Goal: Information Seeking & Learning: Learn about a topic

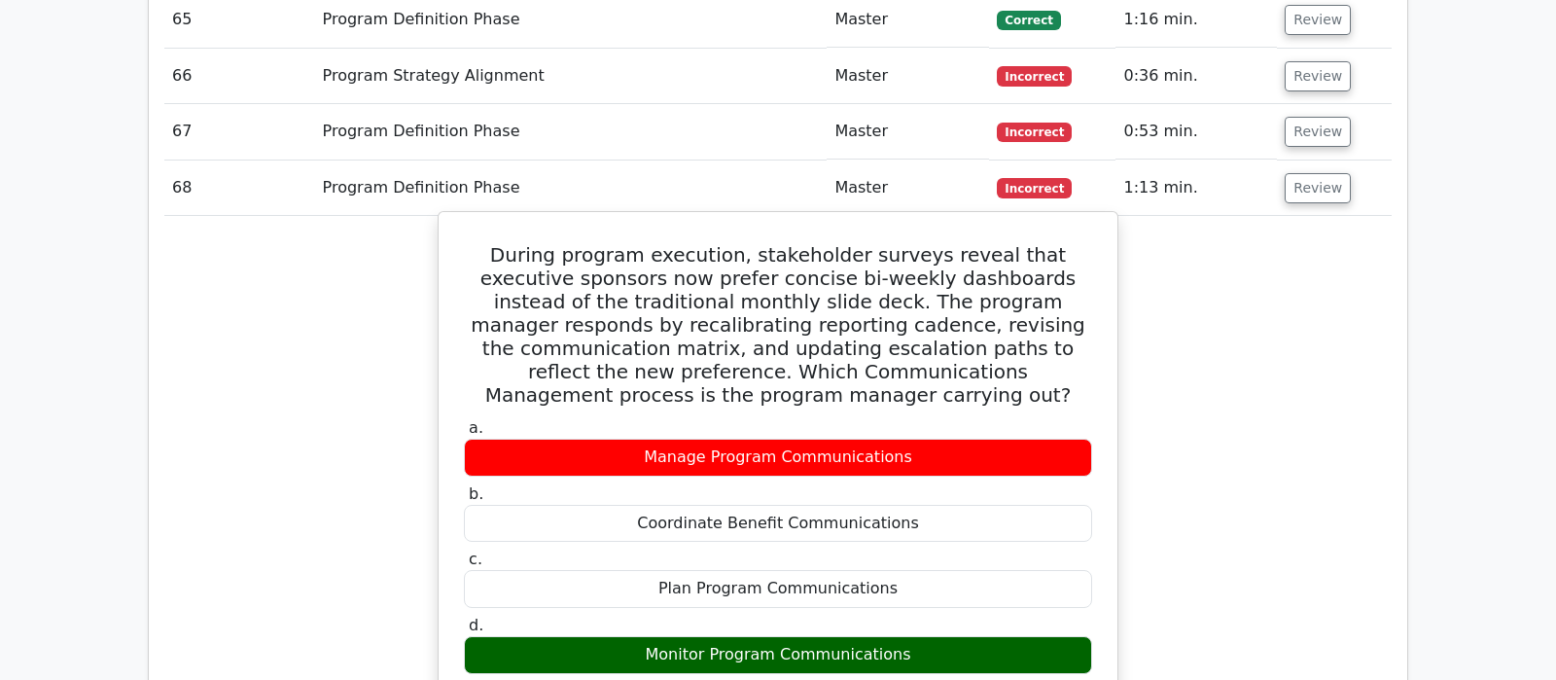
scroll to position [5412, 0]
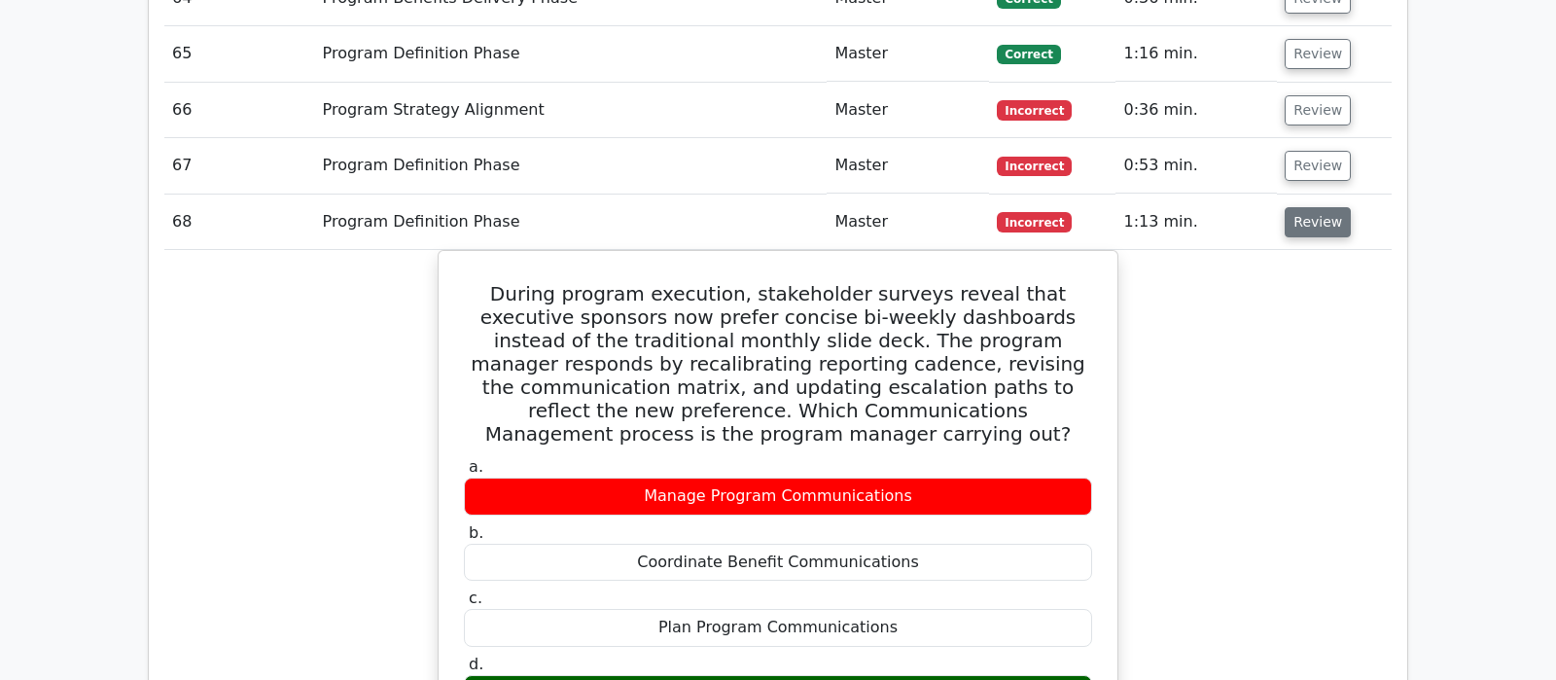
click at [1311, 207] on button "Review" at bounding box center [1318, 222] width 66 height 30
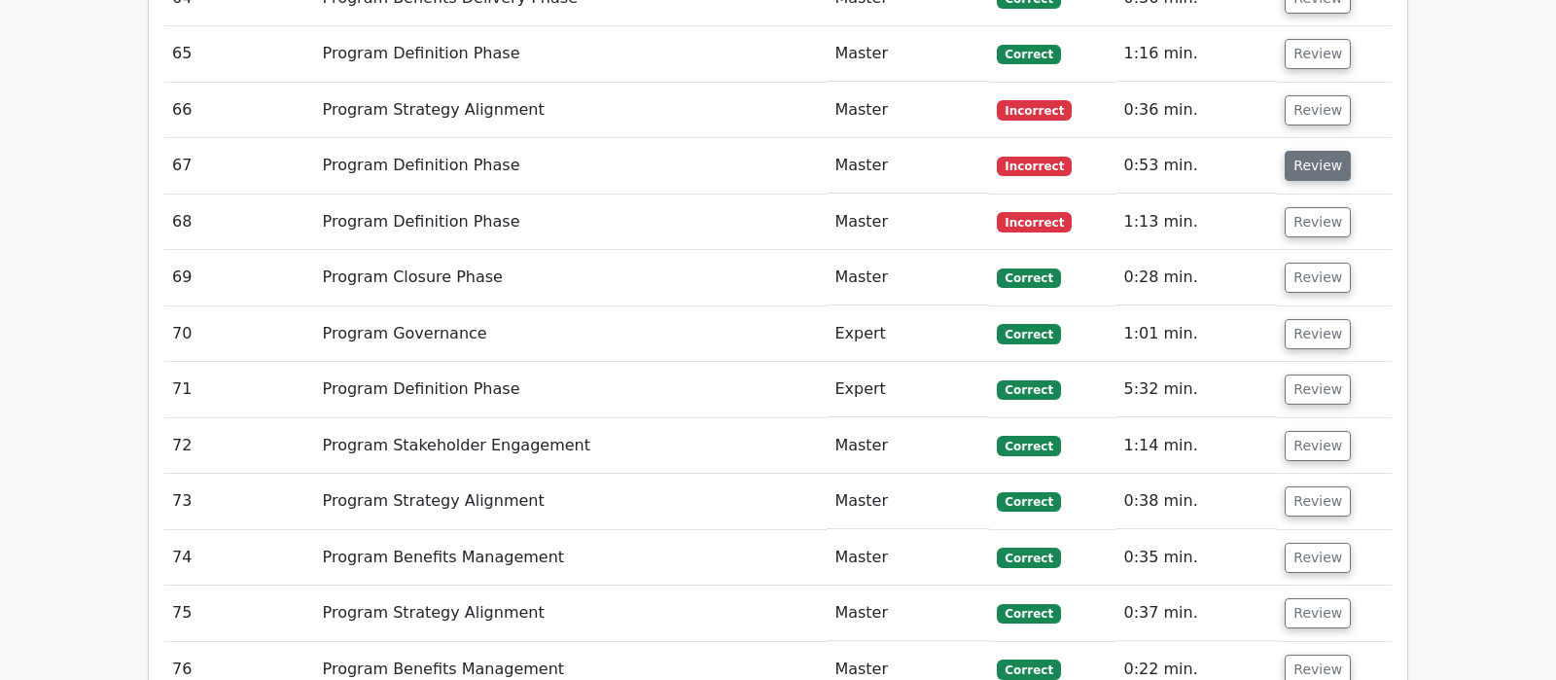
click at [1331, 151] on button "Review" at bounding box center [1318, 166] width 66 height 30
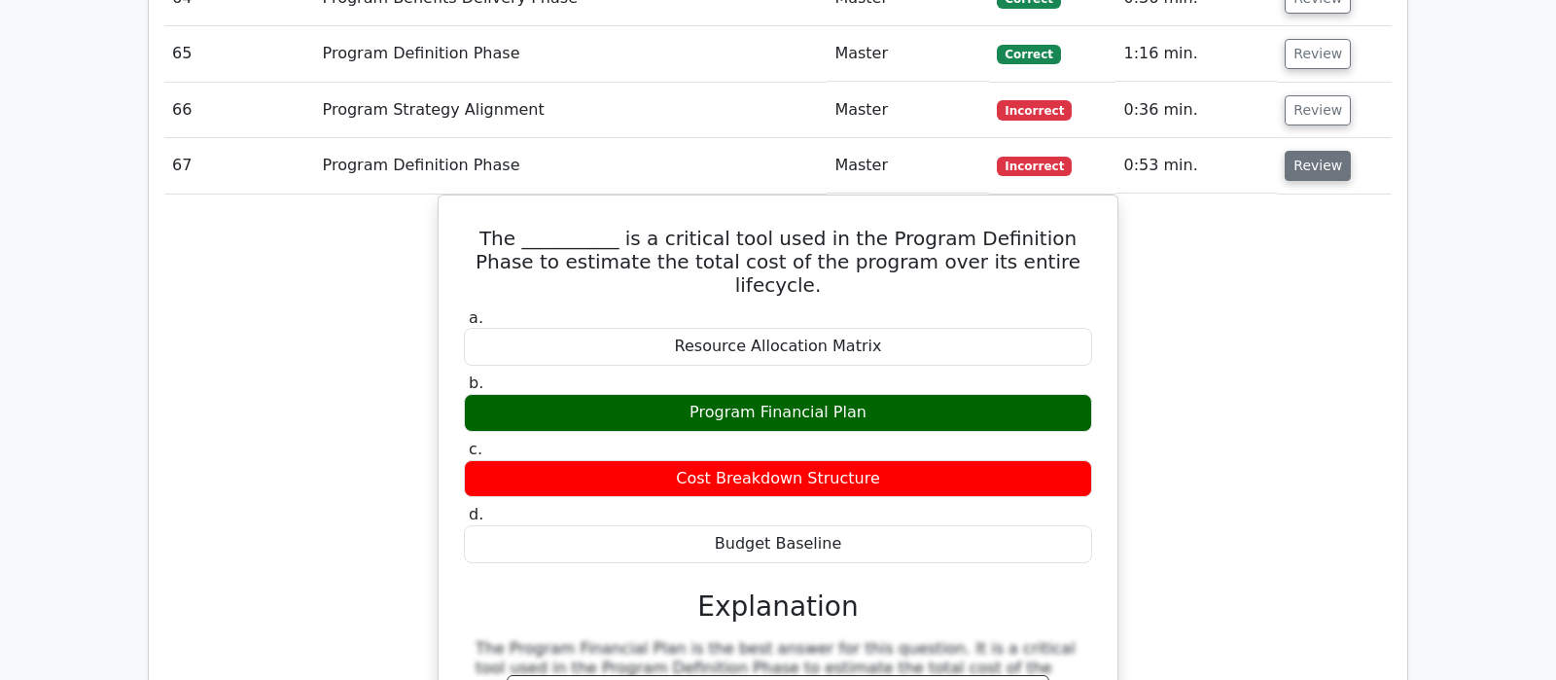
click at [1331, 151] on button "Review" at bounding box center [1318, 166] width 66 height 30
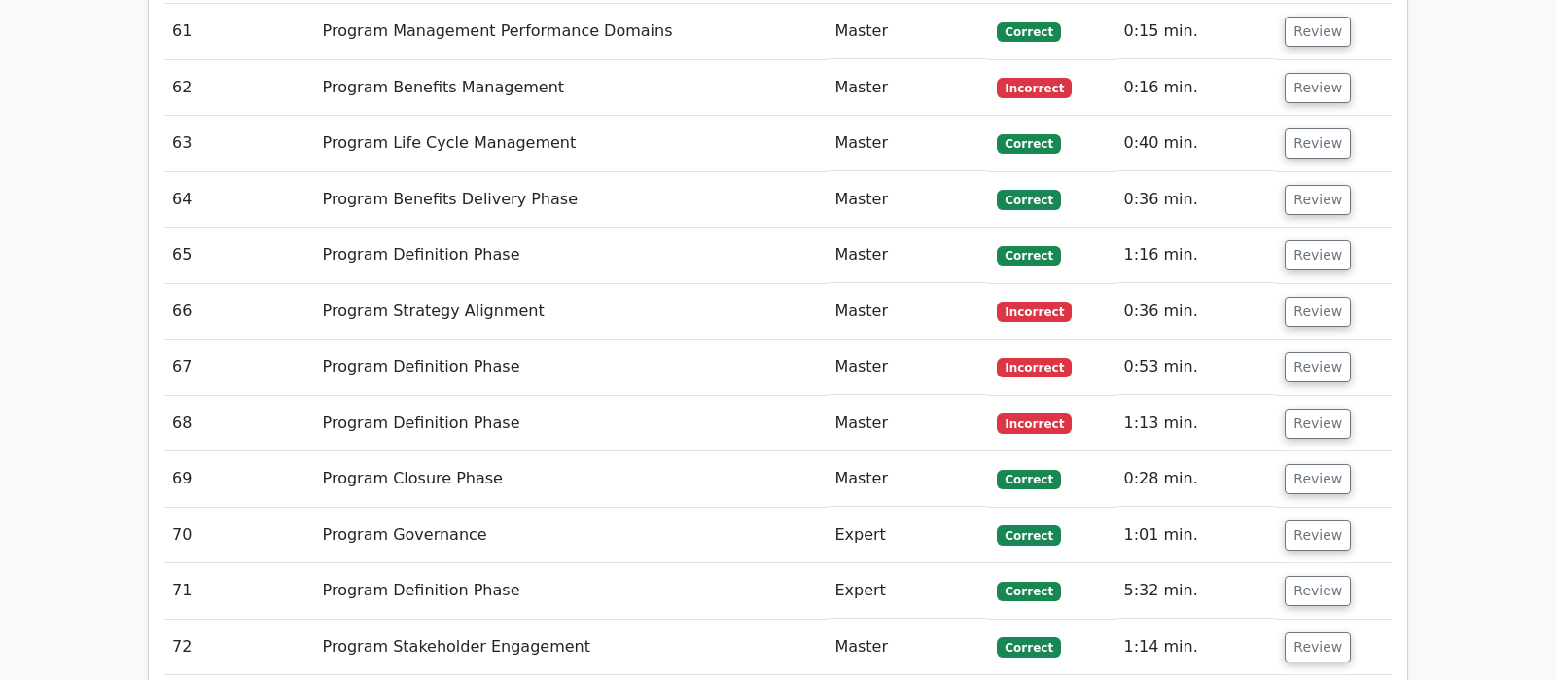
scroll to position [5208, 0]
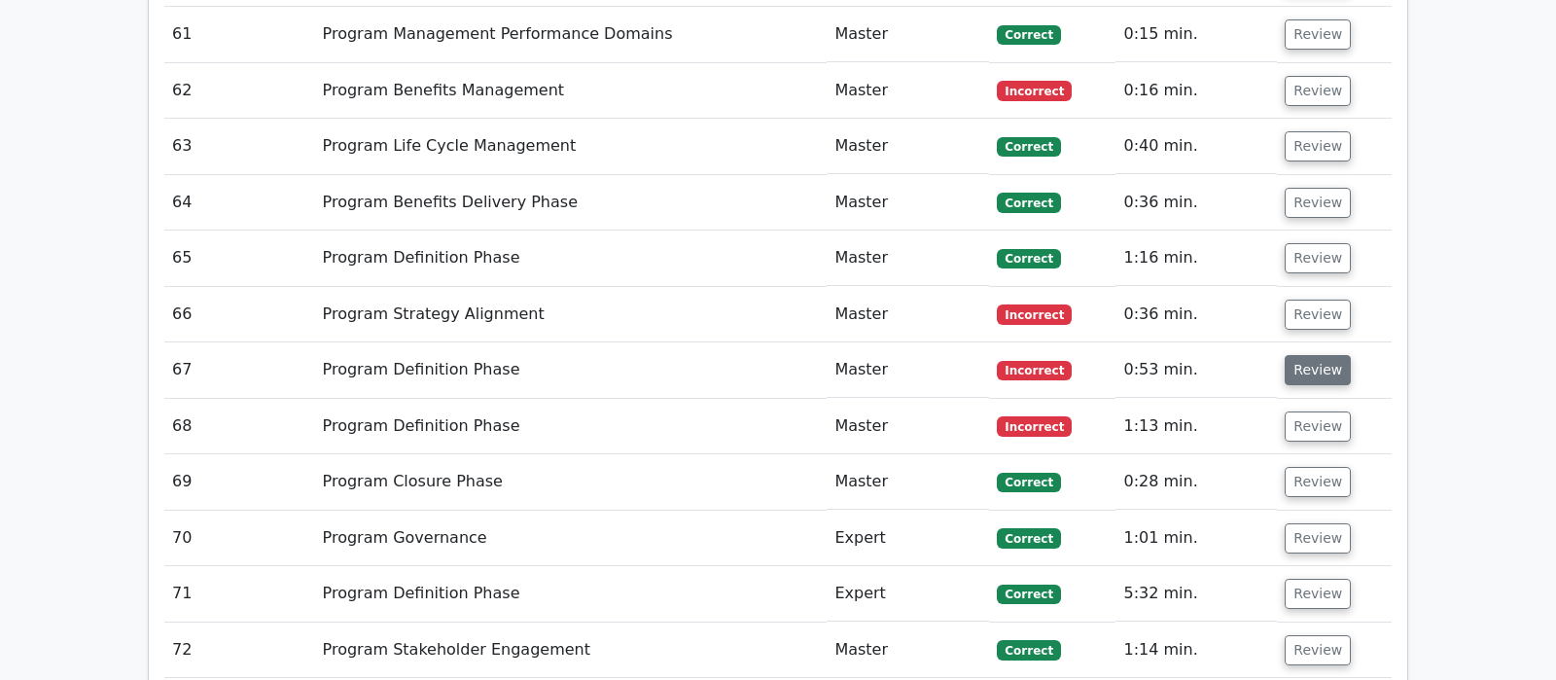
click at [1325, 355] on button "Review" at bounding box center [1318, 370] width 66 height 30
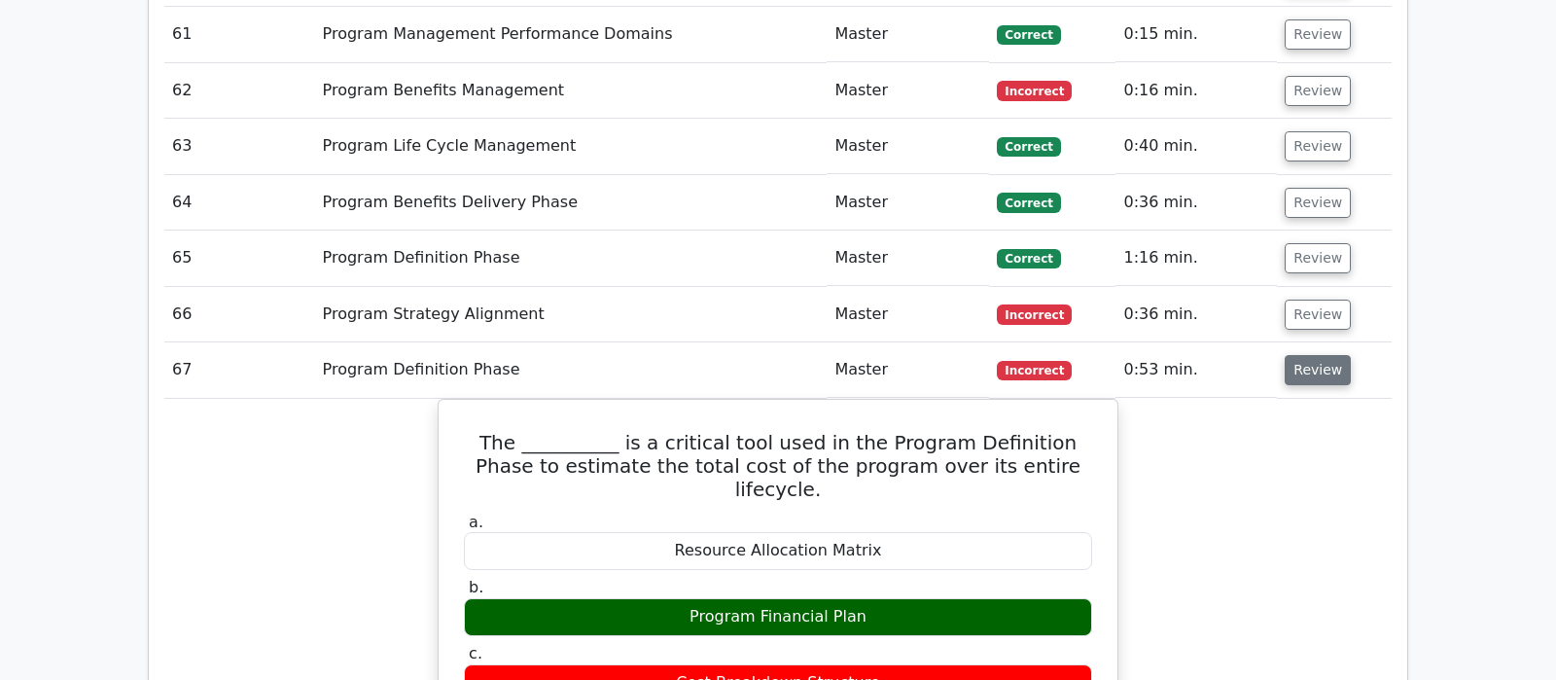
click at [1324, 355] on button "Review" at bounding box center [1318, 370] width 66 height 30
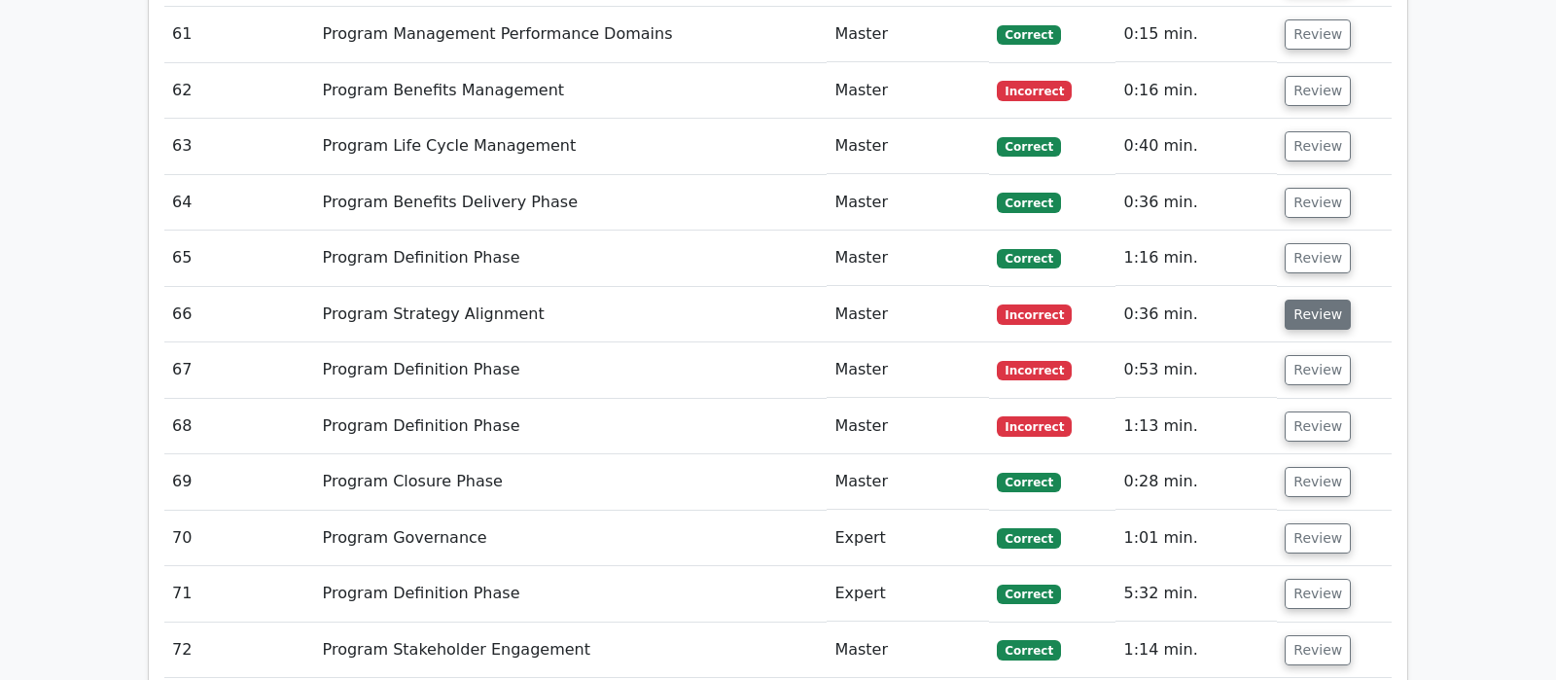
click at [1319, 300] on button "Review" at bounding box center [1318, 315] width 66 height 30
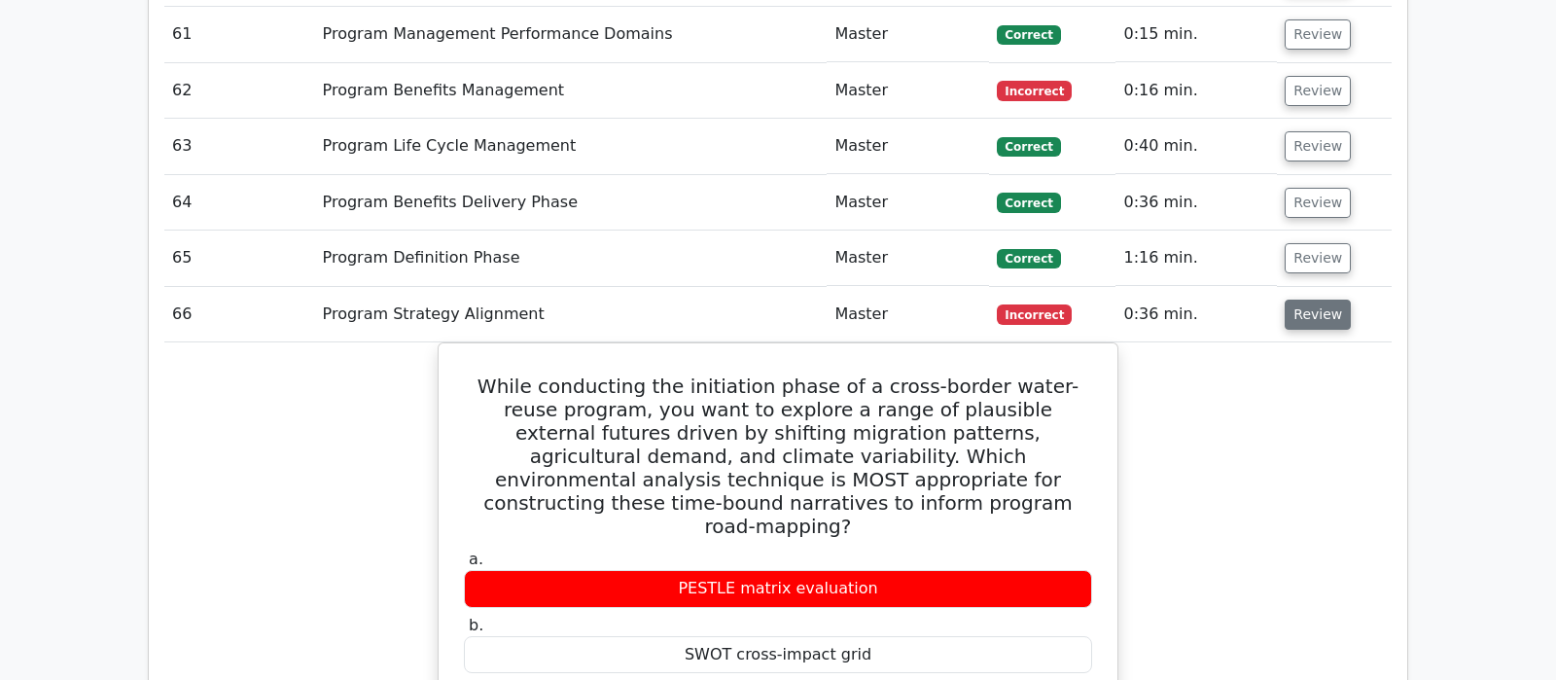
click at [1319, 300] on button "Review" at bounding box center [1318, 315] width 66 height 30
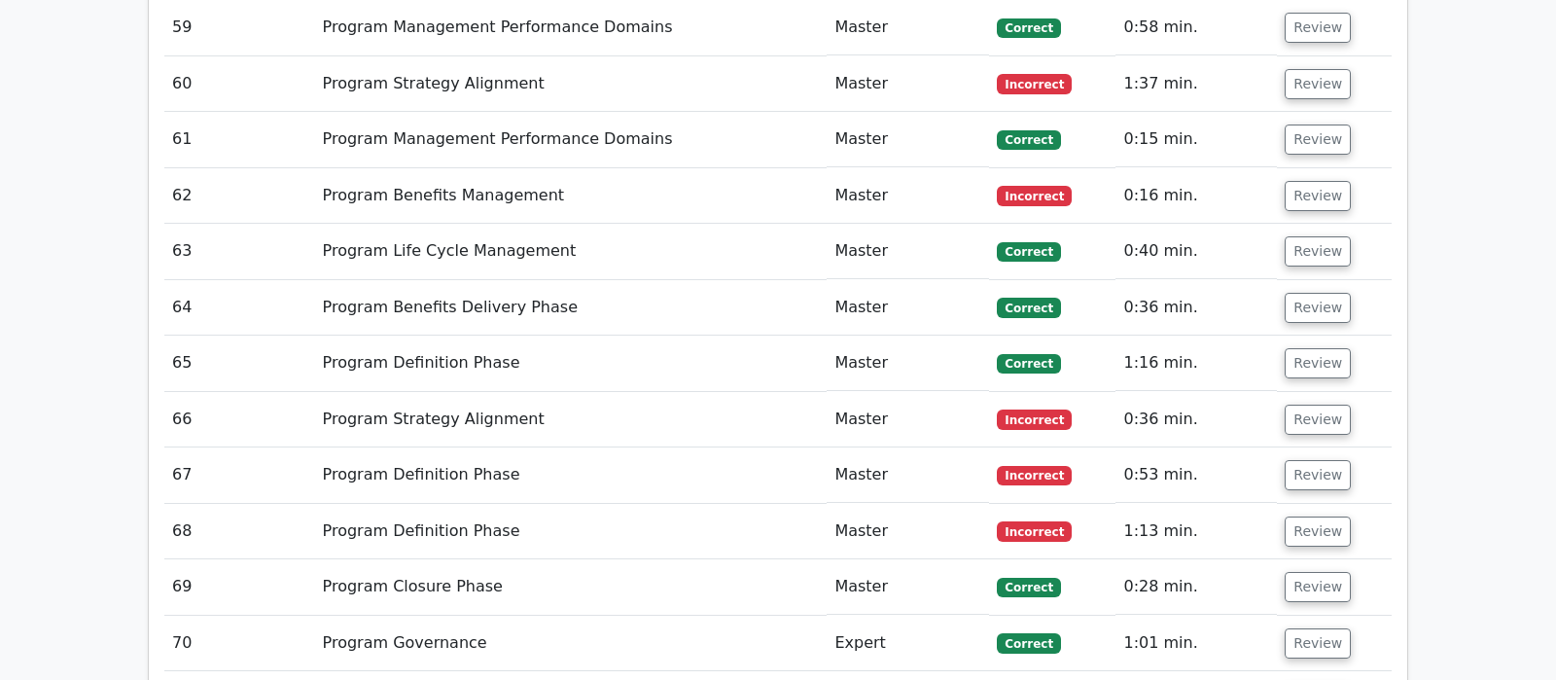
scroll to position [5004, 0]
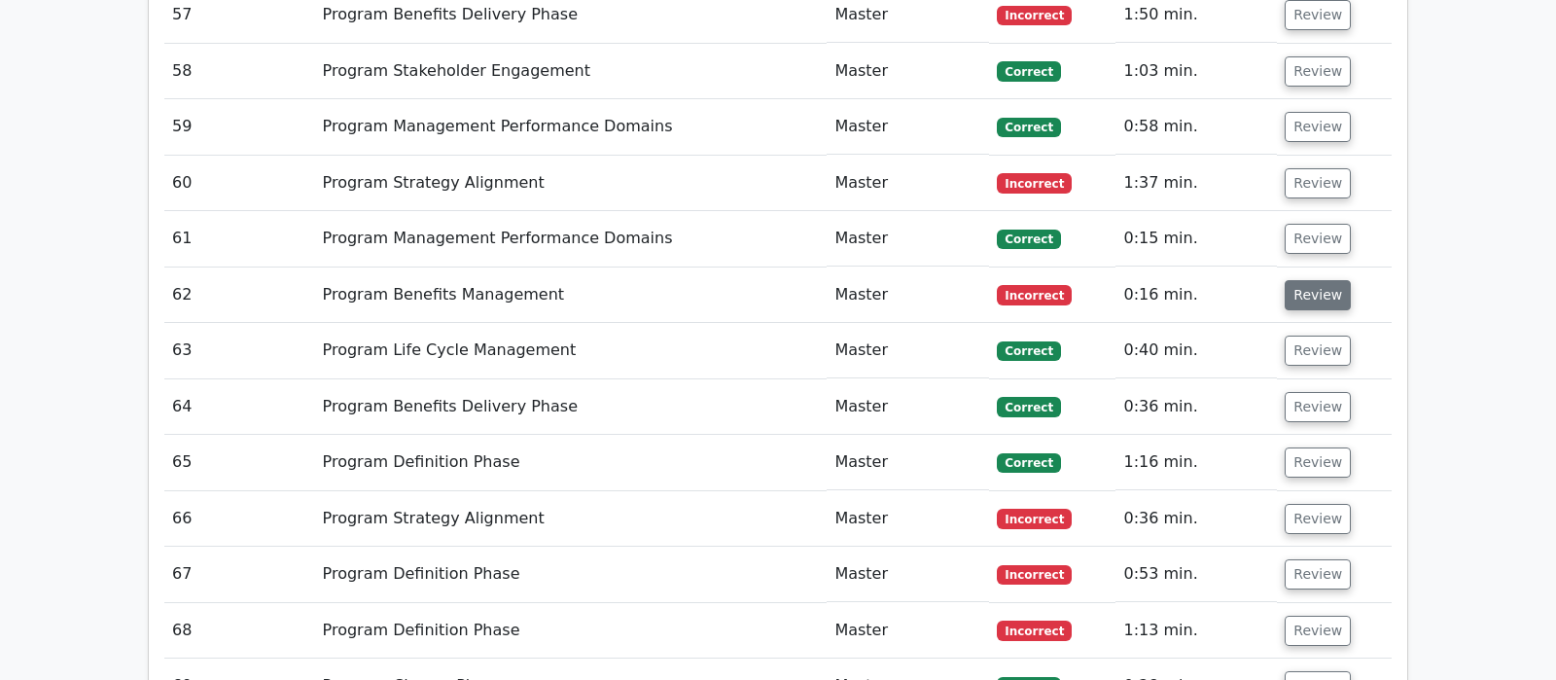
click at [1316, 280] on button "Review" at bounding box center [1318, 295] width 66 height 30
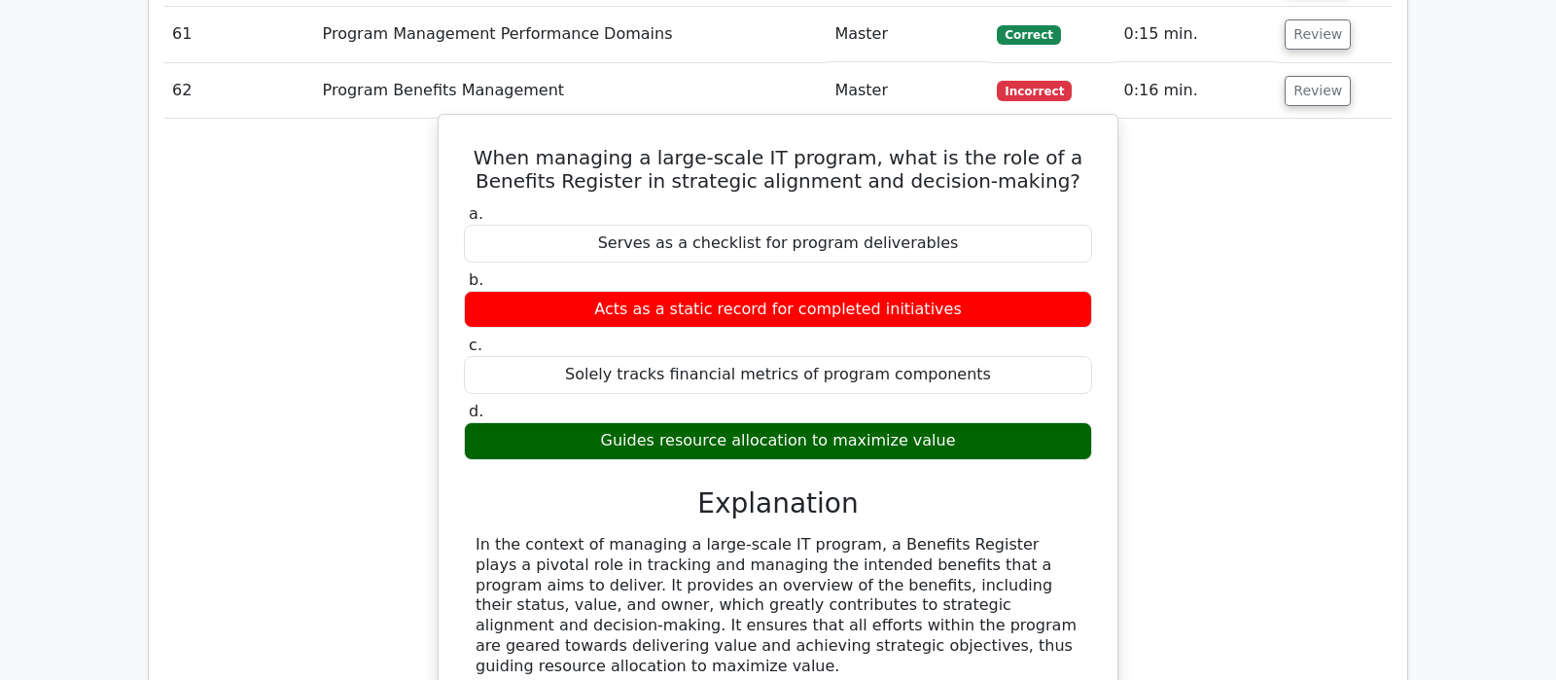
scroll to position [5310, 0]
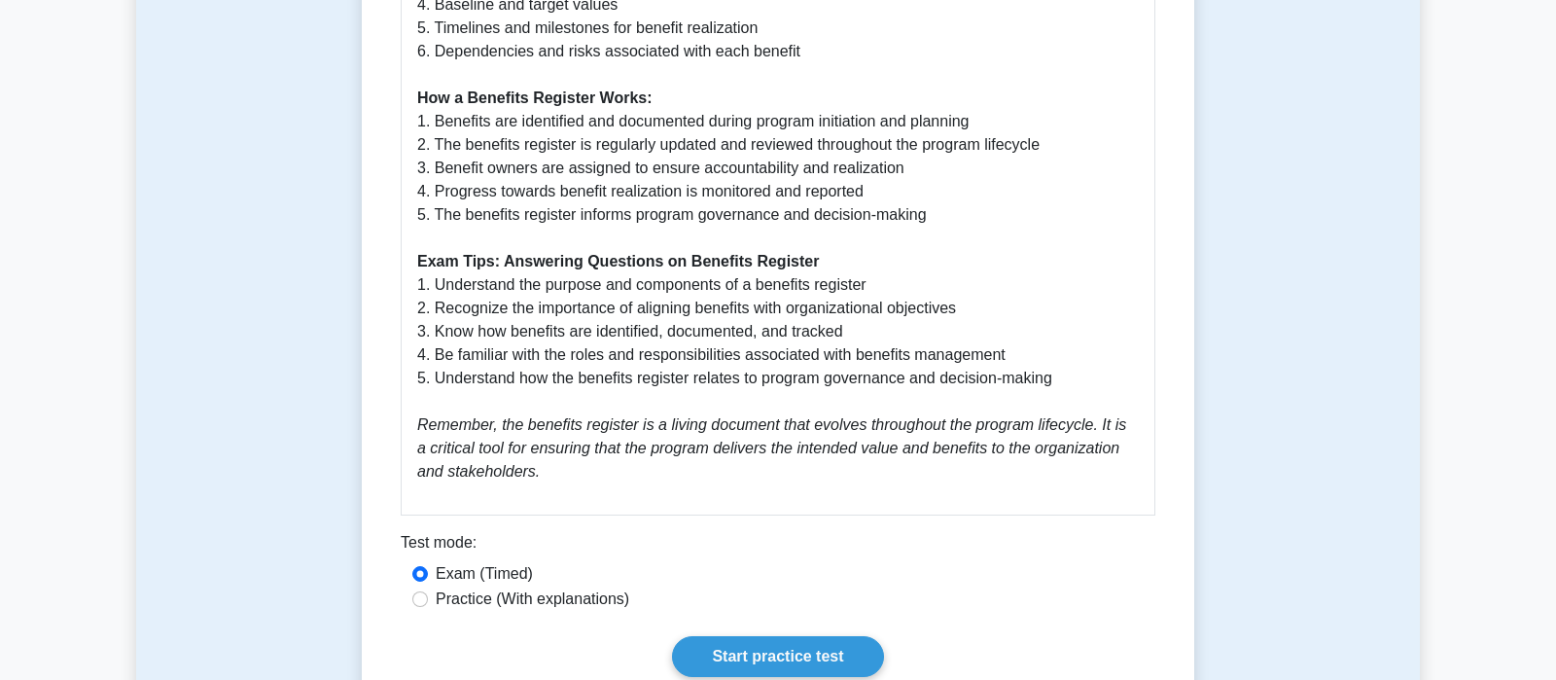
scroll to position [1328, 0]
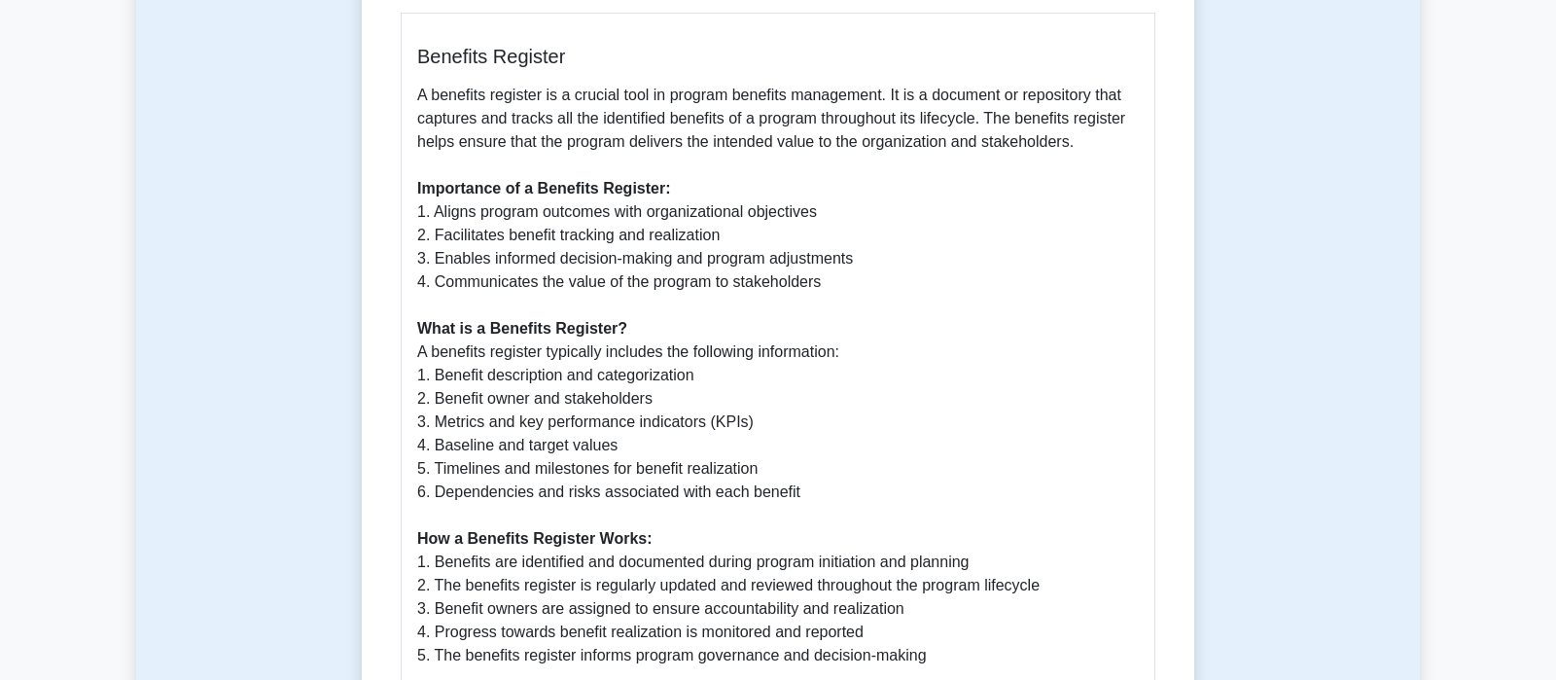
scroll to position [817, 0]
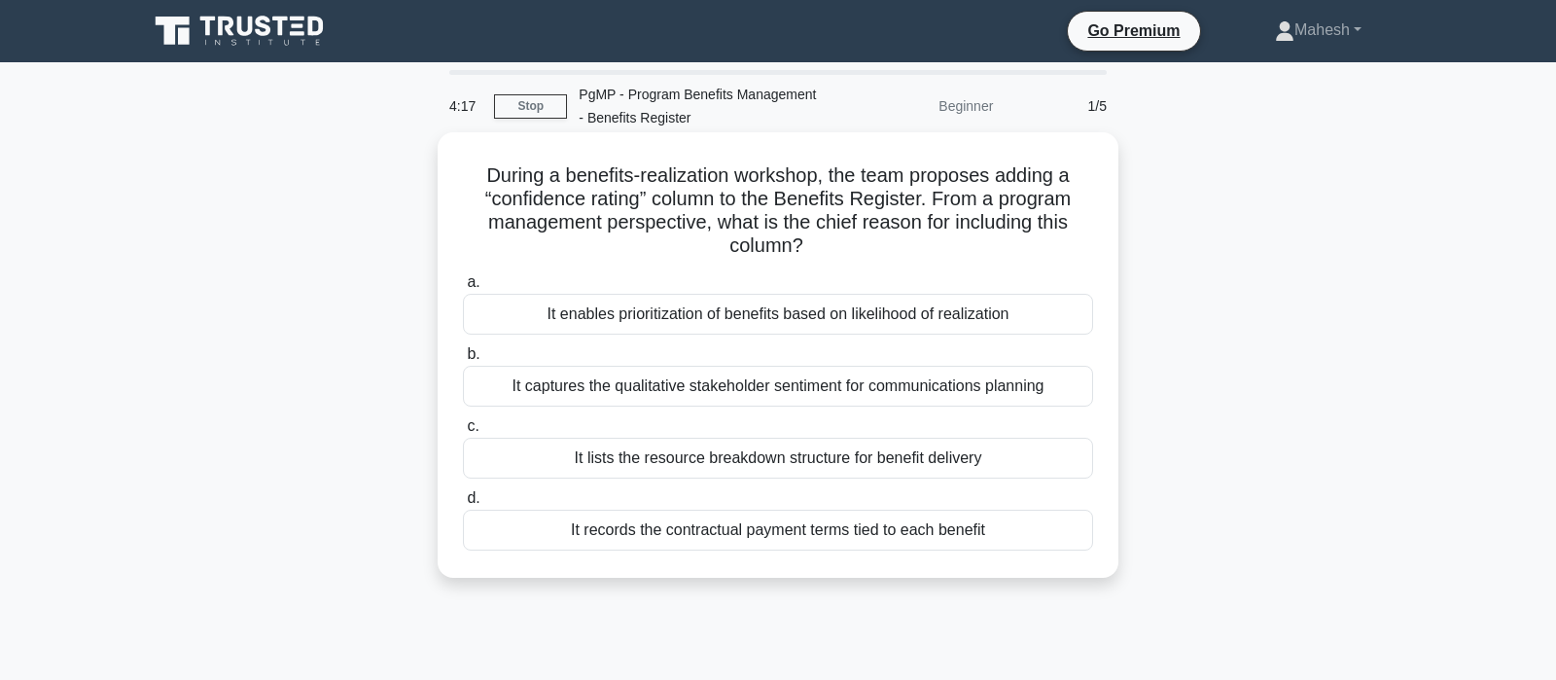
click at [816, 321] on div "It enables prioritization of benefits based on likelihood of realization" at bounding box center [778, 314] width 630 height 41
click at [463, 289] on input "a. It enables prioritization of benefits based on likelihood of realization" at bounding box center [463, 282] width 0 height 13
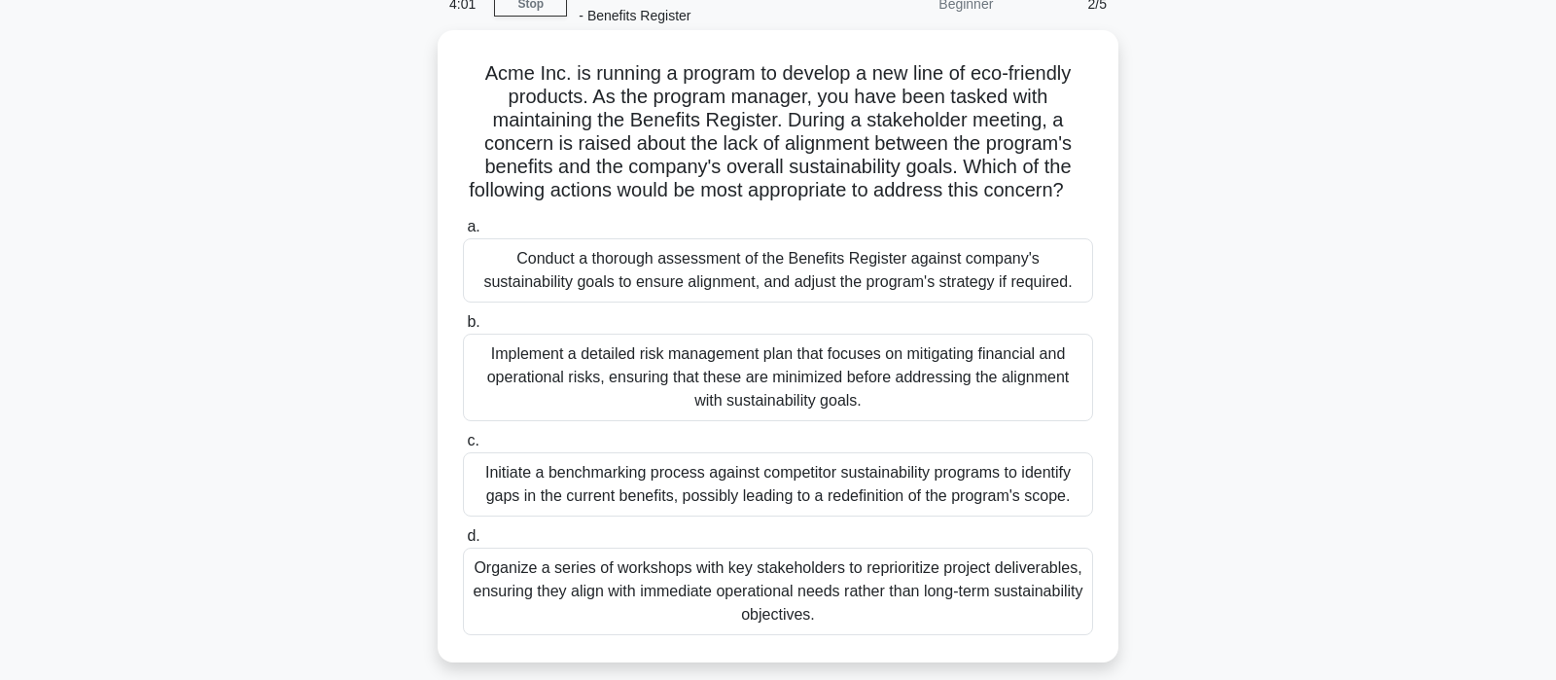
scroll to position [204, 0]
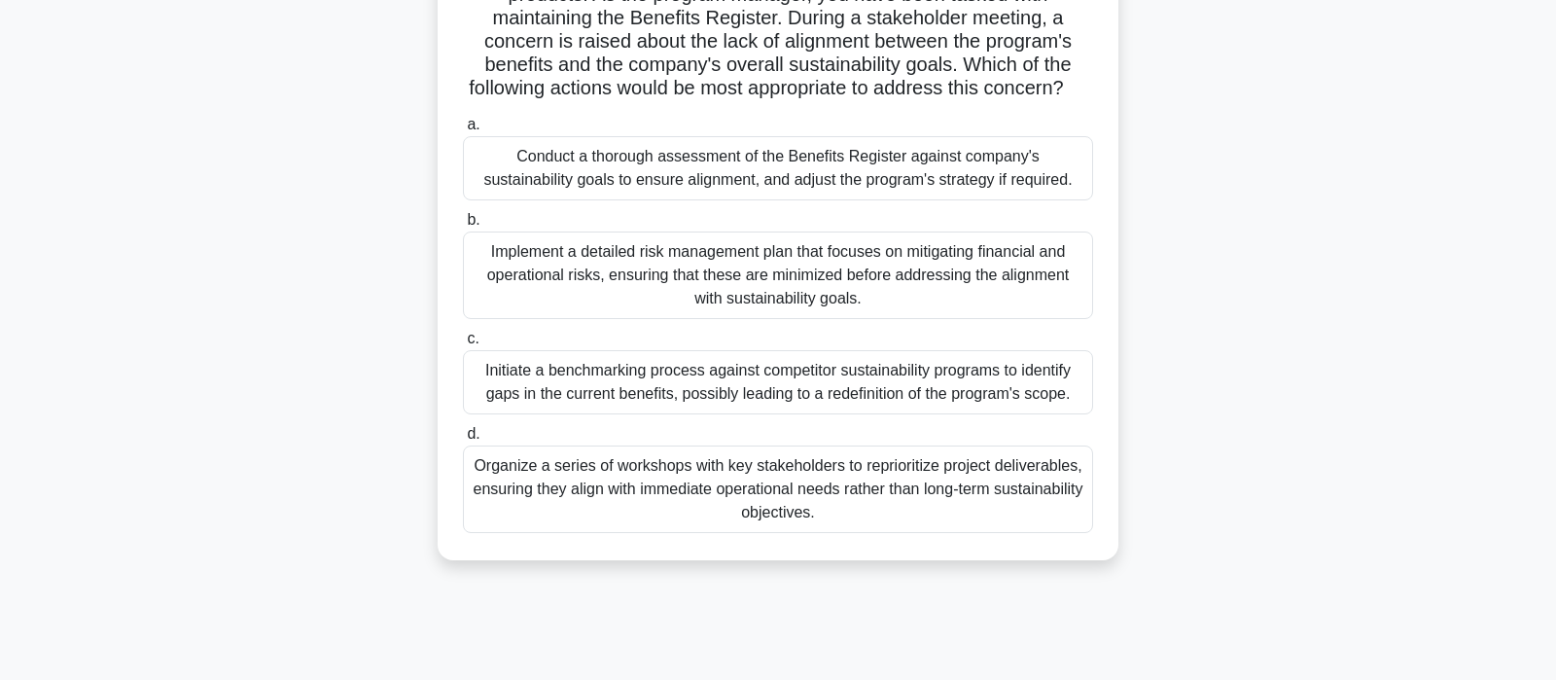
click at [903, 168] on div "Conduct a thorough assessment of the Benefits Register against company's sustai…" at bounding box center [778, 168] width 630 height 64
click at [463, 131] on input "a. Conduct a thorough assessment of the Benefits Register against company's sus…" at bounding box center [463, 125] width 0 height 13
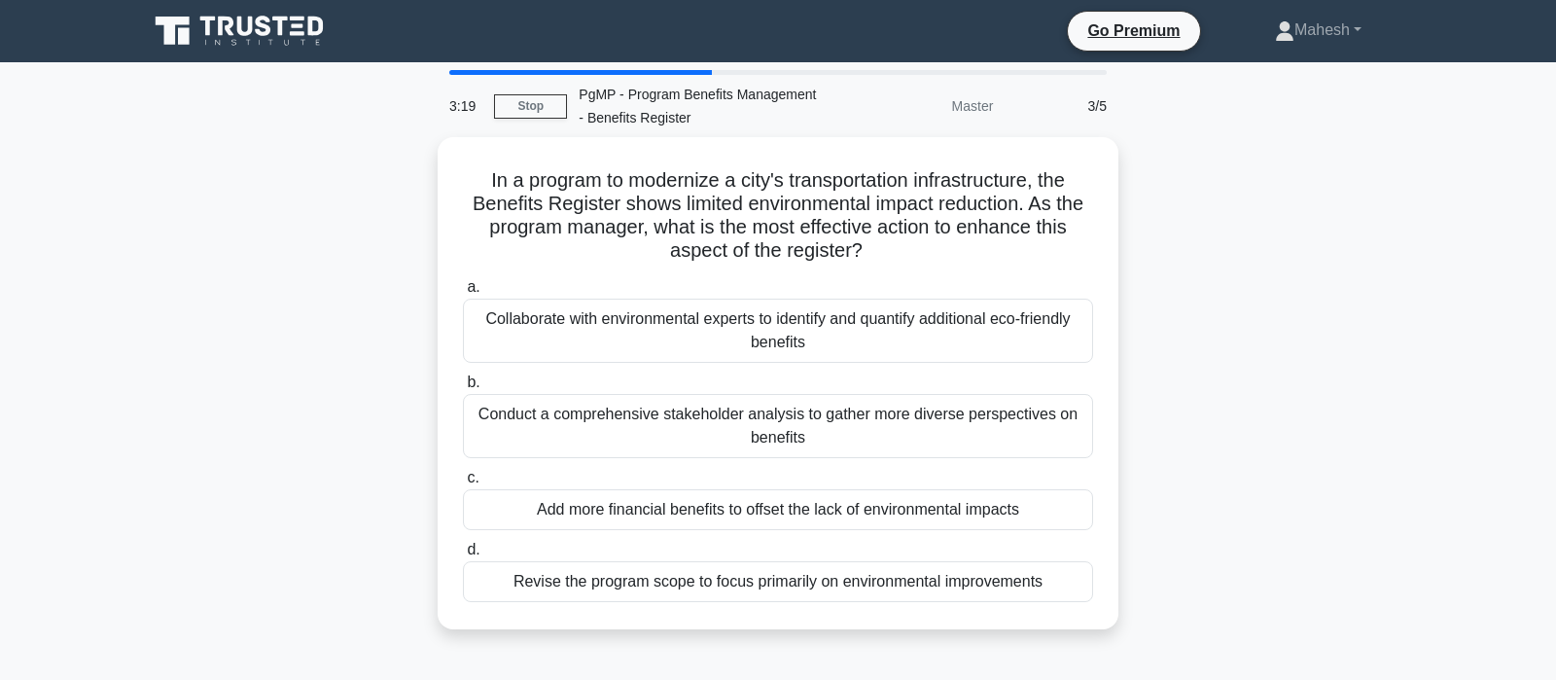
scroll to position [0, 0]
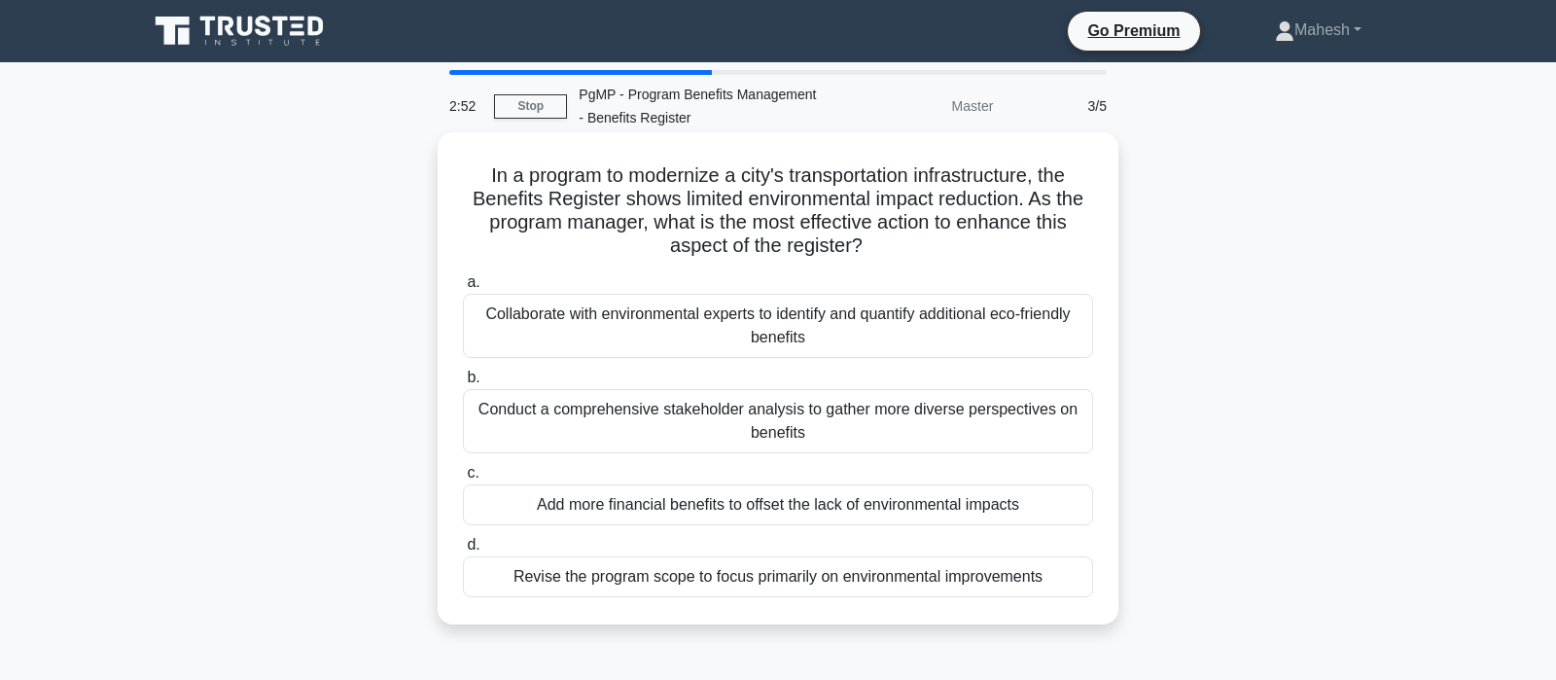
click at [829, 338] on div "Collaborate with environmental experts to identify and quantify additional eco-…" at bounding box center [778, 326] width 630 height 64
click at [463, 289] on input "a. Collaborate with environmental experts to identify and quantify additional e…" at bounding box center [463, 282] width 0 height 13
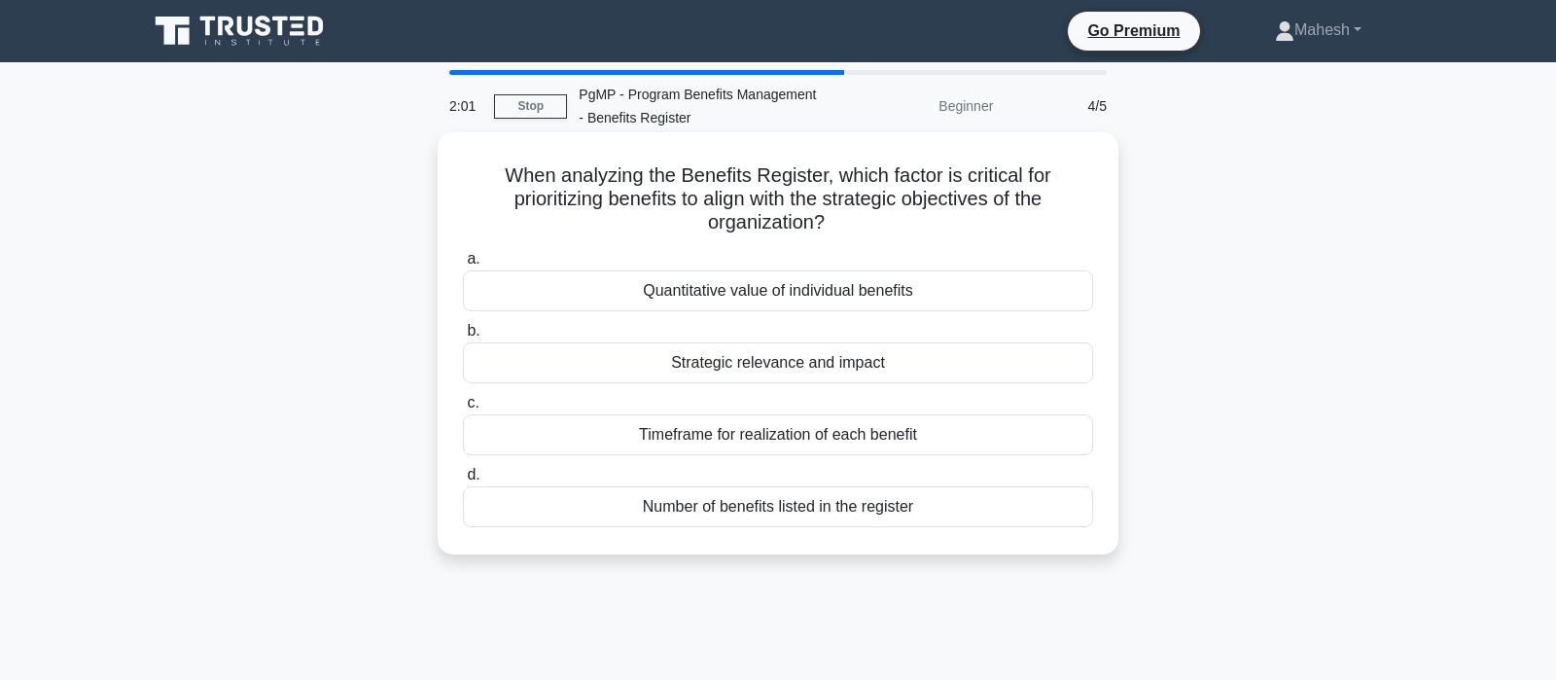
click at [817, 362] on div "Strategic relevance and impact" at bounding box center [778, 362] width 630 height 41
click at [463, 337] on input "b. Strategic relevance and impact" at bounding box center [463, 331] width 0 height 13
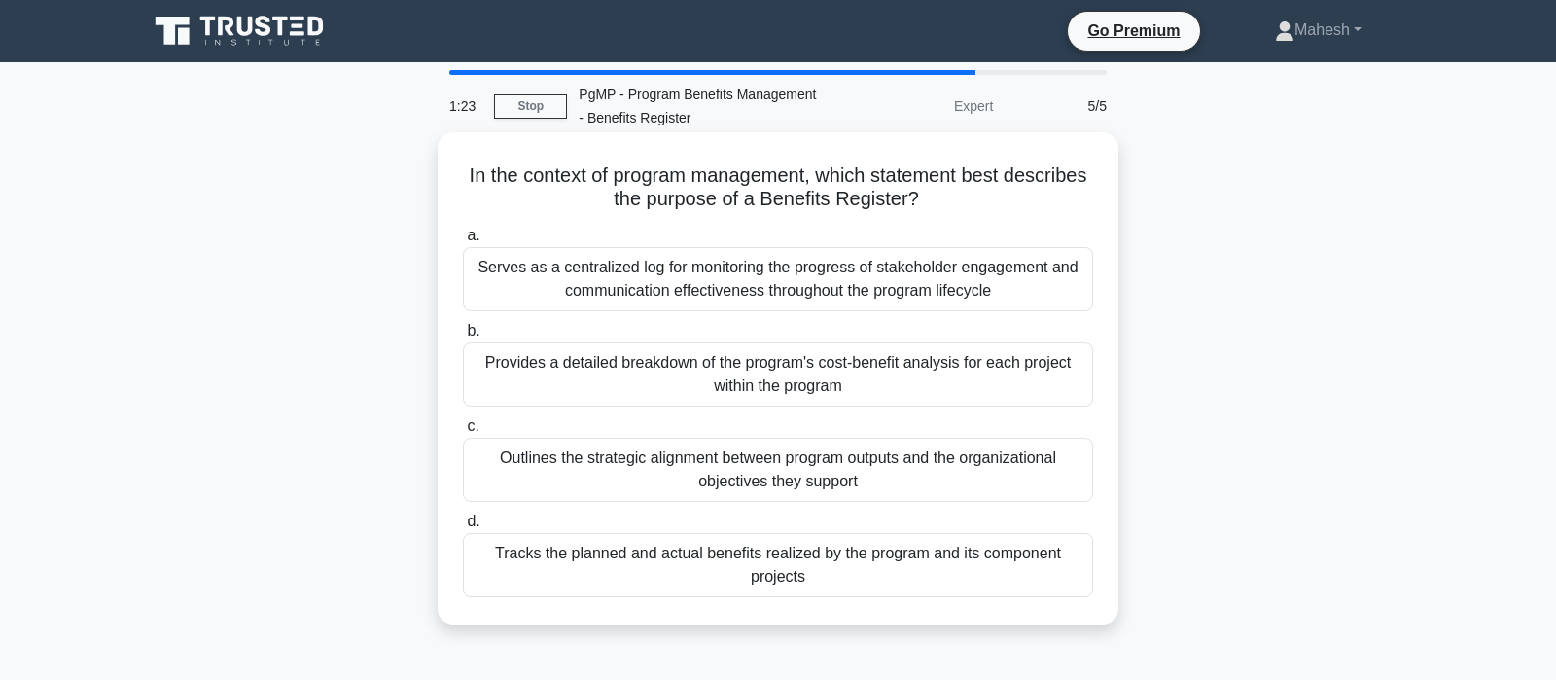
click at [673, 581] on div "Tracks the planned and actual benefits realized by the program and its componen…" at bounding box center [778, 565] width 630 height 64
click at [463, 528] on input "d. Tracks the planned and actual benefits realized by the program and its compo…" at bounding box center [463, 521] width 0 height 13
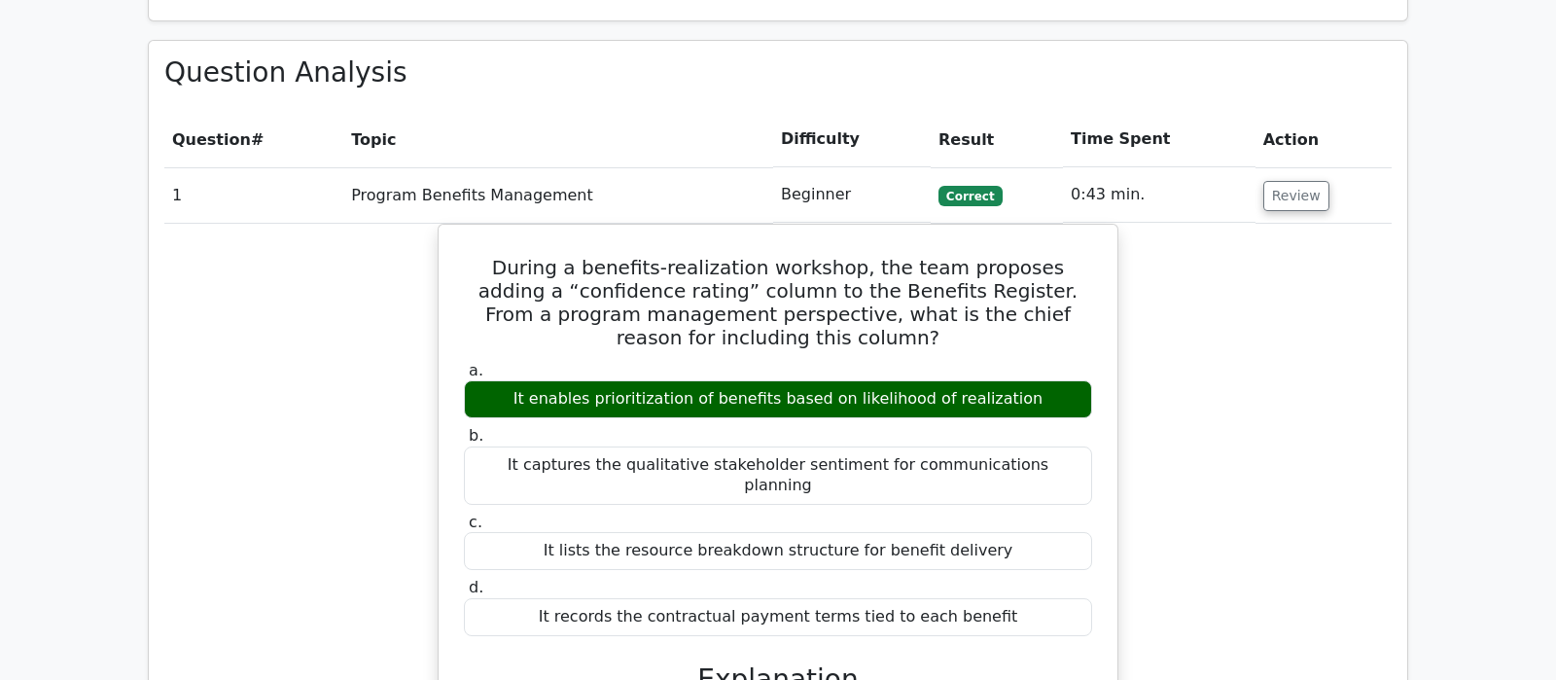
scroll to position [1430, 0]
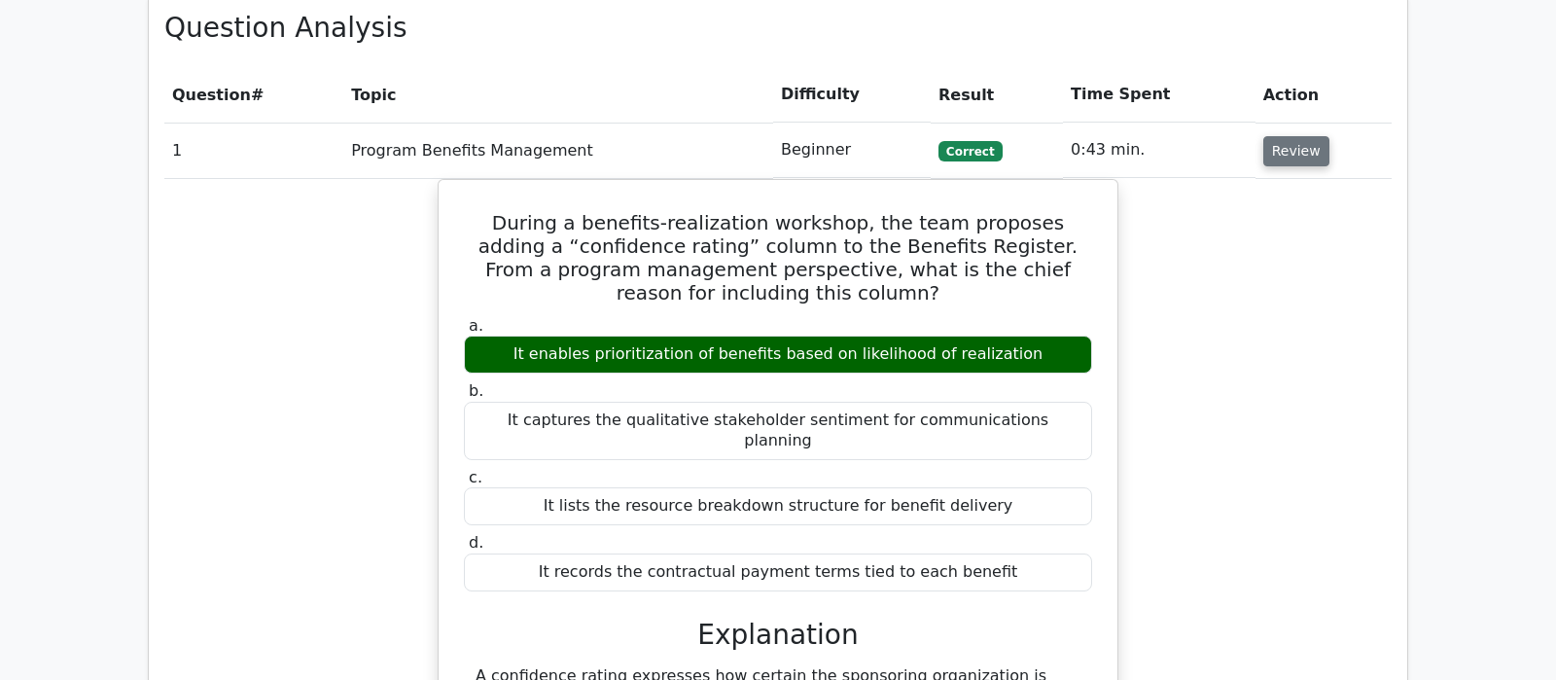
click at [1312, 136] on button "Review" at bounding box center [1296, 151] width 66 height 30
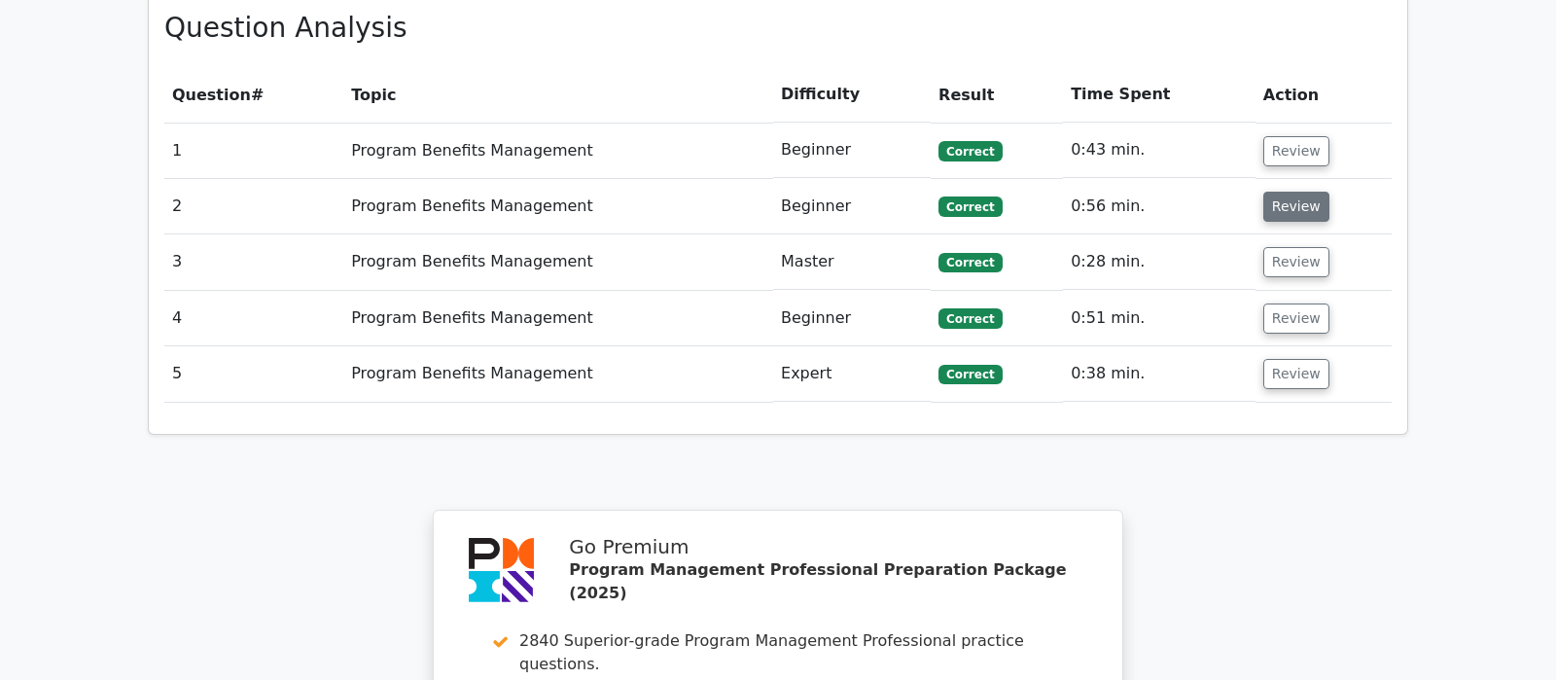
click at [1301, 192] on button "Review" at bounding box center [1296, 207] width 66 height 30
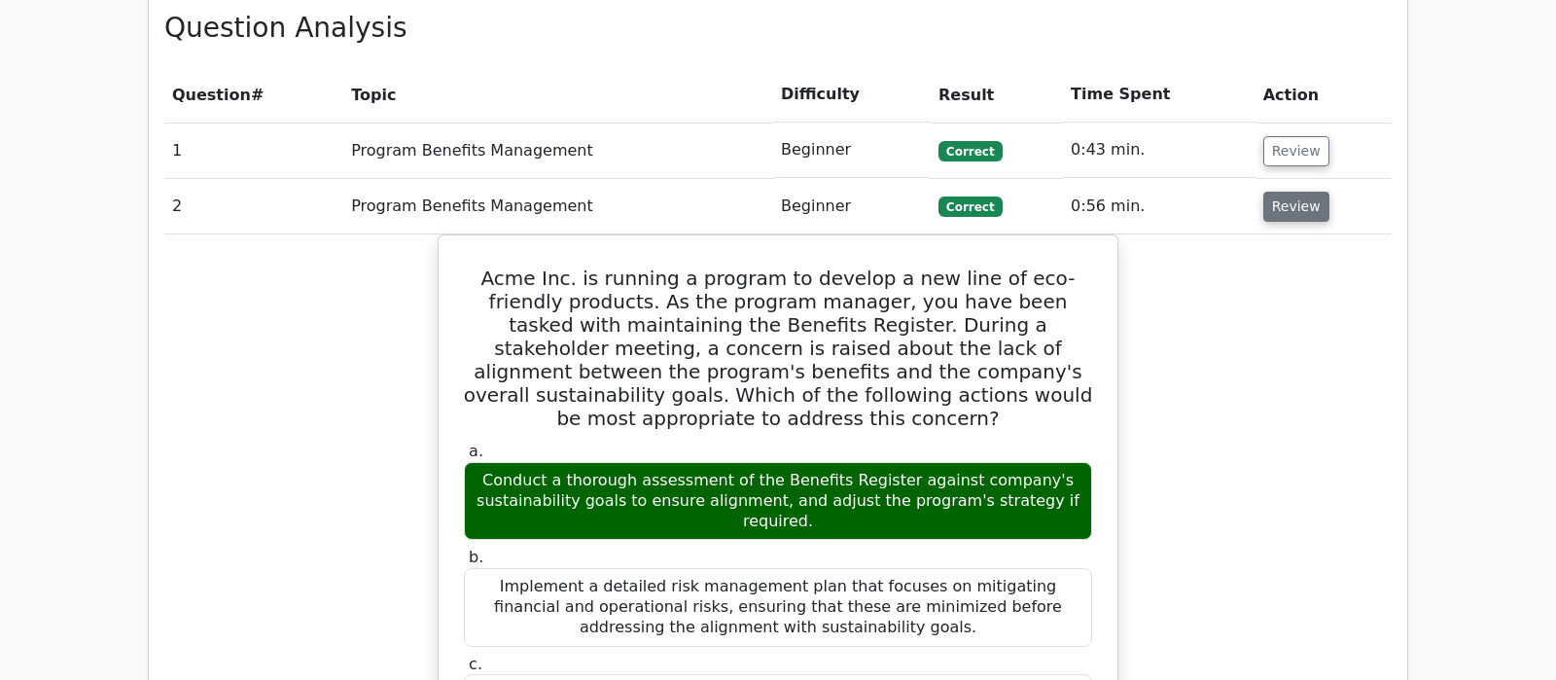
click at [1301, 192] on button "Review" at bounding box center [1296, 207] width 66 height 30
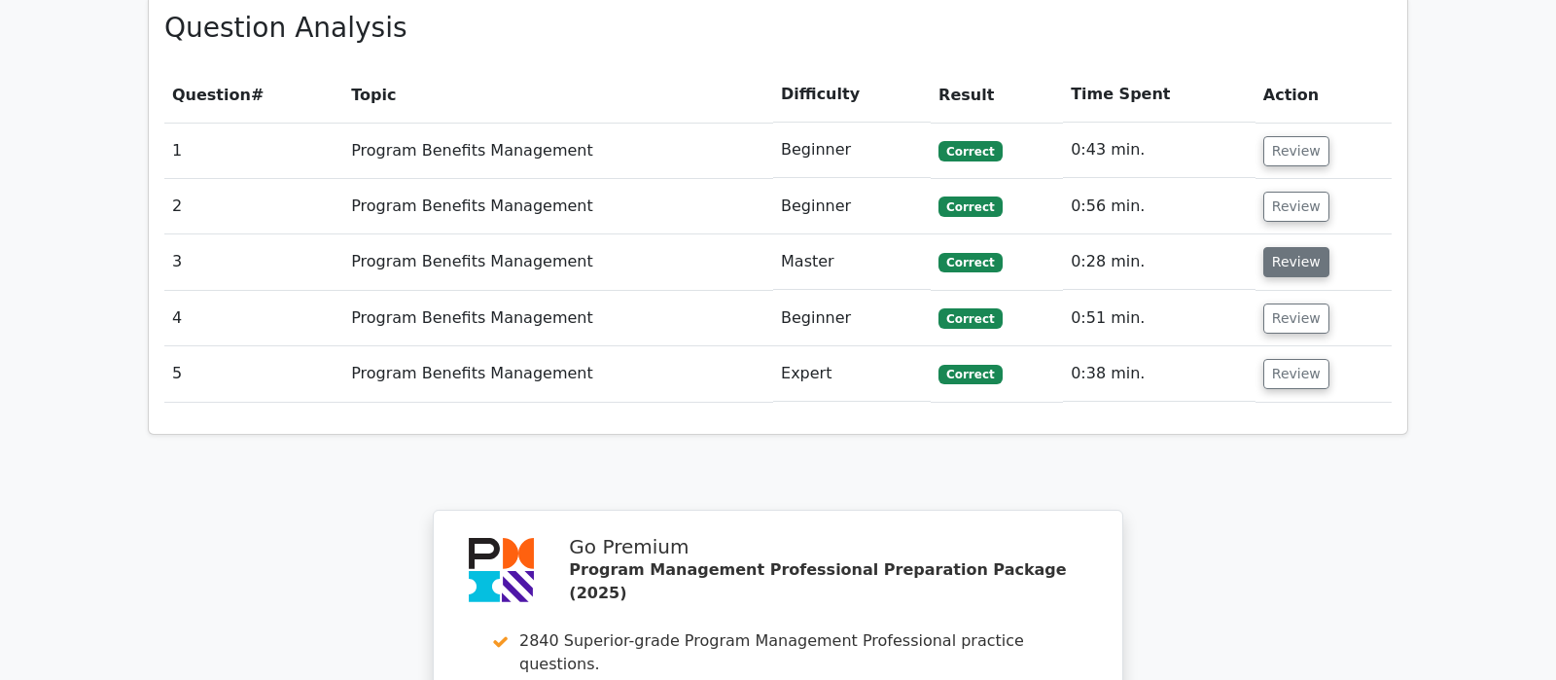
click at [1281, 247] on button "Review" at bounding box center [1296, 262] width 66 height 30
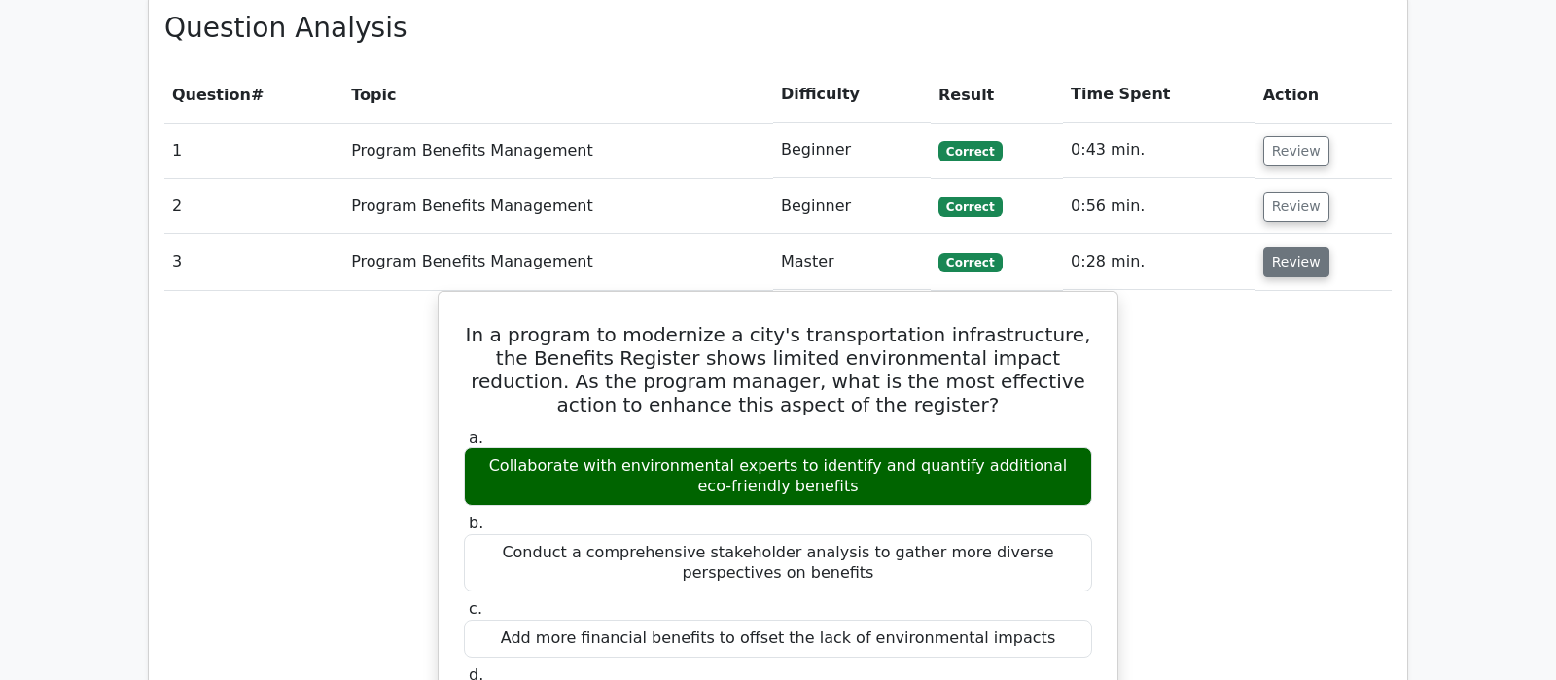
click at [1277, 247] on button "Review" at bounding box center [1296, 262] width 66 height 30
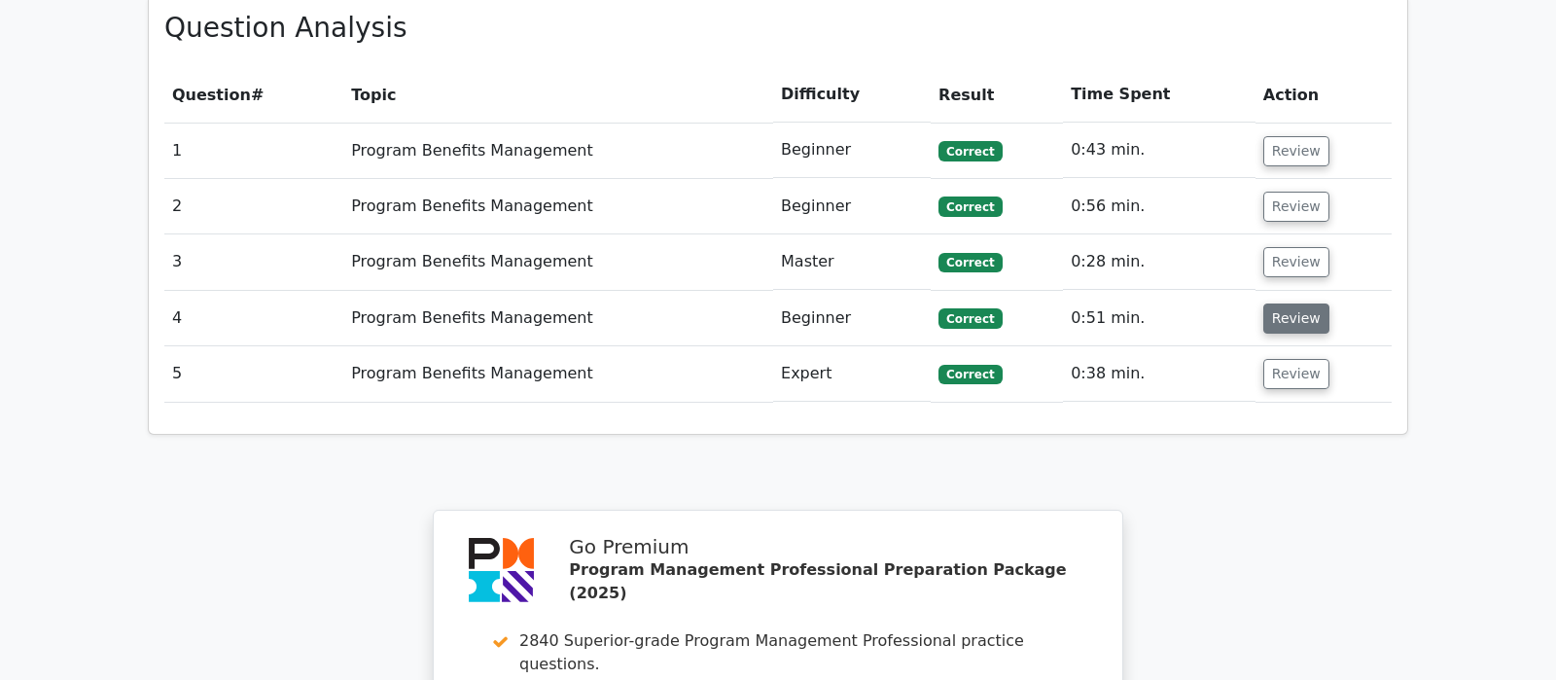
click at [1277, 303] on button "Review" at bounding box center [1296, 318] width 66 height 30
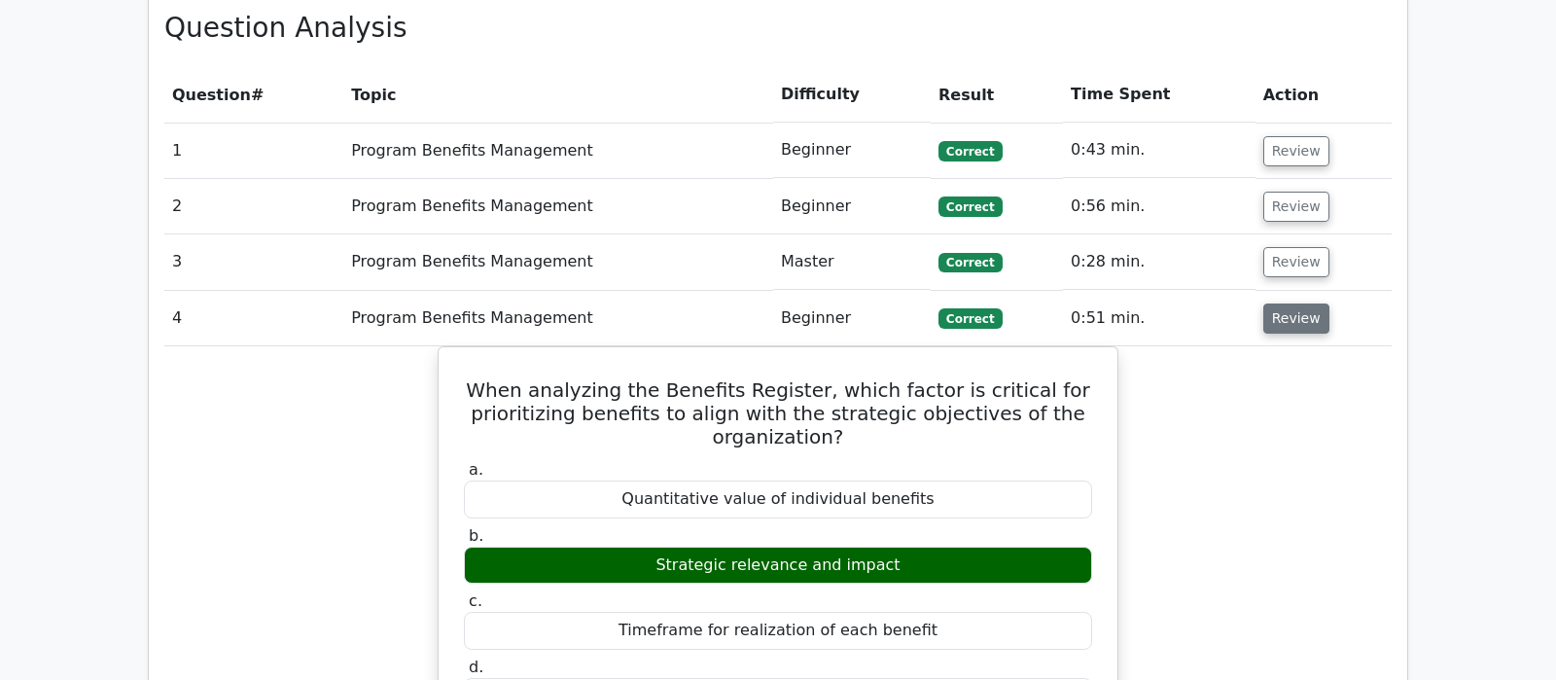
click at [1277, 303] on button "Review" at bounding box center [1296, 318] width 66 height 30
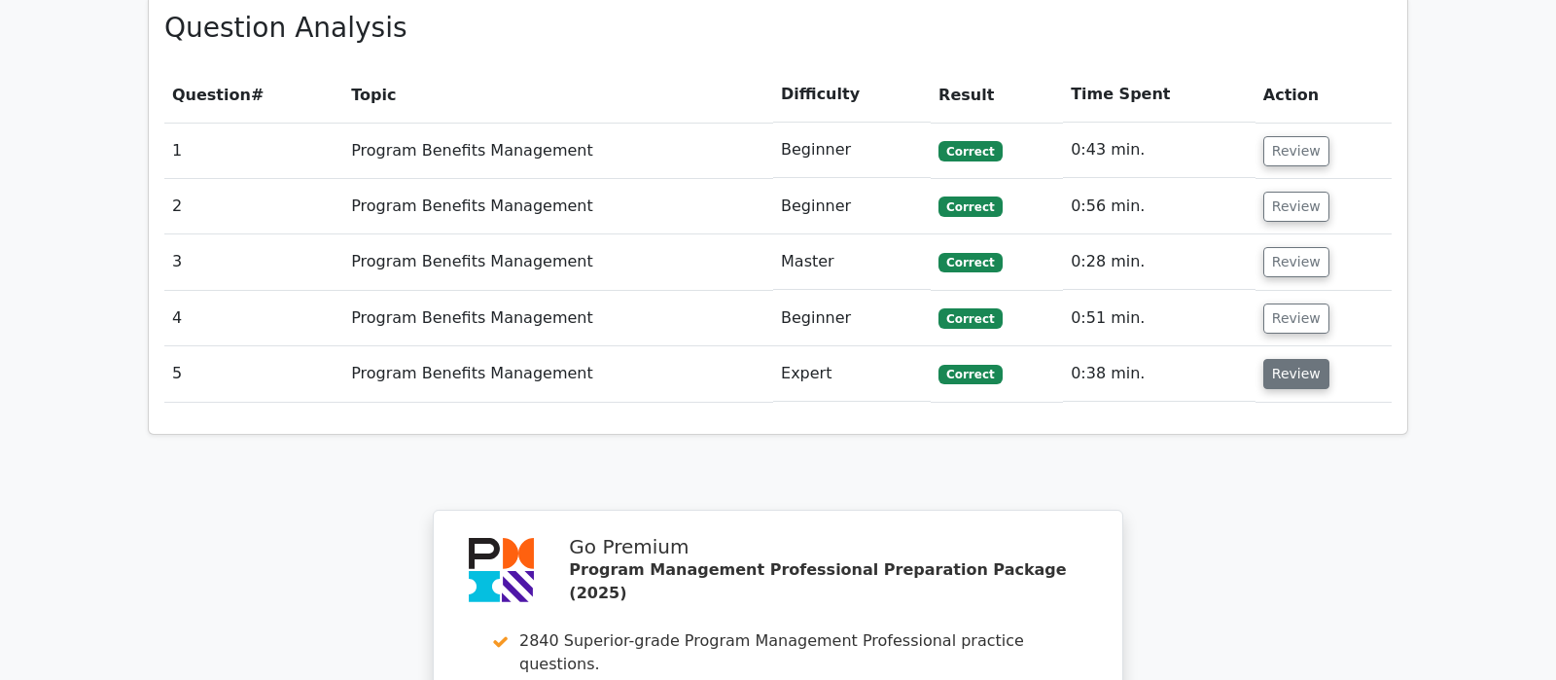
click at [1291, 359] on button "Review" at bounding box center [1296, 374] width 66 height 30
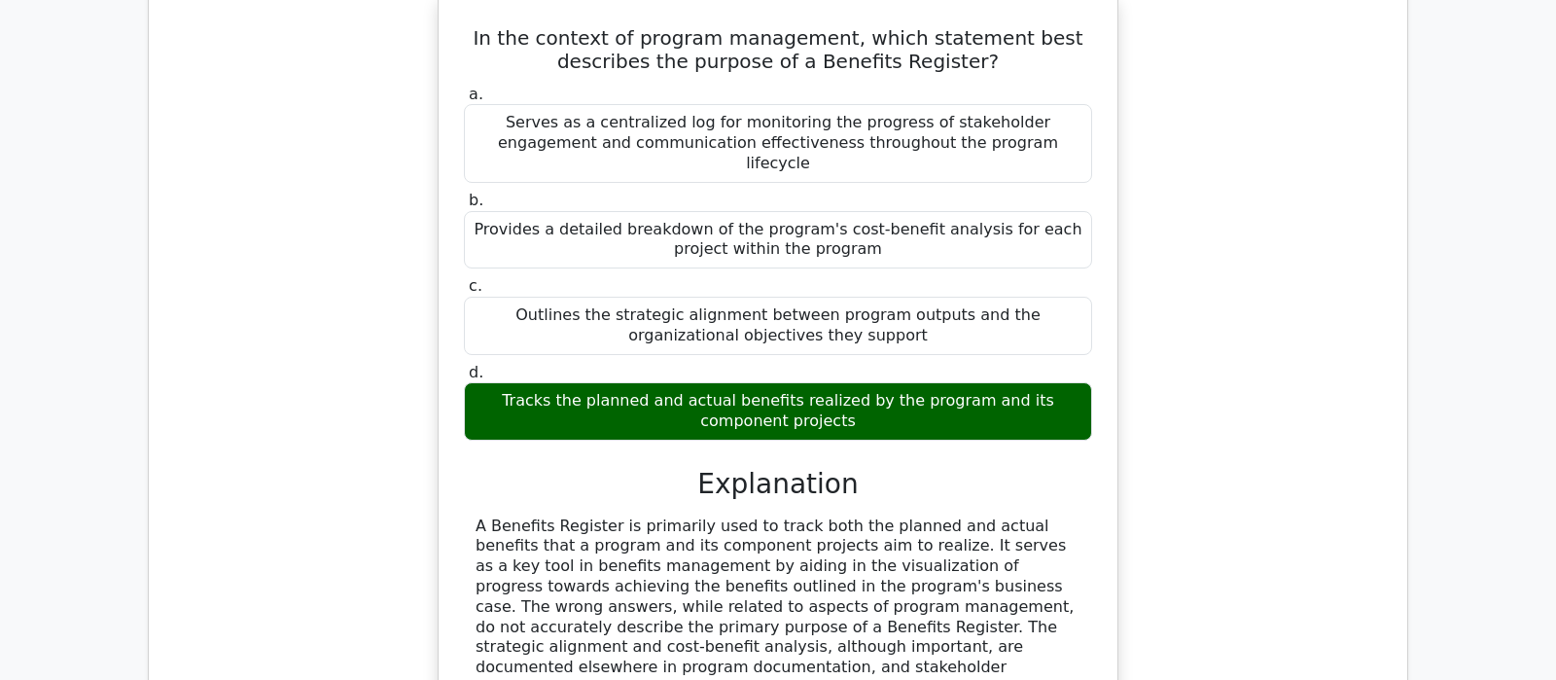
scroll to position [1736, 0]
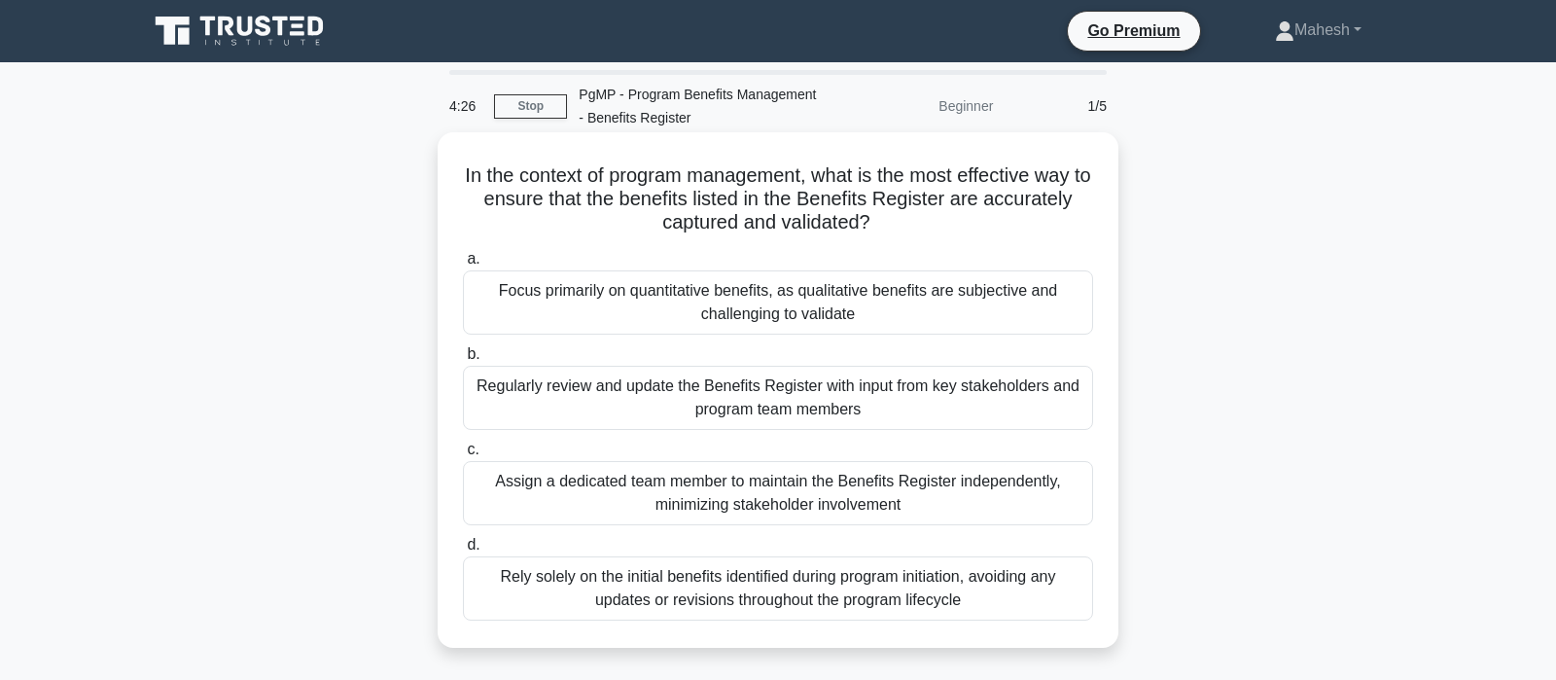
click at [960, 410] on div "Regularly review and update the Benefits Register with input from key stakehold…" at bounding box center [778, 398] width 630 height 64
click at [463, 361] on input "b. Regularly review and update the Benefits Register with input from key stakeh…" at bounding box center [463, 354] width 0 height 13
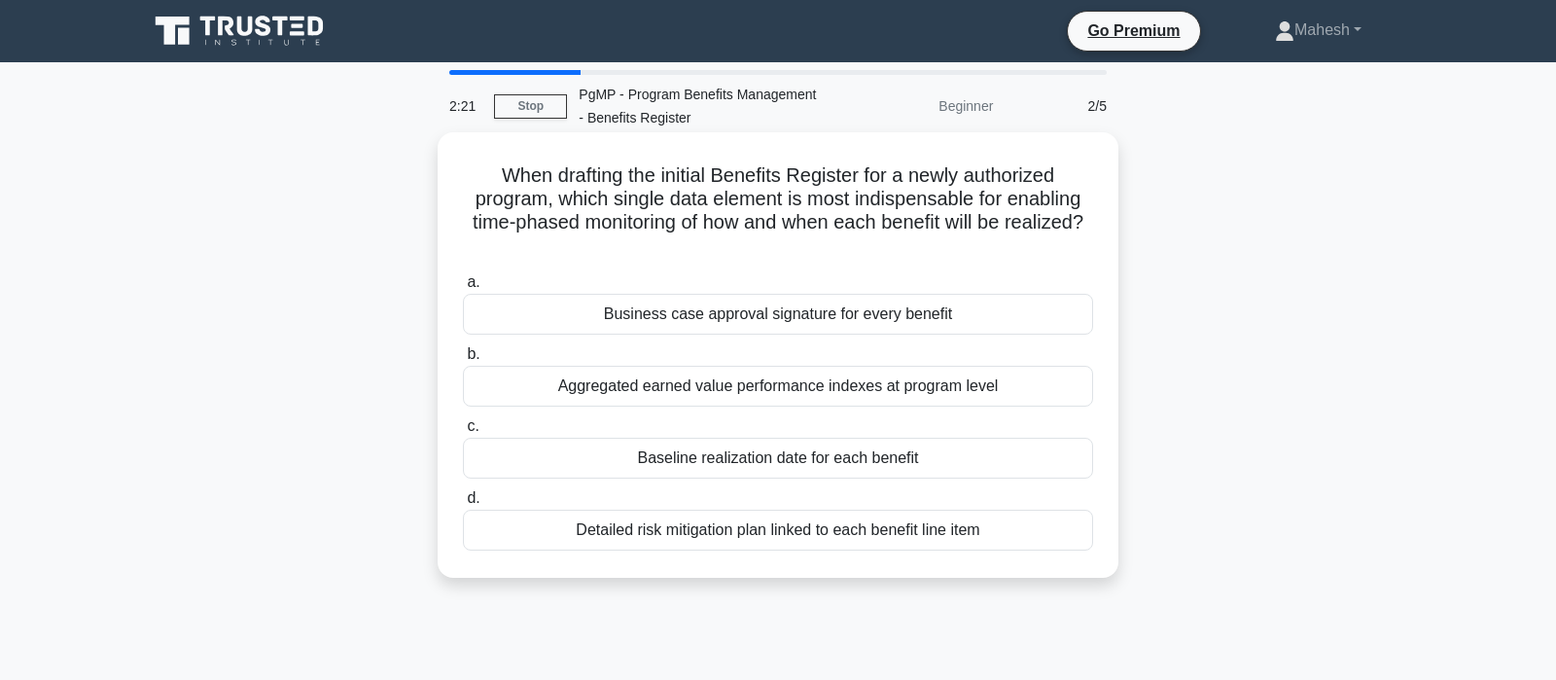
click at [843, 462] on div "Baseline realization date for each benefit" at bounding box center [778, 458] width 630 height 41
click at [463, 433] on input "c. Baseline realization date for each benefit" at bounding box center [463, 426] width 0 height 13
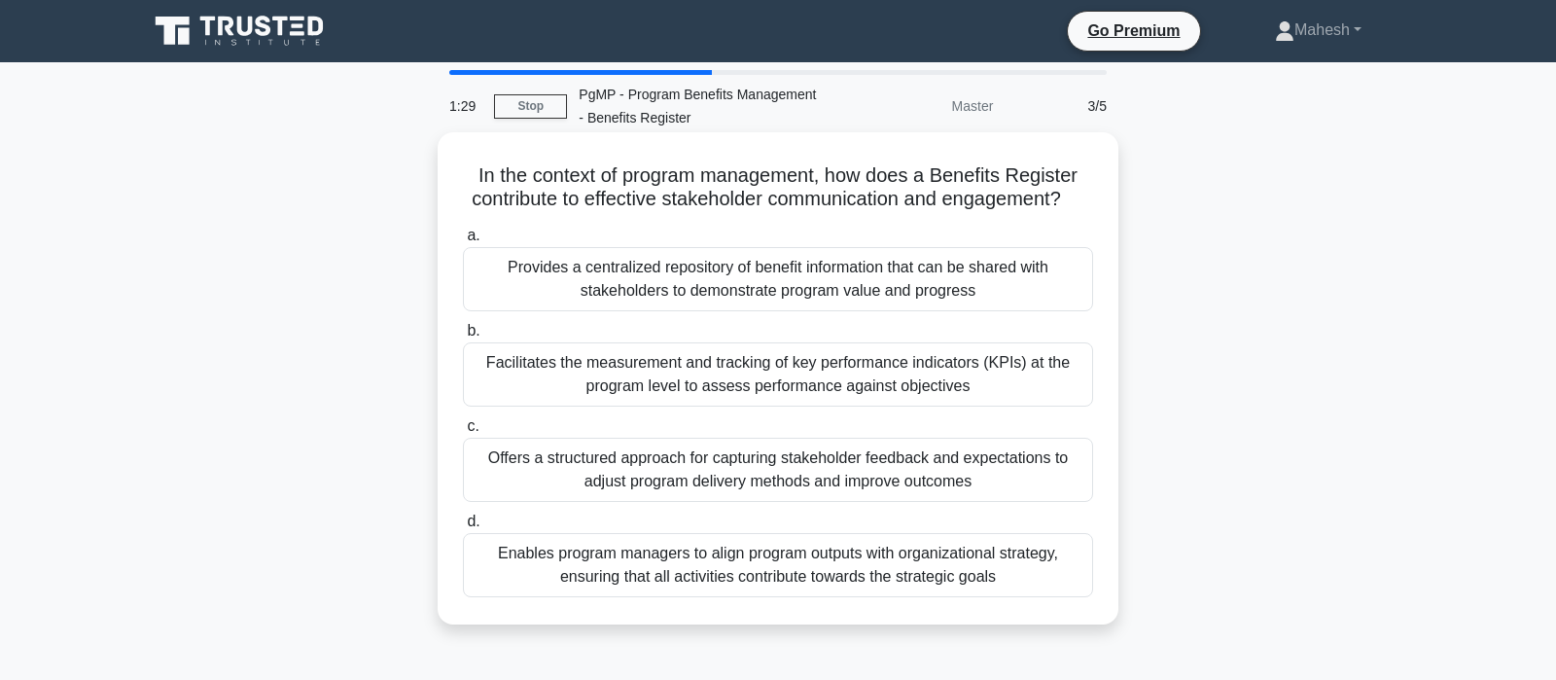
click at [741, 271] on div "Provides a centralized repository of benefit information that can be shared wit…" at bounding box center [778, 279] width 630 height 64
click at [463, 242] on input "a. Provides a centralized repository of benefit information that can be shared …" at bounding box center [463, 236] width 0 height 13
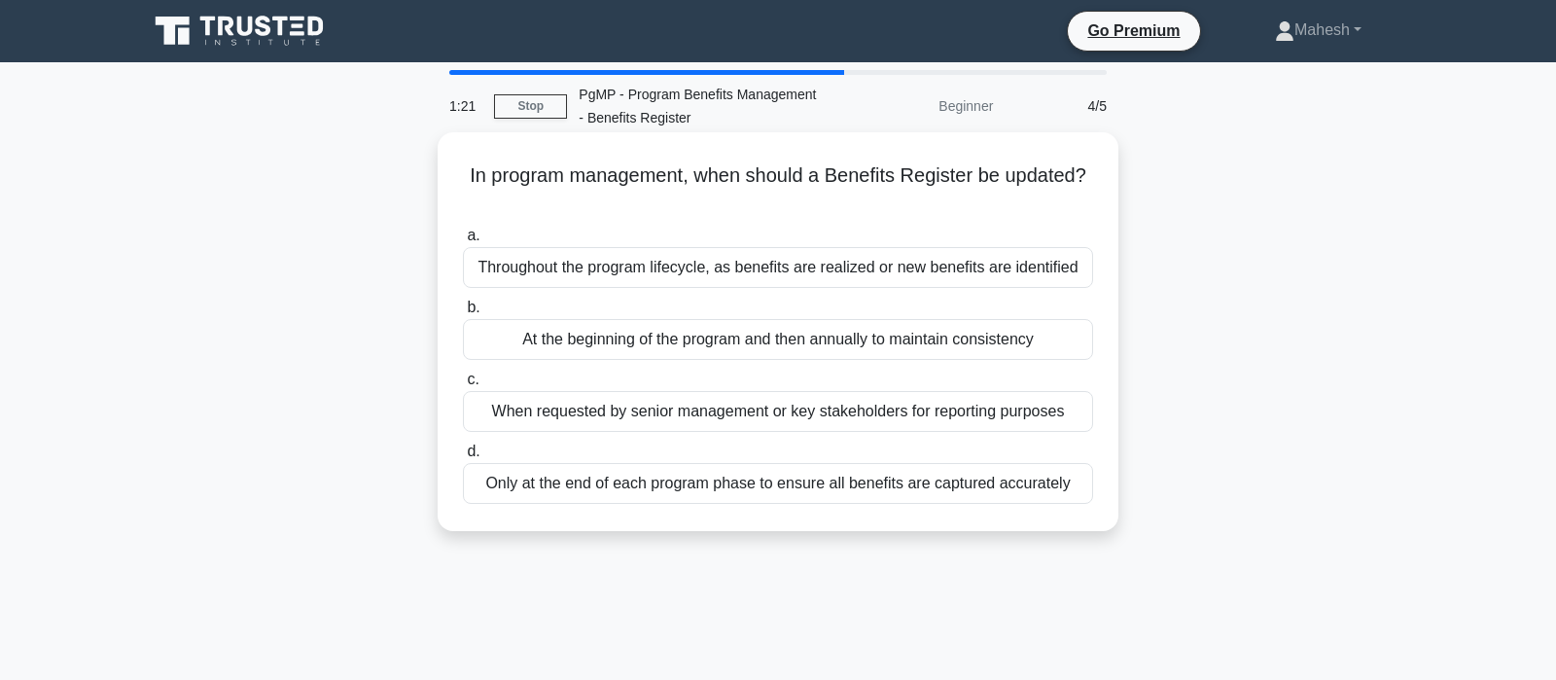
click at [854, 274] on div "Throughout the program lifecycle, as benefits are realized or new benefits are …" at bounding box center [778, 267] width 630 height 41
click at [463, 242] on input "a. Throughout the program lifecycle, as benefits are realized or new benefits a…" at bounding box center [463, 236] width 0 height 13
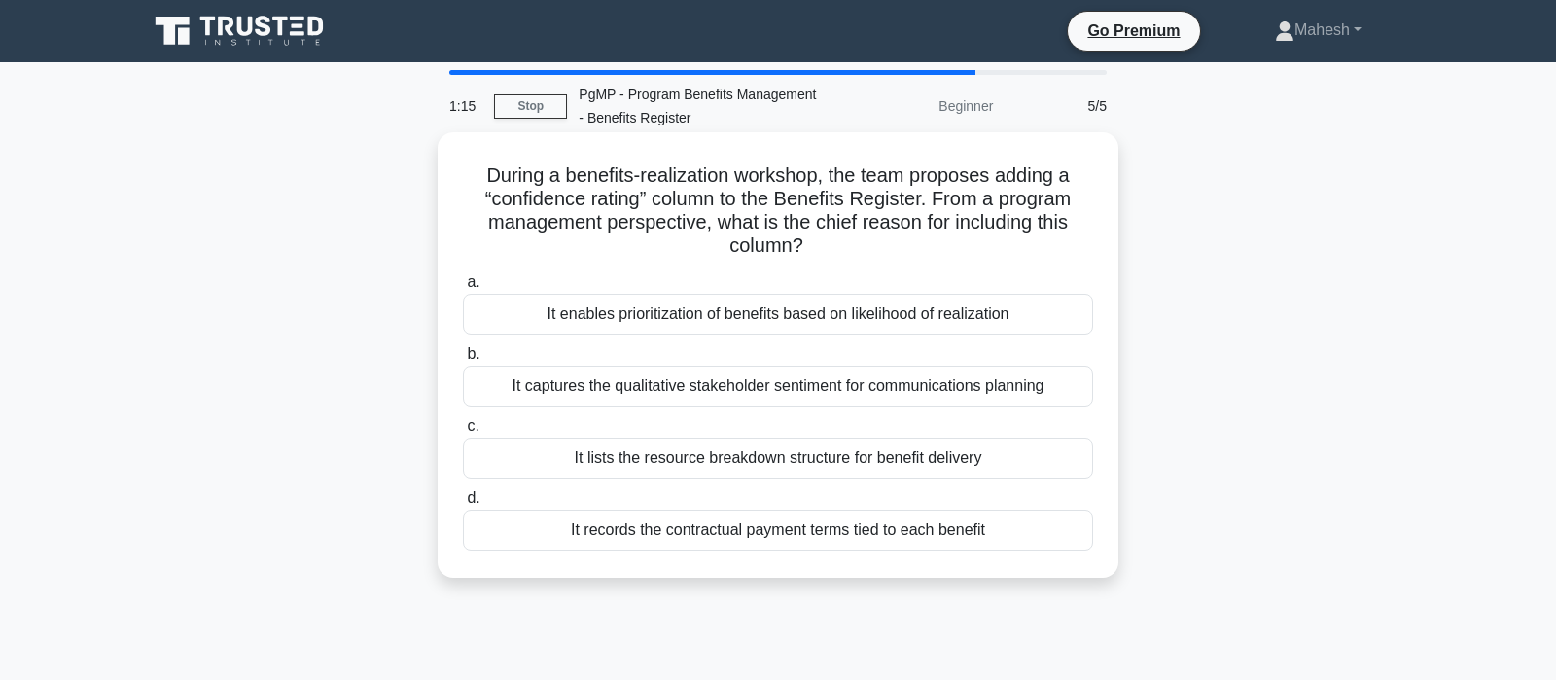
click at [905, 310] on div "It enables prioritization of benefits based on likelihood of realization" at bounding box center [778, 314] width 630 height 41
click at [463, 289] on input "a. It enables prioritization of benefits based on likelihood of realization" at bounding box center [463, 282] width 0 height 13
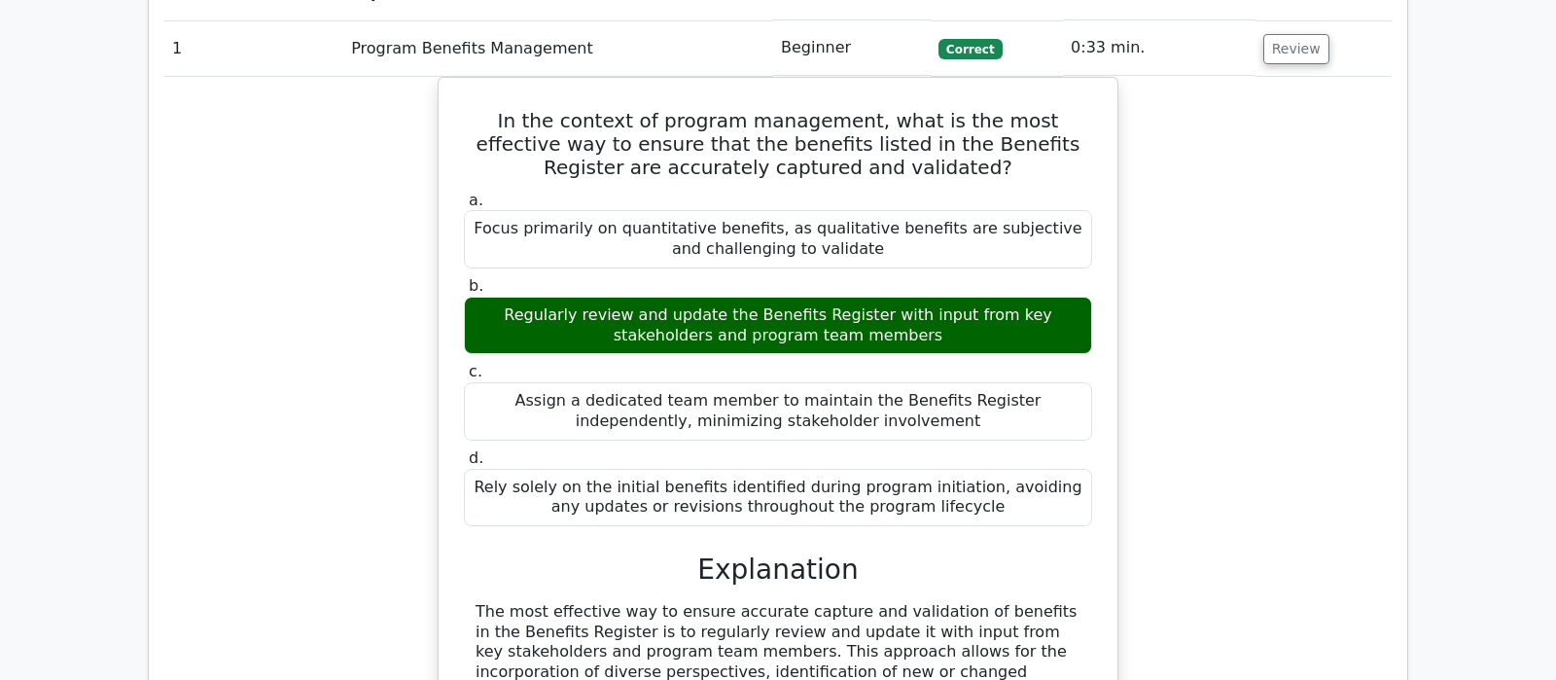
scroll to position [1430, 0]
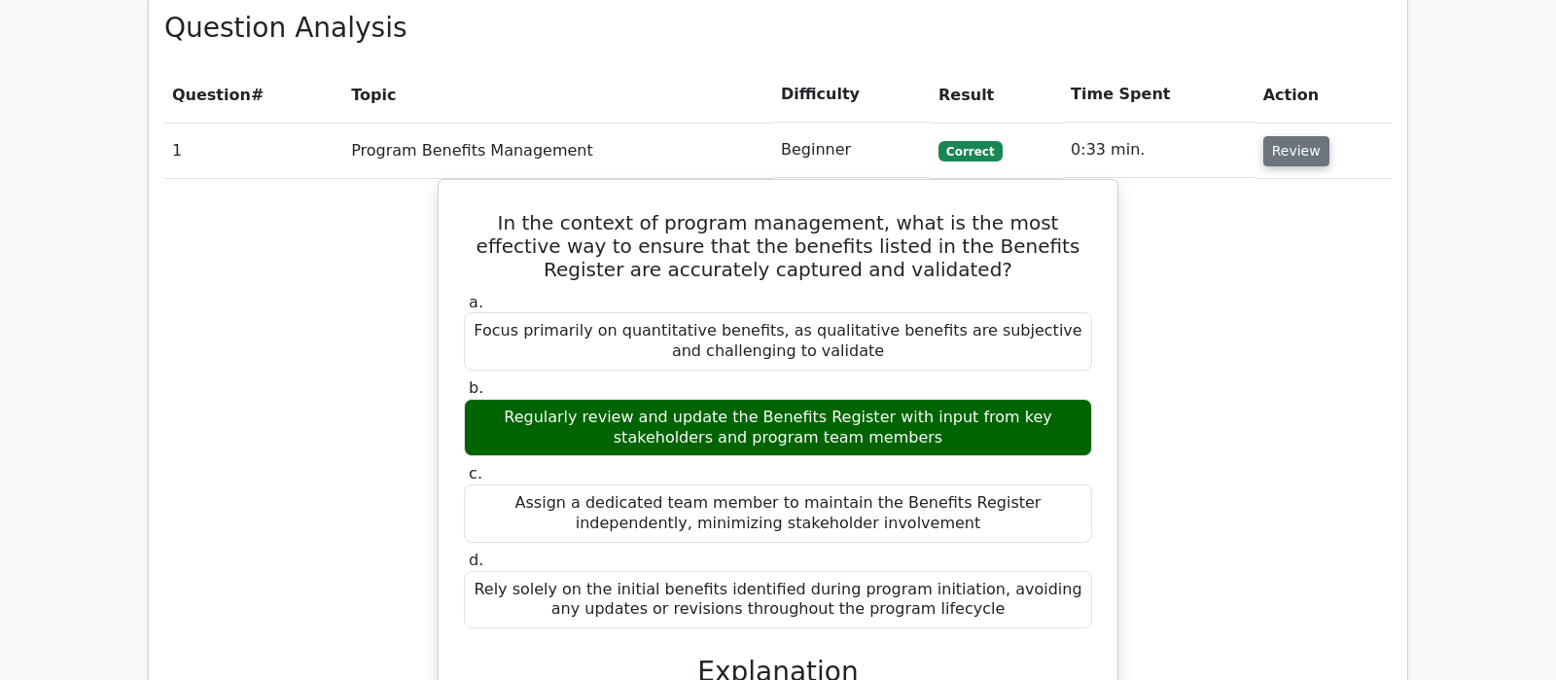
click at [1282, 136] on button "Review" at bounding box center [1296, 151] width 66 height 30
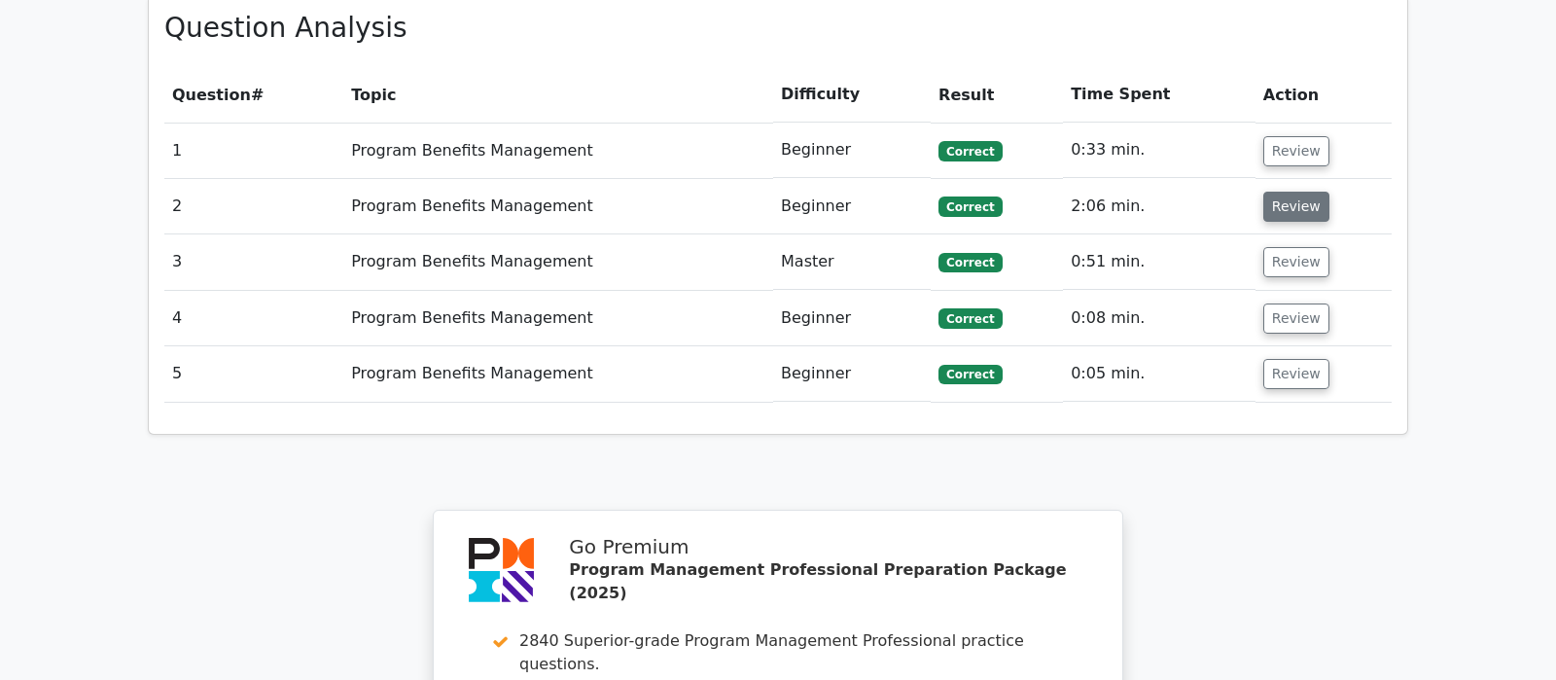
click at [1276, 192] on button "Review" at bounding box center [1296, 207] width 66 height 30
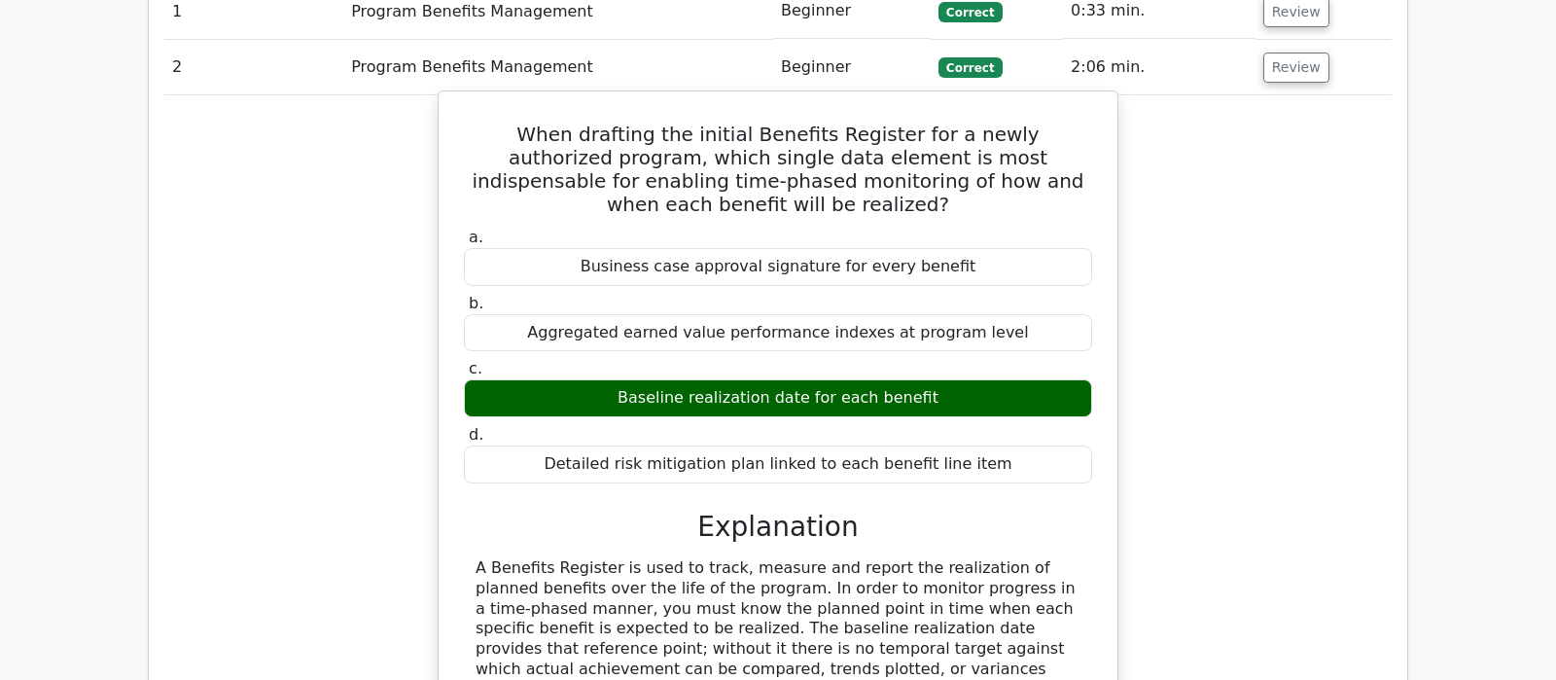
scroll to position [1532, 0]
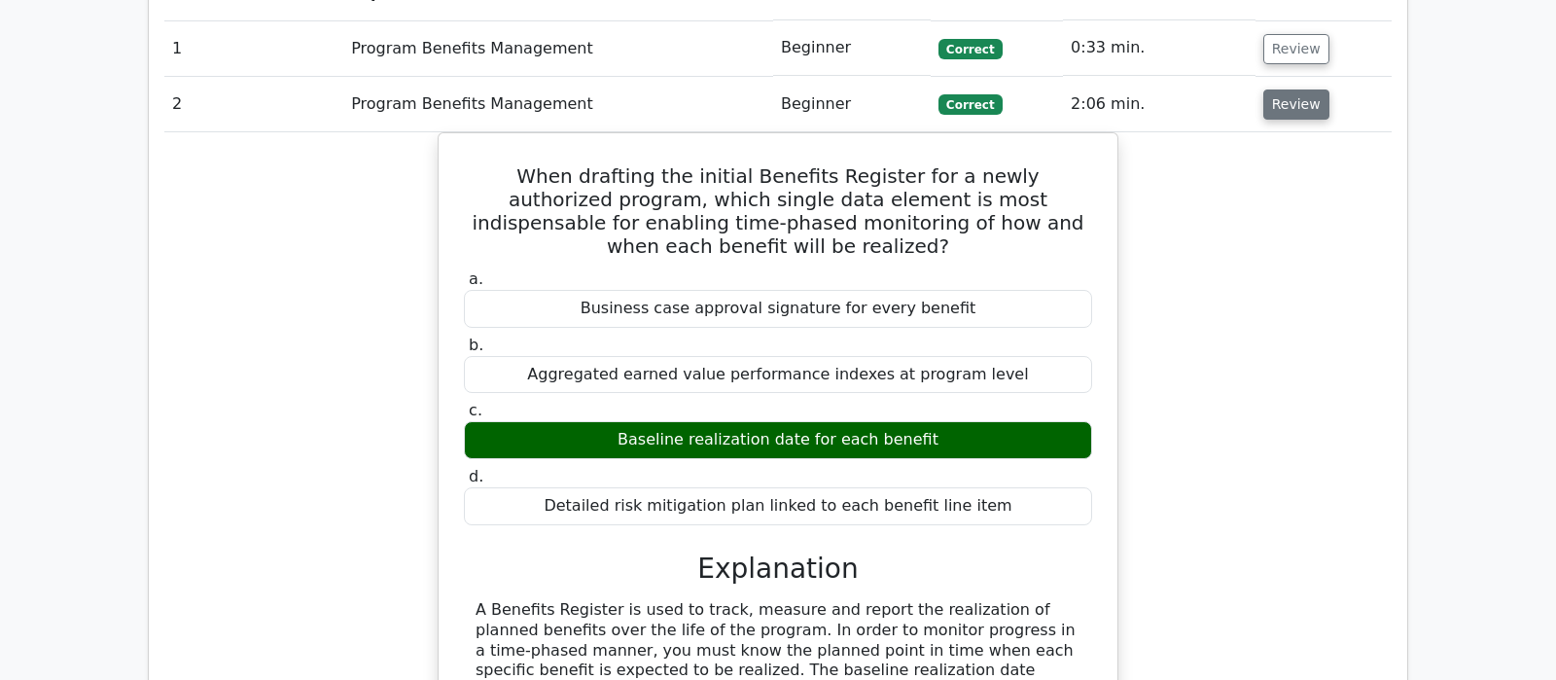
click at [1292, 89] on button "Review" at bounding box center [1296, 104] width 66 height 30
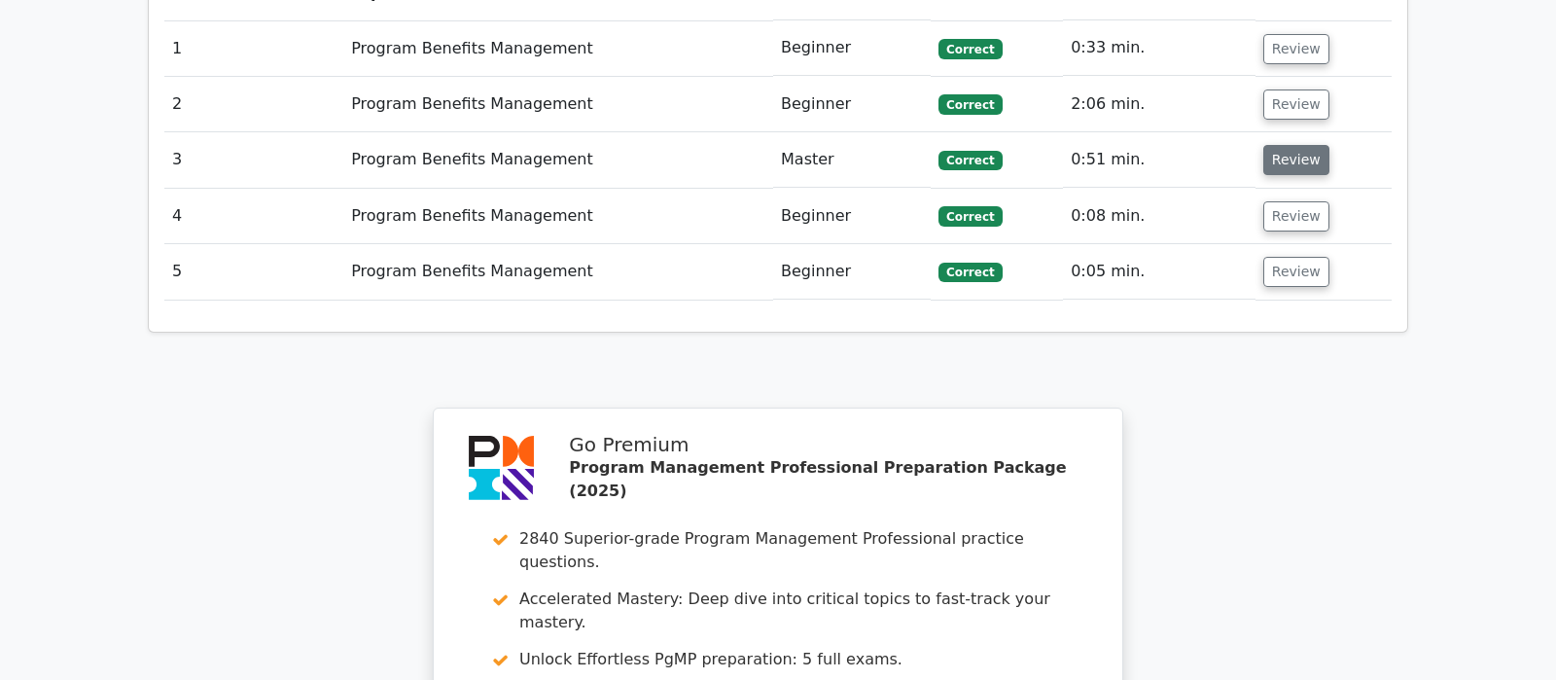
click at [1309, 145] on button "Review" at bounding box center [1296, 160] width 66 height 30
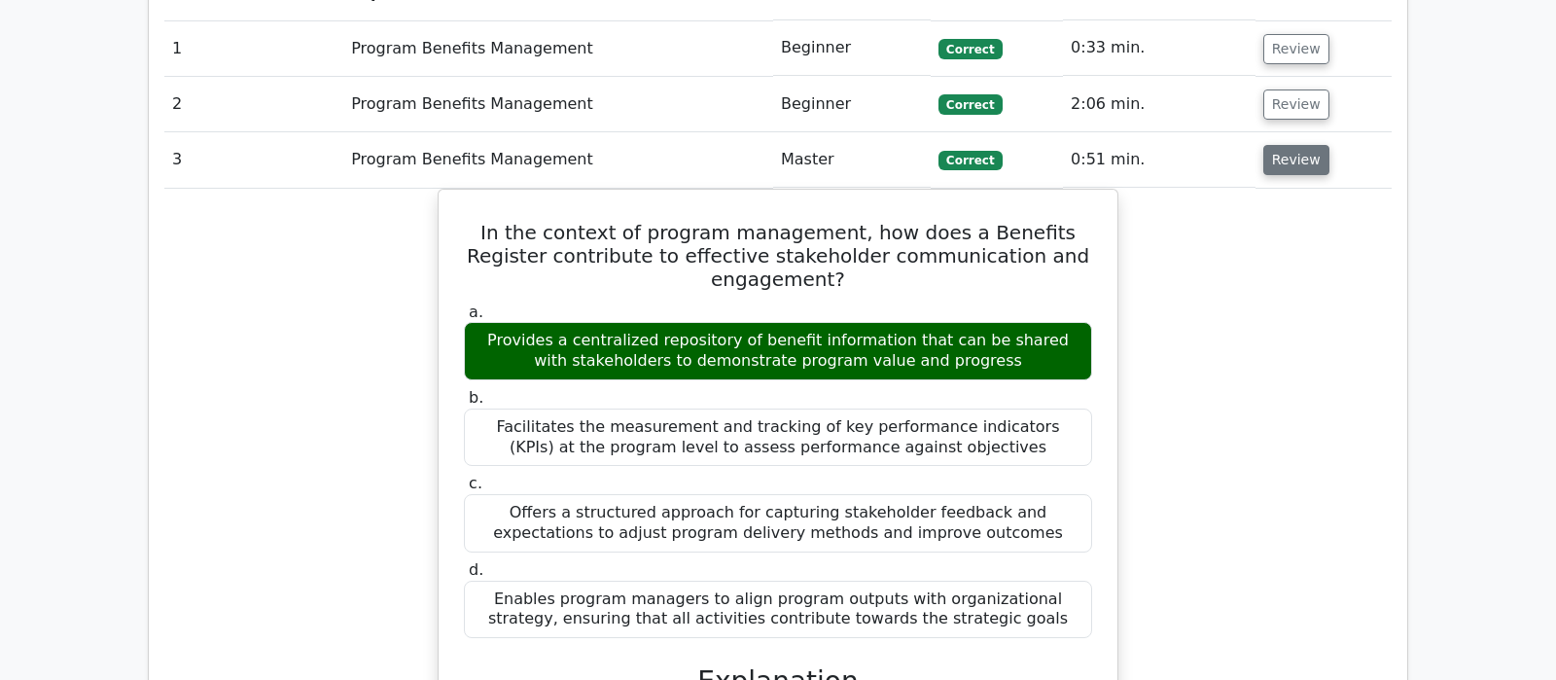
click at [1290, 145] on button "Review" at bounding box center [1296, 160] width 66 height 30
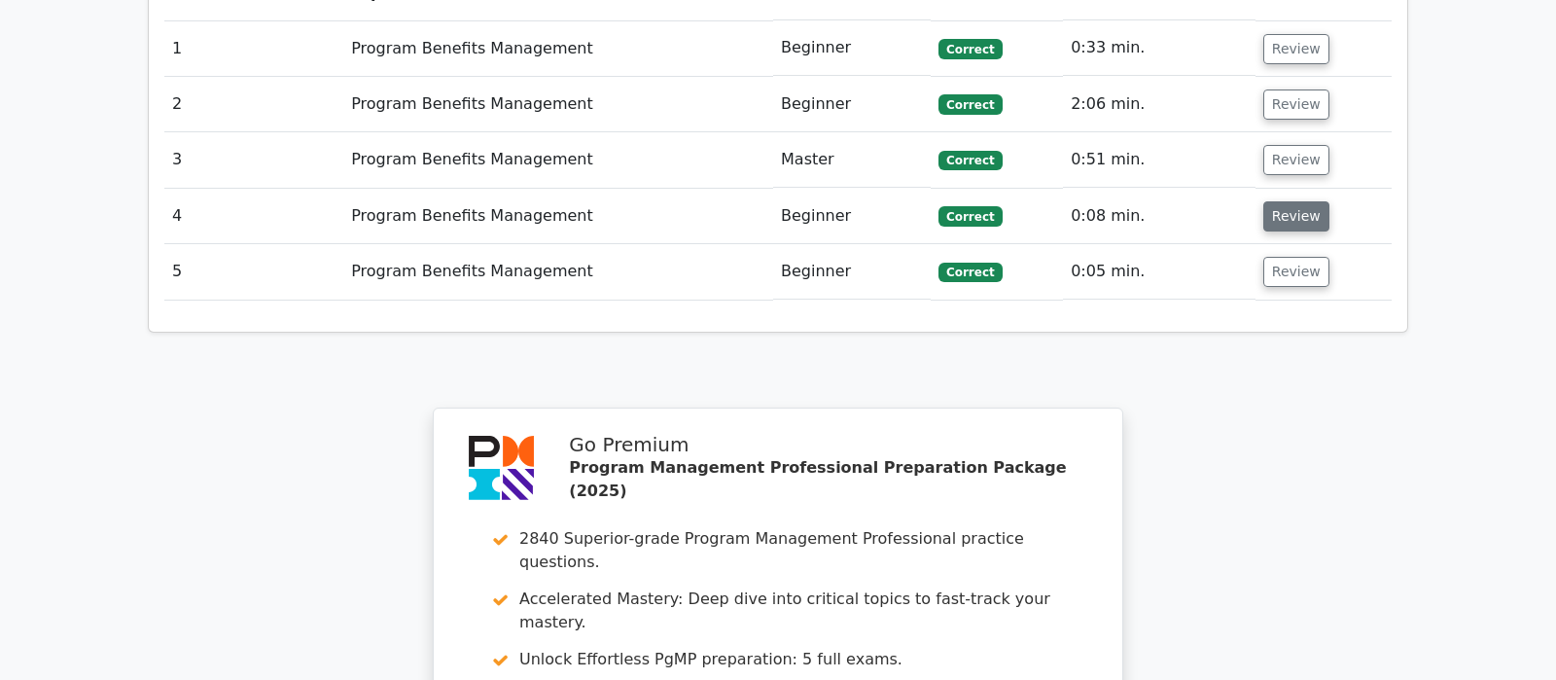
click at [1294, 201] on button "Review" at bounding box center [1296, 216] width 66 height 30
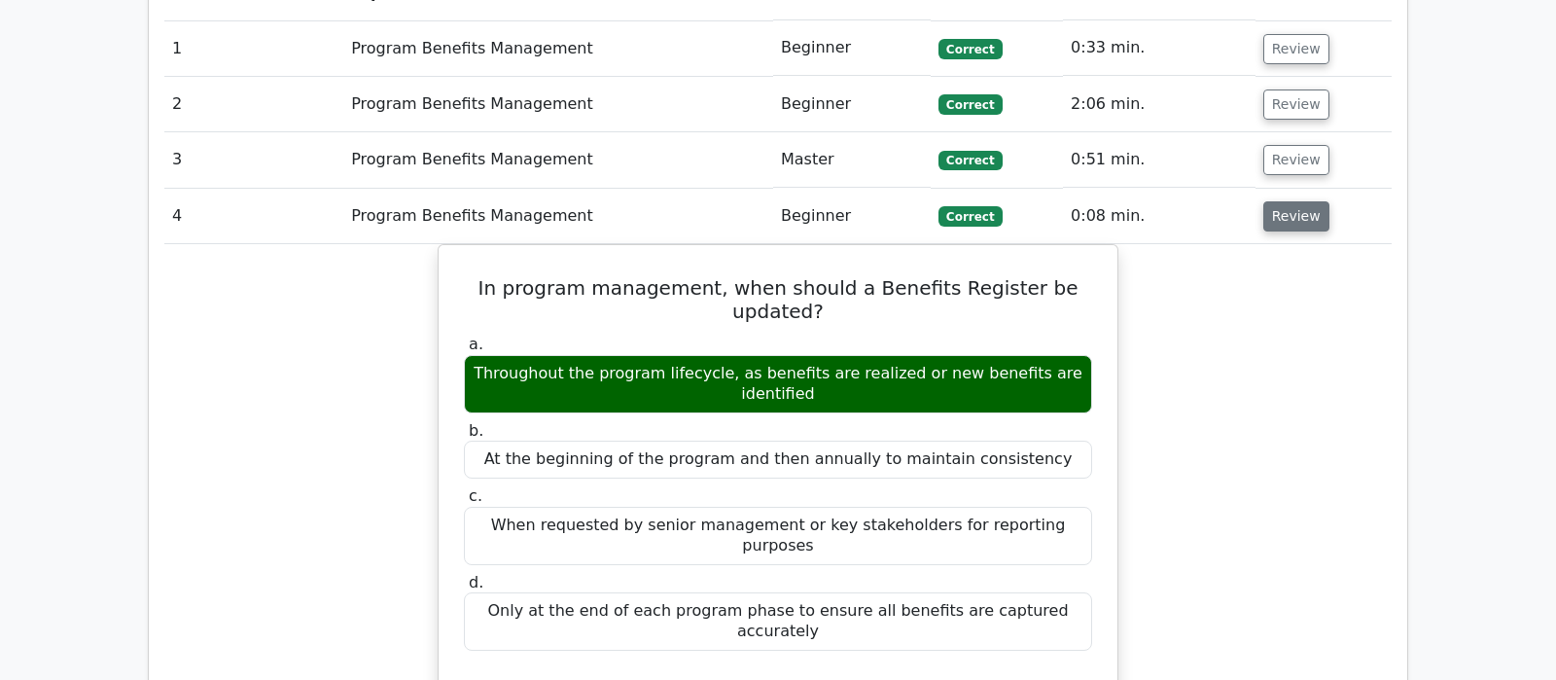
click at [1294, 201] on button "Review" at bounding box center [1296, 216] width 66 height 30
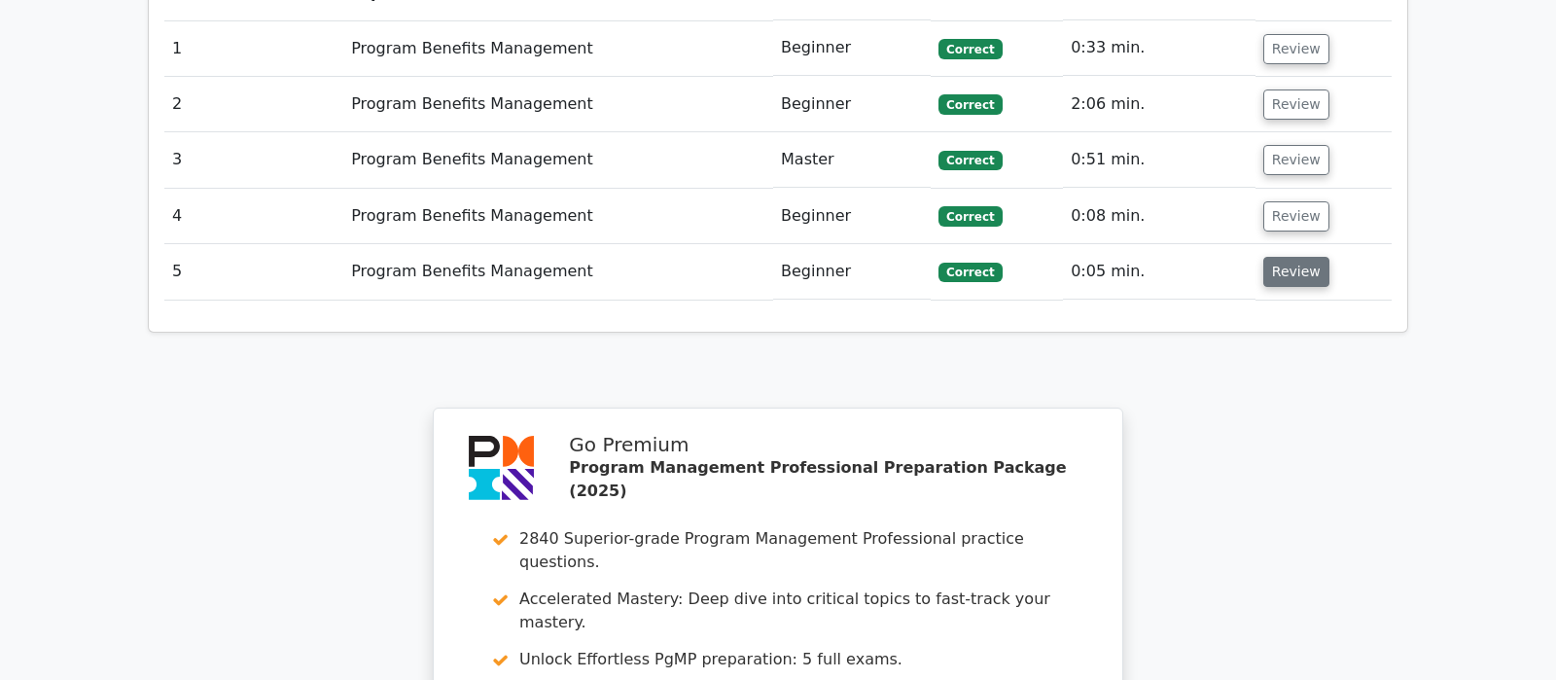
click at [1283, 257] on button "Review" at bounding box center [1296, 272] width 66 height 30
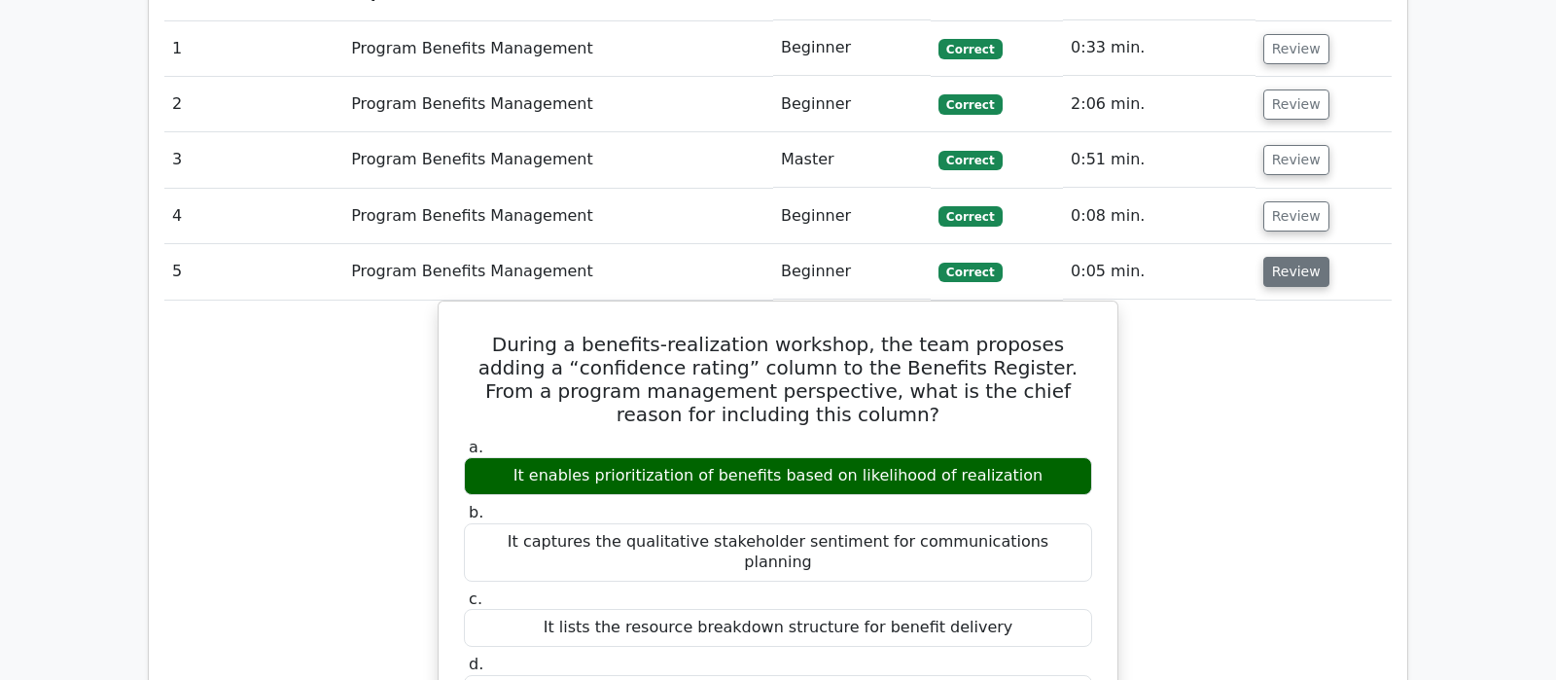
click at [1283, 257] on button "Review" at bounding box center [1296, 272] width 66 height 30
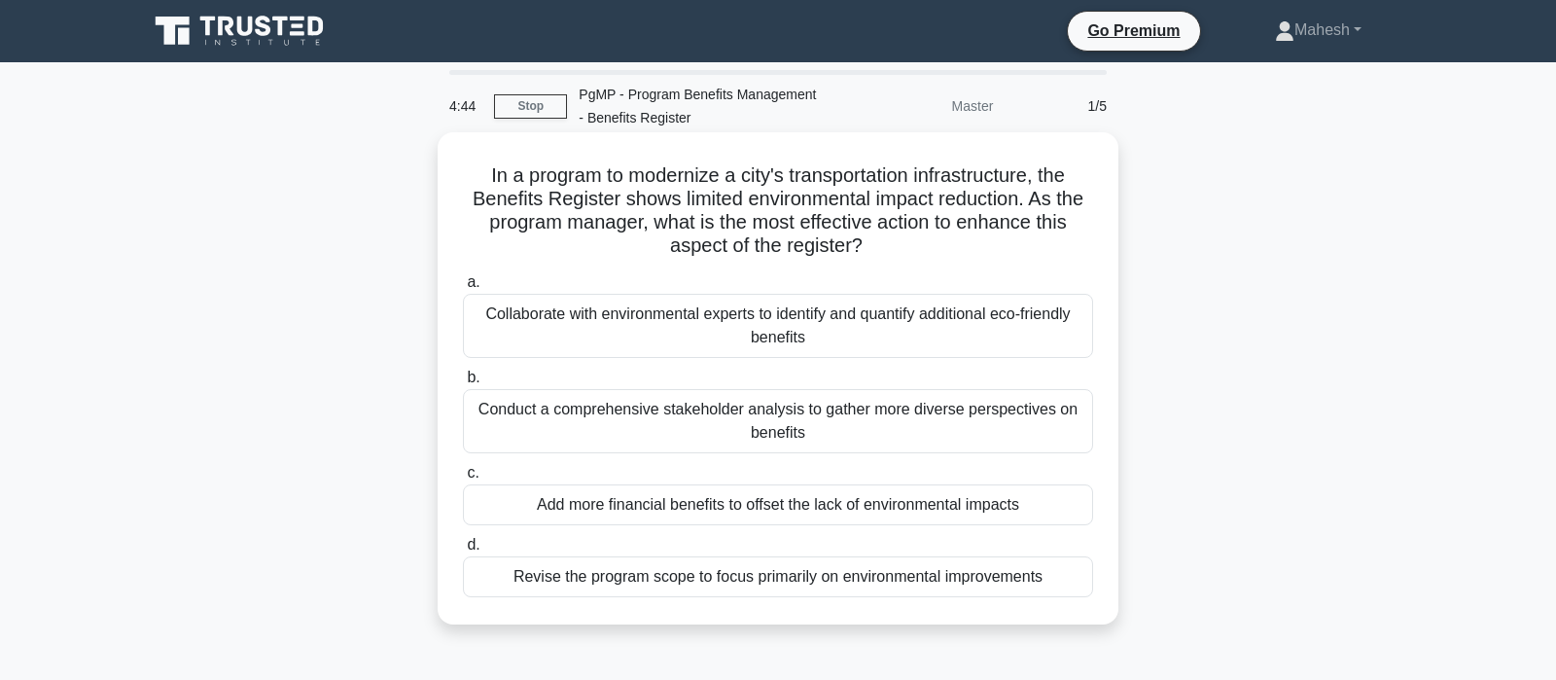
click at [862, 340] on div "Collaborate with environmental experts to identify and quantify additional eco-…" at bounding box center [778, 326] width 630 height 64
click at [463, 289] on input "a. Collaborate with environmental experts to identify and quantify additional e…" at bounding box center [463, 282] width 0 height 13
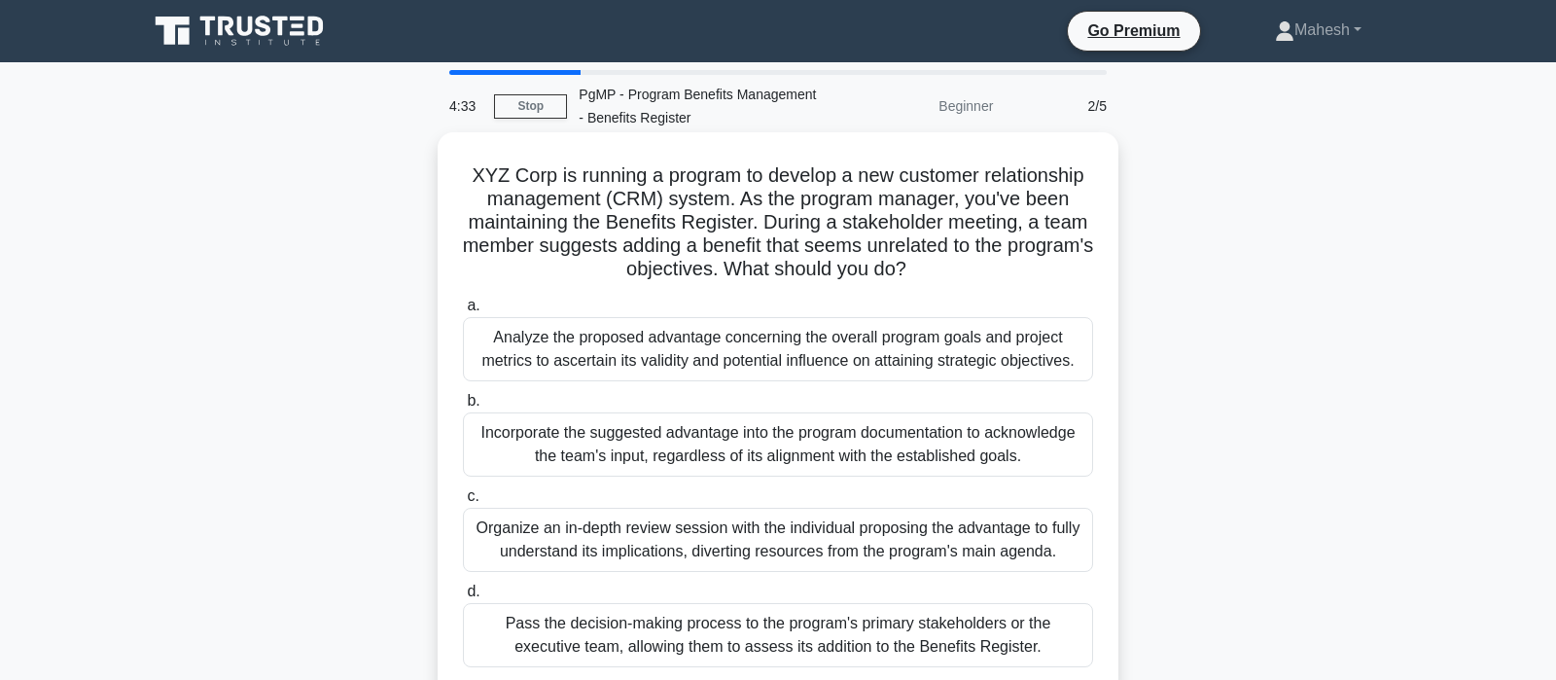
scroll to position [102, 0]
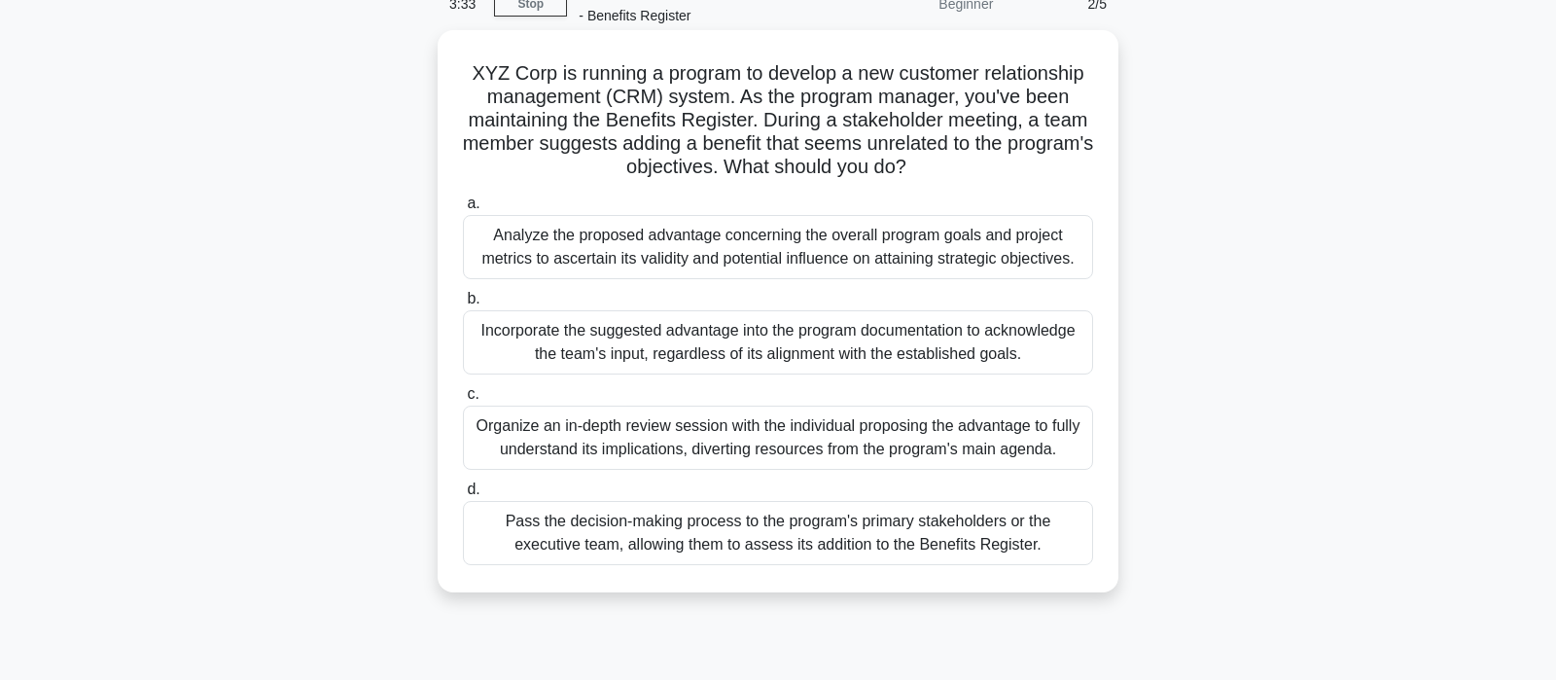
click at [735, 242] on div "Analyze the proposed advantage concerning the overall program goals and project…" at bounding box center [778, 247] width 630 height 64
click at [463, 210] on input "a. Analyze the proposed advantage concerning the overall program goals and proj…" at bounding box center [463, 203] width 0 height 13
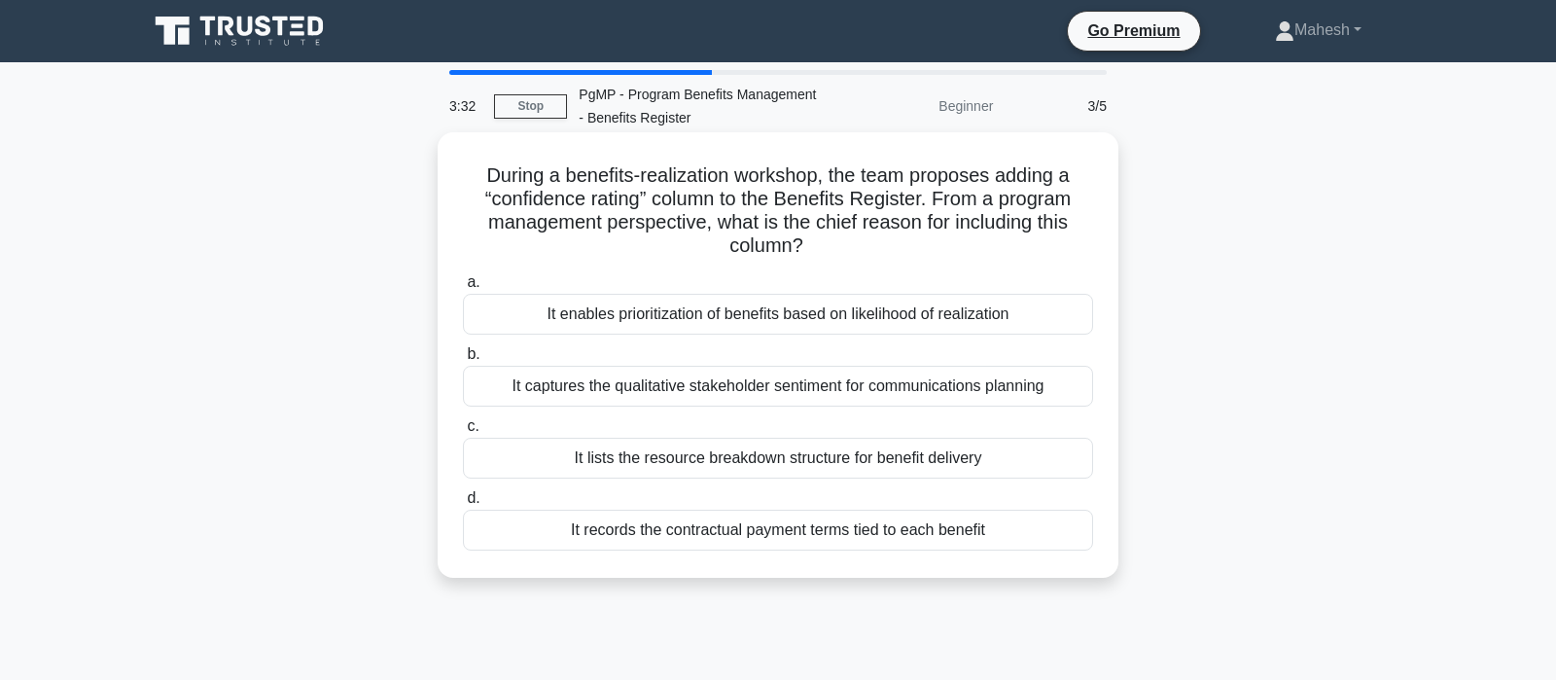
scroll to position [0, 0]
click at [946, 322] on div "It enables prioritization of benefits based on likelihood of realization" at bounding box center [778, 314] width 630 height 41
click at [463, 289] on input "a. It enables prioritization of benefits based on likelihood of realization" at bounding box center [463, 282] width 0 height 13
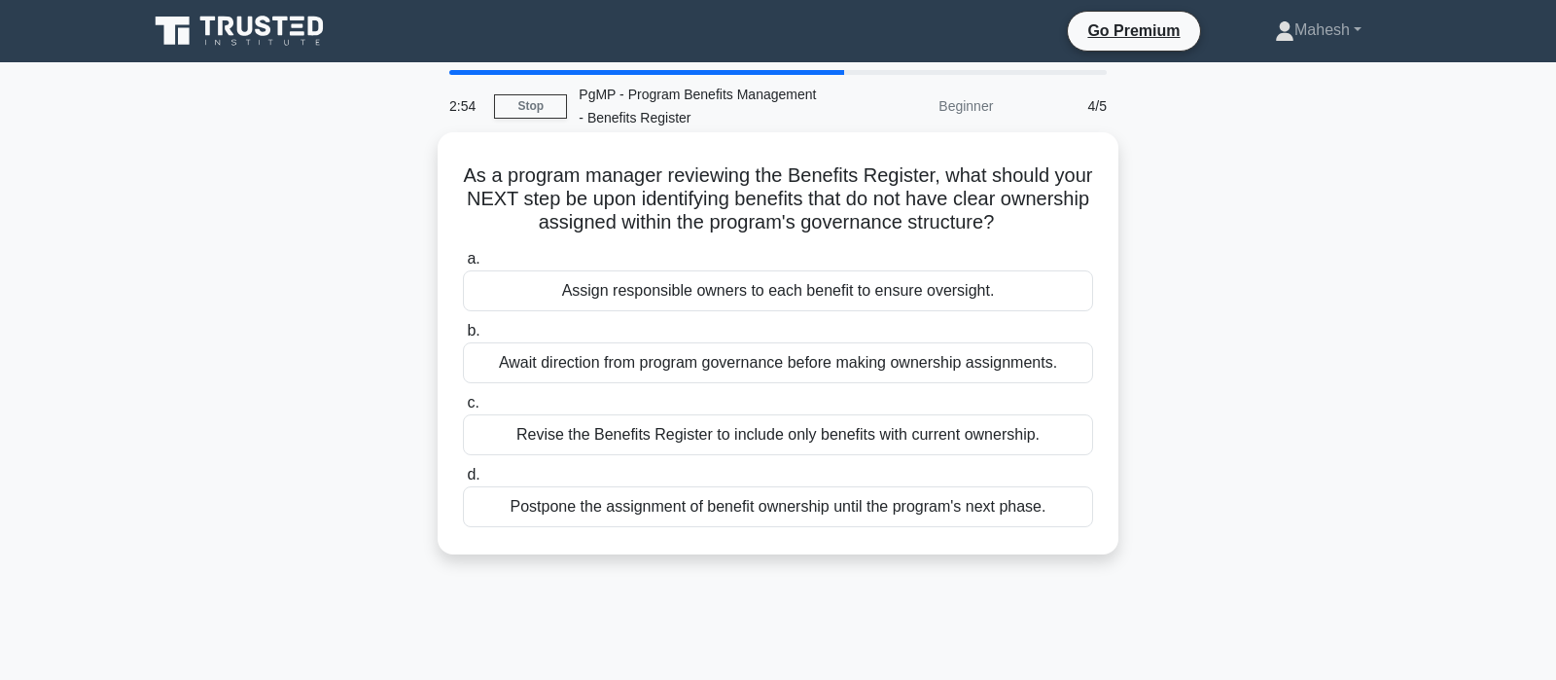
click at [839, 291] on div "Assign responsible owners to each benefit to ensure oversight." at bounding box center [778, 290] width 630 height 41
click at [463, 266] on input "a. Assign responsible owners to each benefit to ensure oversight." at bounding box center [463, 259] width 0 height 13
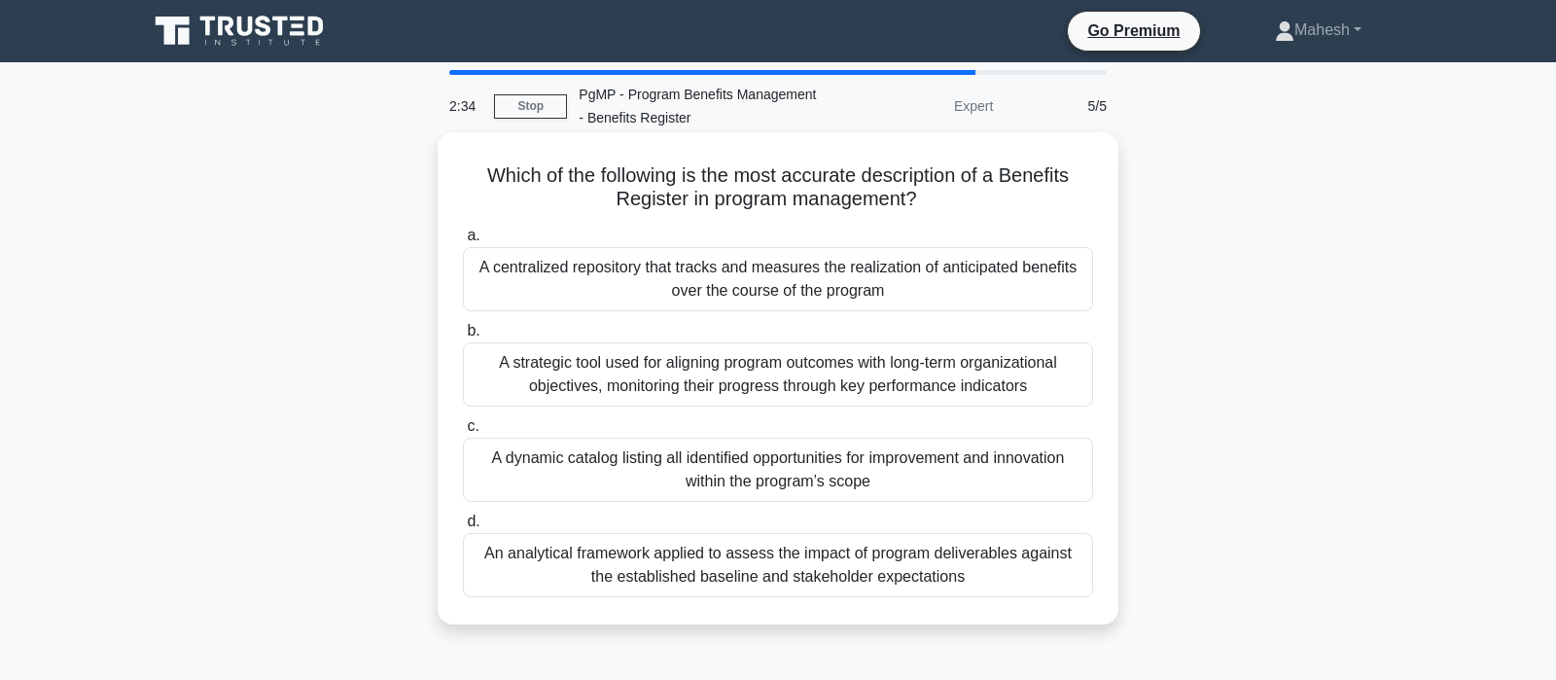
click at [934, 287] on div "A centralized repository that tracks and measures the realization of anticipate…" at bounding box center [778, 279] width 630 height 64
click at [463, 242] on input "a. A centralized repository that tracks and measures the realization of anticip…" at bounding box center [463, 236] width 0 height 13
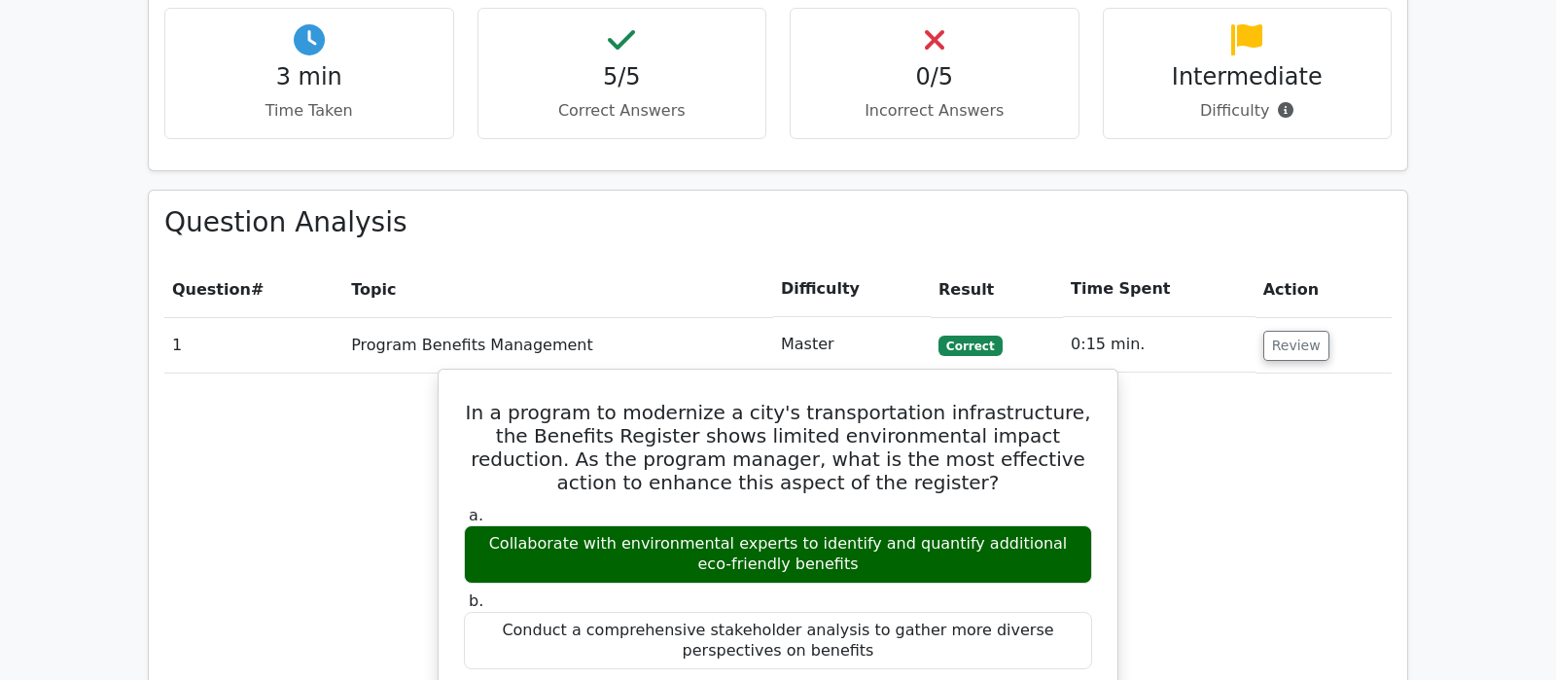
scroll to position [1328, 0]
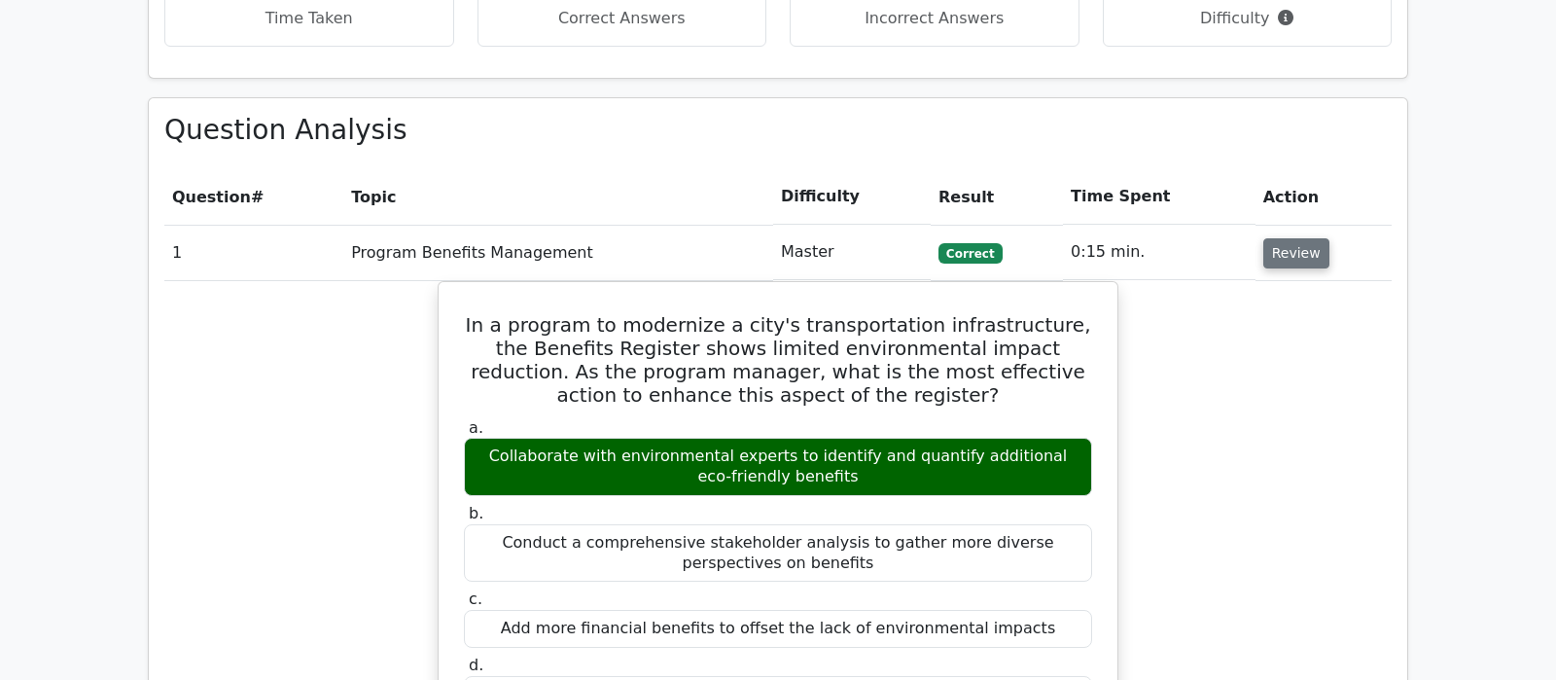
click at [1294, 238] on button "Review" at bounding box center [1296, 253] width 66 height 30
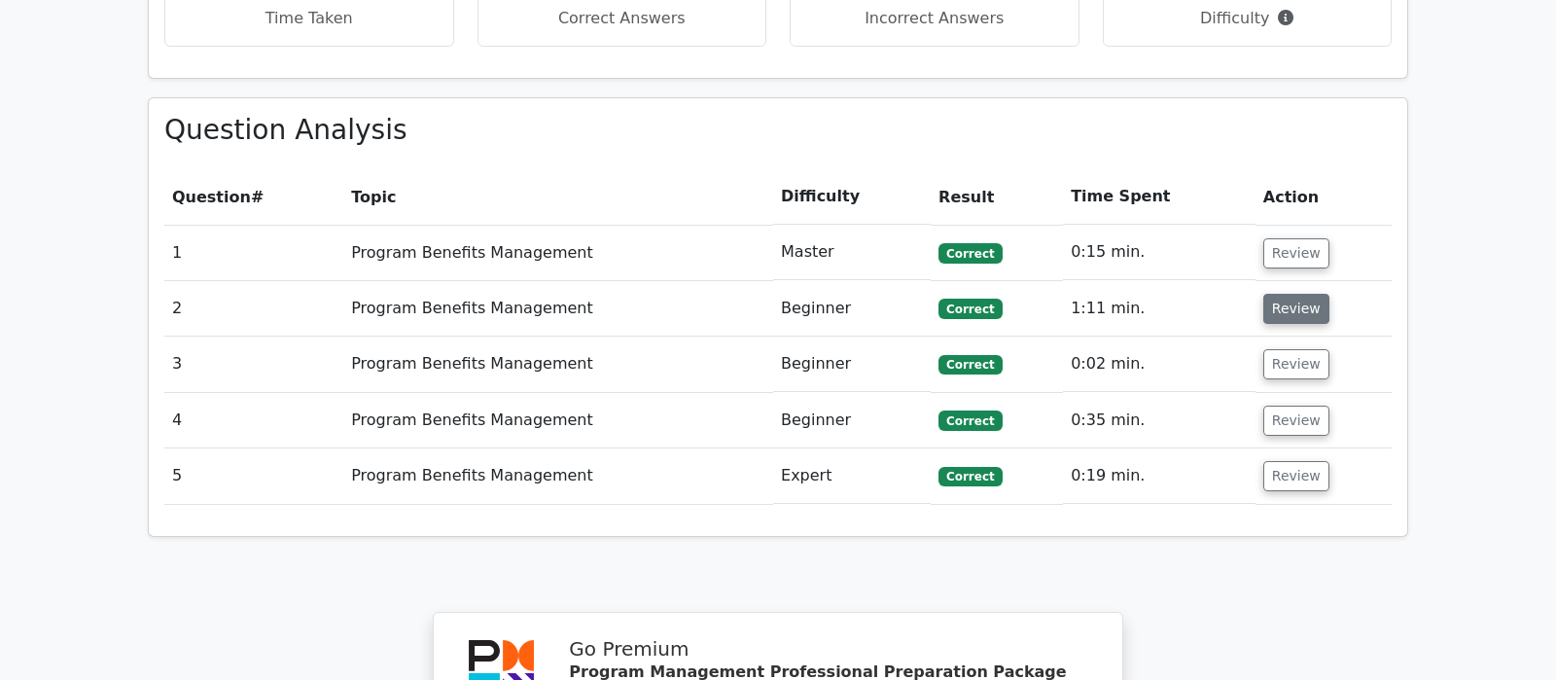
click at [1296, 294] on button "Review" at bounding box center [1296, 309] width 66 height 30
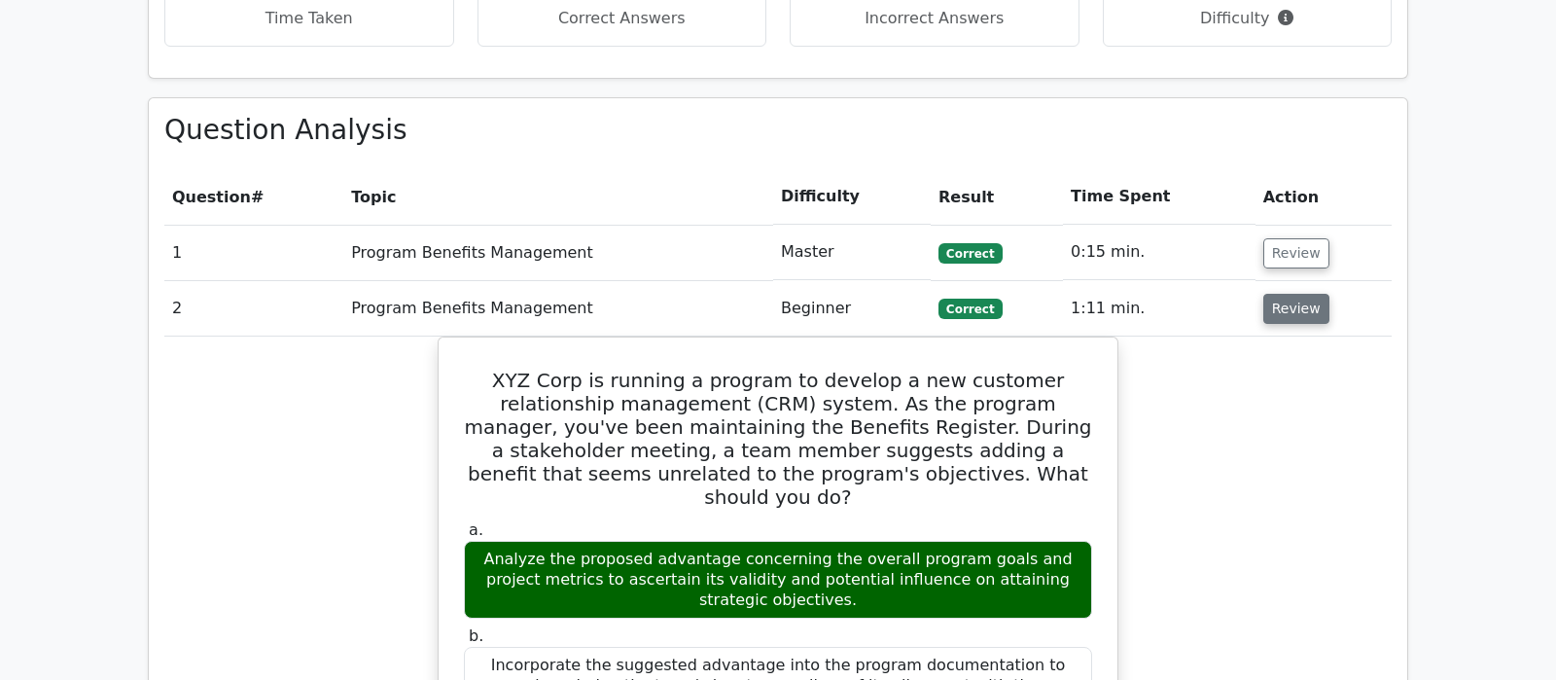
click at [1292, 294] on button "Review" at bounding box center [1296, 309] width 66 height 30
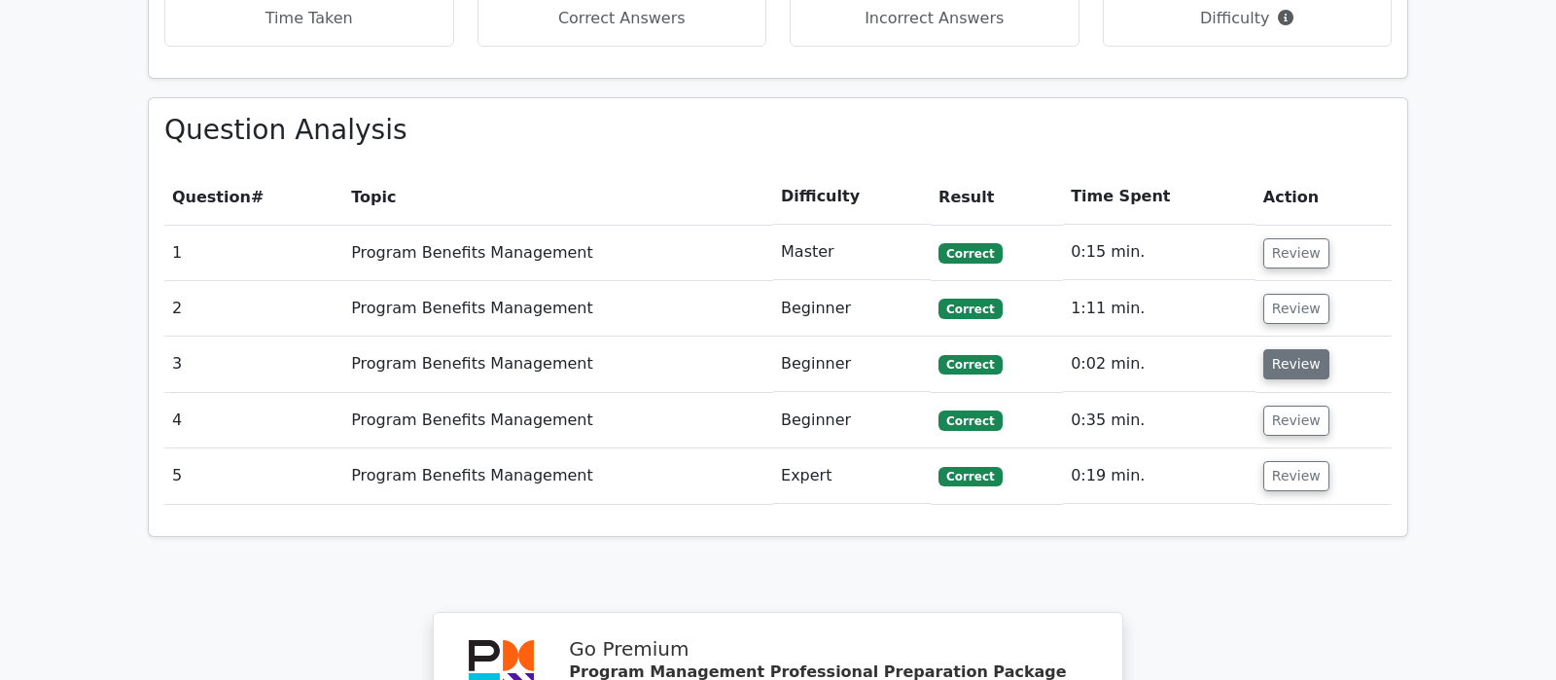
click at [1301, 349] on button "Review" at bounding box center [1296, 364] width 66 height 30
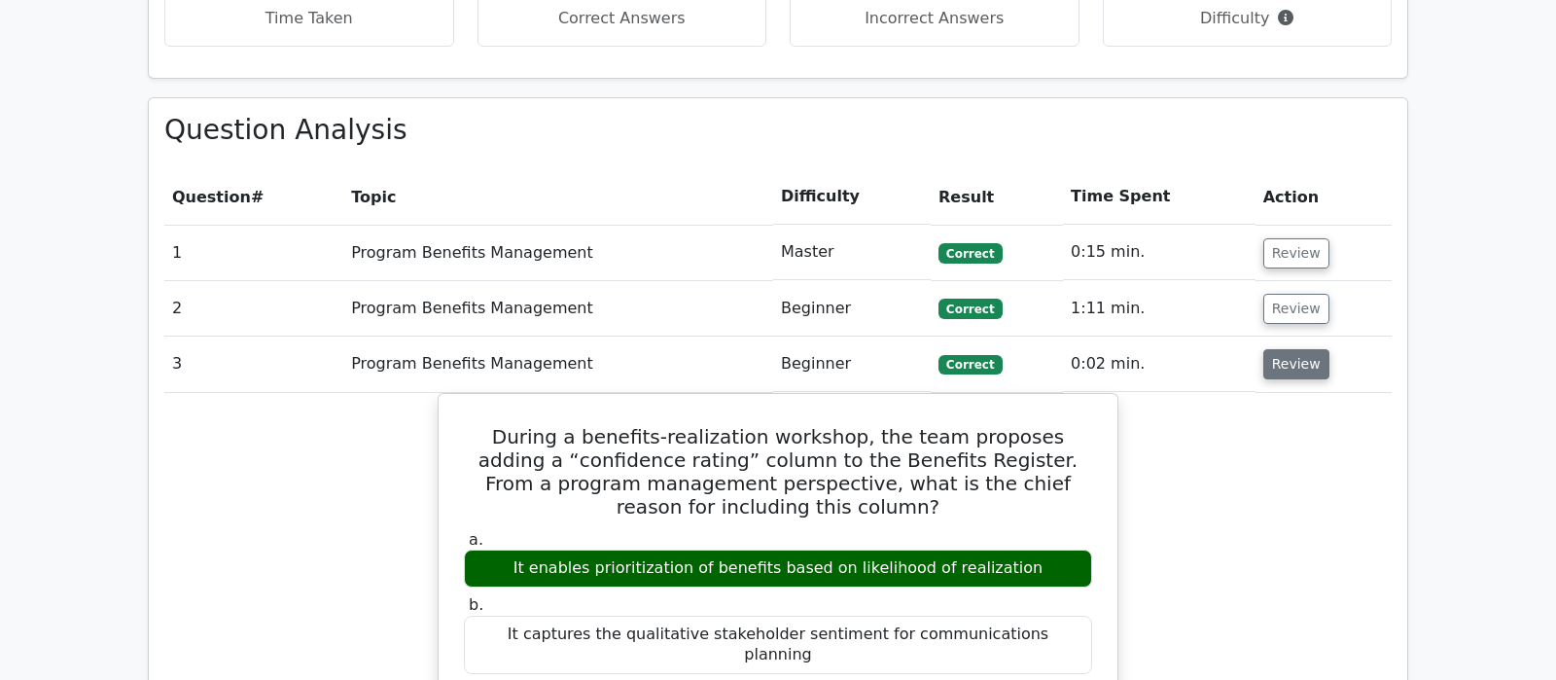
click at [1301, 349] on button "Review" at bounding box center [1296, 364] width 66 height 30
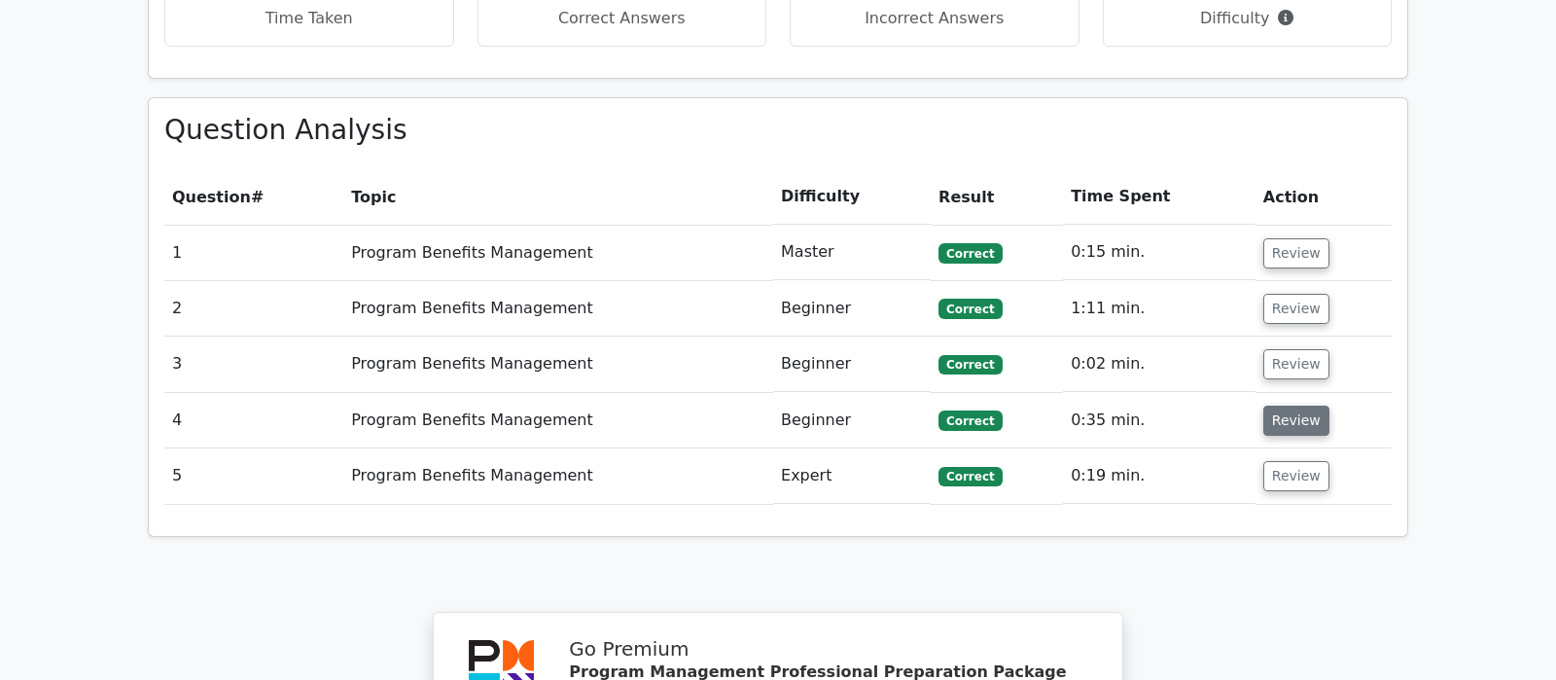
click at [1292, 406] on button "Review" at bounding box center [1296, 421] width 66 height 30
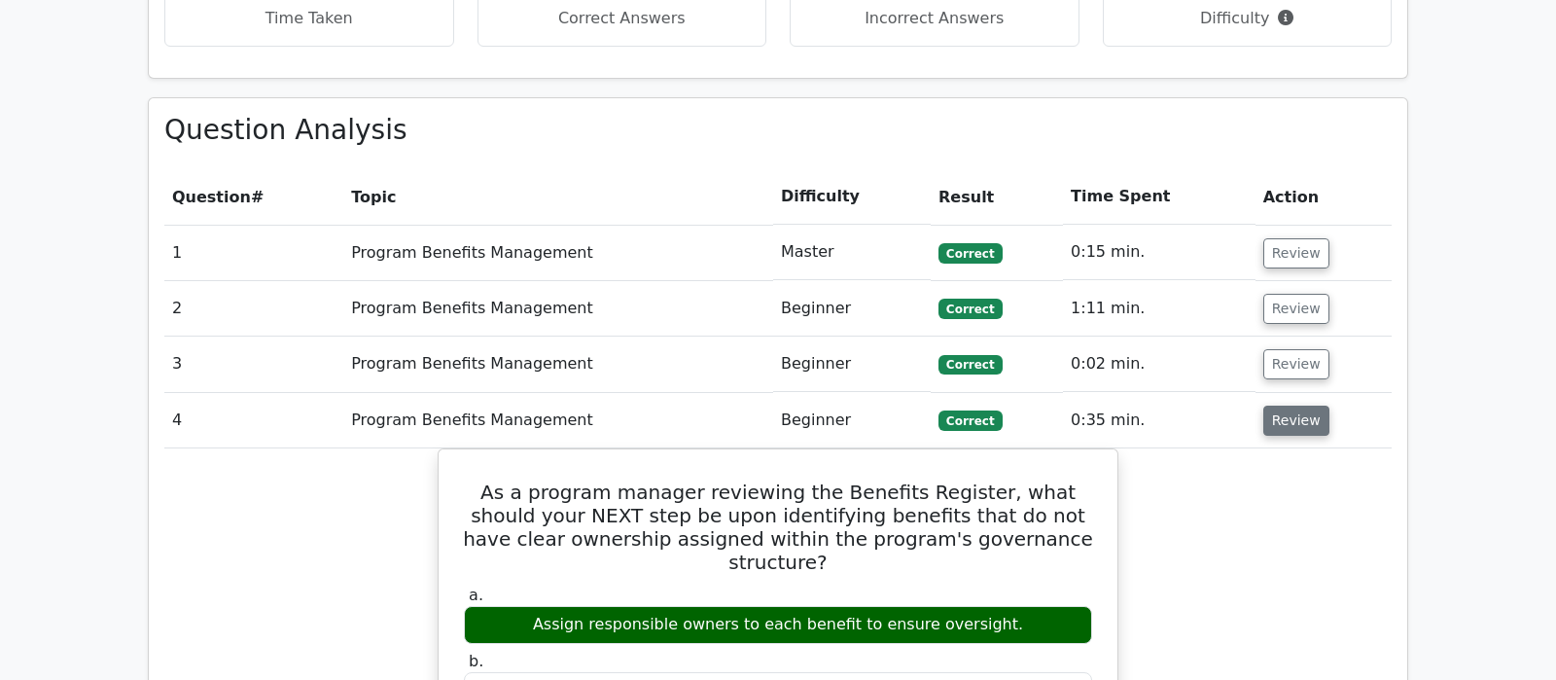
click at [1292, 406] on button "Review" at bounding box center [1296, 421] width 66 height 30
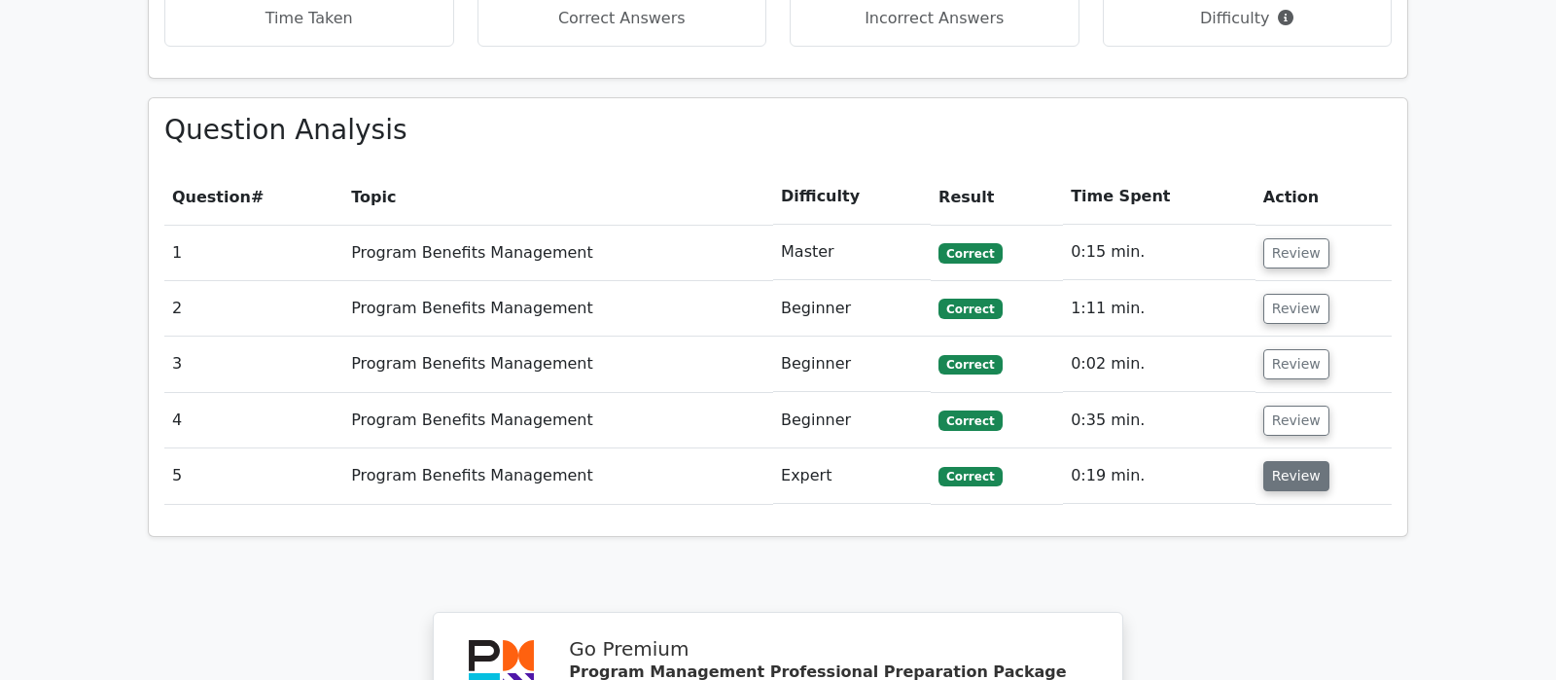
click at [1290, 461] on button "Review" at bounding box center [1296, 476] width 66 height 30
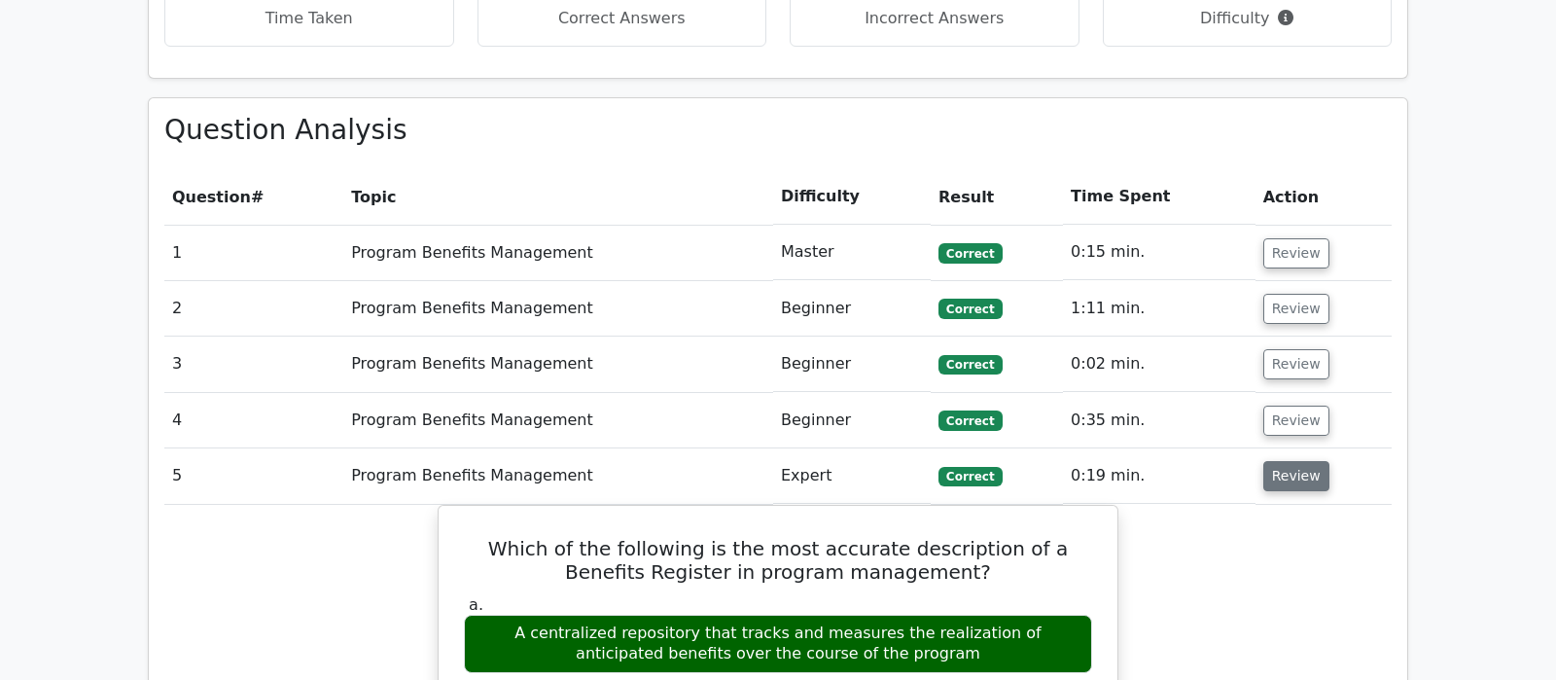
click at [1290, 461] on button "Review" at bounding box center [1296, 476] width 66 height 30
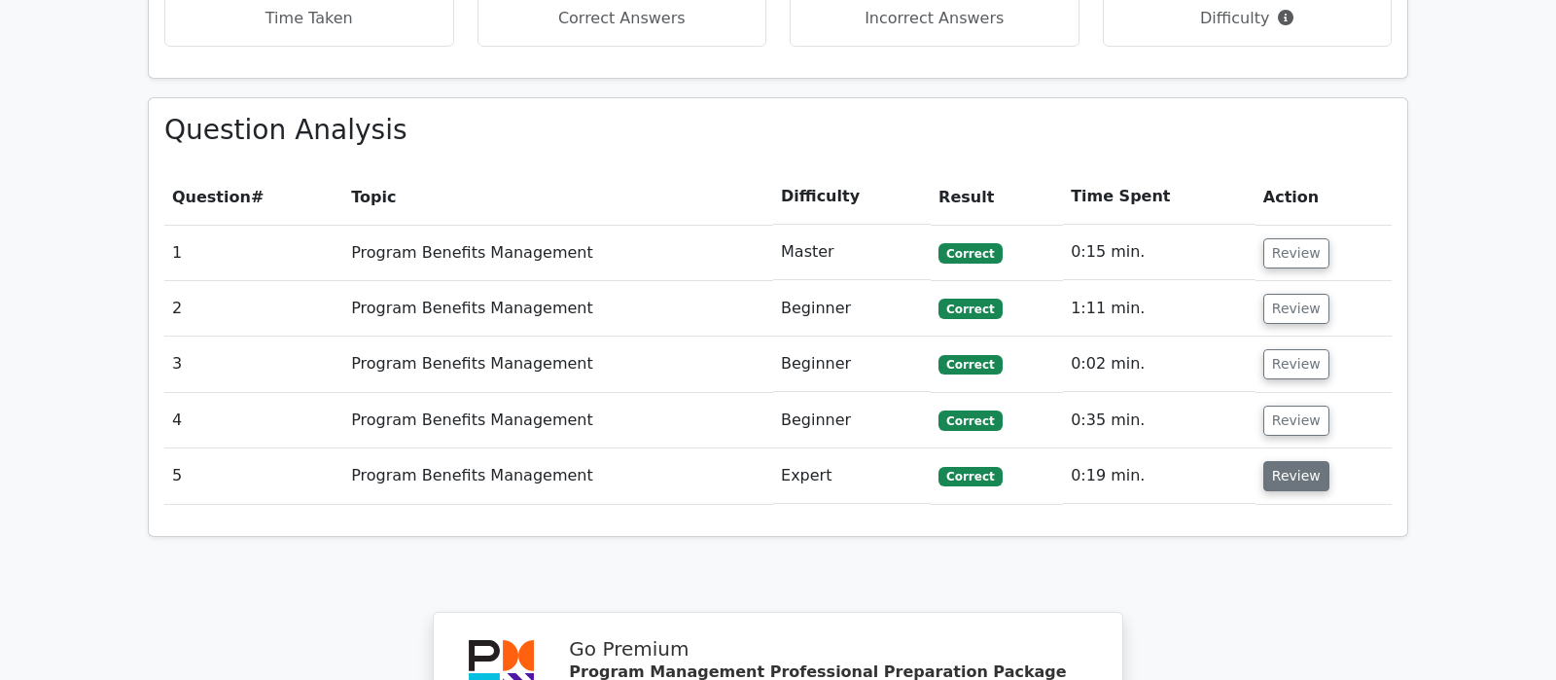
click at [1285, 461] on button "Review" at bounding box center [1296, 476] width 66 height 30
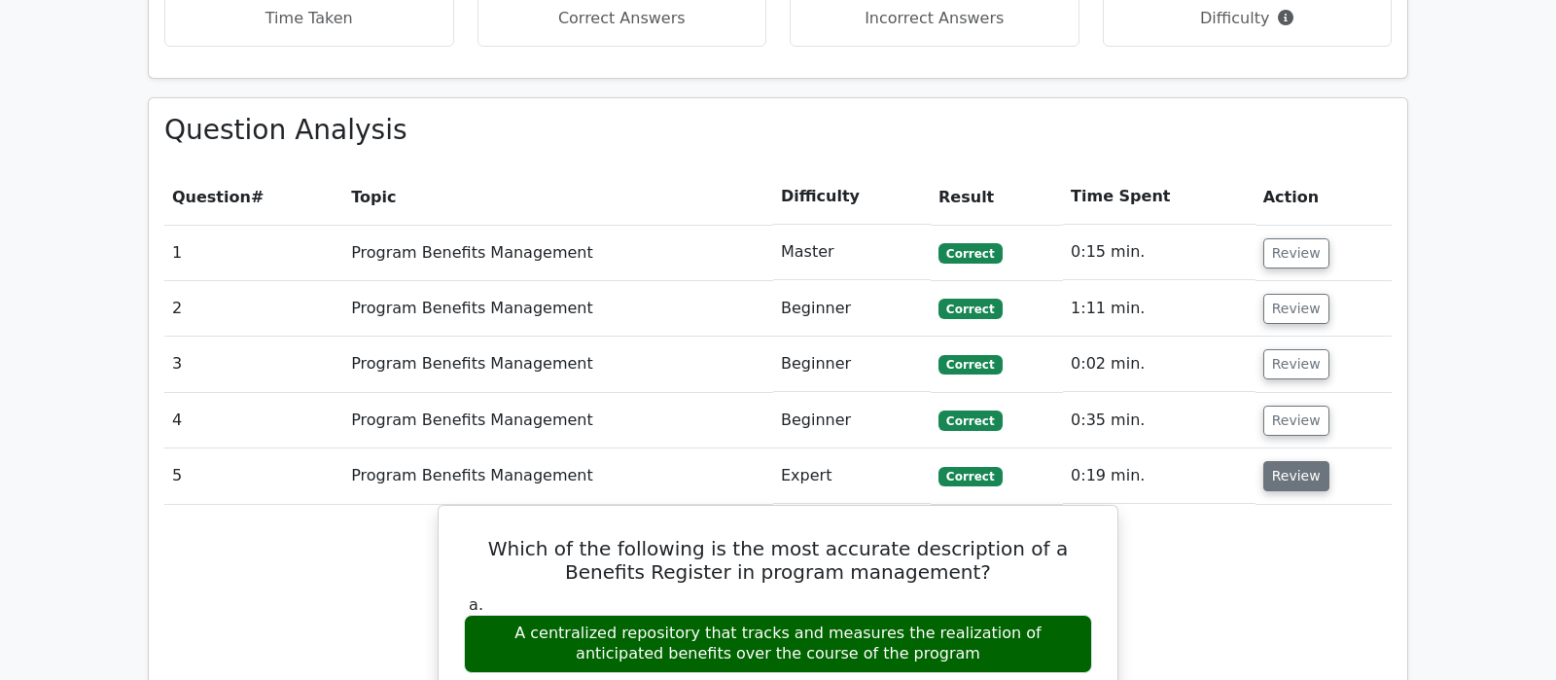
click at [1289, 461] on button "Review" at bounding box center [1296, 476] width 66 height 30
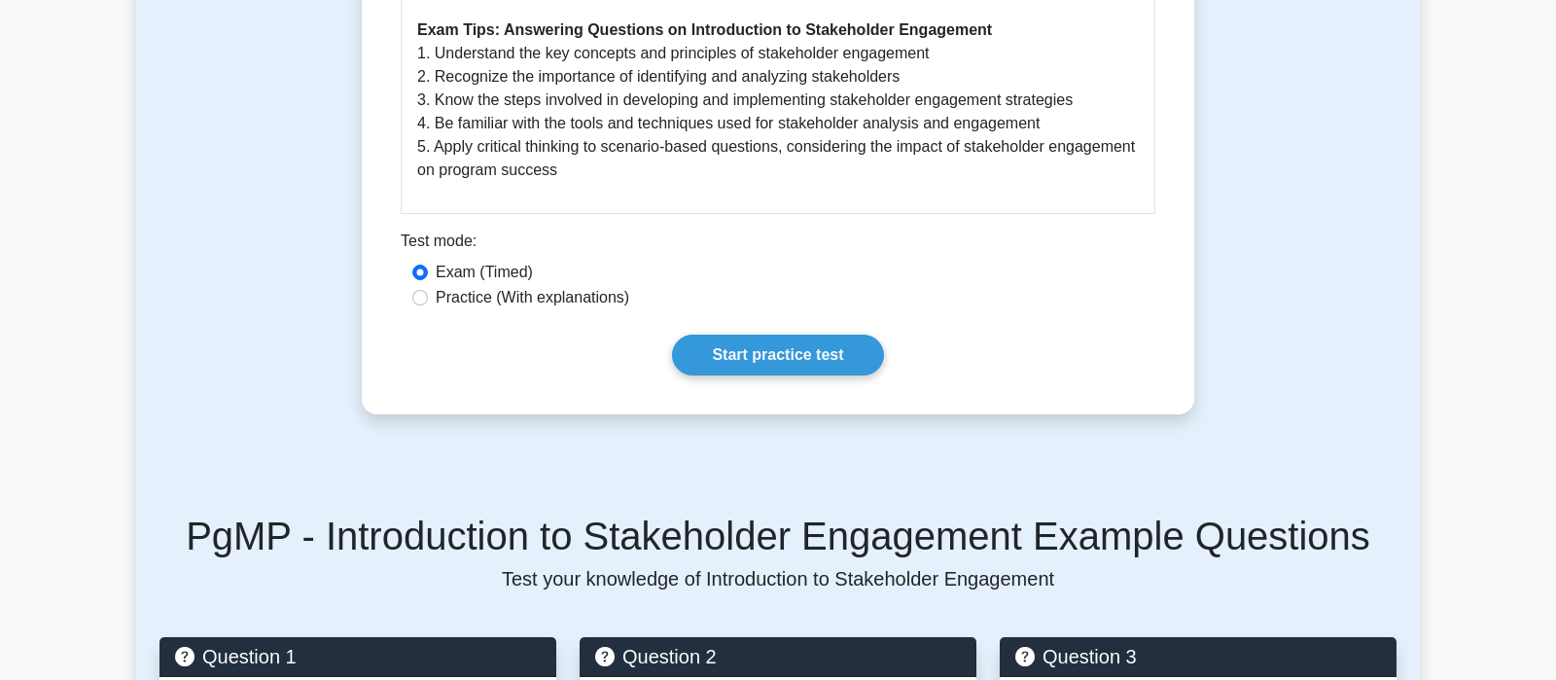
scroll to position [1634, 0]
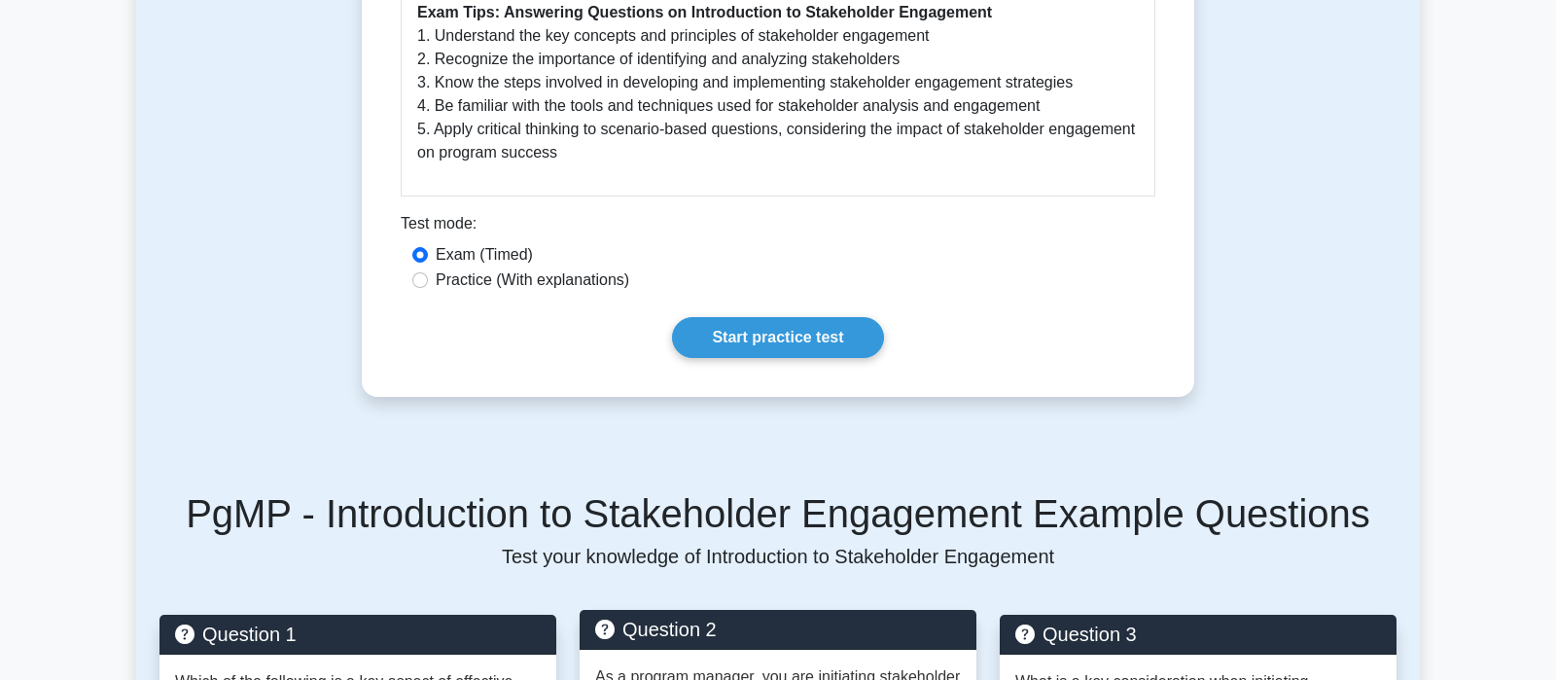
drag, startPoint x: 1301, startPoint y: 388, endPoint x: 820, endPoint y: 640, distance: 543.4
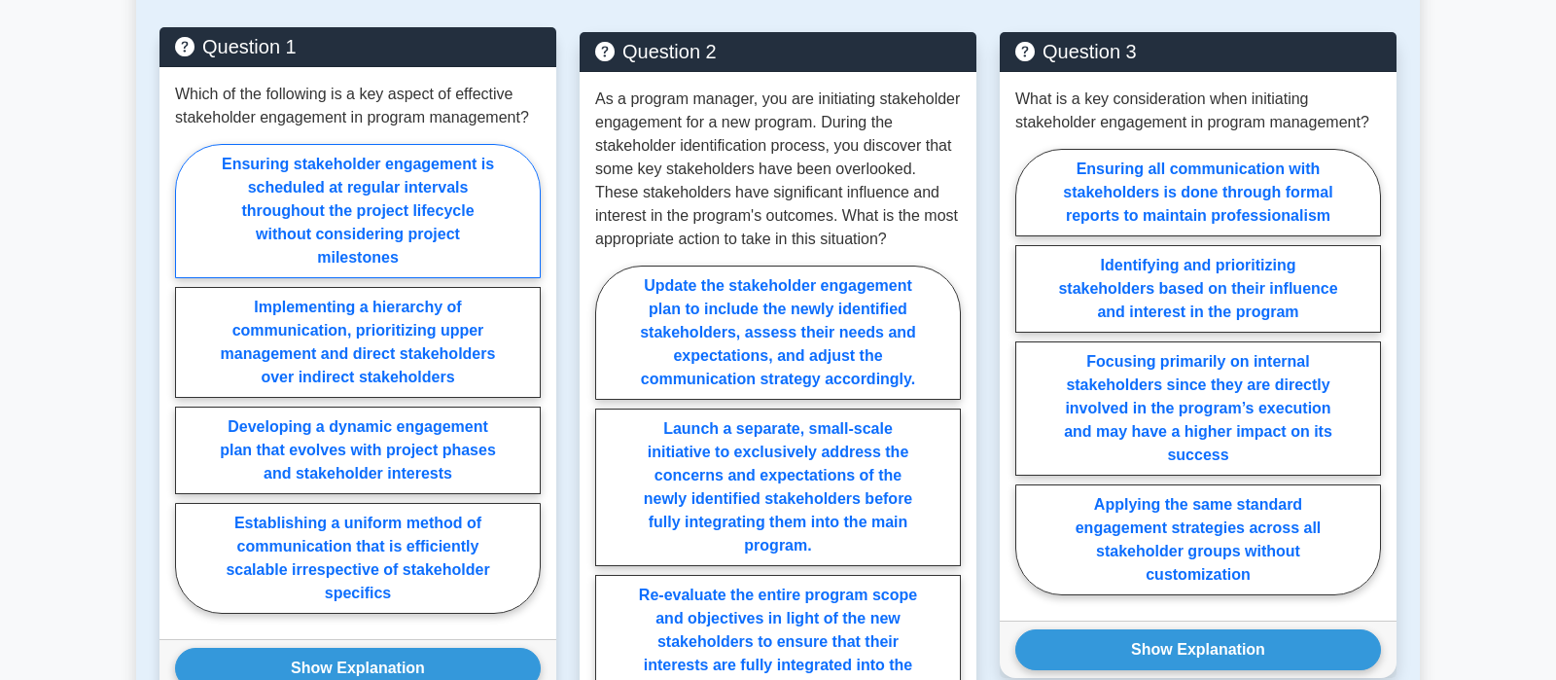
scroll to position [2247, 0]
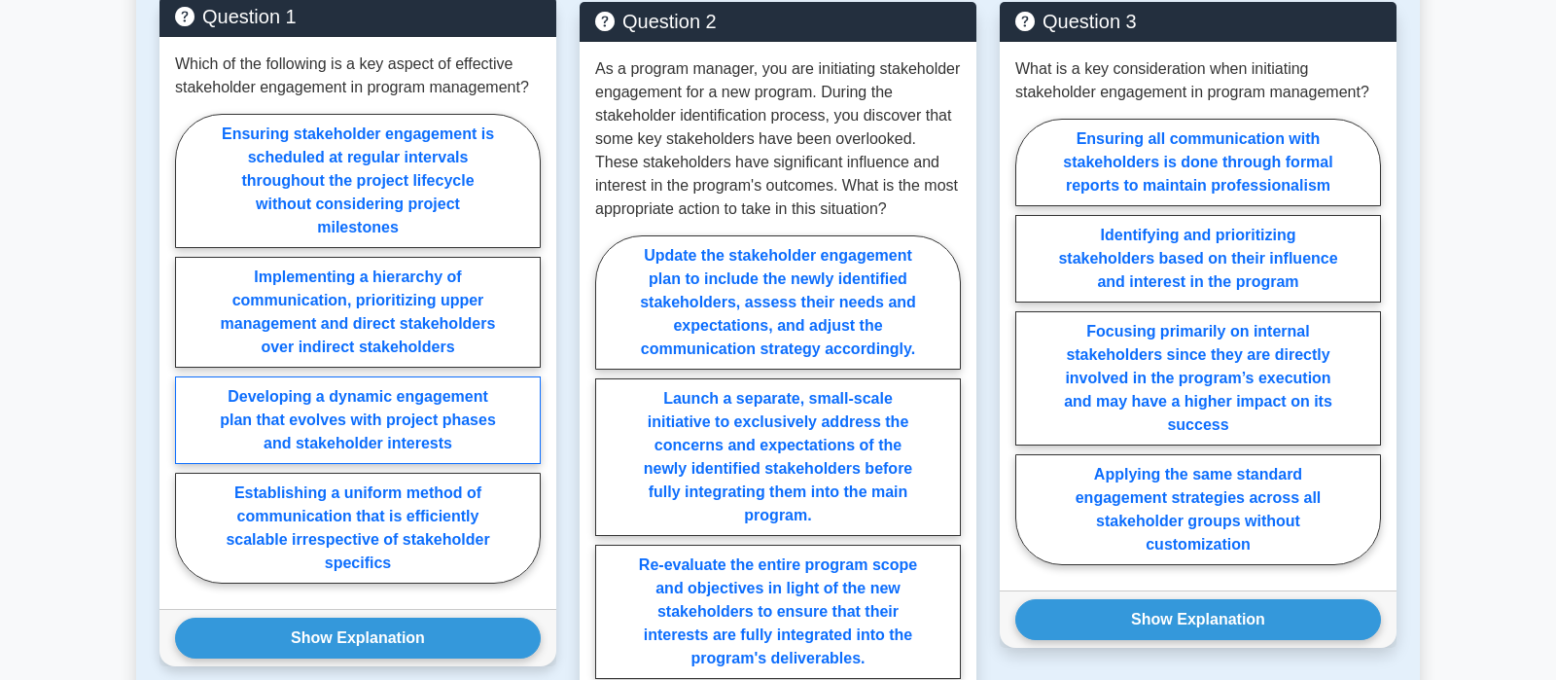
click at [395, 457] on label "Developing a dynamic engagement plan that evolves with project phases and stake…" at bounding box center [358, 420] width 366 height 88
click at [188, 361] on input "Developing a dynamic engagement plan that evolves with project phases and stake…" at bounding box center [181, 354] width 13 height 13
radio input "true"
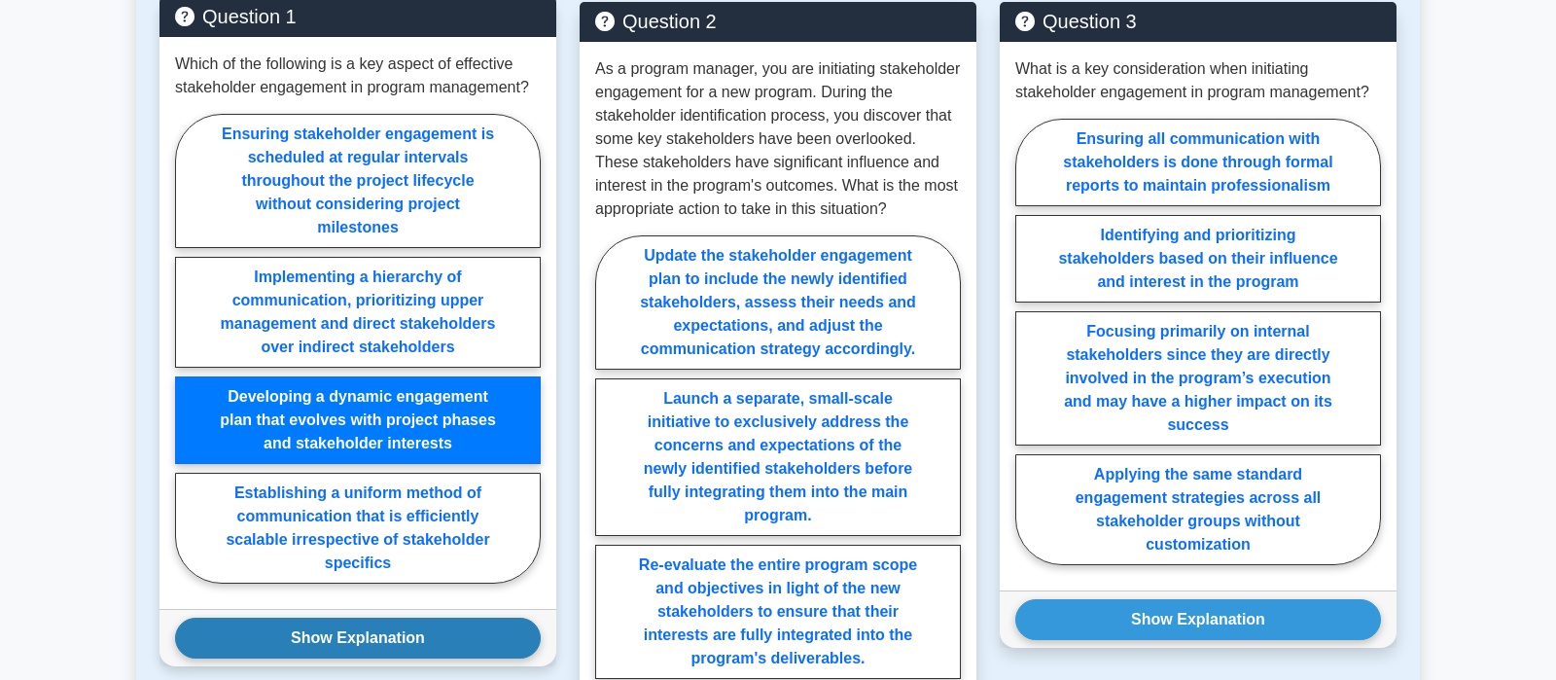
click at [426, 658] on button "Show Explanation" at bounding box center [358, 638] width 366 height 41
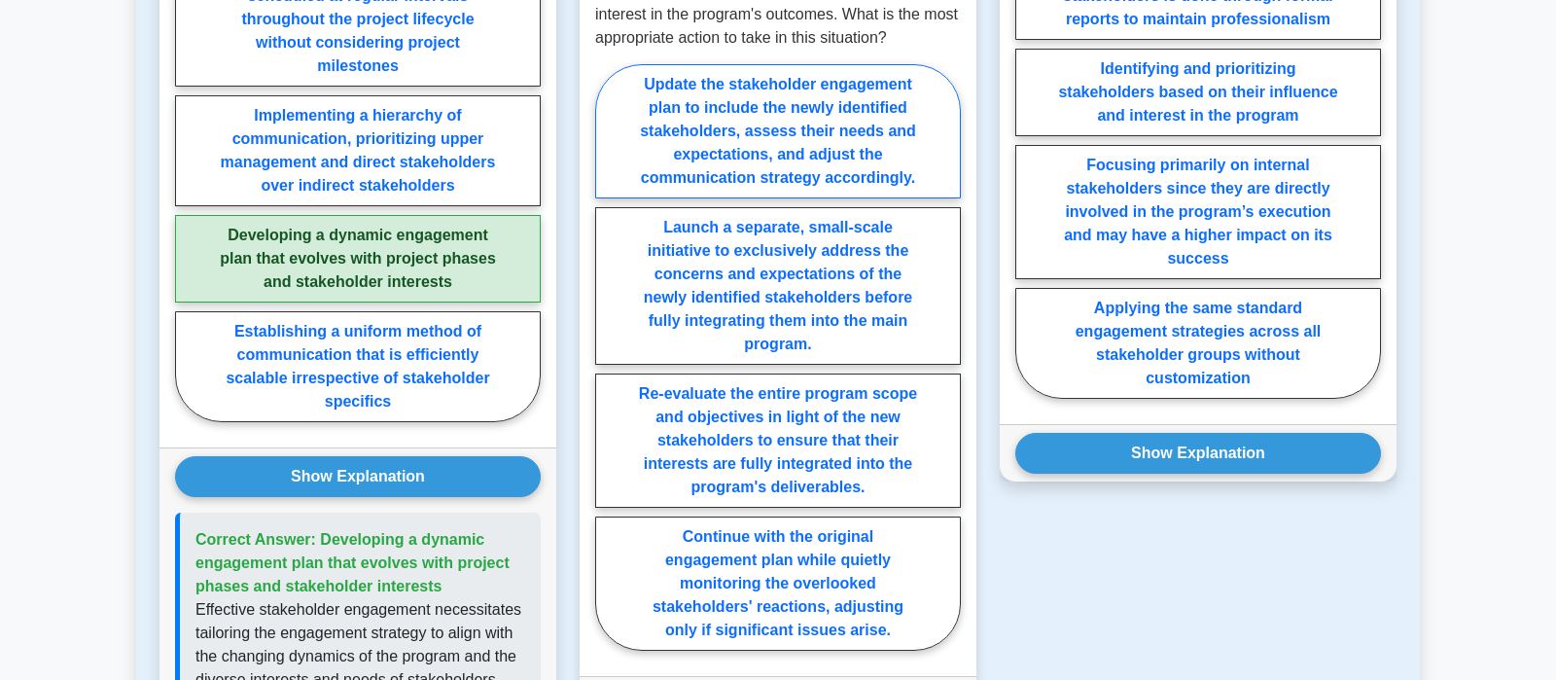
scroll to position [2451, 0]
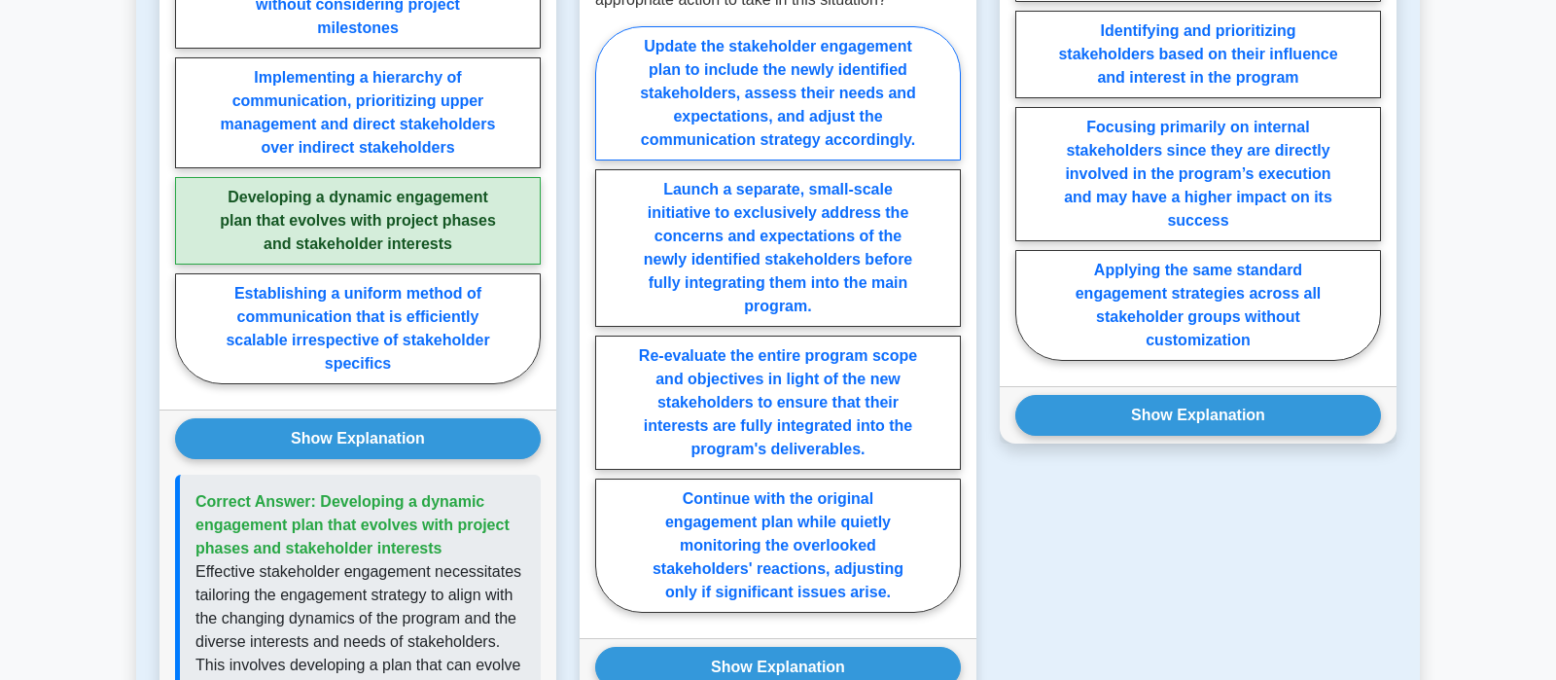
click at [896, 136] on label "Update the stakeholder engagement plan to include the newly identified stakehol…" at bounding box center [778, 93] width 366 height 134
click at [608, 319] on input "Update the stakeholder engagement plan to include the newly identified stakehol…" at bounding box center [601, 325] width 13 height 13
radio input "true"
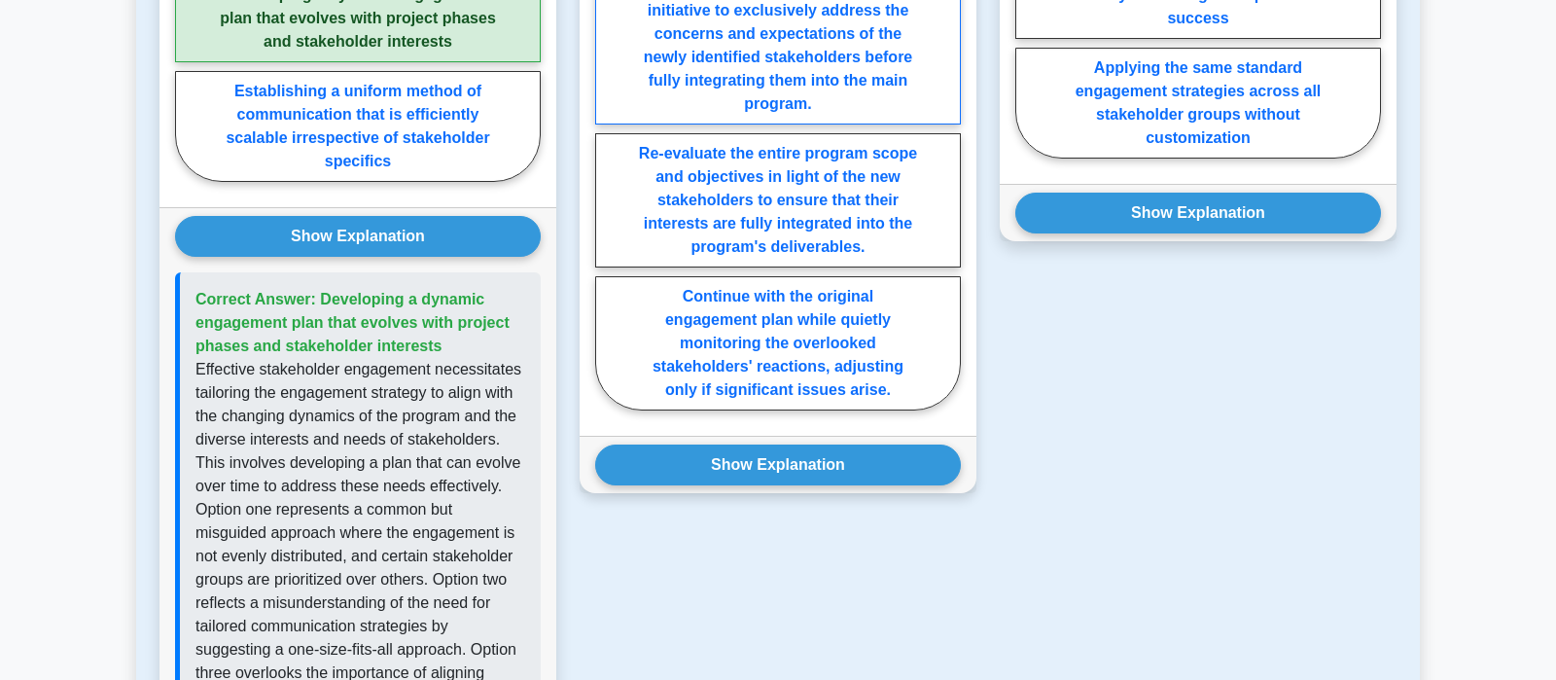
scroll to position [2655, 0]
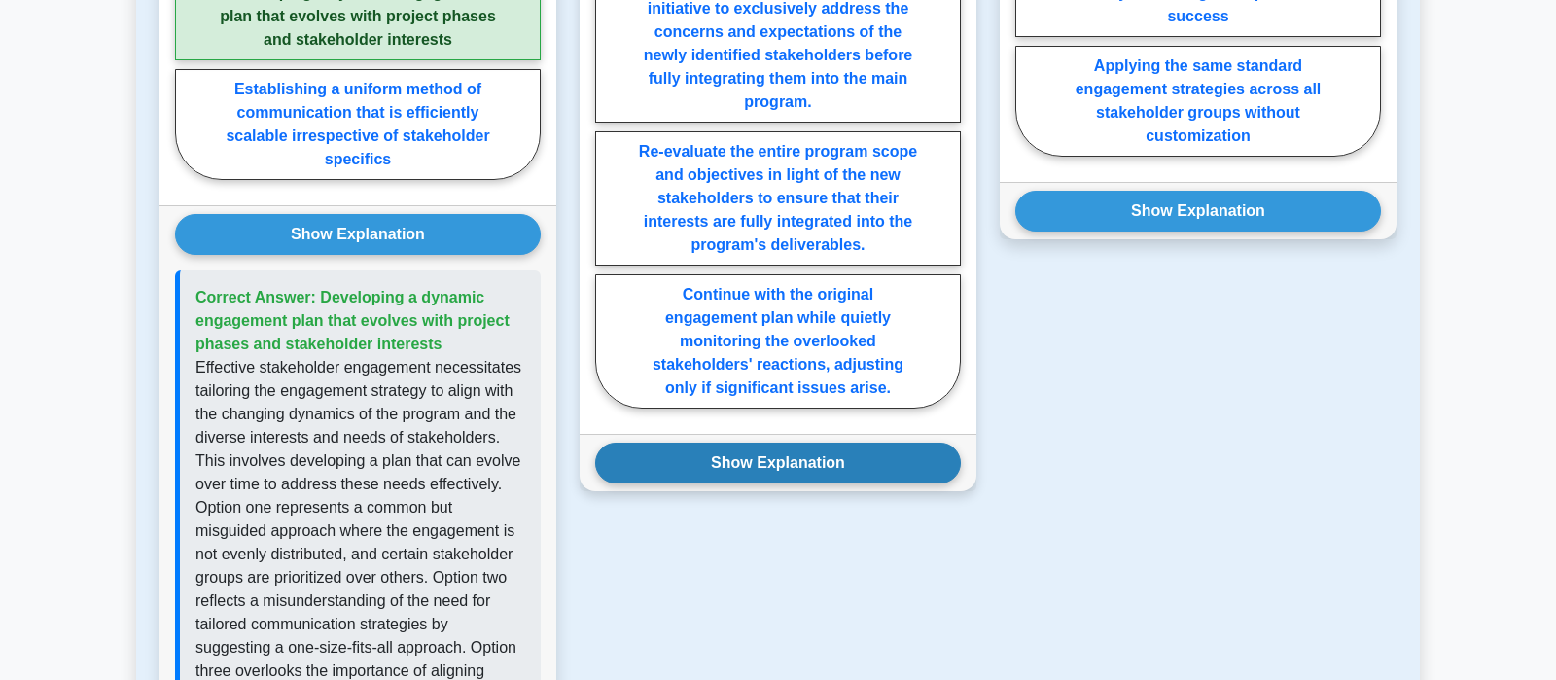
click at [835, 483] on button "Show Explanation" at bounding box center [778, 463] width 366 height 41
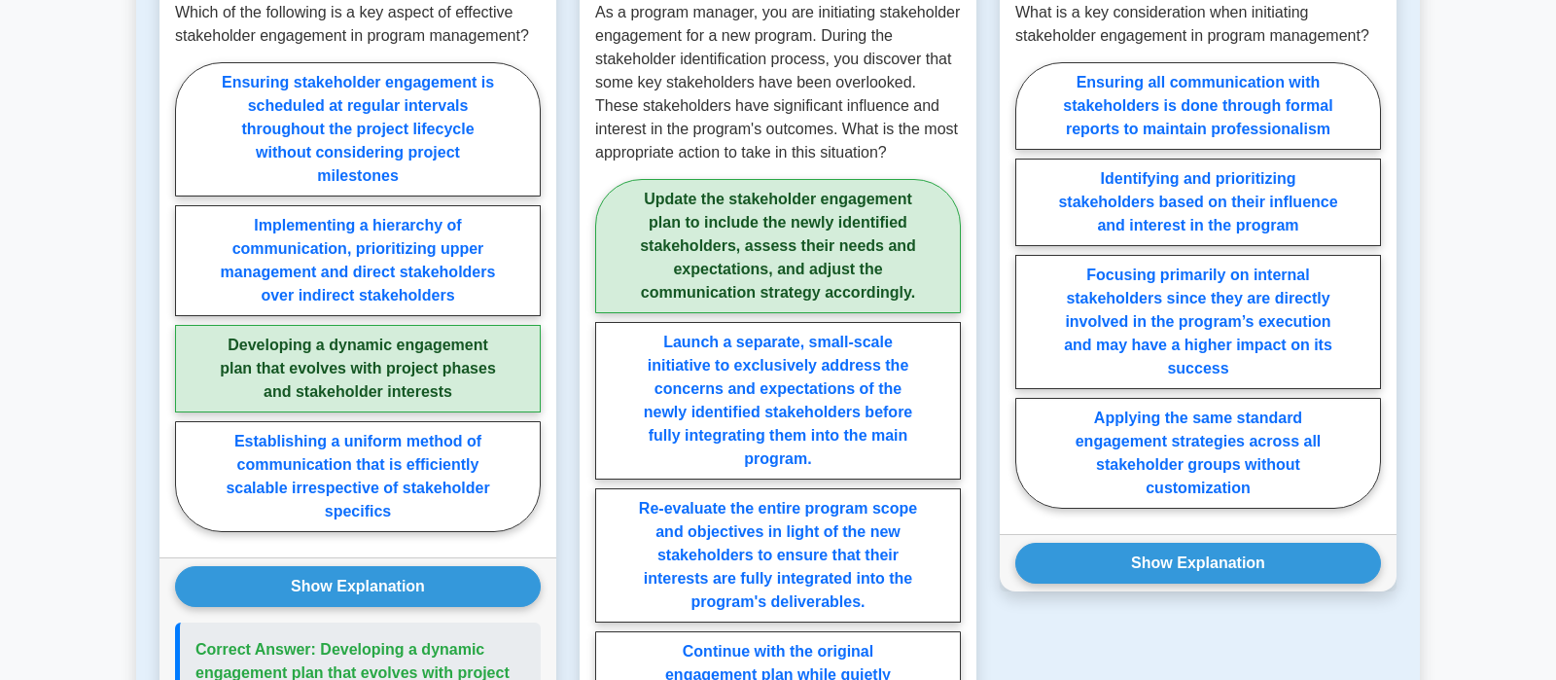
scroll to position [2349, 0]
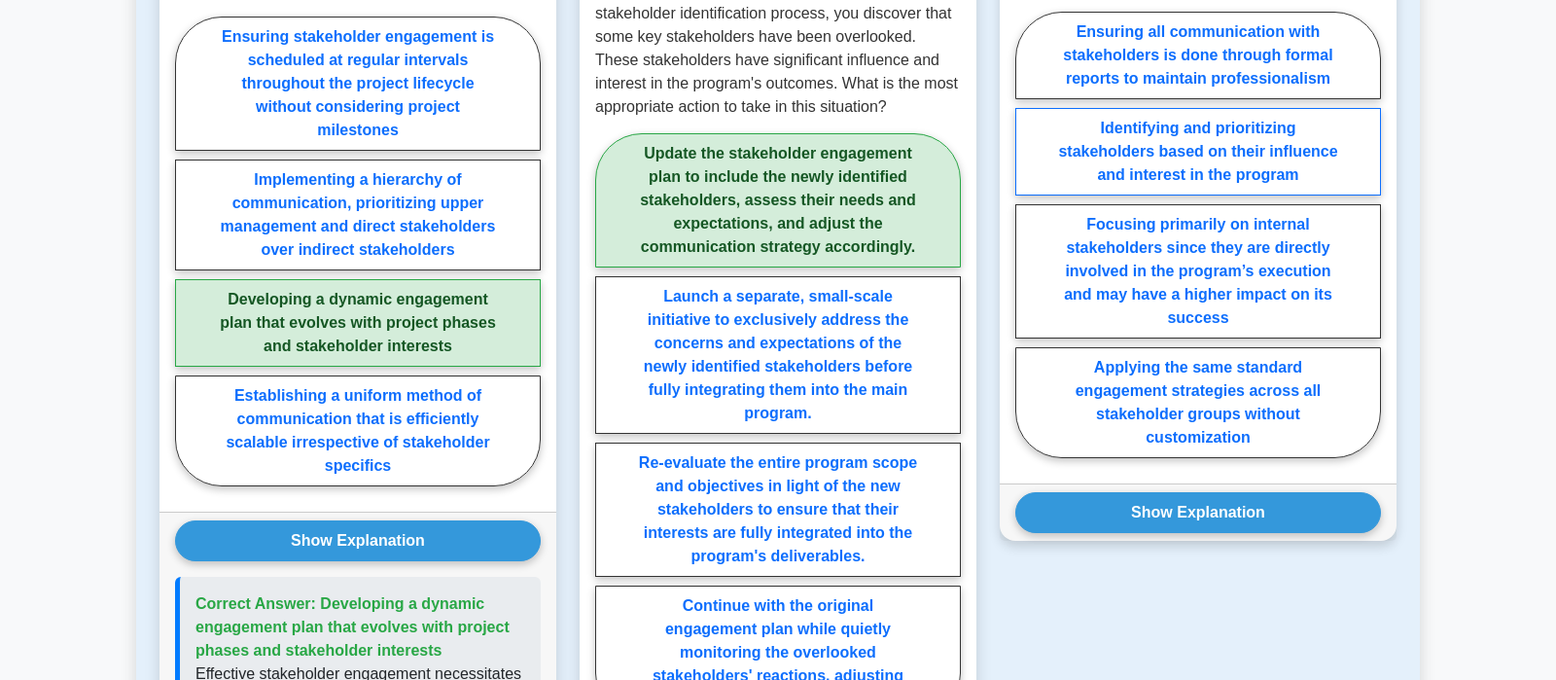
click at [1259, 194] on label "Identifying and prioritizing stakeholders based on their influence and interest…" at bounding box center [1198, 152] width 366 height 88
click at [1028, 234] on input "Identifying and prioritizing stakeholders based on their influence and interest…" at bounding box center [1021, 240] width 13 height 13
radio input "true"
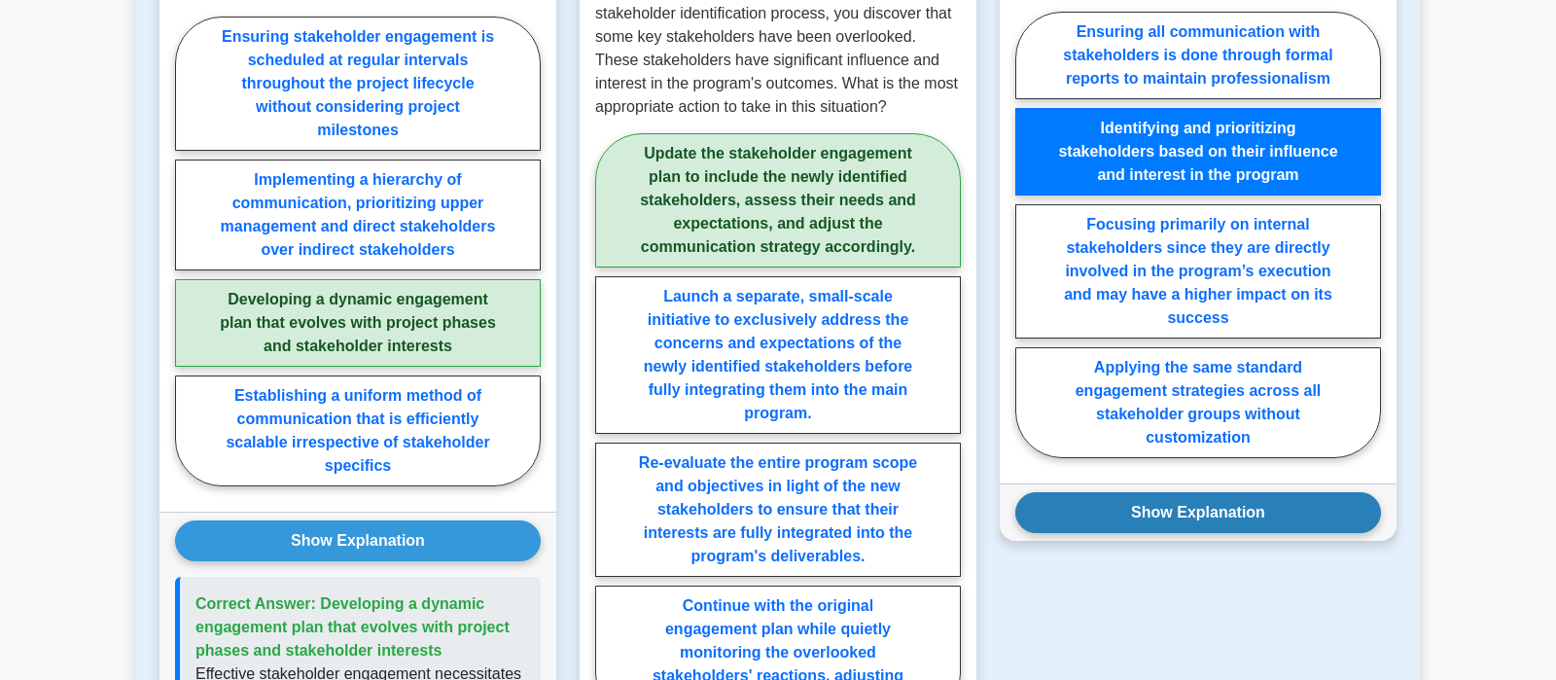
click at [1267, 533] on button "Show Explanation" at bounding box center [1198, 512] width 366 height 41
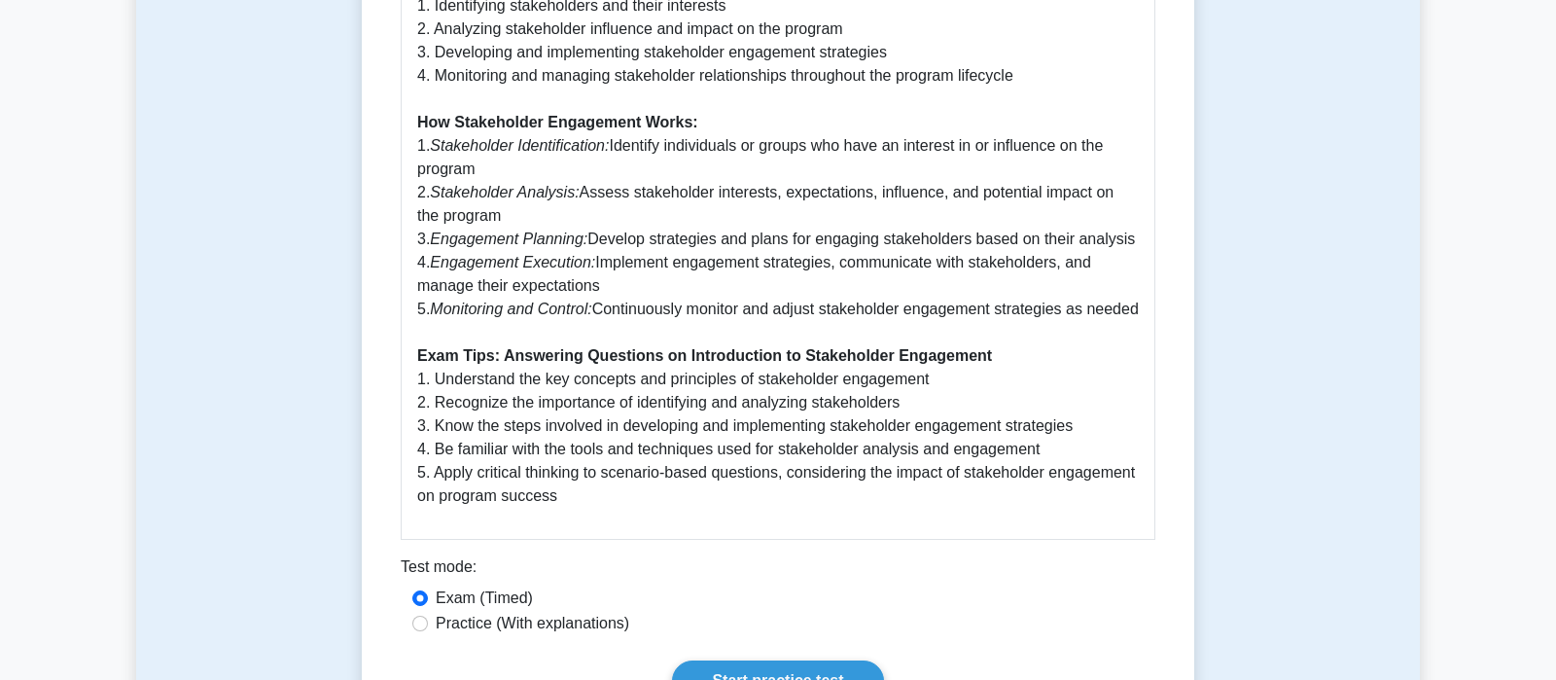
scroll to position [1212, 0]
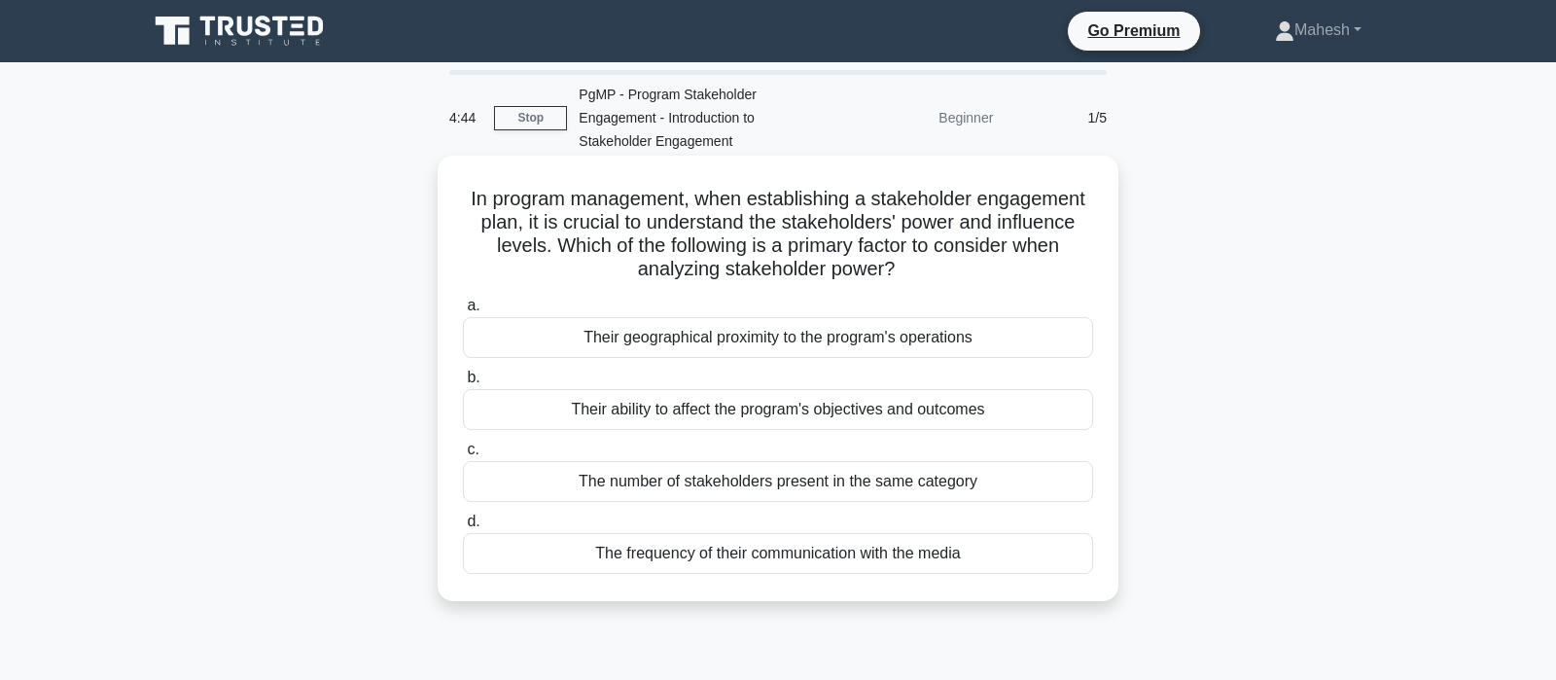
click at [776, 406] on div "Their ability to affect the program's objectives and outcomes" at bounding box center [778, 409] width 630 height 41
click at [463, 384] on input "b. Their ability to affect the program's objectives and outcomes" at bounding box center [463, 378] width 0 height 13
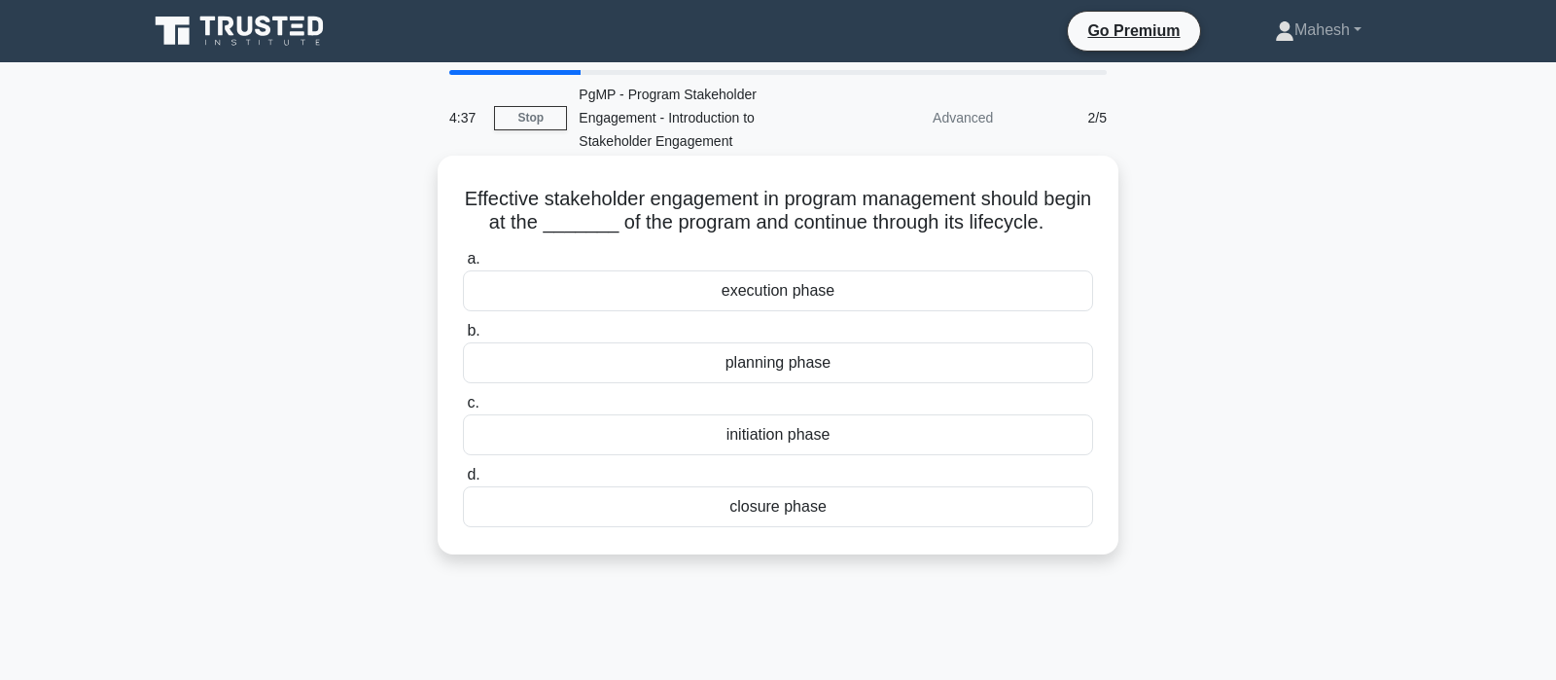
click at [791, 436] on div "initiation phase" at bounding box center [778, 434] width 630 height 41
click at [463, 409] on input "c. initiation phase" at bounding box center [463, 403] width 0 height 13
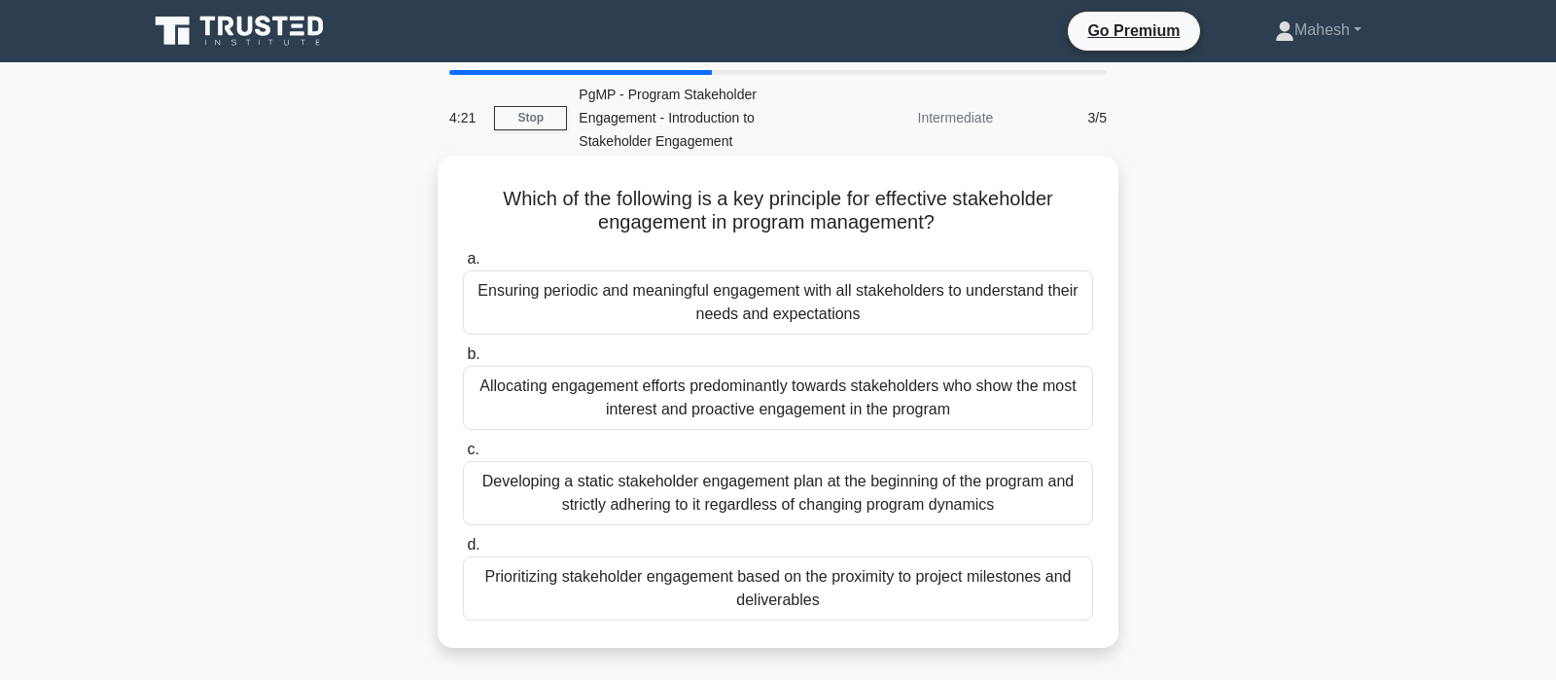
click at [930, 304] on div "Ensuring periodic and meaningful engagement with all stakeholders to understand…" at bounding box center [778, 302] width 630 height 64
click at [463, 266] on input "a. Ensuring periodic and meaningful engagement with all stakeholders to underst…" at bounding box center [463, 259] width 0 height 13
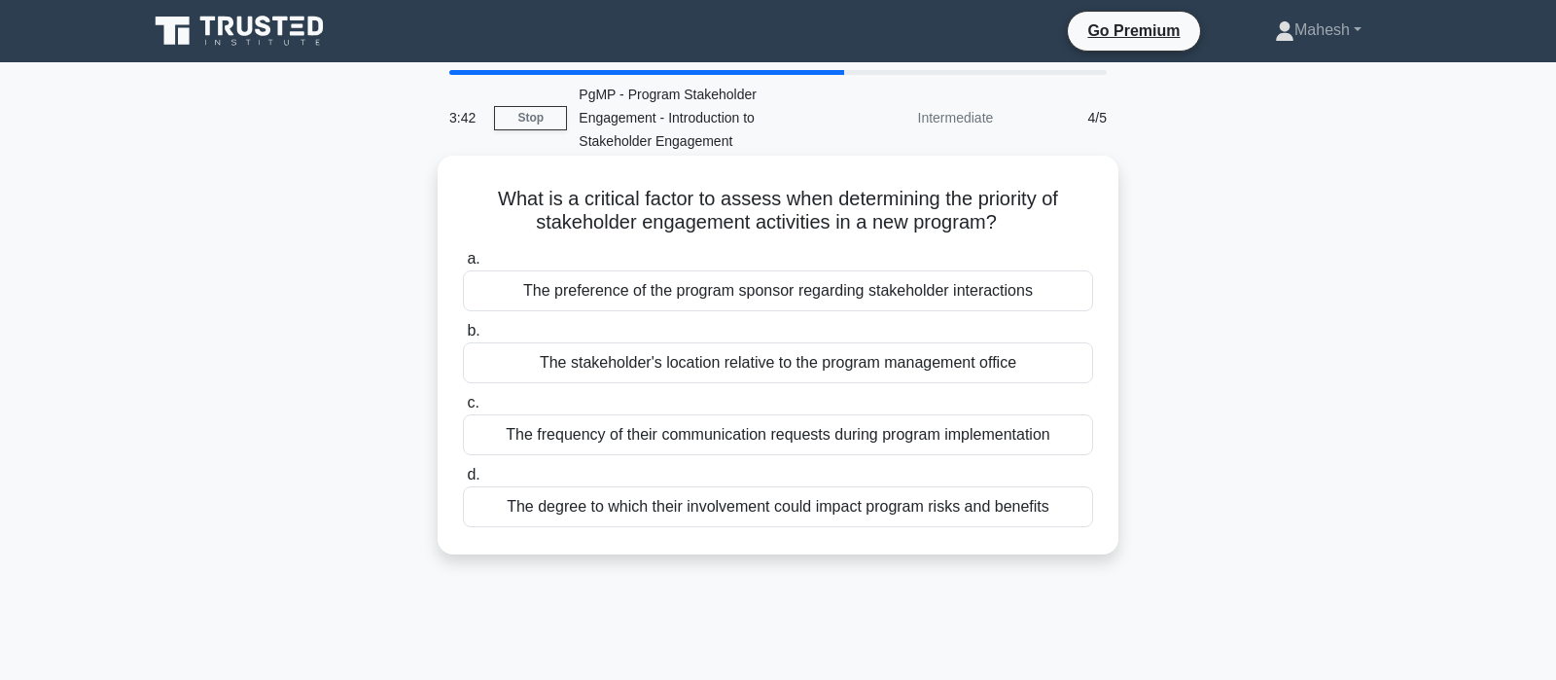
click at [816, 508] on div "The degree to which their involvement could impact program risks and benefits" at bounding box center [778, 506] width 630 height 41
click at [463, 481] on input "d. The degree to which their involvement could impact program risks and benefits" at bounding box center [463, 475] width 0 height 13
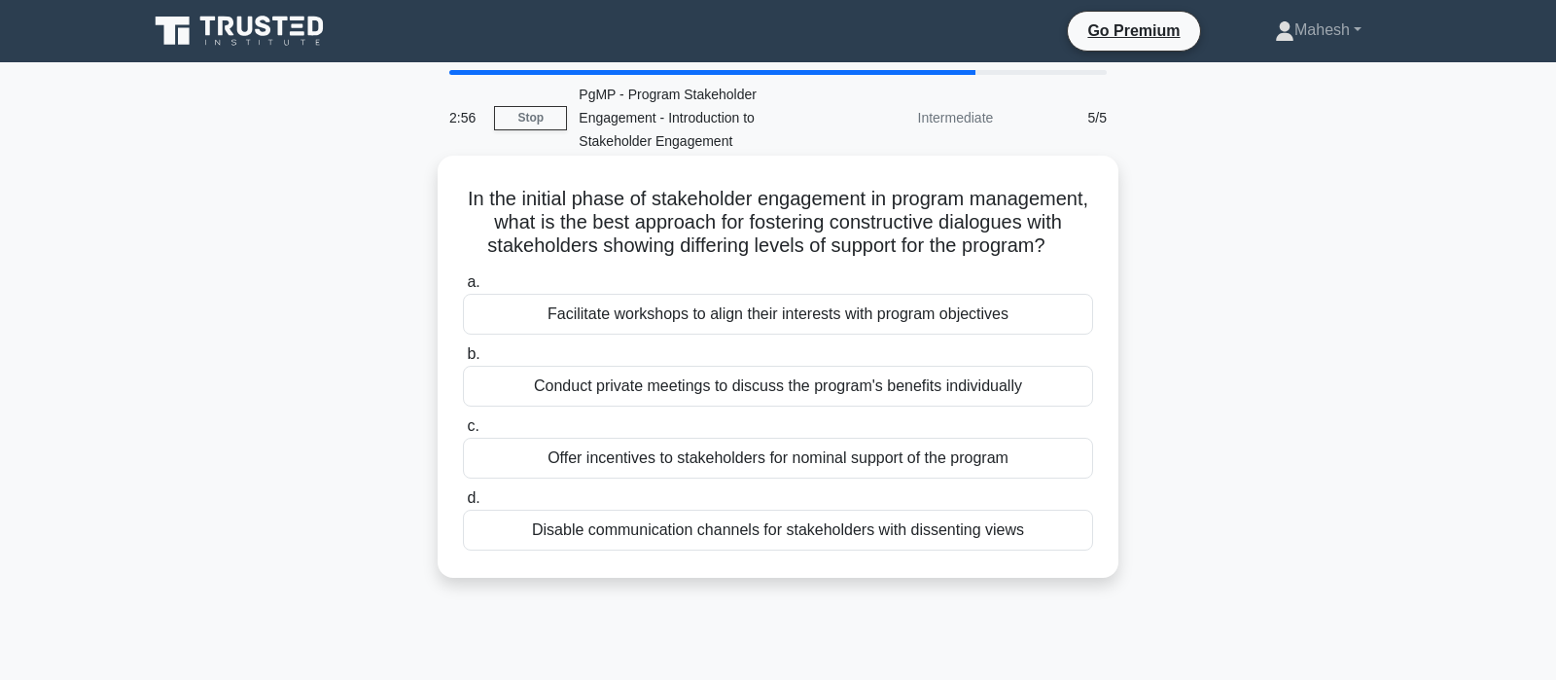
click at [859, 319] on div "Facilitate workshops to align their interests with program objectives" at bounding box center [778, 314] width 630 height 41
click at [463, 289] on input "a. Facilitate workshops to align their interests with program objectives" at bounding box center [463, 282] width 0 height 13
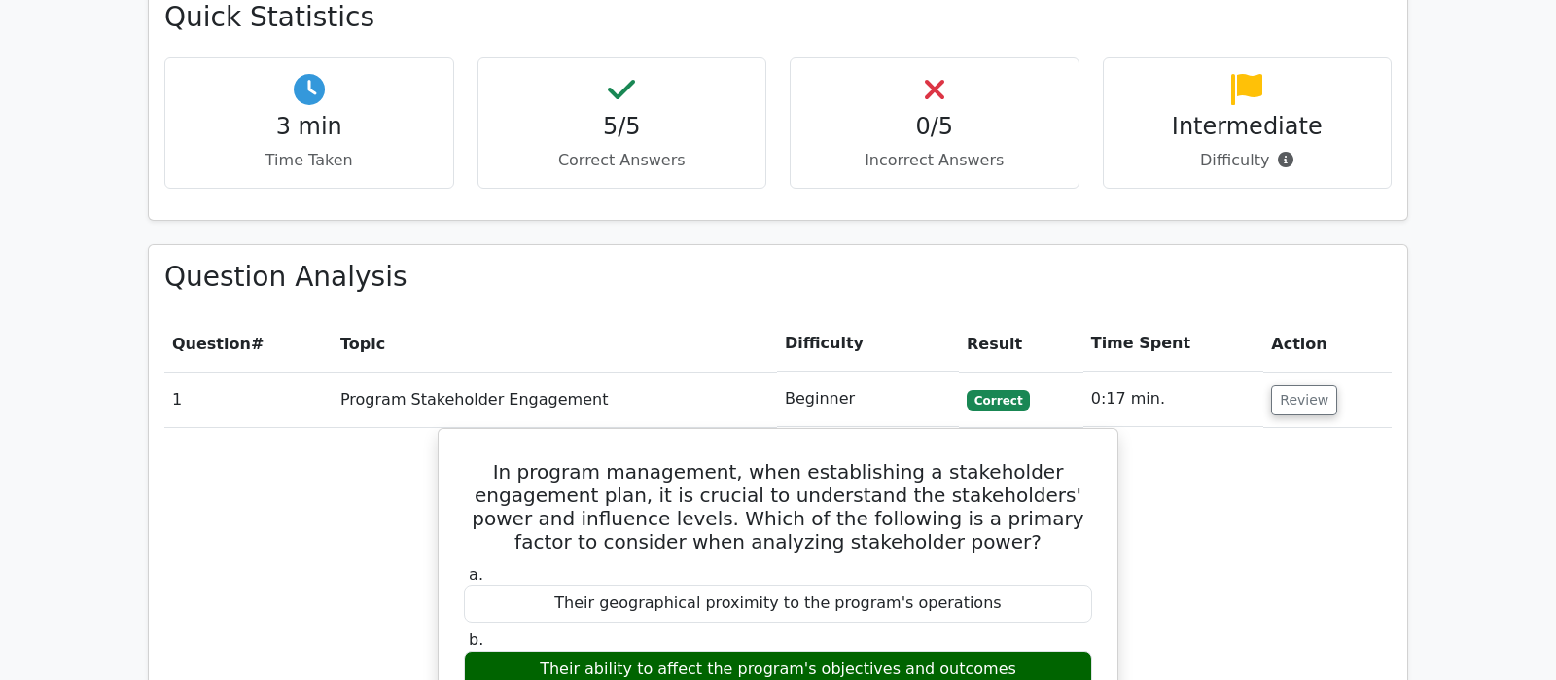
scroll to position [1328, 0]
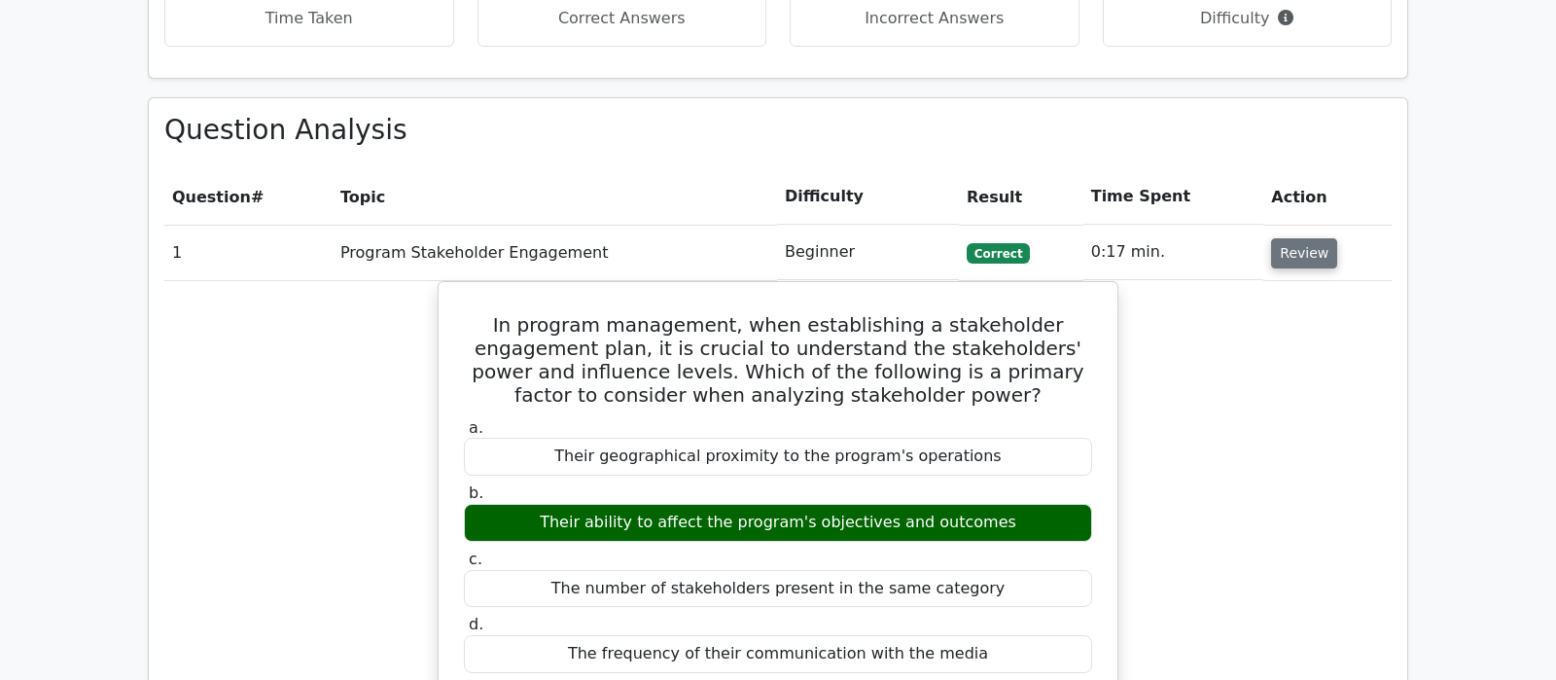
click at [1294, 238] on button "Review" at bounding box center [1304, 253] width 66 height 30
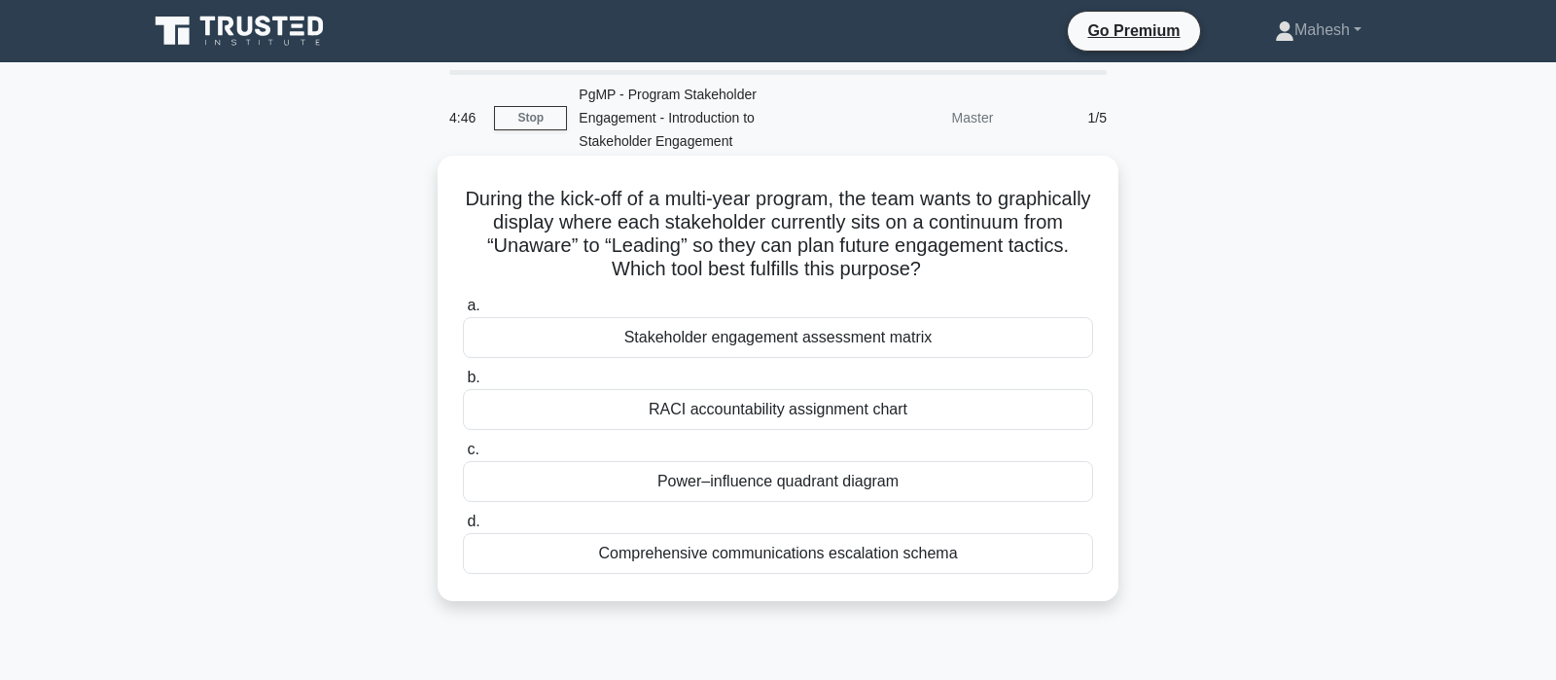
click at [825, 340] on div "Stakeholder engagement assessment matrix" at bounding box center [778, 337] width 630 height 41
click at [463, 312] on input "a. Stakeholder engagement assessment matrix" at bounding box center [463, 306] width 0 height 13
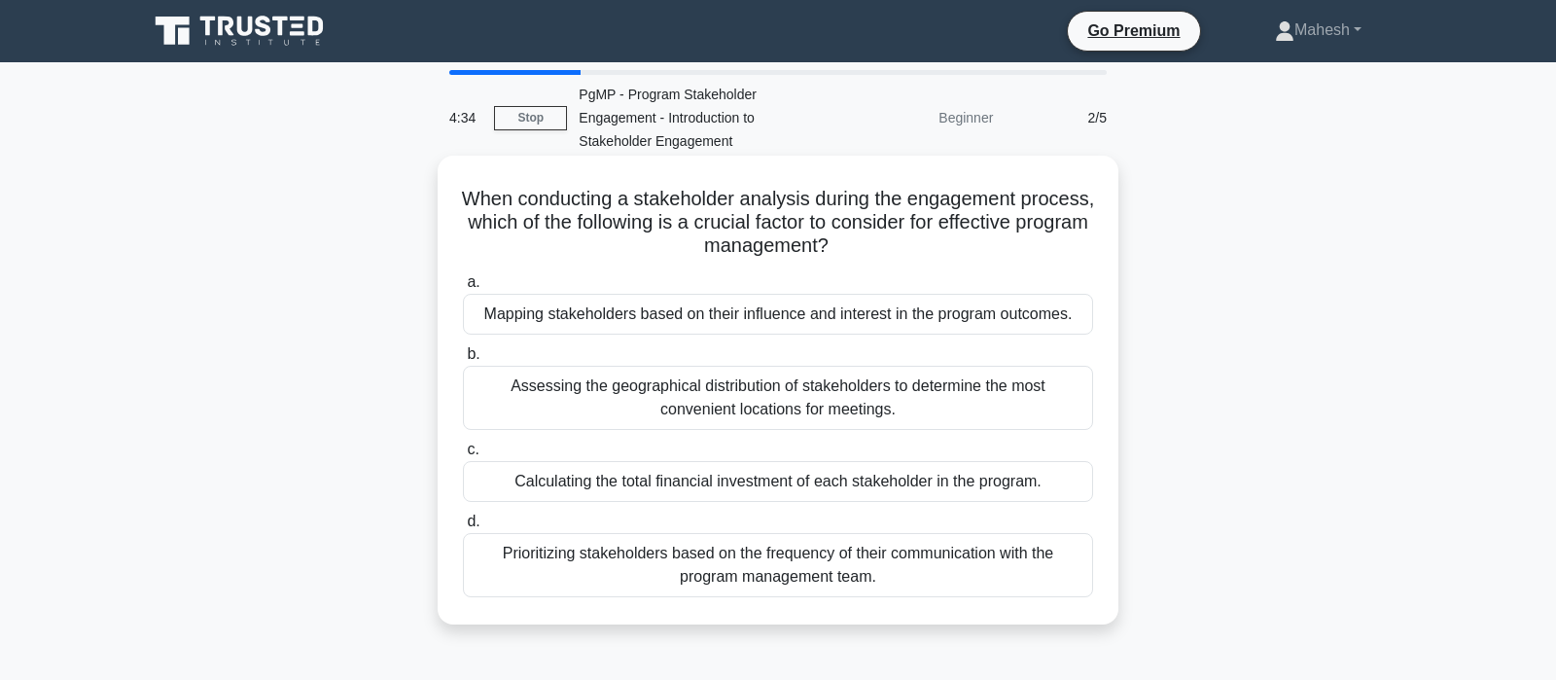
click at [947, 313] on div "Mapping stakeholders based on their influence and interest in the program outco…" at bounding box center [778, 314] width 630 height 41
click at [463, 289] on input "a. Mapping stakeholders based on their influence and interest in the program ou…" at bounding box center [463, 282] width 0 height 13
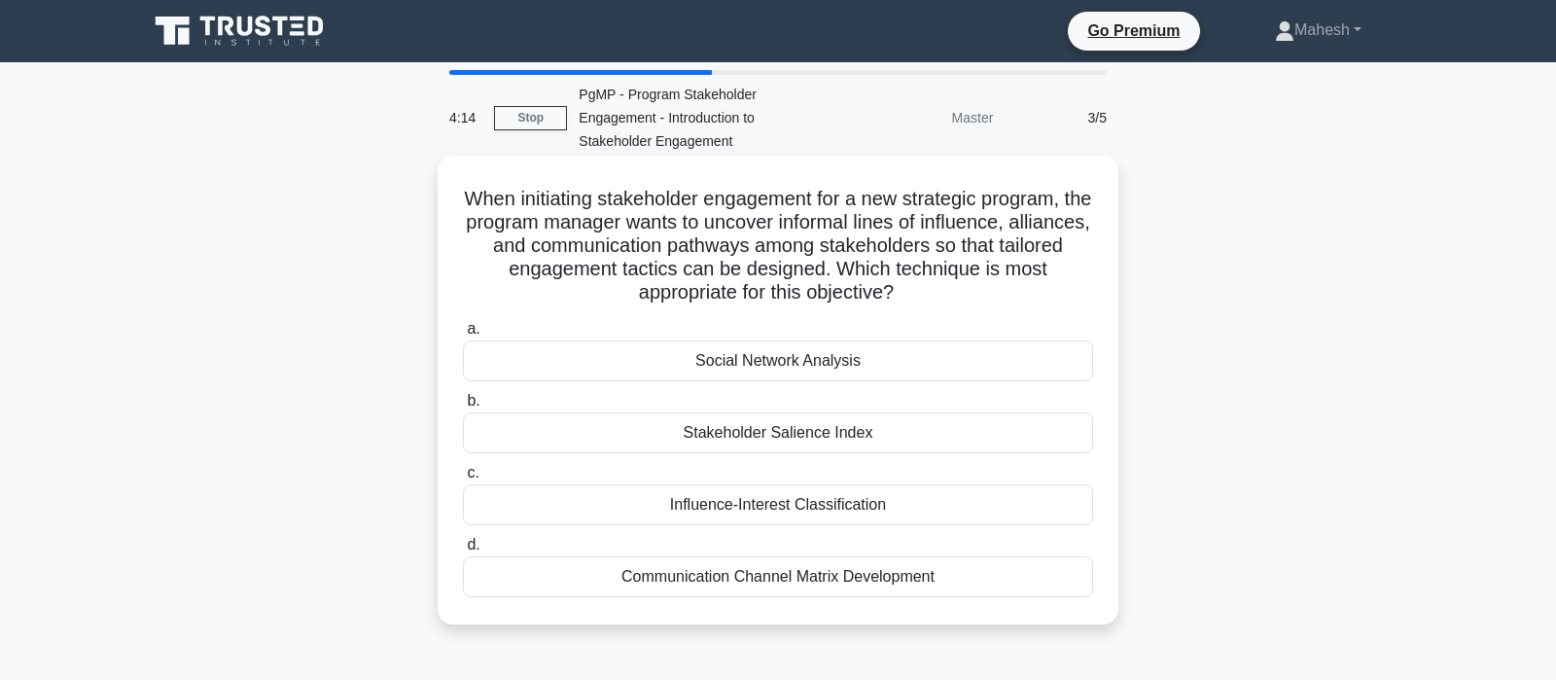
click at [808, 363] on div "Social Network Analysis" at bounding box center [778, 360] width 630 height 41
click at [463, 336] on input "a. Social Network Analysis" at bounding box center [463, 329] width 0 height 13
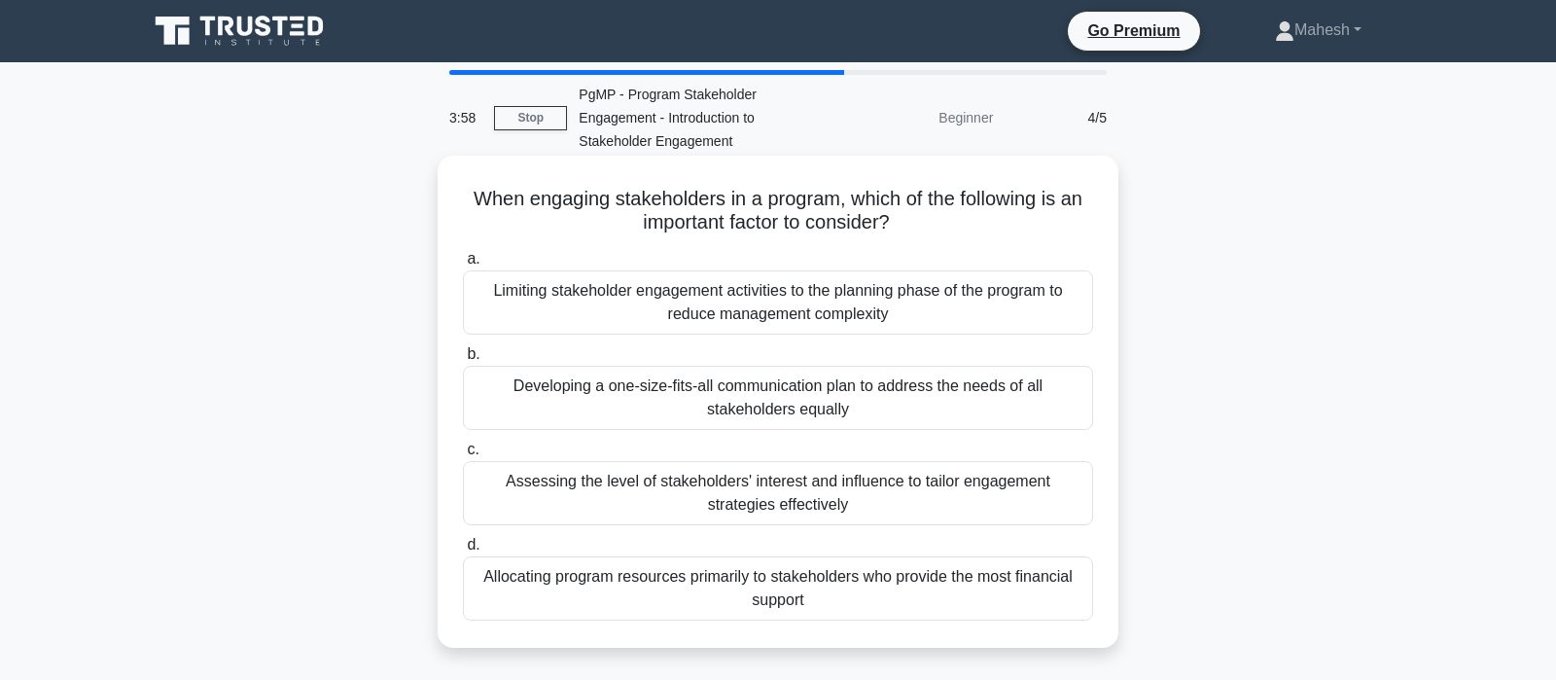
click at [937, 501] on div "Assessing the level of stakeholders' interest and influence to tailor engagemen…" at bounding box center [778, 493] width 630 height 64
click at [463, 456] on input "c. Assessing the level of stakeholders' interest and influence to tailor engage…" at bounding box center [463, 450] width 0 height 13
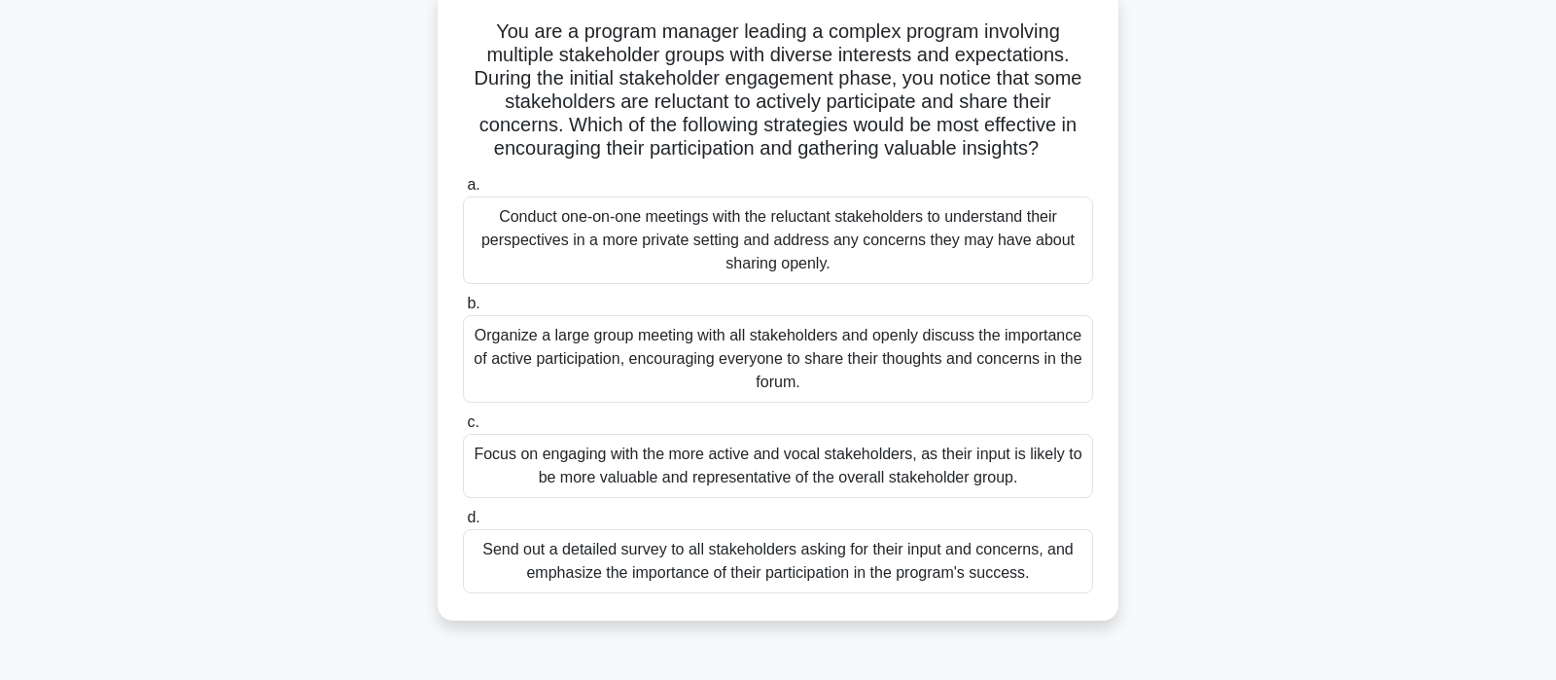
scroll to position [204, 0]
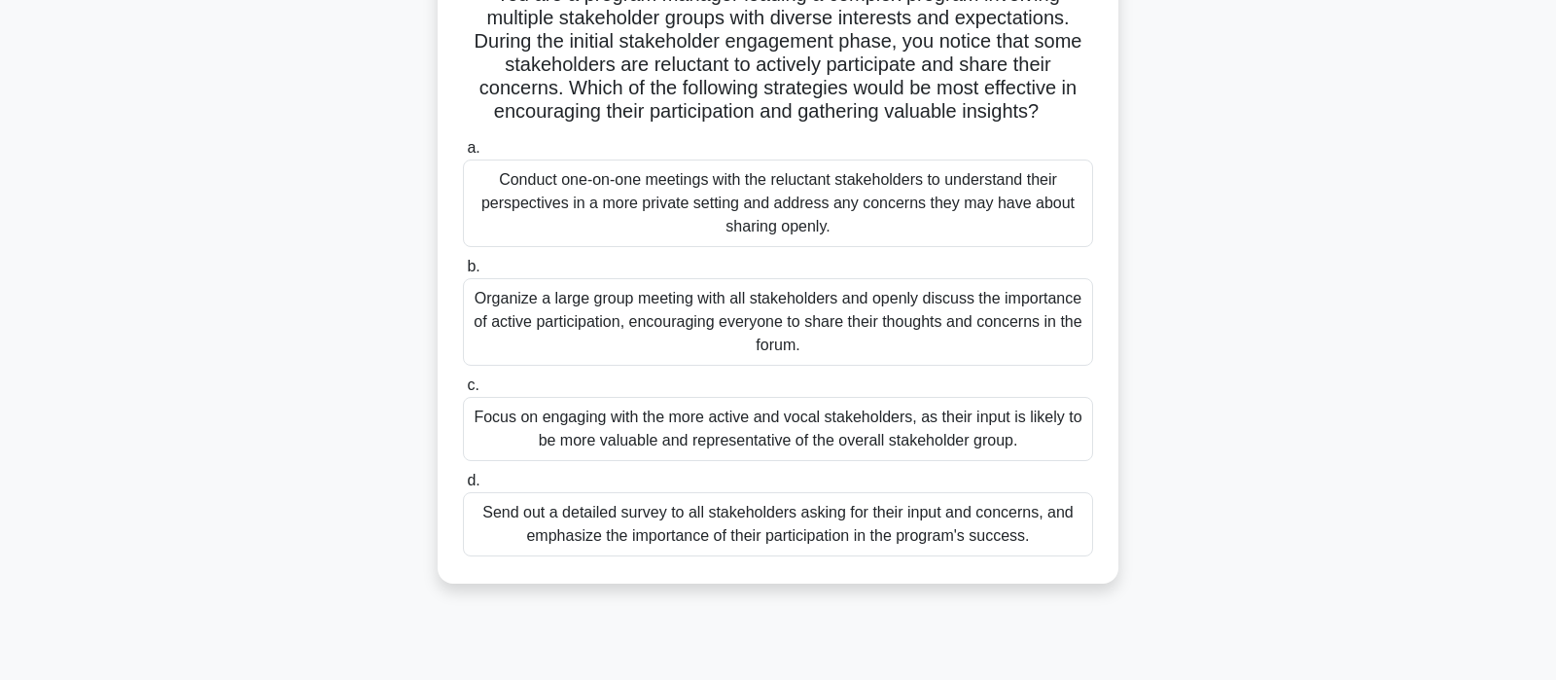
click at [655, 224] on div "Conduct one-on-one meetings with the reluctant stakeholders to understand their…" at bounding box center [778, 204] width 630 height 88
click at [463, 155] on input "a. Conduct one-on-one meetings with the reluctant stakeholders to understand th…" at bounding box center [463, 148] width 0 height 13
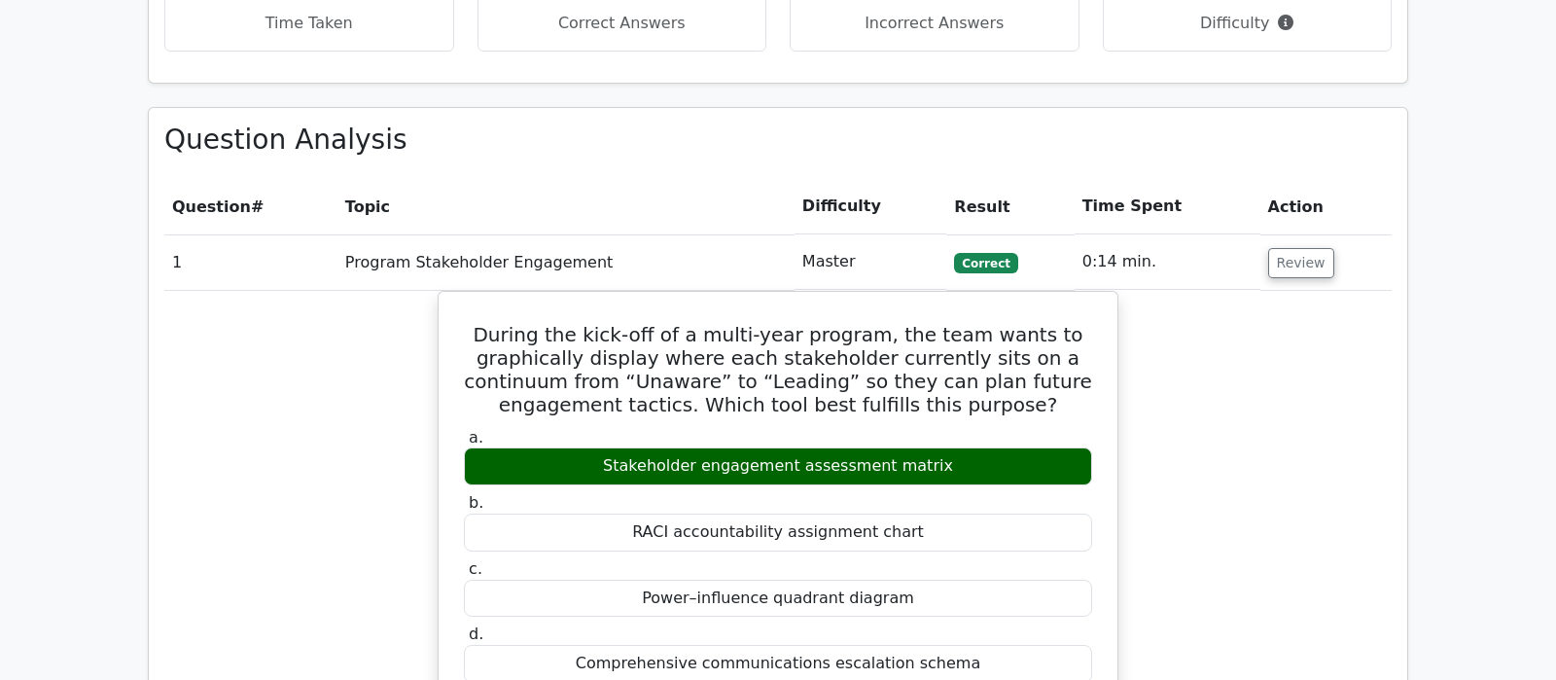
scroll to position [1328, 0]
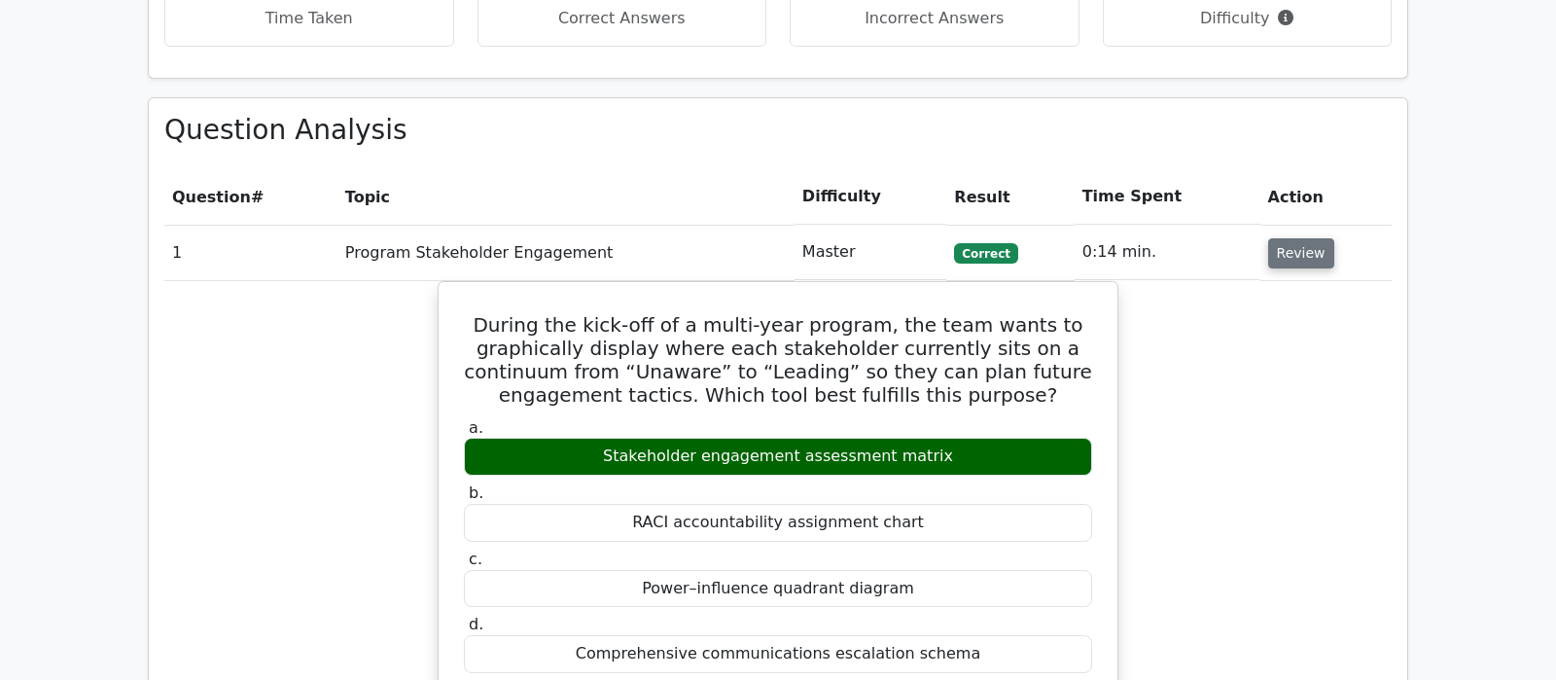
click at [1278, 238] on button "Review" at bounding box center [1301, 253] width 66 height 30
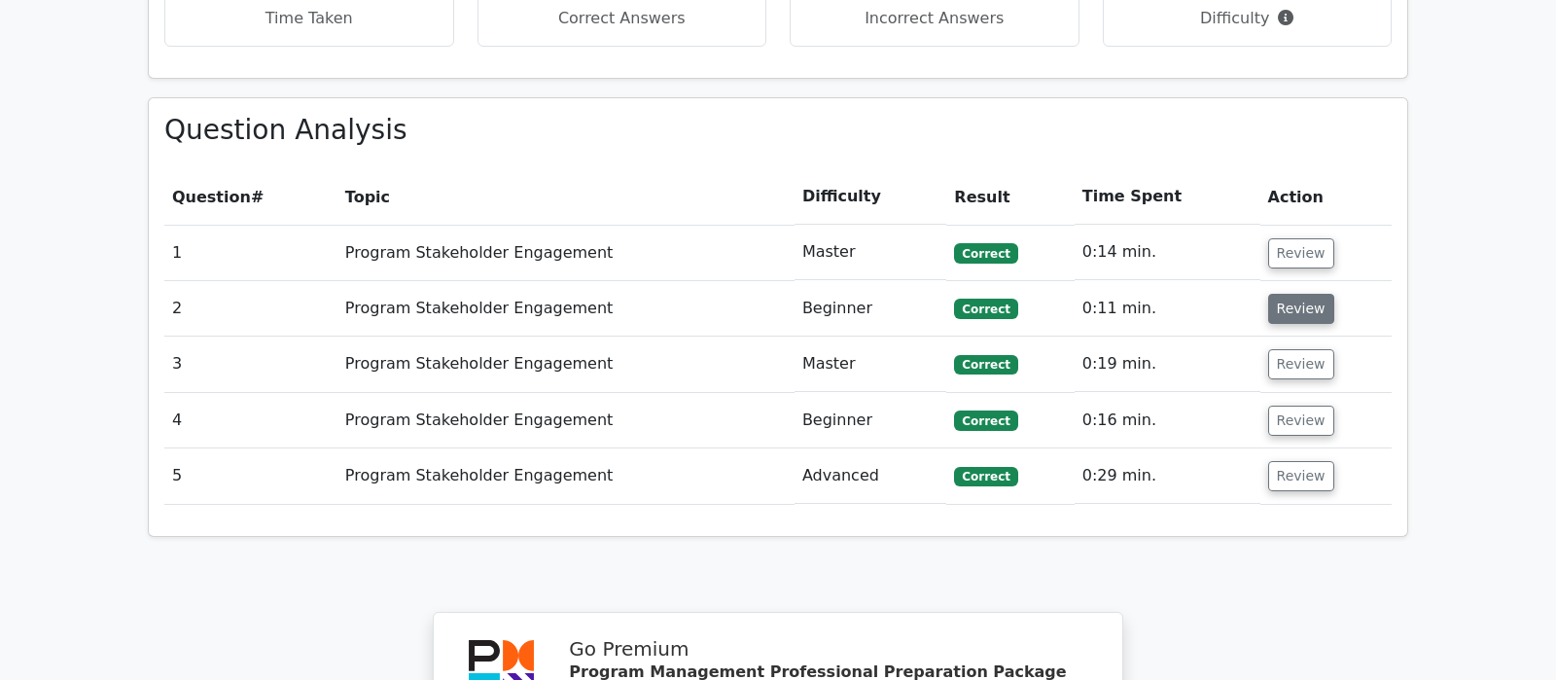
click at [1293, 294] on button "Review" at bounding box center [1301, 309] width 66 height 30
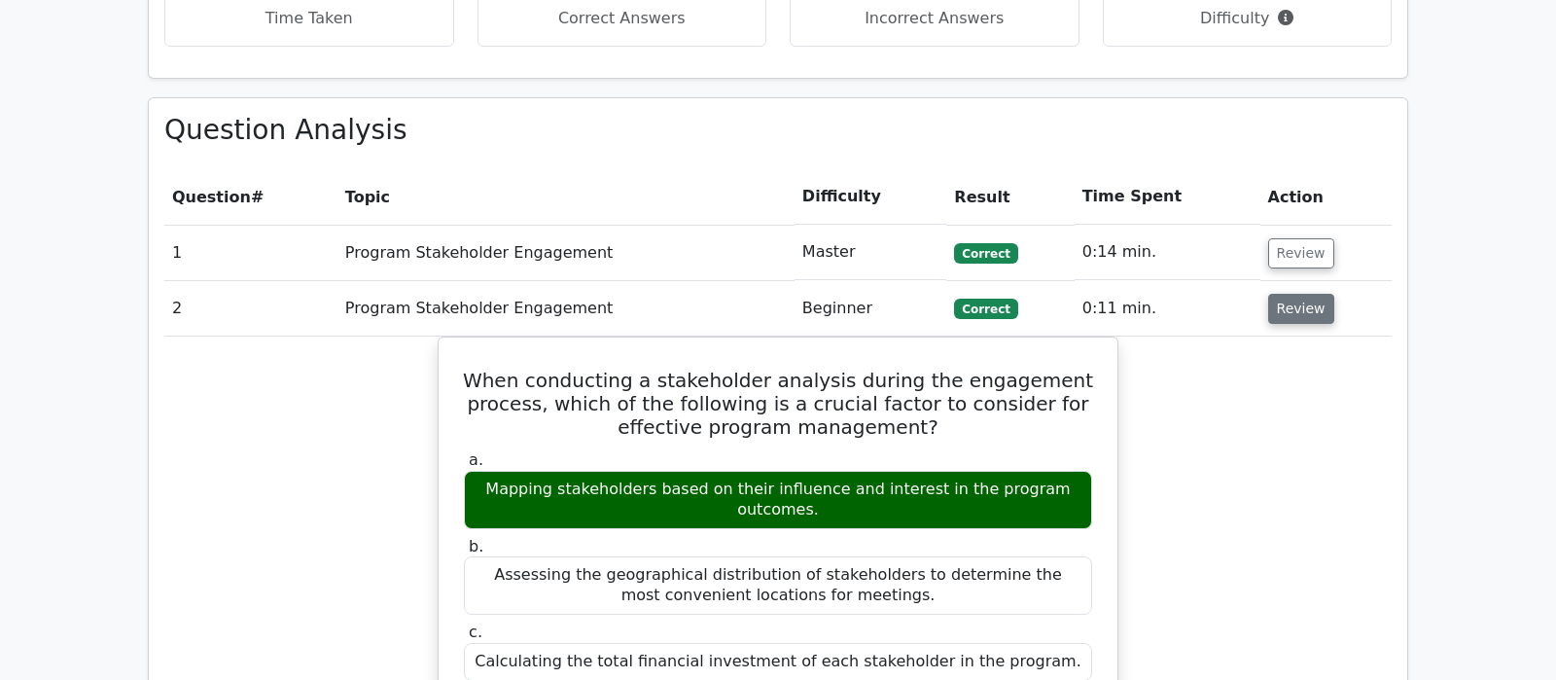
click at [1293, 294] on button "Review" at bounding box center [1301, 309] width 66 height 30
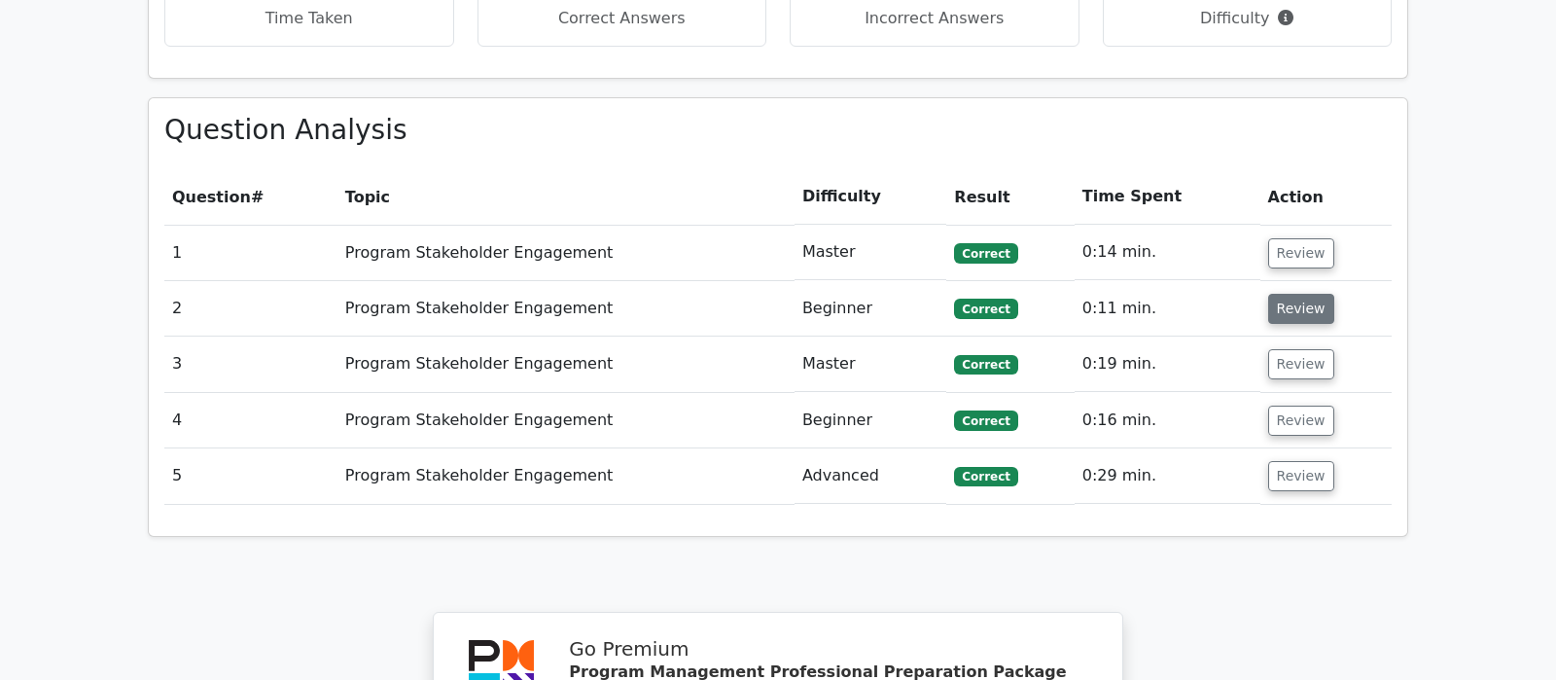
click at [1296, 294] on button "Review" at bounding box center [1301, 309] width 66 height 30
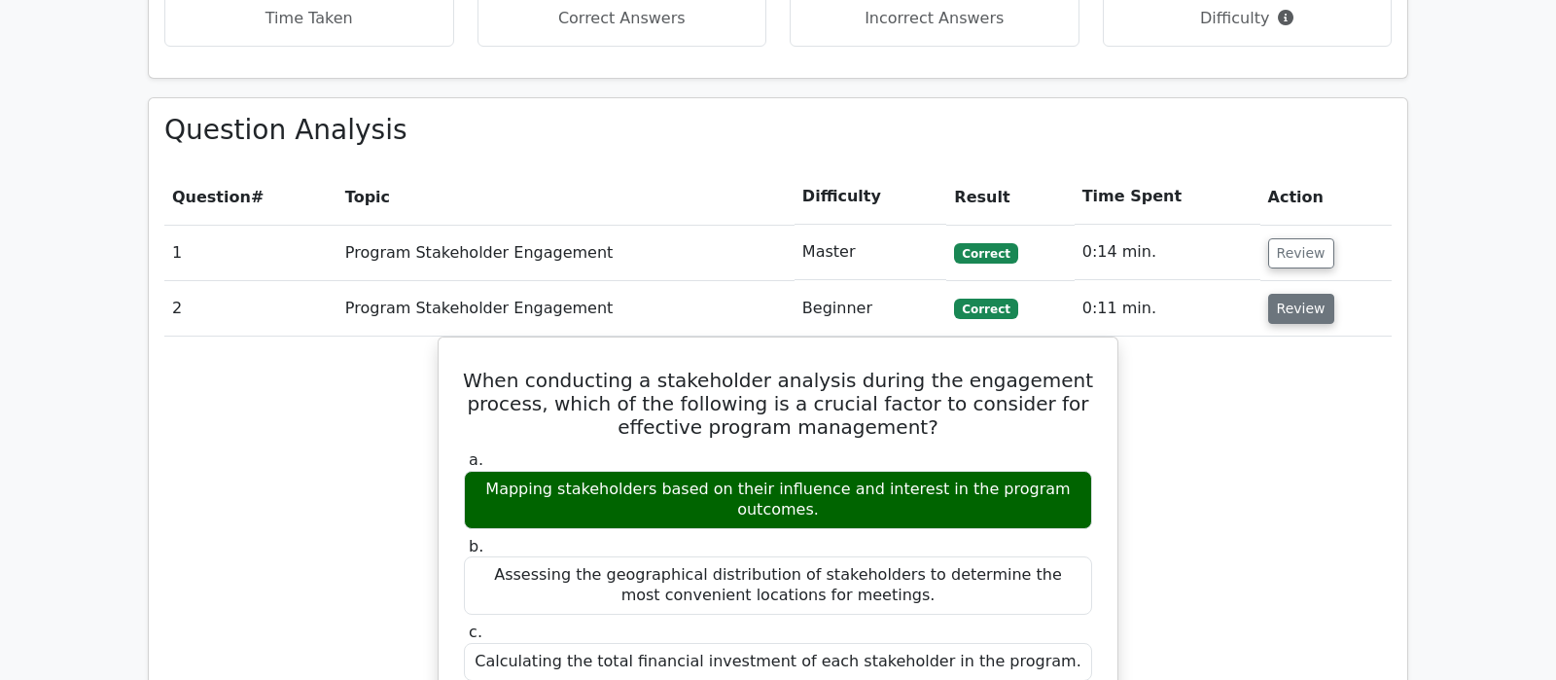
click at [1296, 294] on button "Review" at bounding box center [1301, 309] width 66 height 30
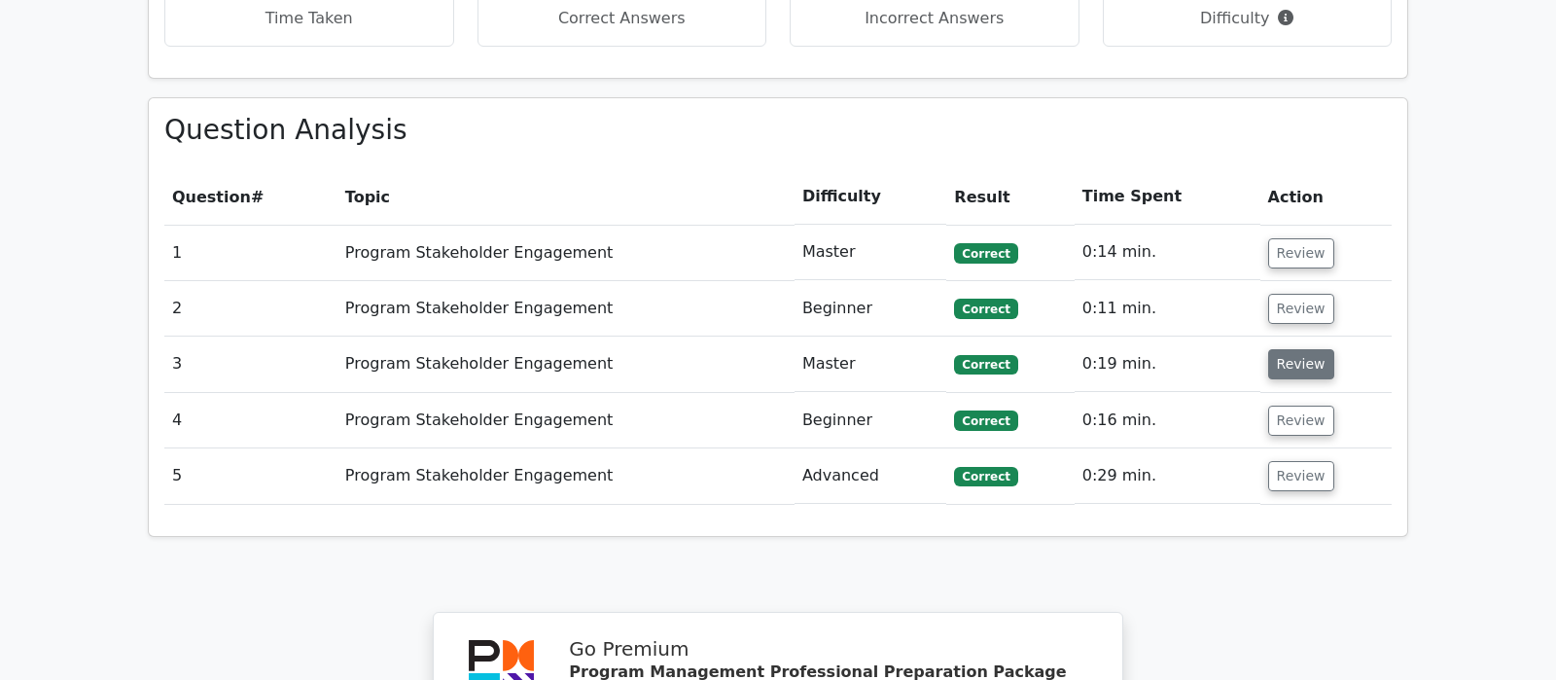
click at [1301, 349] on button "Review" at bounding box center [1301, 364] width 66 height 30
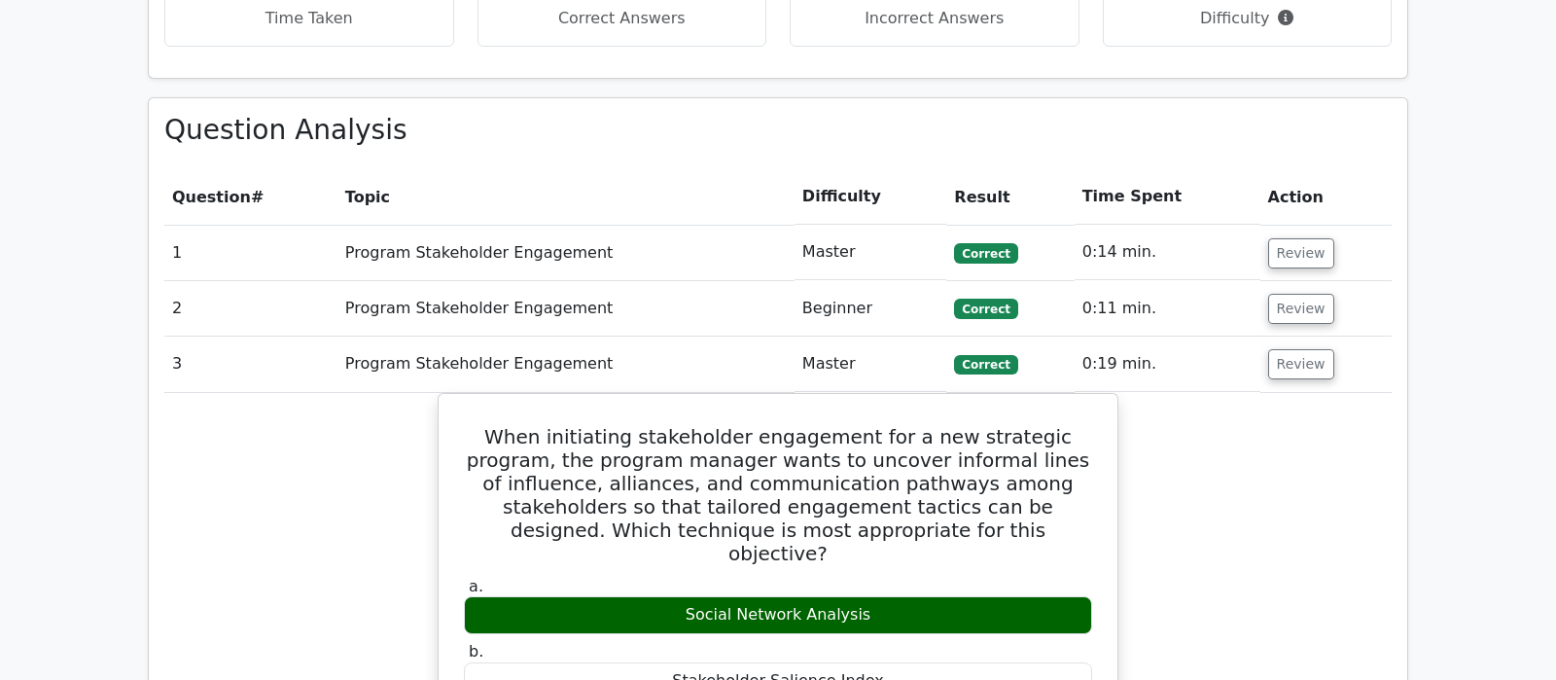
drag, startPoint x: 1301, startPoint y: 271, endPoint x: 1305, endPoint y: 336, distance: 64.3
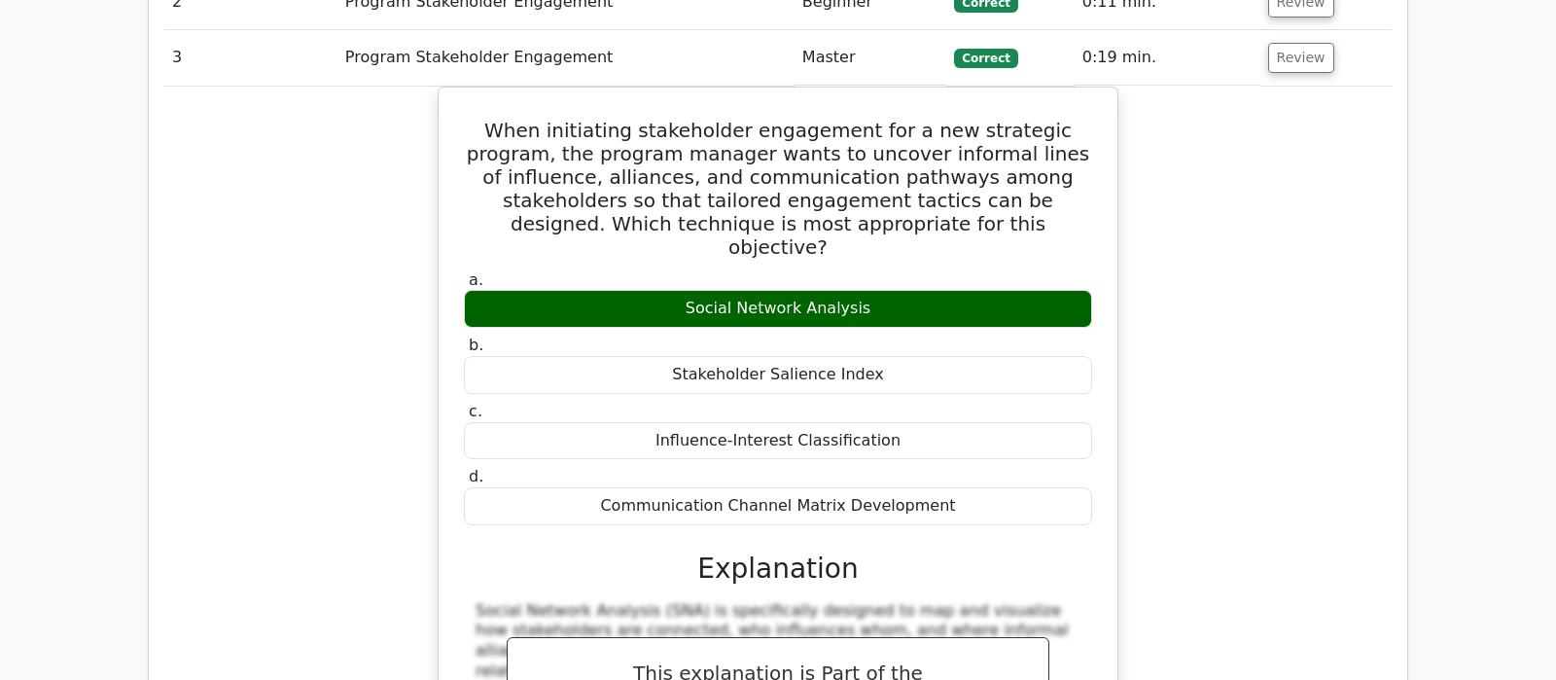
scroll to position [1430, 0]
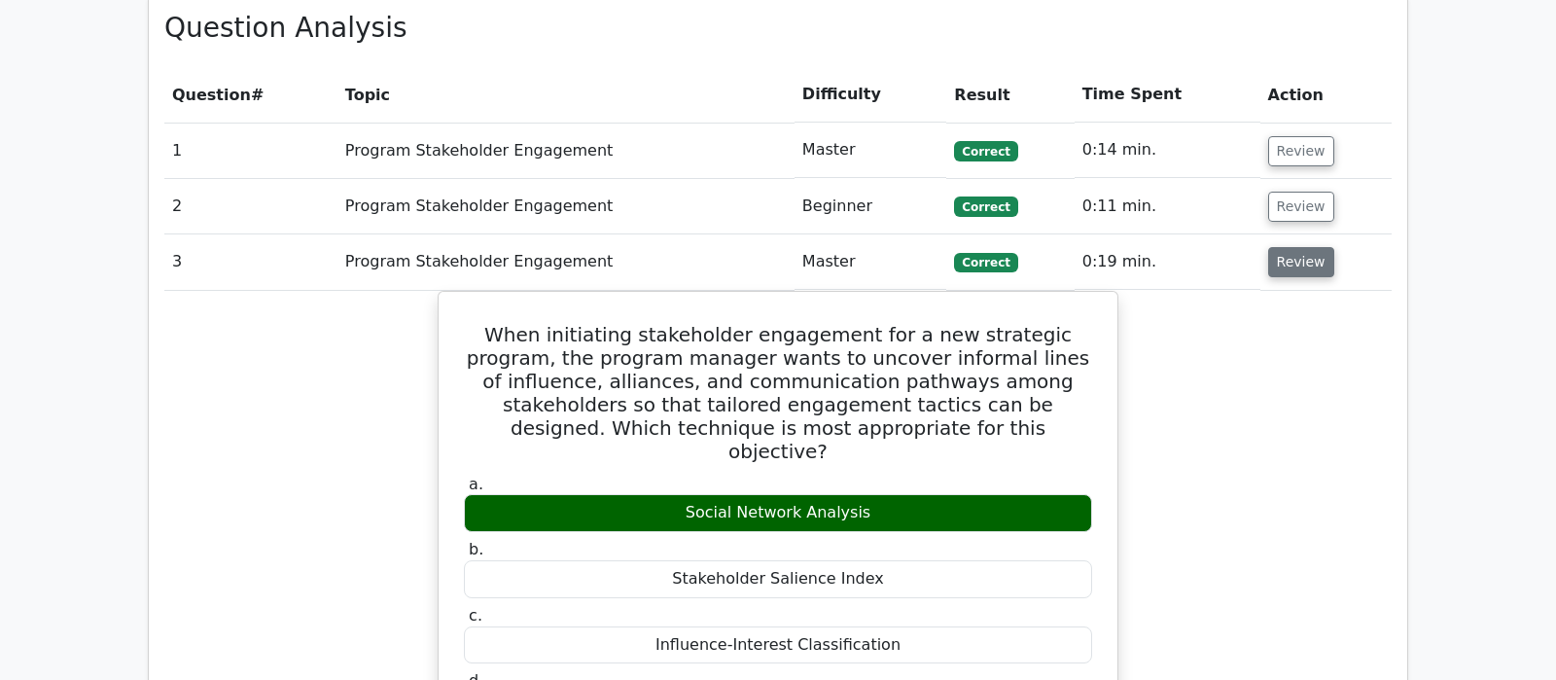
click at [1294, 247] on button "Review" at bounding box center [1301, 262] width 66 height 30
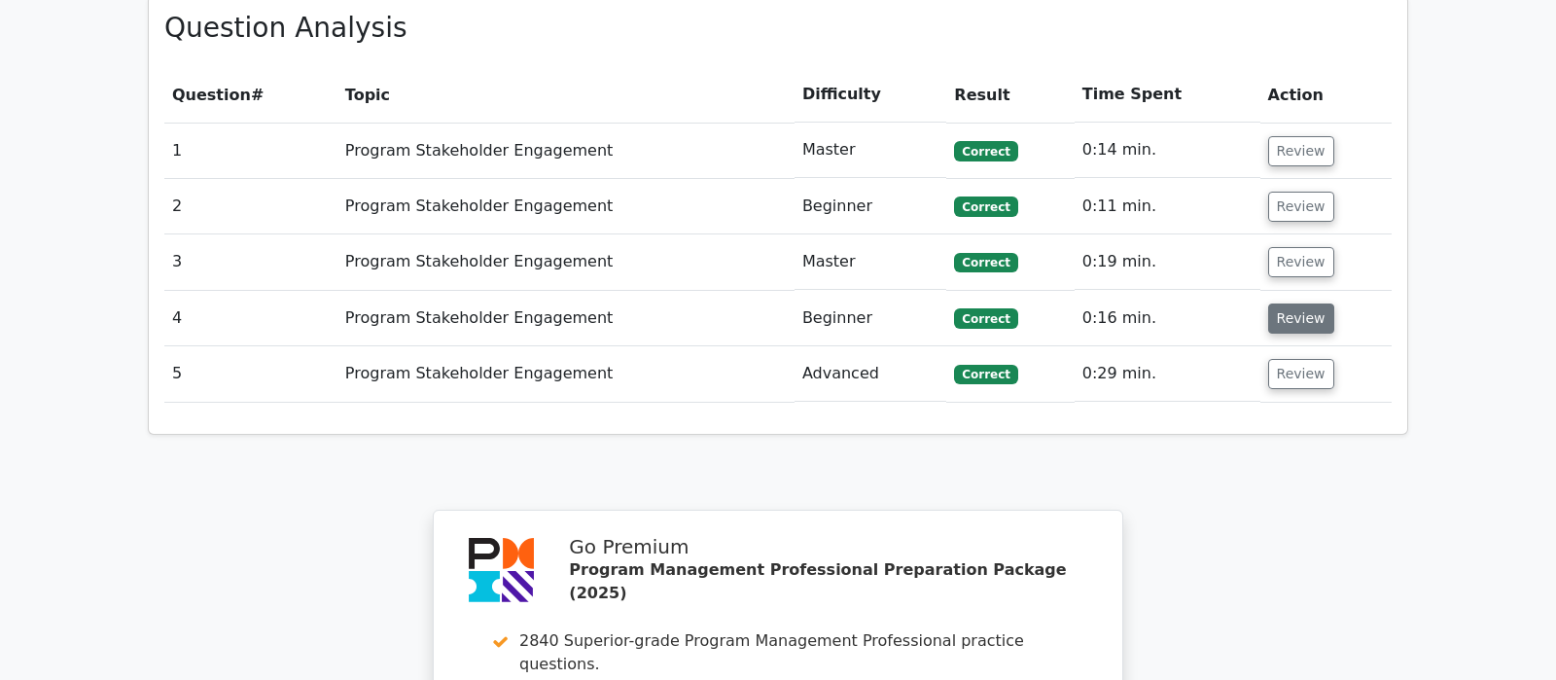
click at [1294, 303] on button "Review" at bounding box center [1301, 318] width 66 height 30
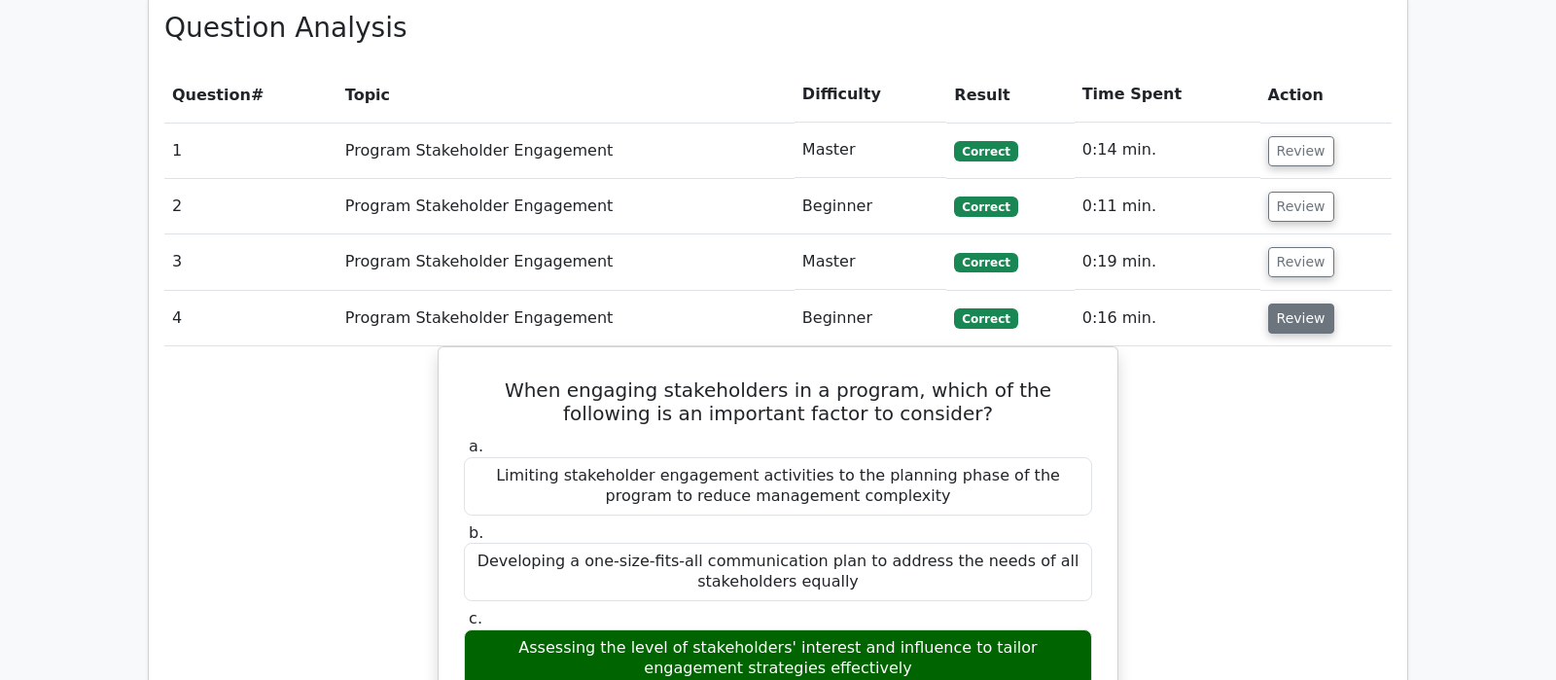
click at [1294, 303] on button "Review" at bounding box center [1301, 318] width 66 height 30
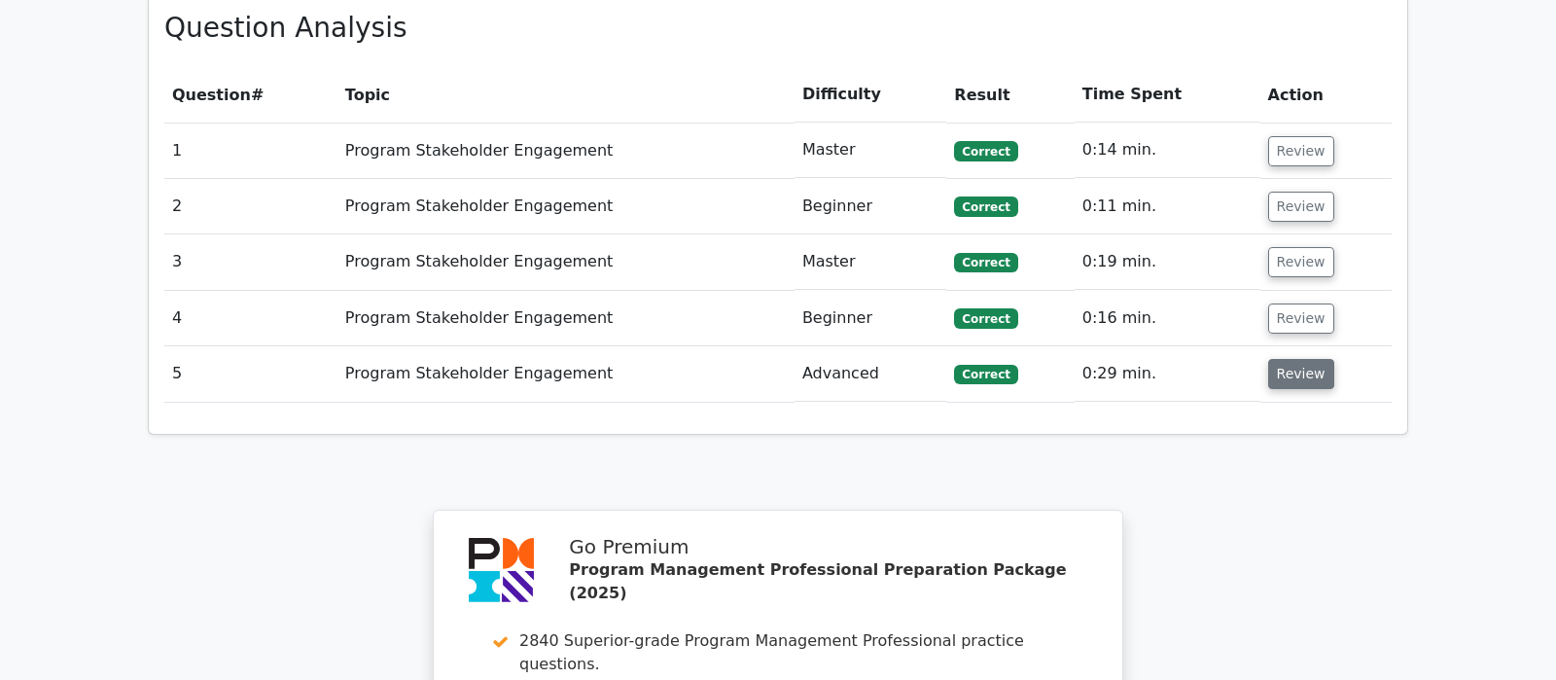
click at [1300, 359] on button "Review" at bounding box center [1301, 374] width 66 height 30
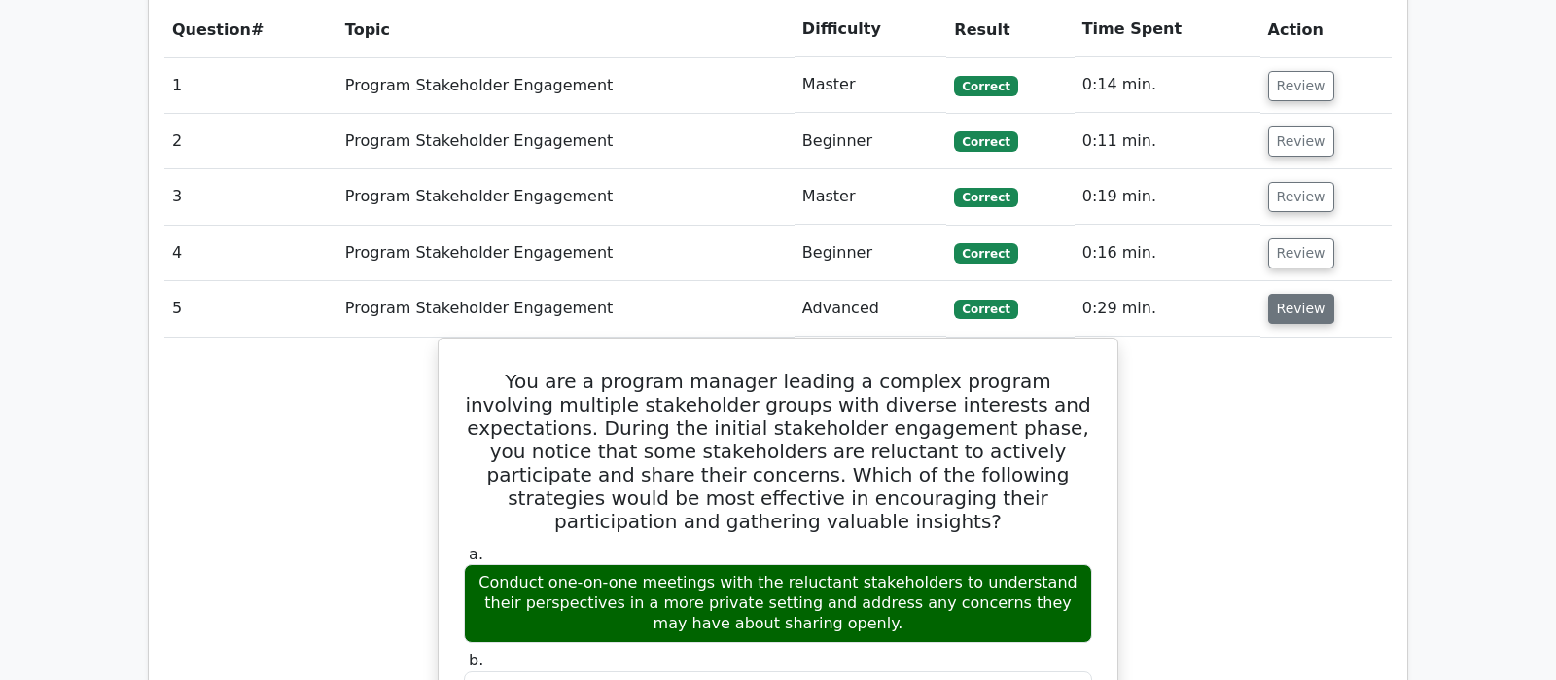
scroll to position [1532, 0]
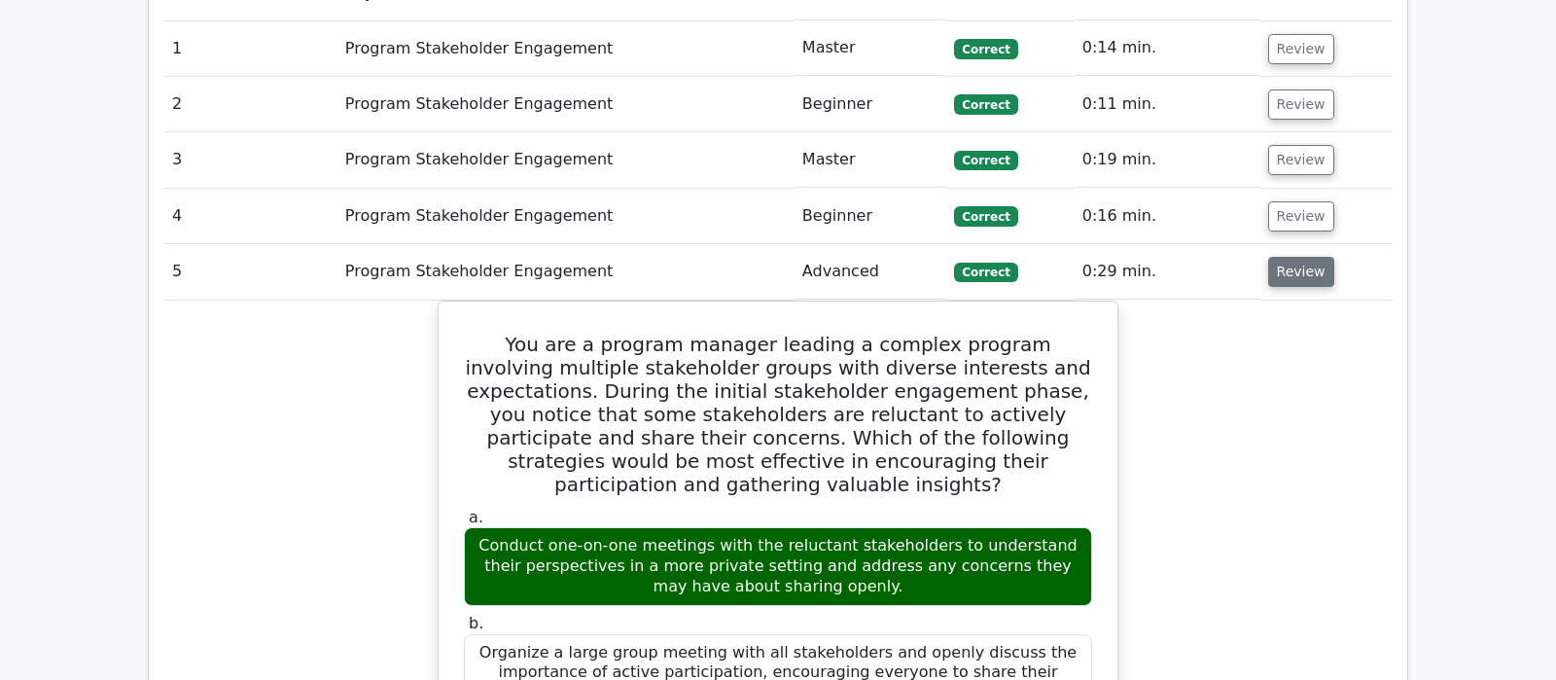
click at [1308, 257] on button "Review" at bounding box center [1301, 272] width 66 height 30
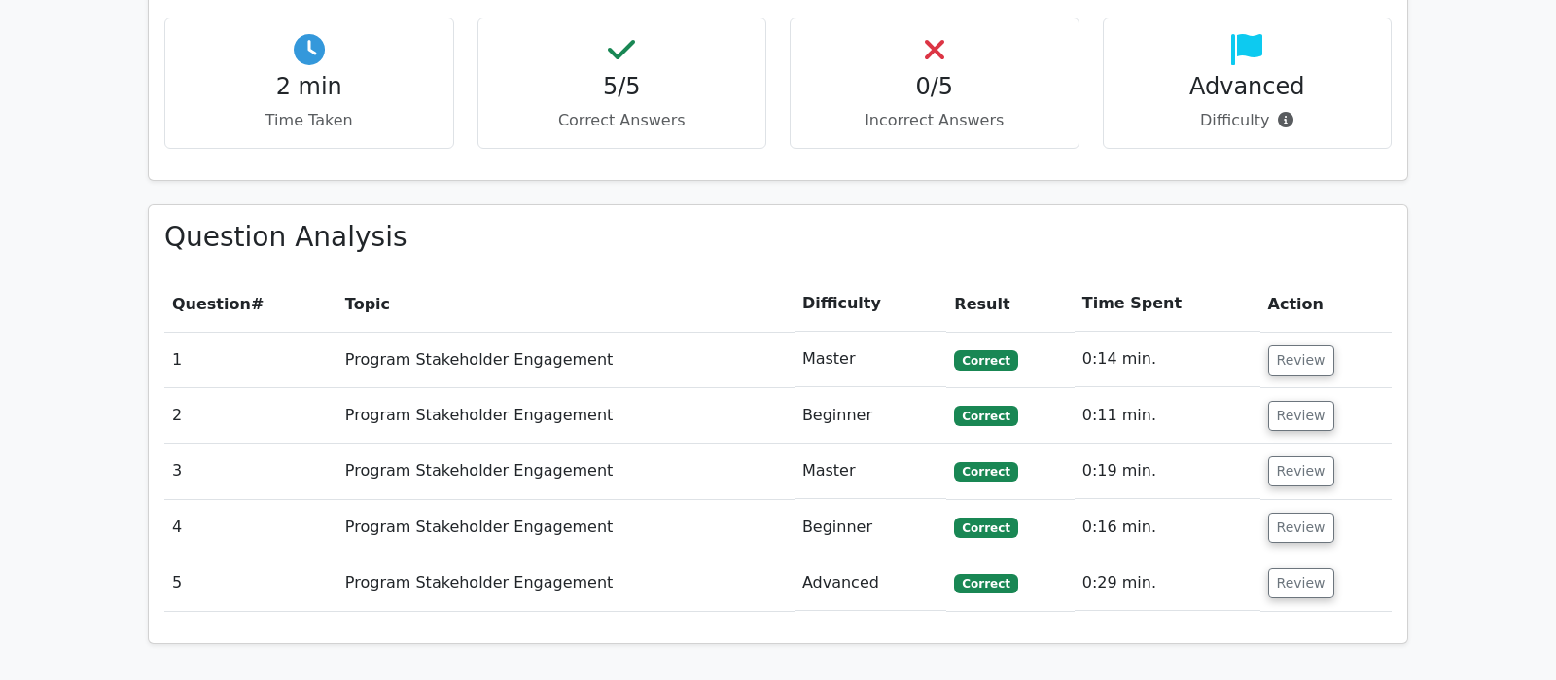
scroll to position [919, 0]
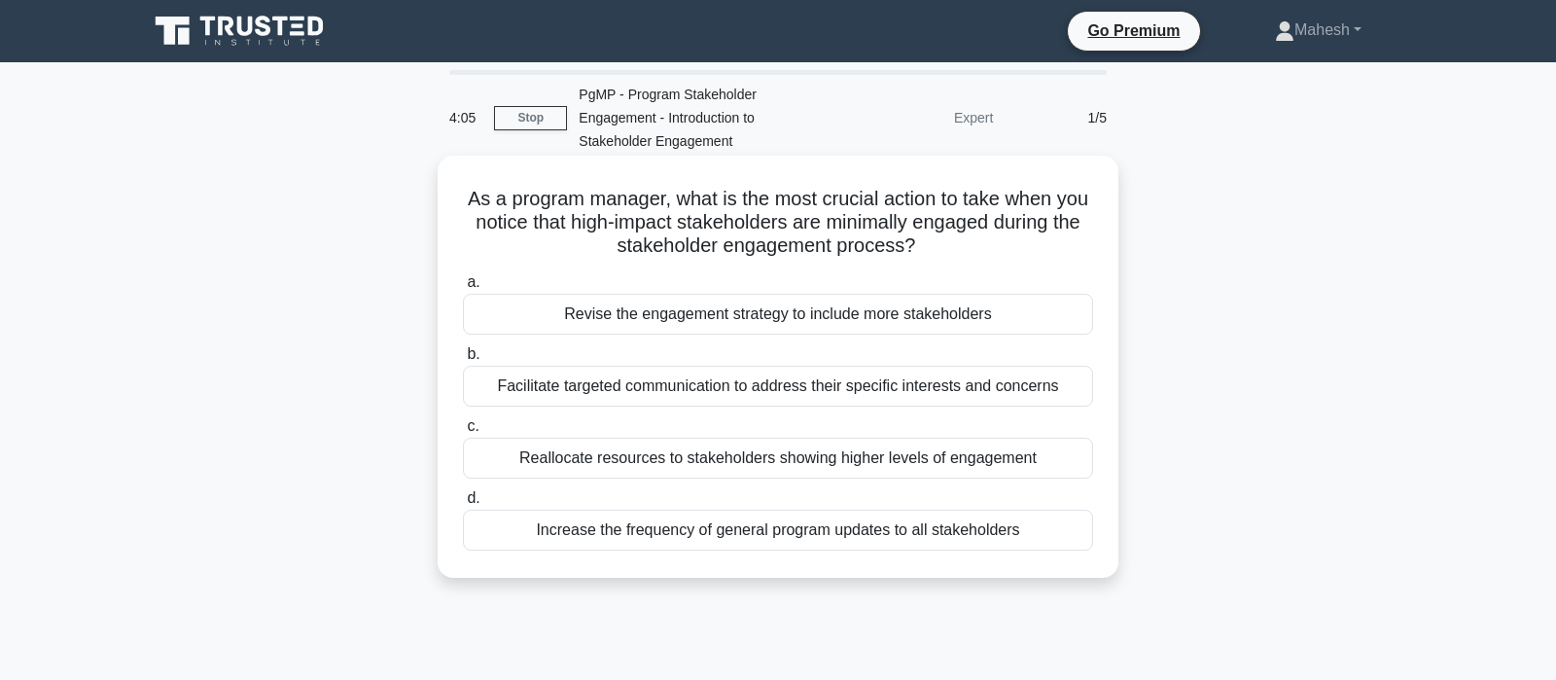
click at [874, 395] on div "Facilitate targeted communication to address their specific interests and conce…" at bounding box center [778, 386] width 630 height 41
click at [463, 361] on input "b. Facilitate targeted communication to address their specific interests and co…" at bounding box center [463, 354] width 0 height 13
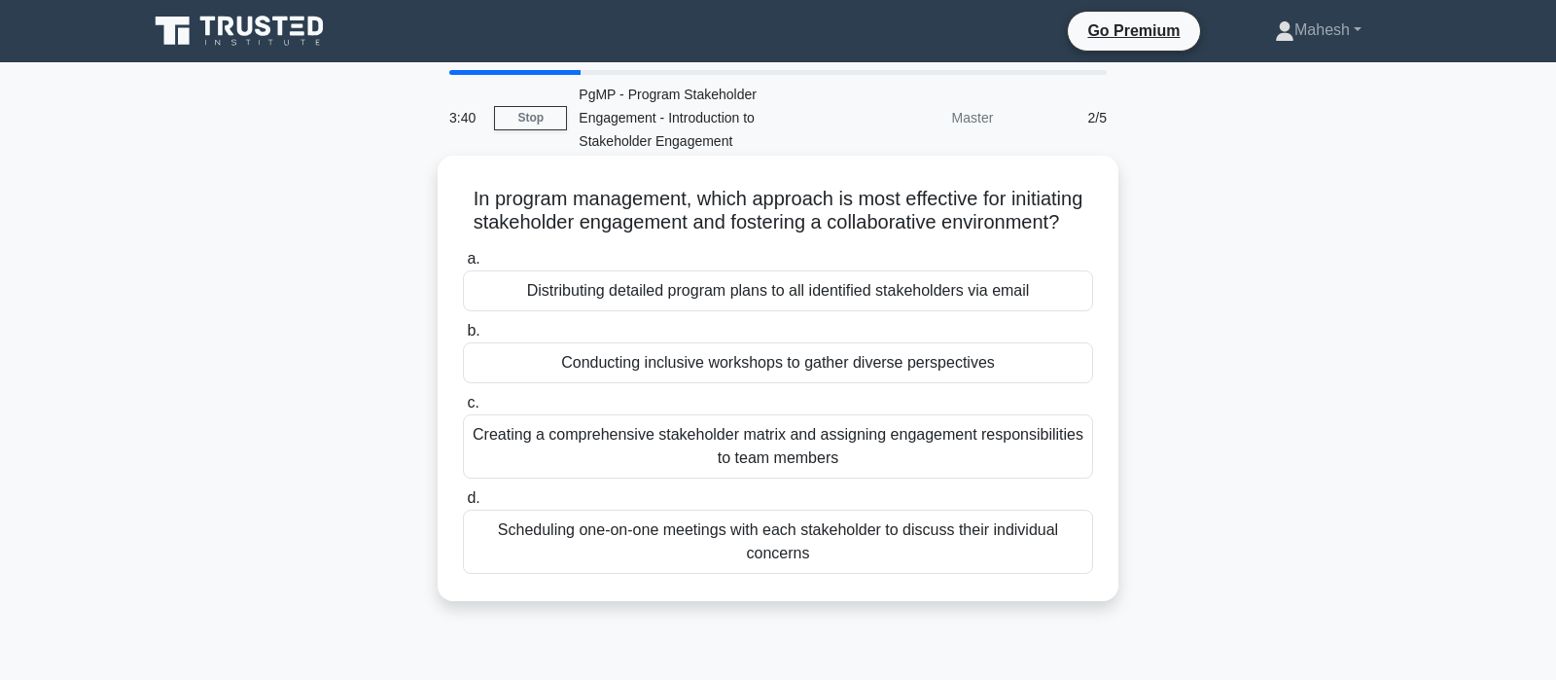
click at [878, 368] on div "Conducting inclusive workshops to gather diverse perspectives" at bounding box center [778, 362] width 630 height 41
click at [463, 337] on input "b. Conducting inclusive workshops to gather diverse perspectives" at bounding box center [463, 331] width 0 height 13
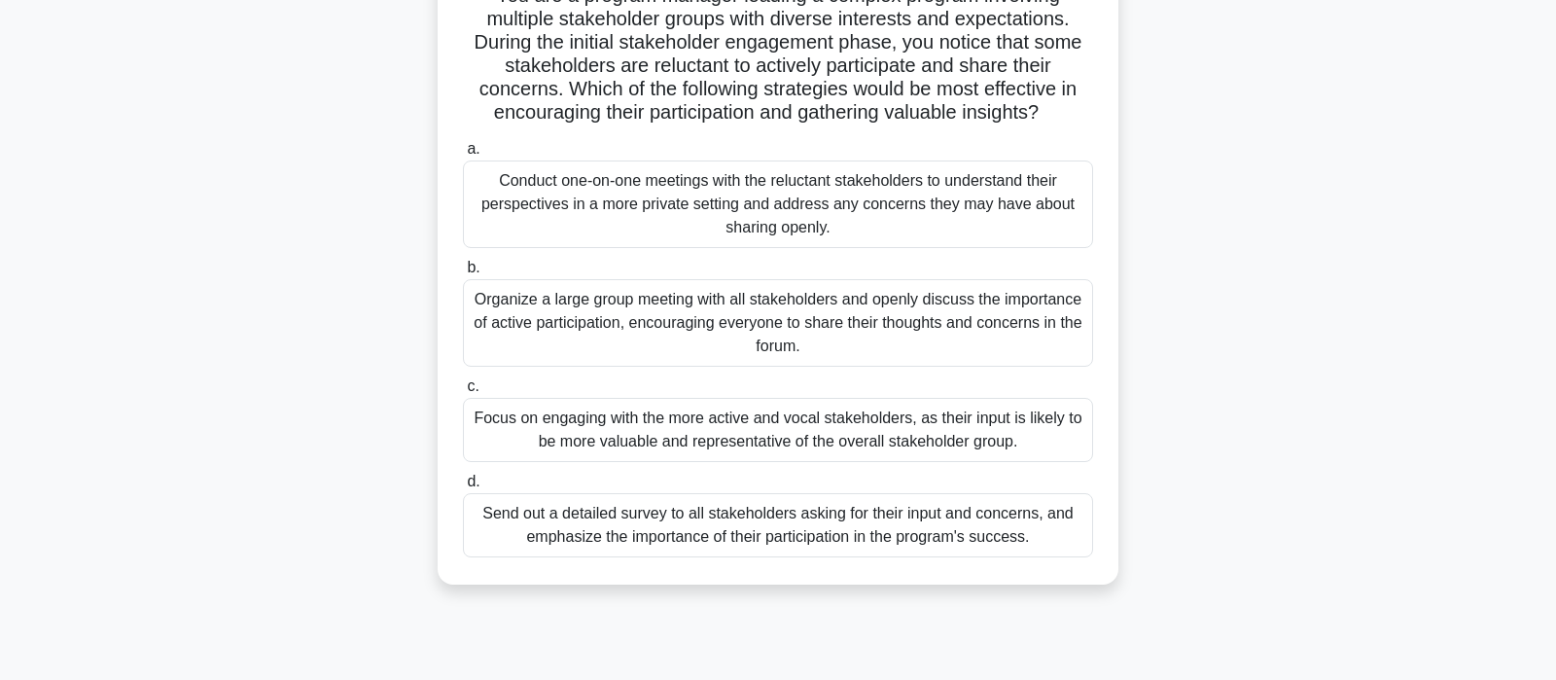
scroll to position [204, 0]
click at [682, 202] on div "Conduct one-on-one meetings with the reluctant stakeholders to understand their…" at bounding box center [778, 204] width 630 height 88
click at [463, 155] on input "a. Conduct one-on-one meetings with the reluctant stakeholders to understand th…" at bounding box center [463, 148] width 0 height 13
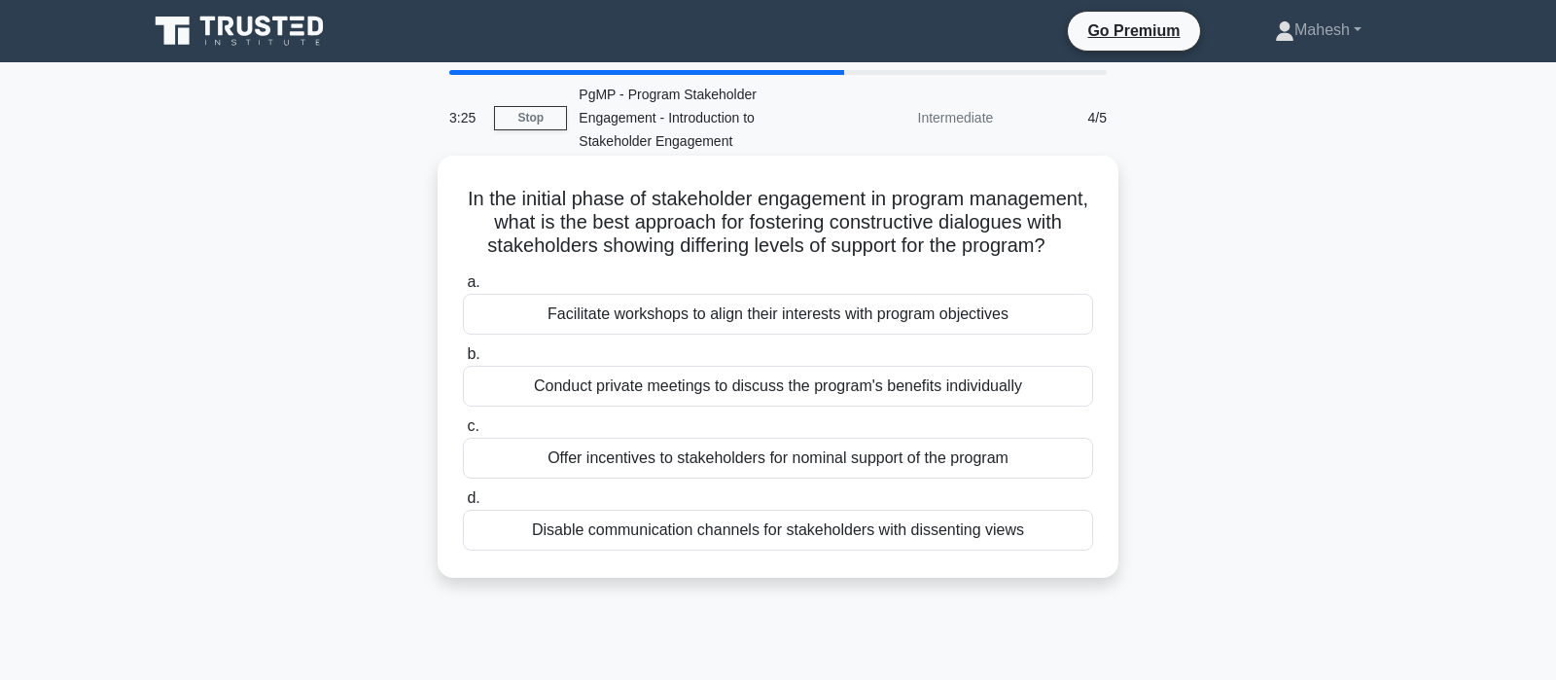
scroll to position [0, 0]
click at [816, 314] on div "Facilitate workshops to align their interests with program objectives" at bounding box center [778, 314] width 630 height 41
click at [463, 289] on input "a. Facilitate workshops to align their interests with program objectives" at bounding box center [463, 282] width 0 height 13
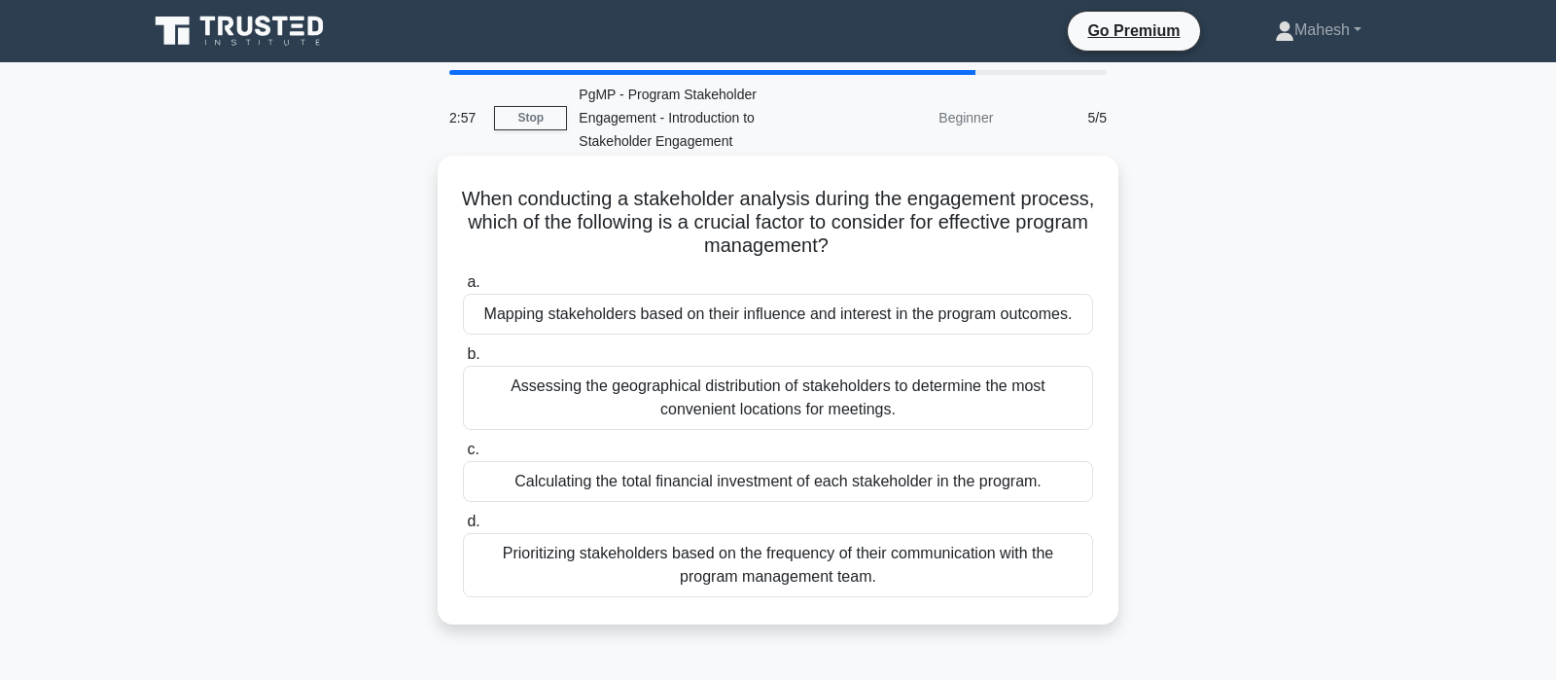
click at [893, 314] on div "Mapping stakeholders based on their influence and interest in the program outco…" at bounding box center [778, 314] width 630 height 41
click at [463, 289] on input "a. Mapping stakeholders based on their influence and interest in the program ou…" at bounding box center [463, 282] width 0 height 13
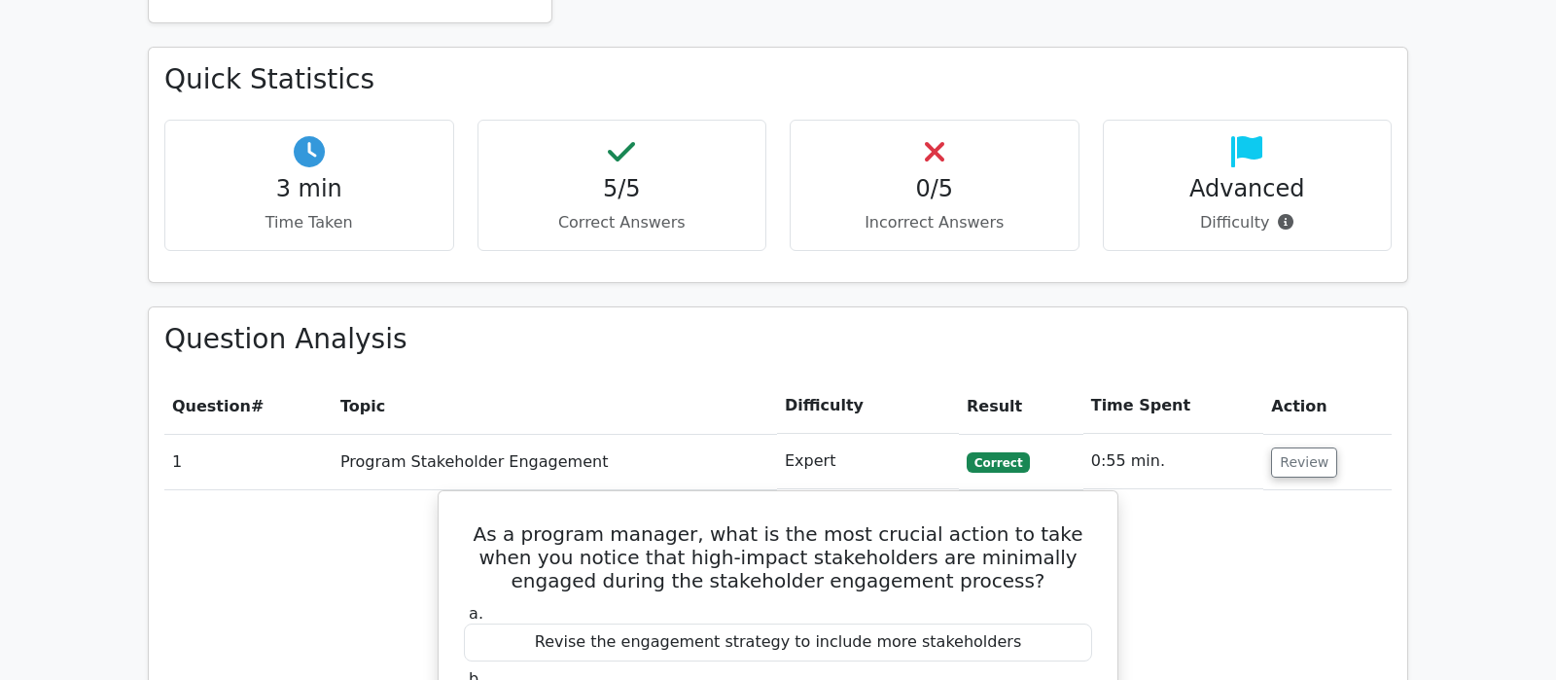
scroll to position [1328, 0]
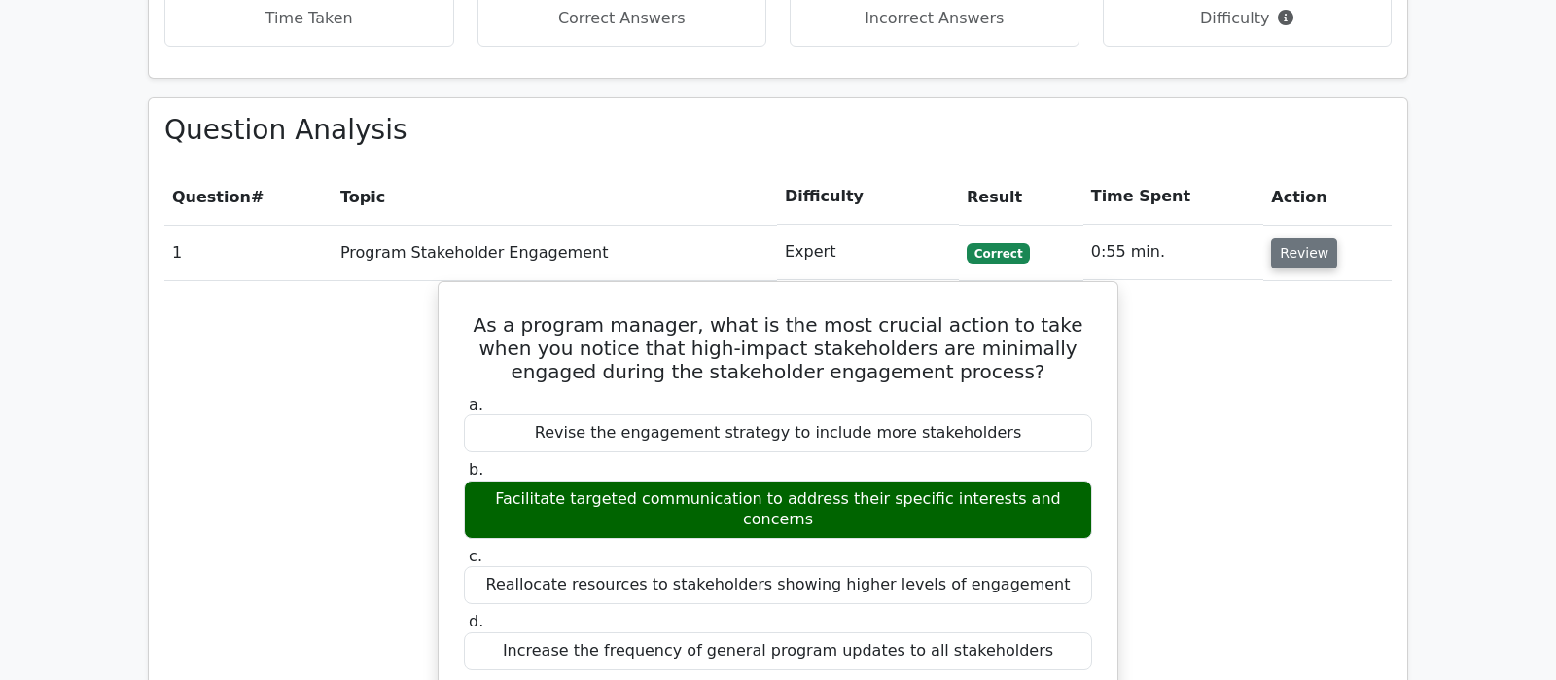
click at [1300, 238] on button "Review" at bounding box center [1304, 253] width 66 height 30
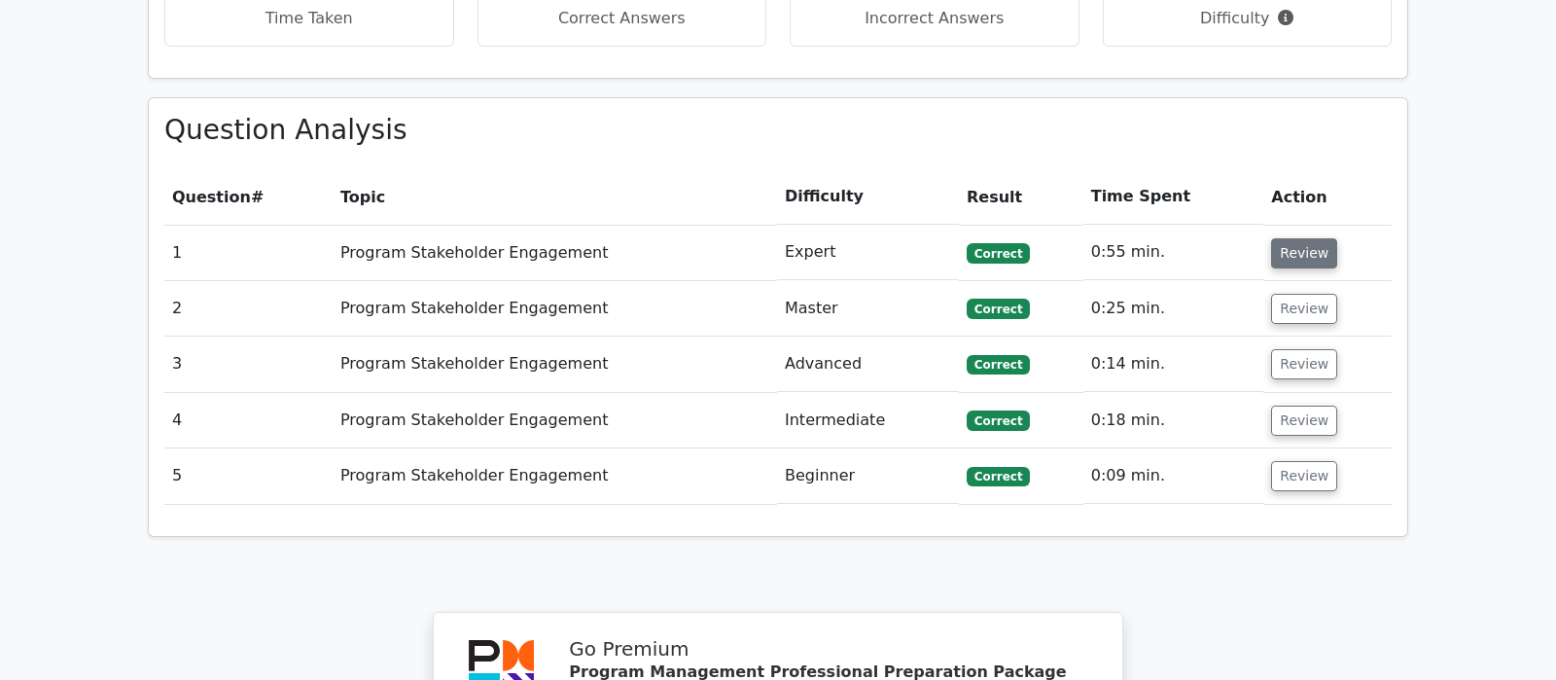
click at [1296, 238] on button "Review" at bounding box center [1304, 253] width 66 height 30
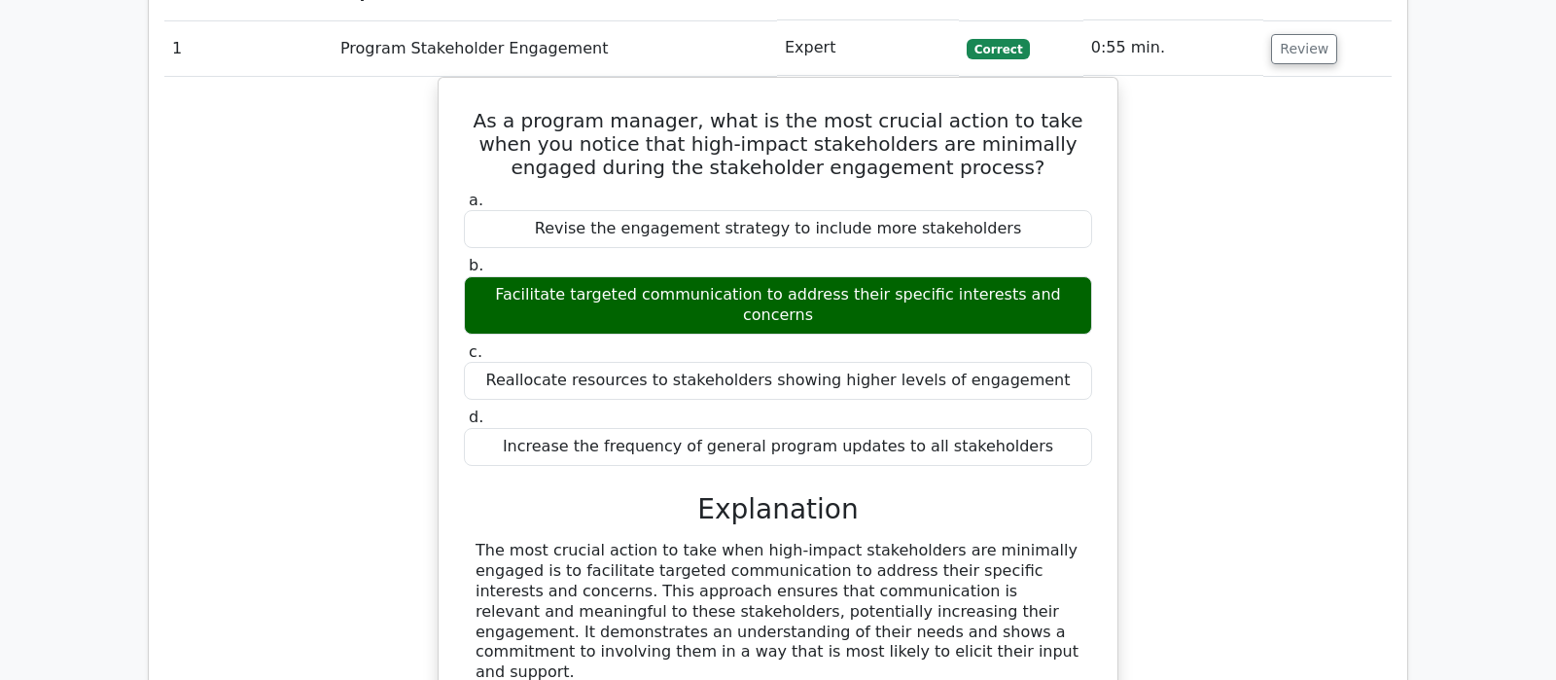
scroll to position [1430, 0]
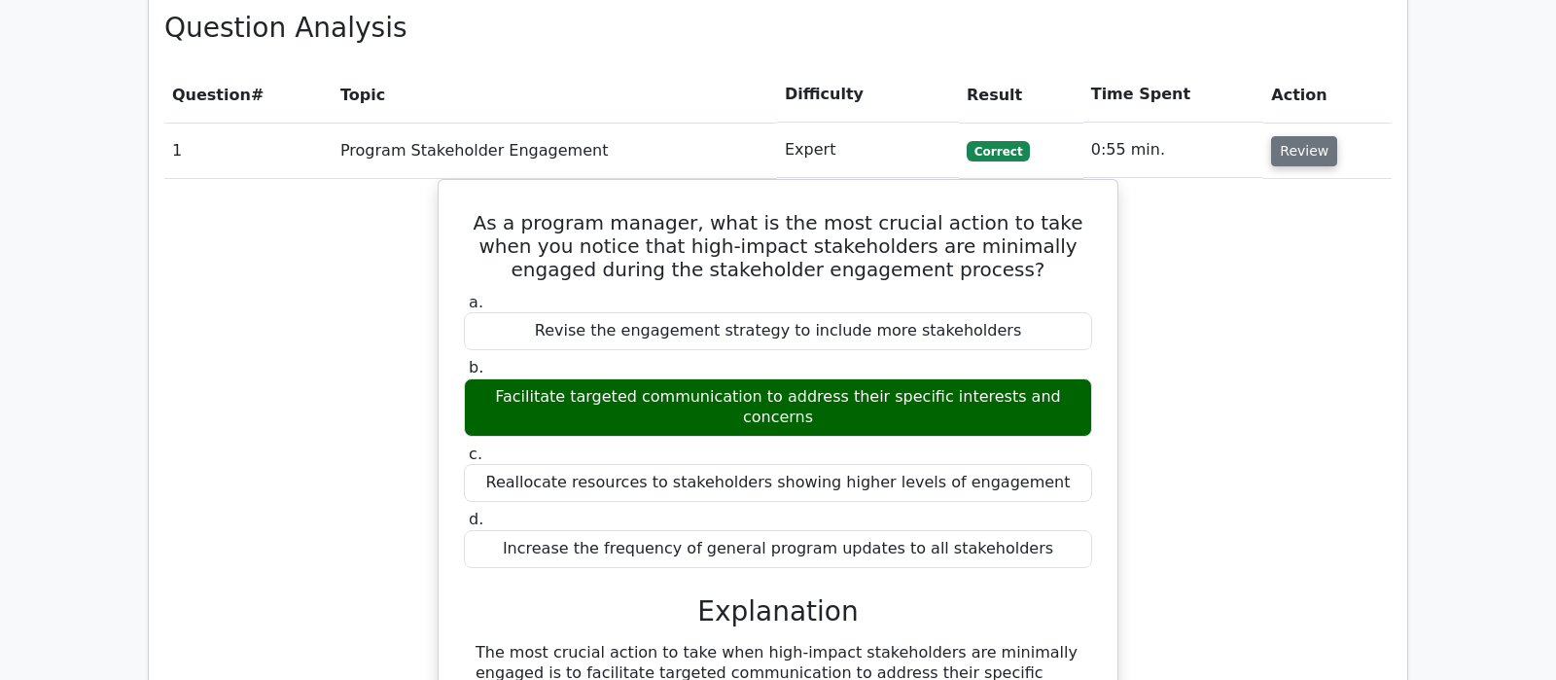
click at [1314, 136] on button "Review" at bounding box center [1304, 151] width 66 height 30
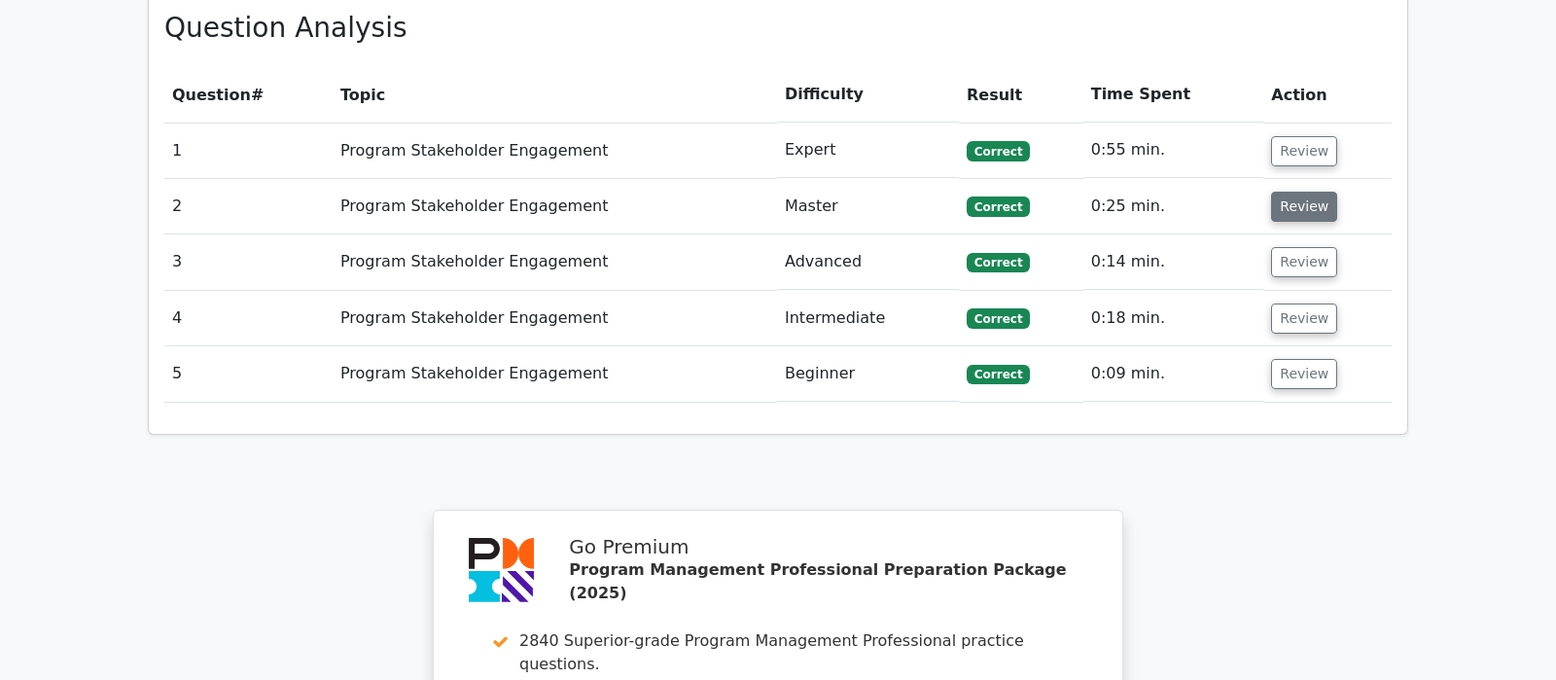
click at [1308, 192] on button "Review" at bounding box center [1304, 207] width 66 height 30
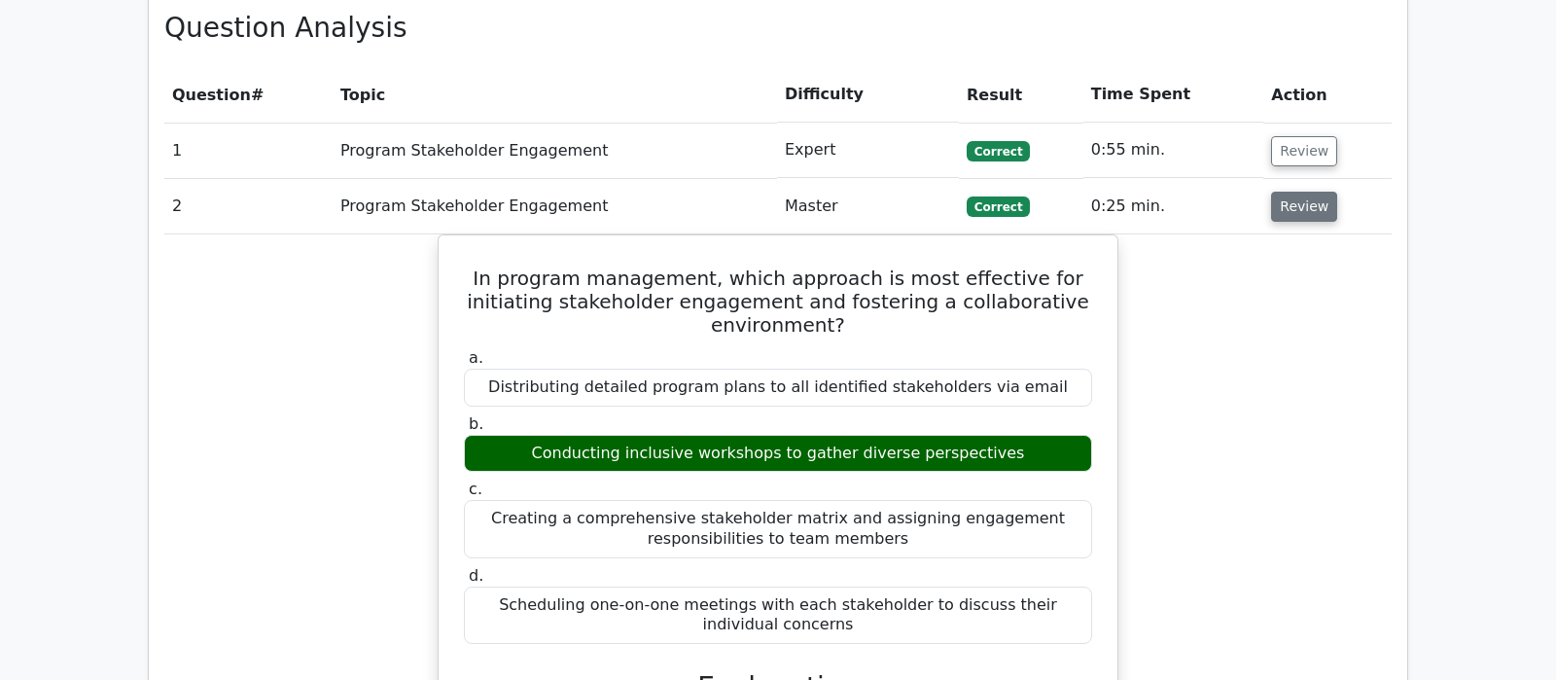
click at [1291, 192] on button "Review" at bounding box center [1304, 207] width 66 height 30
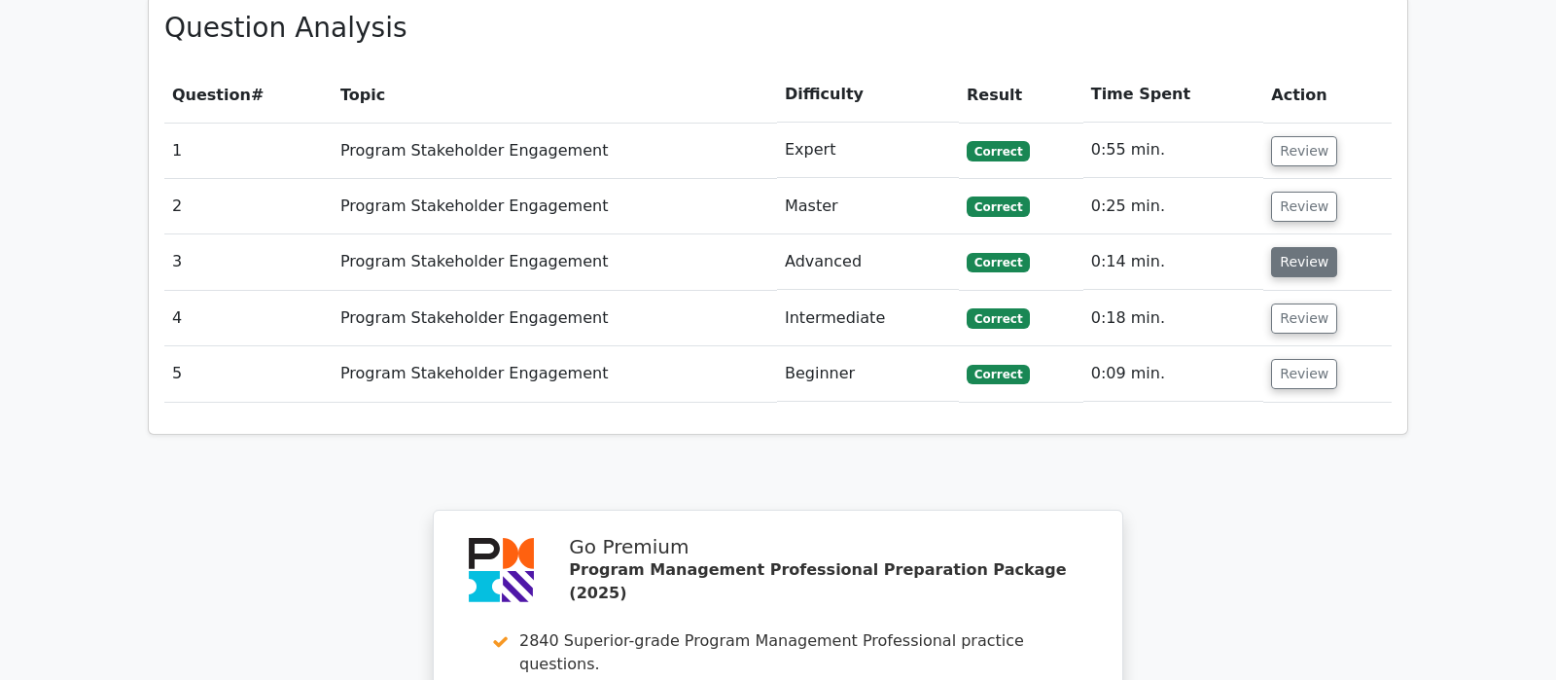
click at [1301, 247] on button "Review" at bounding box center [1304, 262] width 66 height 30
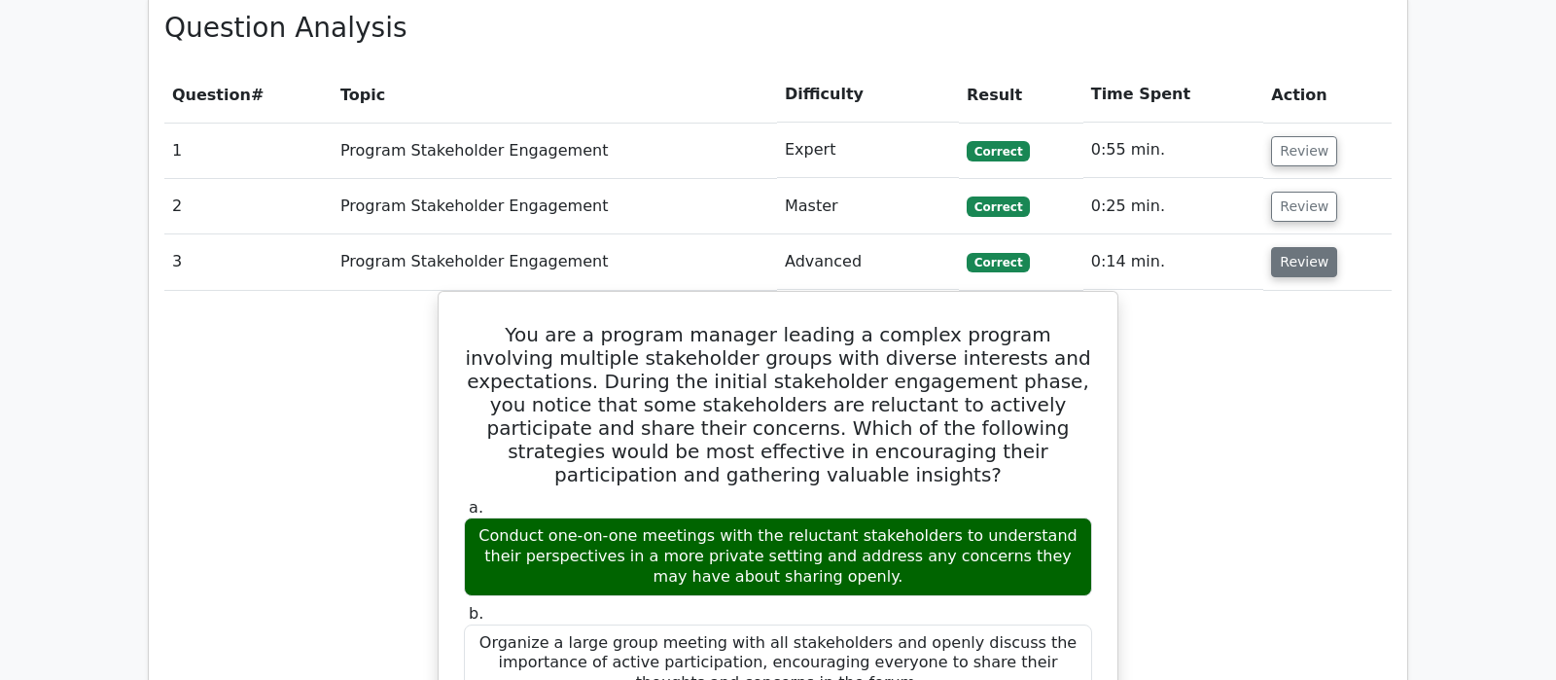
click at [1303, 247] on button "Review" at bounding box center [1304, 262] width 66 height 30
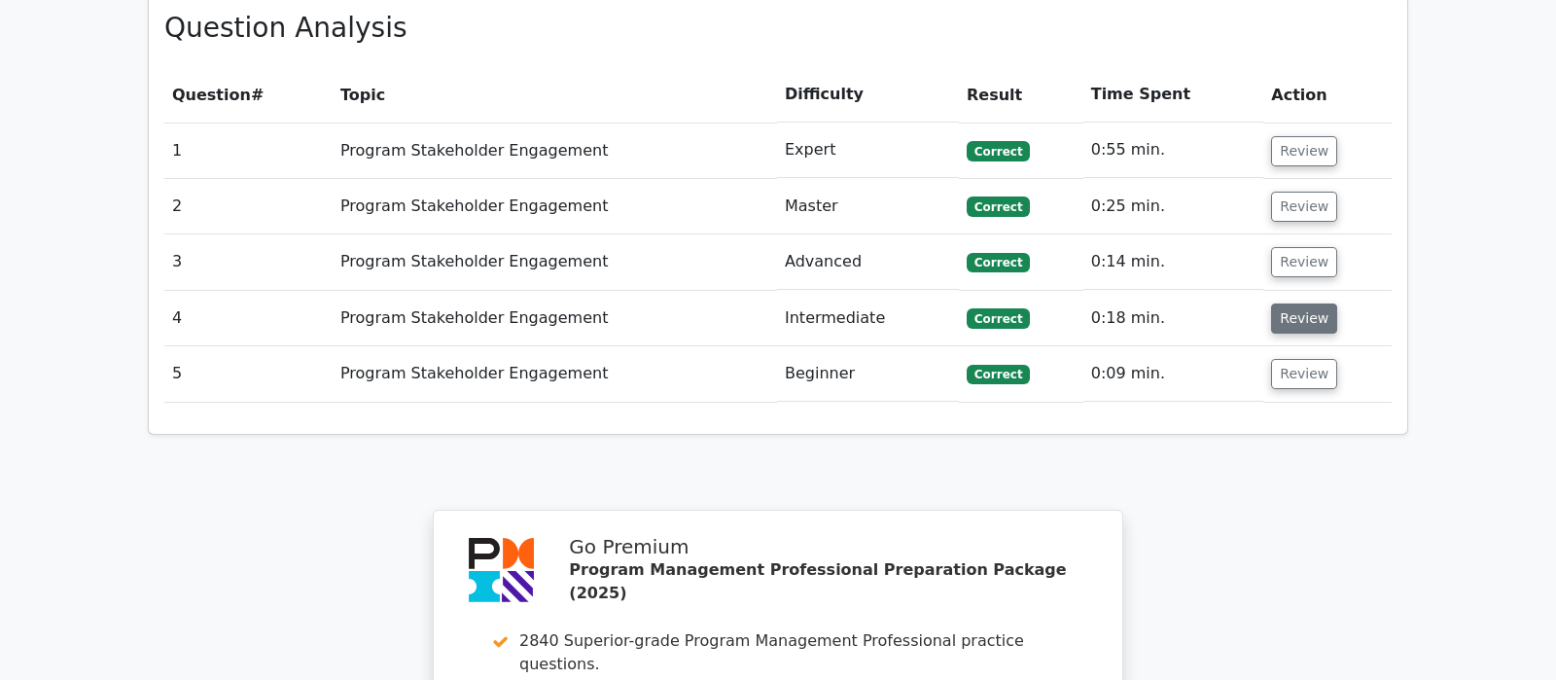
click at [1312, 303] on button "Review" at bounding box center [1304, 318] width 66 height 30
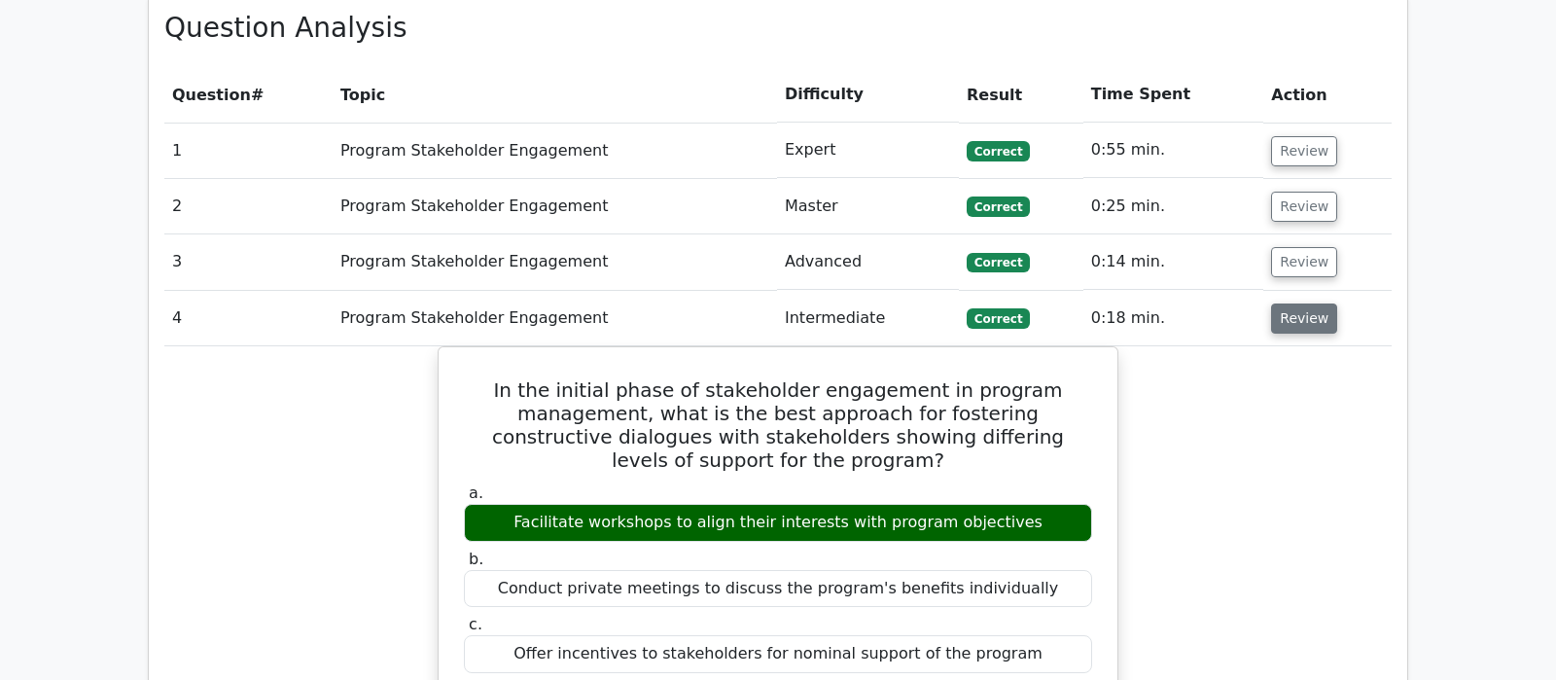
click at [1307, 303] on button "Review" at bounding box center [1304, 318] width 66 height 30
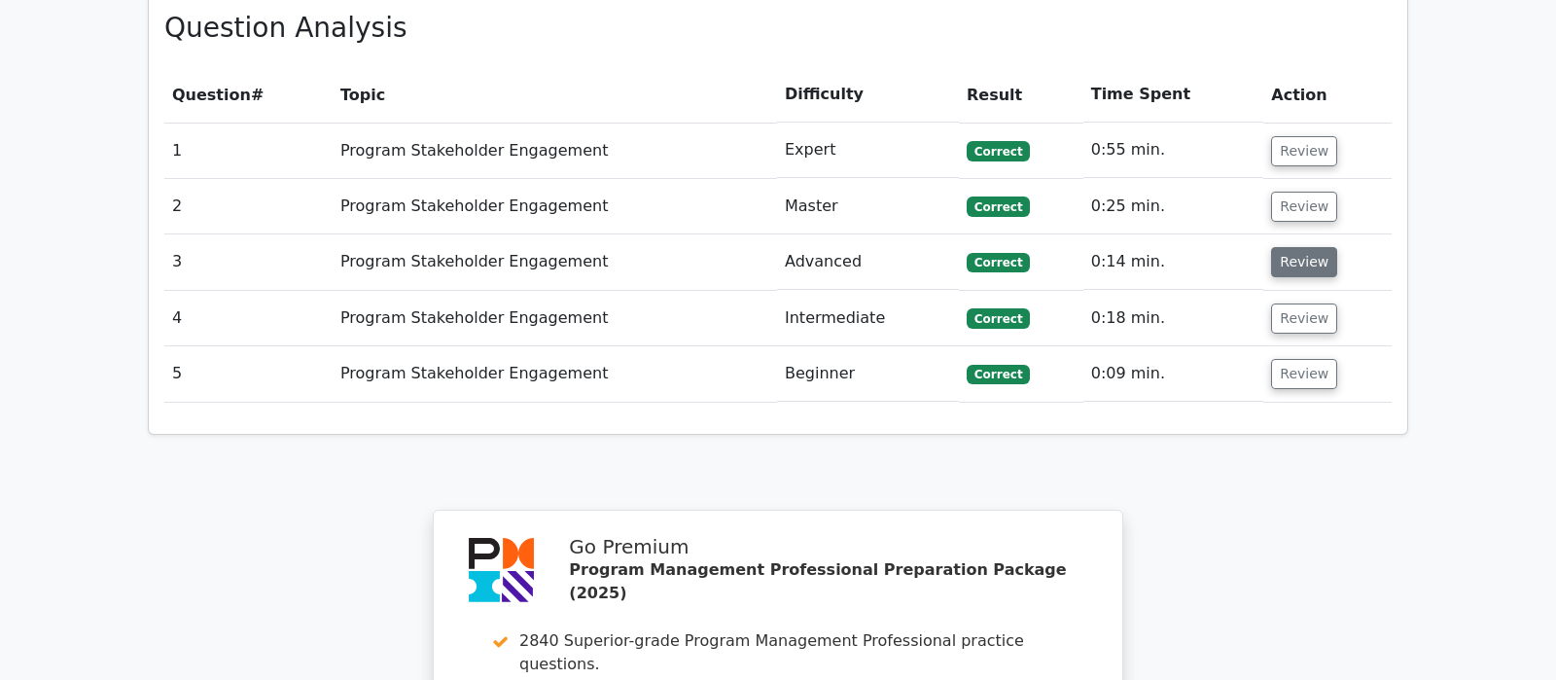
click at [1303, 247] on button "Review" at bounding box center [1304, 262] width 66 height 30
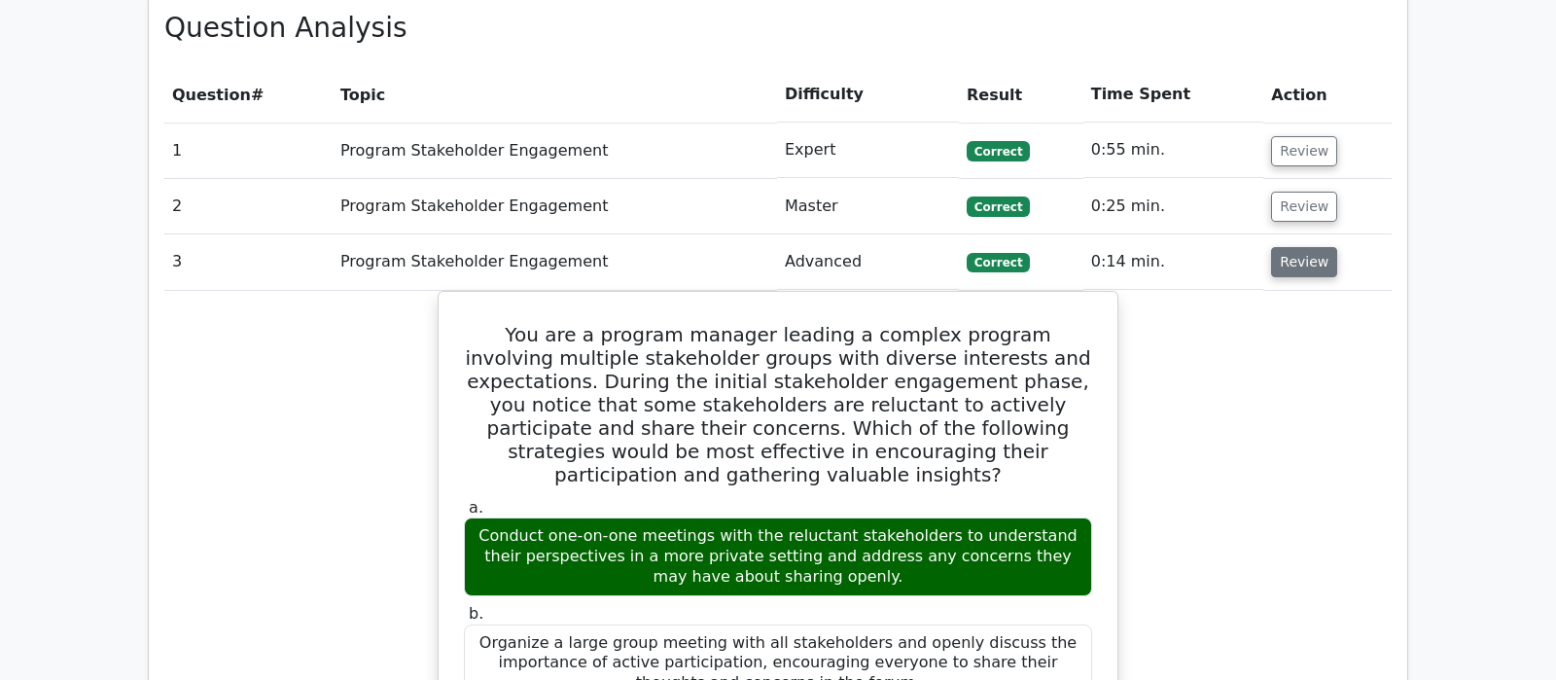
click at [1303, 247] on button "Review" at bounding box center [1304, 262] width 66 height 30
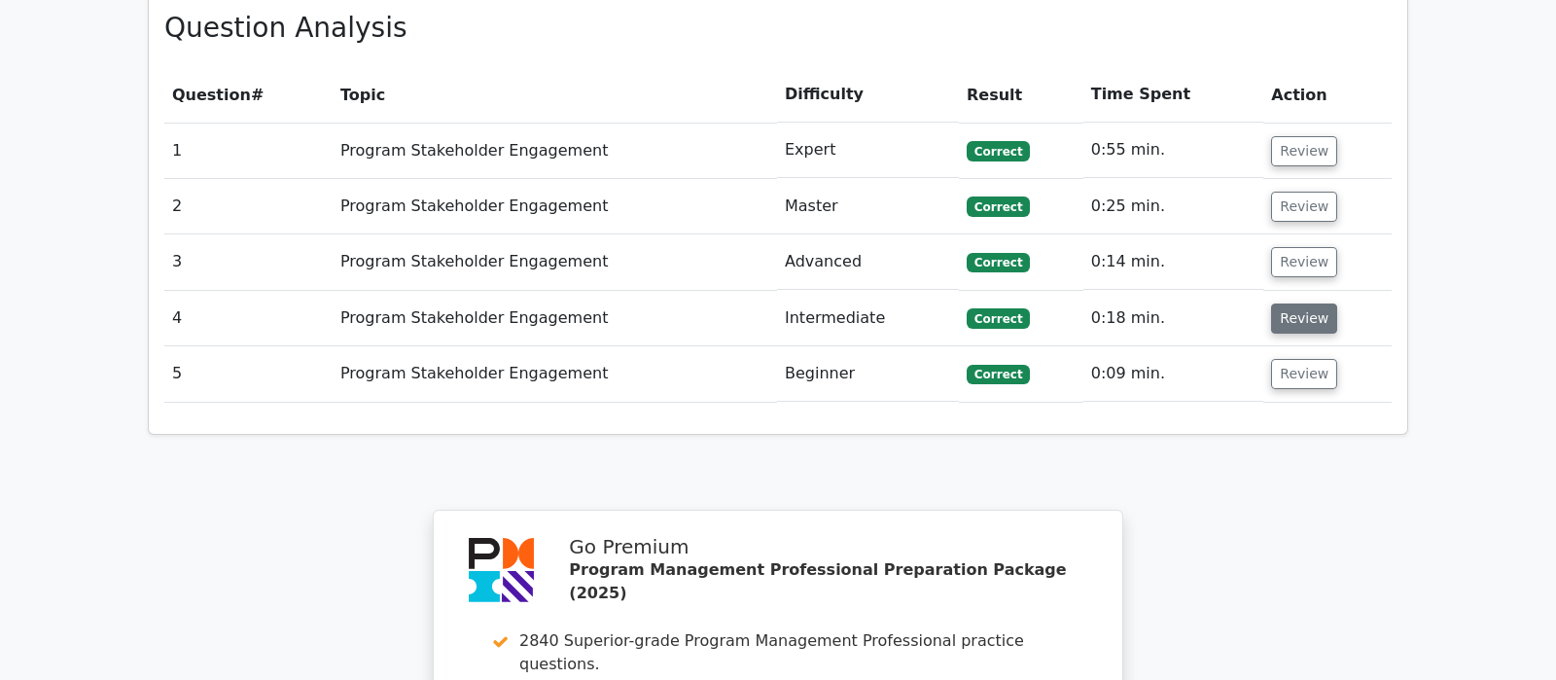
click at [1324, 303] on button "Review" at bounding box center [1304, 318] width 66 height 30
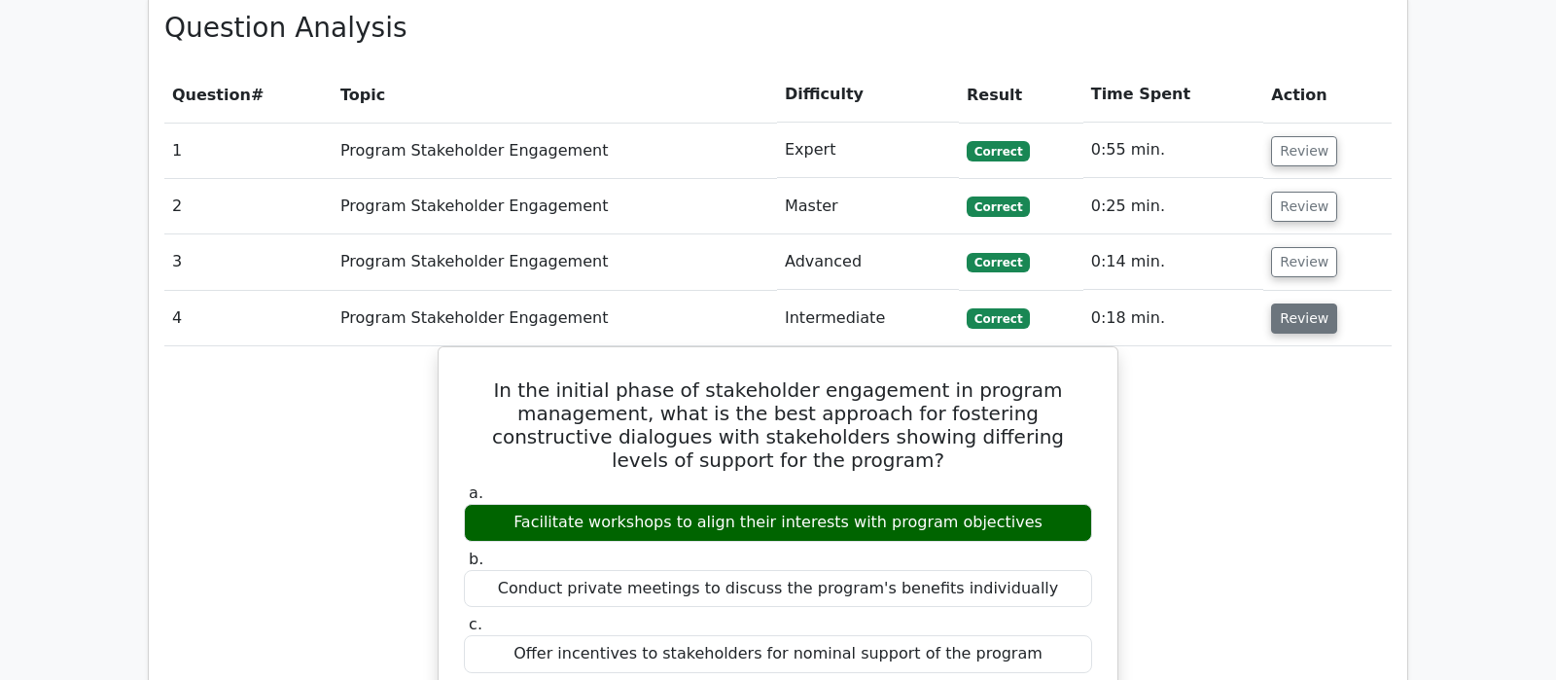
click at [1324, 303] on button "Review" at bounding box center [1304, 318] width 66 height 30
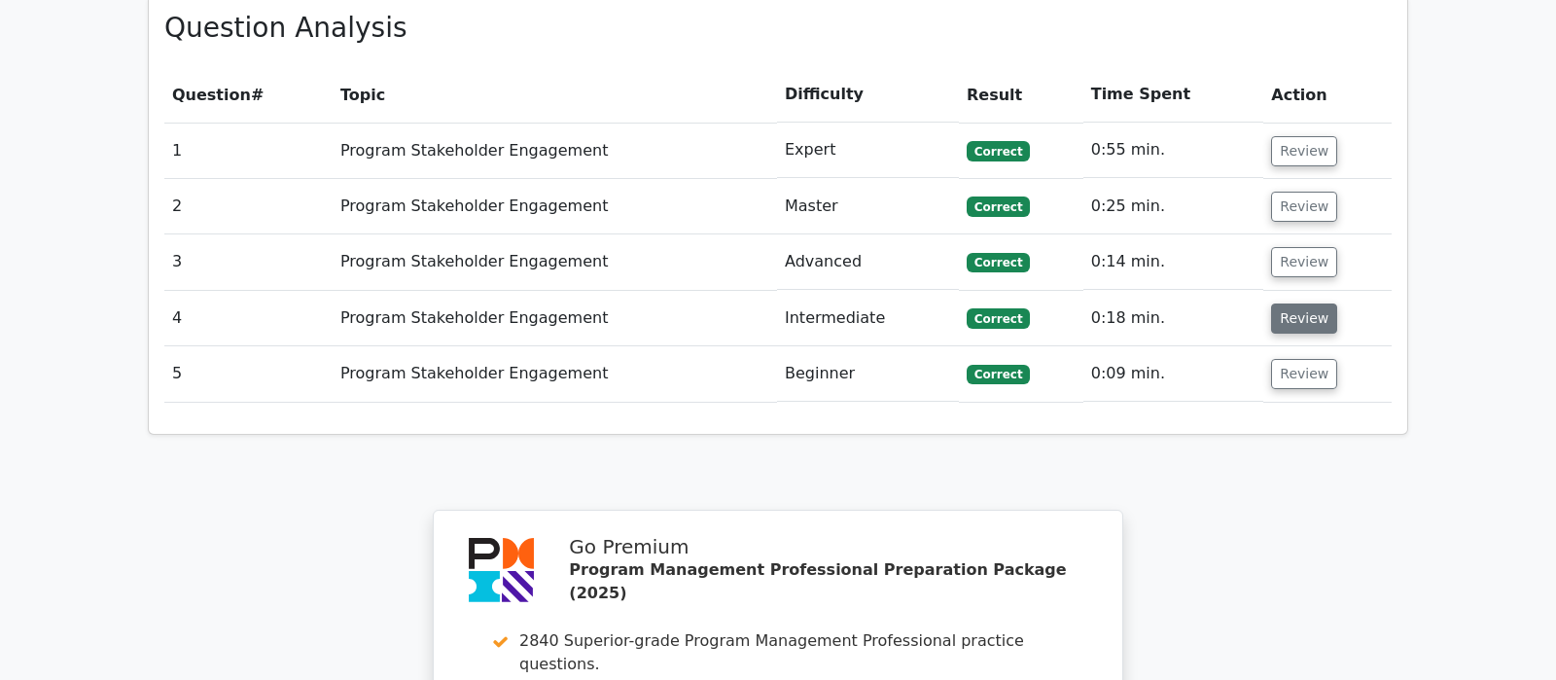
click at [1301, 303] on button "Review" at bounding box center [1304, 318] width 66 height 30
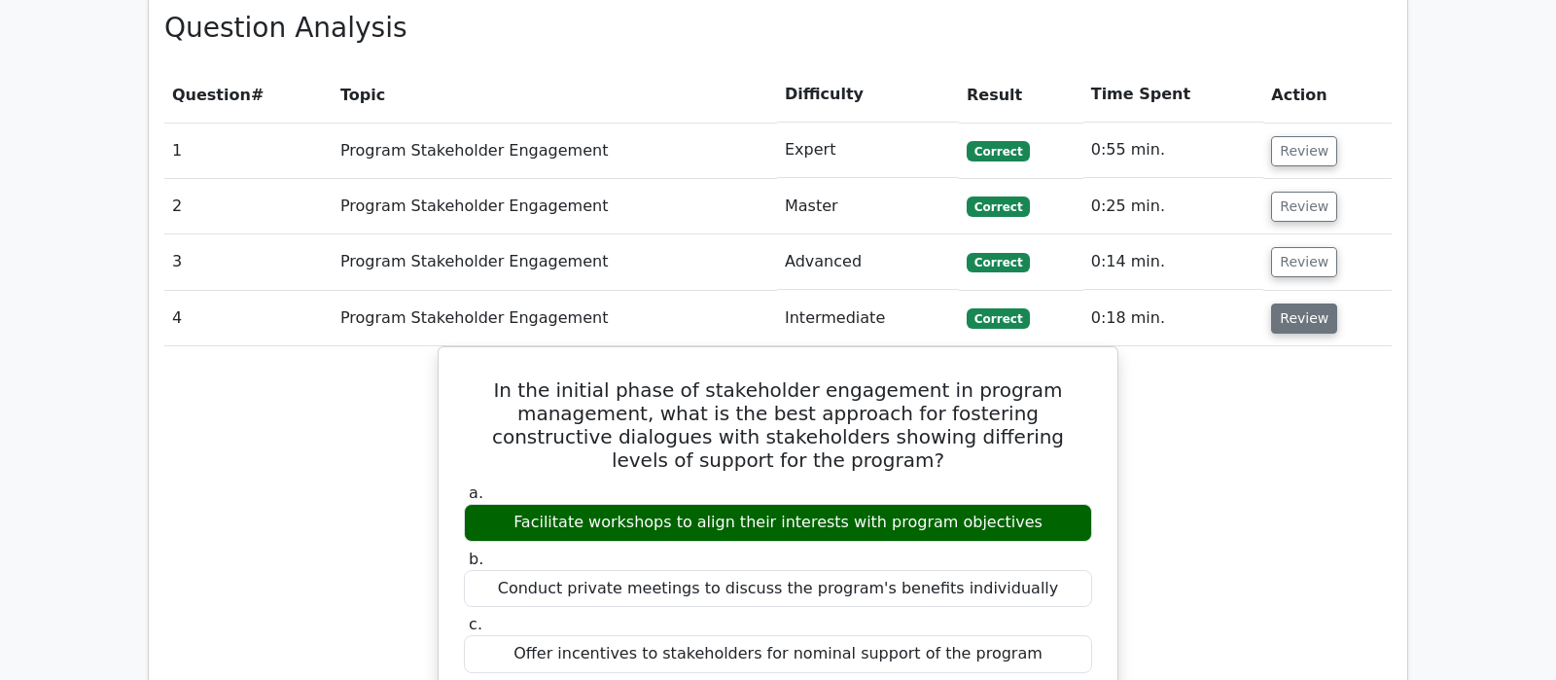
click at [1301, 303] on button "Review" at bounding box center [1304, 318] width 66 height 30
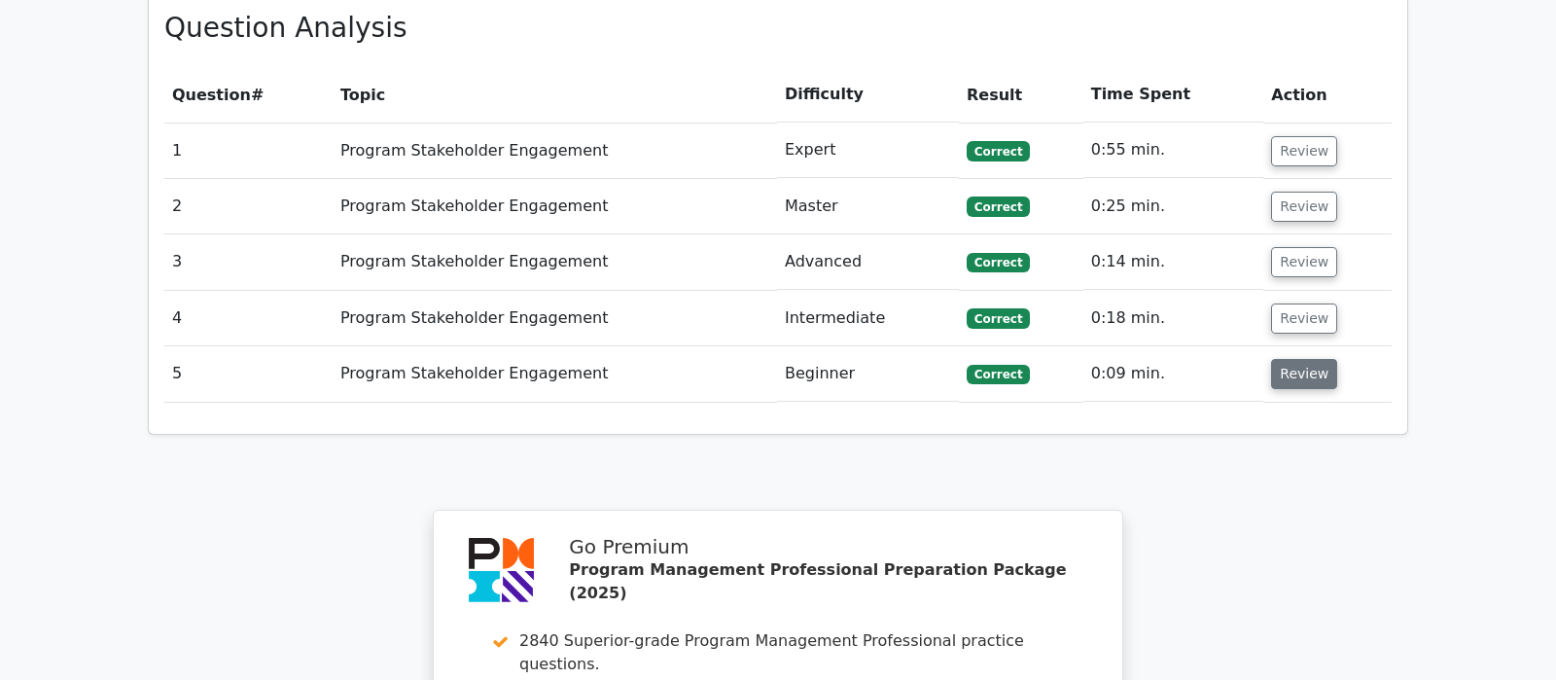
click at [1306, 359] on button "Review" at bounding box center [1304, 374] width 66 height 30
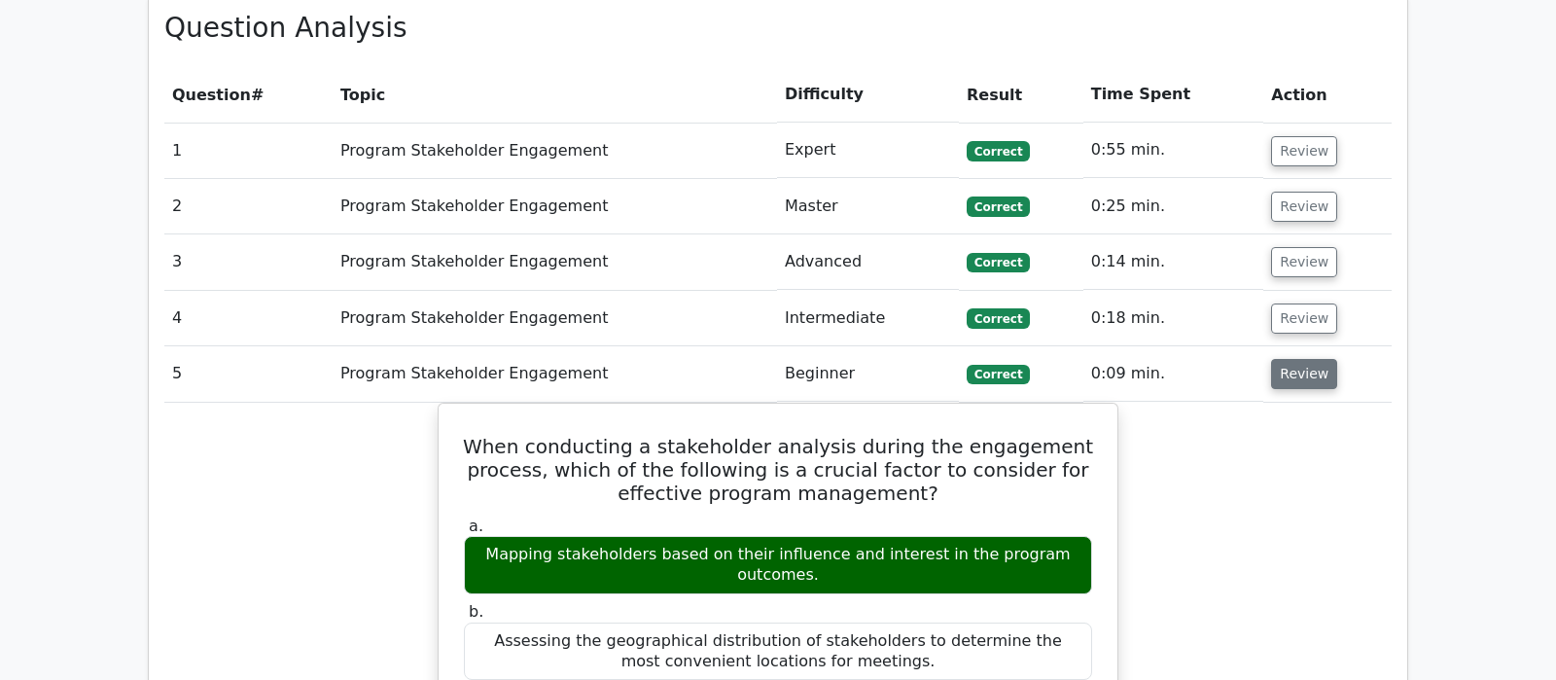
click at [1306, 359] on button "Review" at bounding box center [1304, 374] width 66 height 30
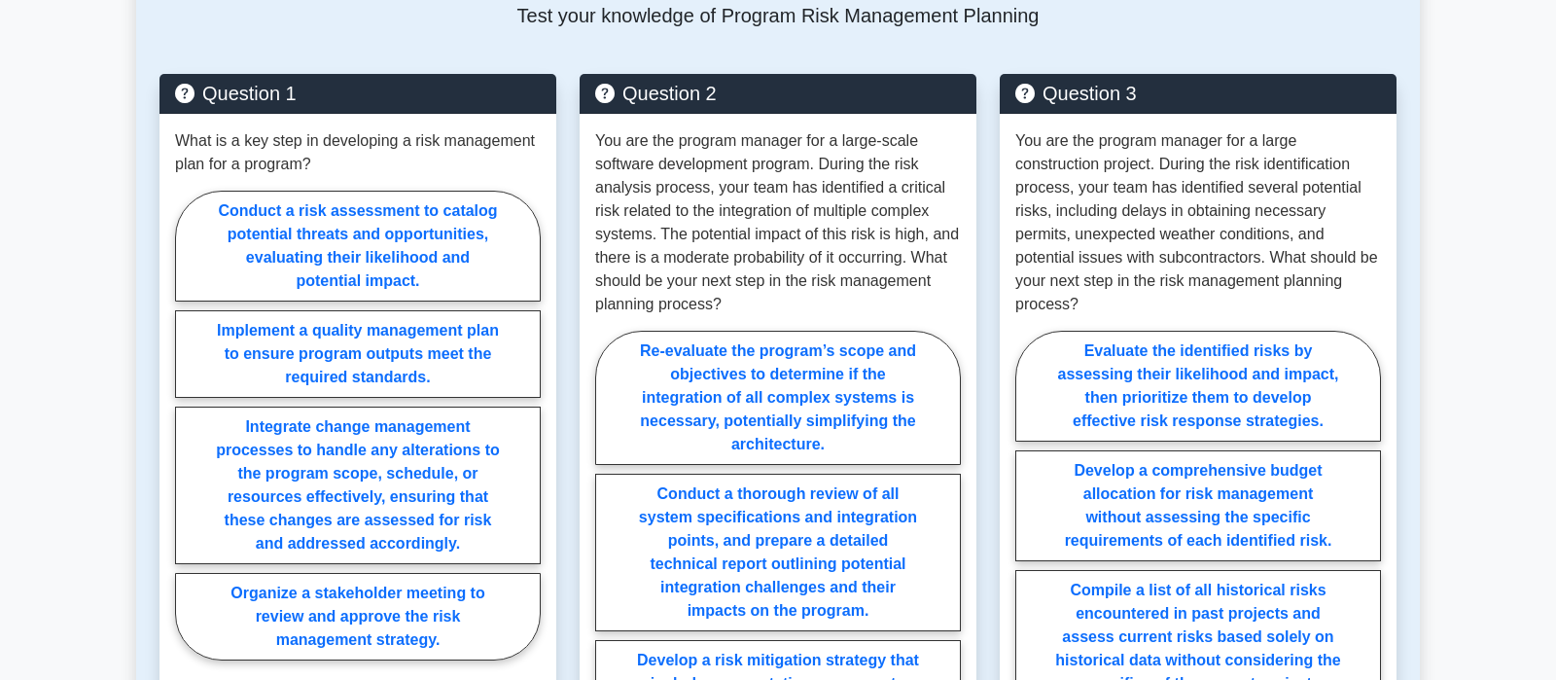
scroll to position [2042, 0]
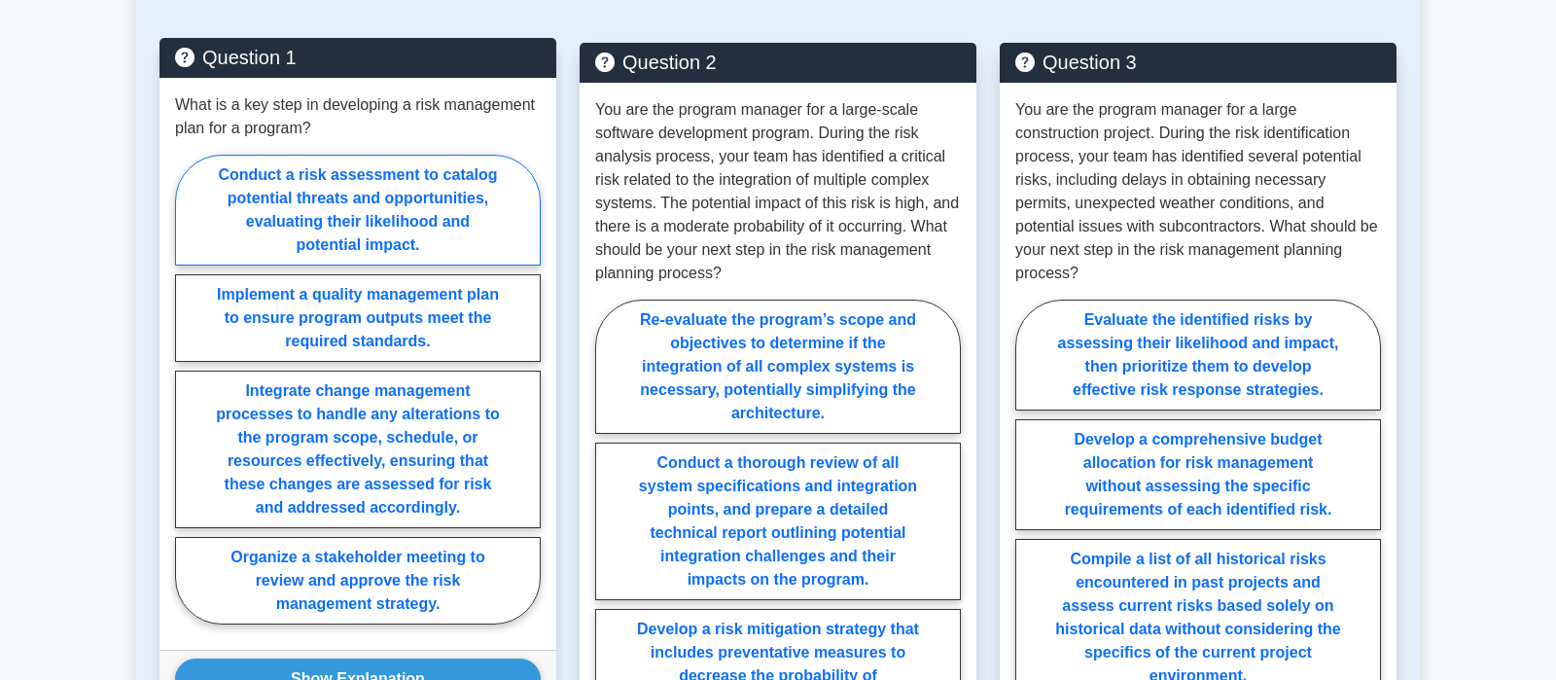
click at [458, 228] on label "Conduct a risk assessment to catalog potential threats and opportunities, evalu…" at bounding box center [358, 210] width 366 height 111
click at [188, 389] on input "Conduct a risk assessment to catalog potential threats and opportunities, evalu…" at bounding box center [181, 395] width 13 height 13
radio input "true"
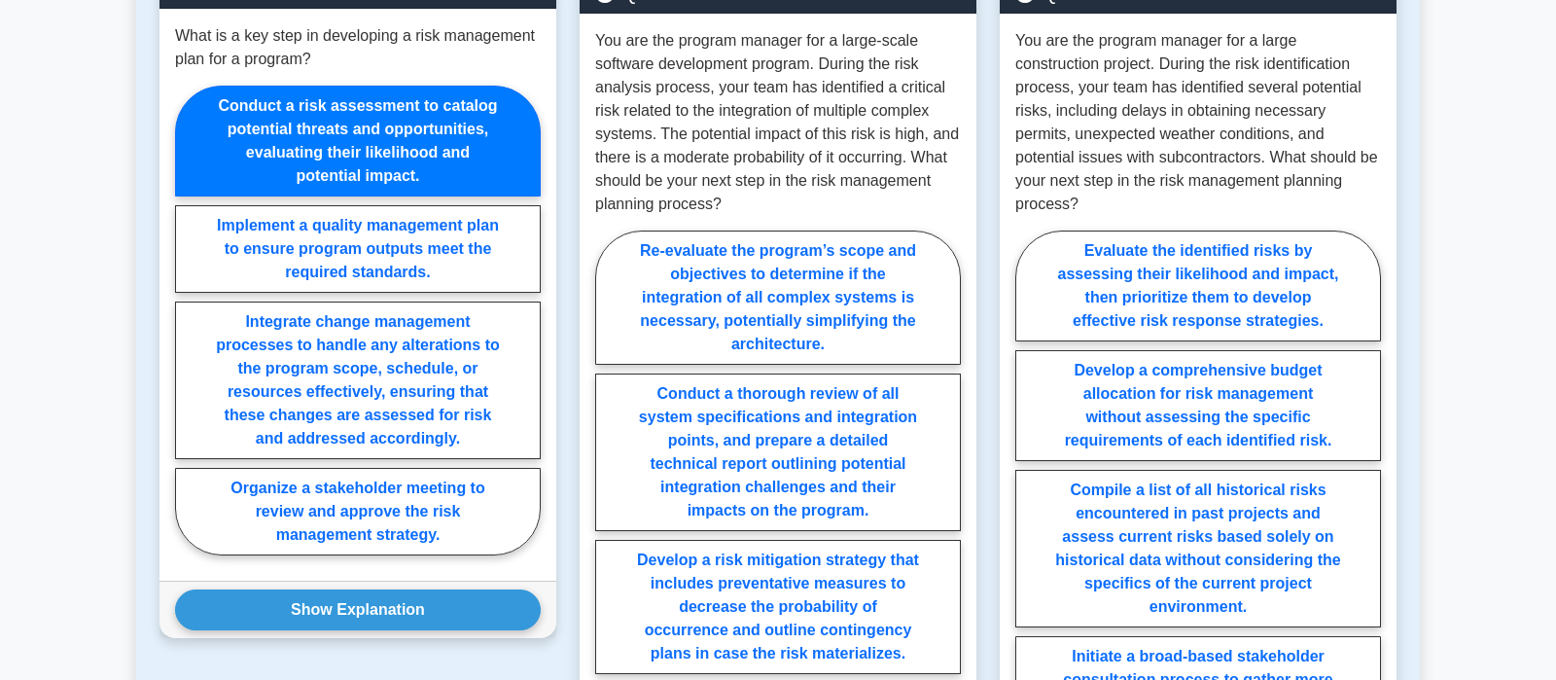
scroll to position [2145, 0]
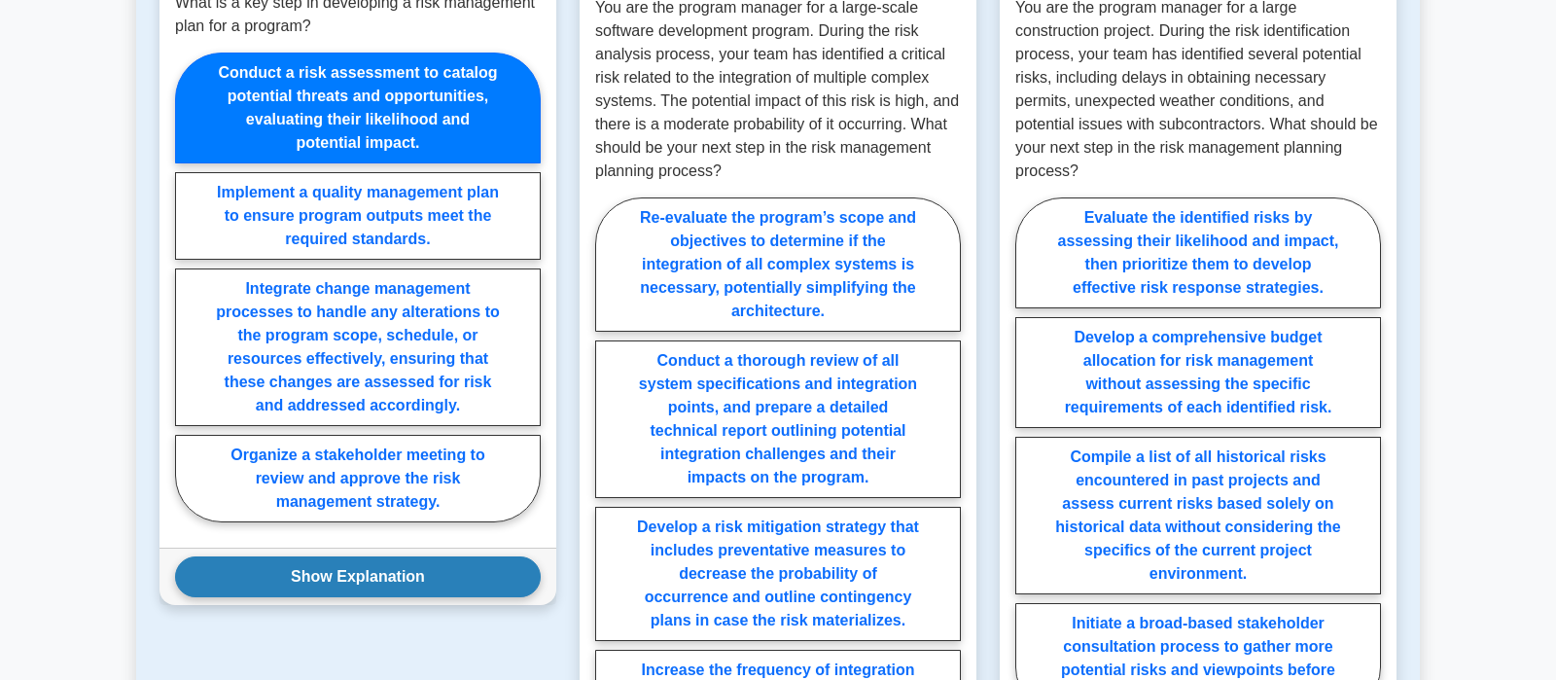
click at [392, 580] on button "Show Explanation" at bounding box center [358, 576] width 366 height 41
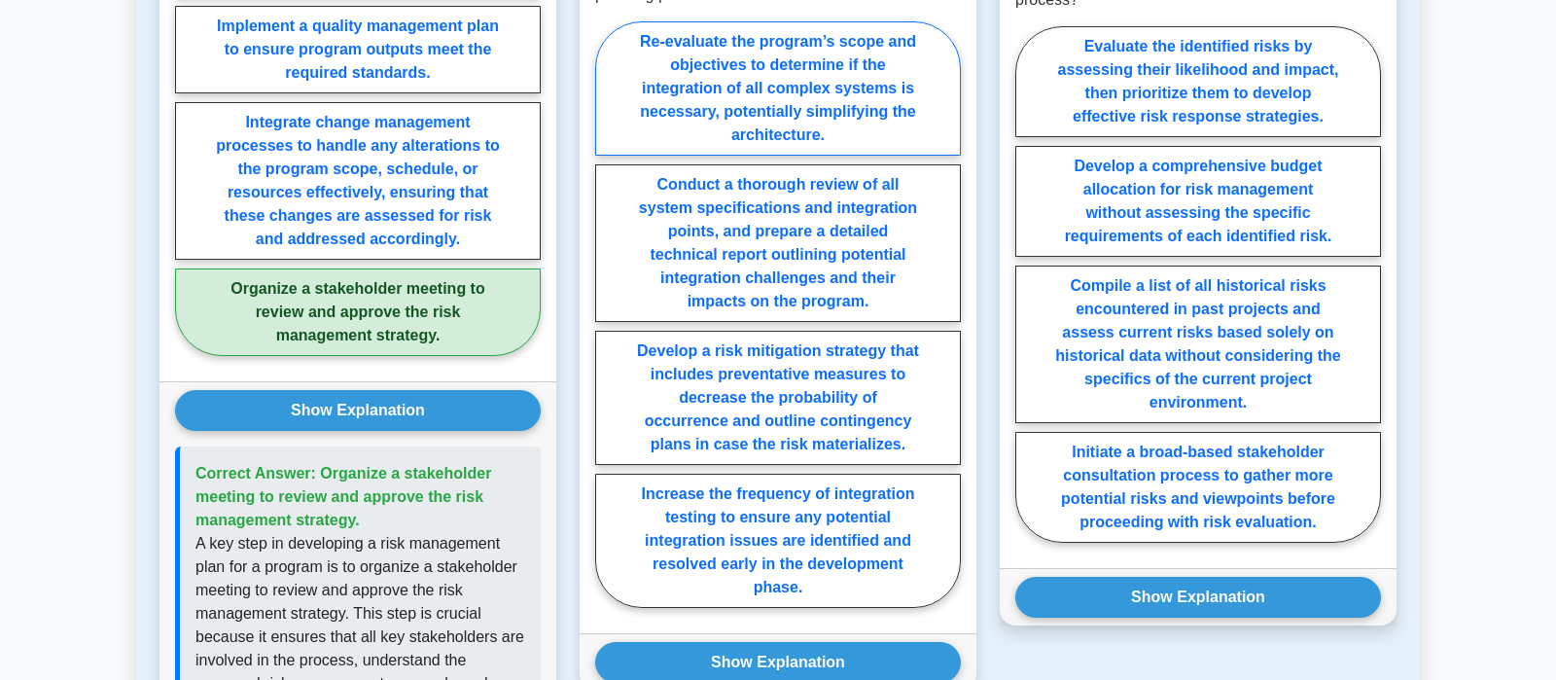
scroll to position [2349, 0]
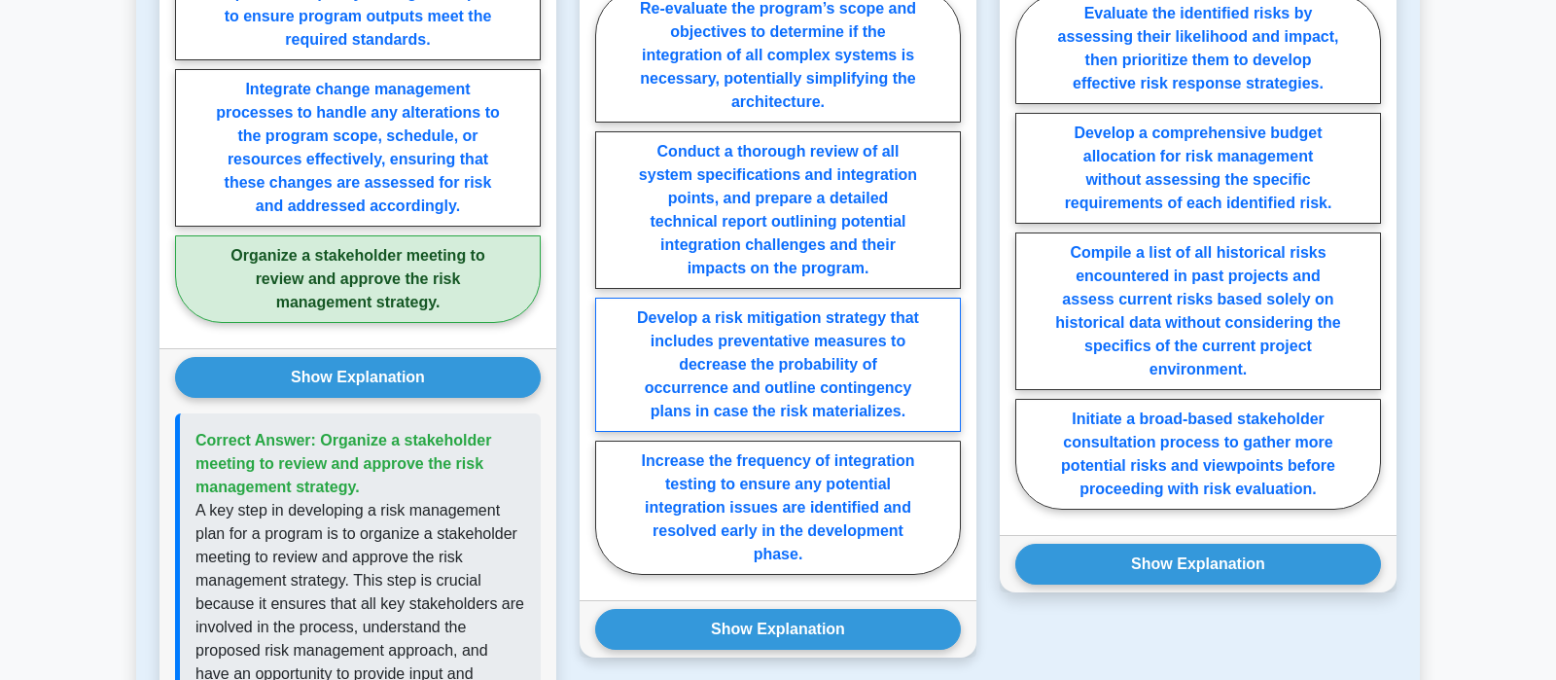
click at [786, 378] on label "Develop a risk mitigation strategy that includes preventative measures to decre…" at bounding box center [778, 365] width 366 height 134
click at [608, 294] on input "Develop a risk mitigation strategy that includes preventative measures to decre…" at bounding box center [601, 287] width 13 height 13
radio input "true"
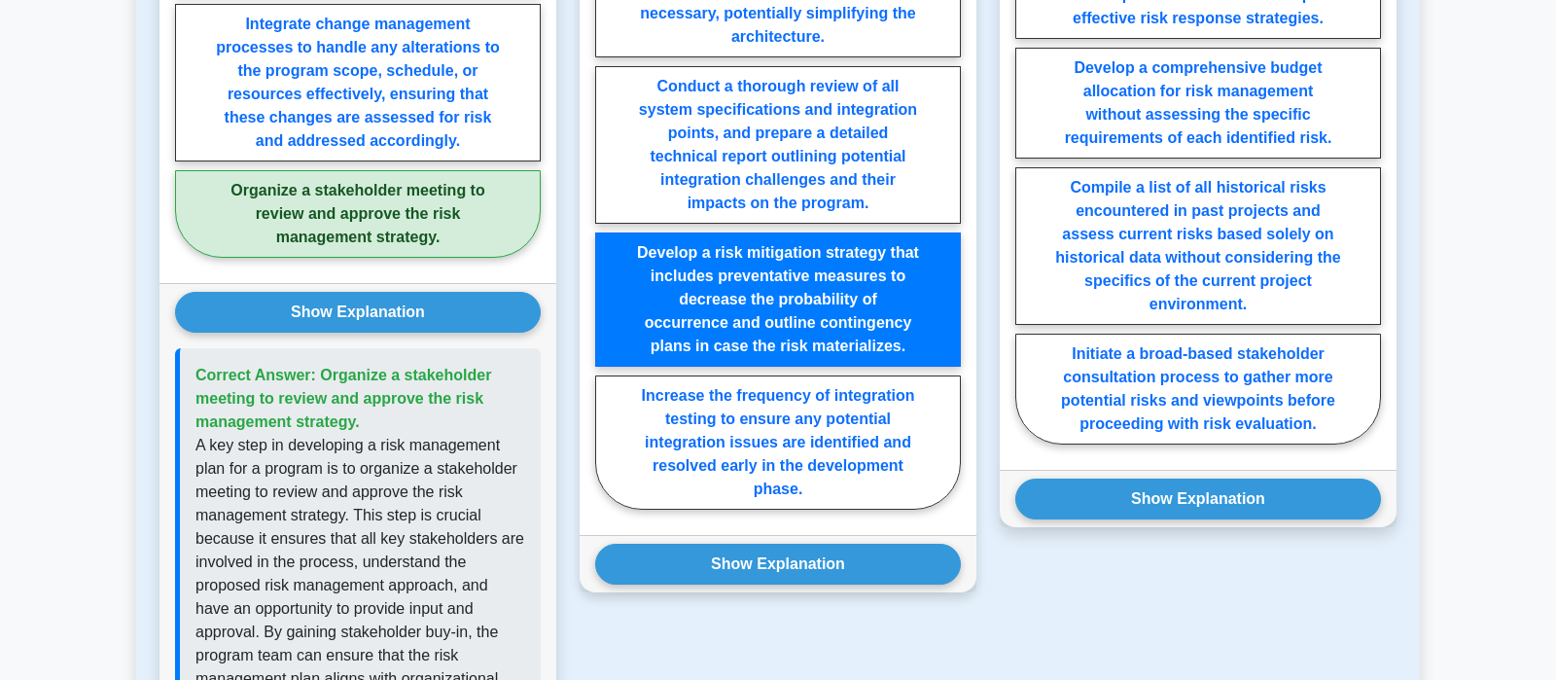
scroll to position [2451, 0]
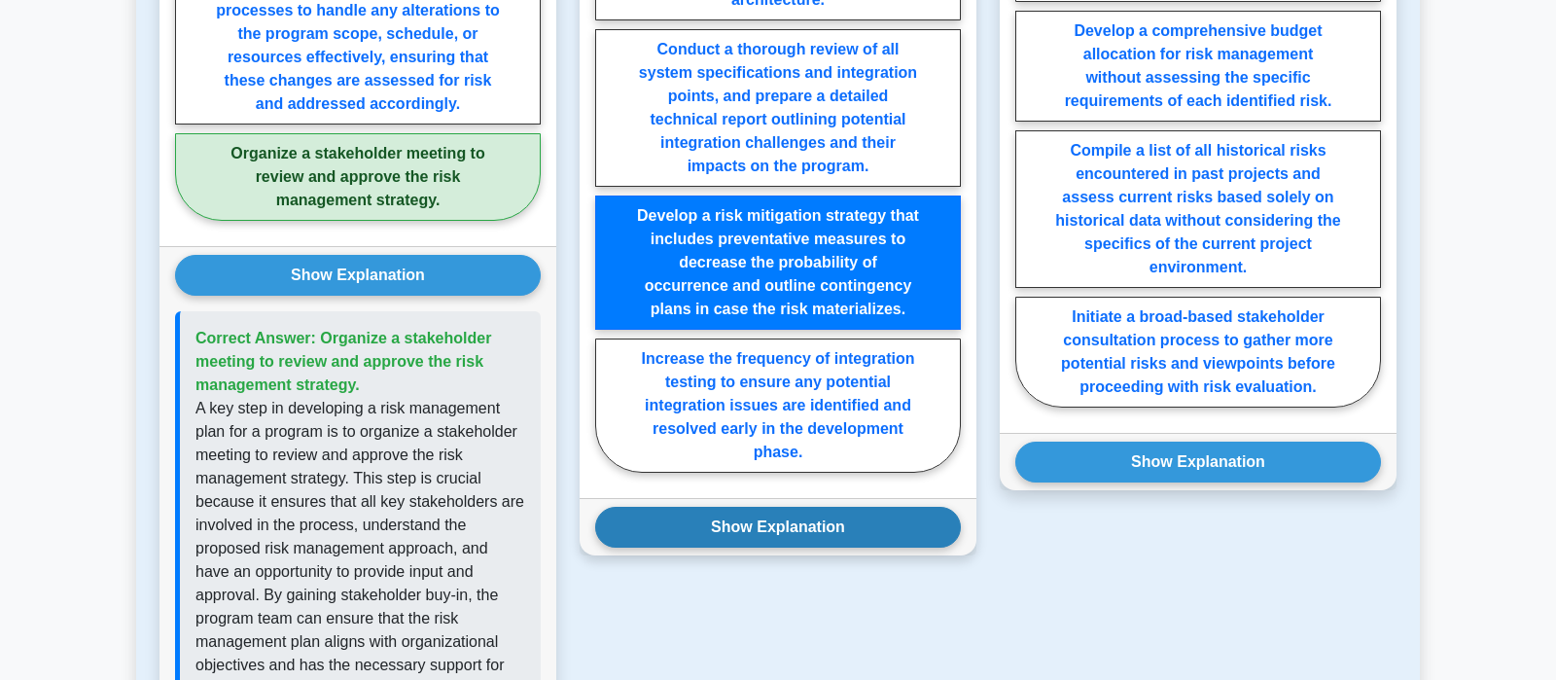
click at [818, 532] on button "Show Explanation" at bounding box center [778, 527] width 366 height 41
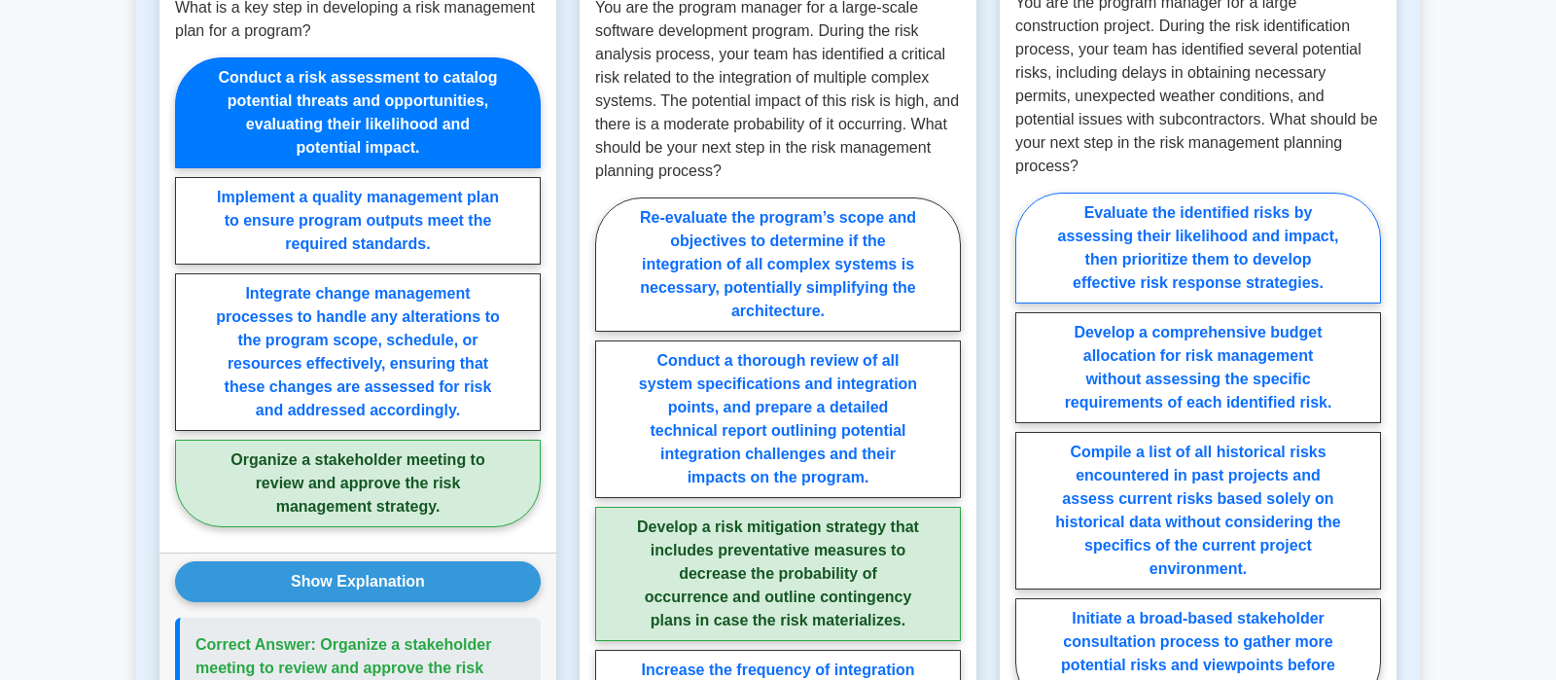
scroll to position [2247, 0]
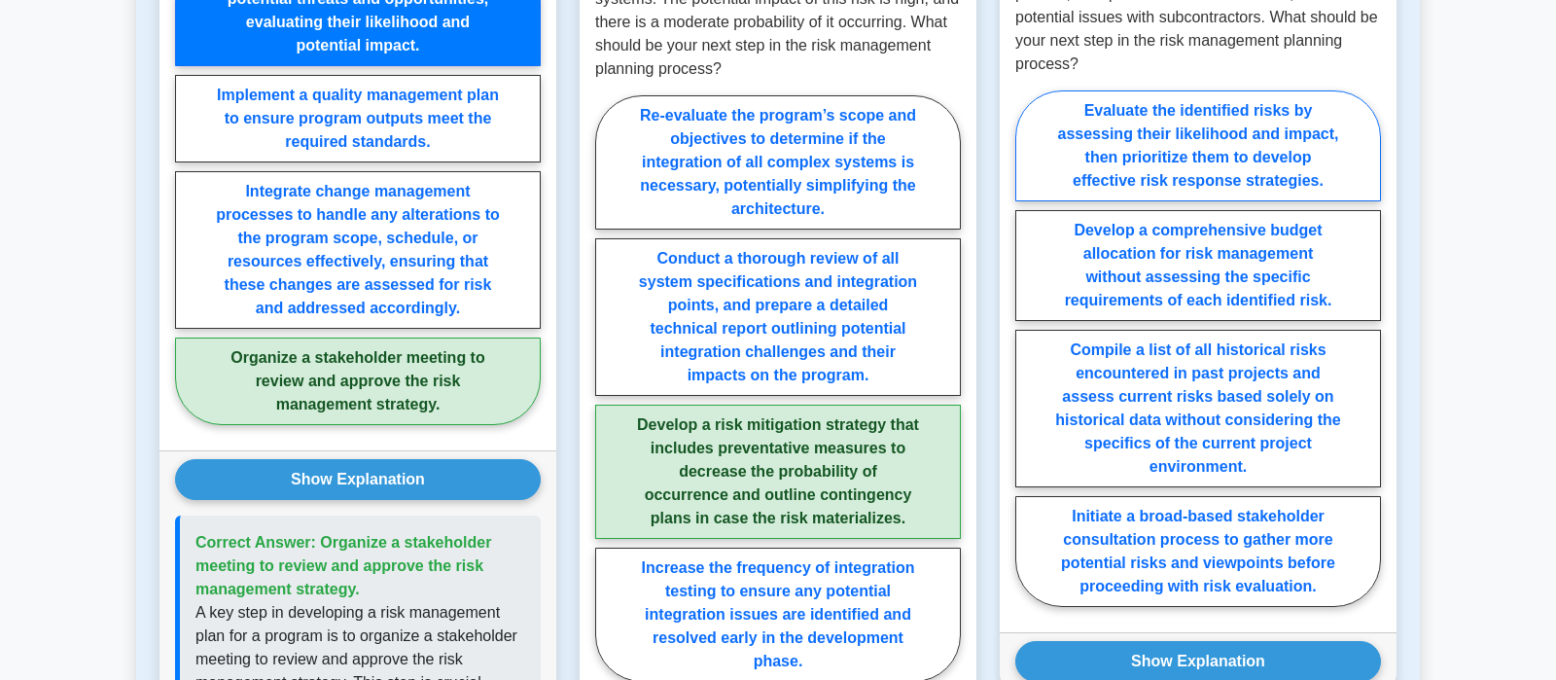
click at [1282, 147] on label "Evaluate the identified risks by assessing their likelihood and impact, then pr…" at bounding box center [1198, 145] width 366 height 111
click at [1028, 348] on input "Evaluate the identified risks by assessing their likelihood and impact, then pr…" at bounding box center [1021, 354] width 13 height 13
radio input "true"
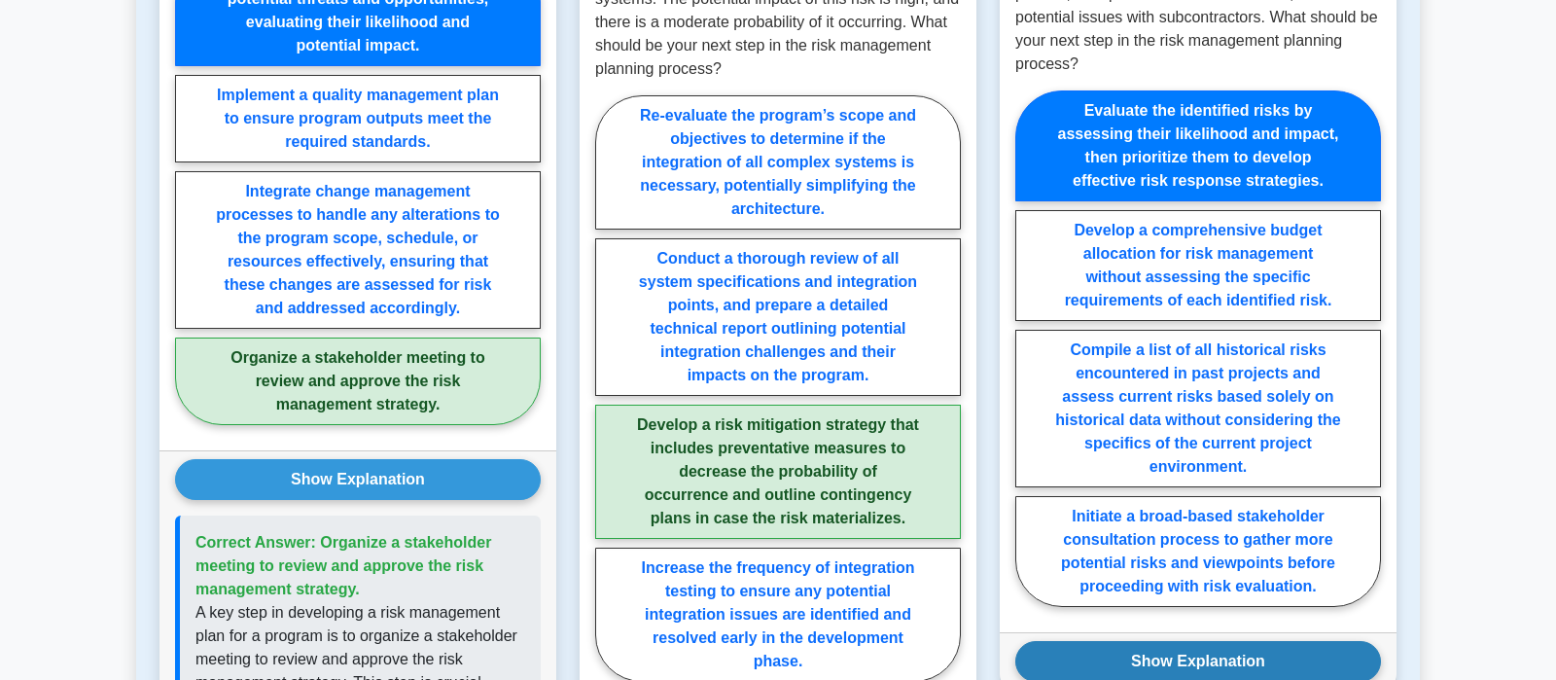
click at [1201, 641] on button "Show Explanation" at bounding box center [1198, 661] width 366 height 41
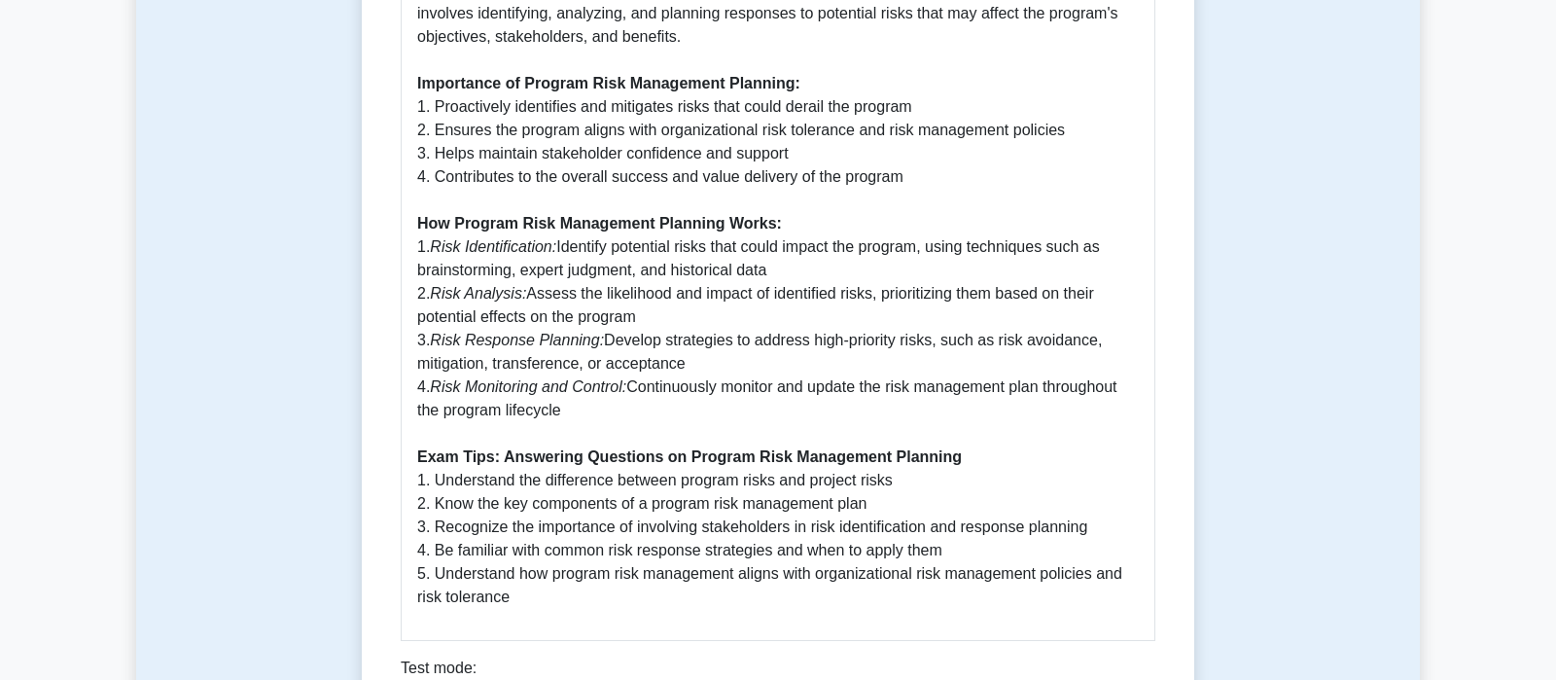
scroll to position [1430, 0]
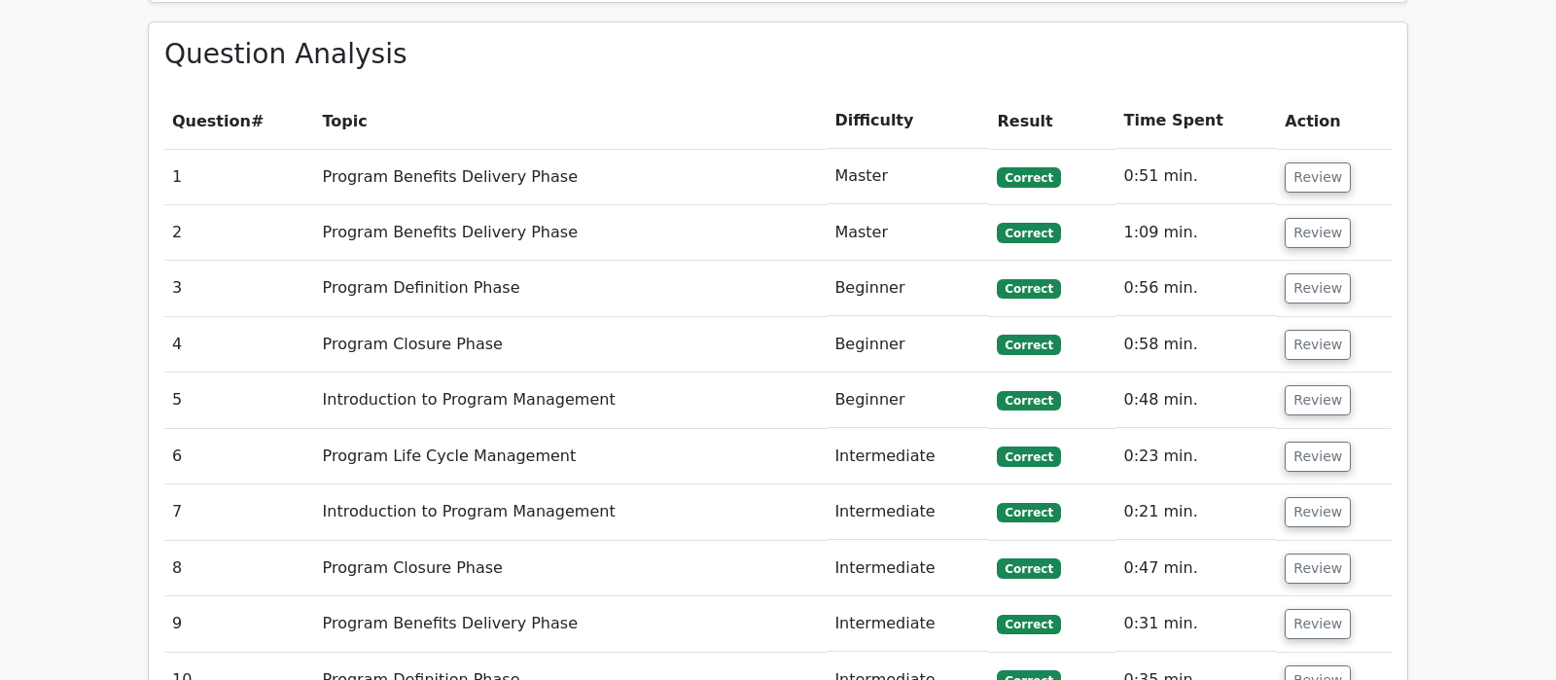
scroll to position [587, 0]
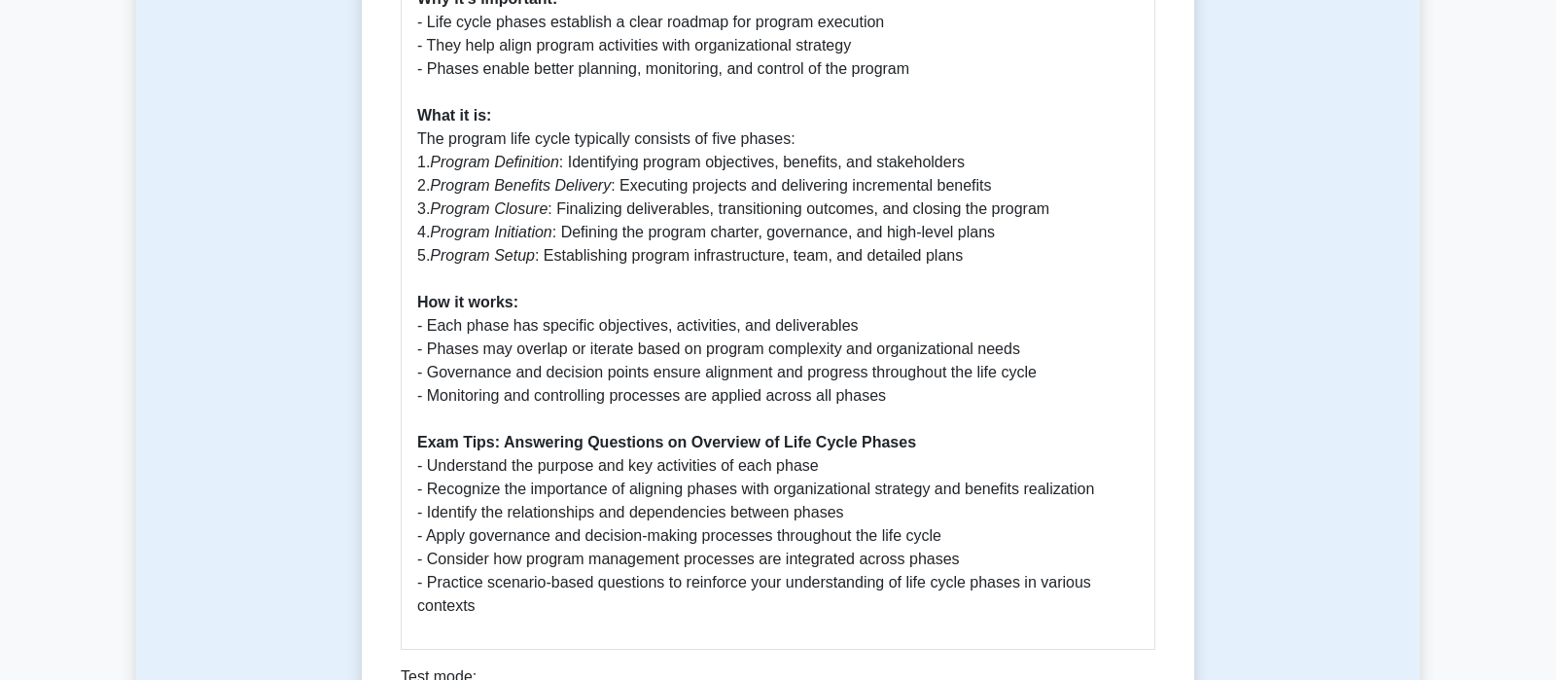
scroll to position [1123, 0]
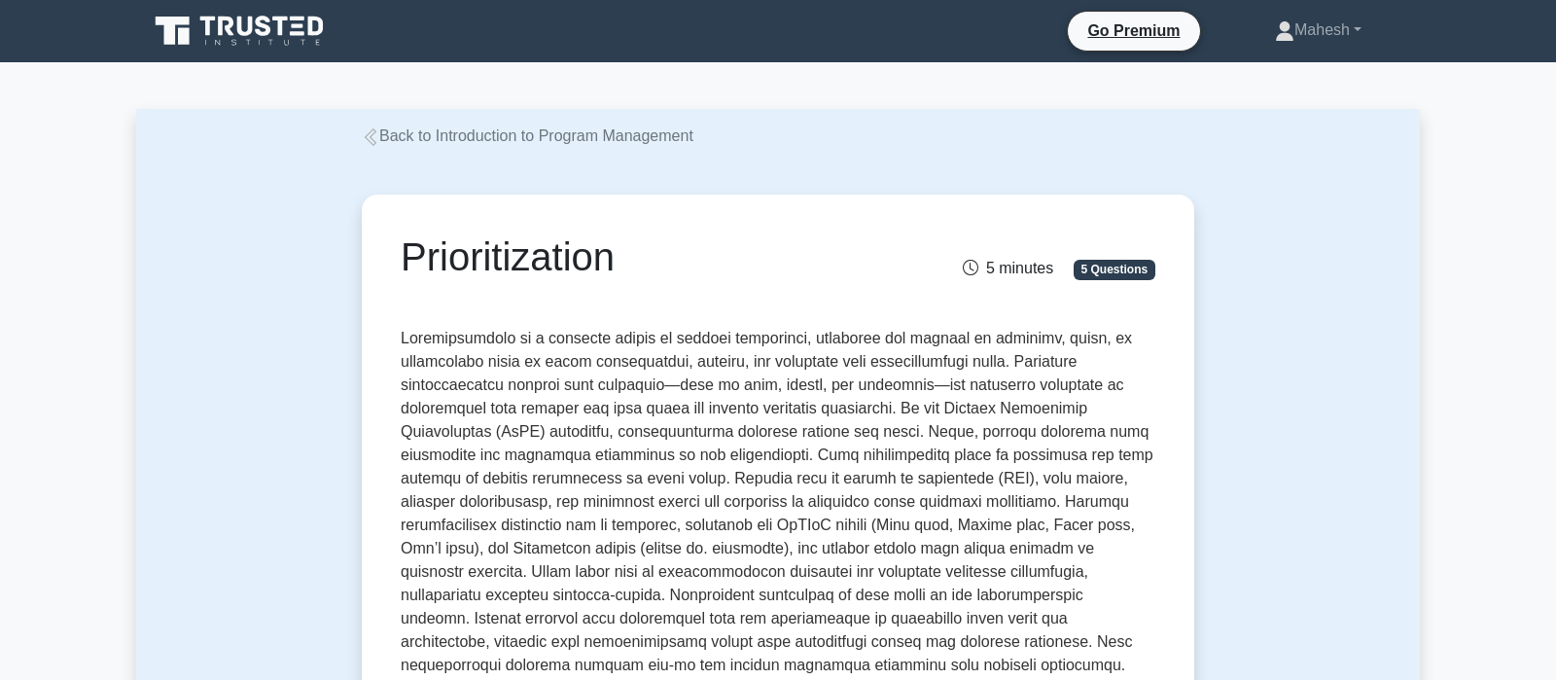
scroll to position [1125, 0]
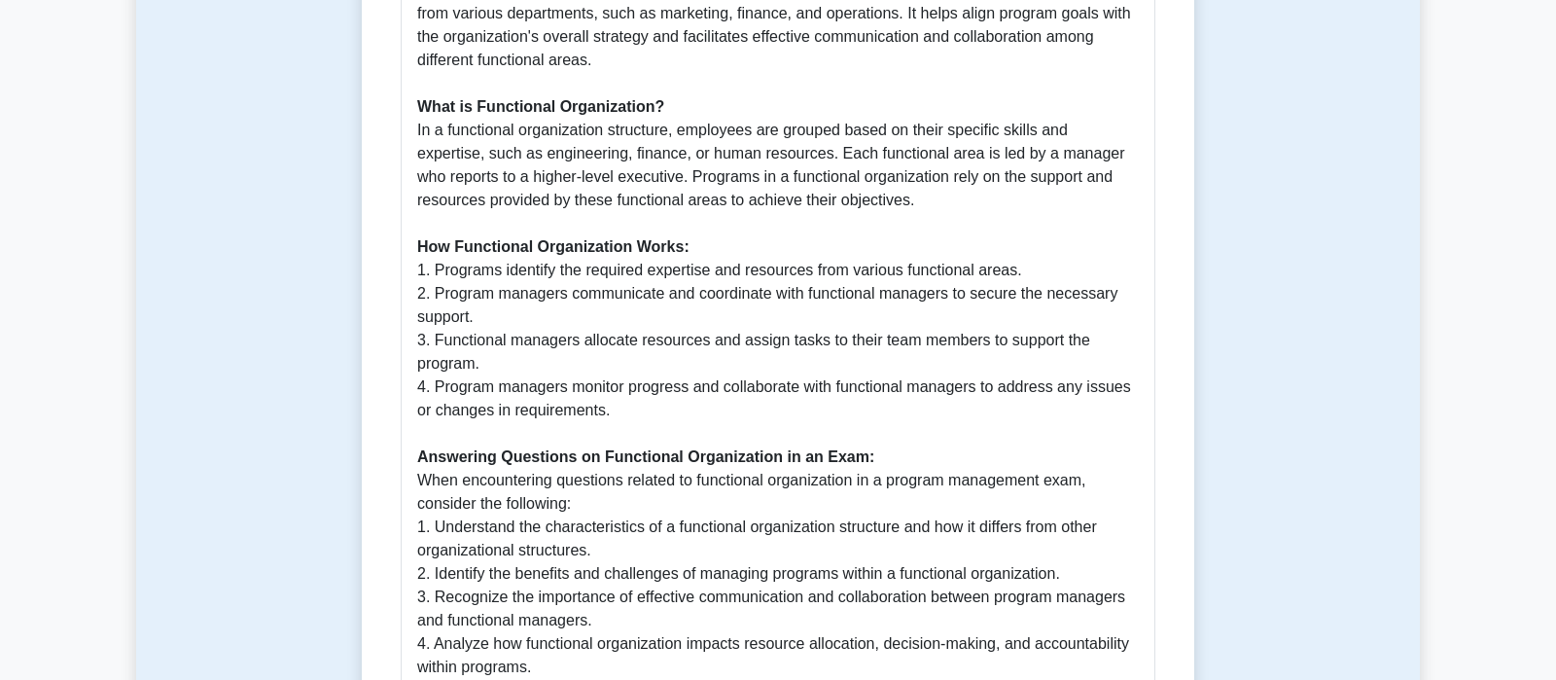
scroll to position [1532, 0]
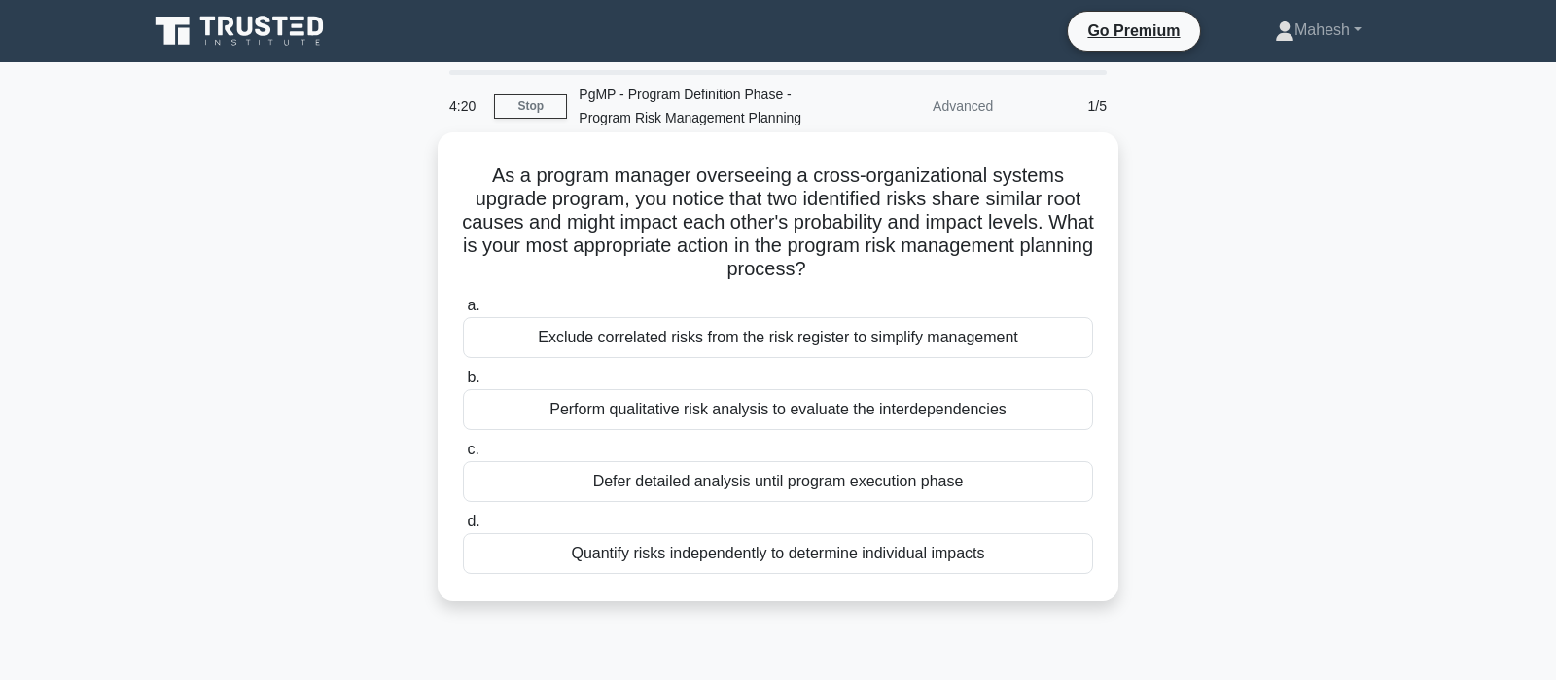
drag, startPoint x: 830, startPoint y: 413, endPoint x: 839, endPoint y: 439, distance: 27.1
click at [839, 439] on div "a. Exclude correlated risks from the risk register to simplify management b. Pe…" at bounding box center [778, 434] width 654 height 288
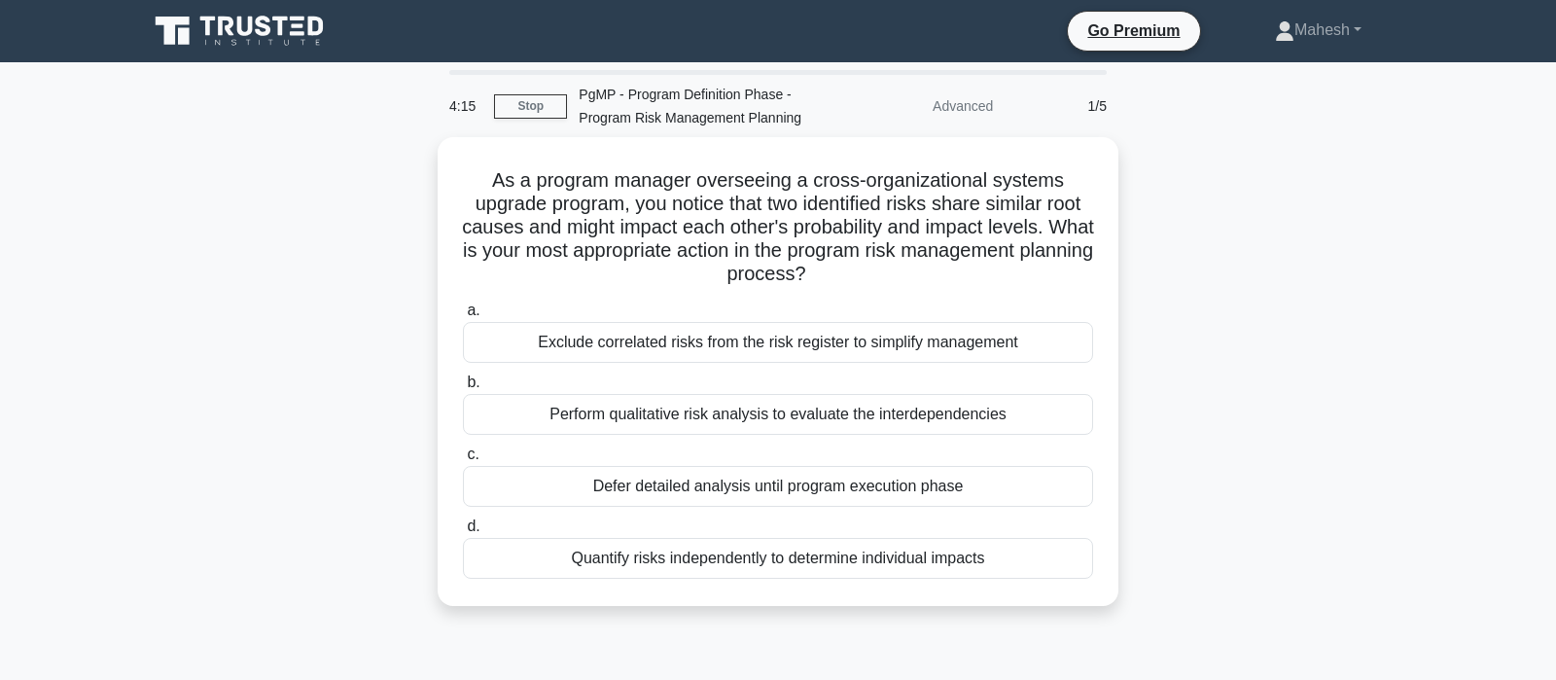
click at [1230, 371] on div "As a program manager overseeing a cross-organizational systems upgrade program,…" at bounding box center [778, 383] width 1284 height 492
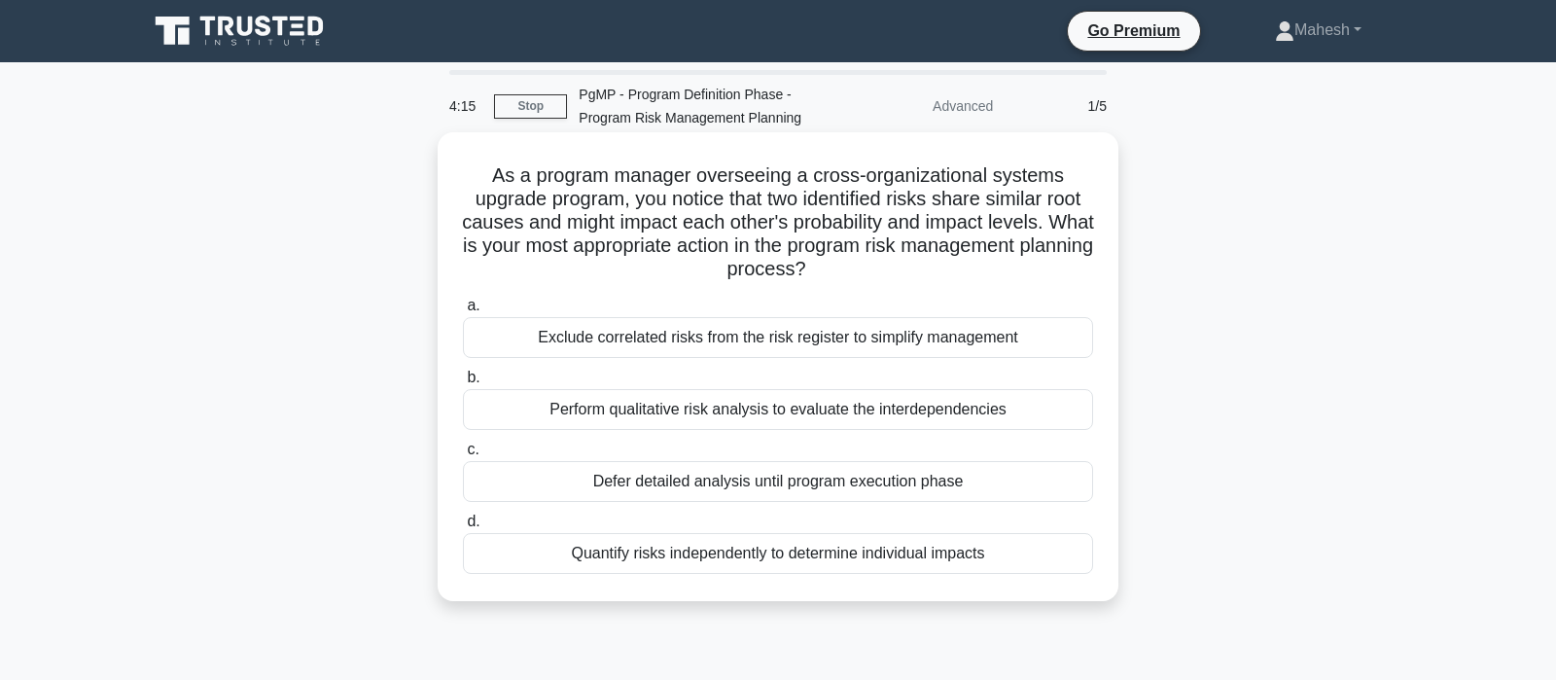
click at [776, 410] on div "Perform qualitative risk analysis to evaluate the interdependencies" at bounding box center [778, 409] width 630 height 41
click at [463, 384] on input "b. Perform qualitative risk analysis to evaluate the interdependencies" at bounding box center [463, 378] width 0 height 13
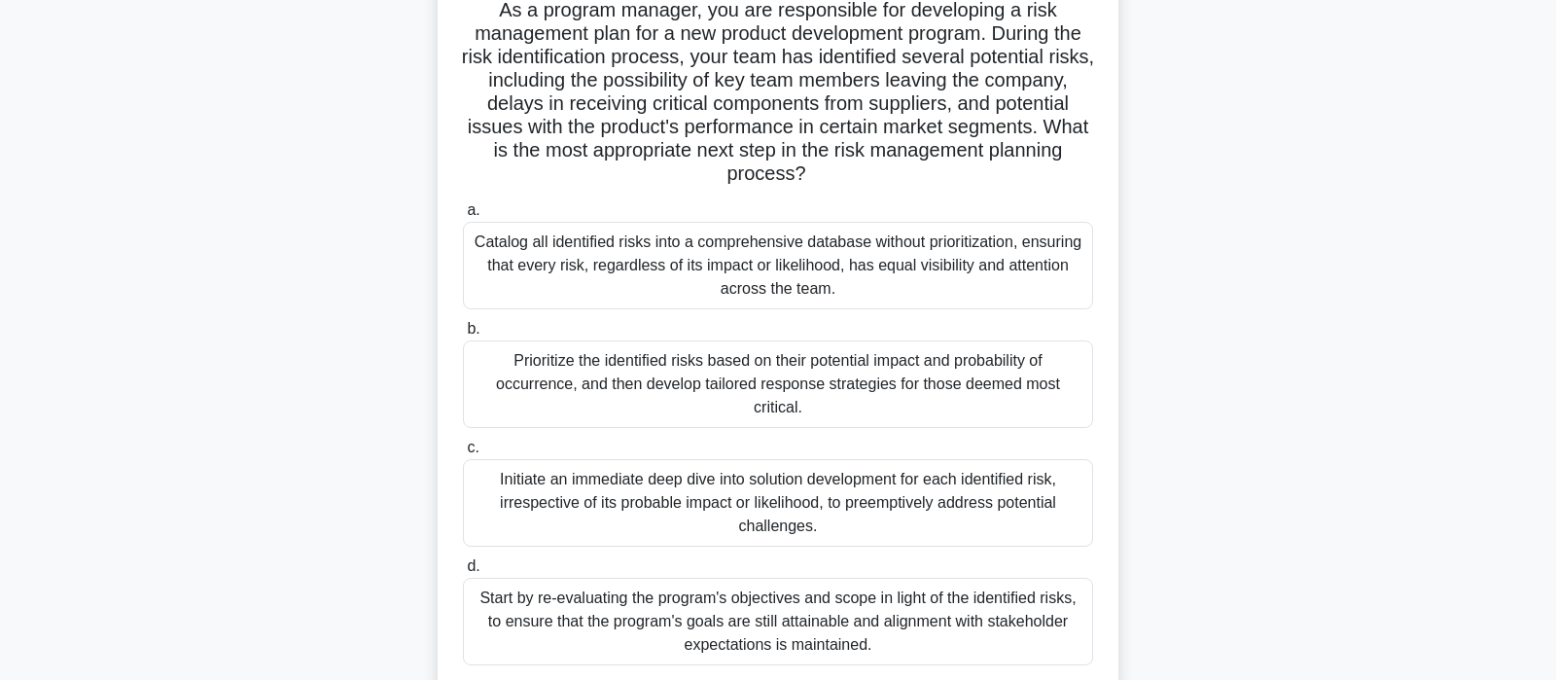
scroll to position [204, 0]
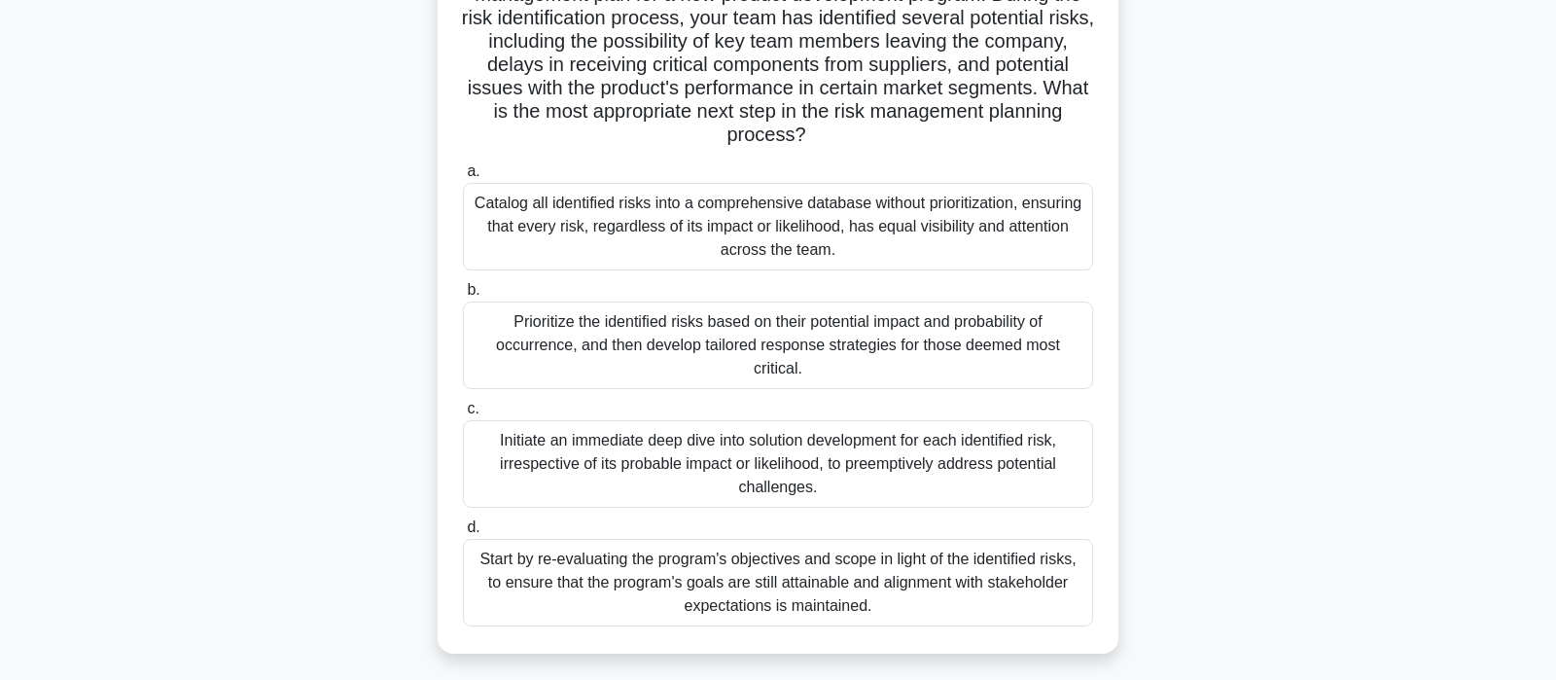
click at [723, 356] on div "Prioritize the identified risks based on their potential impact and probability…" at bounding box center [778, 346] width 630 height 88
click at [463, 297] on input "b. Prioritize the identified risks based on their potential impact and probabil…" at bounding box center [463, 290] width 0 height 13
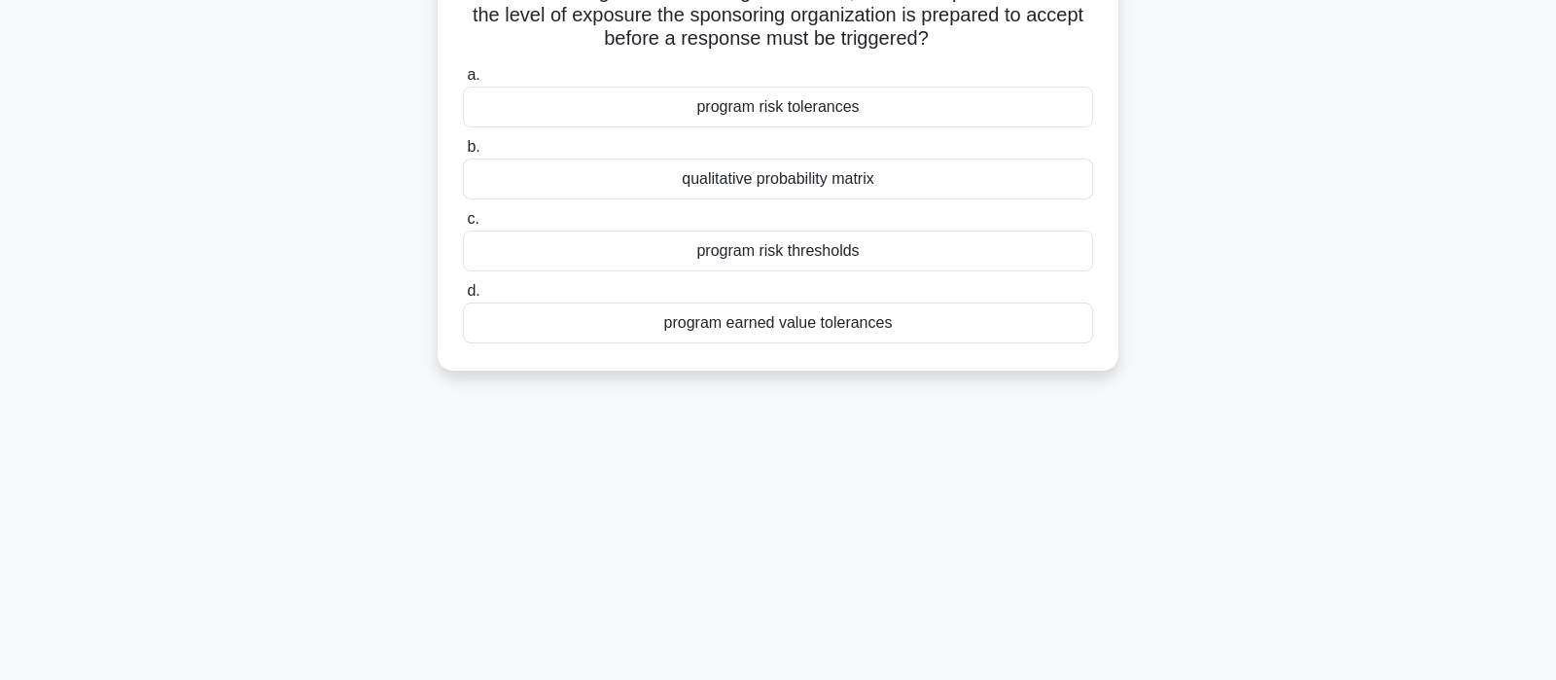
scroll to position [0, 0]
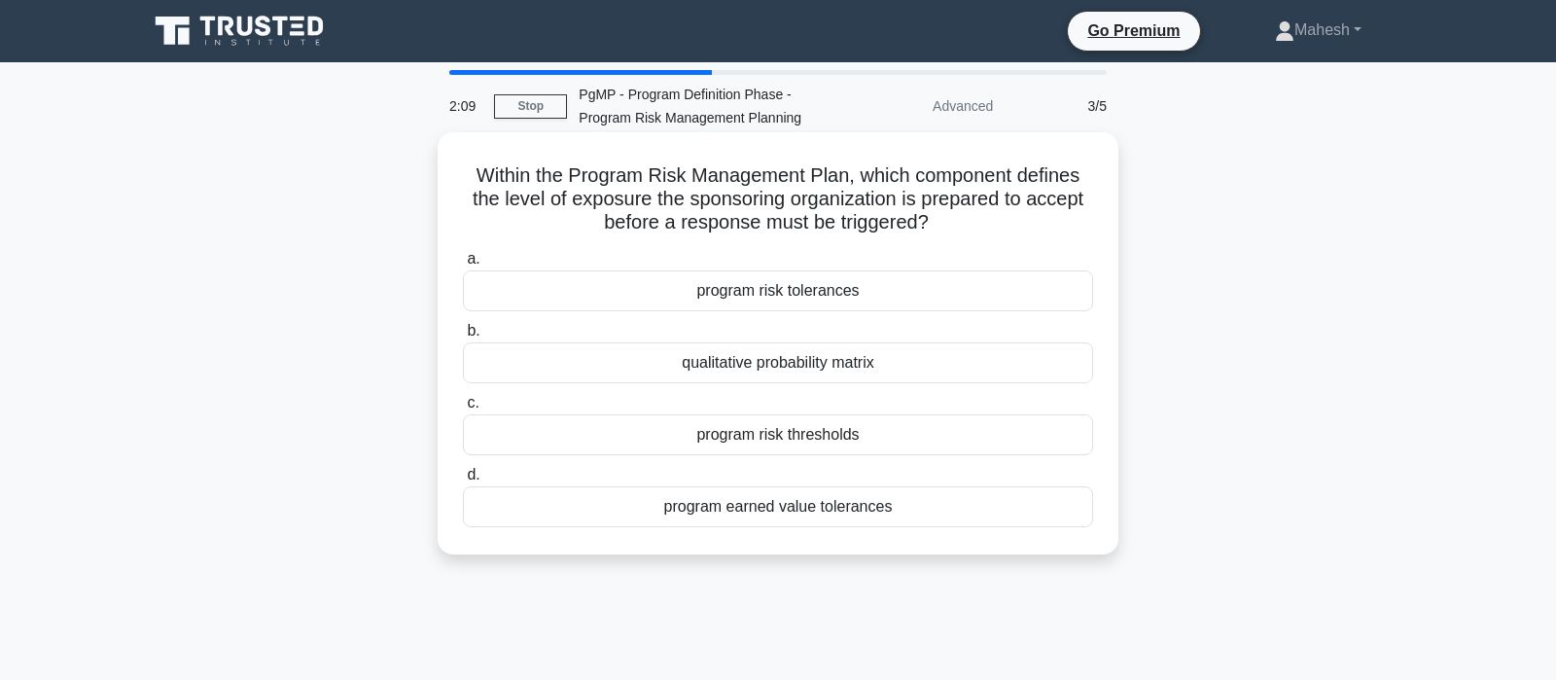
click at [809, 439] on div "program risk thresholds" at bounding box center [778, 434] width 630 height 41
click at [463, 409] on input "c. program risk thresholds" at bounding box center [463, 403] width 0 height 13
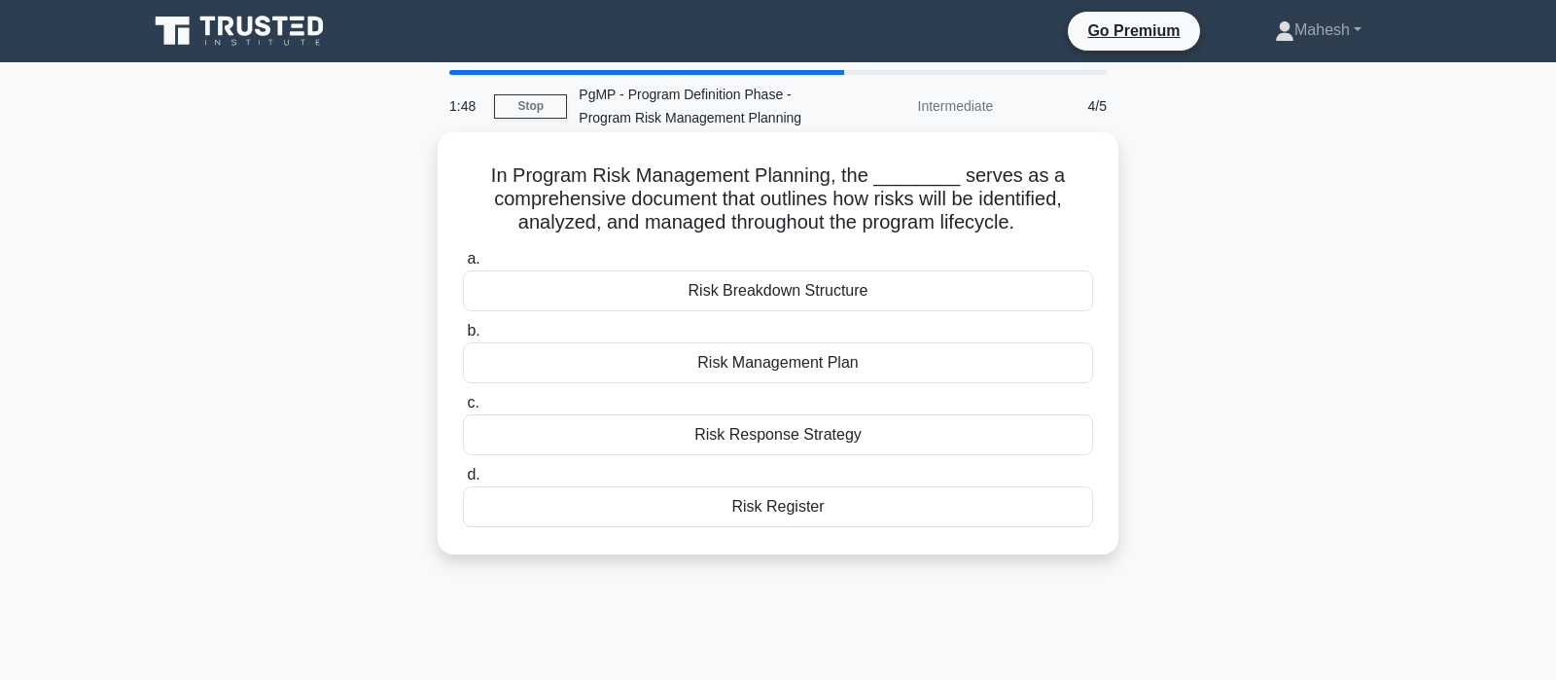
click at [819, 367] on div "Risk Management Plan" at bounding box center [778, 362] width 630 height 41
click at [463, 337] on input "b. Risk Management Plan" at bounding box center [463, 331] width 0 height 13
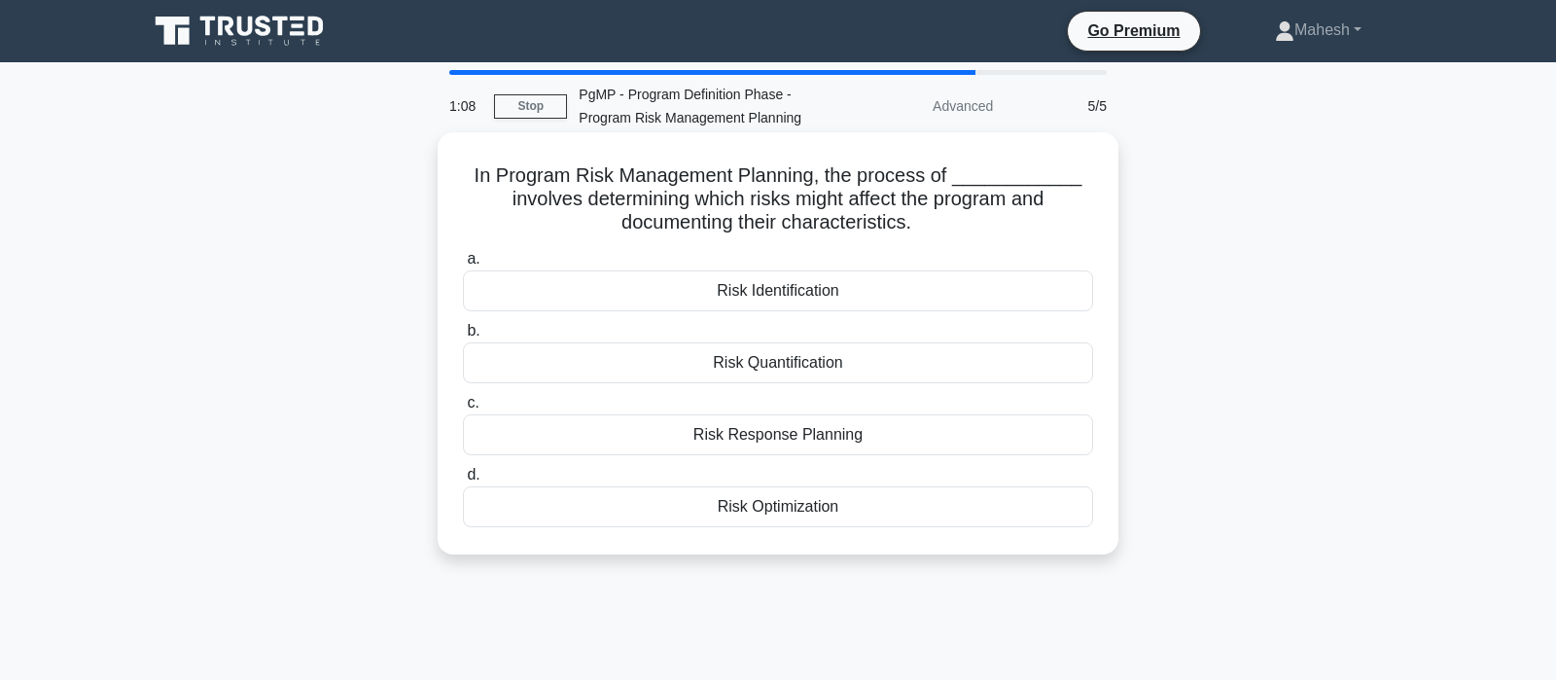
click at [814, 290] on div "Risk Identification" at bounding box center [778, 290] width 630 height 41
click at [463, 266] on input "a. Risk Identification" at bounding box center [463, 259] width 0 height 13
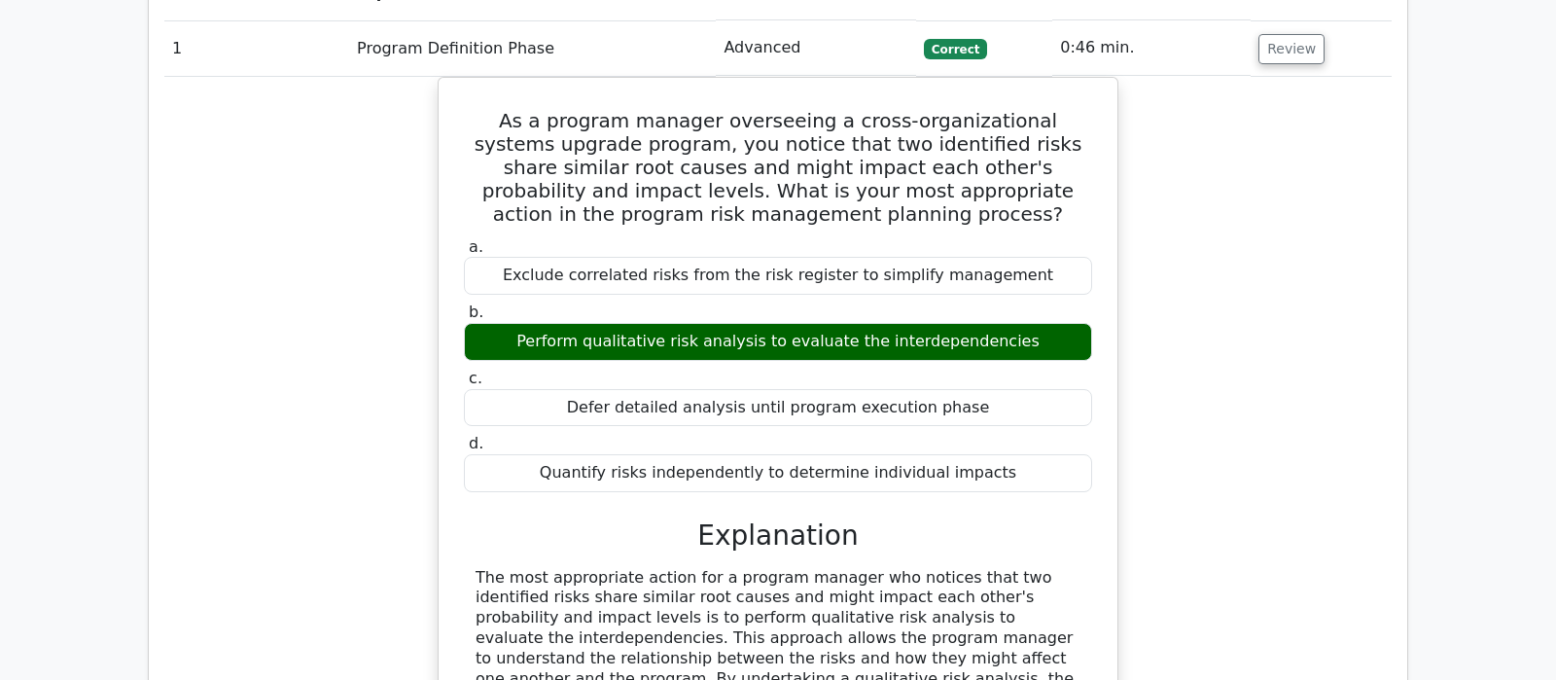
scroll to position [1123, 0]
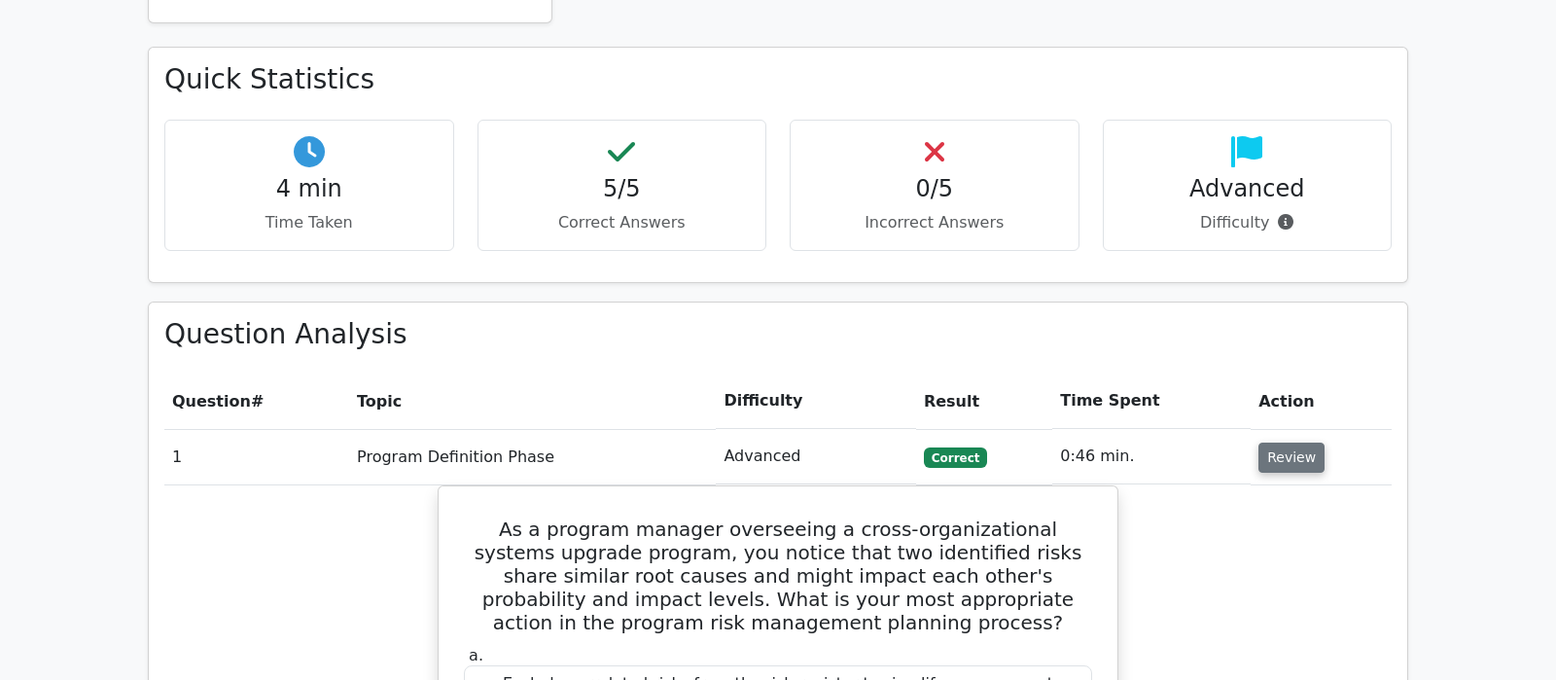
click at [1300, 443] on button "Review" at bounding box center [1292, 458] width 66 height 30
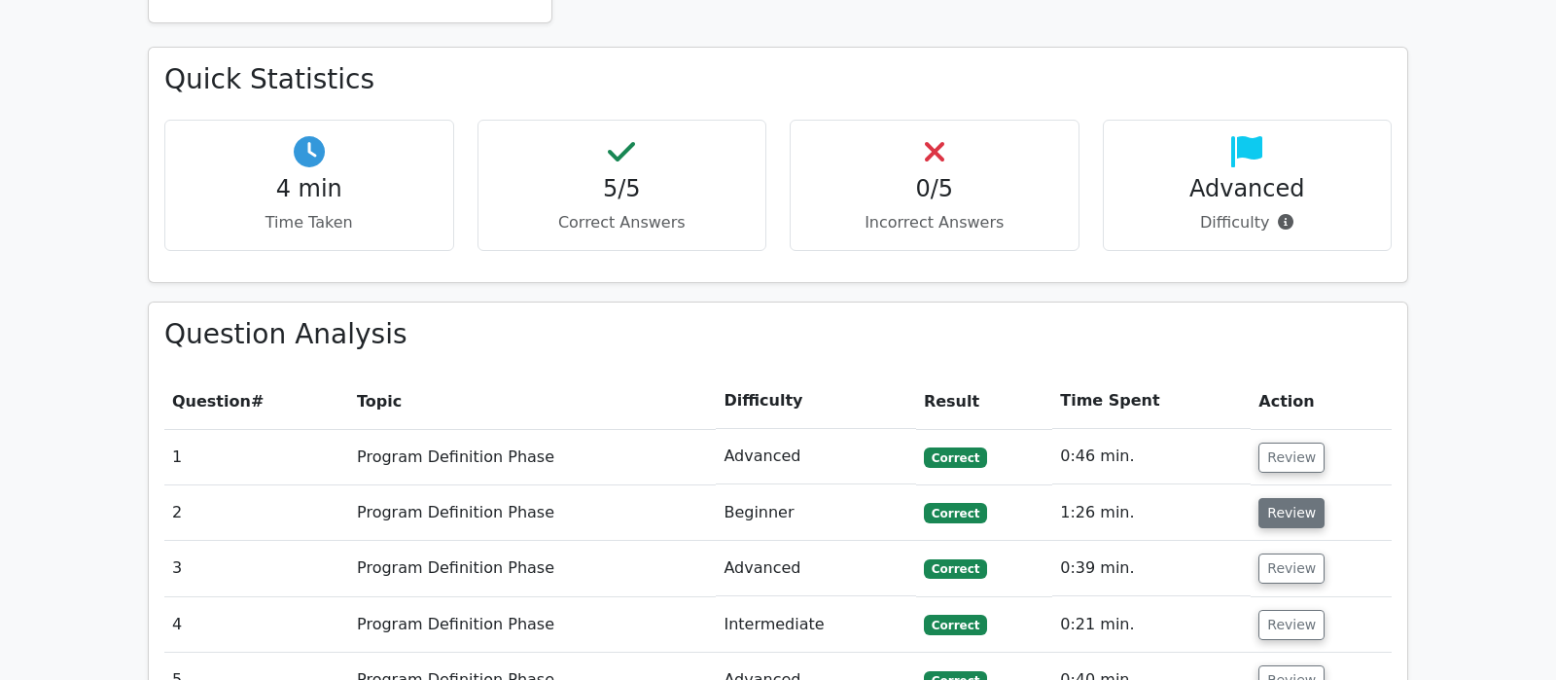
click at [1284, 498] on button "Review" at bounding box center [1292, 513] width 66 height 30
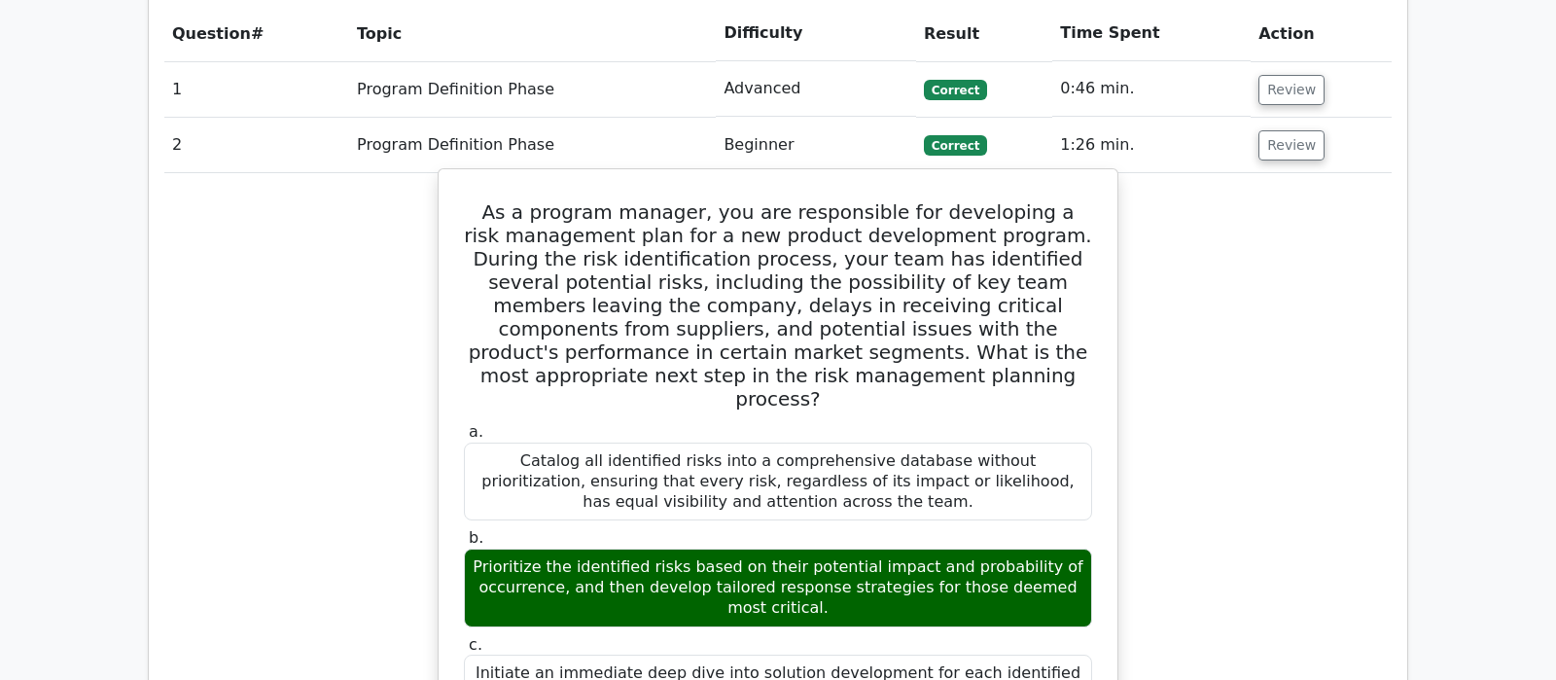
scroll to position [1532, 0]
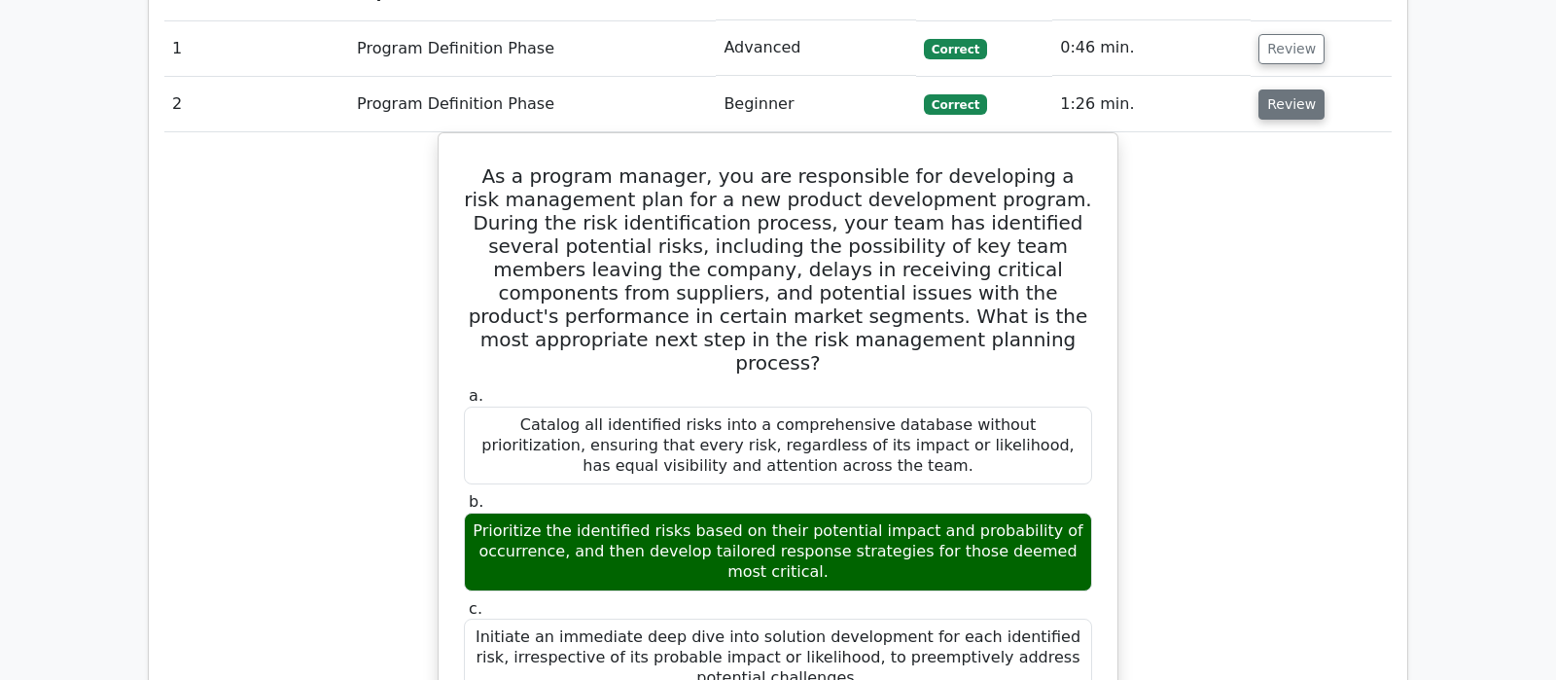
click at [1294, 89] on button "Review" at bounding box center [1292, 104] width 66 height 30
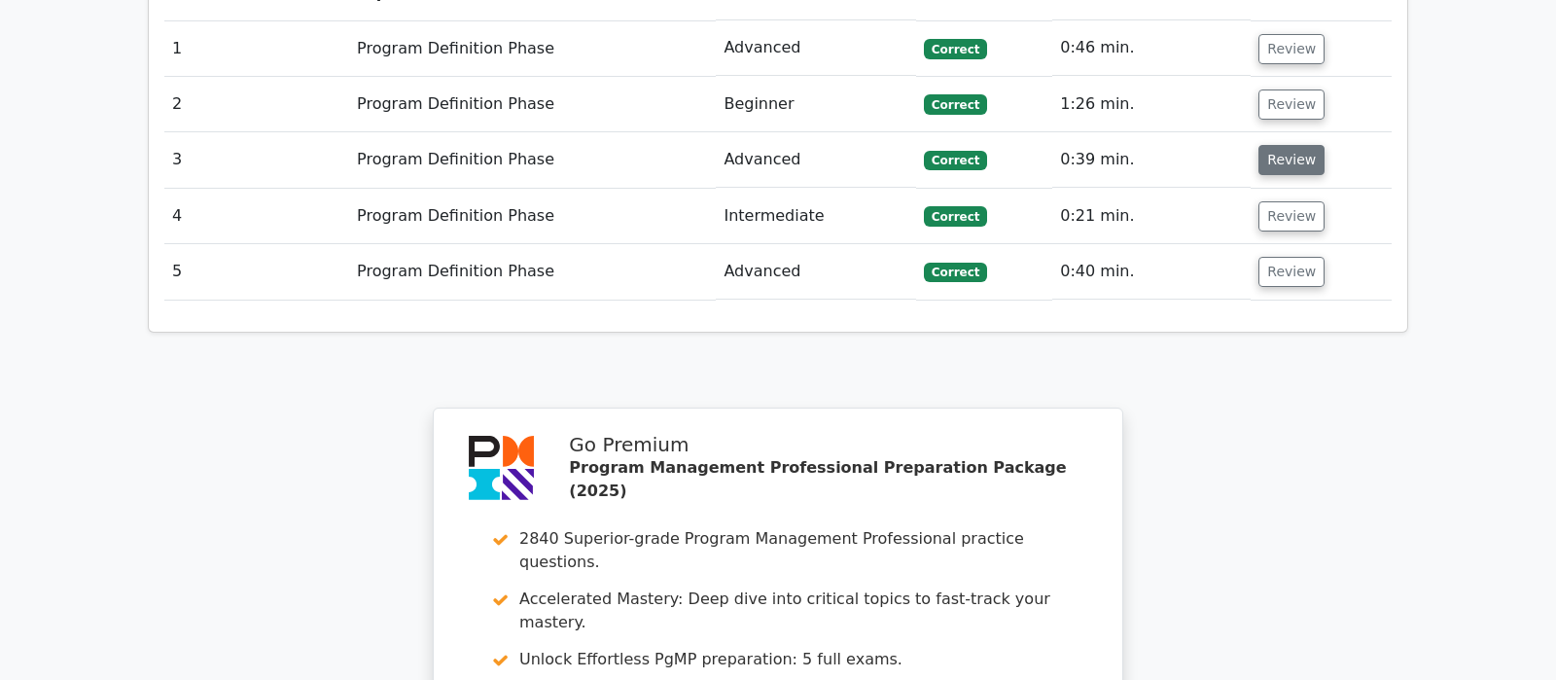
click at [1285, 145] on button "Review" at bounding box center [1292, 160] width 66 height 30
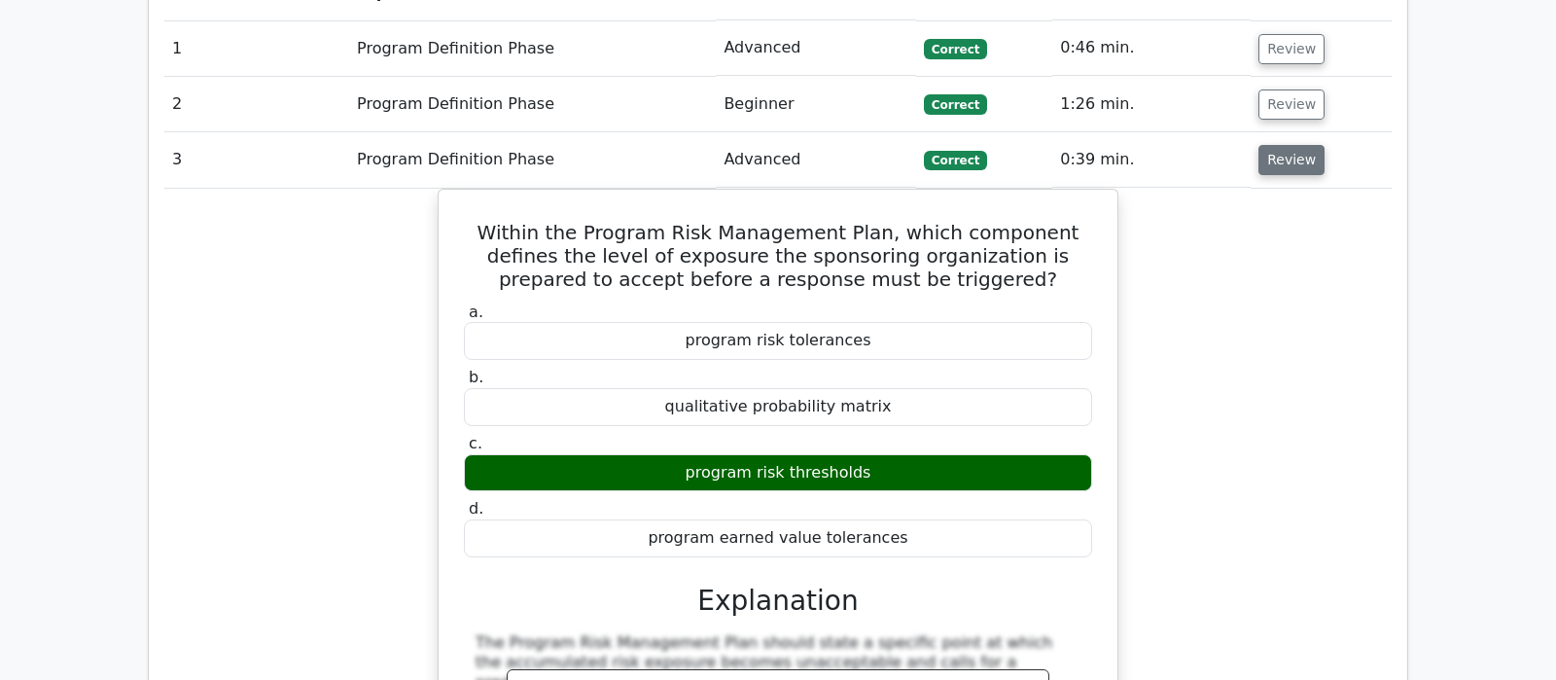
click at [1298, 145] on button "Review" at bounding box center [1292, 160] width 66 height 30
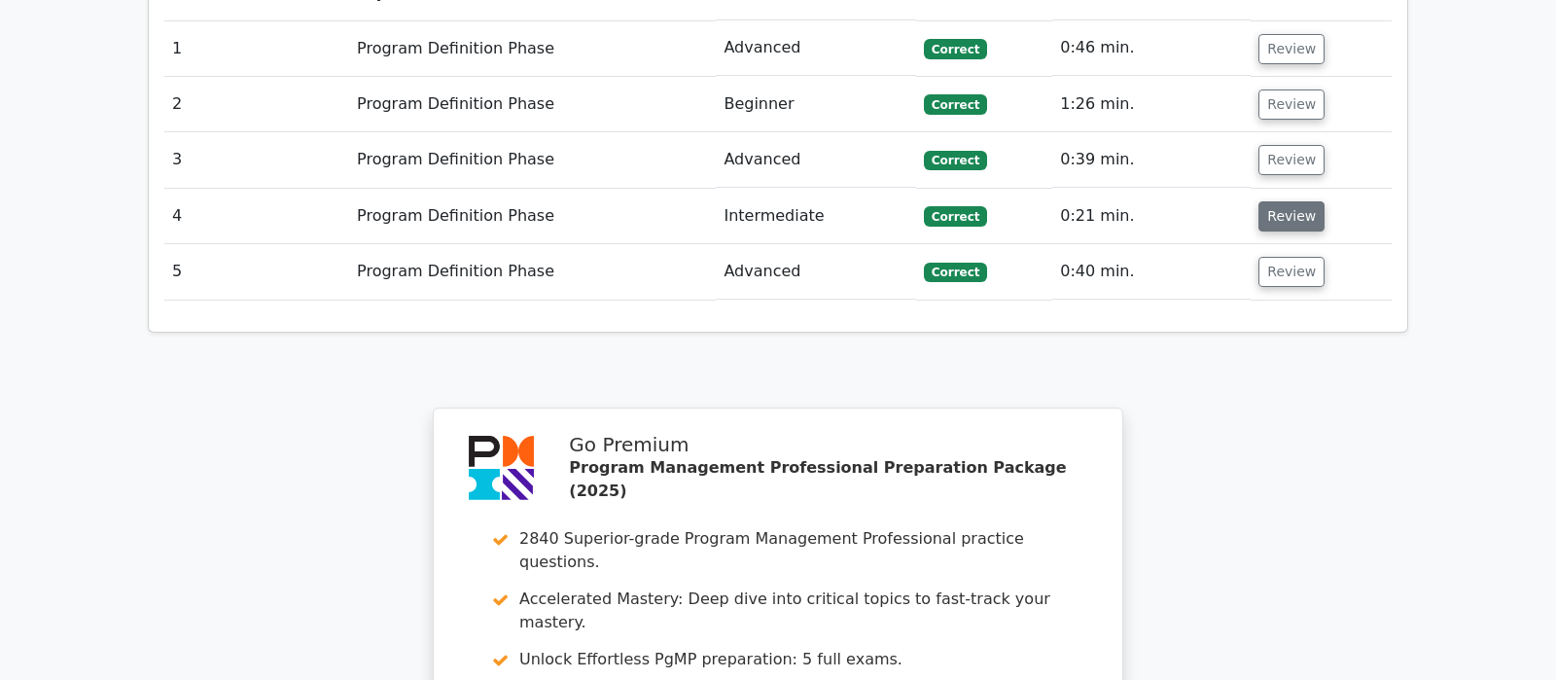
click at [1286, 201] on button "Review" at bounding box center [1292, 216] width 66 height 30
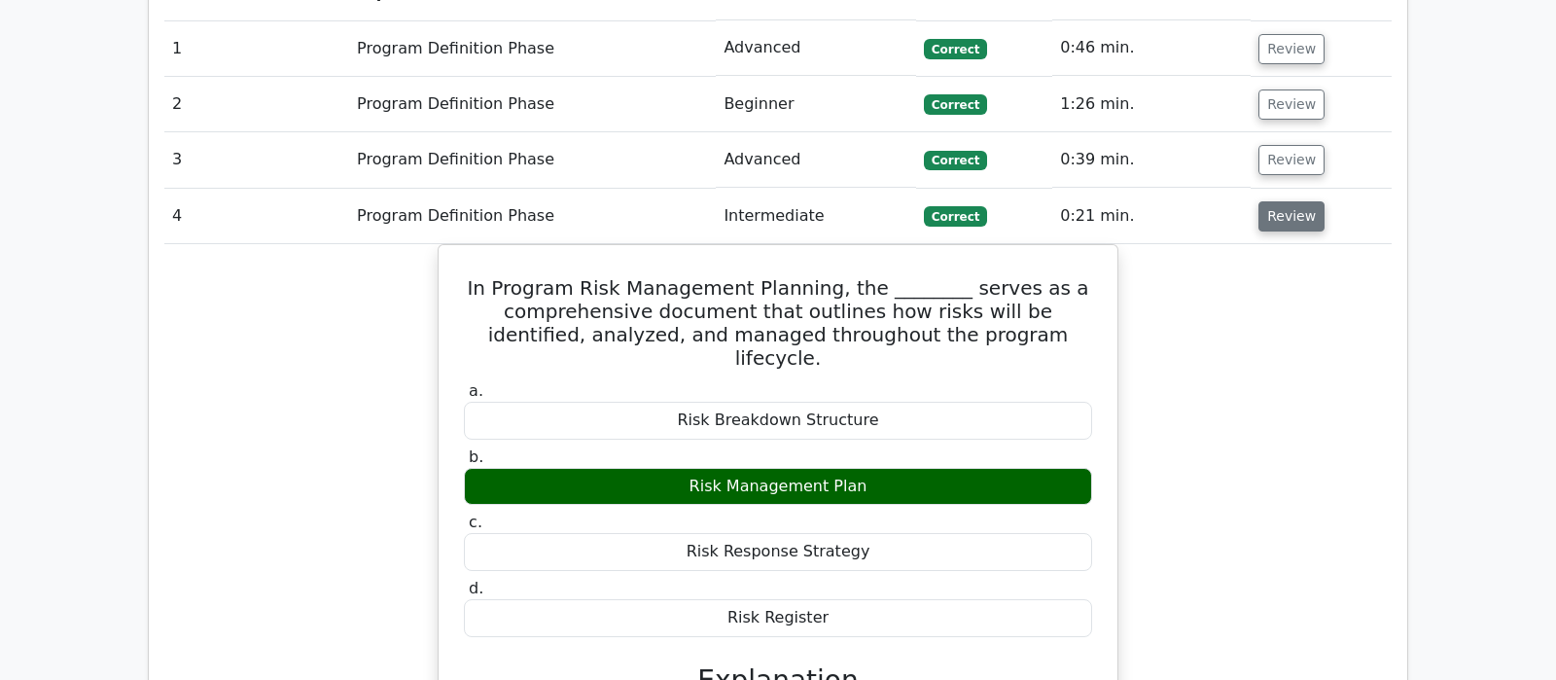
click at [1286, 201] on button "Review" at bounding box center [1292, 216] width 66 height 30
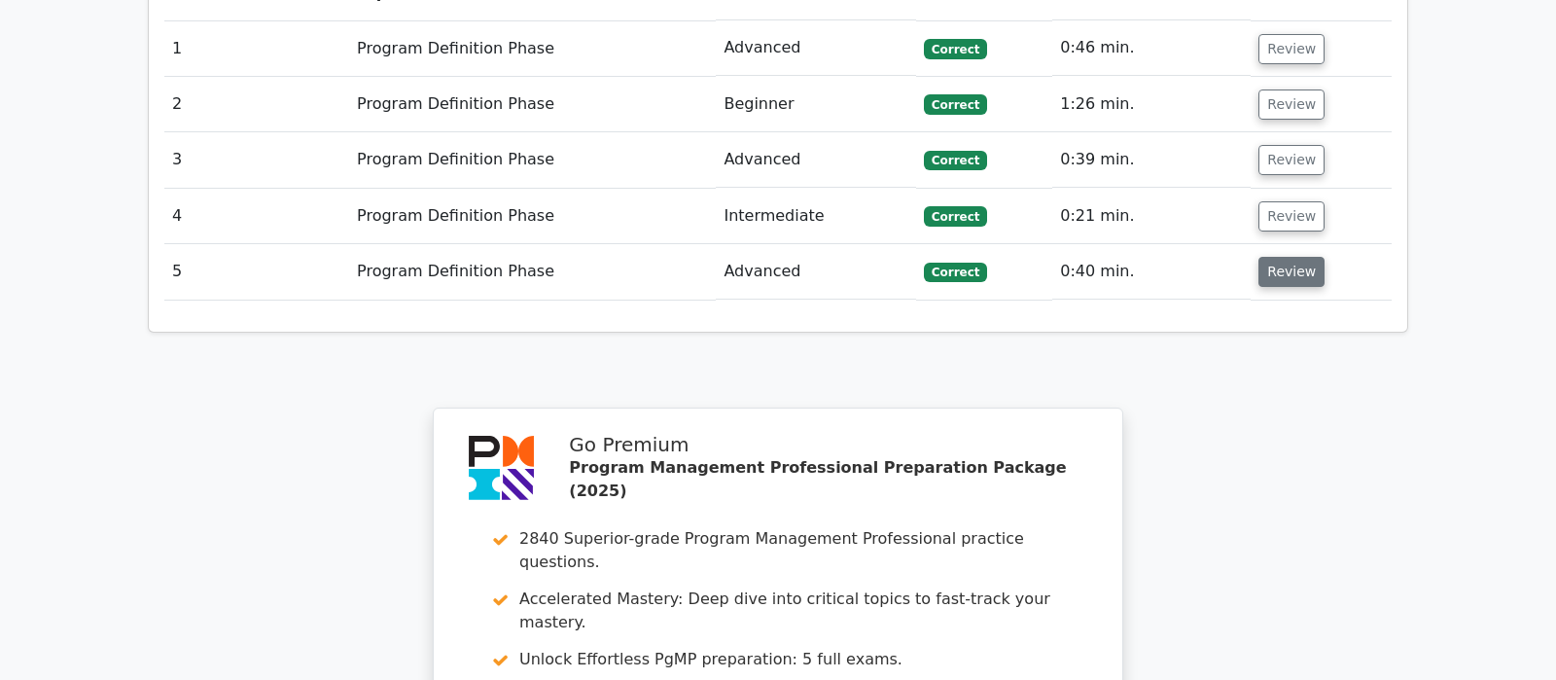
click at [1286, 257] on button "Review" at bounding box center [1292, 272] width 66 height 30
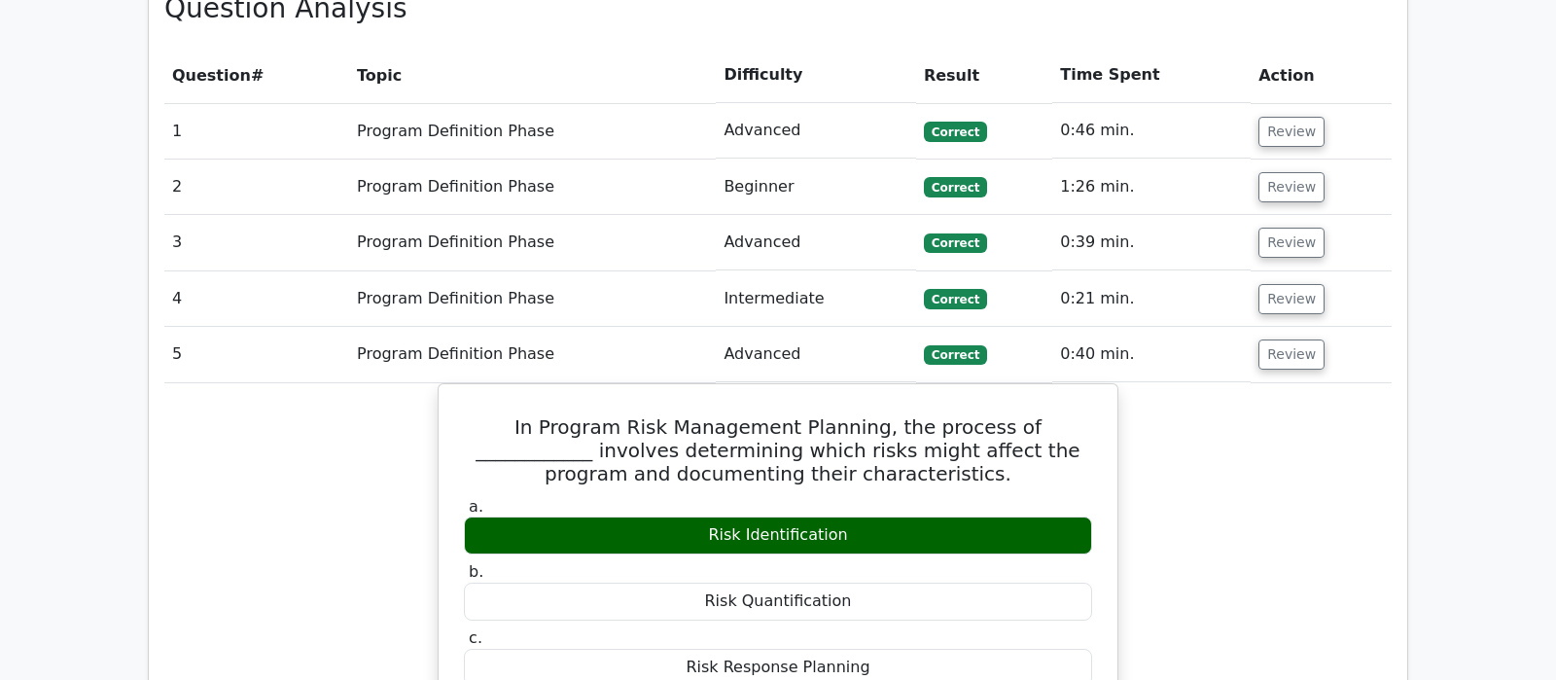
scroll to position [1328, 0]
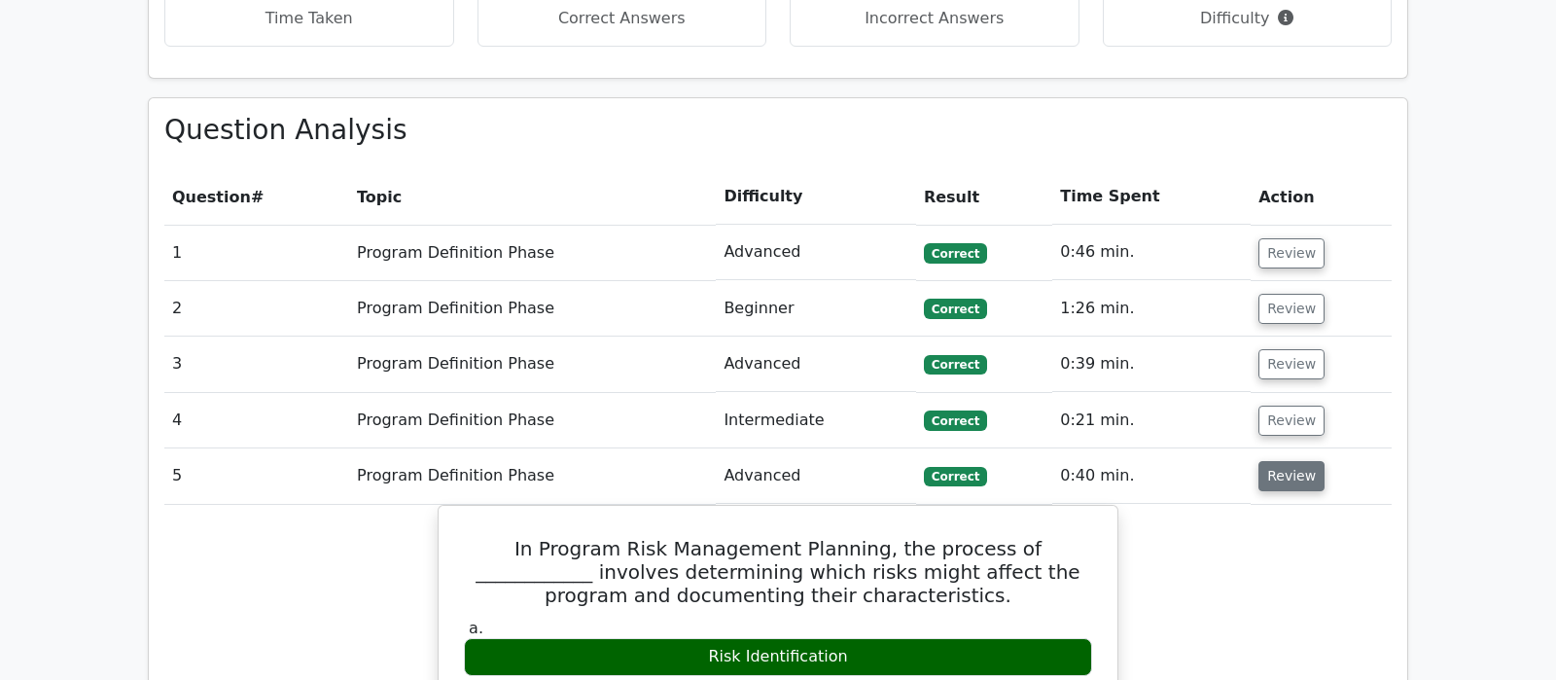
click at [1293, 461] on button "Review" at bounding box center [1292, 476] width 66 height 30
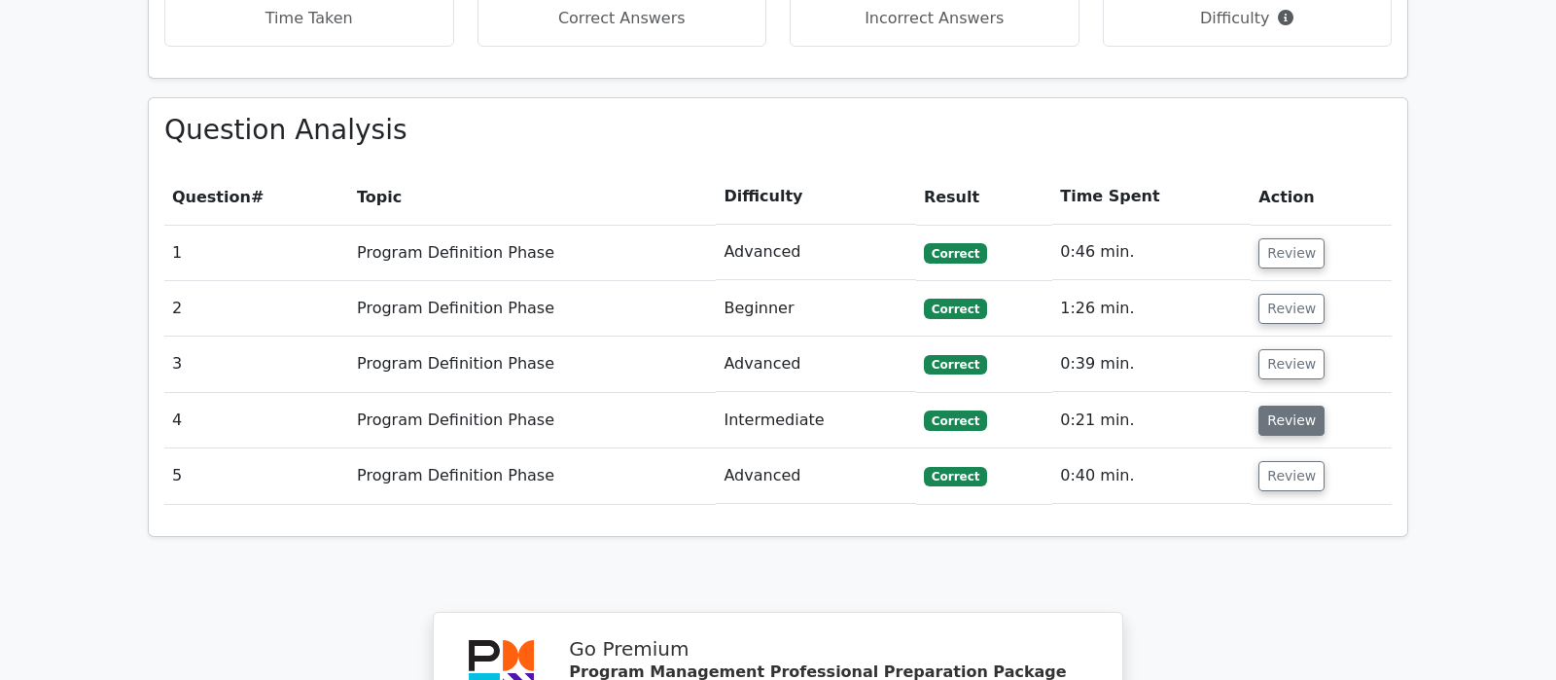
click at [1270, 406] on button "Review" at bounding box center [1292, 421] width 66 height 30
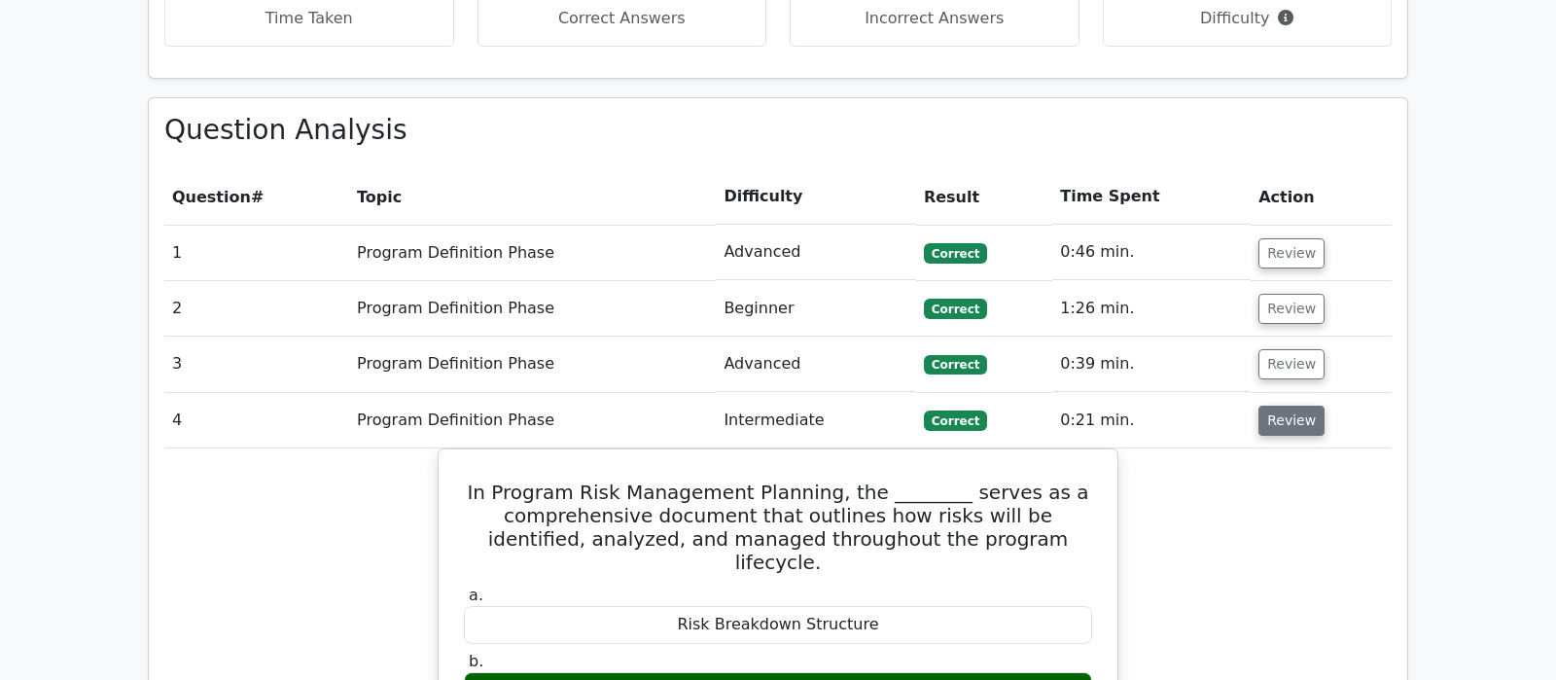
click at [1270, 406] on button "Review" at bounding box center [1292, 421] width 66 height 30
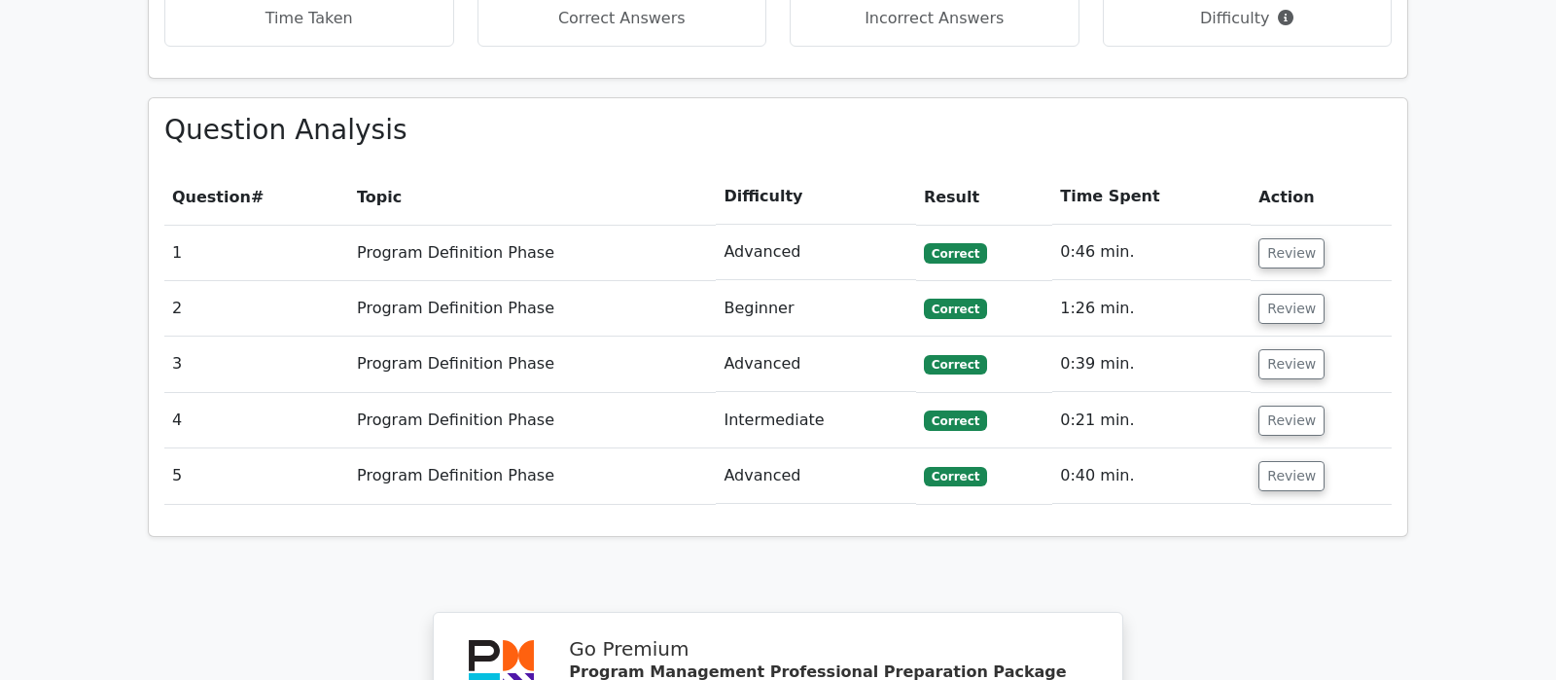
click at [1279, 337] on td "Review" at bounding box center [1321, 364] width 141 height 55
click at [1279, 349] on button "Review" at bounding box center [1292, 364] width 66 height 30
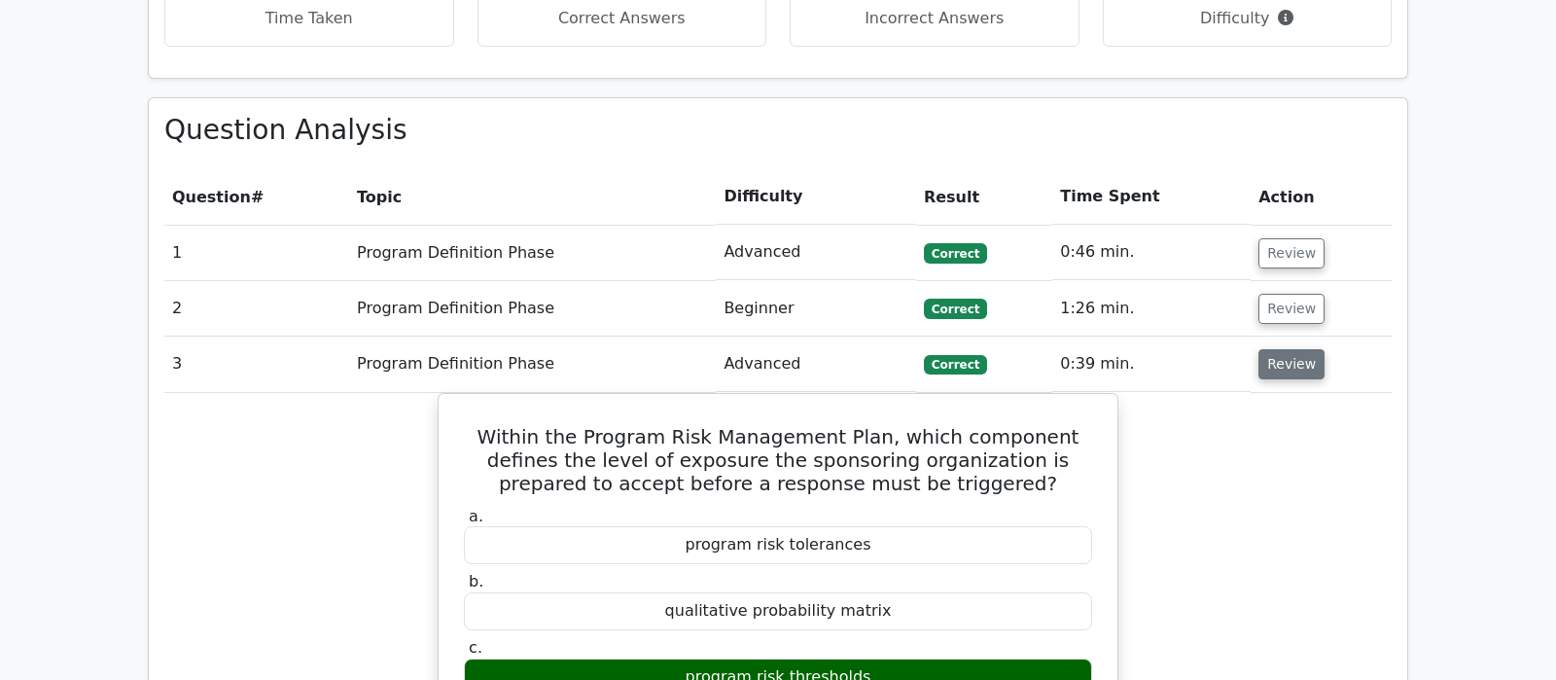
click at [1279, 349] on button "Review" at bounding box center [1292, 364] width 66 height 30
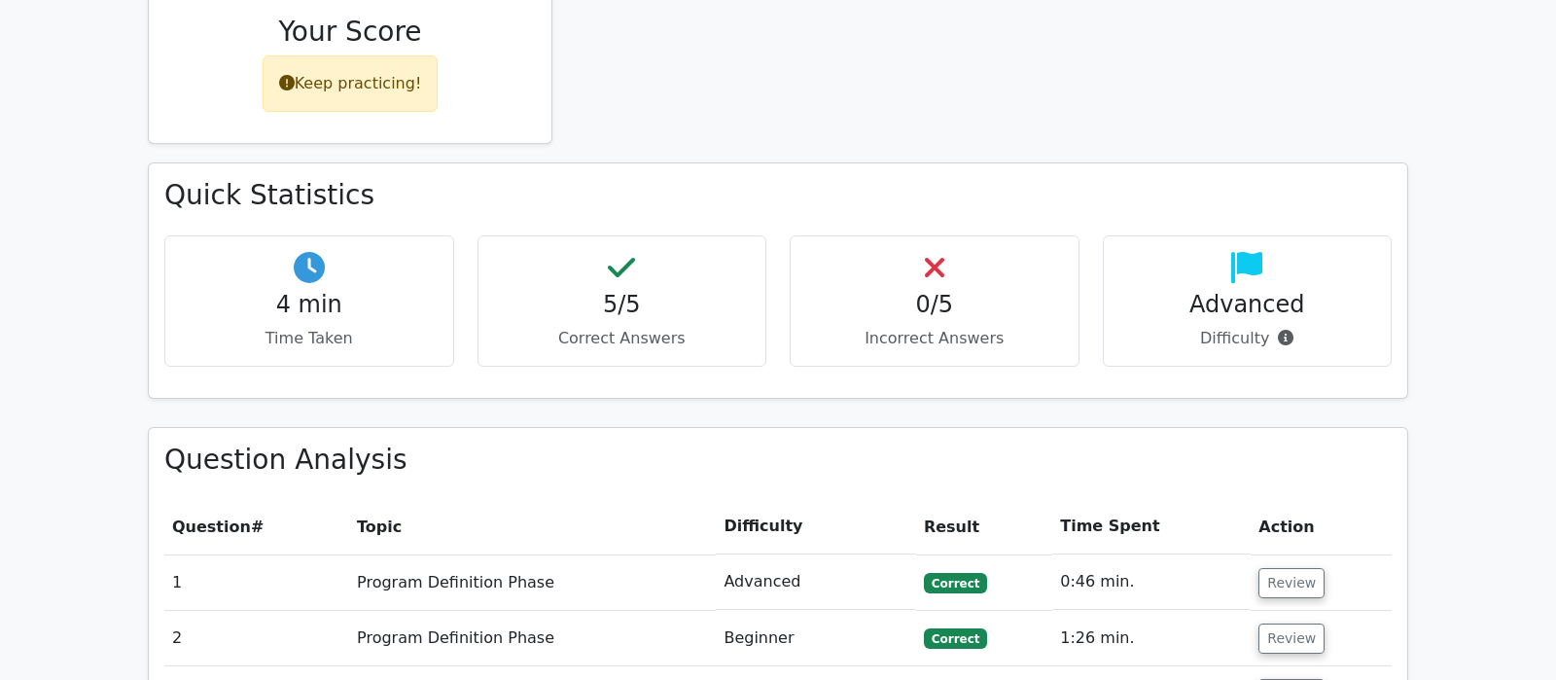
scroll to position [1225, 0]
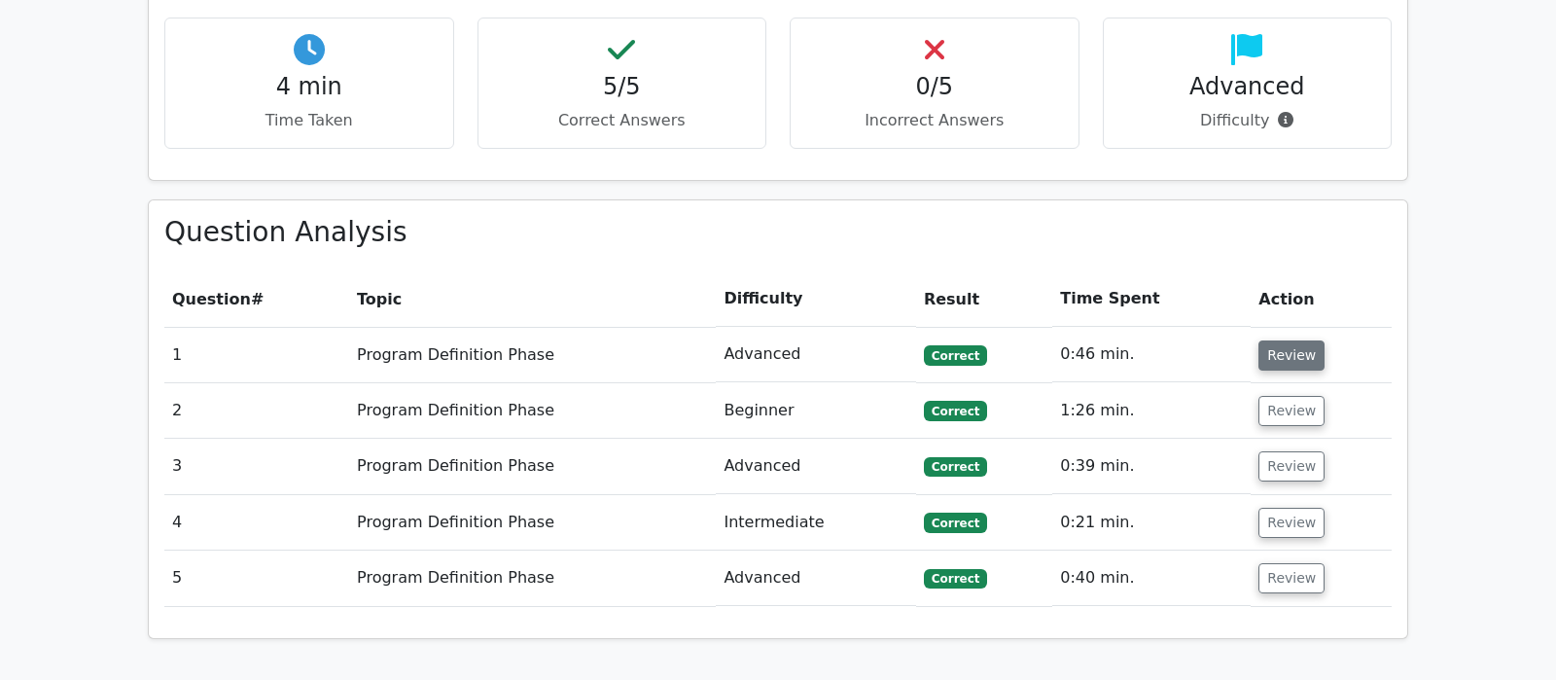
click at [1279, 340] on button "Review" at bounding box center [1292, 355] width 66 height 30
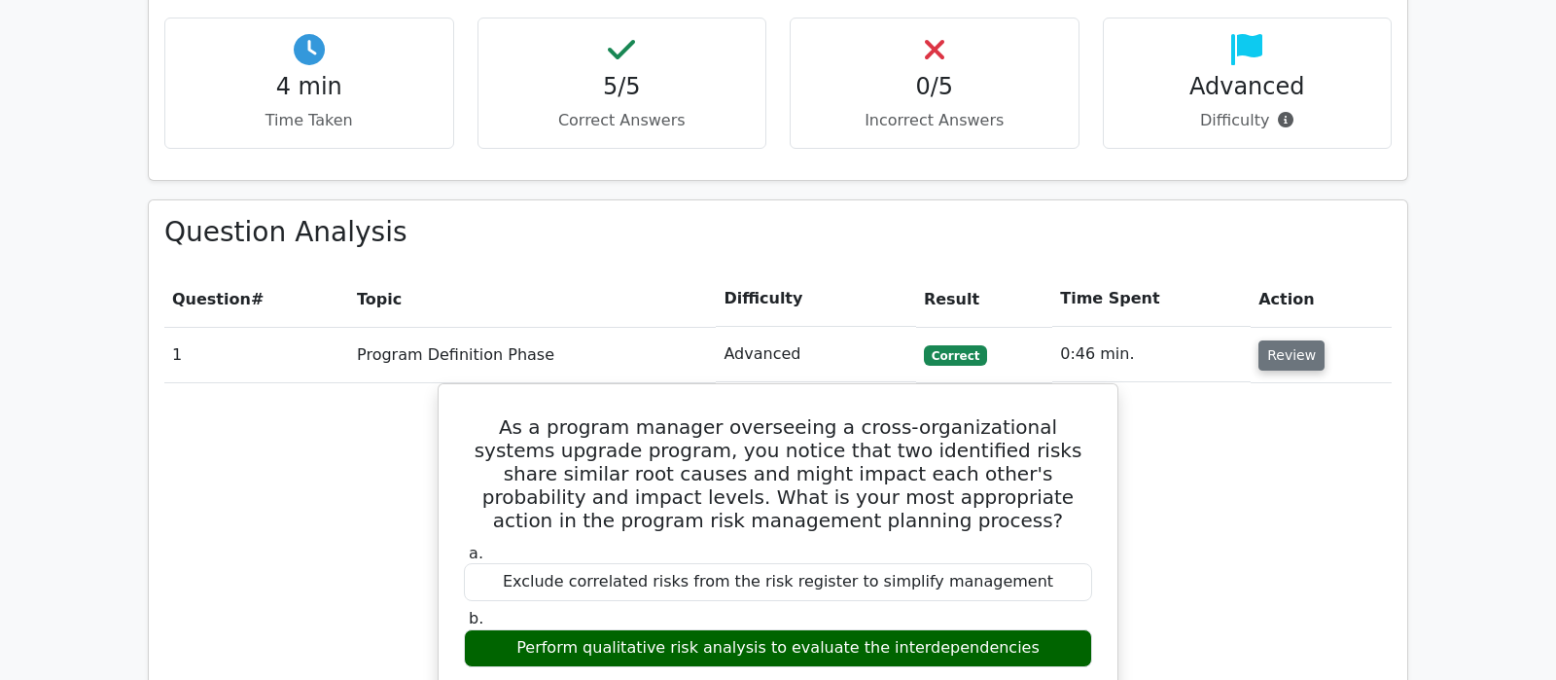
click at [1283, 340] on button "Review" at bounding box center [1292, 355] width 66 height 30
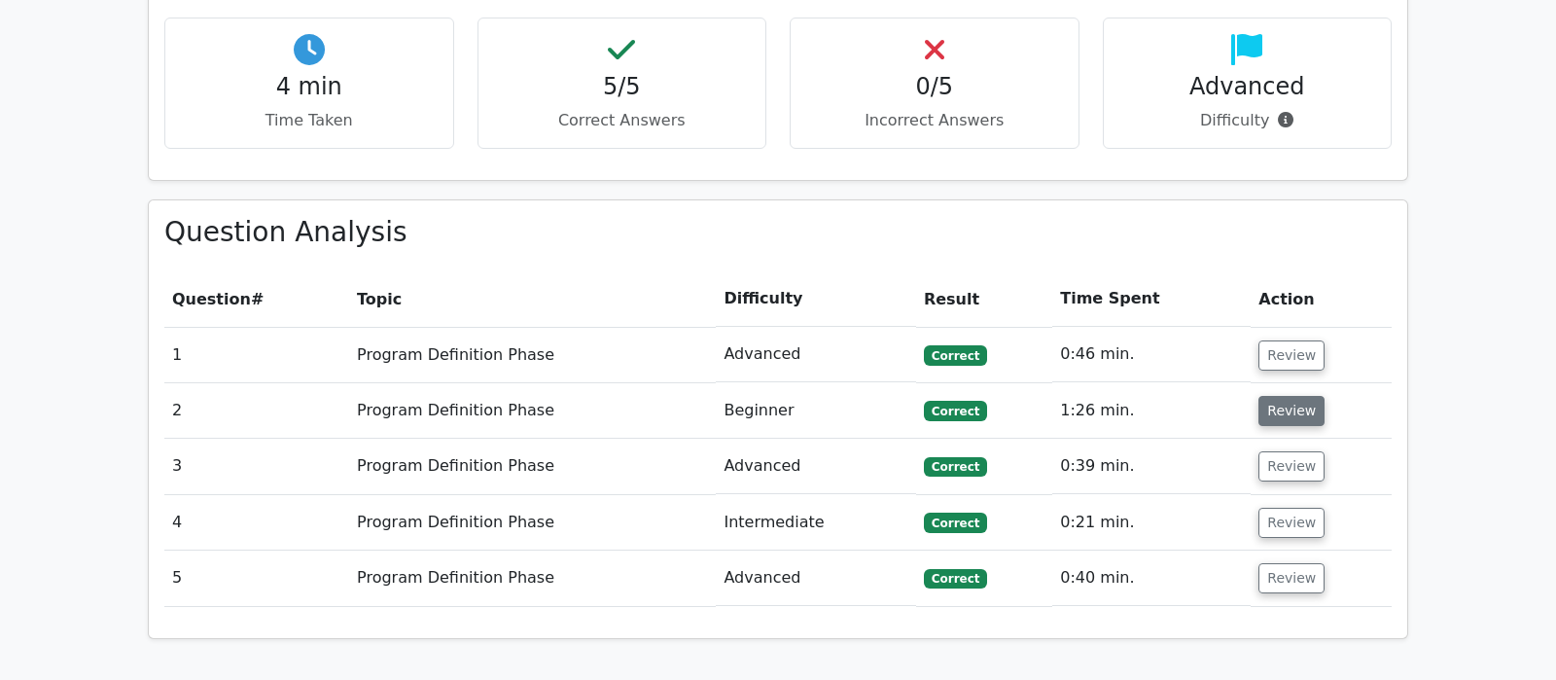
click at [1287, 396] on button "Review" at bounding box center [1292, 411] width 66 height 30
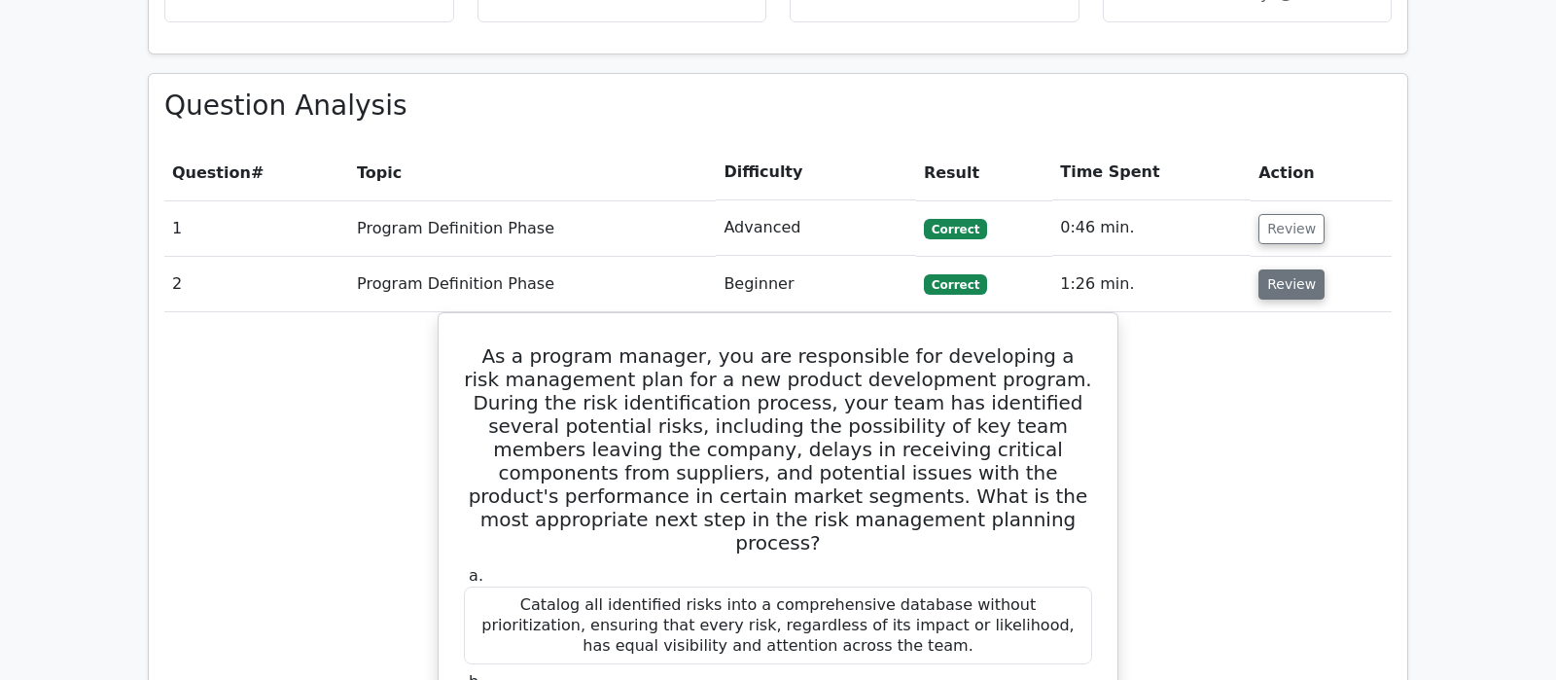
scroll to position [1532, 0]
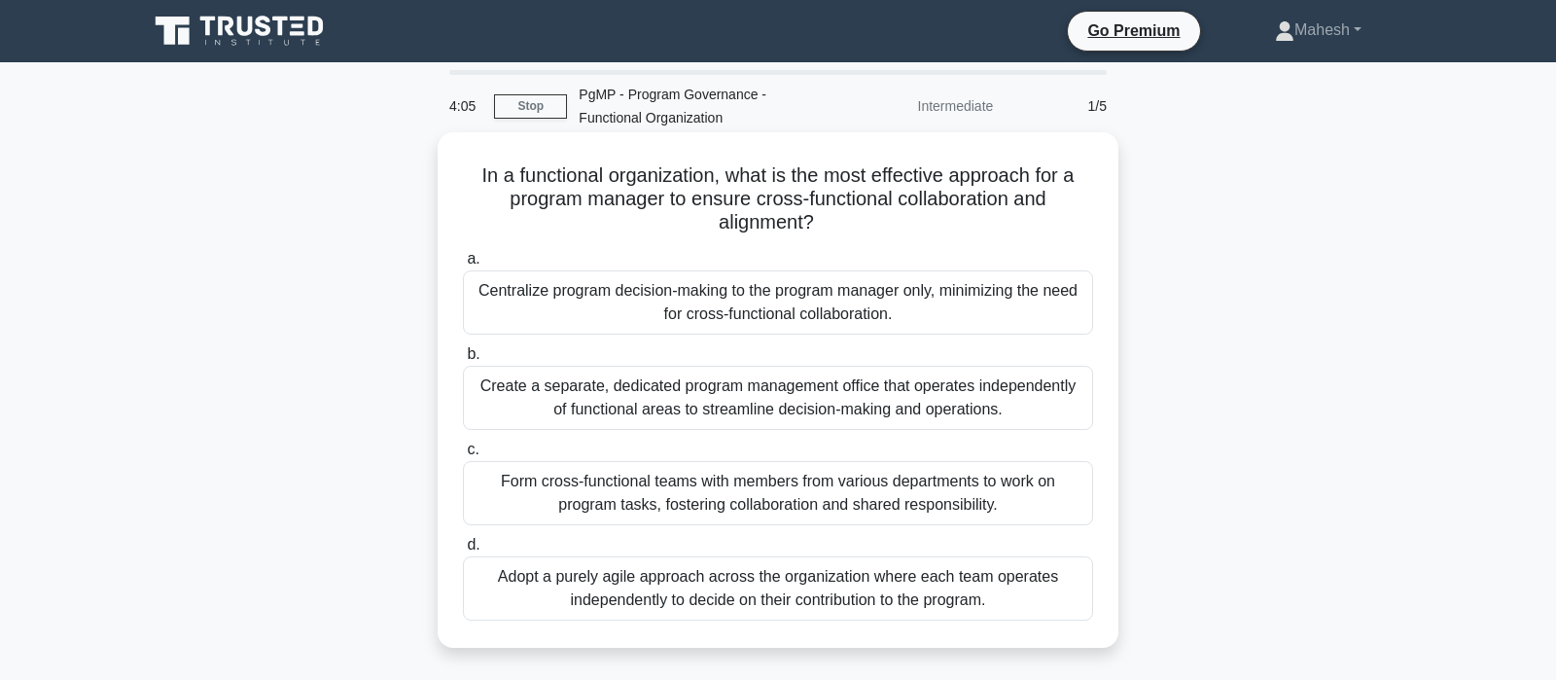
click at [869, 499] on div "Form cross-functional teams with members from various departments to work on pr…" at bounding box center [778, 493] width 630 height 64
click at [463, 456] on input "c. Form cross-functional teams with members from various departments to work on…" at bounding box center [463, 450] width 0 height 13
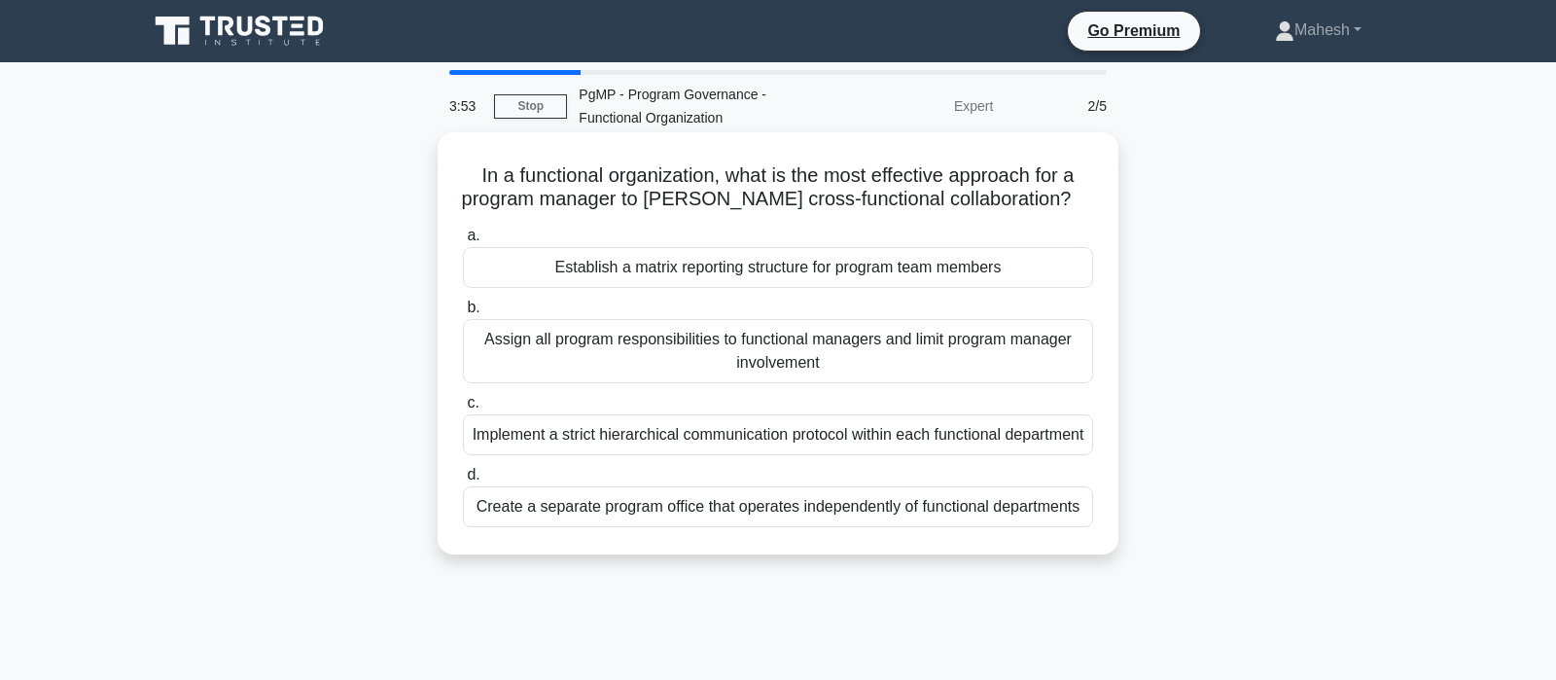
click at [971, 267] on div "Establish a matrix reporting structure for program team members" at bounding box center [778, 267] width 630 height 41
click at [463, 242] on input "a. Establish a matrix reporting structure for program team members" at bounding box center [463, 236] width 0 height 13
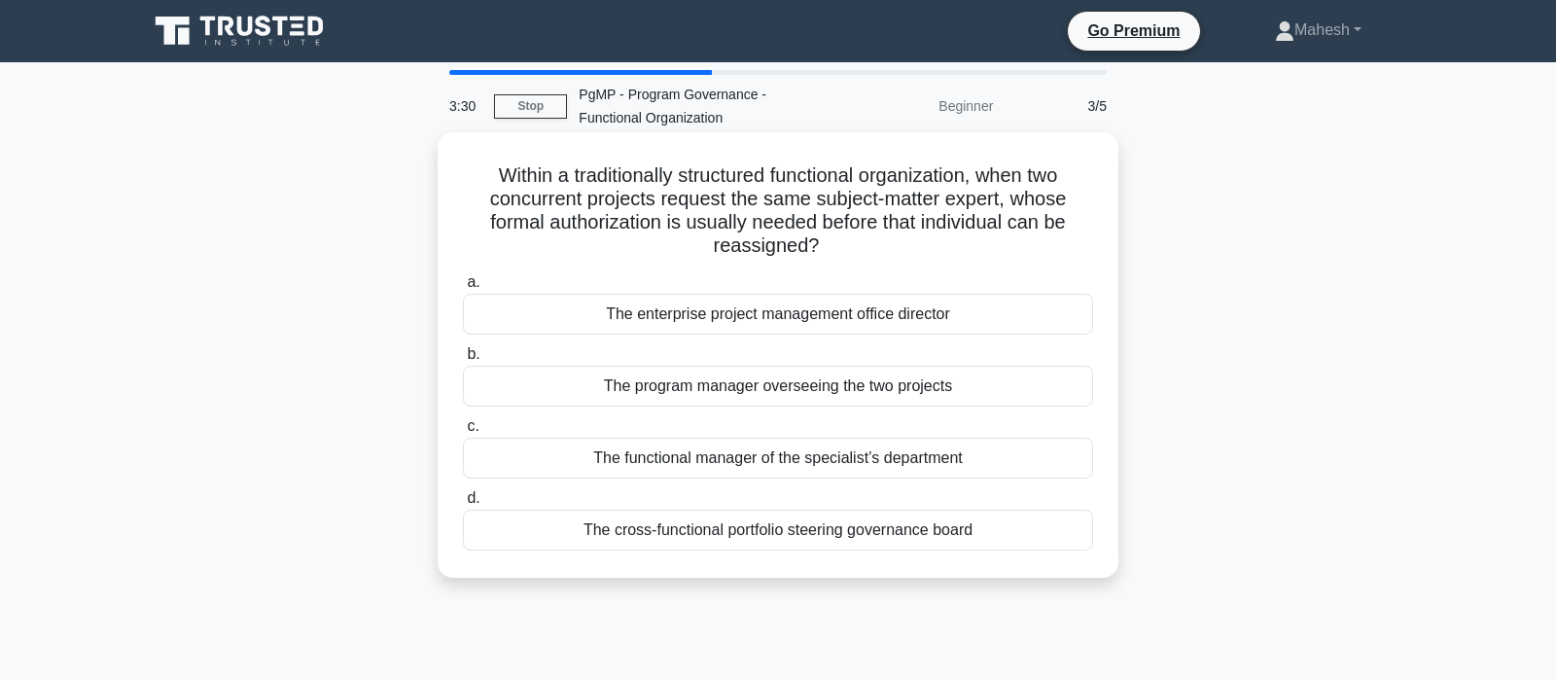
click at [898, 460] on div "The functional manager of the specialist’s department" at bounding box center [778, 458] width 630 height 41
click at [463, 433] on input "c. The functional manager of the specialist’s department" at bounding box center [463, 426] width 0 height 13
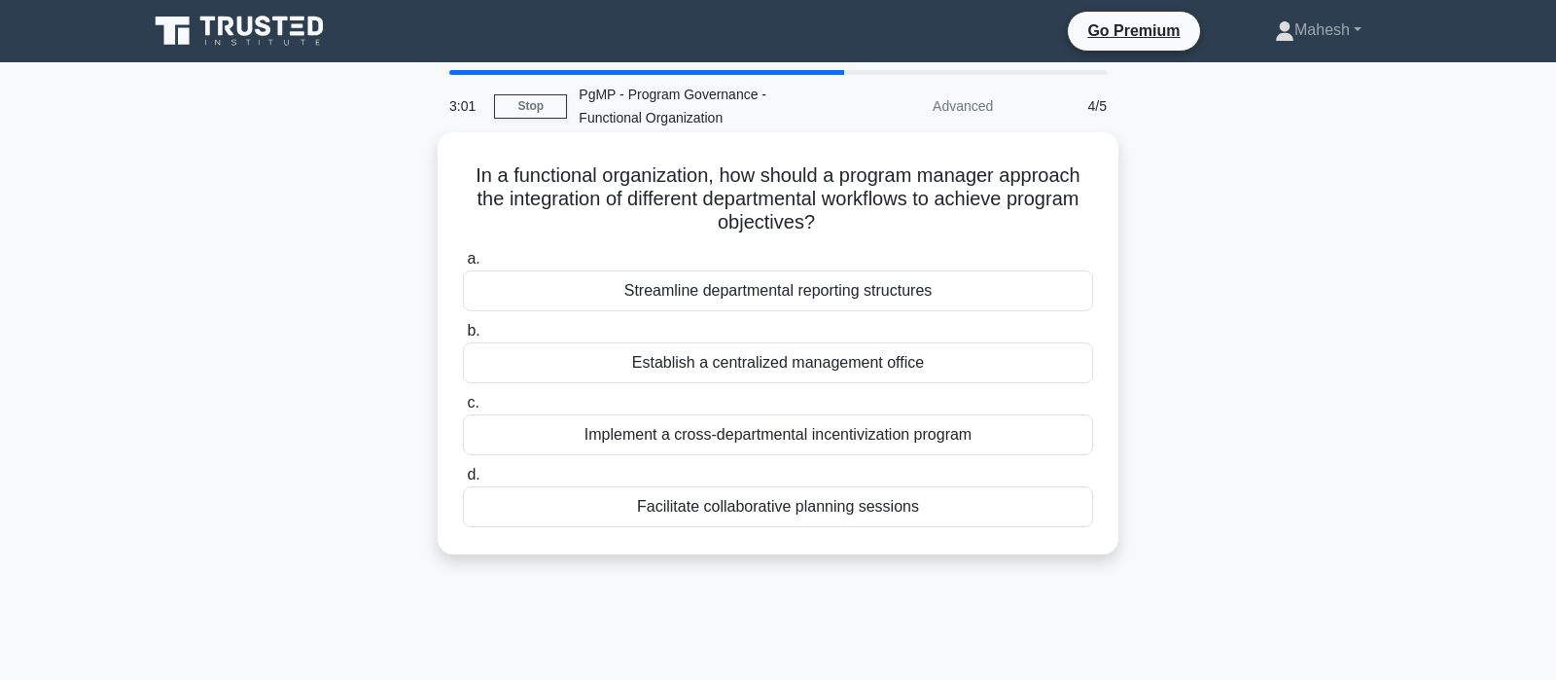
click at [826, 505] on div "Facilitate collaborative planning sessions" at bounding box center [778, 506] width 630 height 41
click at [463, 481] on input "d. Facilitate collaborative planning sessions" at bounding box center [463, 475] width 0 height 13
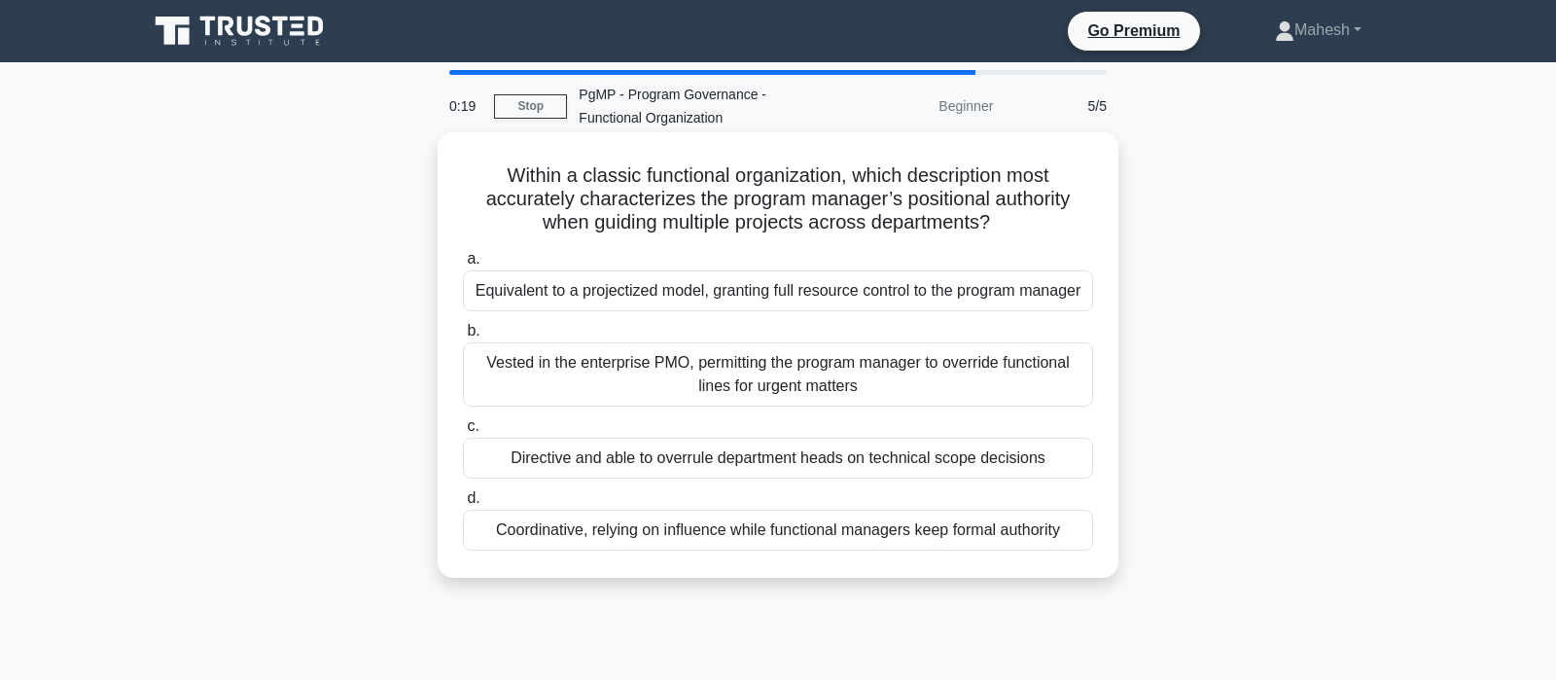
click at [864, 529] on div "Coordinative, relying on influence while functional managers keep formal author…" at bounding box center [778, 530] width 630 height 41
click at [463, 505] on input "d. Coordinative, relying on influence while functional managers keep formal aut…" at bounding box center [463, 498] width 0 height 13
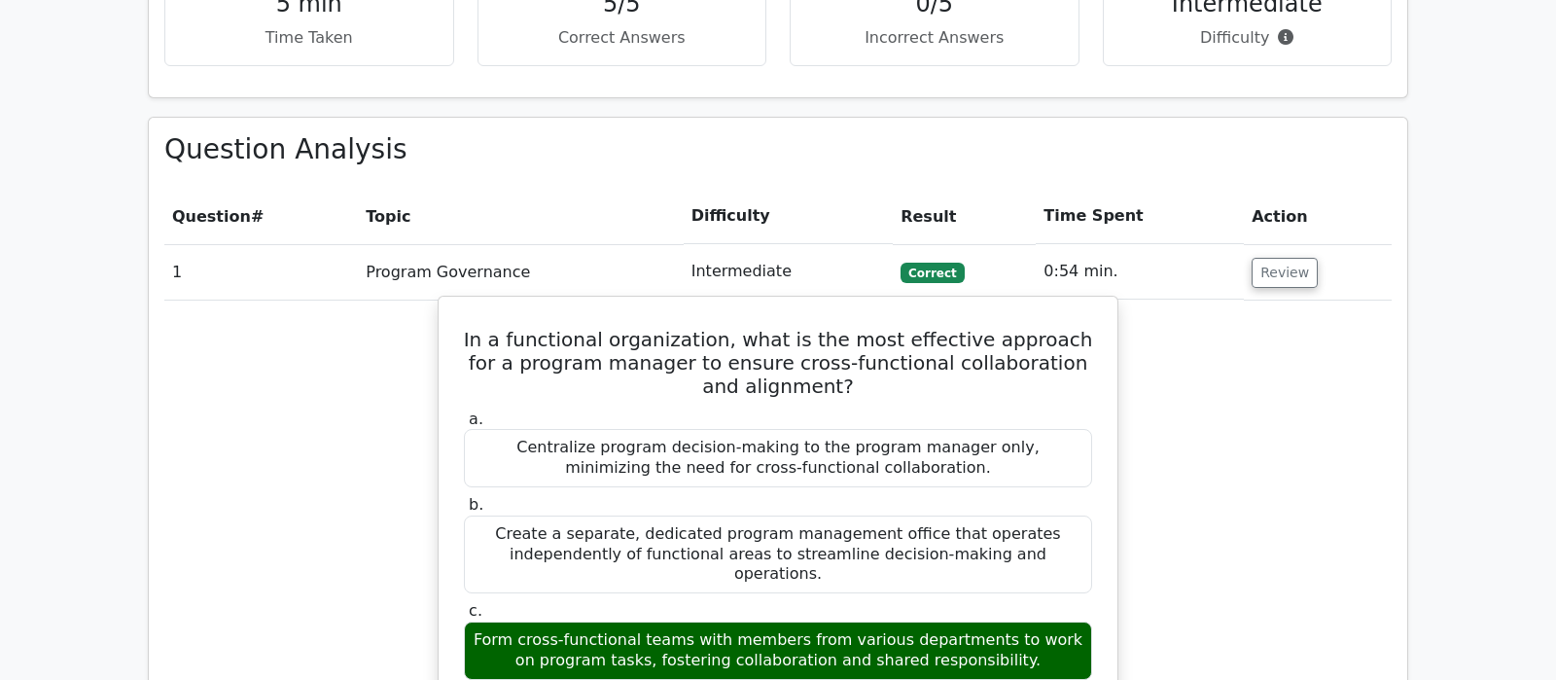
scroll to position [1328, 0]
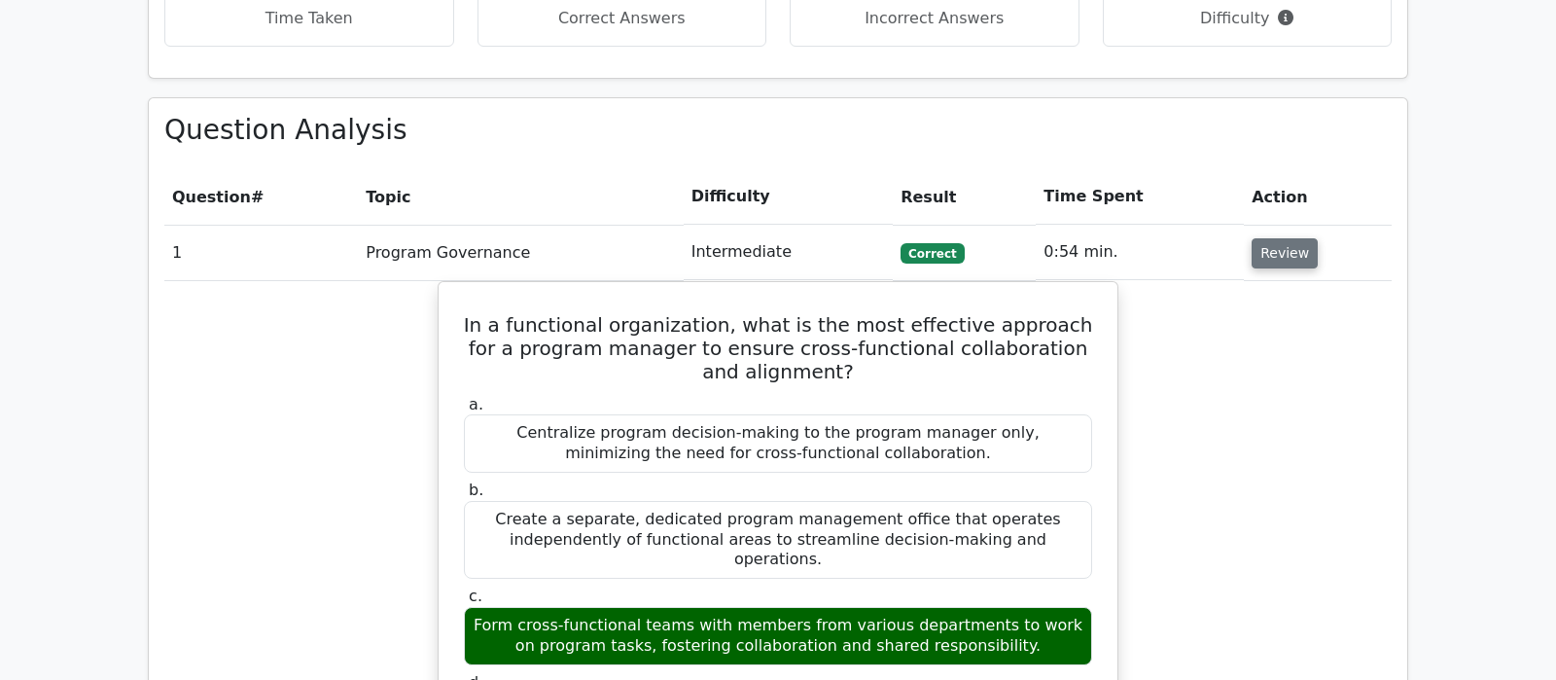
click at [1291, 238] on button "Review" at bounding box center [1285, 253] width 66 height 30
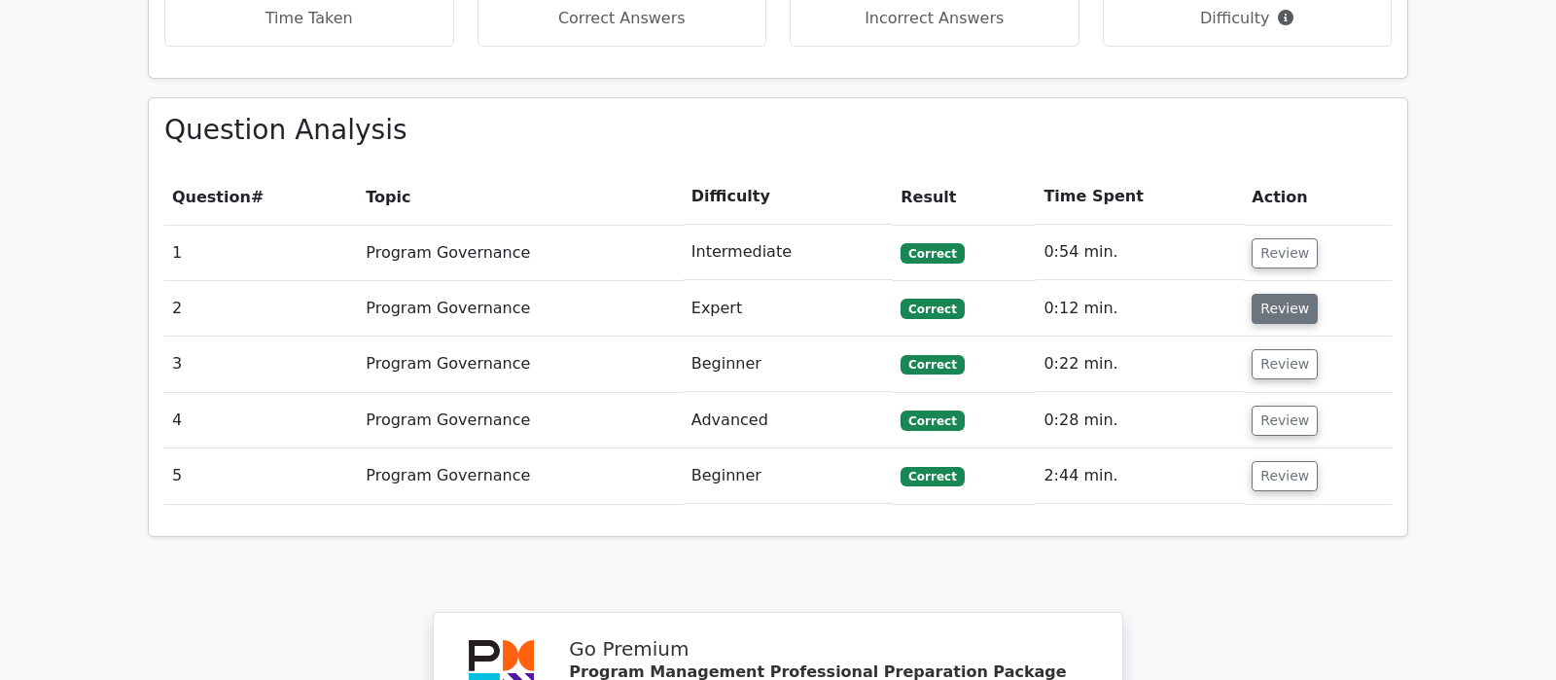
click at [1286, 294] on button "Review" at bounding box center [1285, 309] width 66 height 30
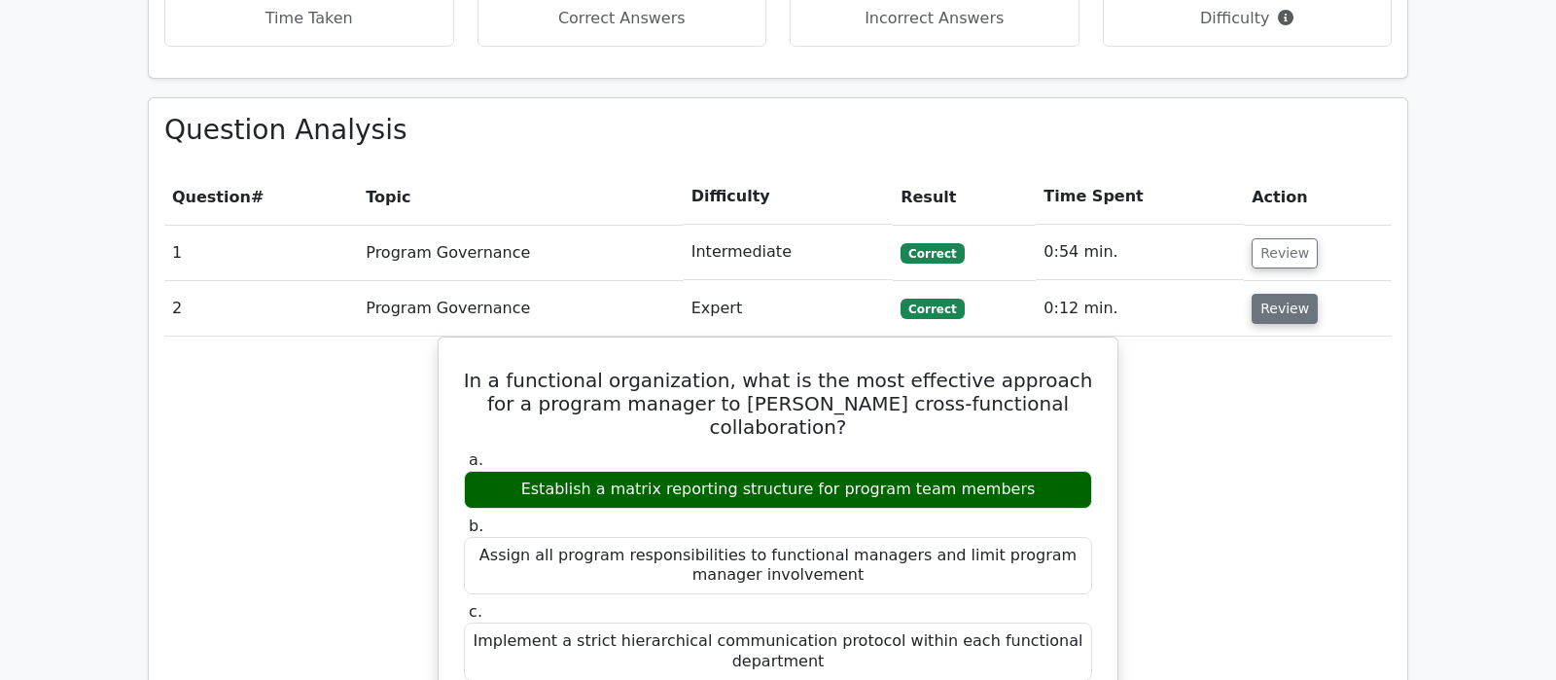
click at [1277, 294] on button "Review" at bounding box center [1285, 309] width 66 height 30
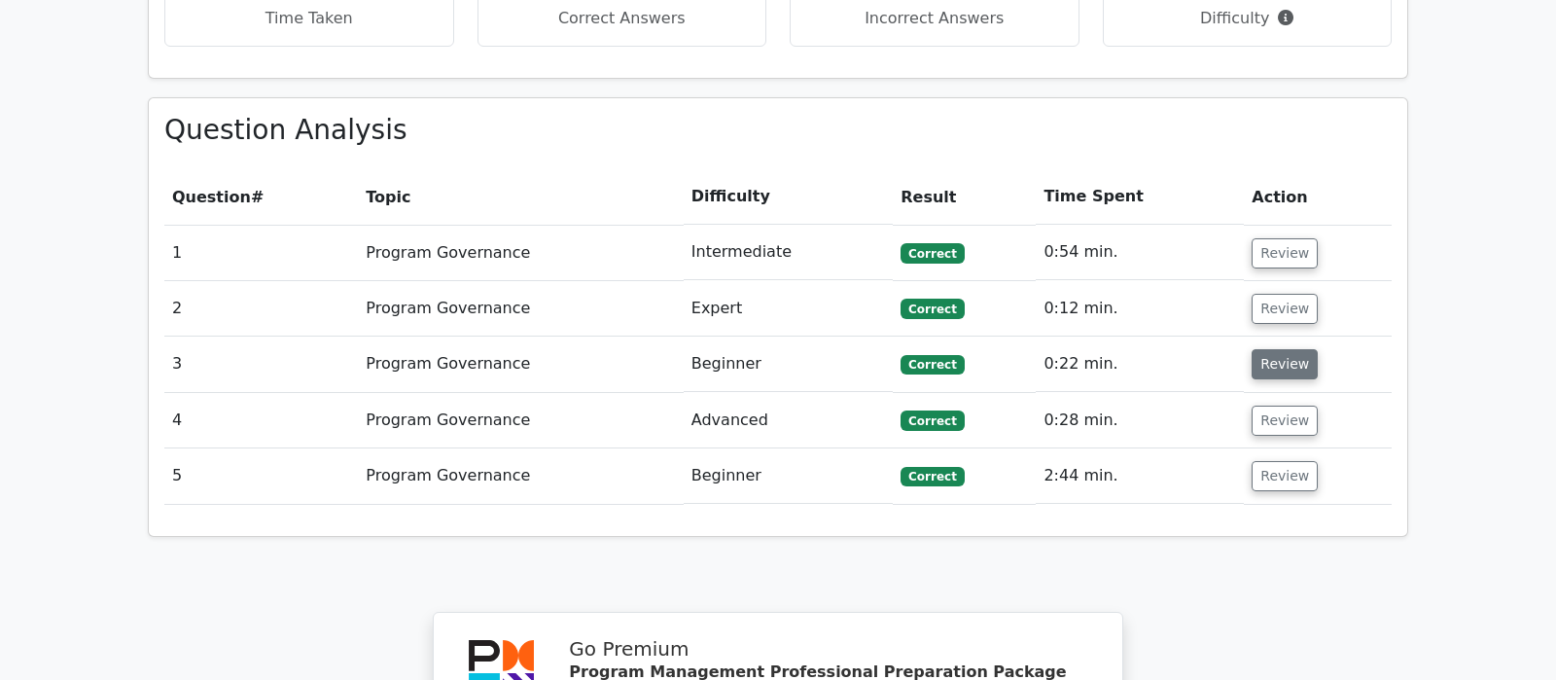
click at [1286, 349] on button "Review" at bounding box center [1285, 364] width 66 height 30
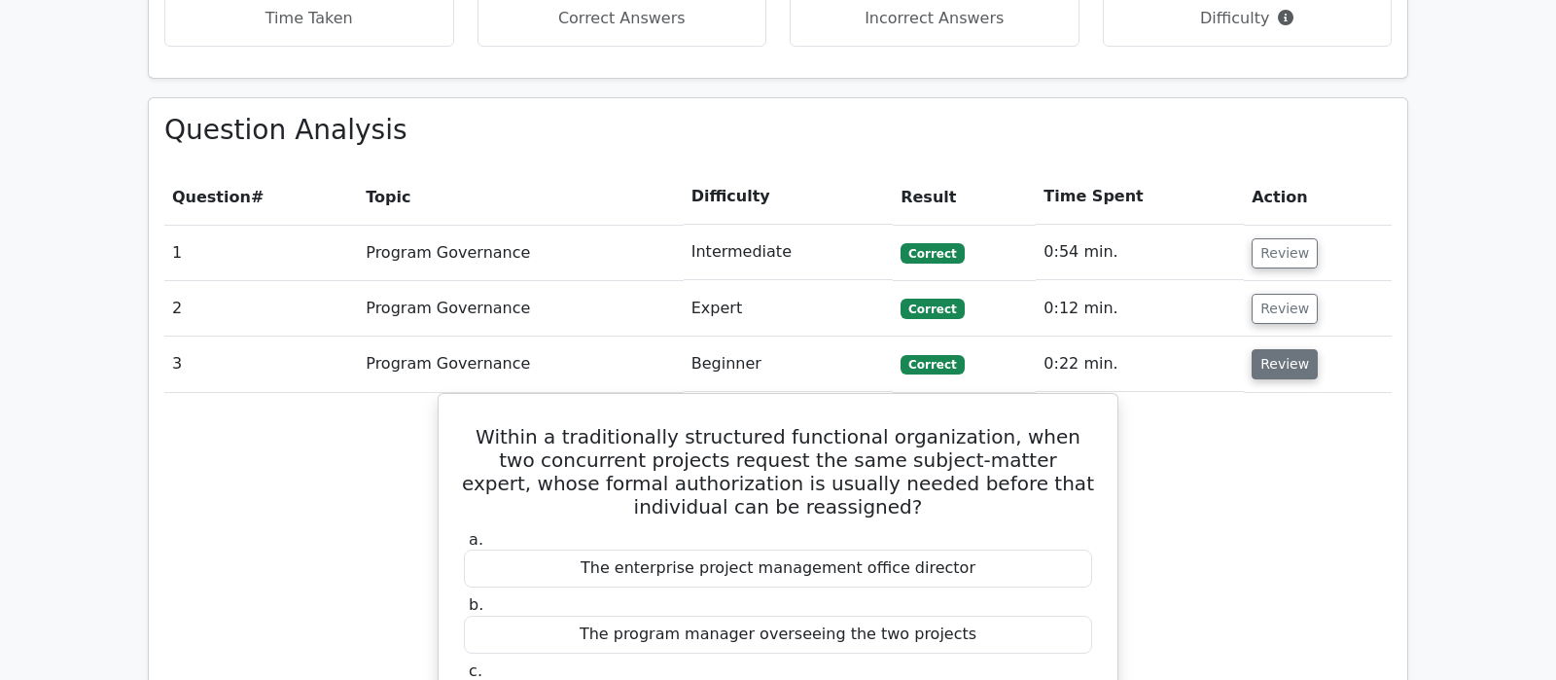
click at [1286, 349] on button "Review" at bounding box center [1285, 364] width 66 height 30
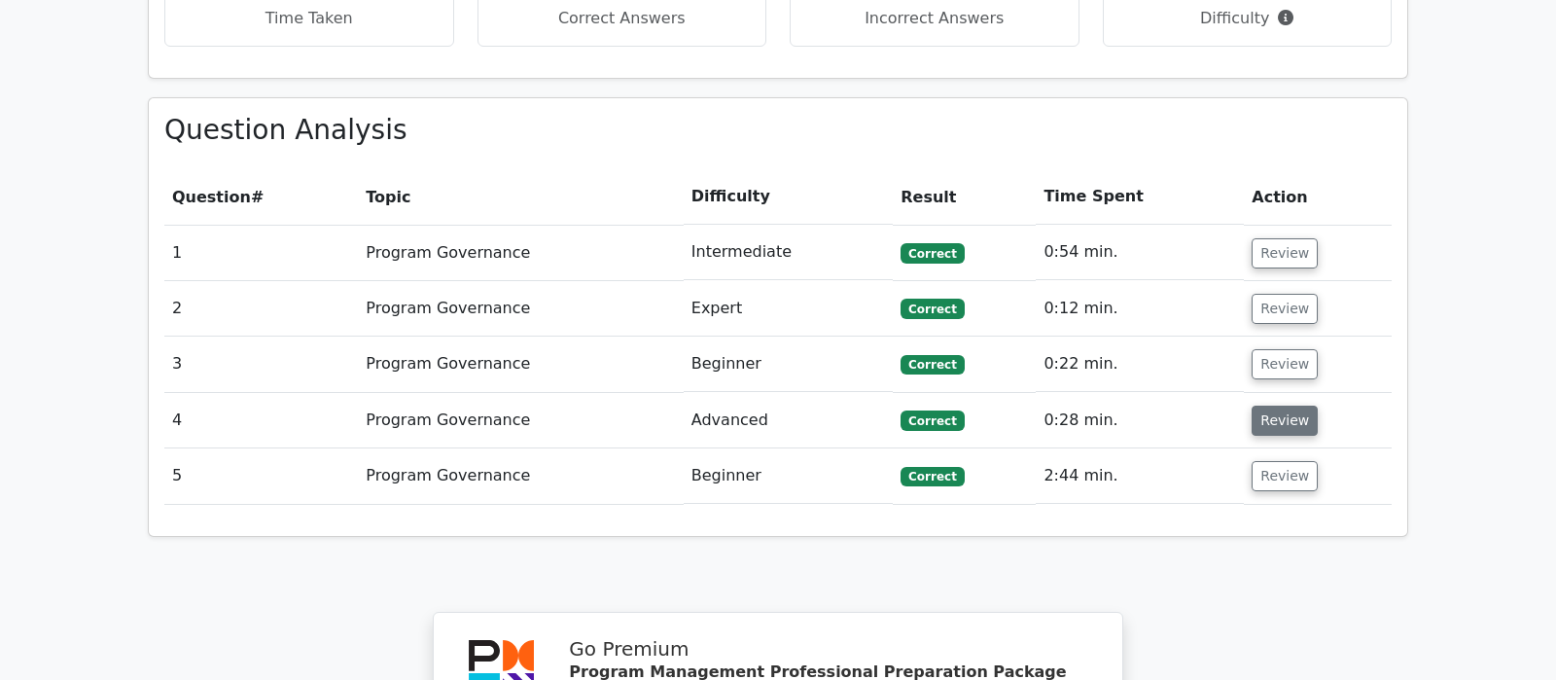
click at [1297, 406] on button "Review" at bounding box center [1285, 421] width 66 height 30
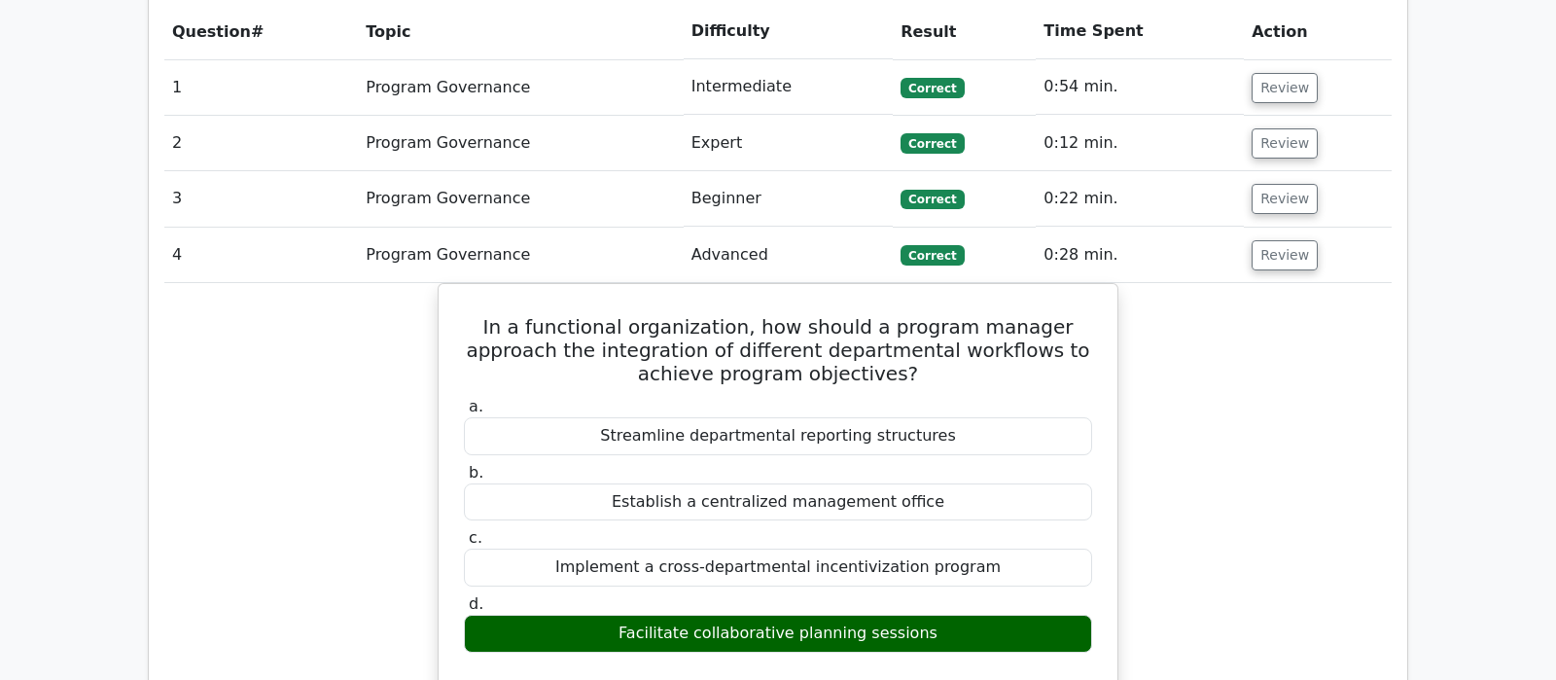
scroll to position [1532, 0]
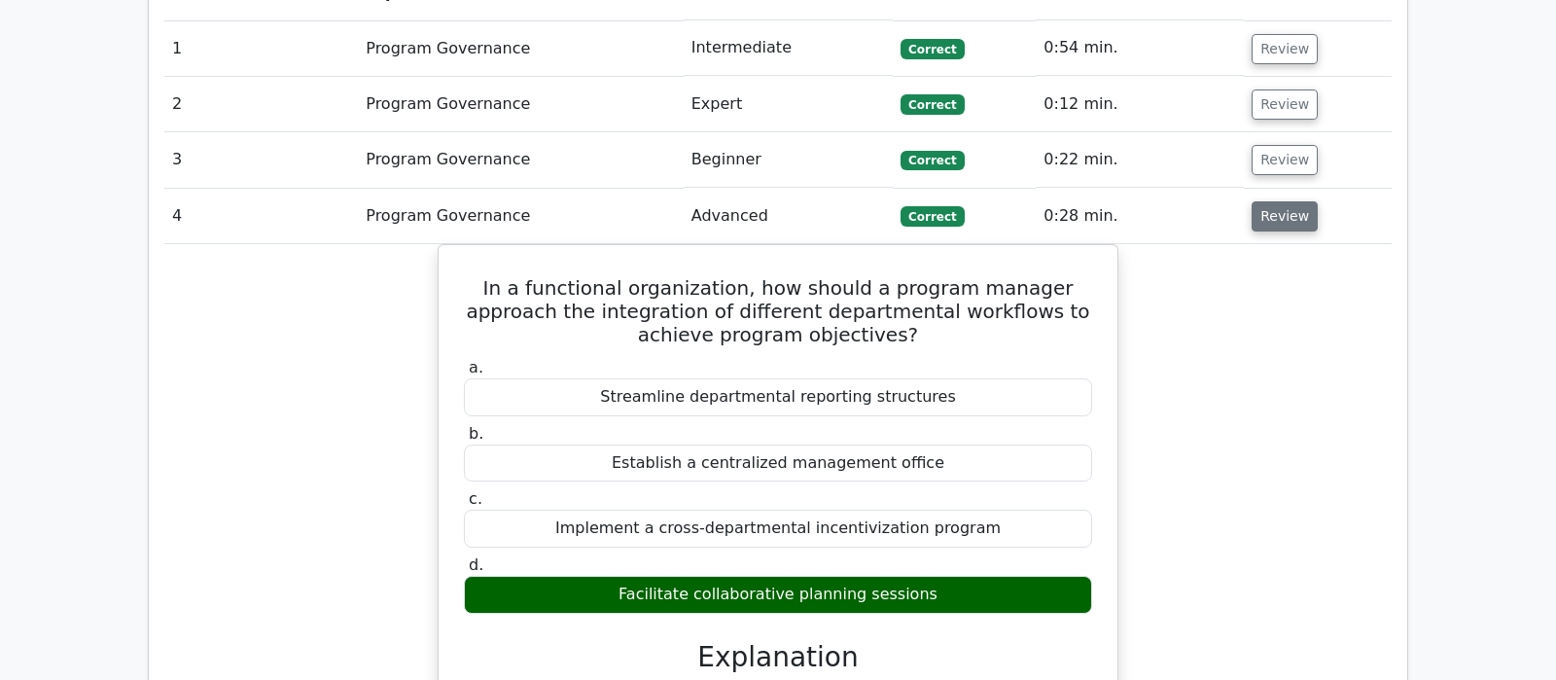
click at [1279, 201] on button "Review" at bounding box center [1285, 216] width 66 height 30
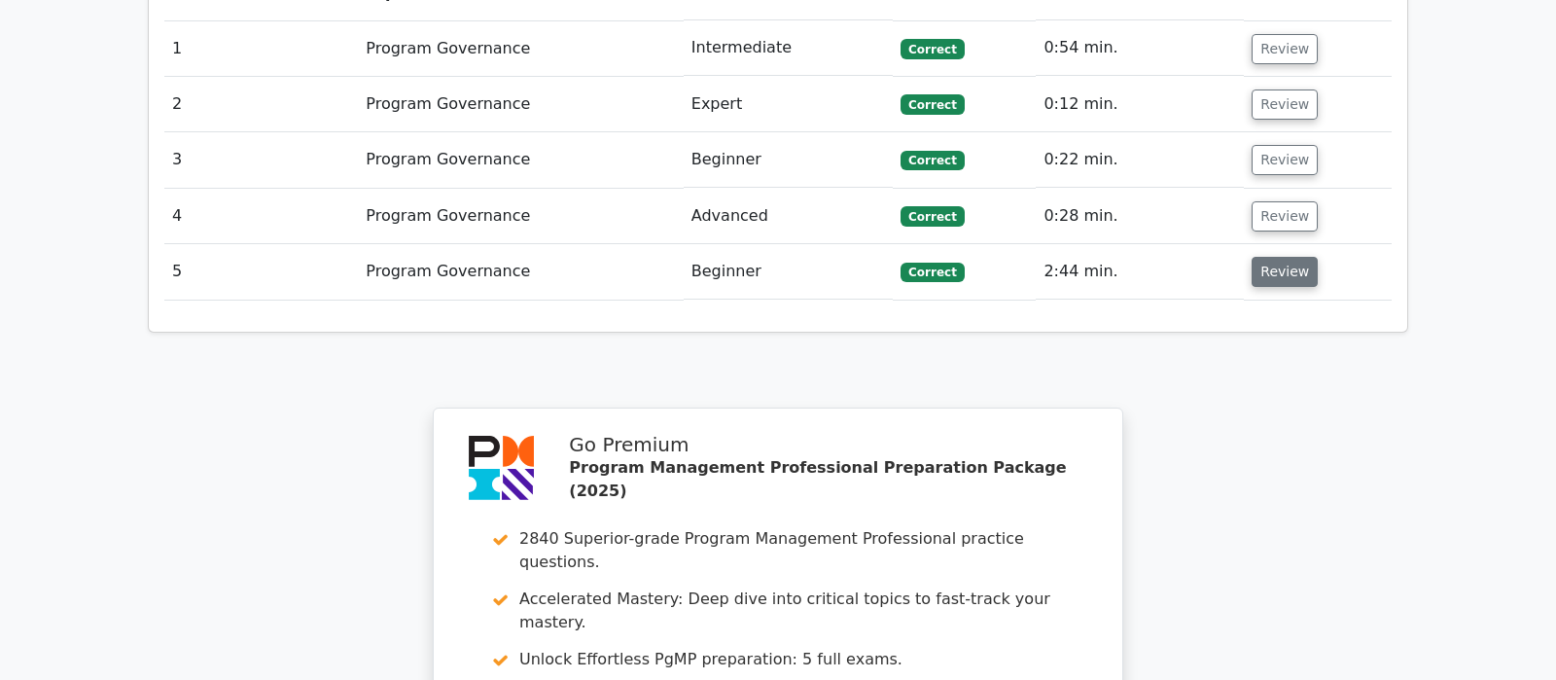
click at [1287, 257] on button "Review" at bounding box center [1285, 272] width 66 height 30
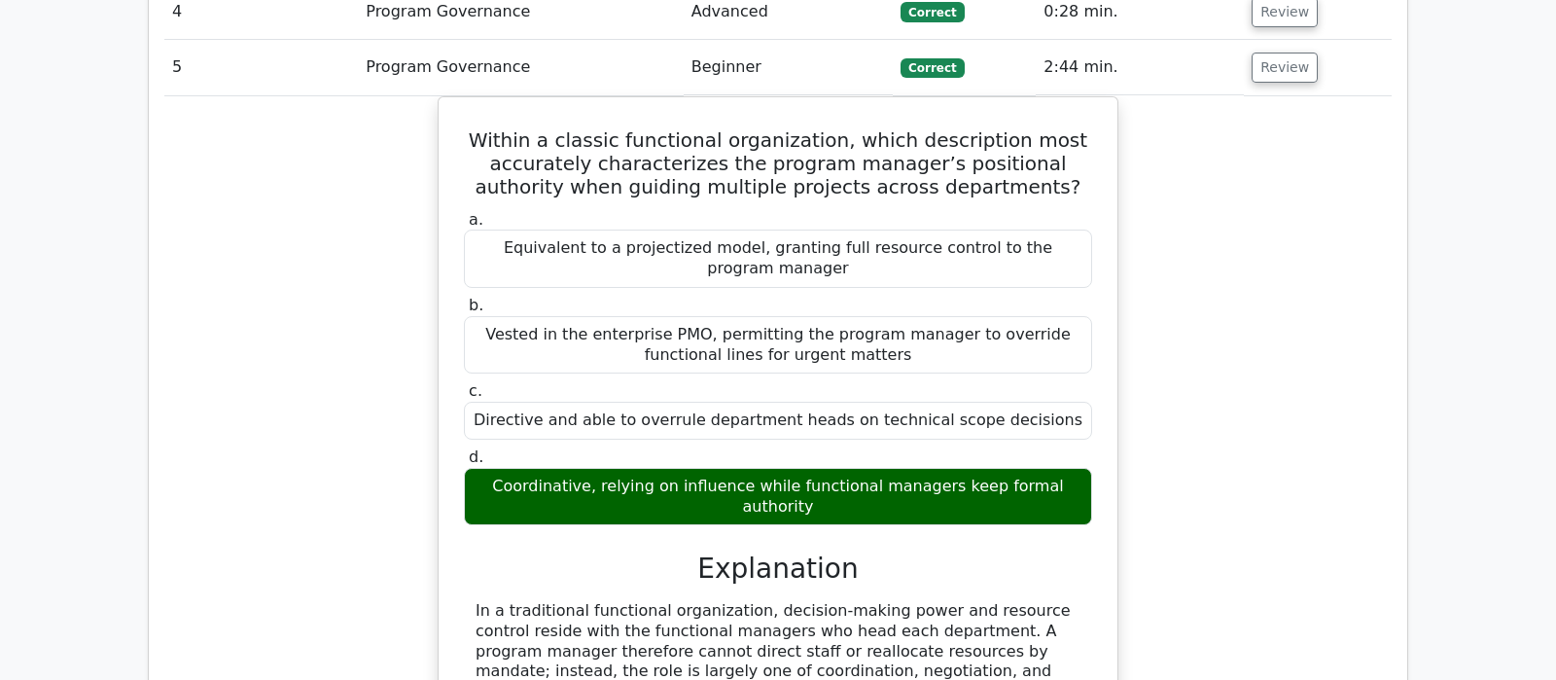
scroll to position [1838, 0]
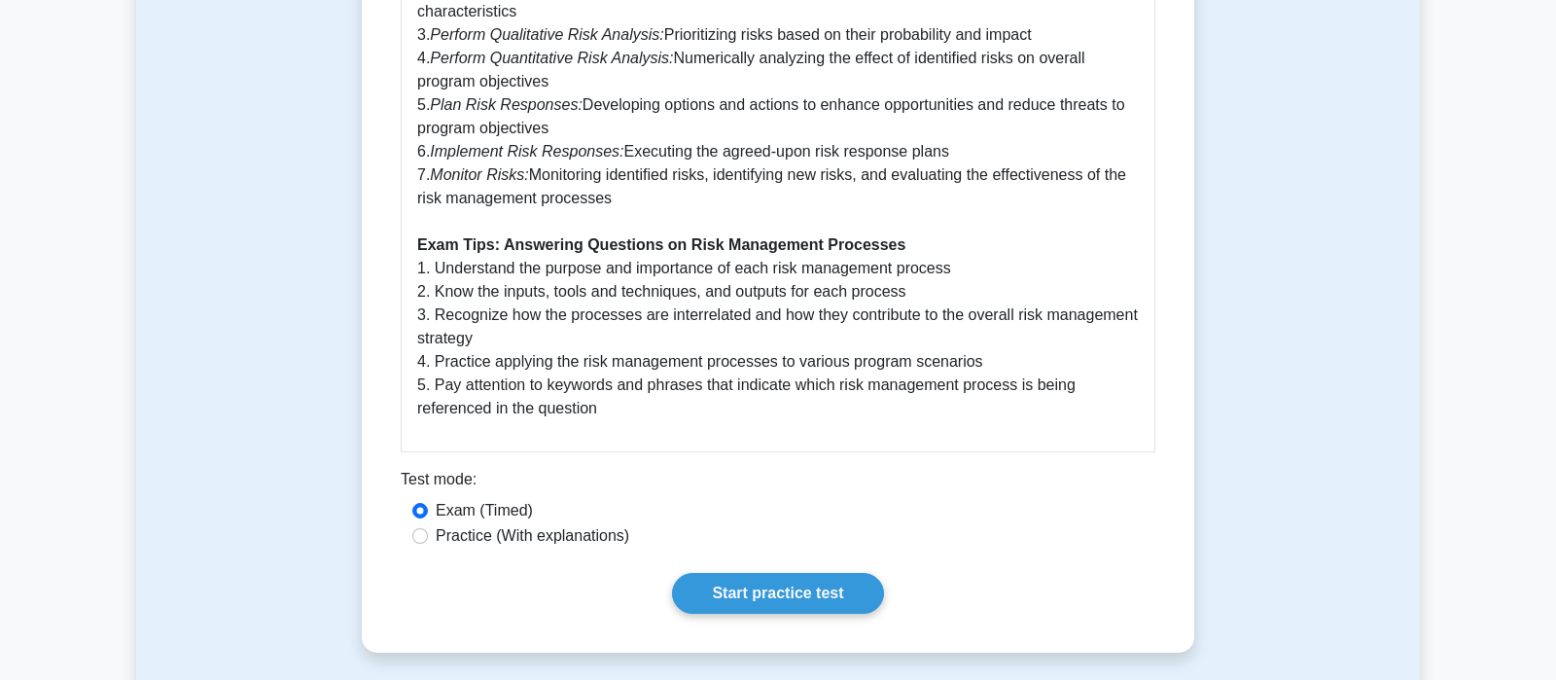
scroll to position [1328, 0]
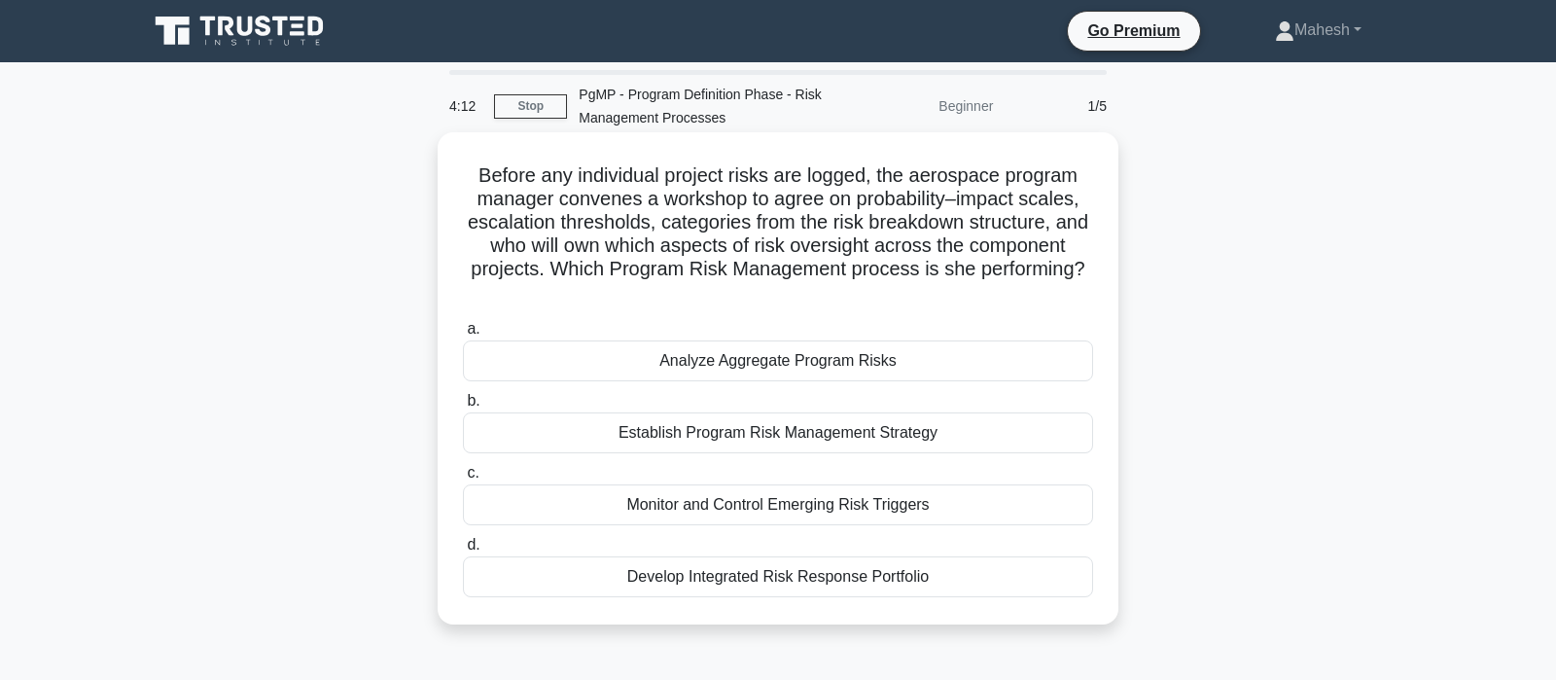
click at [814, 412] on div "Establish Program Risk Management Strategy" at bounding box center [778, 432] width 630 height 41
click at [463, 406] on input "b. Establish Program Risk Management Strategy" at bounding box center [463, 401] width 0 height 13
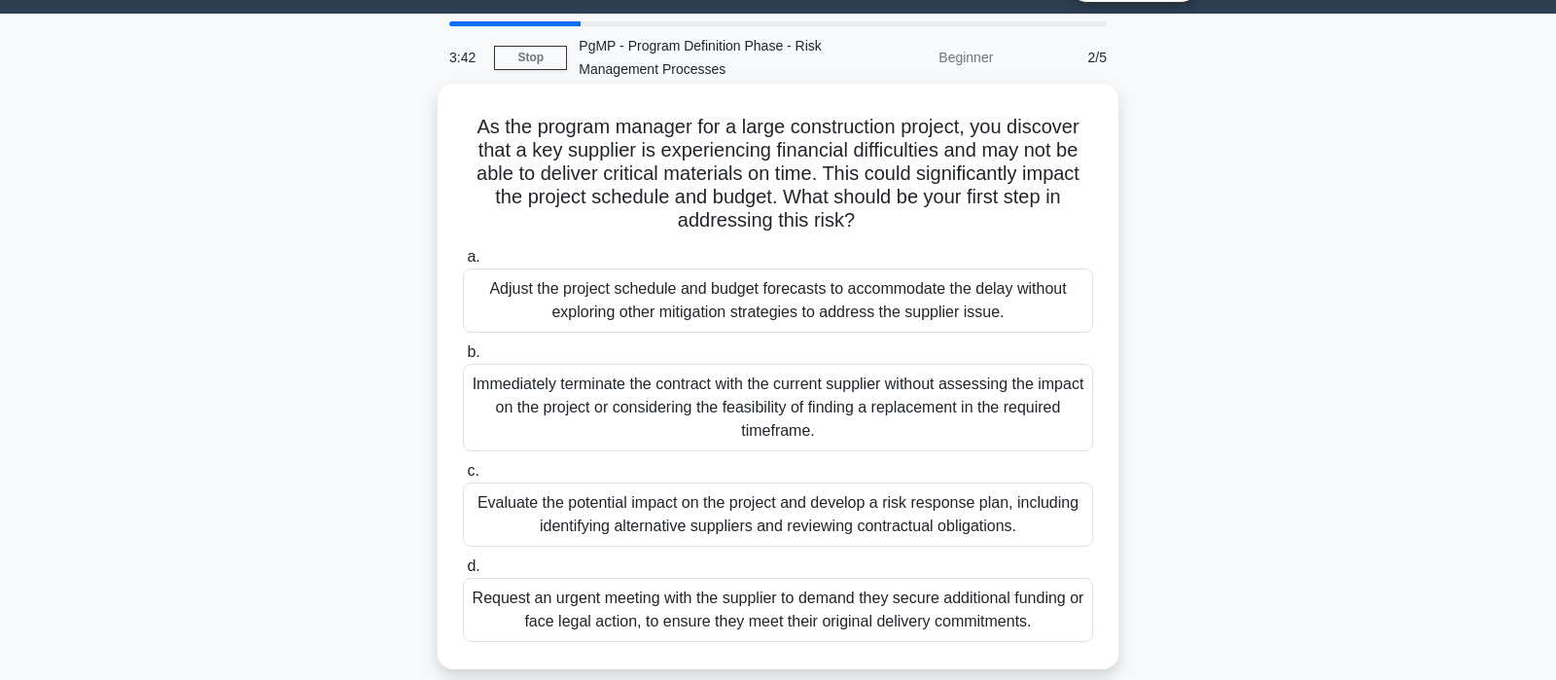
scroll to position [102, 0]
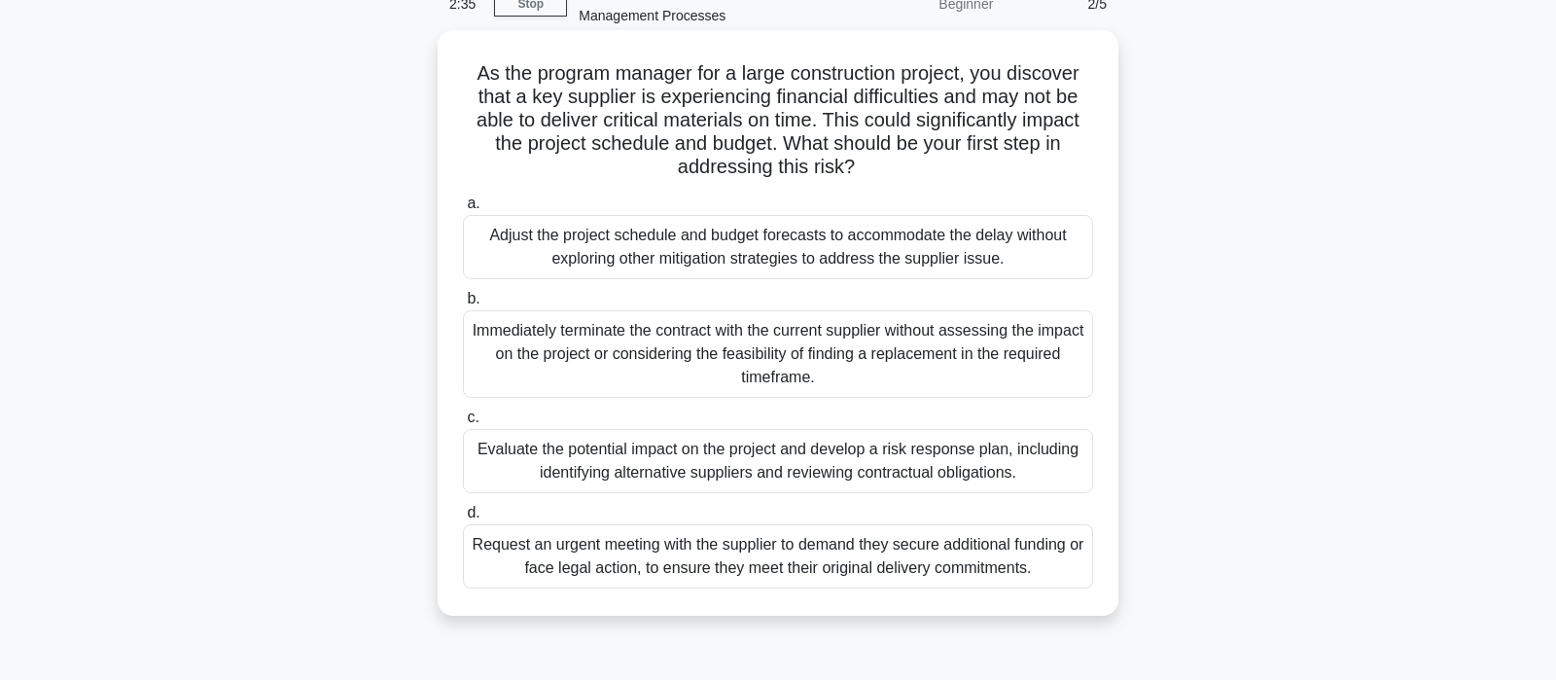
click at [834, 477] on div "Evaluate the potential impact on the project and develop a risk response plan, …" at bounding box center [778, 461] width 630 height 64
click at [463, 424] on input "c. Evaluate the potential impact on the project and develop a risk response pla…" at bounding box center [463, 417] width 0 height 13
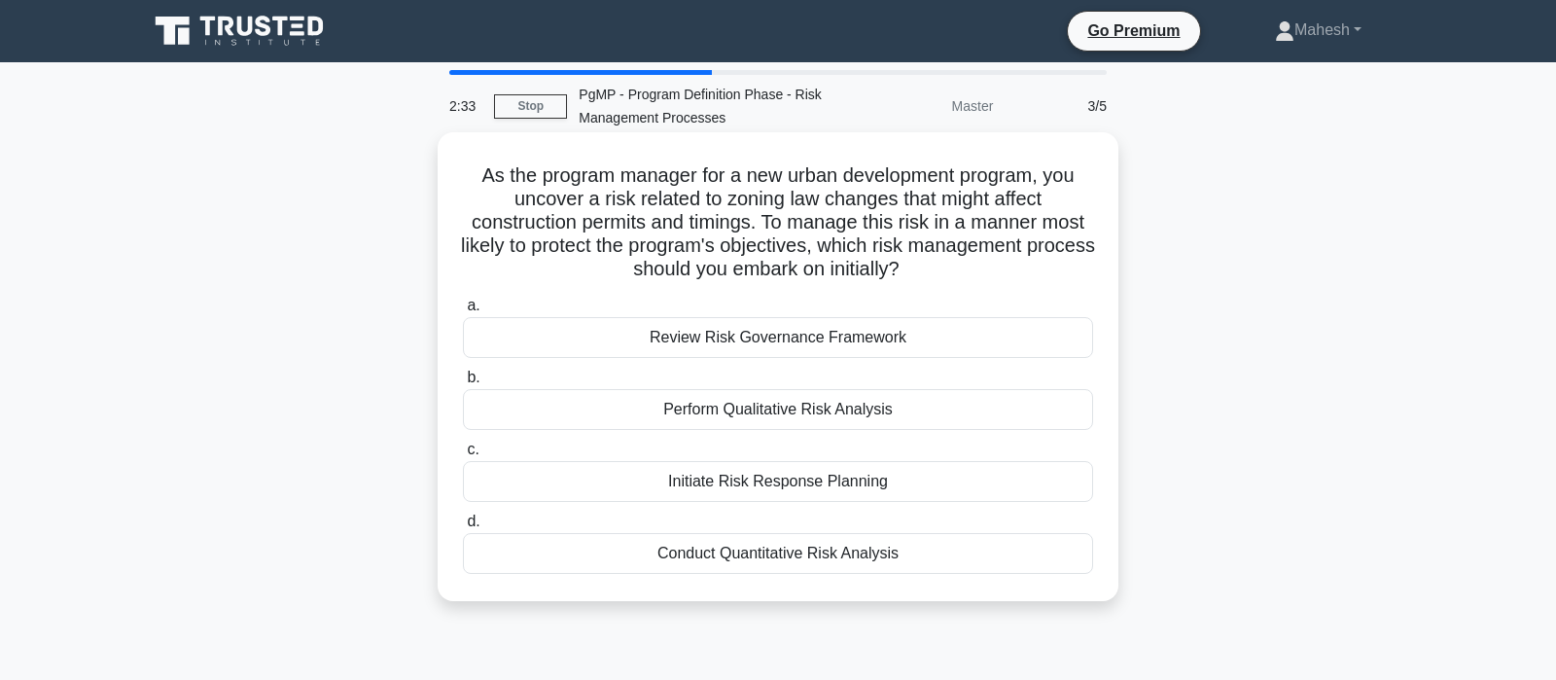
scroll to position [0, 0]
click at [808, 413] on div "Perform Qualitative Risk Analysis" at bounding box center [778, 409] width 630 height 41
click at [463, 384] on input "b. Perform Qualitative Risk Analysis" at bounding box center [463, 378] width 0 height 13
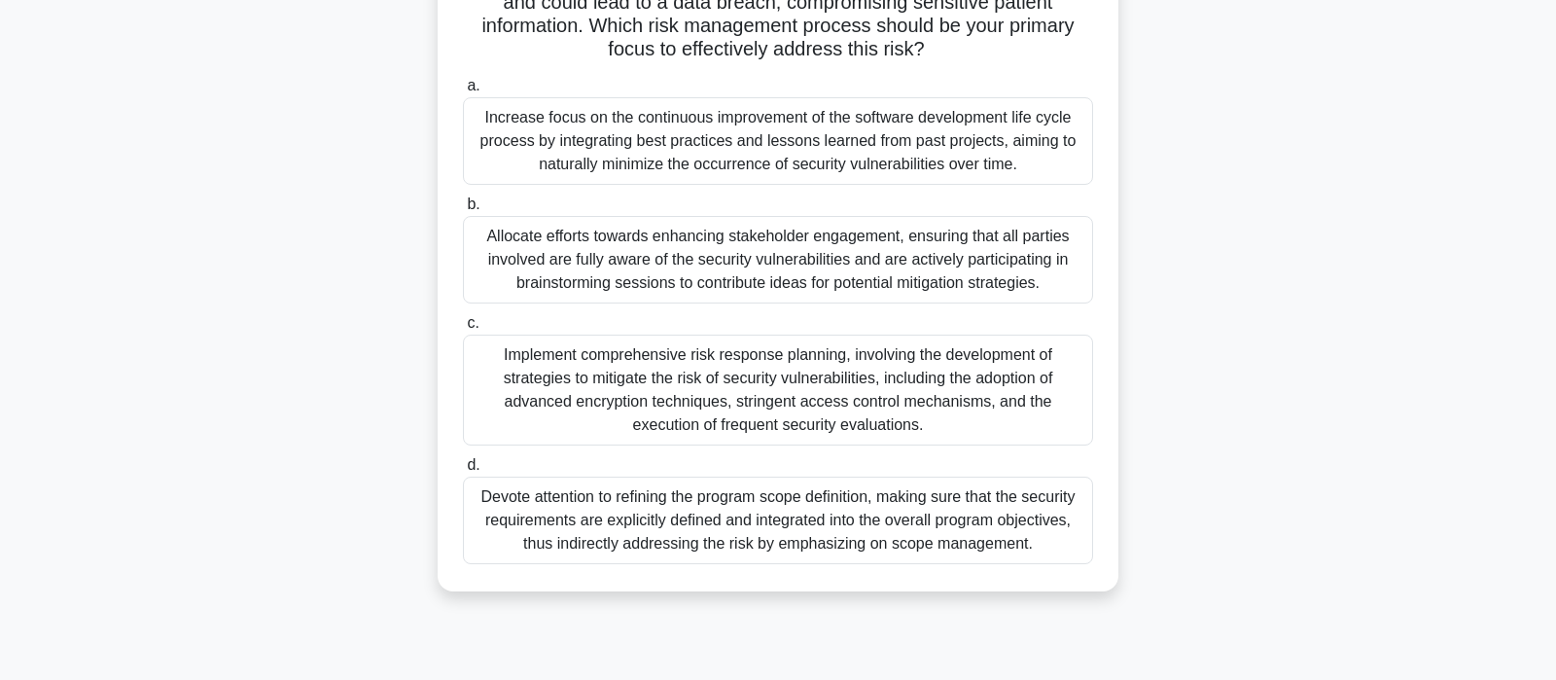
scroll to position [204, 0]
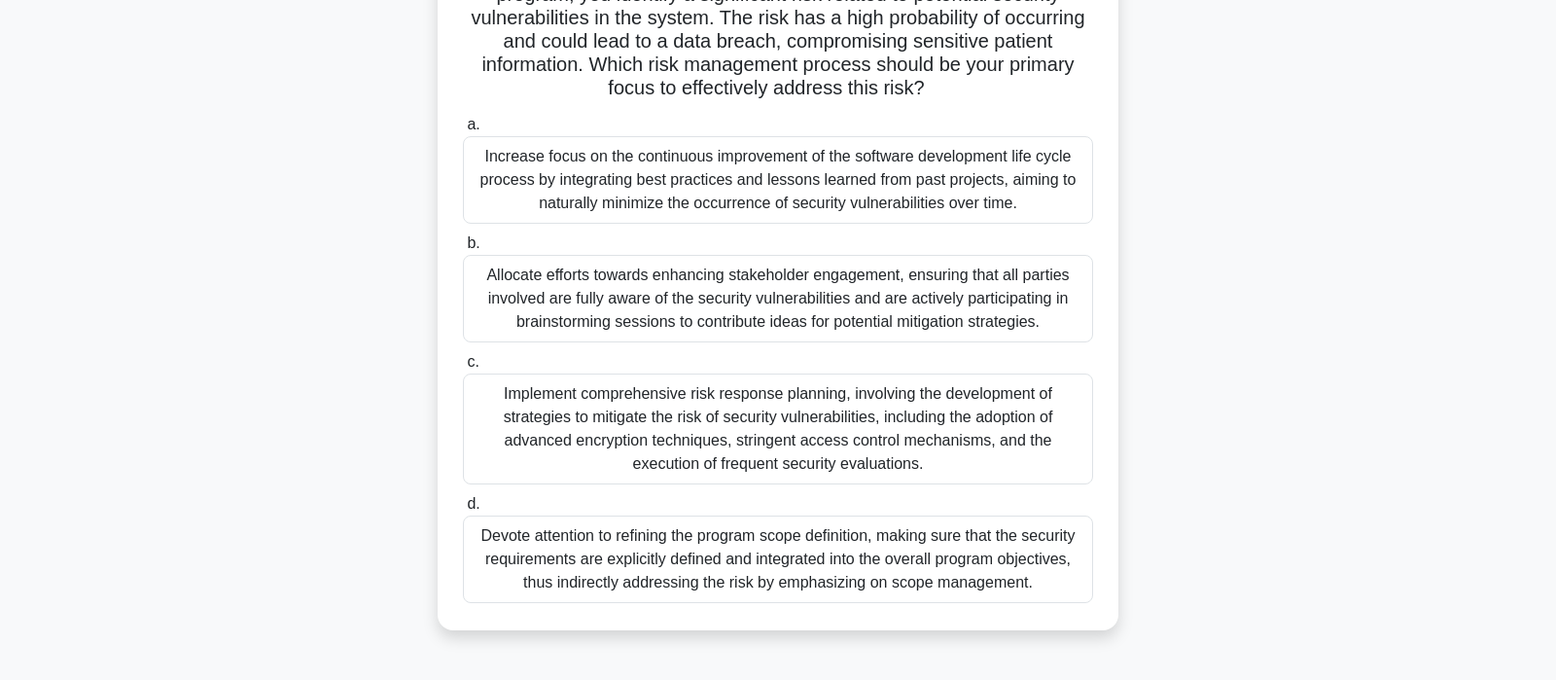
click at [941, 436] on div "Implement comprehensive risk response planning, involving the development of st…" at bounding box center [778, 428] width 630 height 111
click at [463, 369] on input "c. Implement comprehensive risk response planning, involving the development of…" at bounding box center [463, 362] width 0 height 13
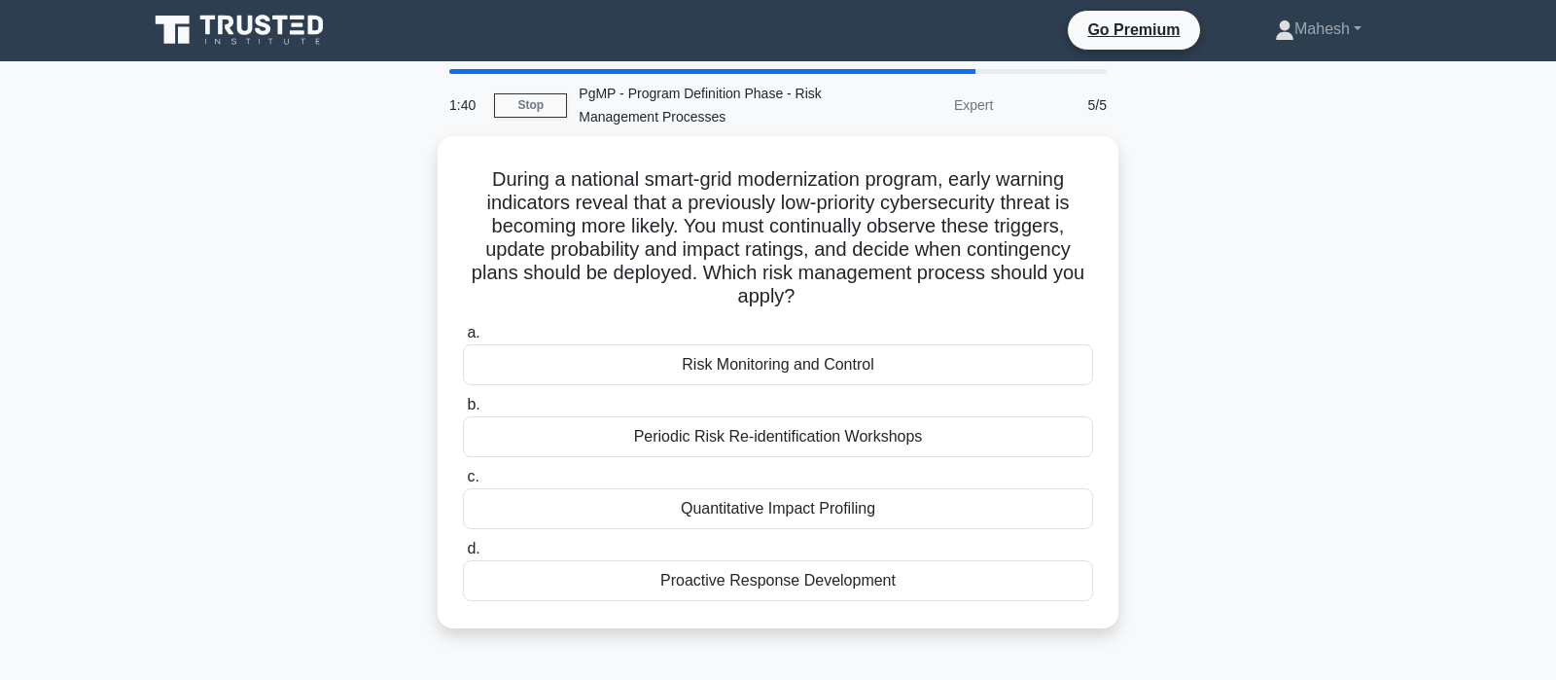
scroll to position [0, 0]
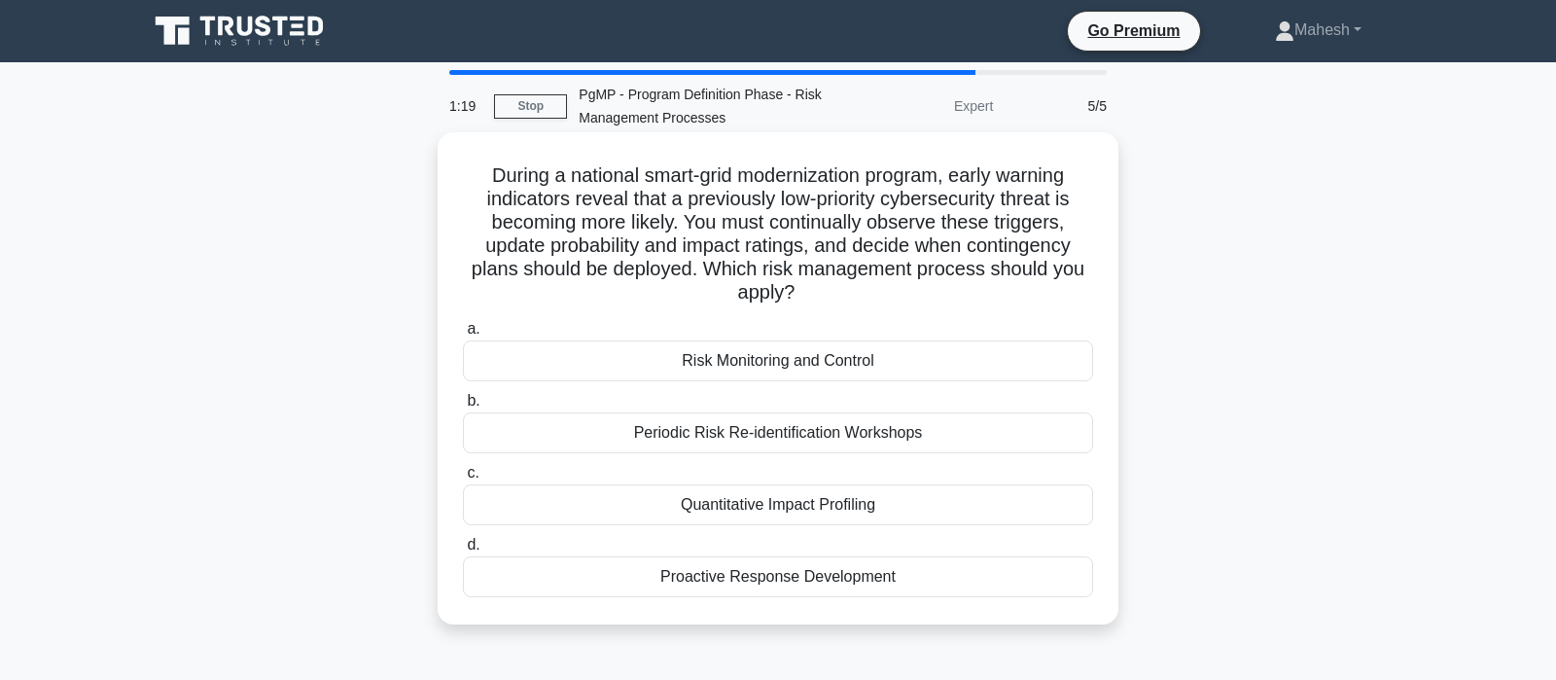
click at [830, 363] on div "Risk Monitoring and Control" at bounding box center [778, 360] width 630 height 41
click at [463, 336] on input "a. Risk Monitoring and Control" at bounding box center [463, 329] width 0 height 13
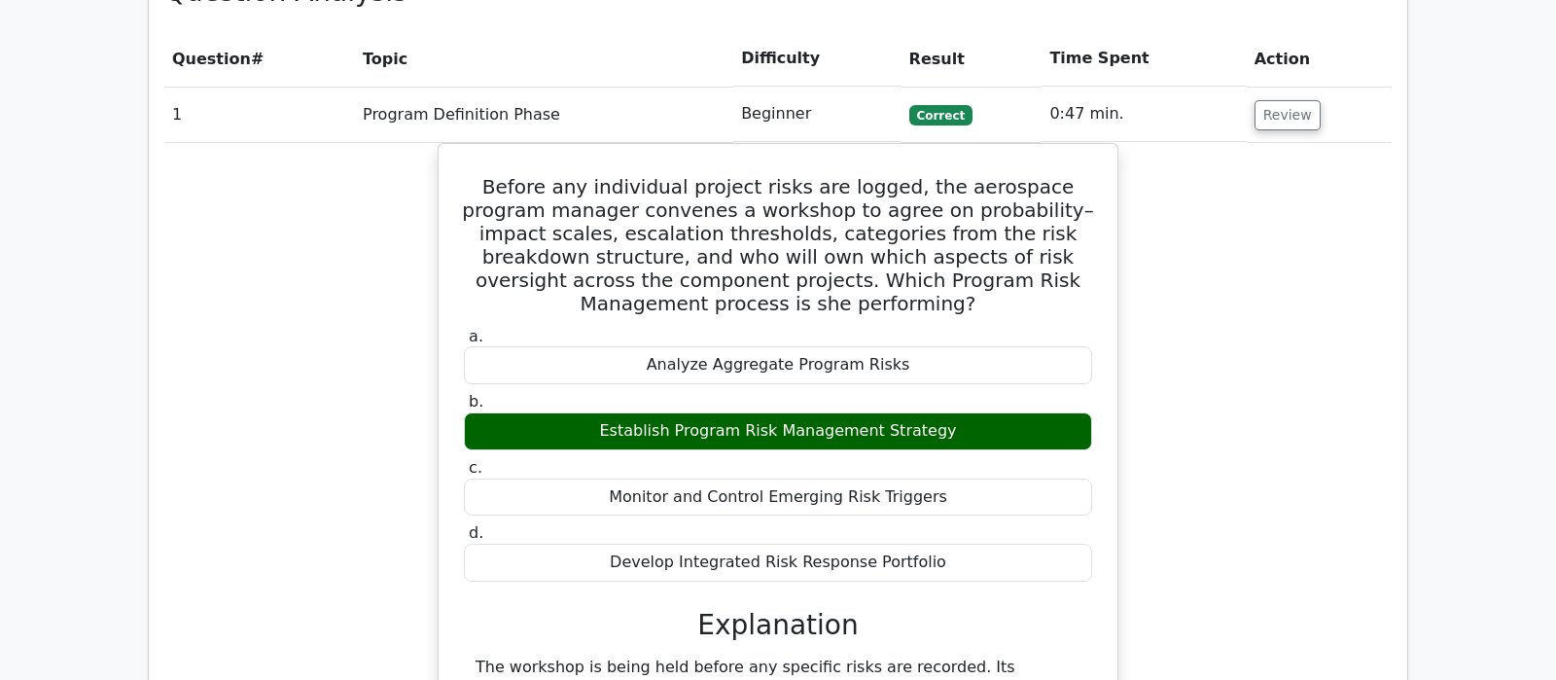
scroll to position [1430, 0]
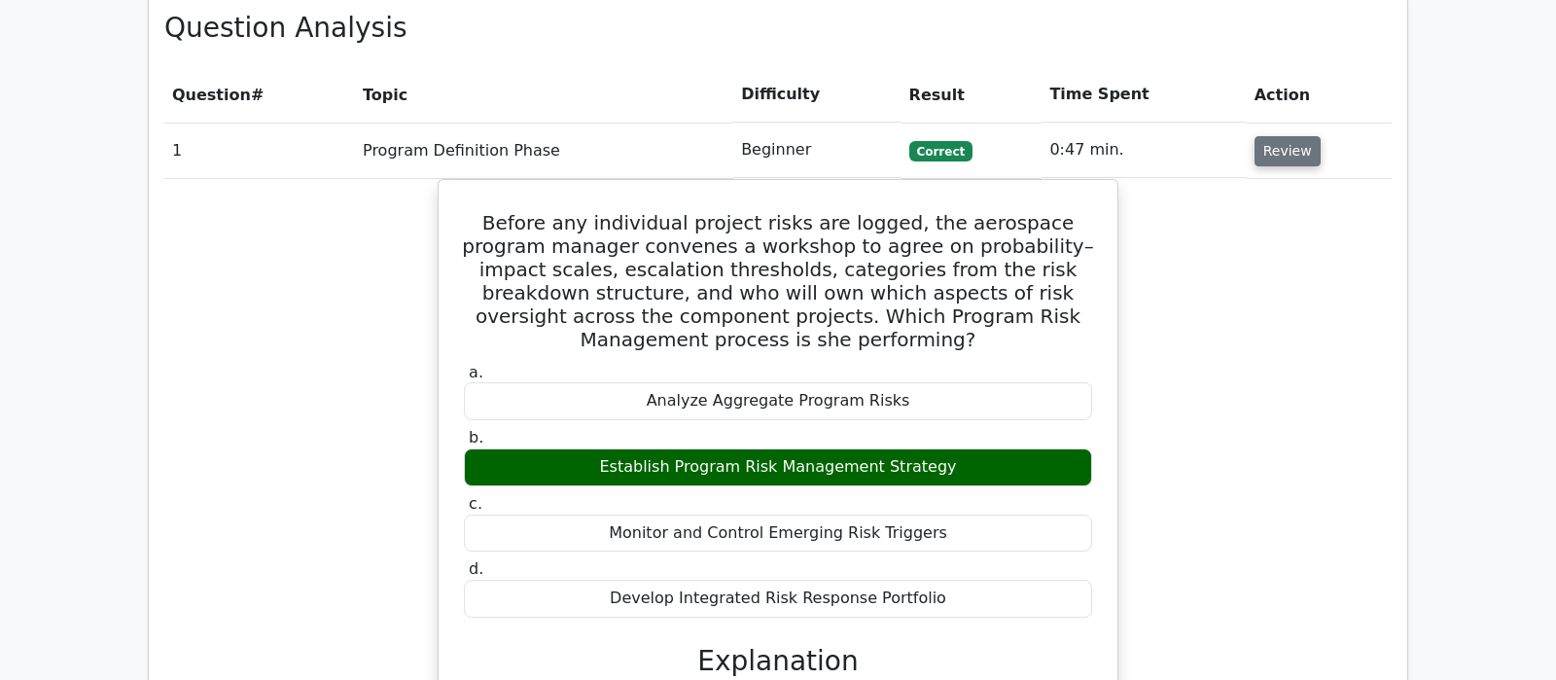
click at [1272, 136] on button "Review" at bounding box center [1288, 151] width 66 height 30
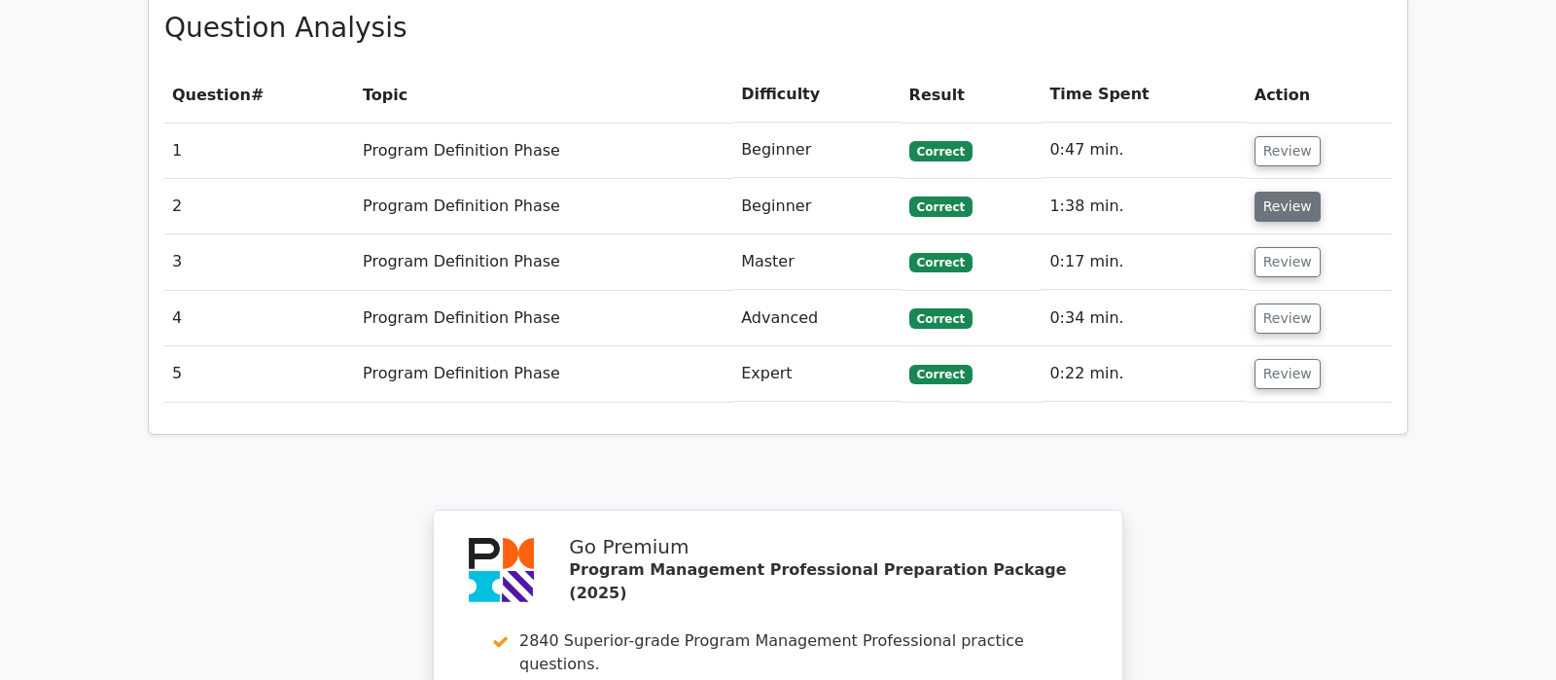
click at [1290, 192] on button "Review" at bounding box center [1288, 207] width 66 height 30
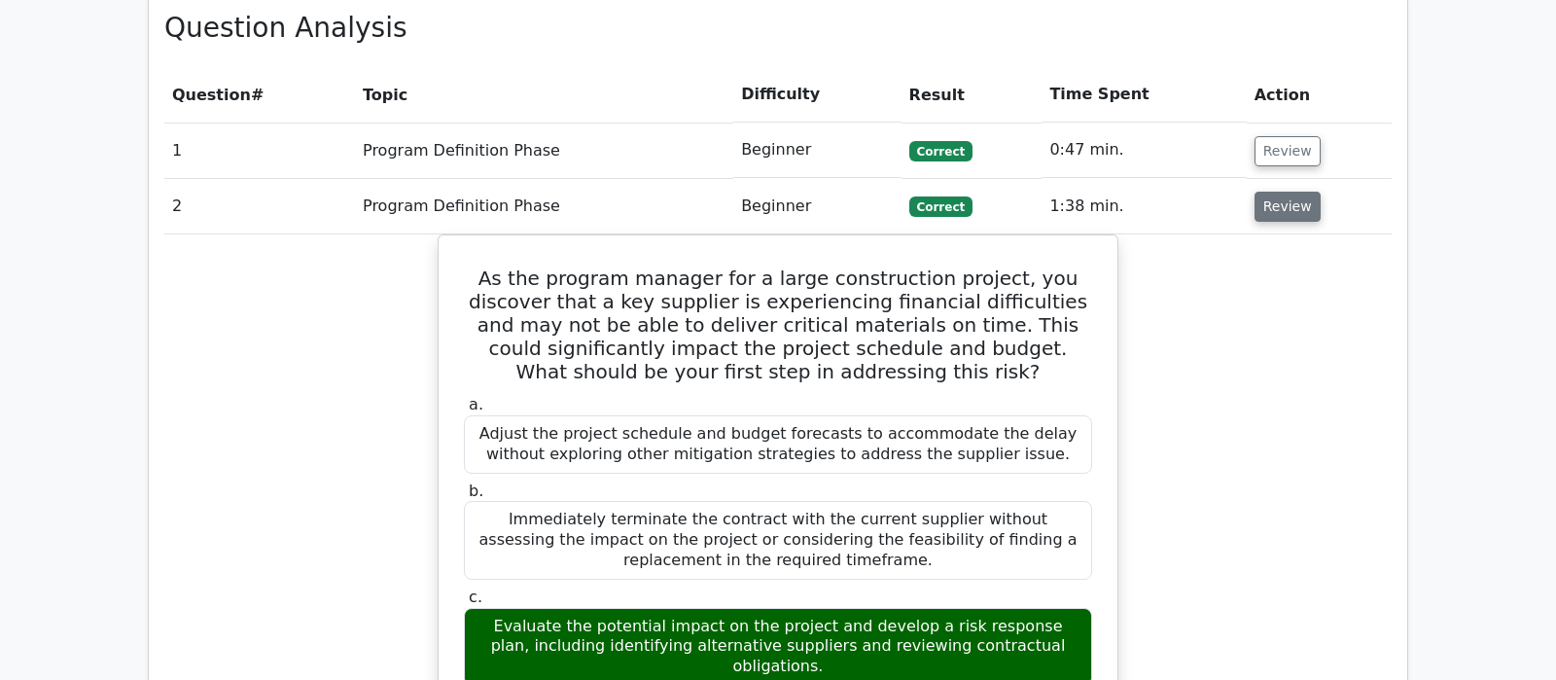
click at [1290, 192] on button "Review" at bounding box center [1288, 207] width 66 height 30
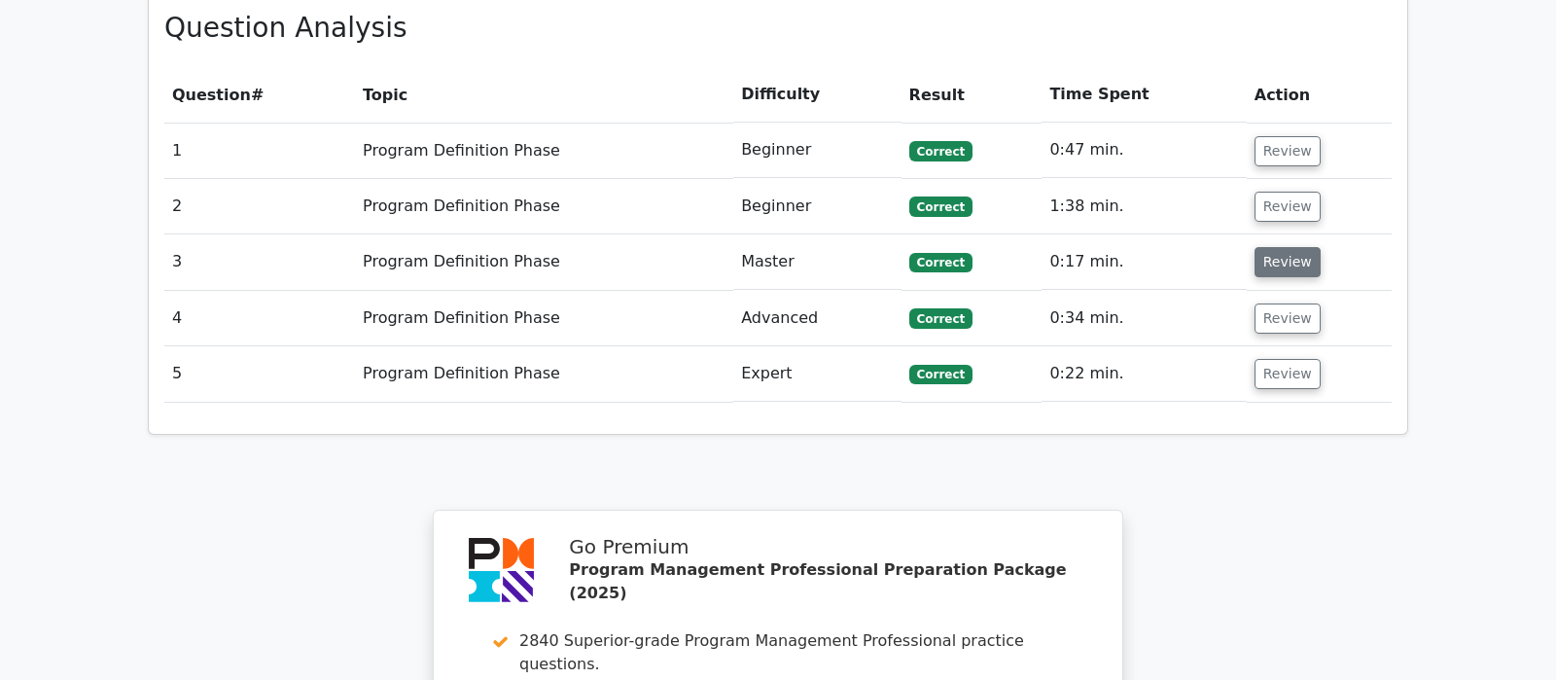
click at [1296, 247] on button "Review" at bounding box center [1288, 262] width 66 height 30
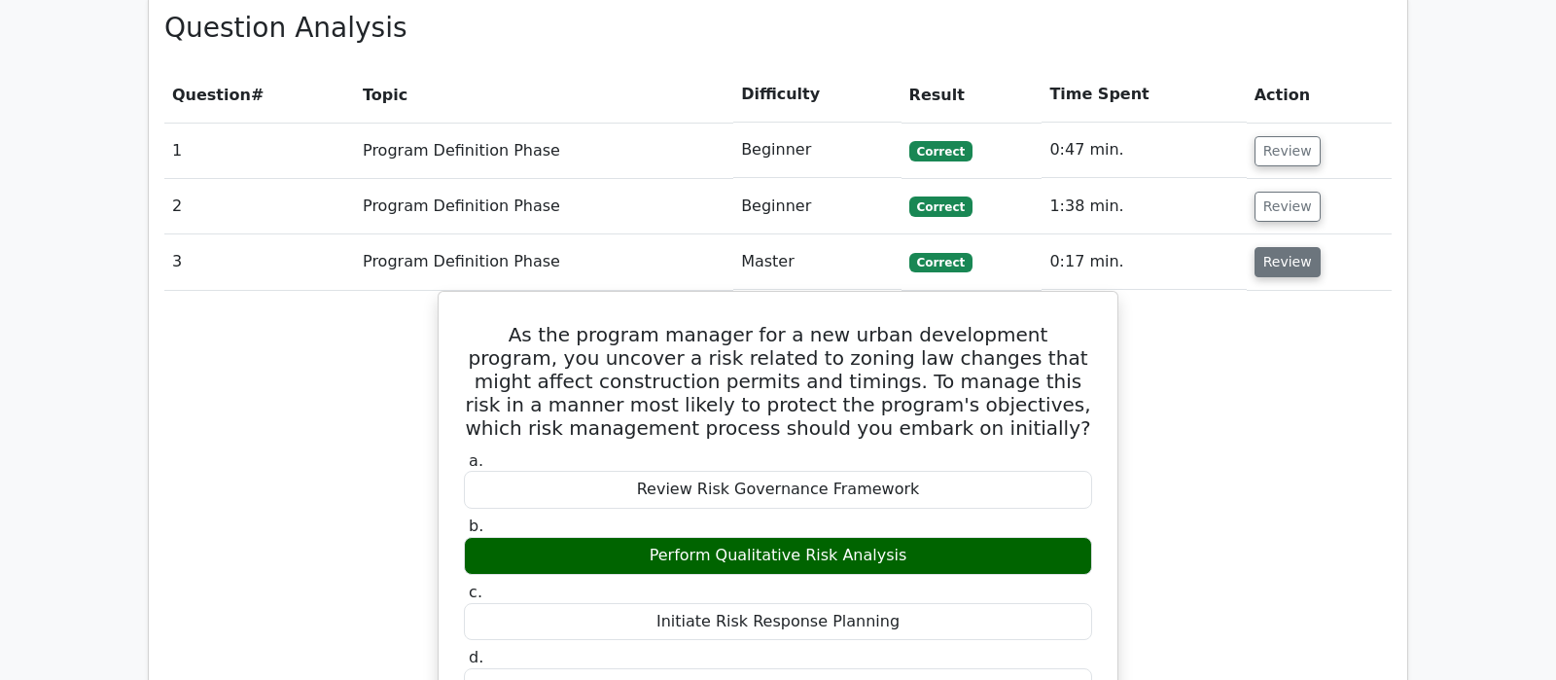
click at [1290, 247] on button "Review" at bounding box center [1288, 262] width 66 height 30
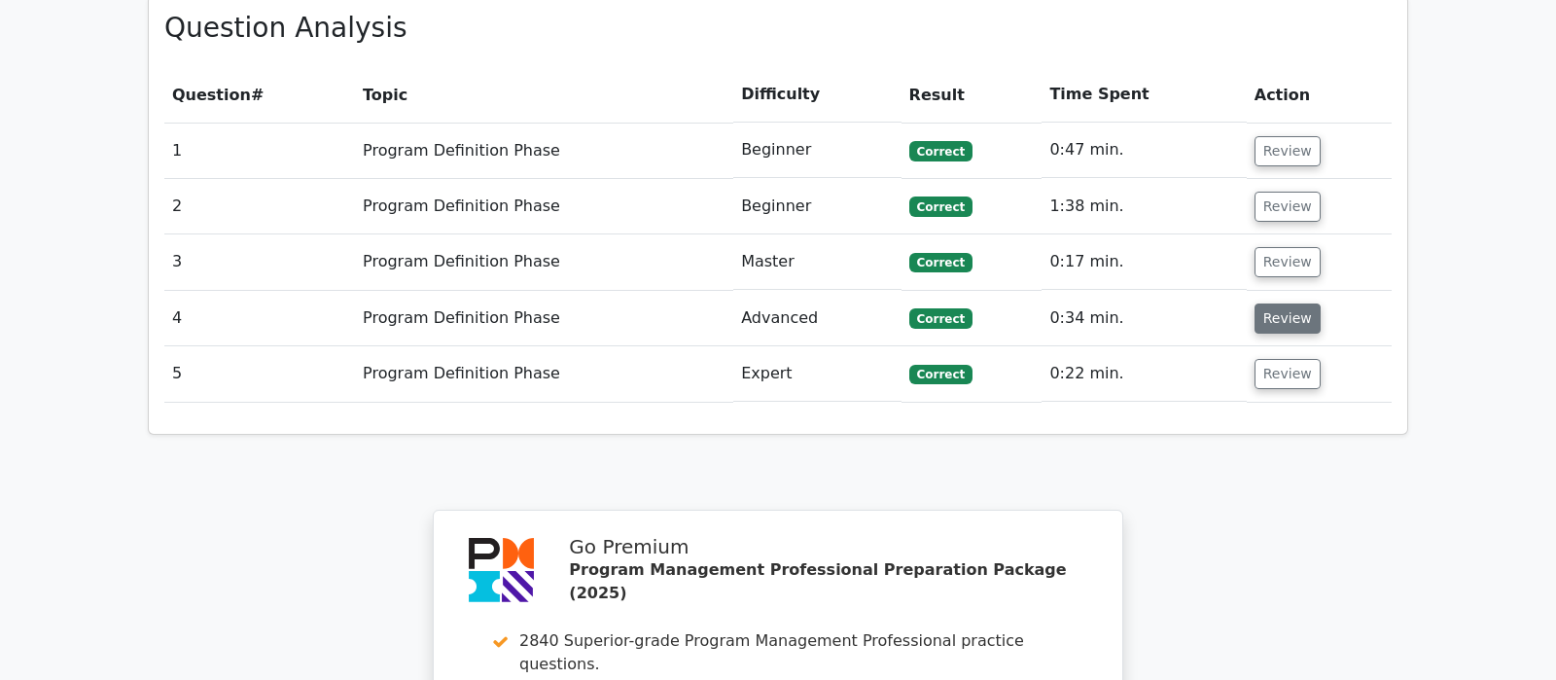
click at [1291, 303] on button "Review" at bounding box center [1288, 318] width 66 height 30
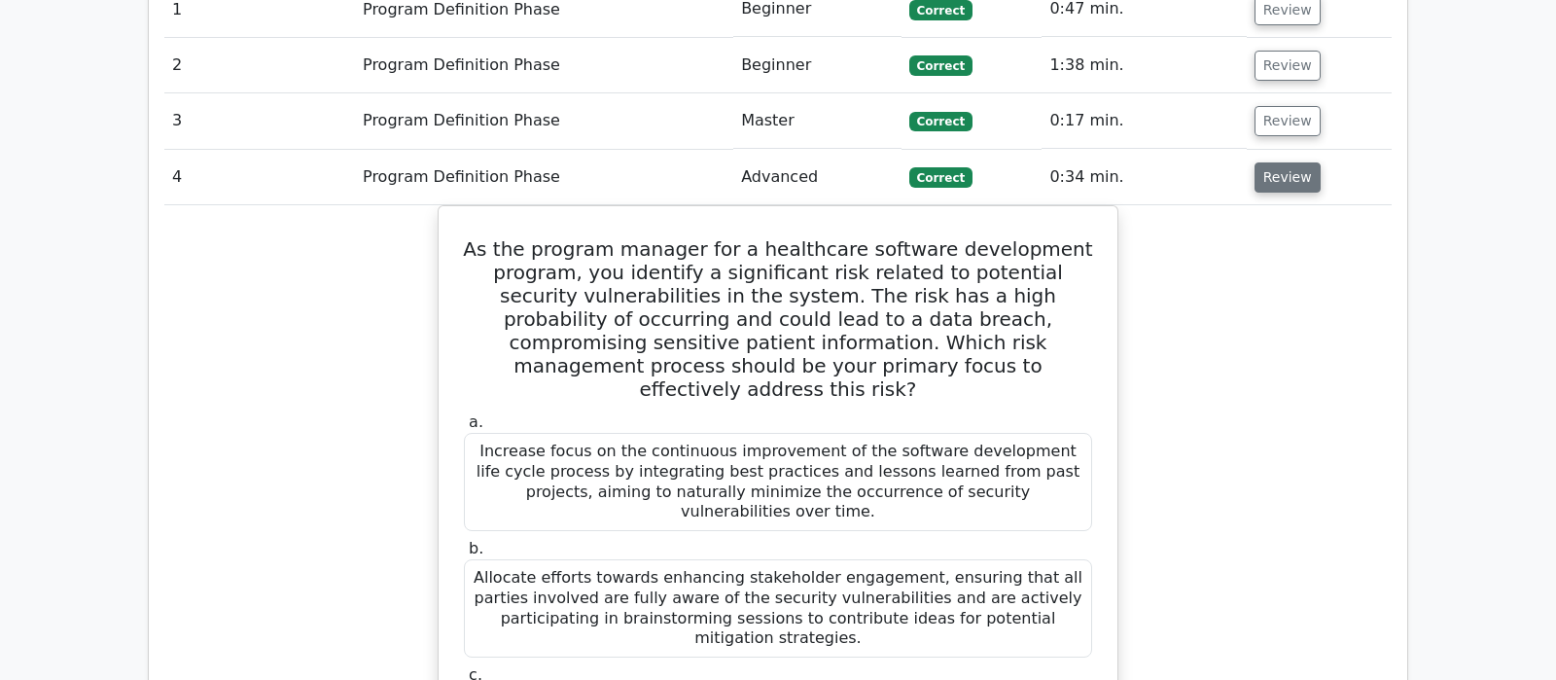
scroll to position [1532, 0]
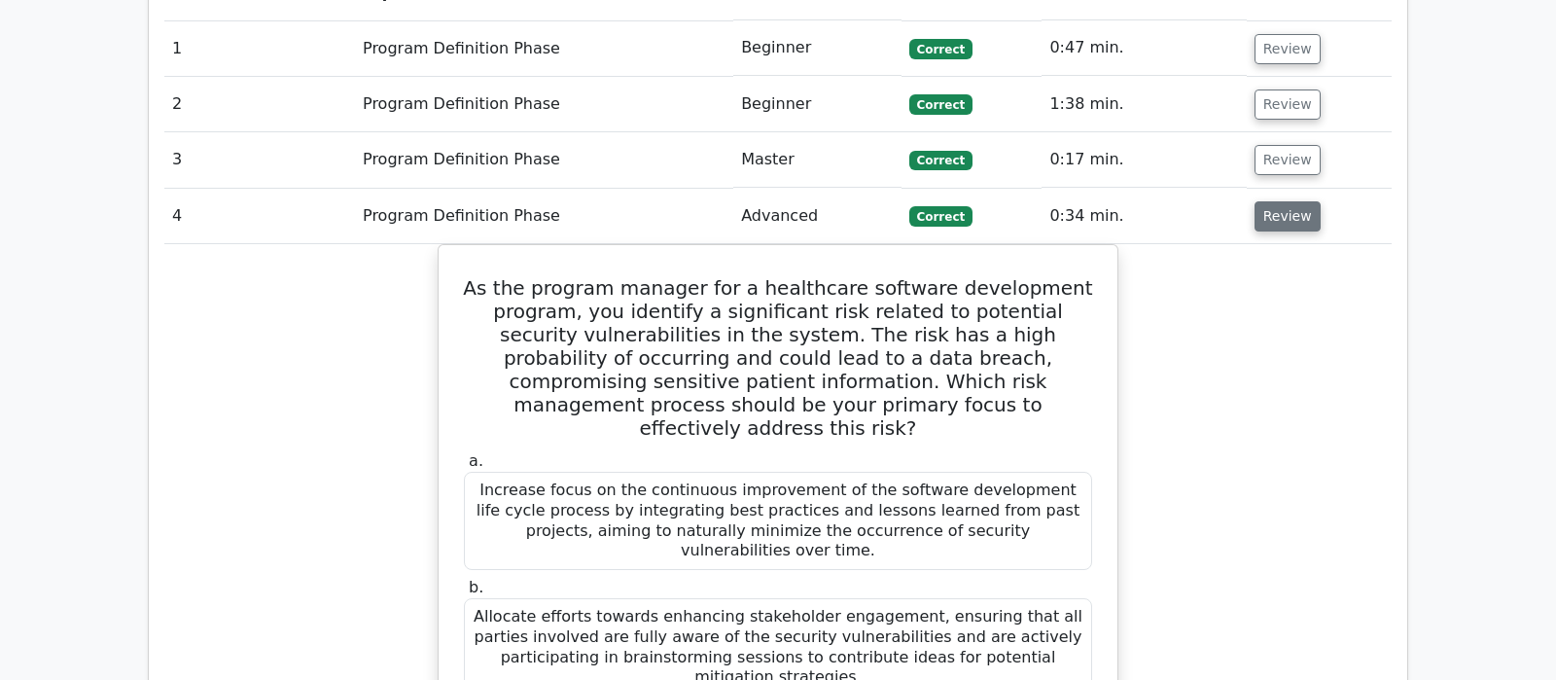
click at [1281, 201] on button "Review" at bounding box center [1288, 216] width 66 height 30
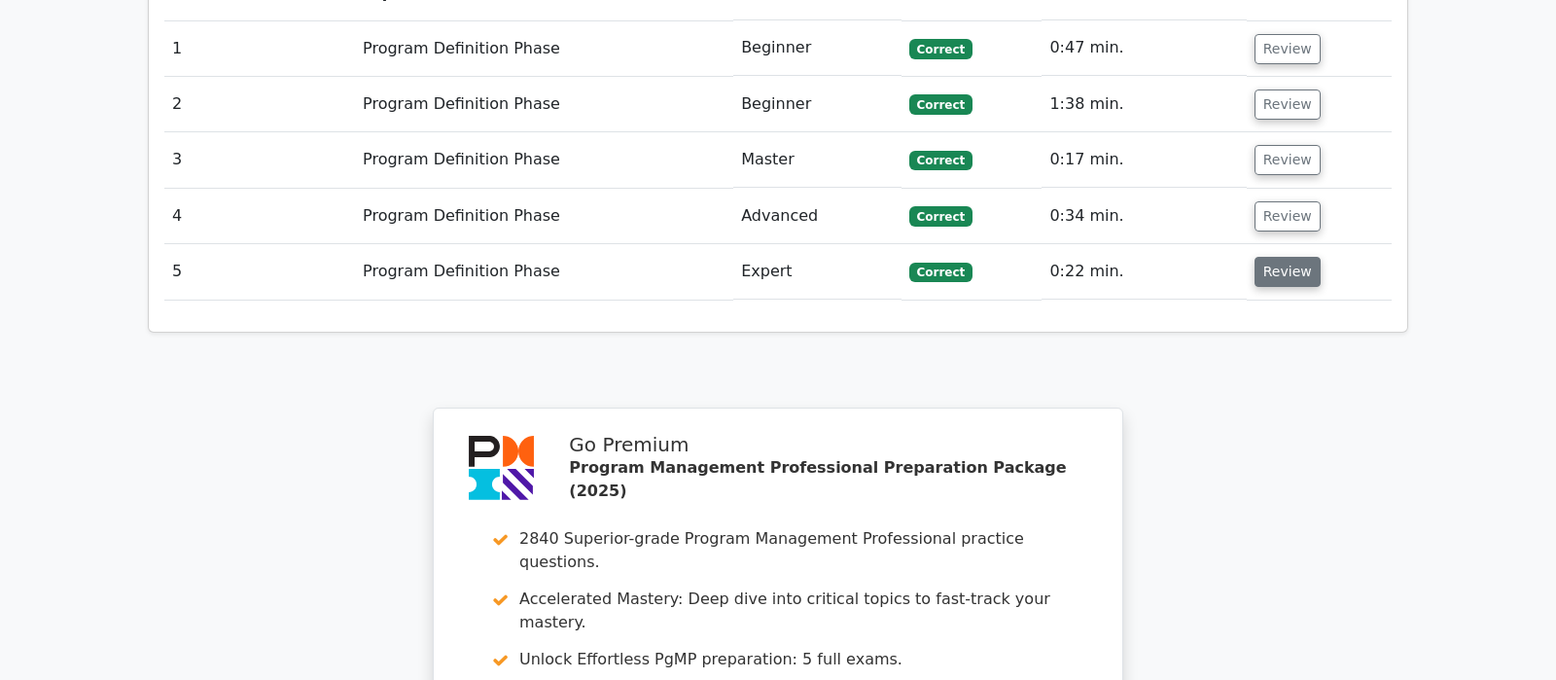
click at [1295, 257] on button "Review" at bounding box center [1288, 272] width 66 height 30
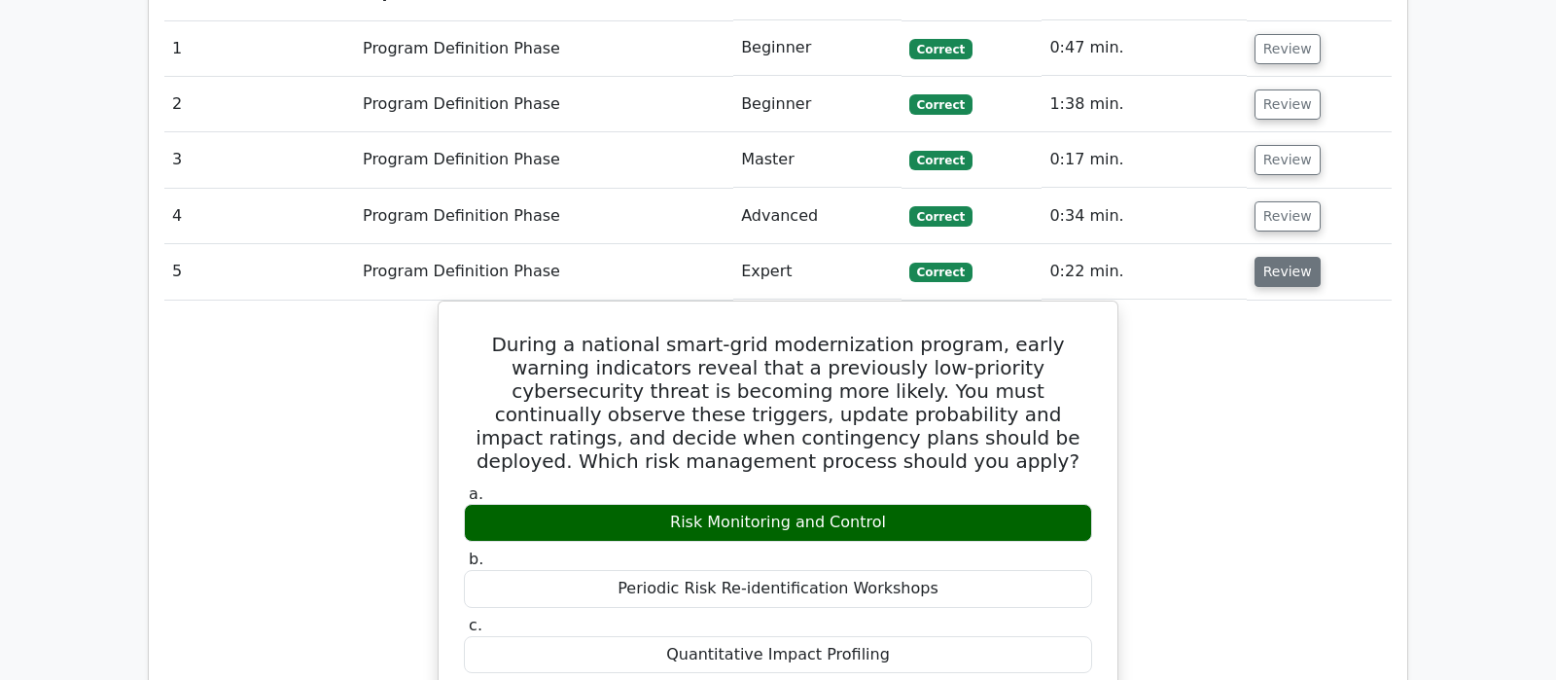
click at [1295, 257] on button "Review" at bounding box center [1288, 272] width 66 height 30
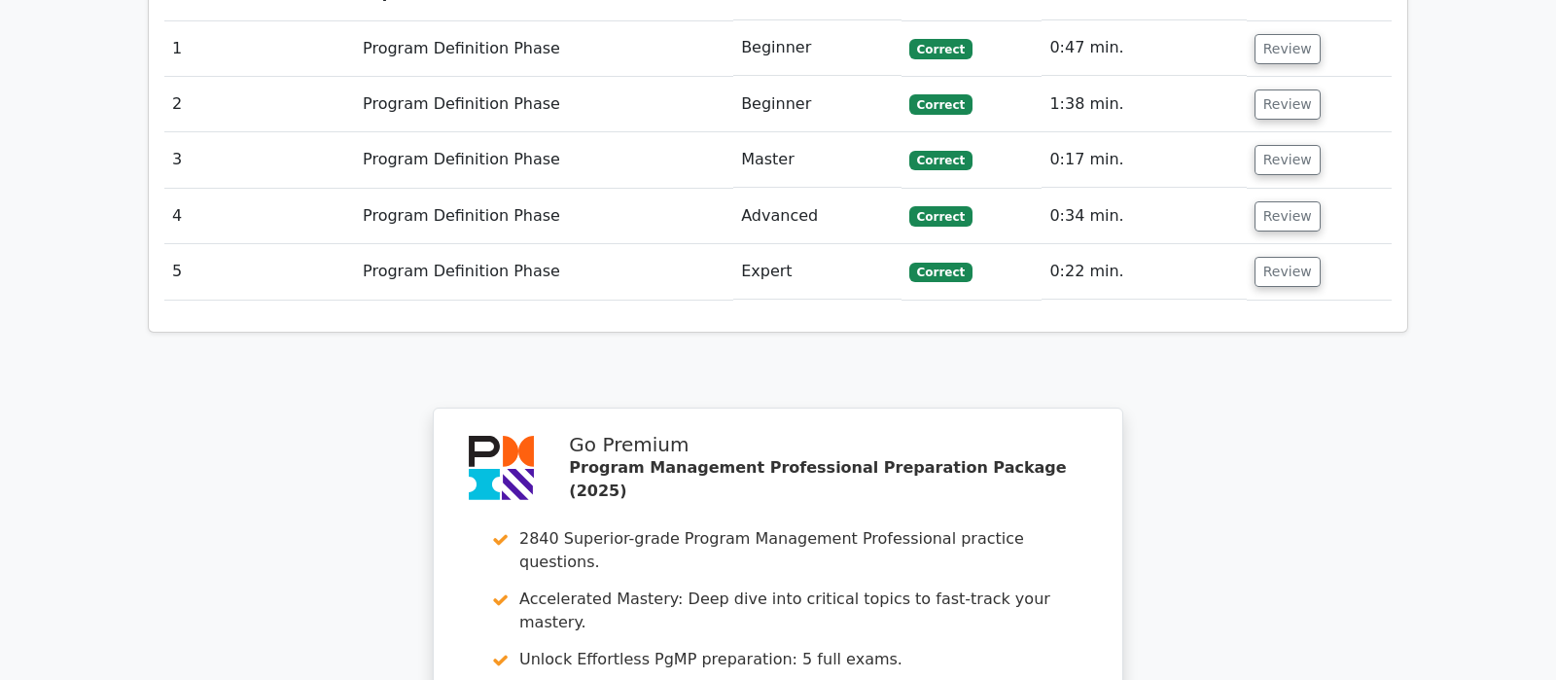
scroll to position [1123, 0]
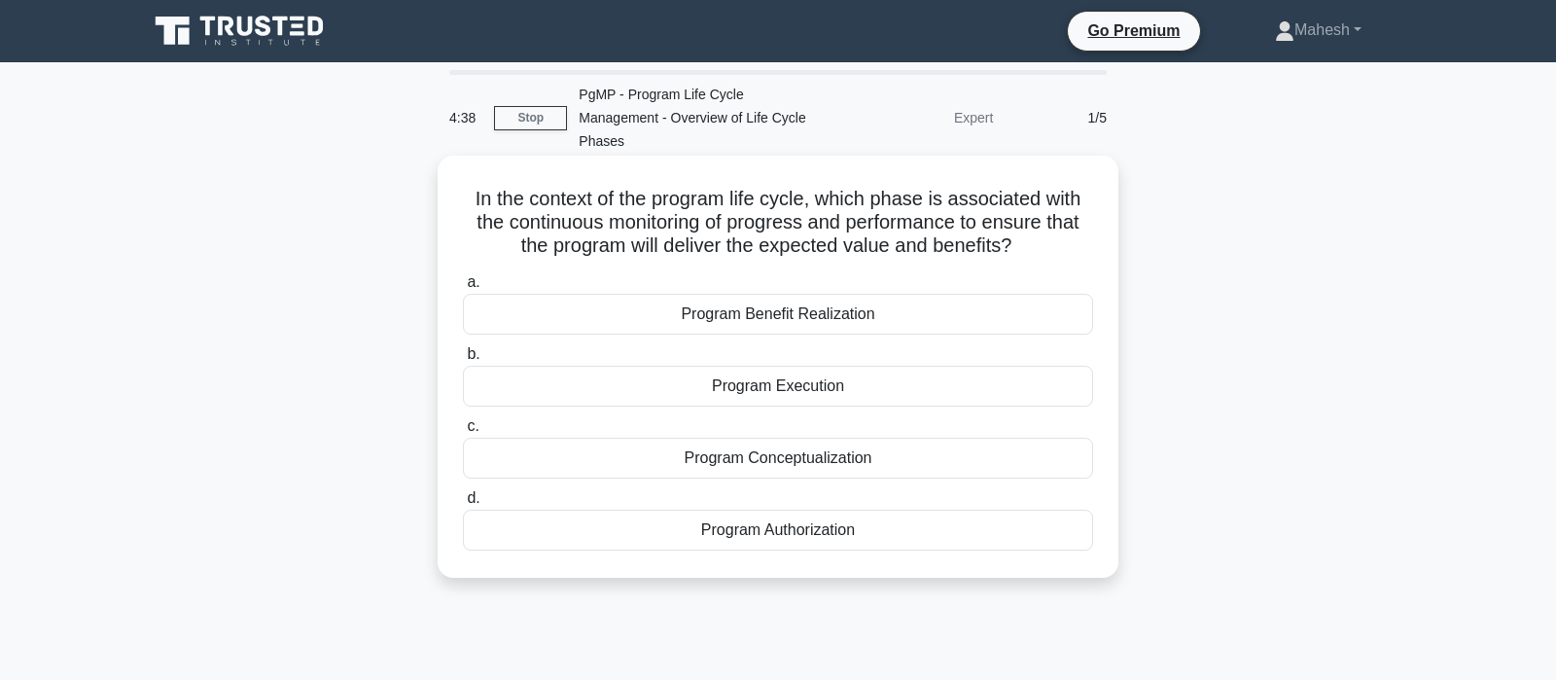
click at [824, 366] on div "Program Execution" at bounding box center [778, 386] width 630 height 41
click at [463, 361] on input "b. Program Execution" at bounding box center [463, 354] width 0 height 13
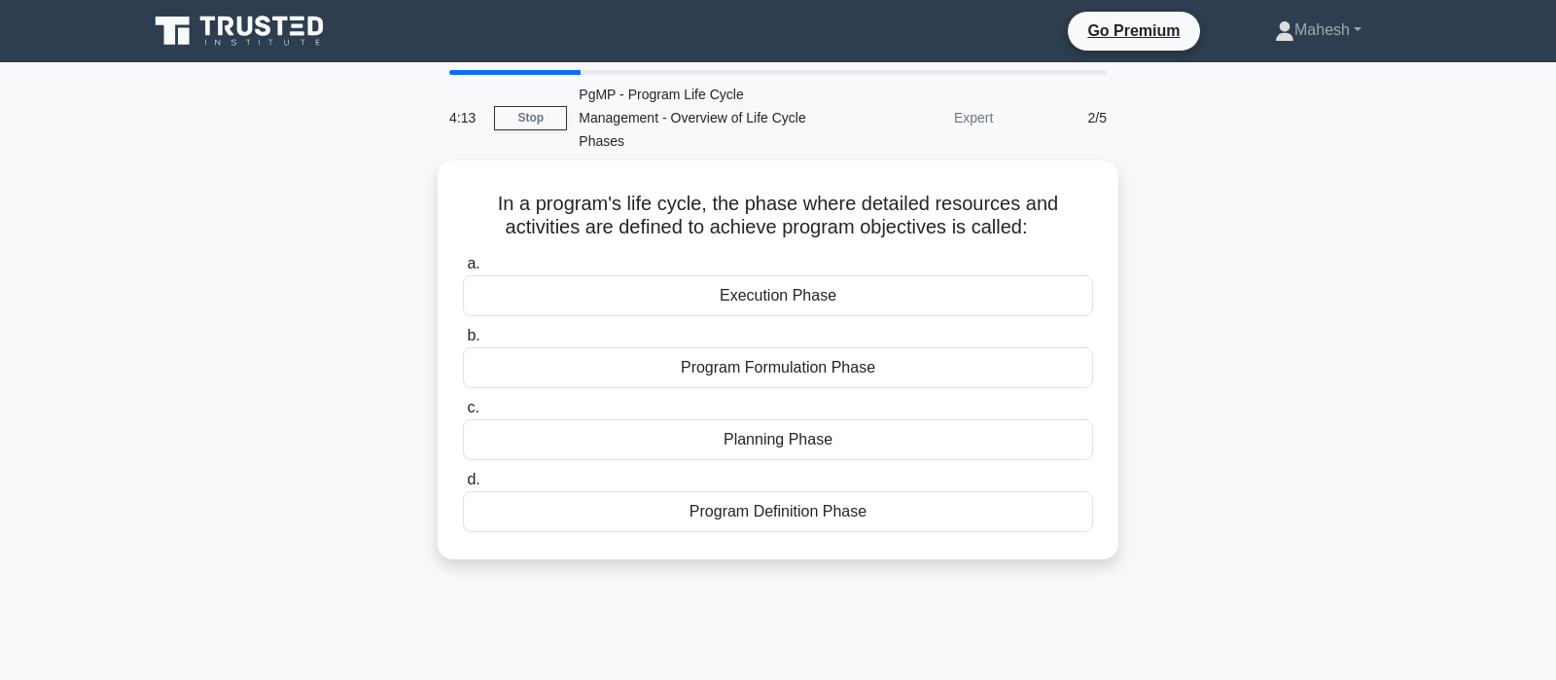
drag, startPoint x: 816, startPoint y: 483, endPoint x: 1164, endPoint y: 357, distance: 370.4
click at [1164, 357] on div "In a program's life cycle, the phase where detailed resources and activities ar…" at bounding box center [778, 371] width 1284 height 422
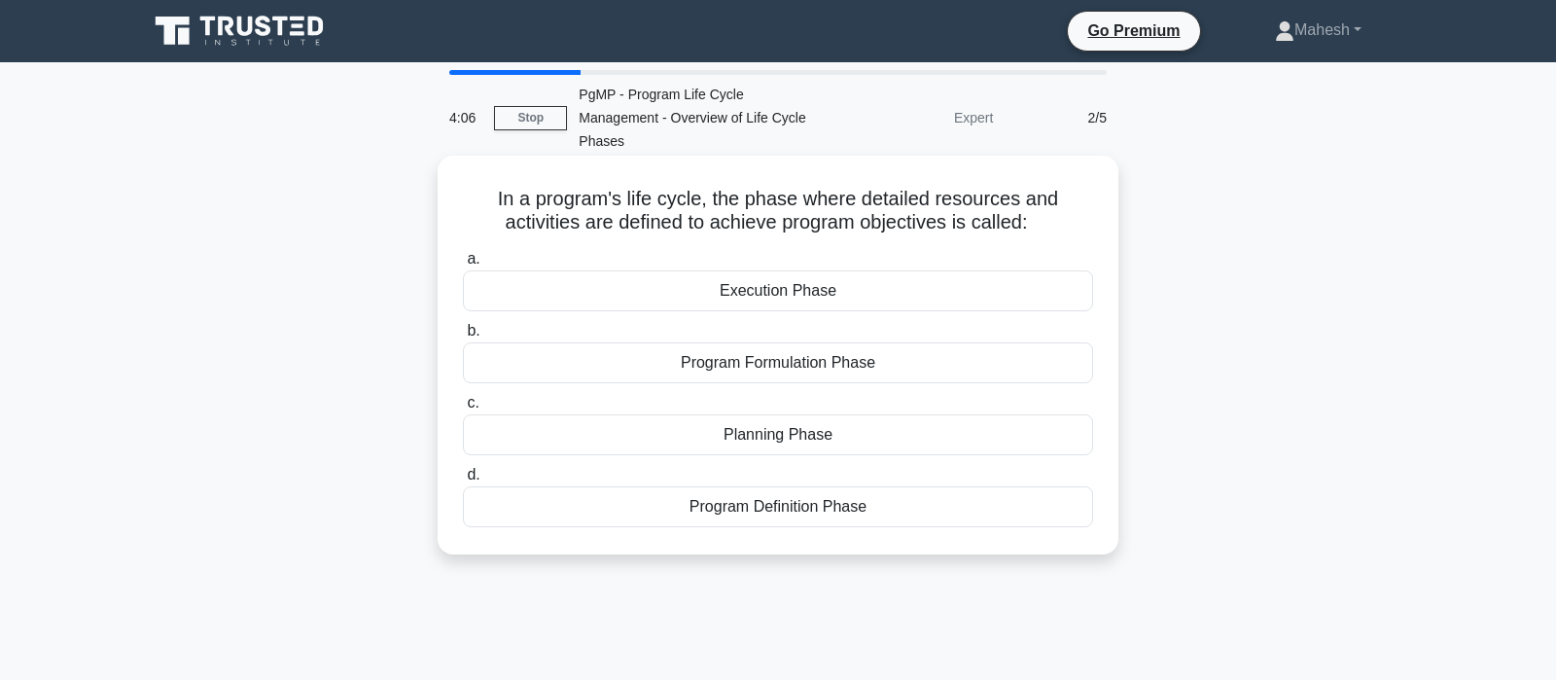
click at [812, 414] on div "Planning Phase" at bounding box center [778, 434] width 630 height 41
click at [463, 408] on input "c. Planning Phase" at bounding box center [463, 403] width 0 height 13
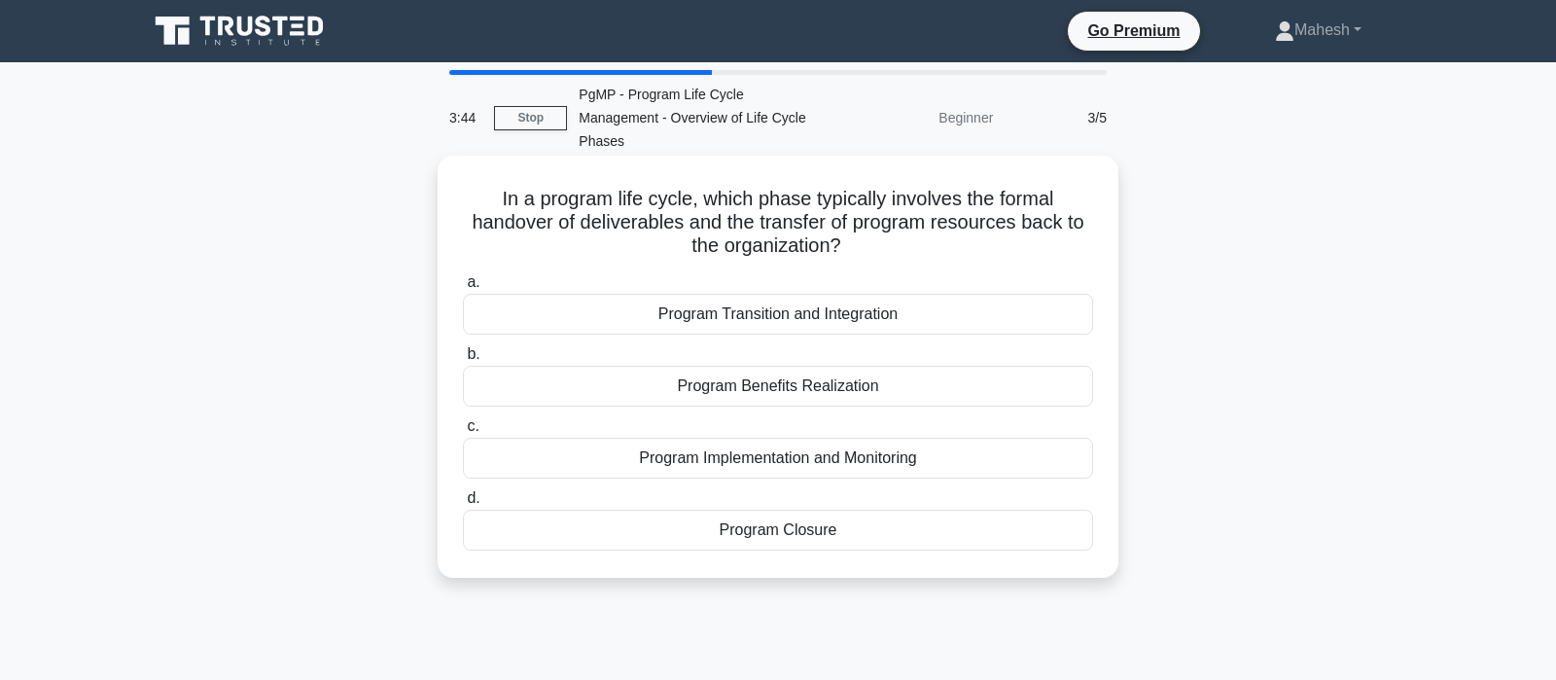
click at [796, 510] on div "Program Closure" at bounding box center [778, 530] width 630 height 41
click at [463, 503] on input "d. Program Closure" at bounding box center [463, 498] width 0 height 13
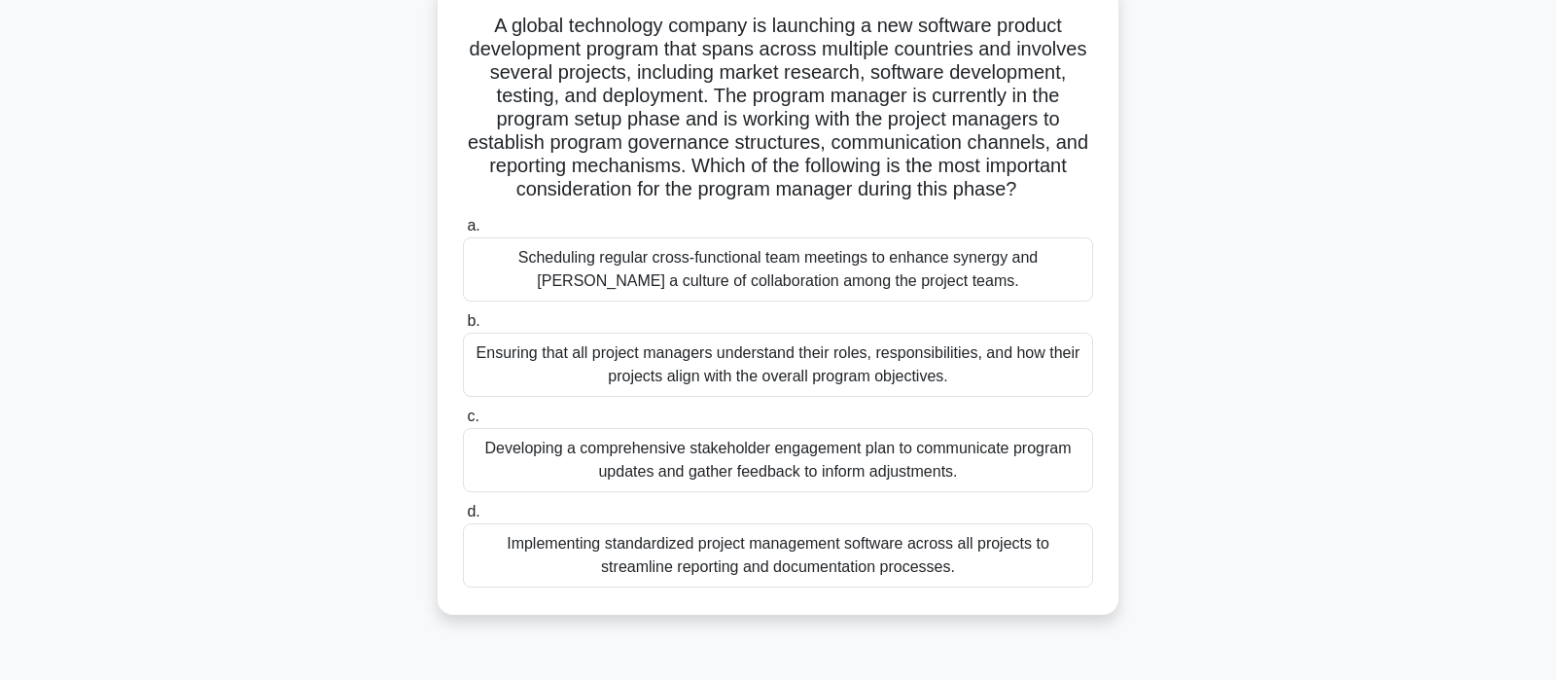
scroll to position [204, 0]
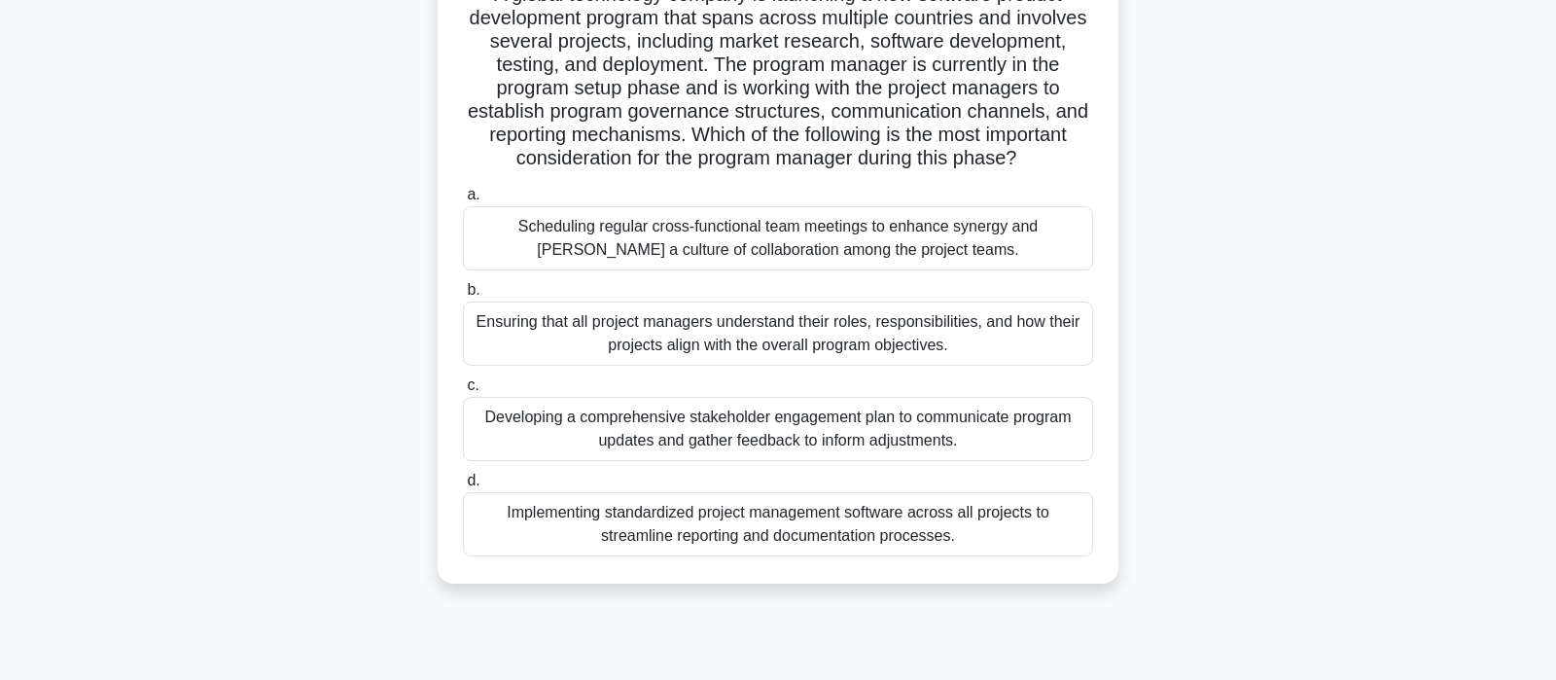
click at [897, 309] on div "Ensuring that all project managers understand their roles, responsibilities, an…" at bounding box center [778, 334] width 630 height 64
click at [463, 297] on input "b. Ensuring that all project managers understand their roles, responsibilities,…" at bounding box center [463, 290] width 0 height 13
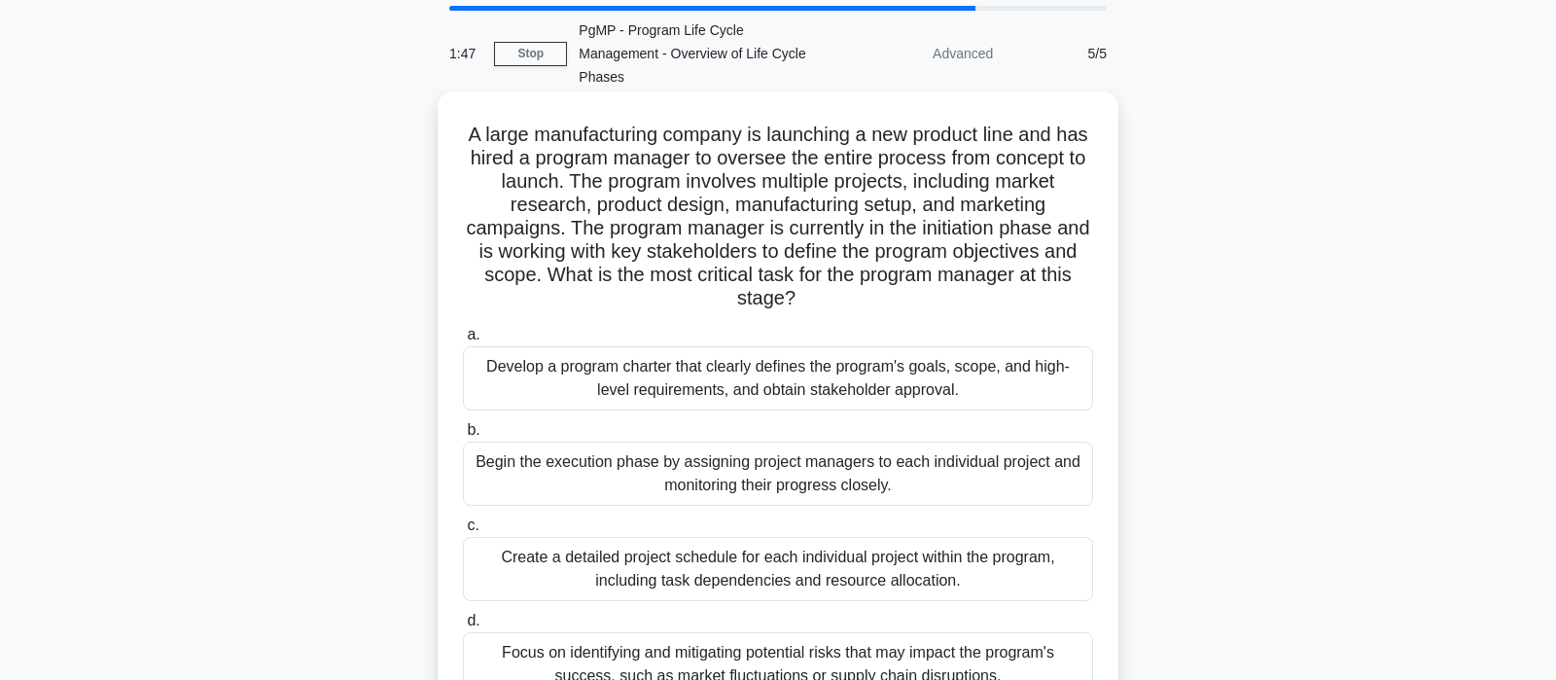
scroll to position [102, 0]
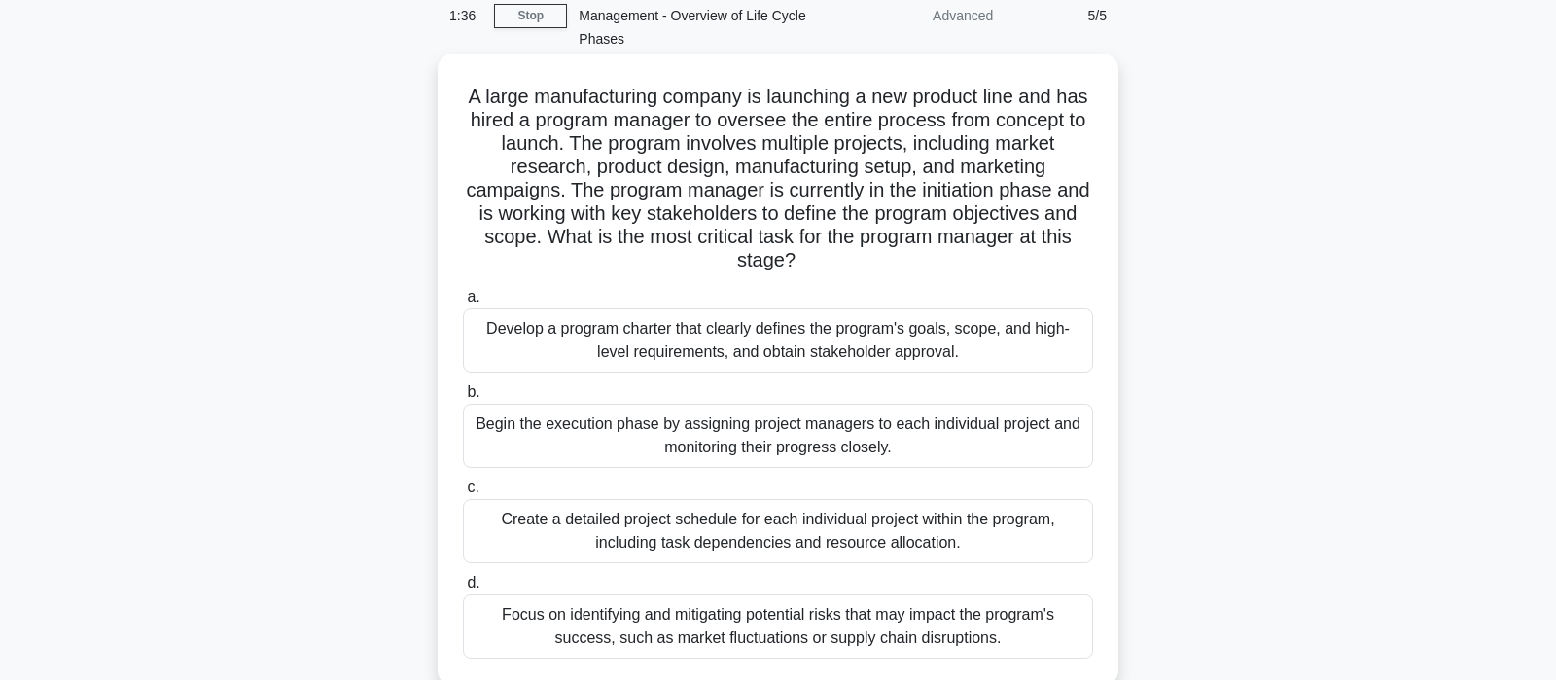
click at [989, 324] on div "Develop a program charter that clearly defines the program's goals, scope, and …" at bounding box center [778, 340] width 630 height 64
click at [463, 303] on input "a. Develop a program charter that clearly defines the program's goals, scope, a…" at bounding box center [463, 297] width 0 height 13
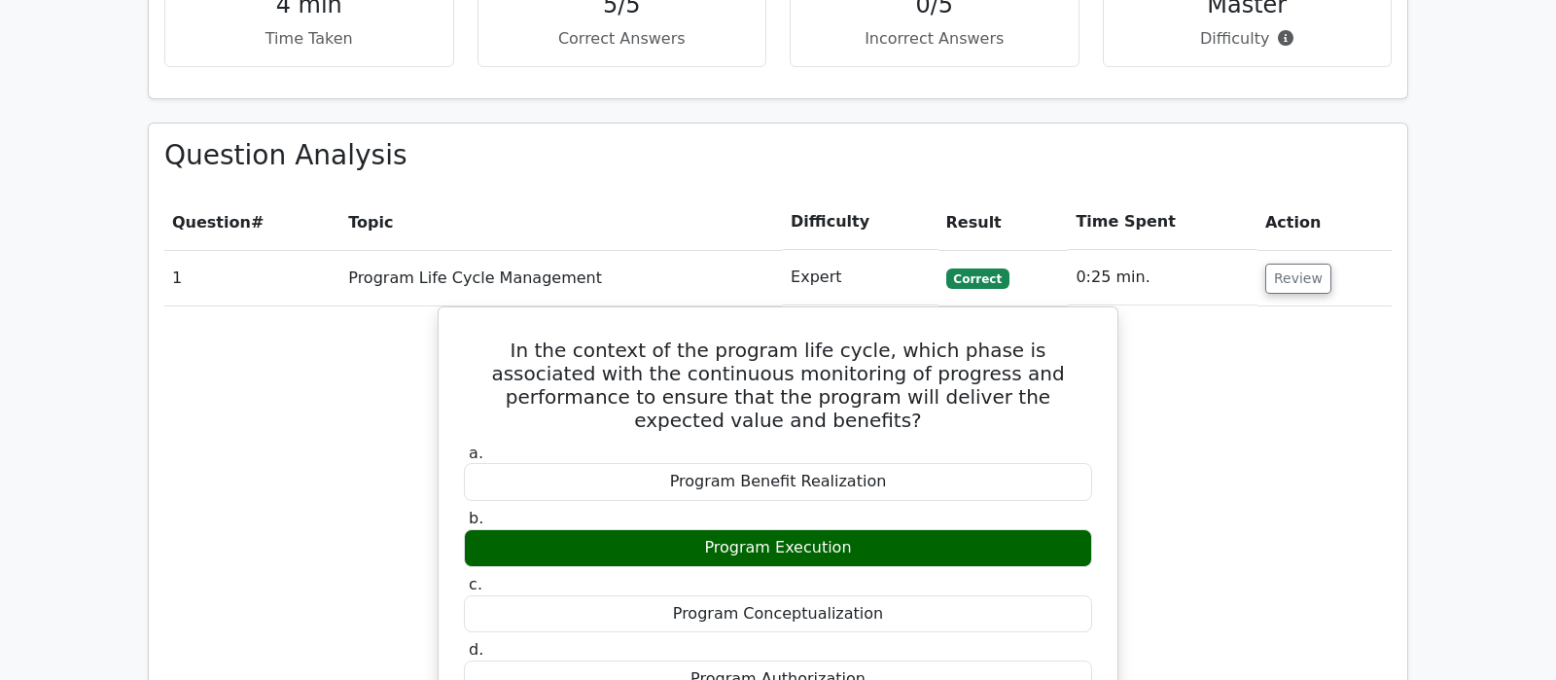
scroll to position [1328, 0]
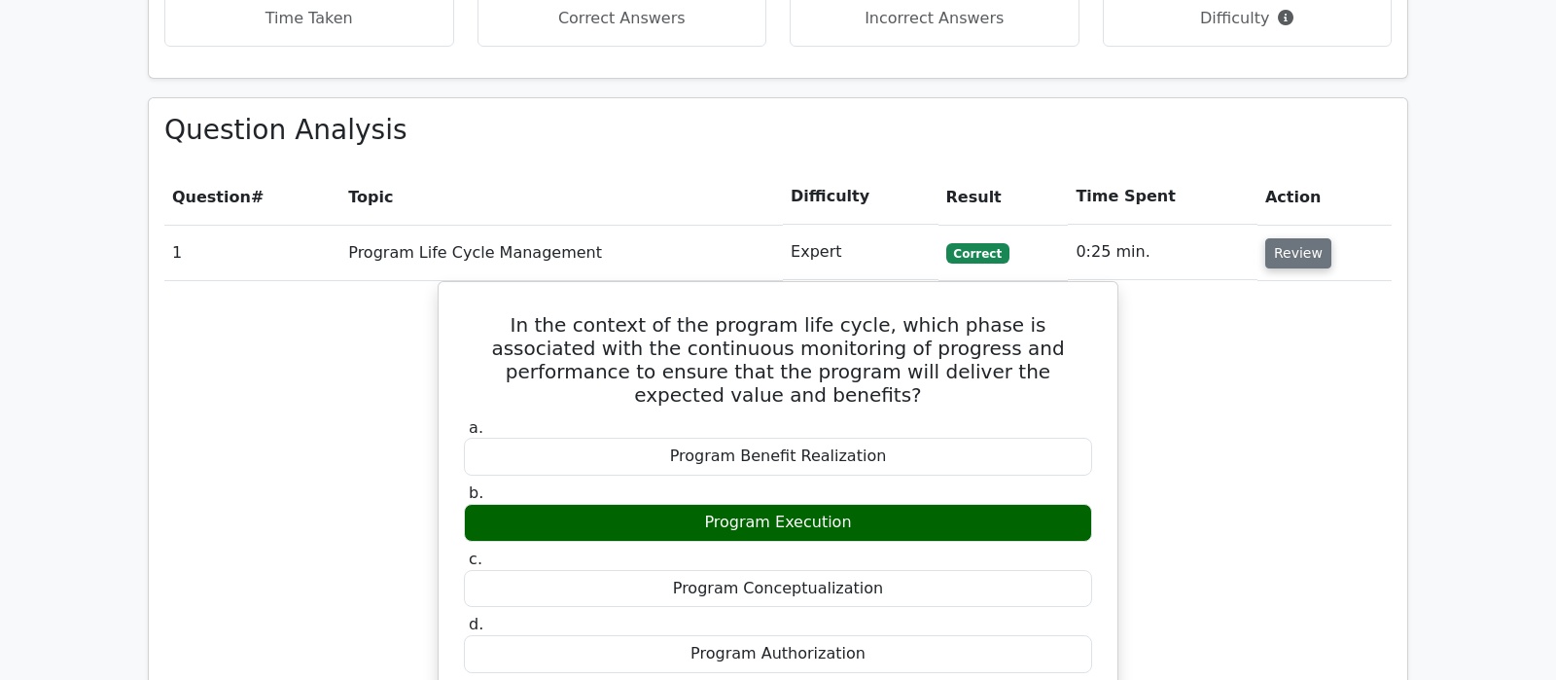
click at [1316, 238] on button "Review" at bounding box center [1298, 253] width 66 height 30
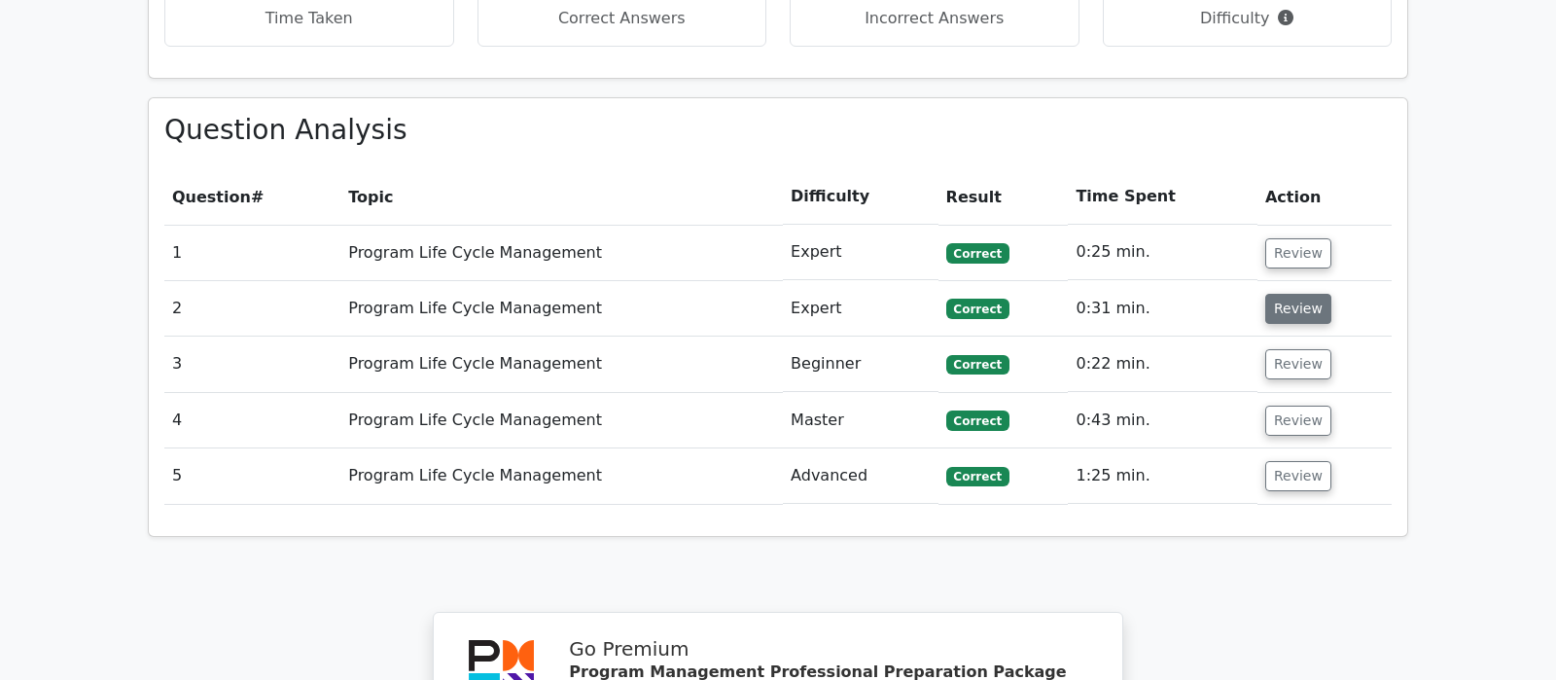
click at [1298, 294] on button "Review" at bounding box center [1298, 309] width 66 height 30
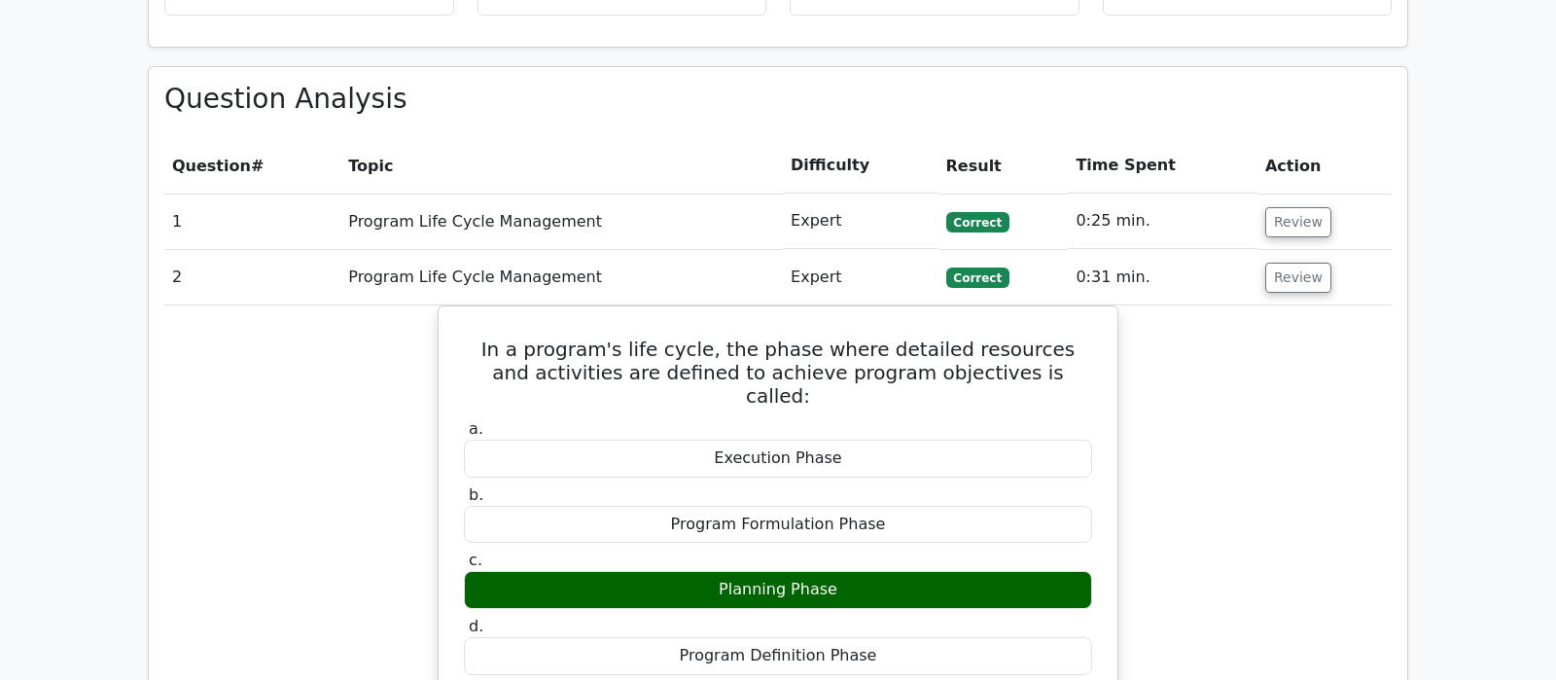
scroll to position [1225, 0]
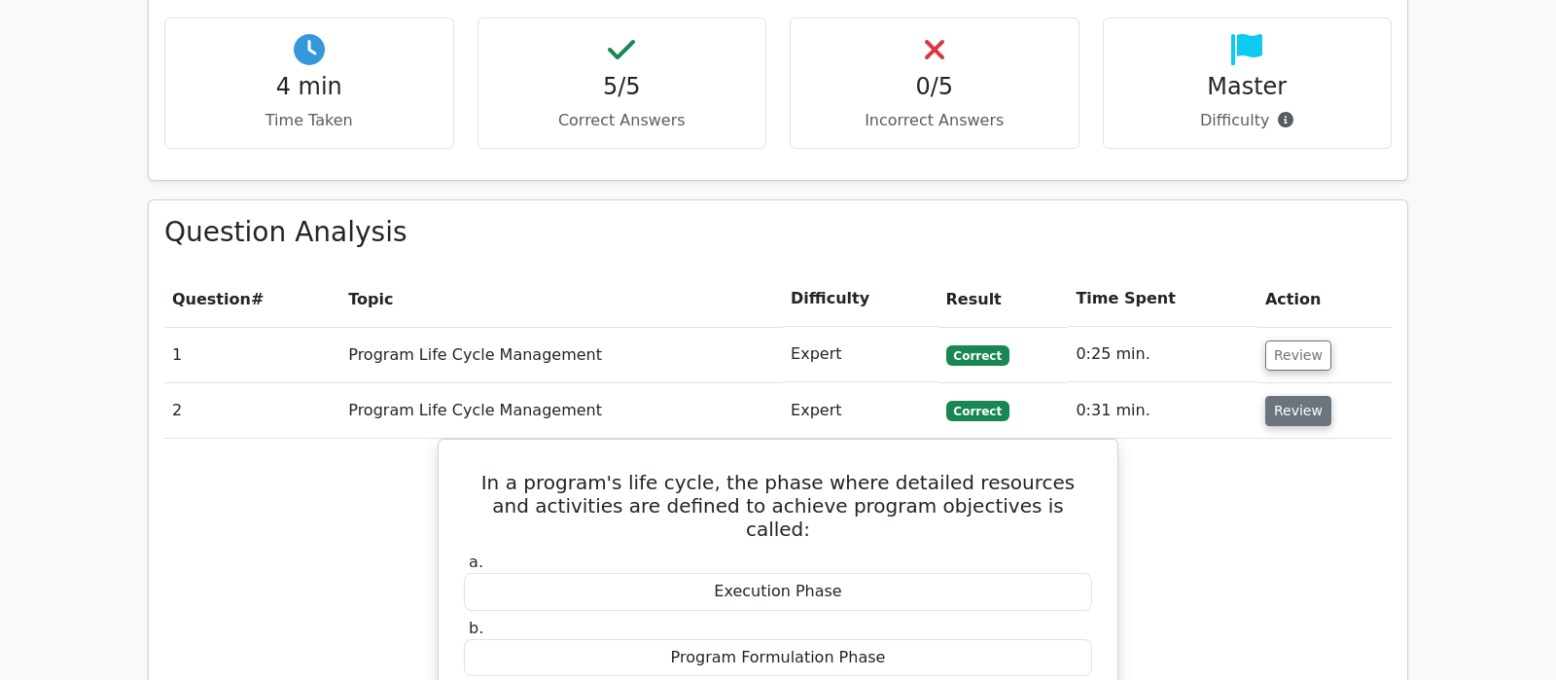
click at [1285, 396] on button "Review" at bounding box center [1298, 411] width 66 height 30
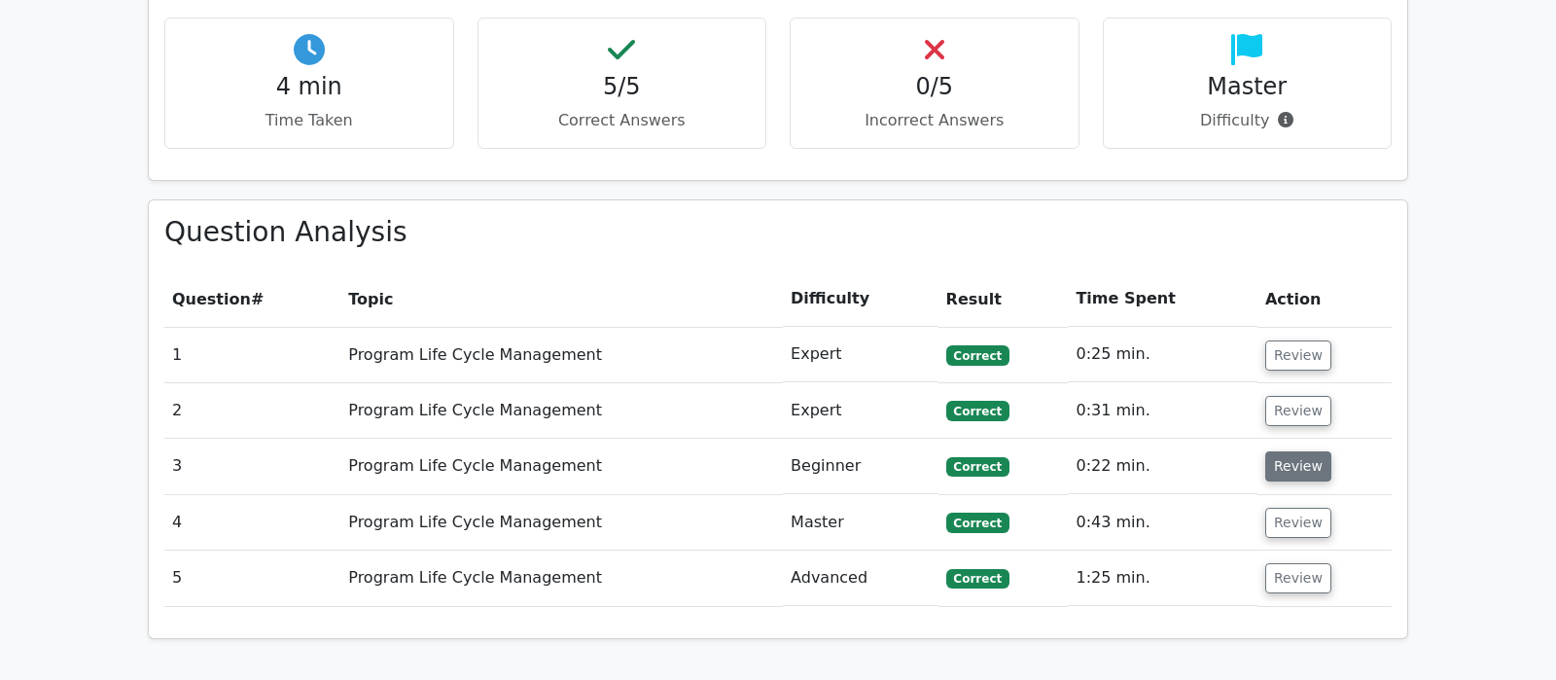
click at [1291, 451] on button "Review" at bounding box center [1298, 466] width 66 height 30
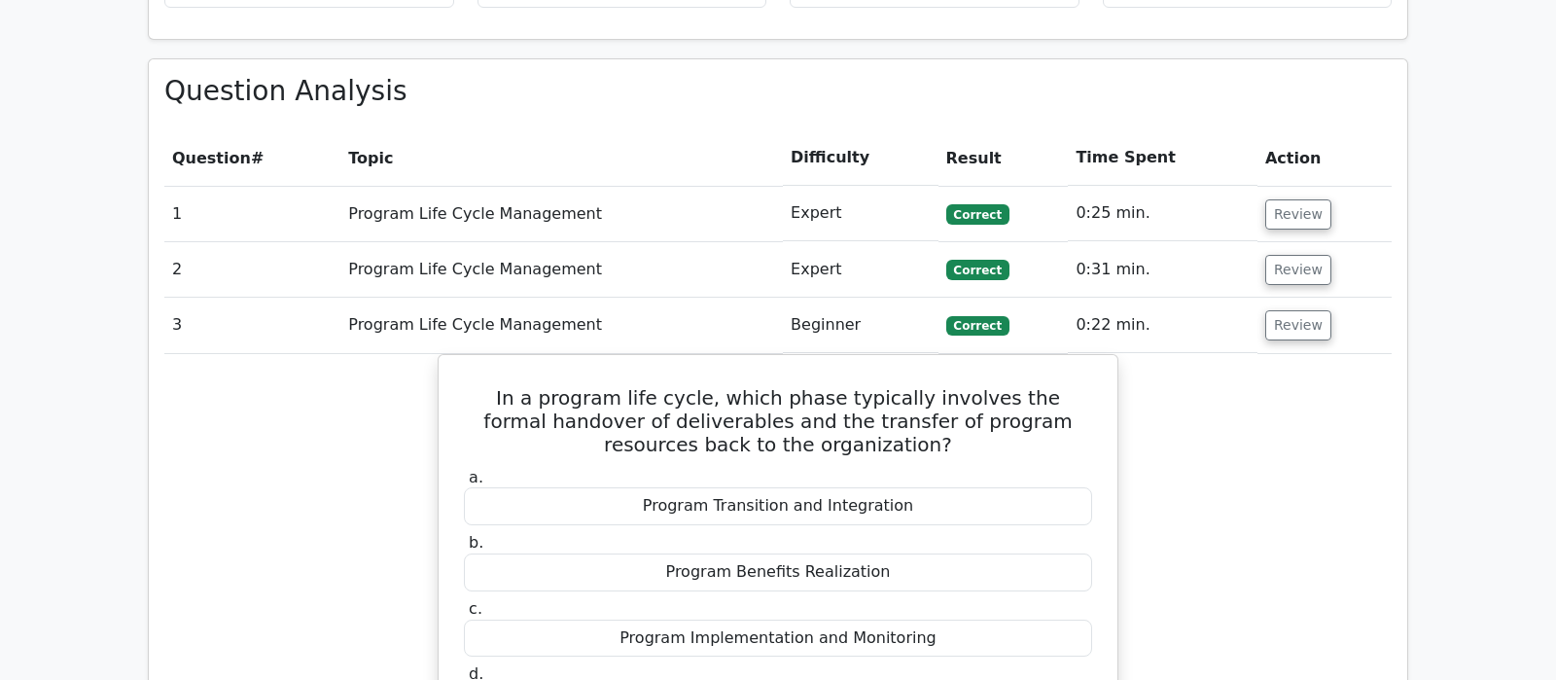
scroll to position [1430, 0]
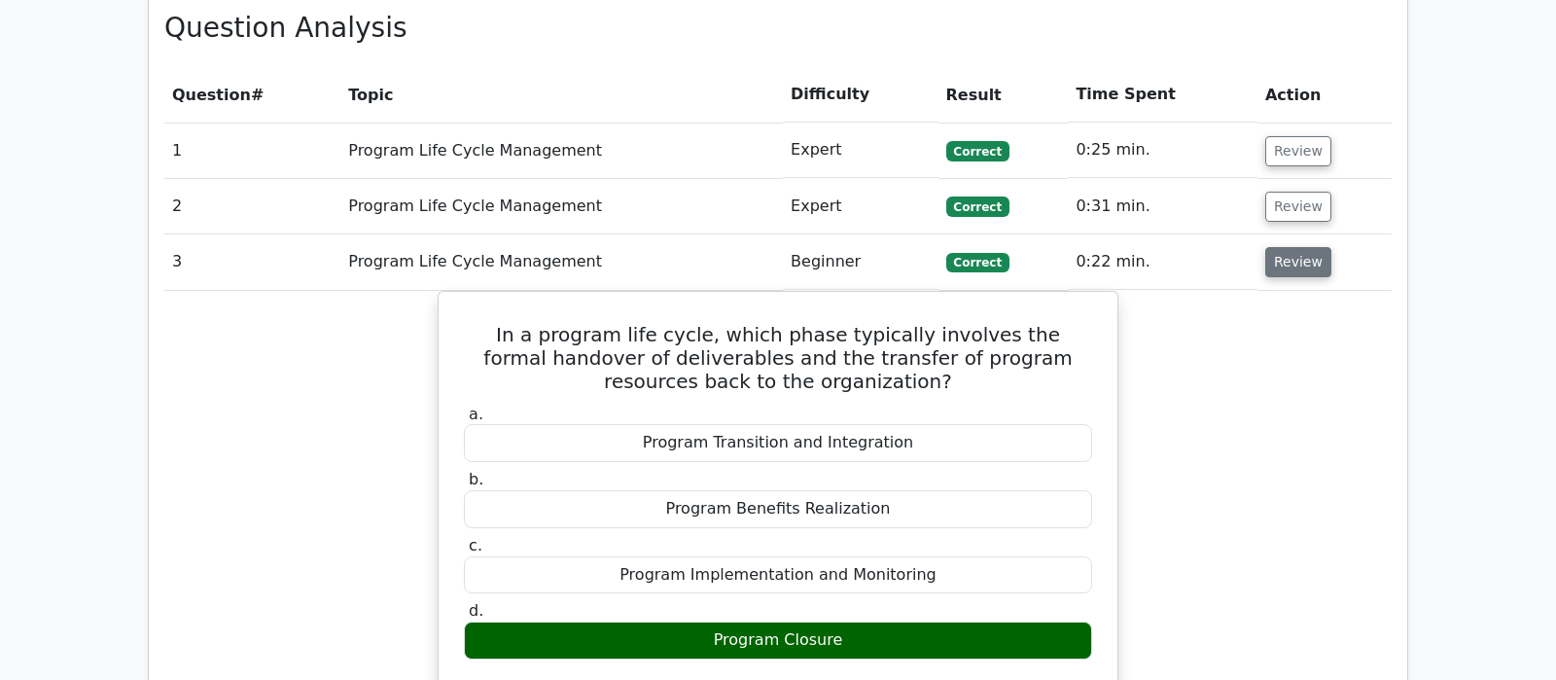
click at [1293, 247] on button "Review" at bounding box center [1298, 262] width 66 height 30
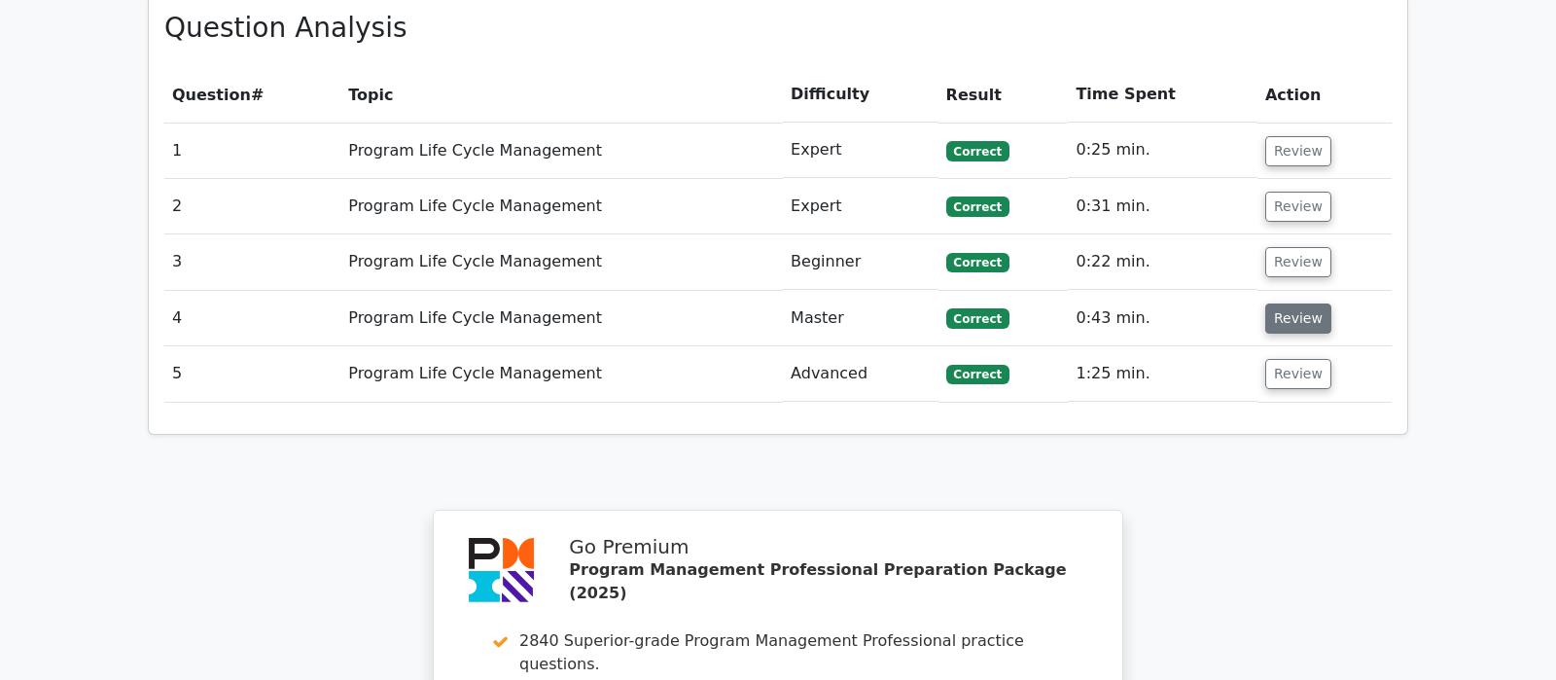
click at [1292, 303] on button "Review" at bounding box center [1298, 318] width 66 height 30
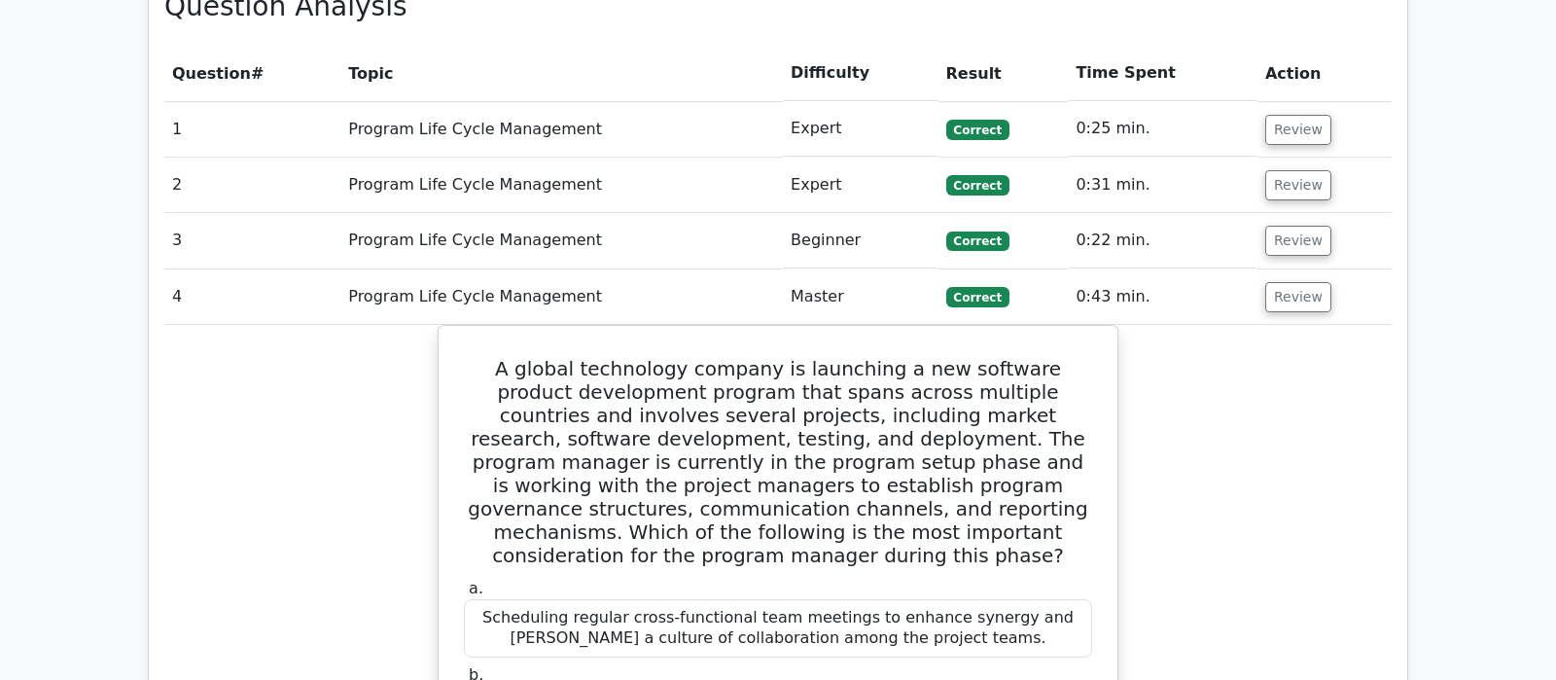
scroll to position [1532, 0]
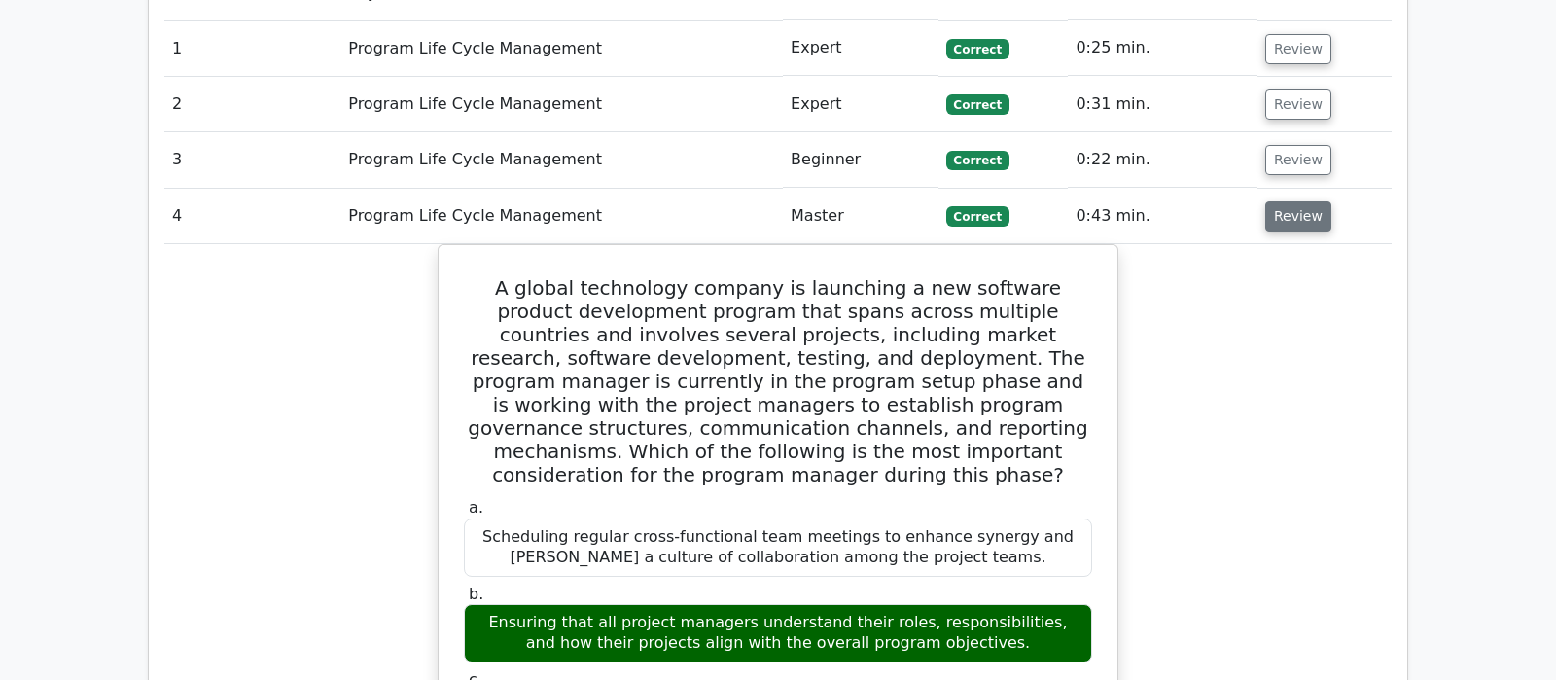
click at [1289, 201] on button "Review" at bounding box center [1298, 216] width 66 height 30
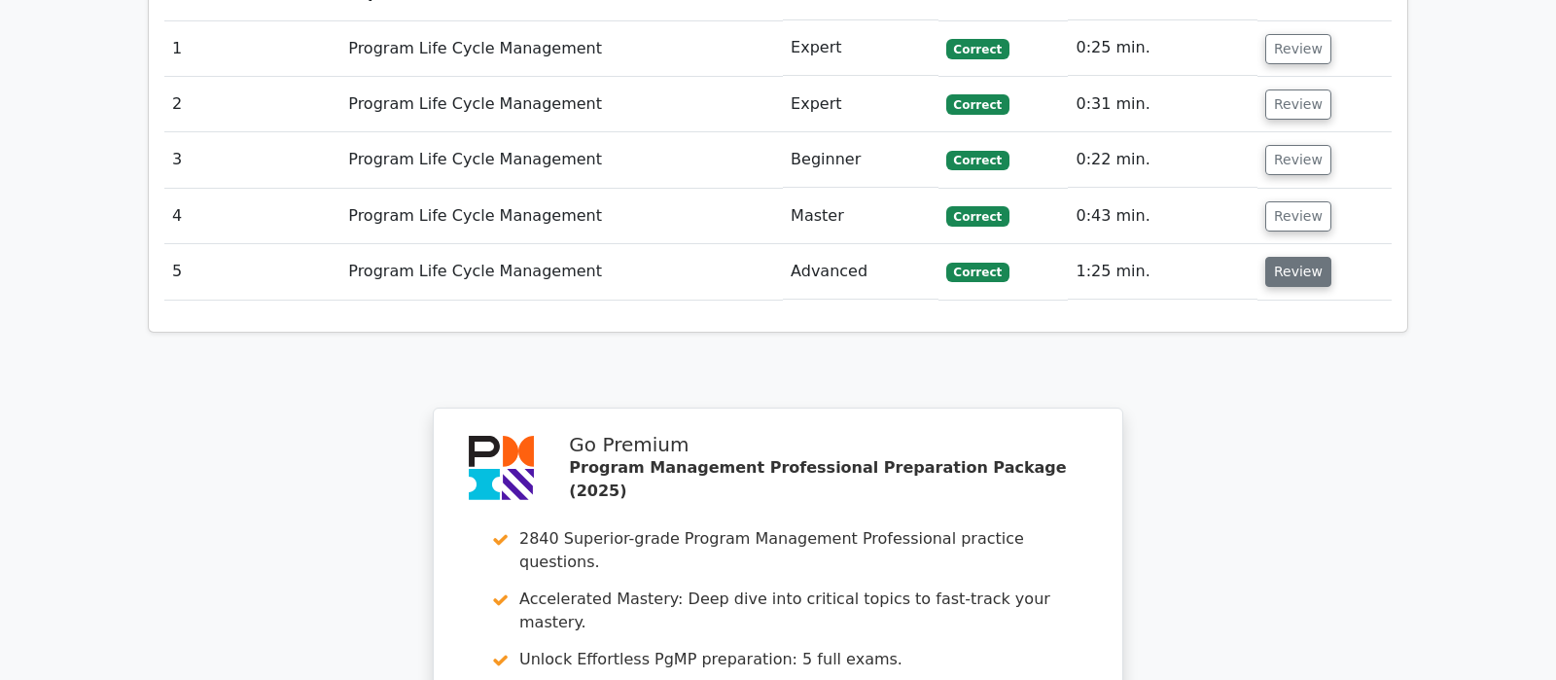
click at [1283, 257] on button "Review" at bounding box center [1298, 272] width 66 height 30
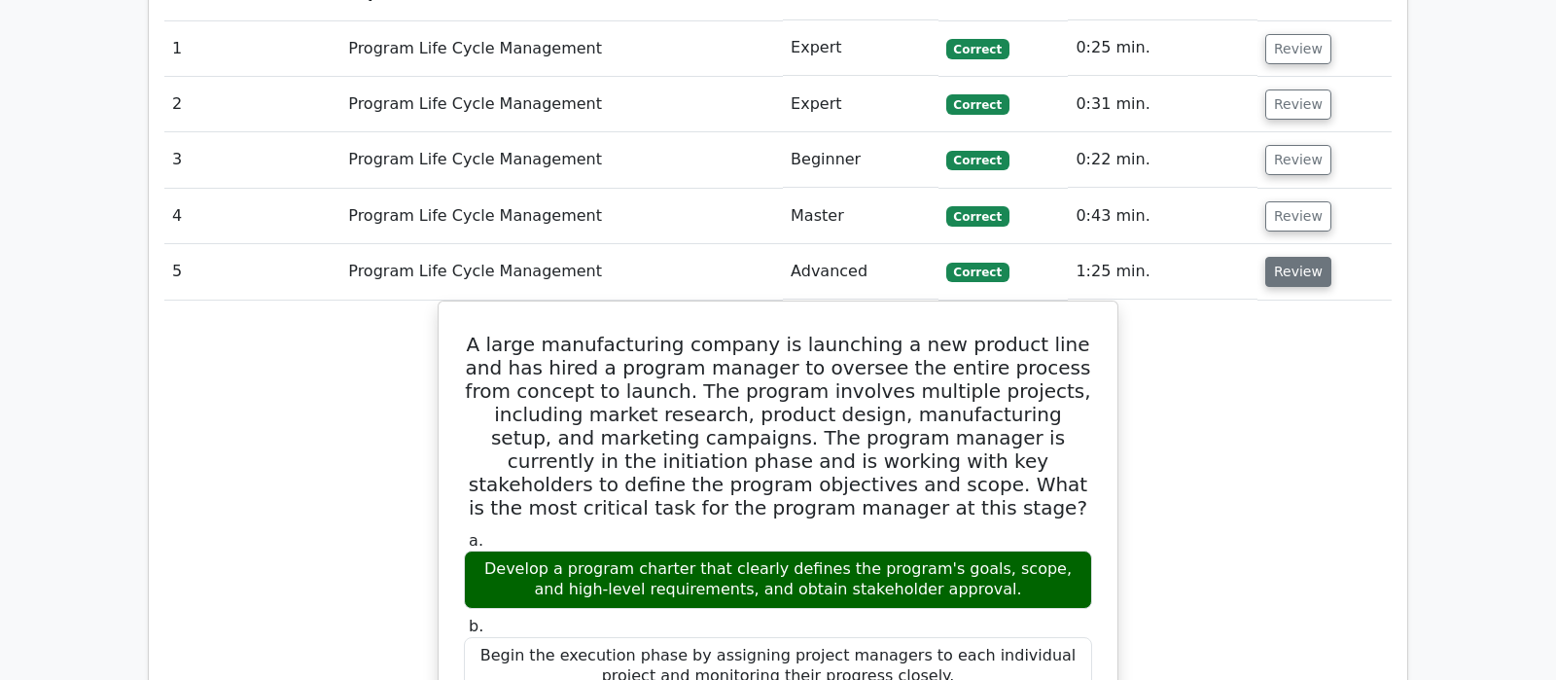
click at [1283, 257] on button "Review" at bounding box center [1298, 272] width 66 height 30
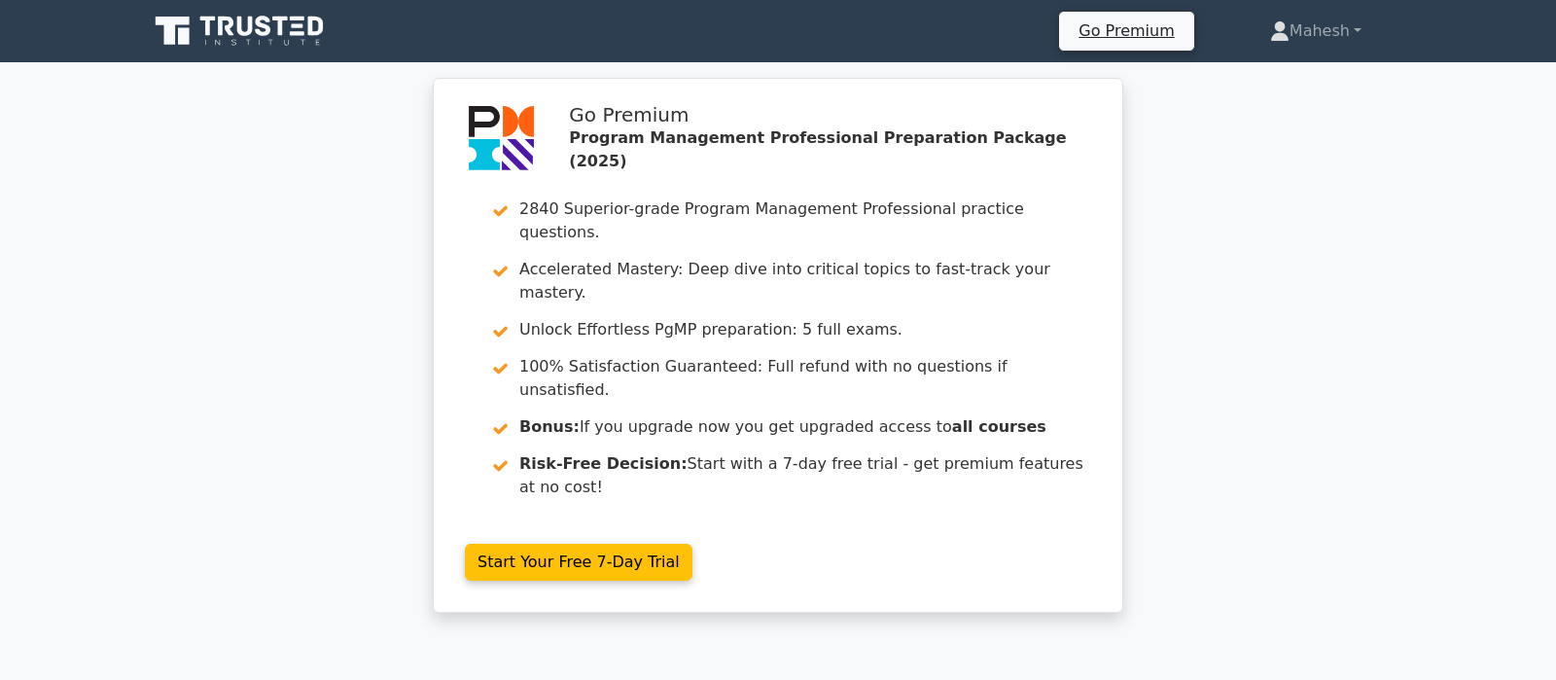
scroll to position [5004, 0]
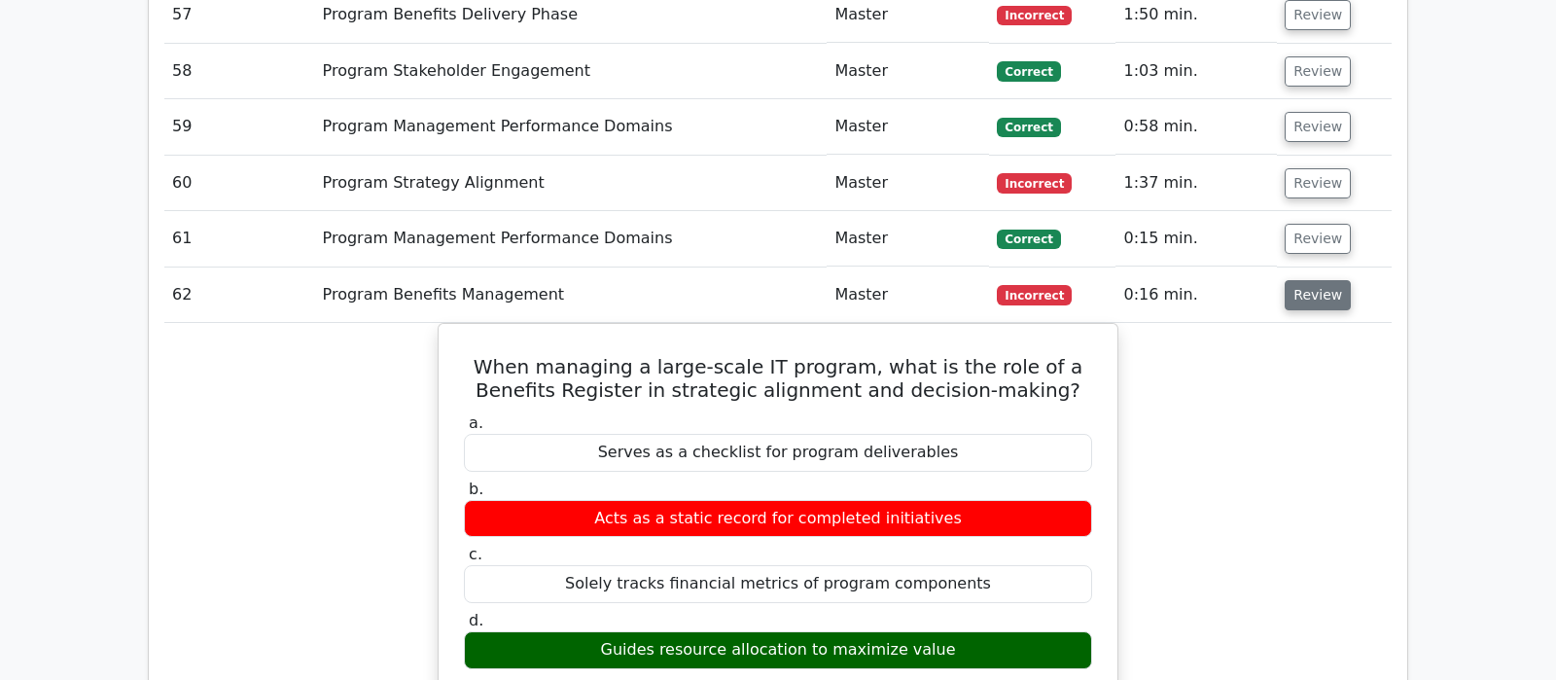
click at [1323, 280] on button "Review" at bounding box center [1318, 295] width 66 height 30
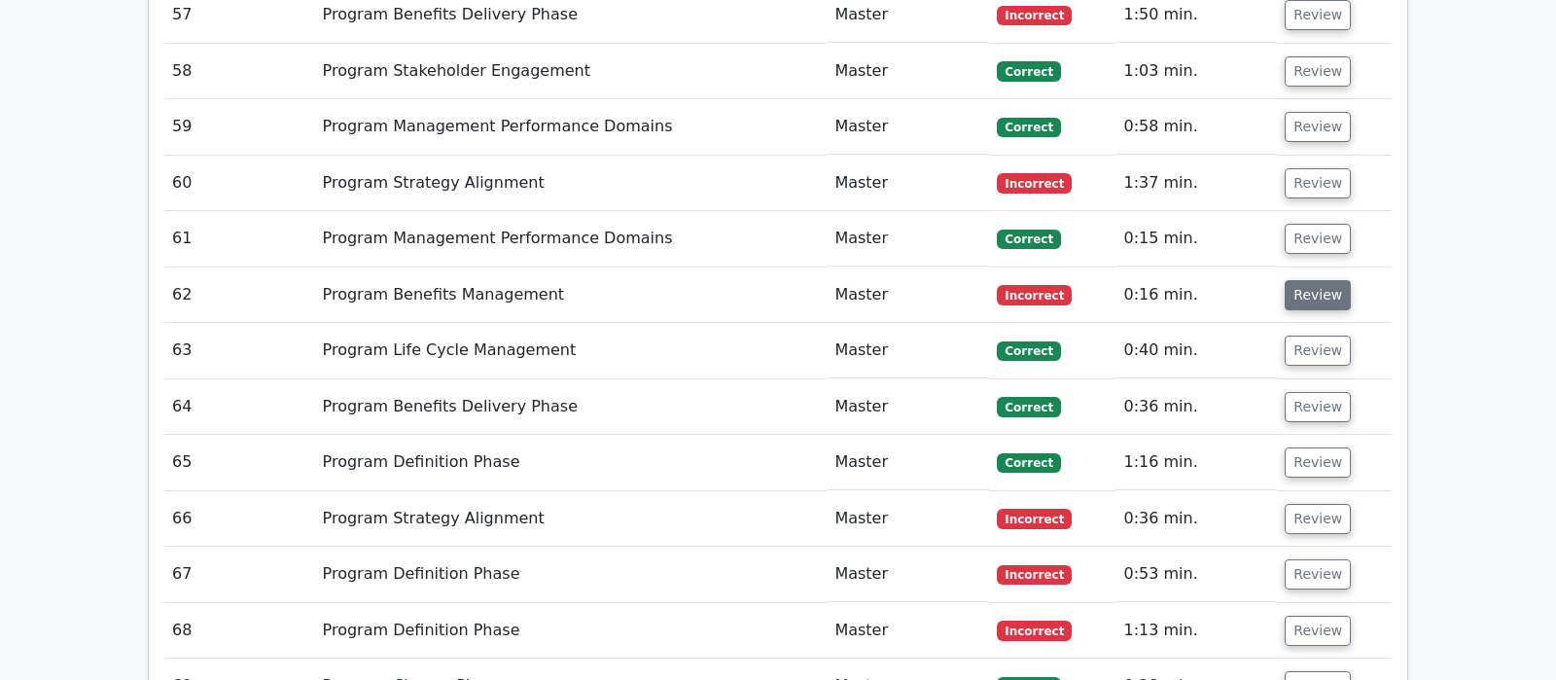
click at [1314, 280] on button "Review" at bounding box center [1318, 295] width 66 height 30
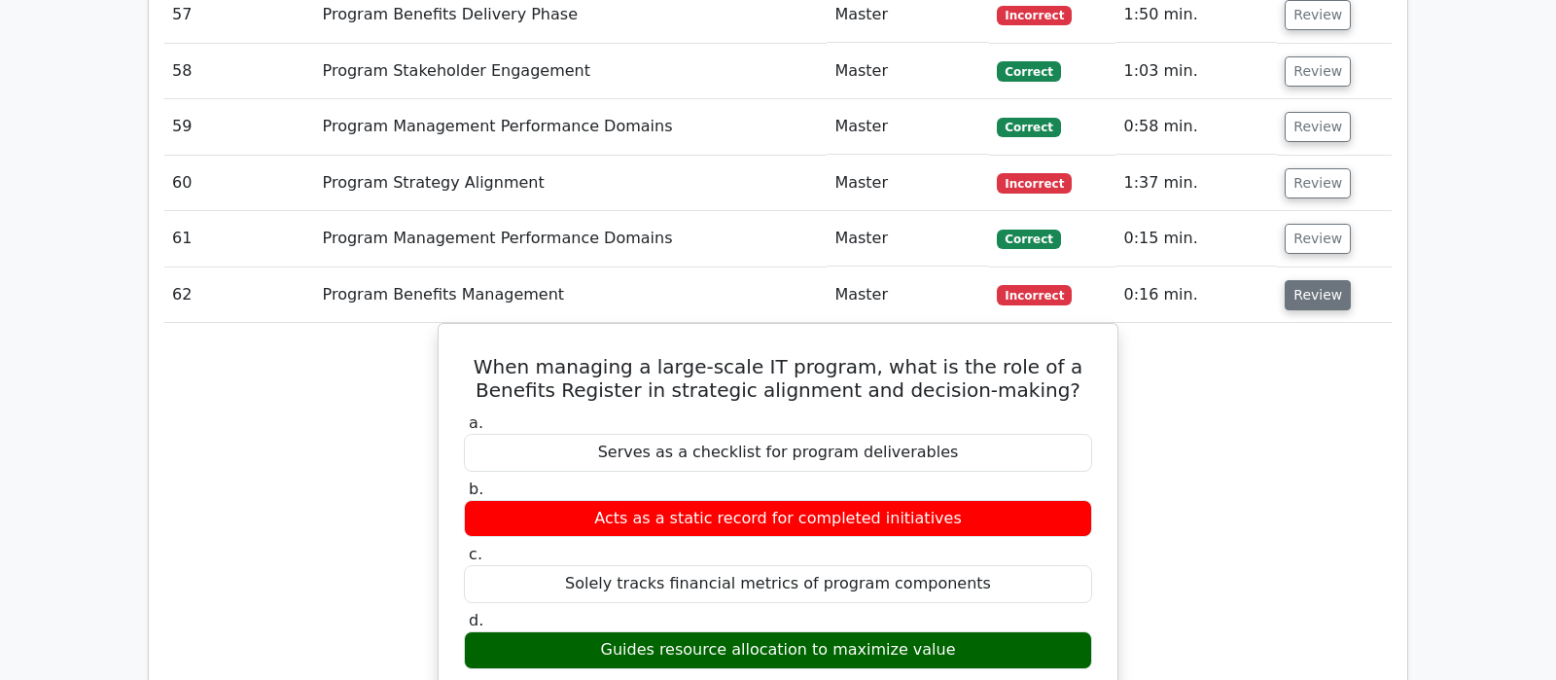
click at [1314, 280] on button "Review" at bounding box center [1318, 295] width 66 height 30
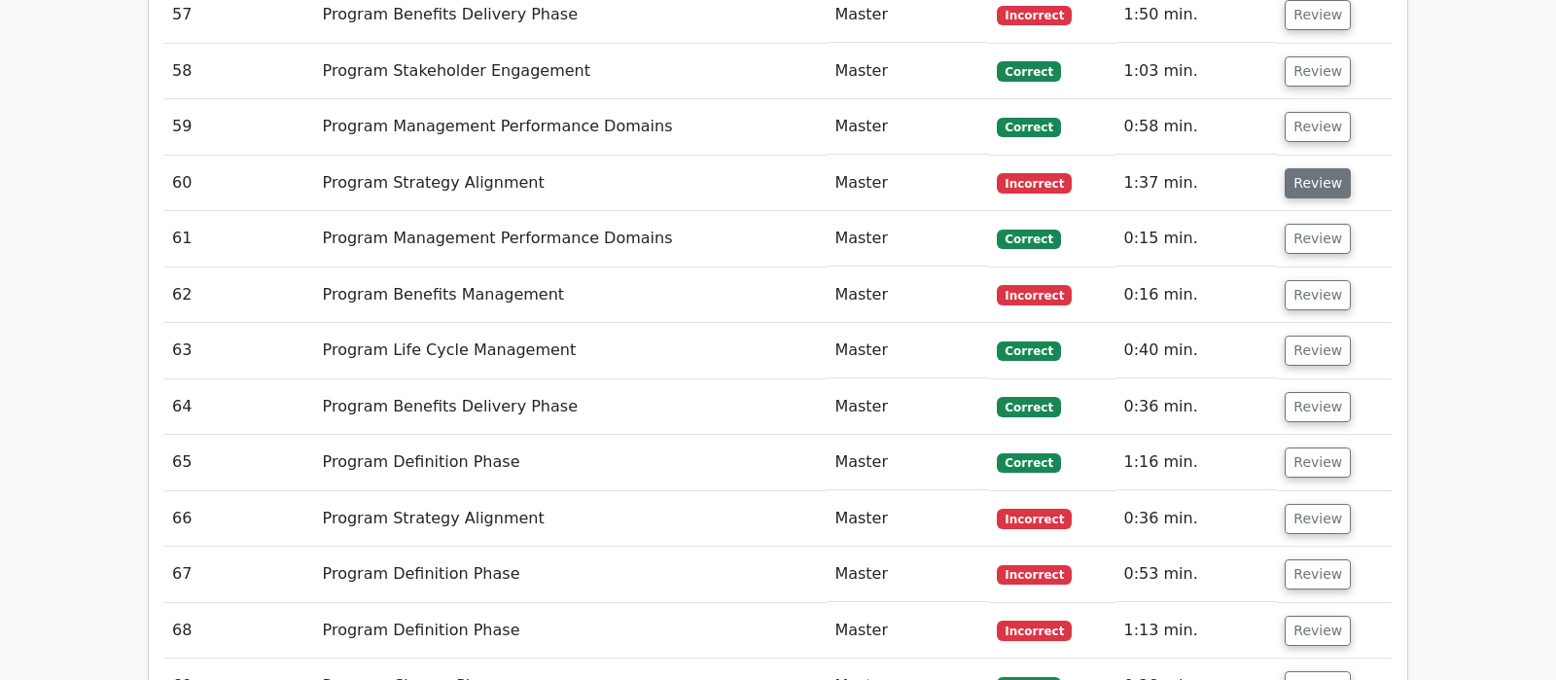
click at [1331, 168] on button "Review" at bounding box center [1318, 183] width 66 height 30
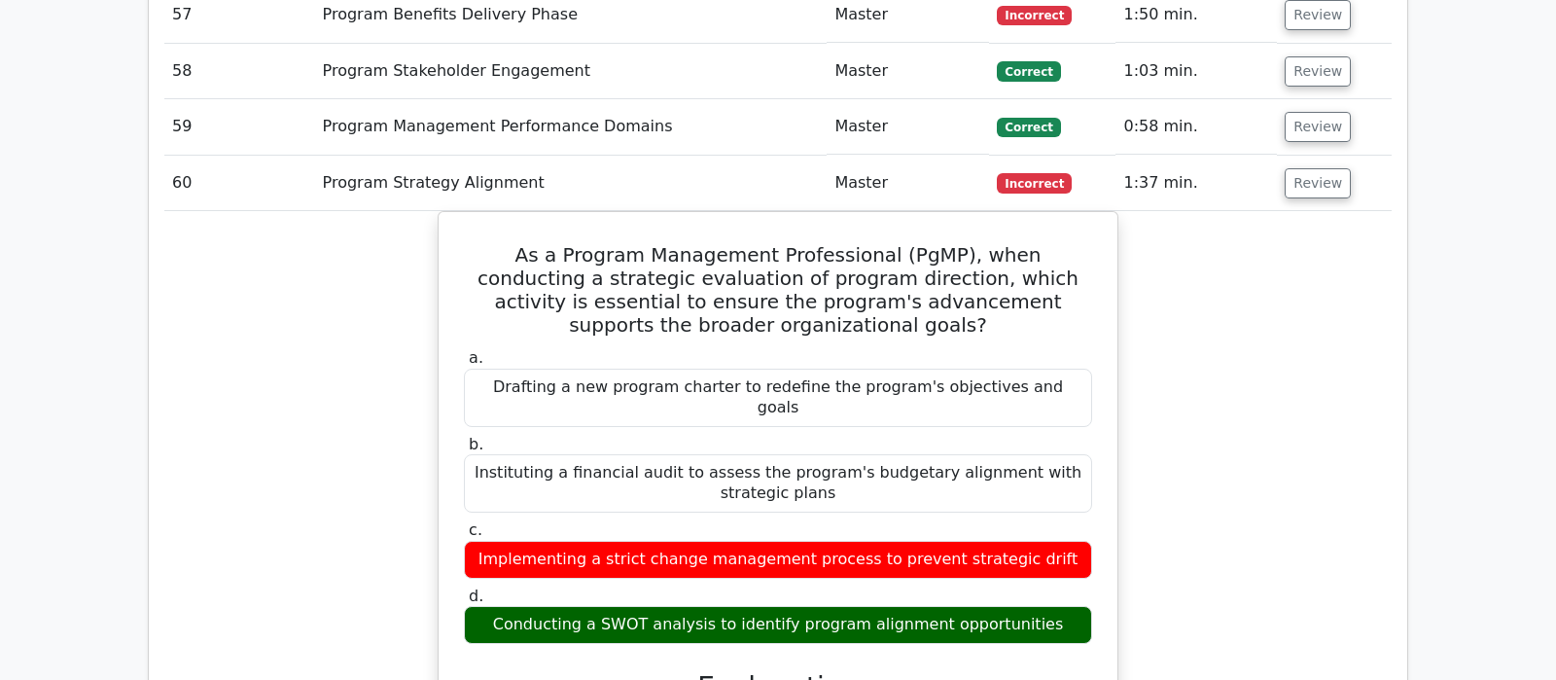
scroll to position [4902, 0]
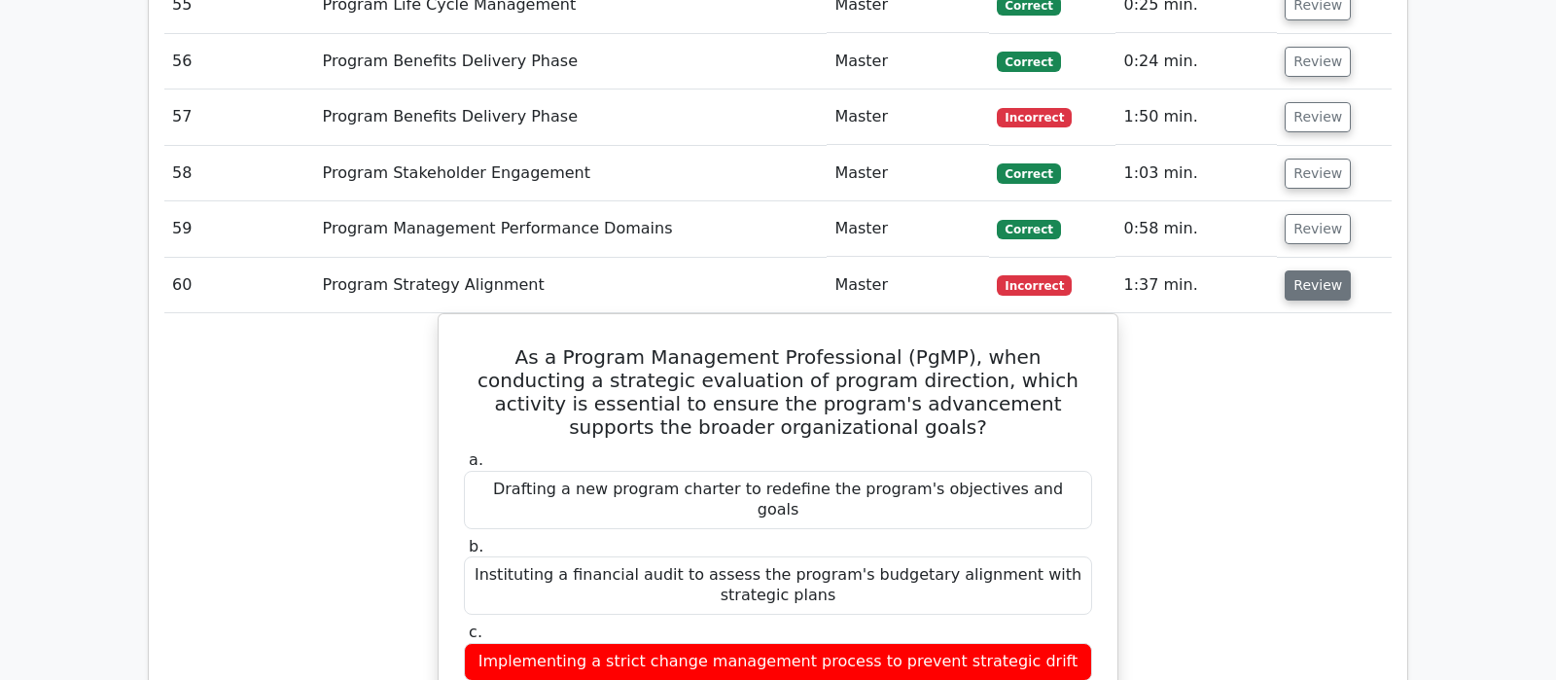
click at [1312, 270] on button "Review" at bounding box center [1318, 285] width 66 height 30
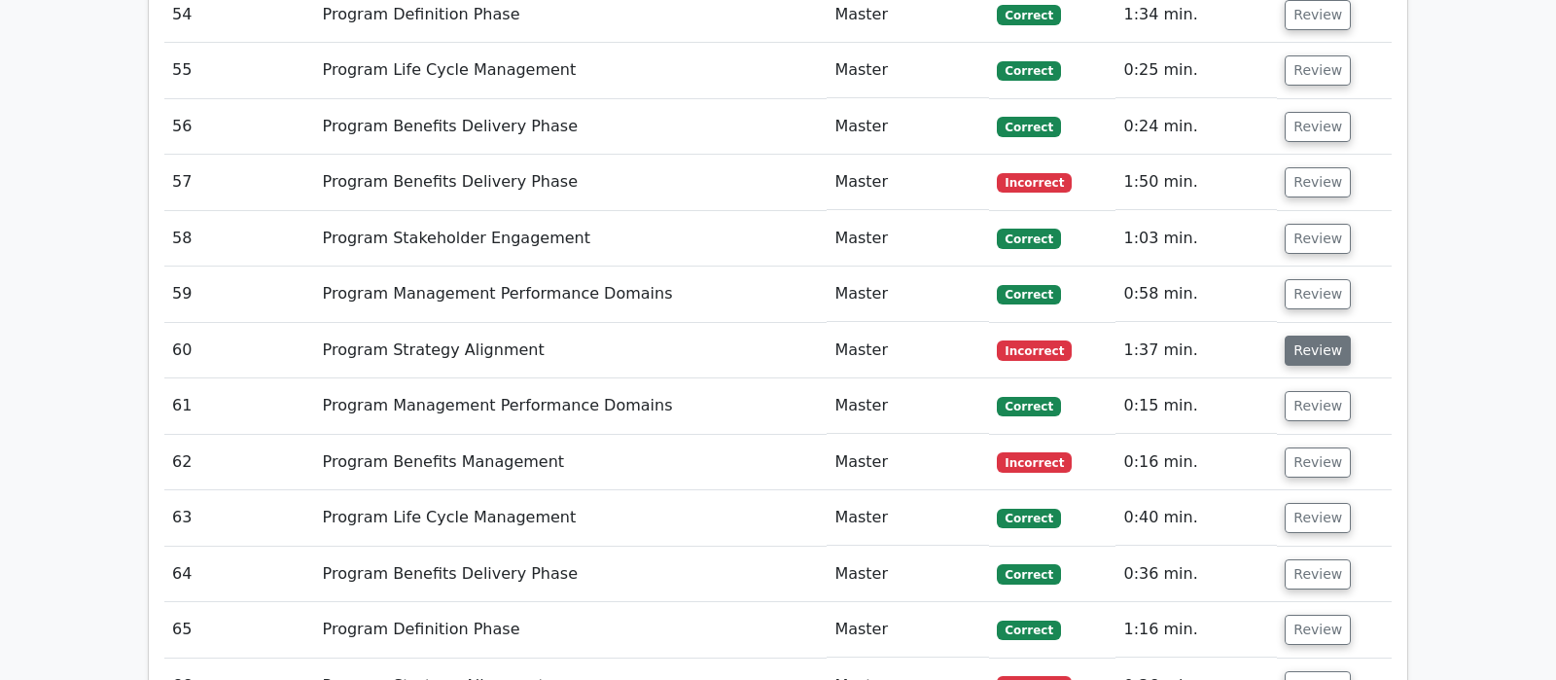
scroll to position [4800, 0]
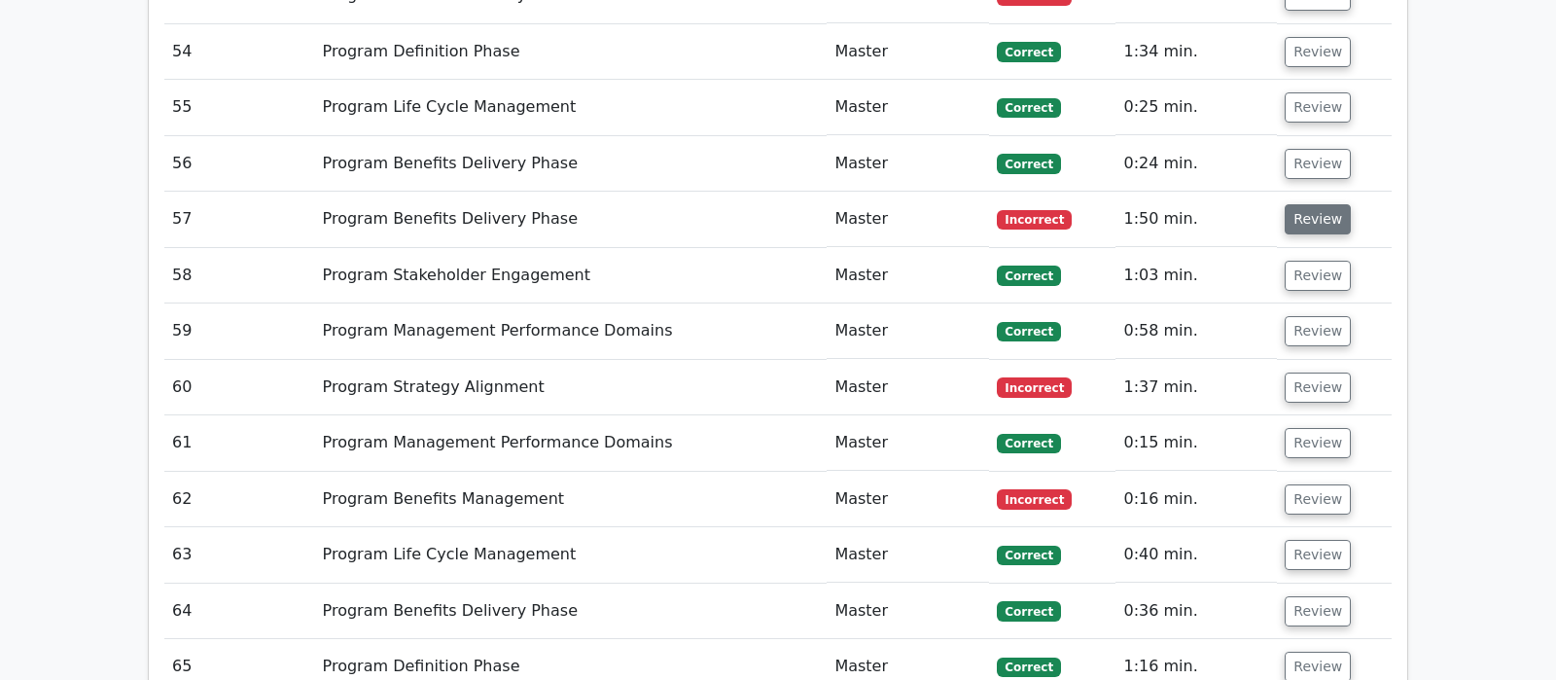
click at [1317, 204] on button "Review" at bounding box center [1318, 219] width 66 height 30
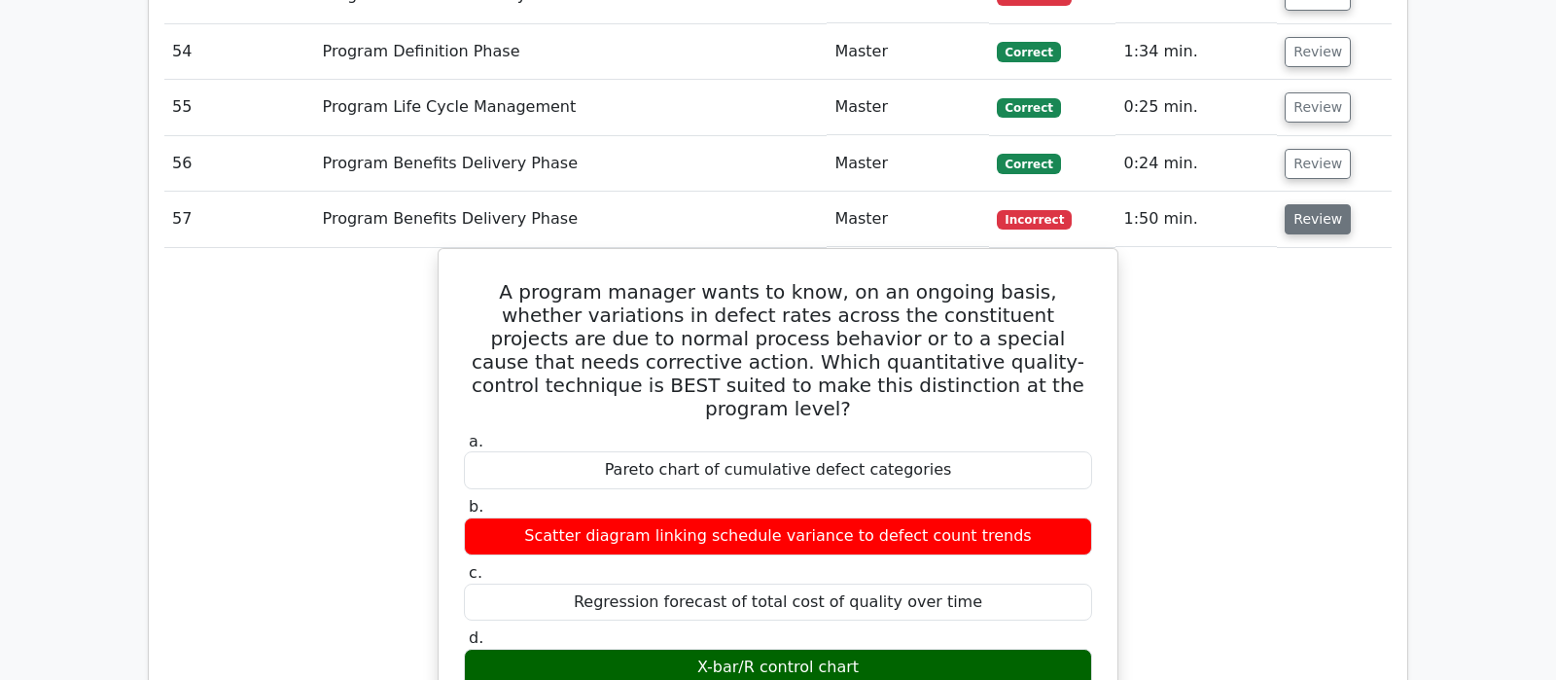
click at [1317, 204] on button "Review" at bounding box center [1318, 219] width 66 height 30
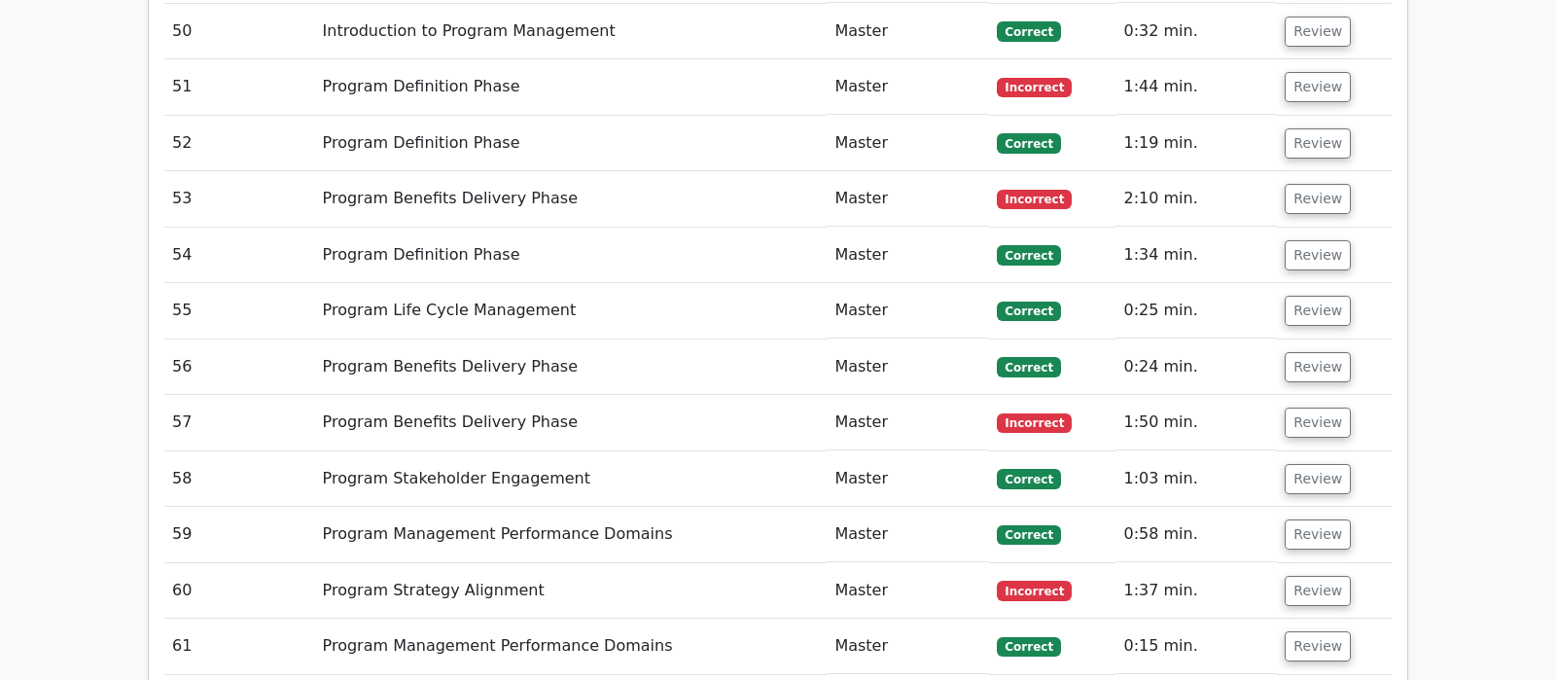
scroll to position [4596, 0]
click at [1329, 185] on button "Review" at bounding box center [1318, 200] width 66 height 30
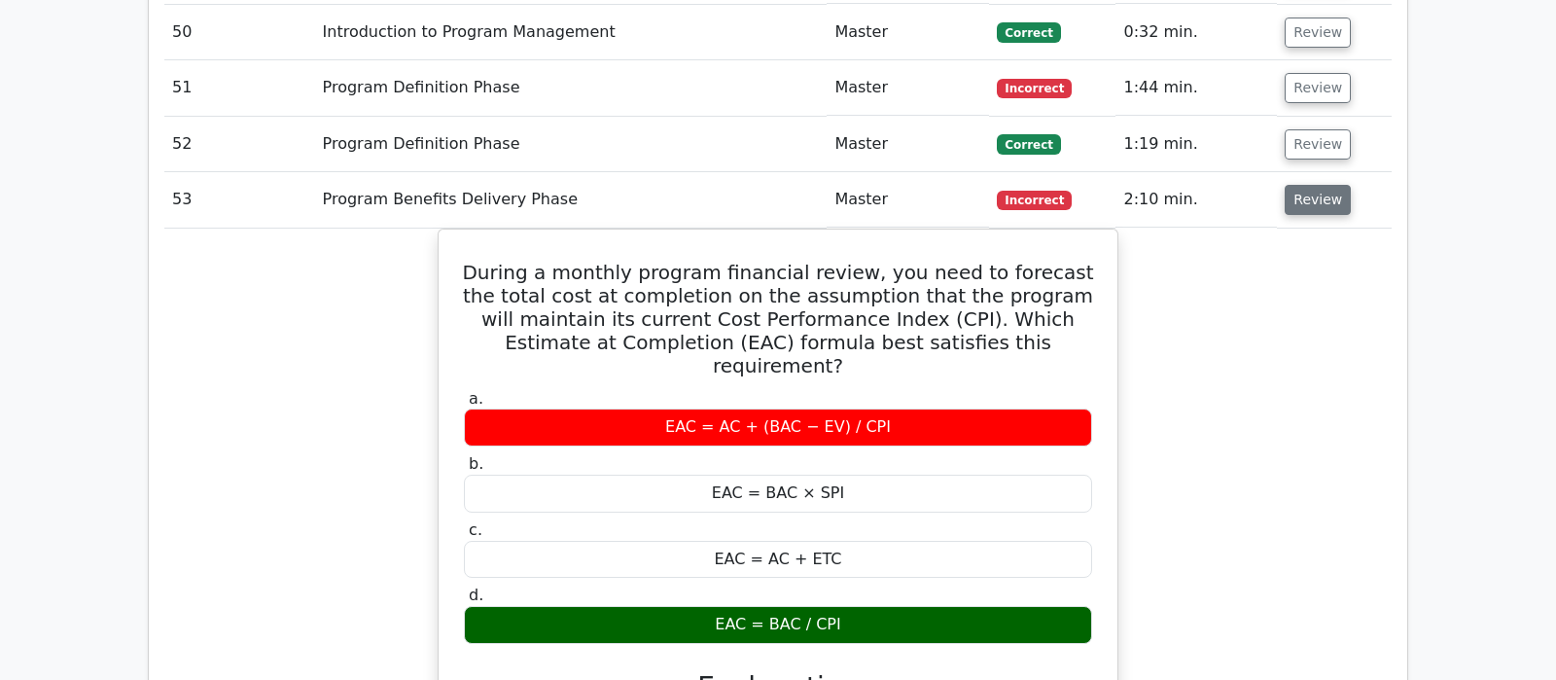
click at [1302, 185] on button "Review" at bounding box center [1318, 200] width 66 height 30
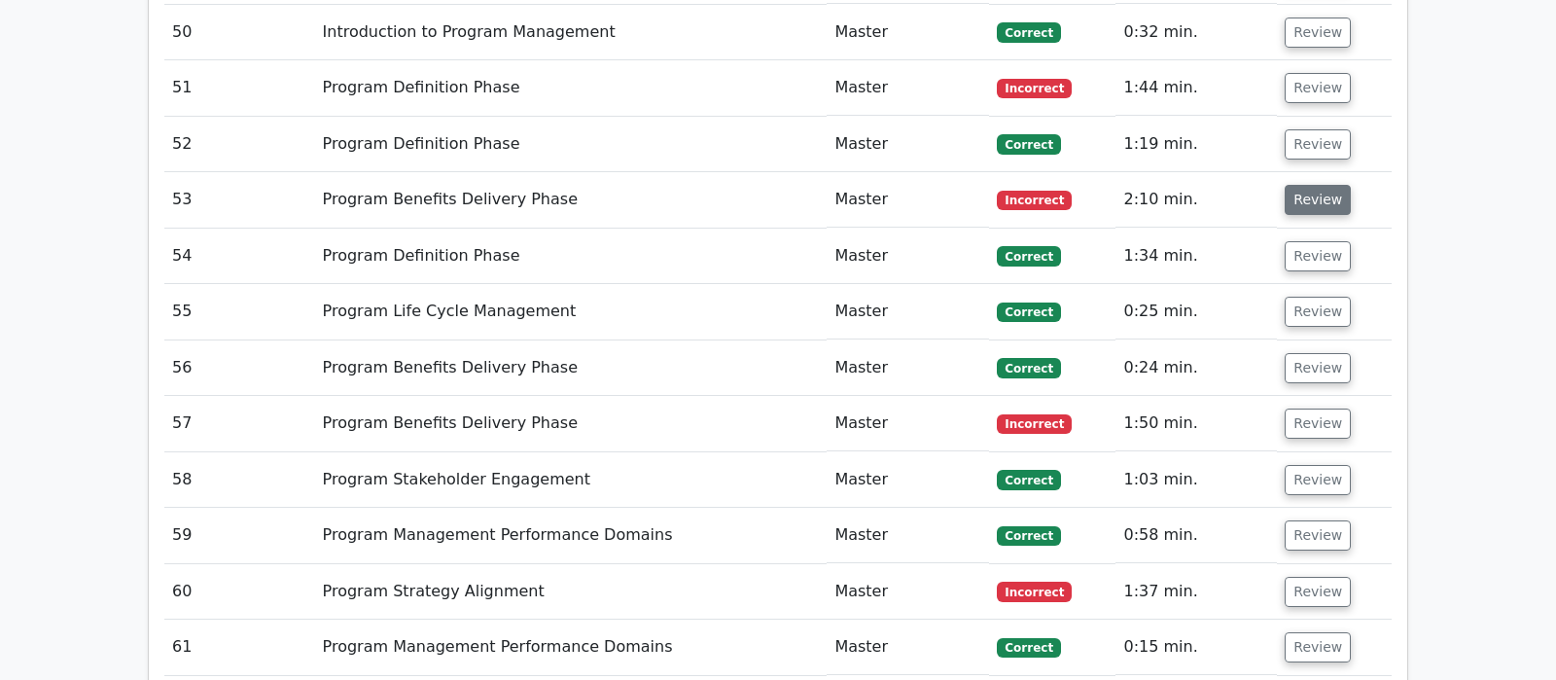
click at [1302, 185] on button "Review" at bounding box center [1318, 200] width 66 height 30
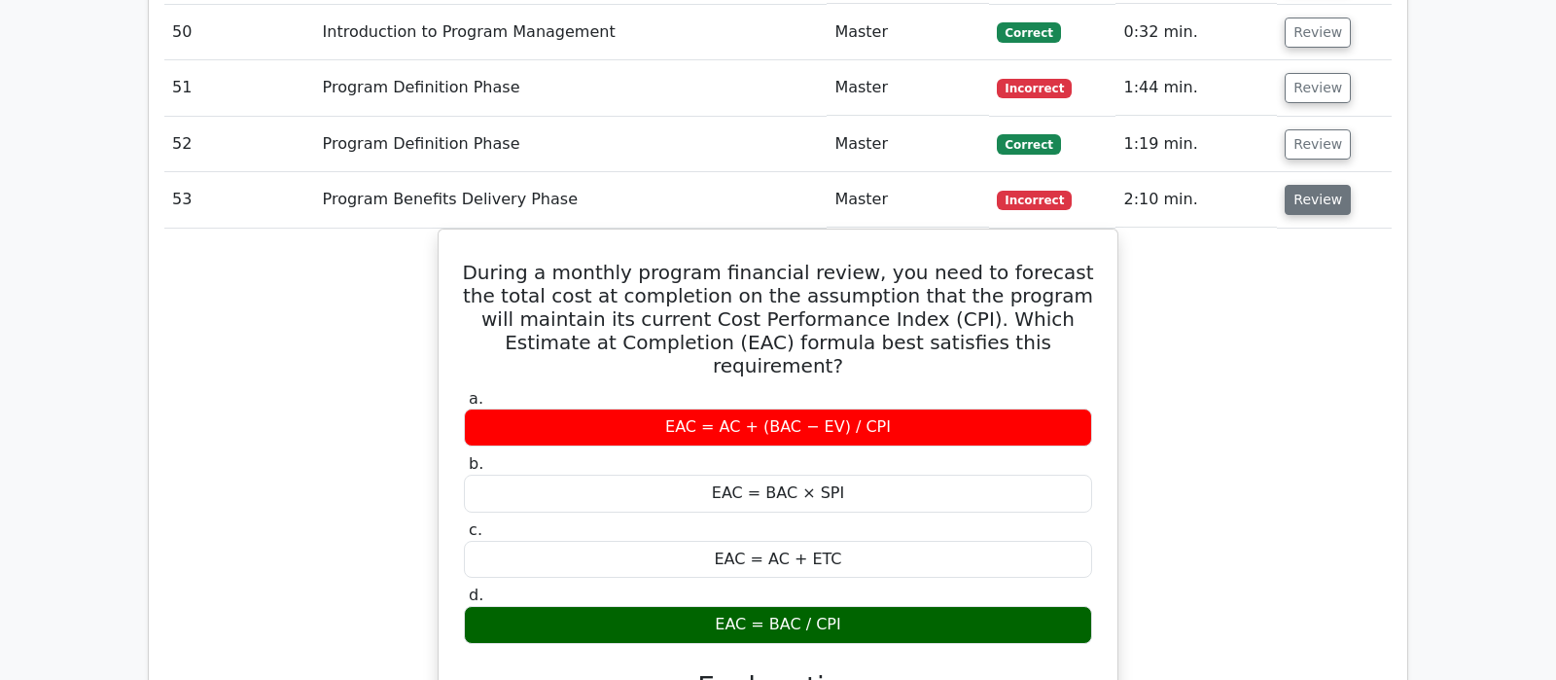
click at [1302, 185] on button "Review" at bounding box center [1318, 200] width 66 height 30
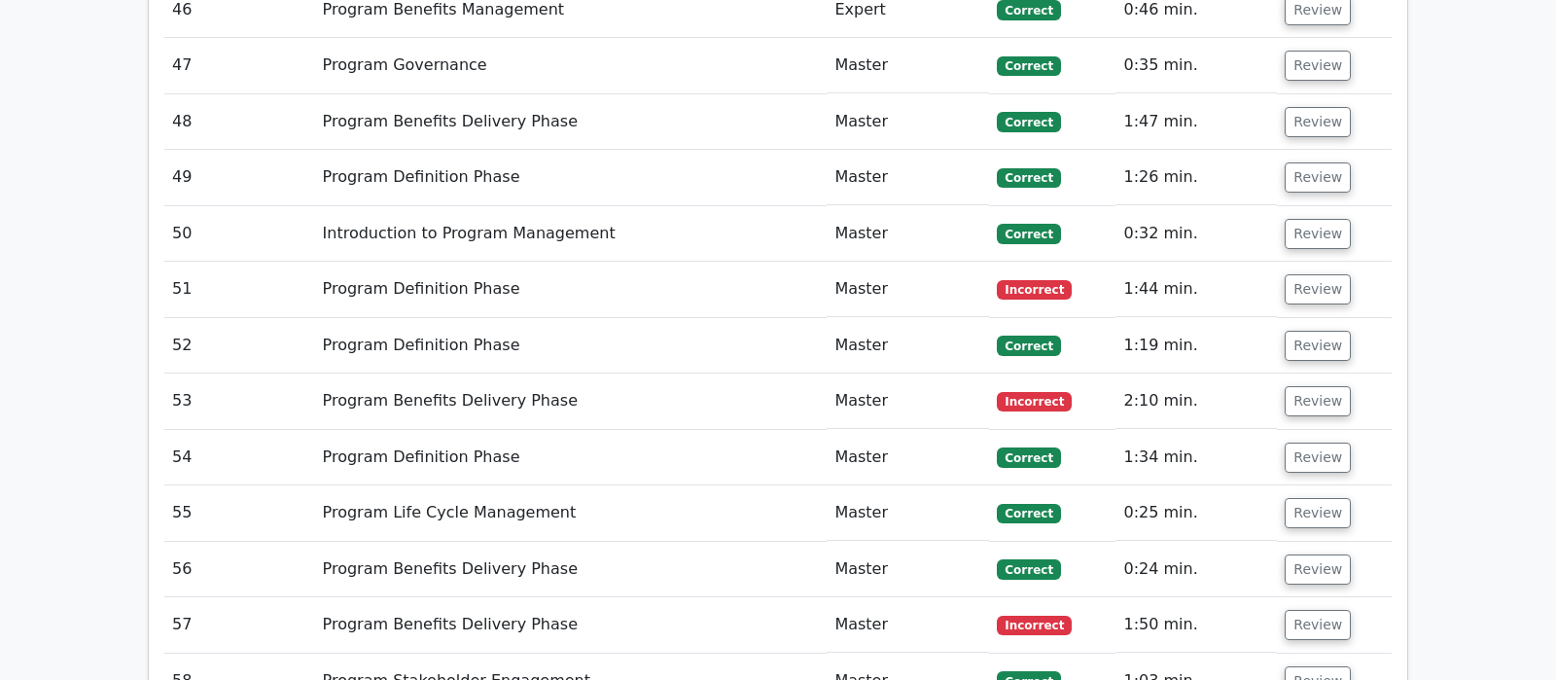
scroll to position [4391, 0]
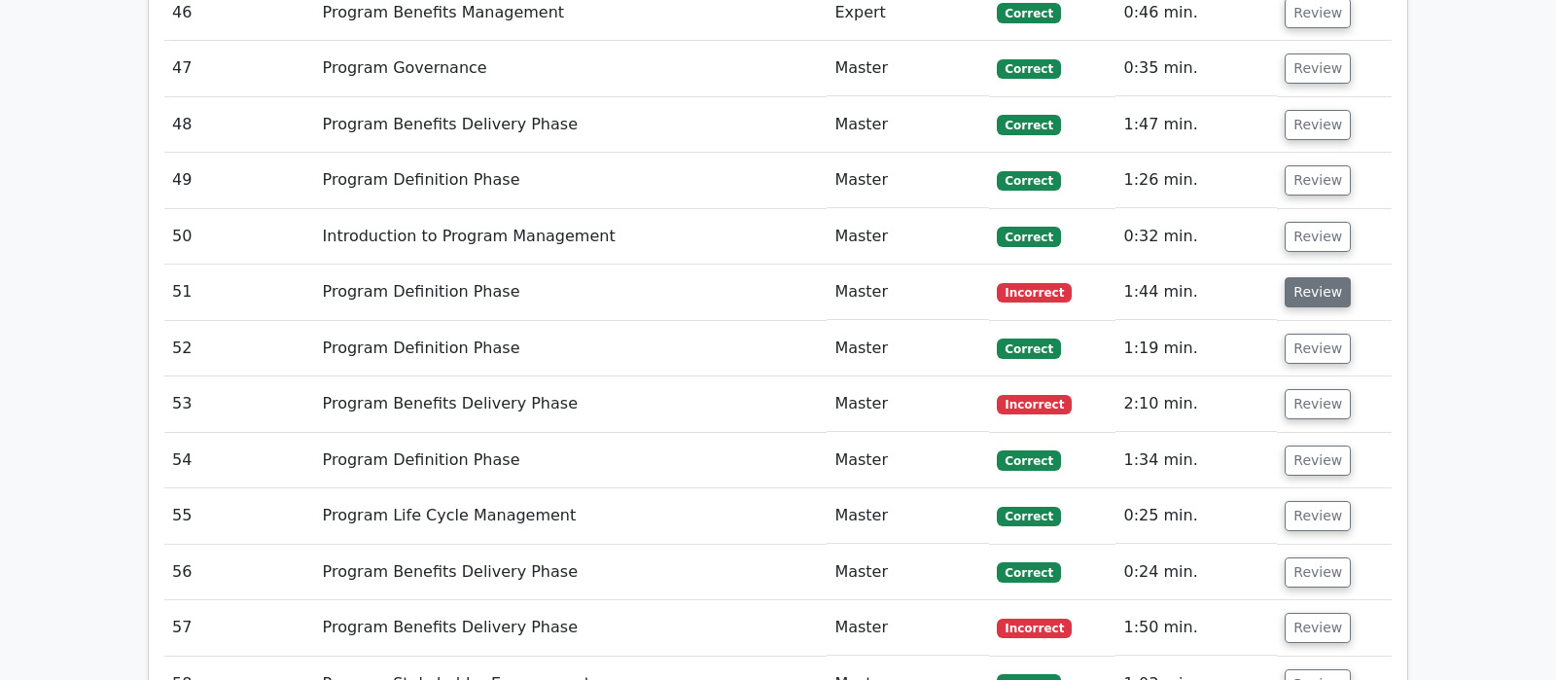
click at [1316, 277] on button "Review" at bounding box center [1318, 292] width 66 height 30
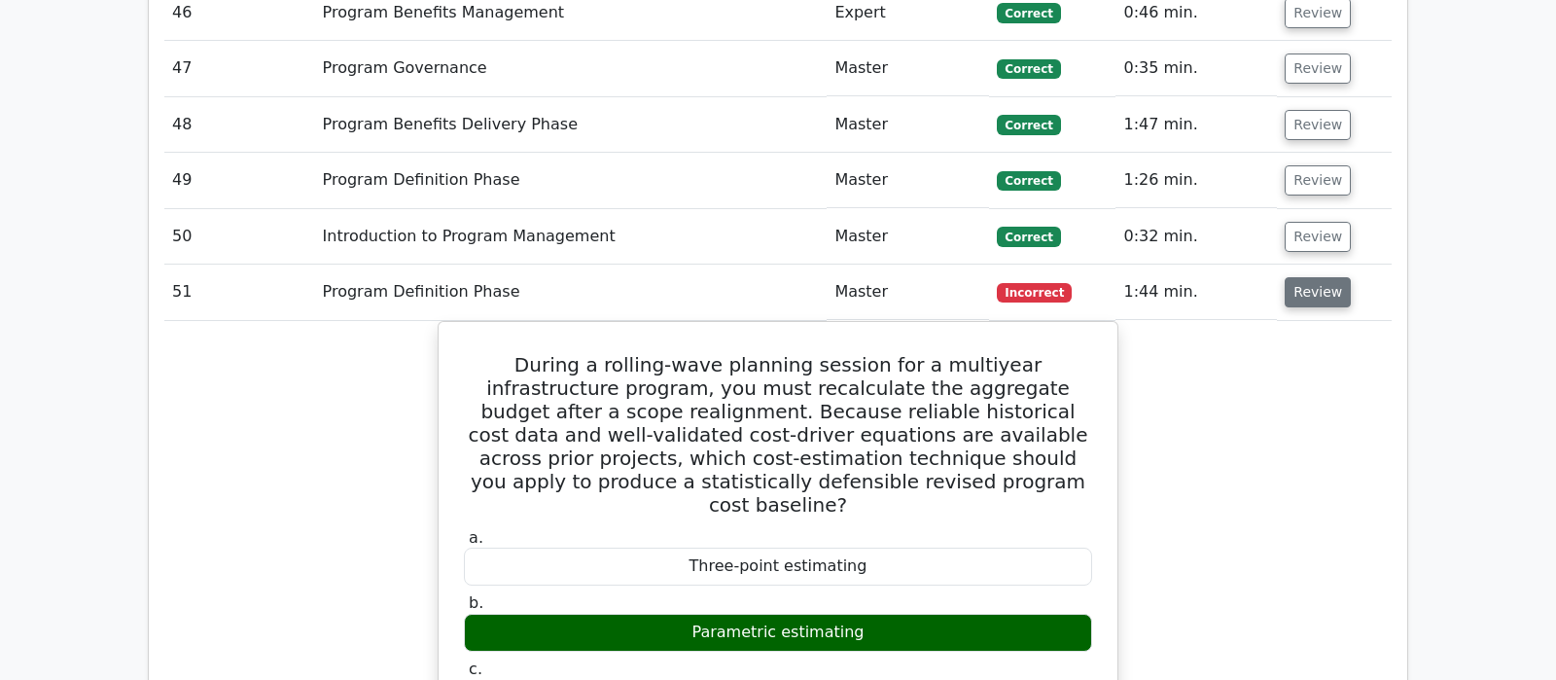
click at [1316, 277] on button "Review" at bounding box center [1318, 292] width 66 height 30
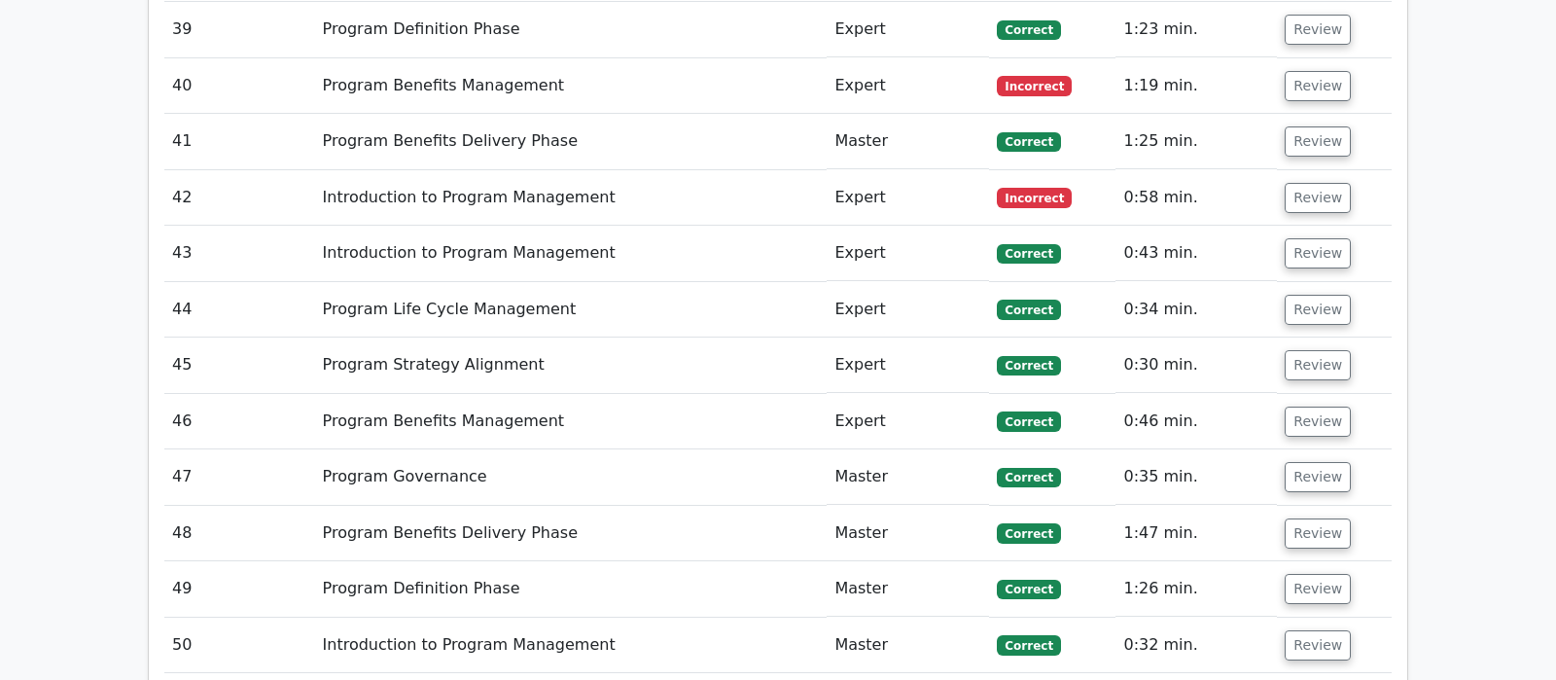
scroll to position [3779, 0]
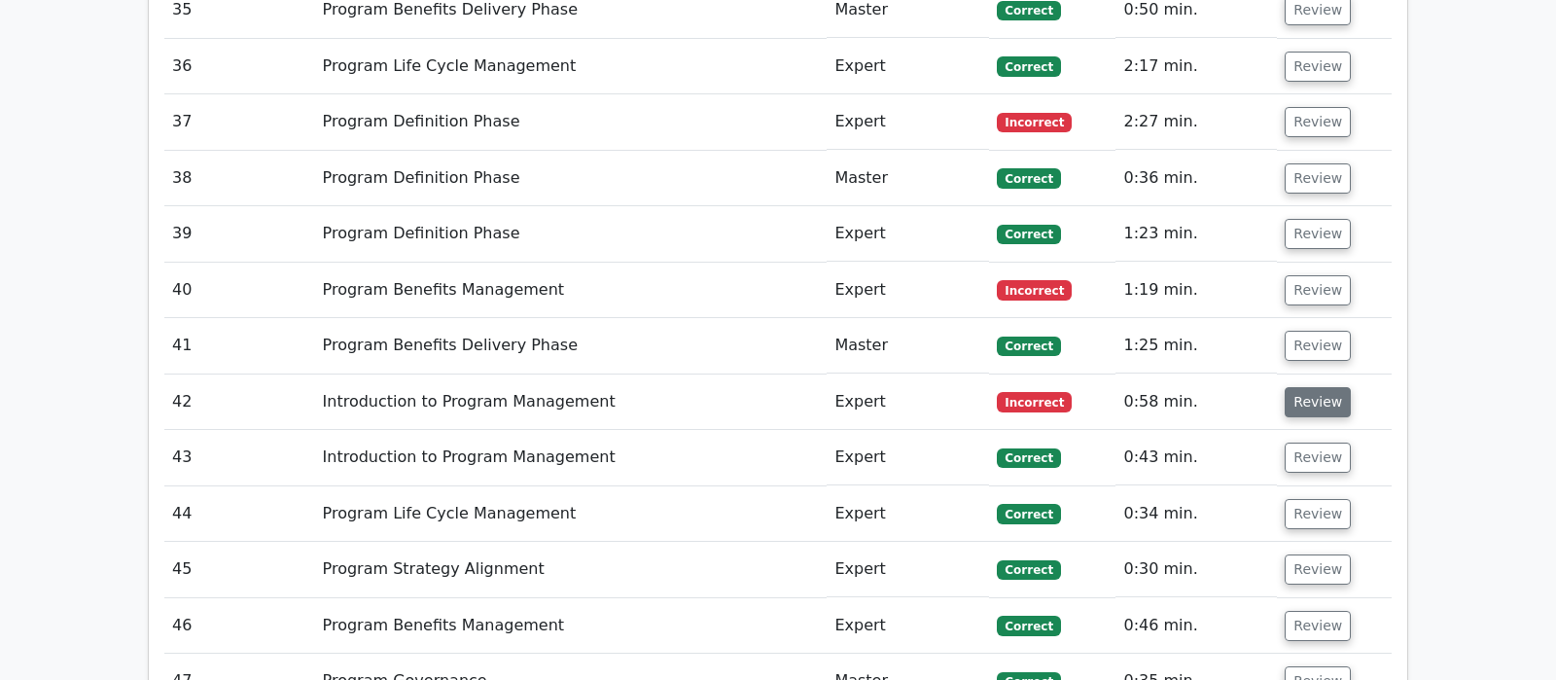
click at [1296, 387] on button "Review" at bounding box center [1318, 402] width 66 height 30
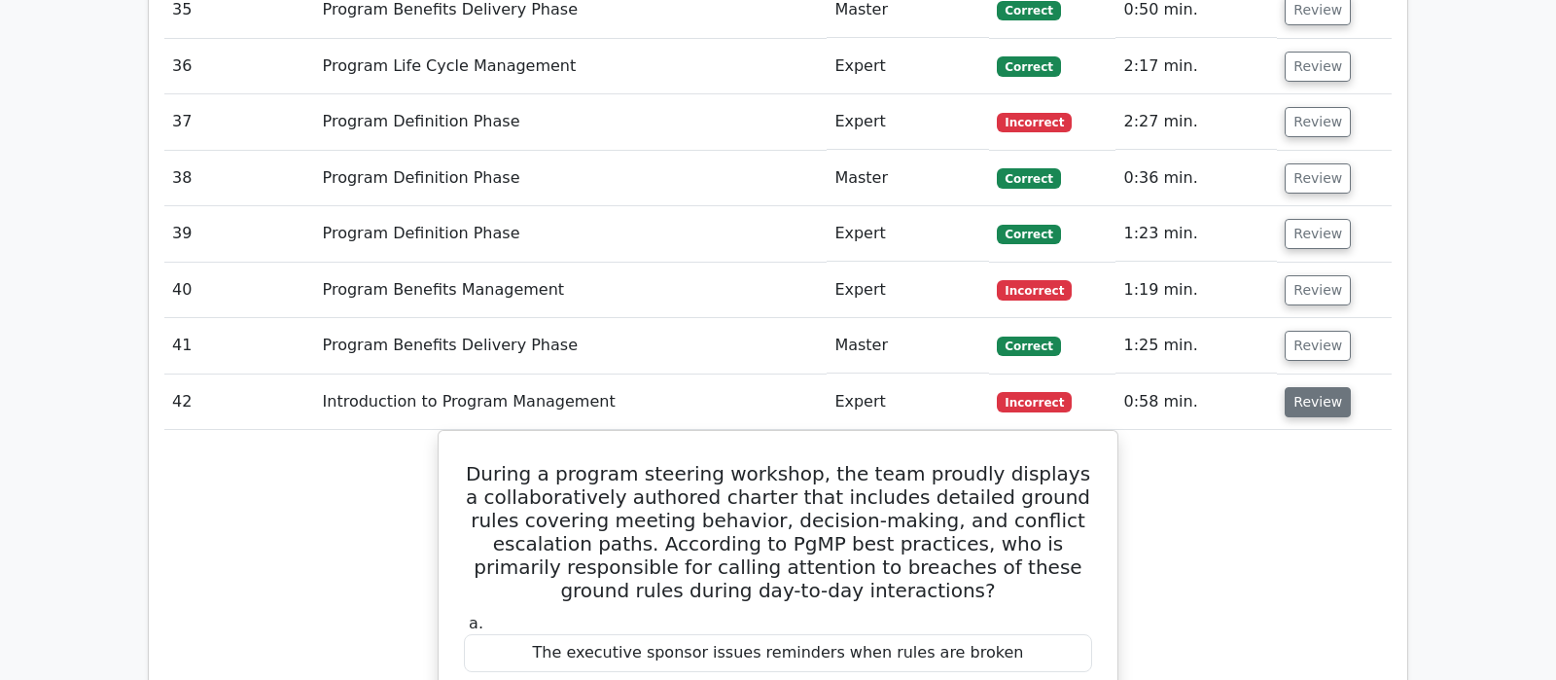
click at [1302, 387] on button "Review" at bounding box center [1318, 402] width 66 height 30
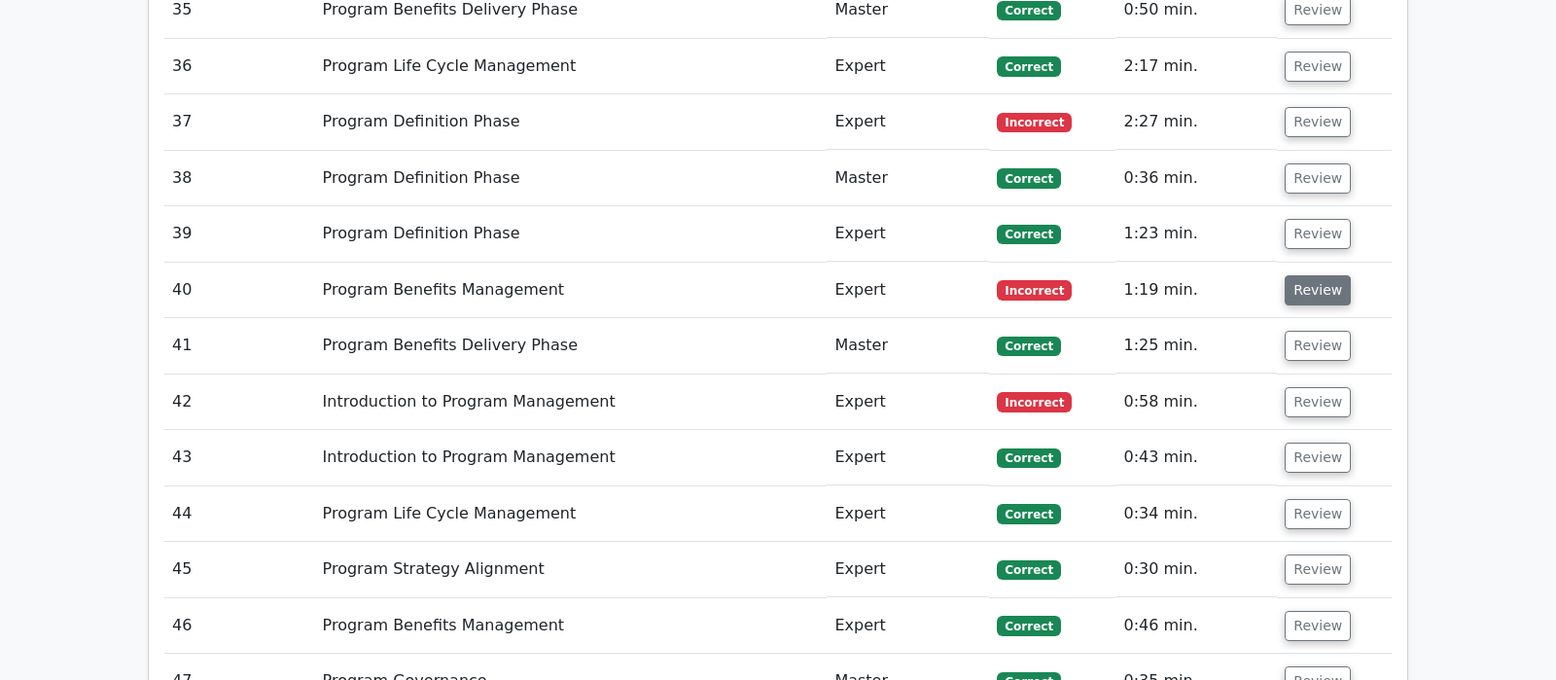
click at [1318, 275] on button "Review" at bounding box center [1318, 290] width 66 height 30
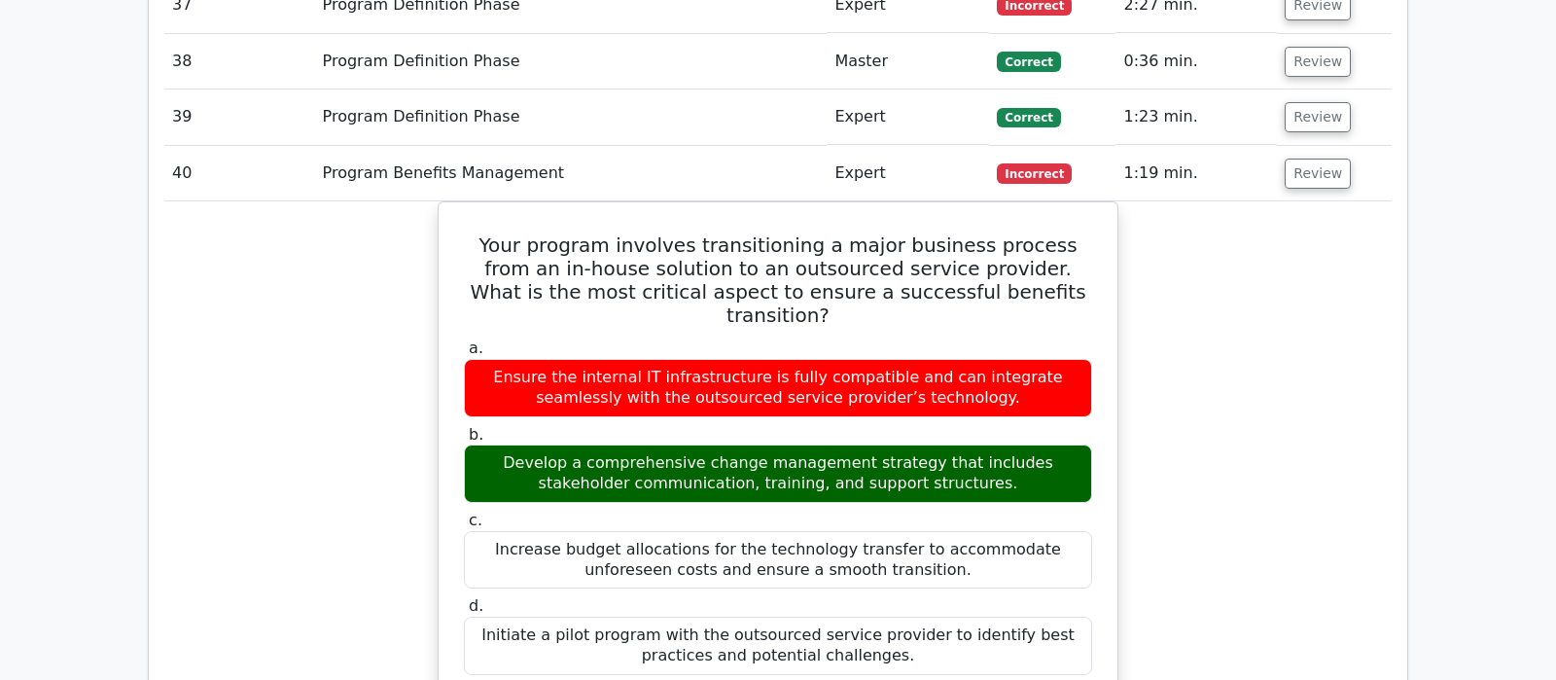
scroll to position [4085, 0]
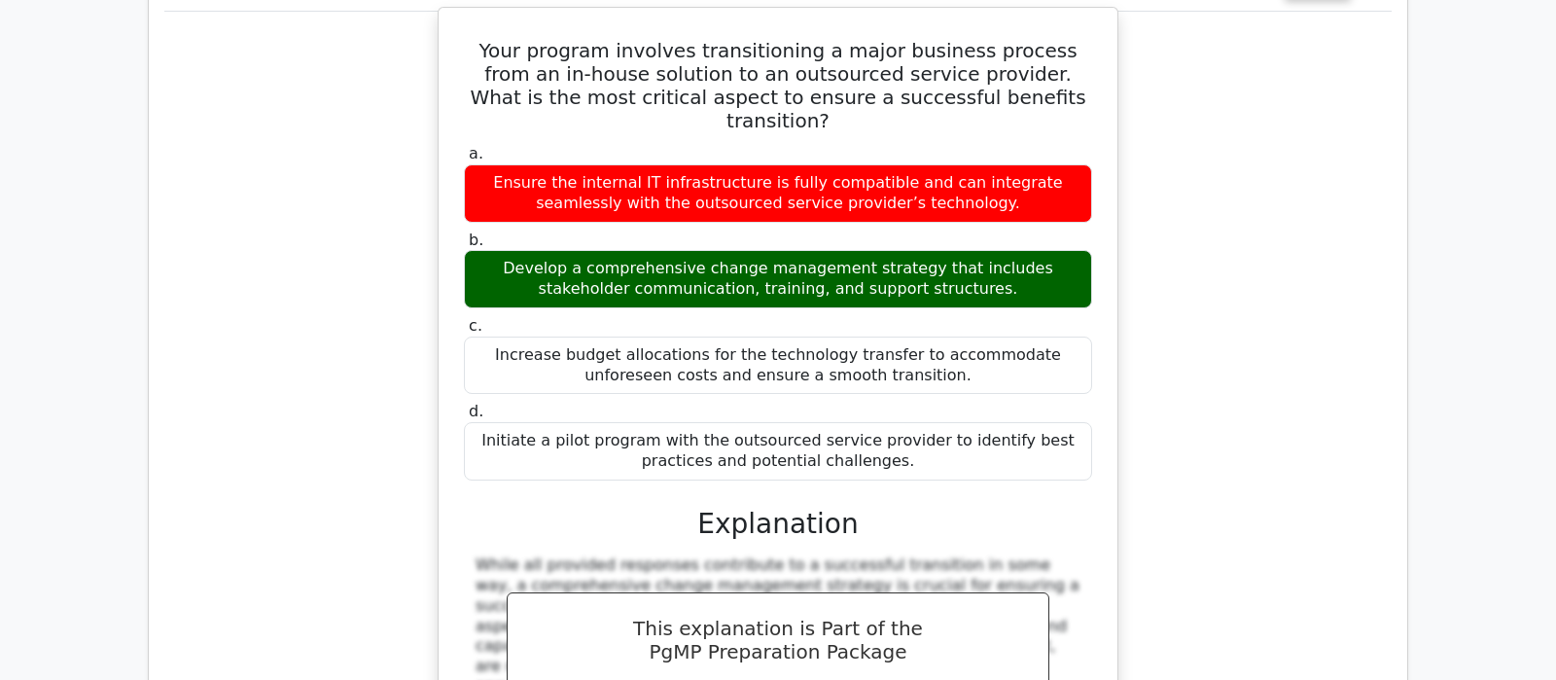
drag, startPoint x: 998, startPoint y: 462, endPoint x: 1008, endPoint y: 537, distance: 75.5
click at [1008, 592] on div "This explanation is Part of the PgMP Preparation Package Start Your Free 7-Day …" at bounding box center [778, 673] width 542 height 163
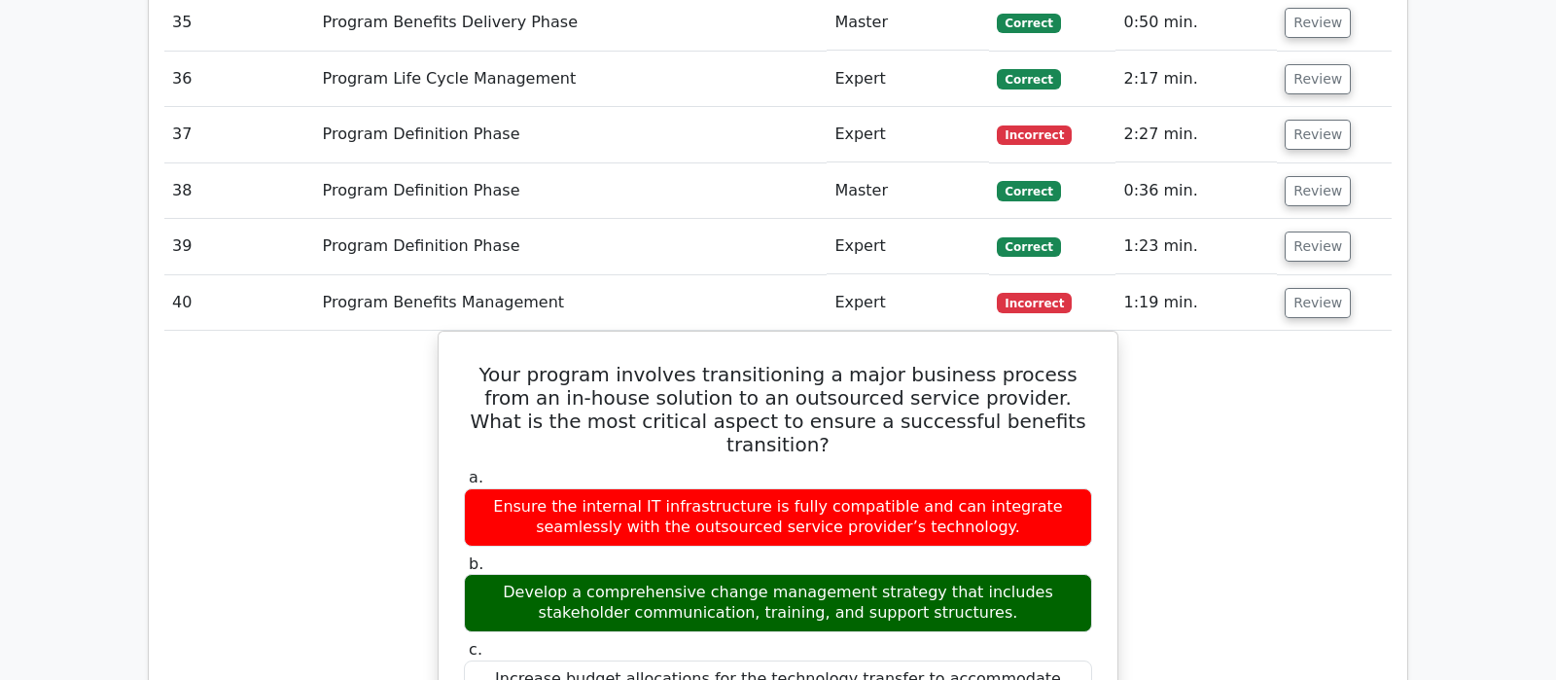
scroll to position [3676, 0]
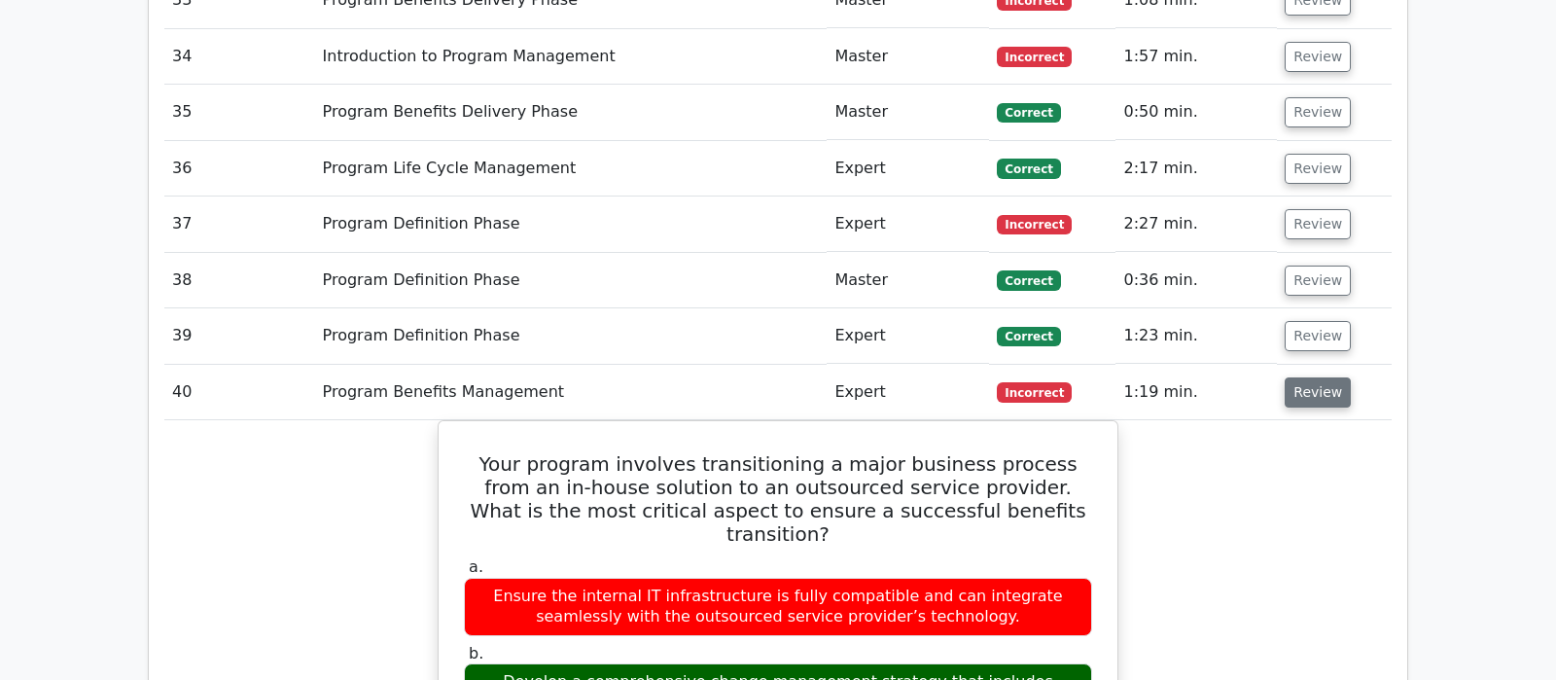
click at [1296, 377] on button "Review" at bounding box center [1318, 392] width 66 height 30
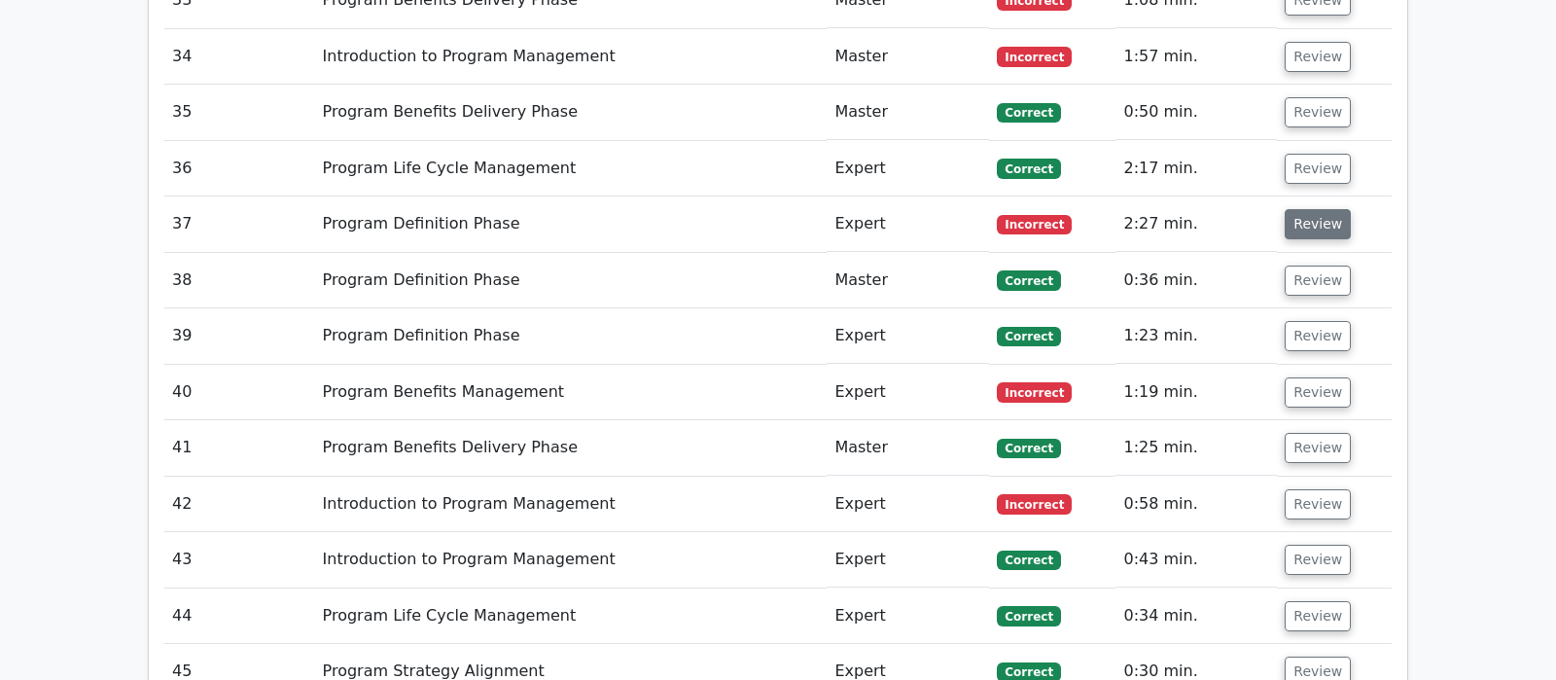
click at [1318, 209] on button "Review" at bounding box center [1318, 224] width 66 height 30
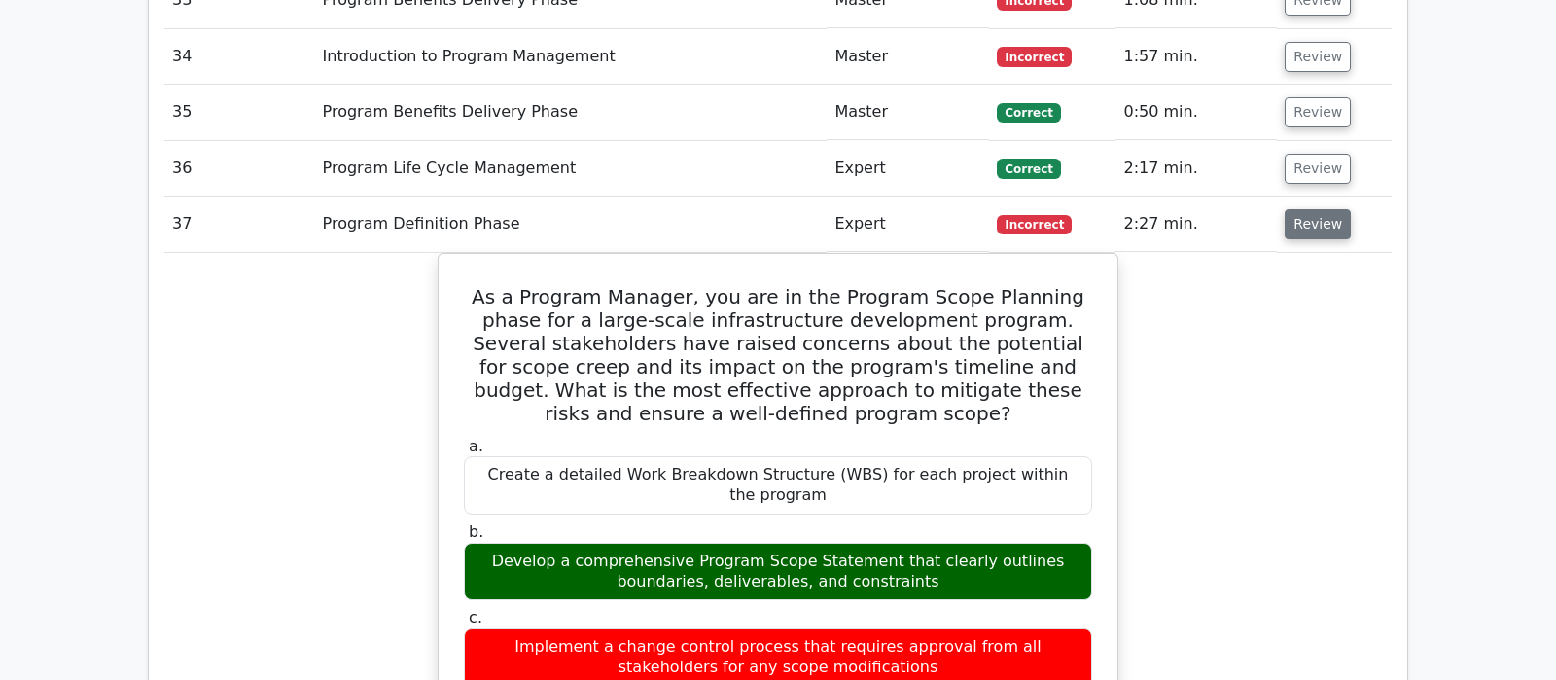
click at [1318, 209] on button "Review" at bounding box center [1318, 224] width 66 height 30
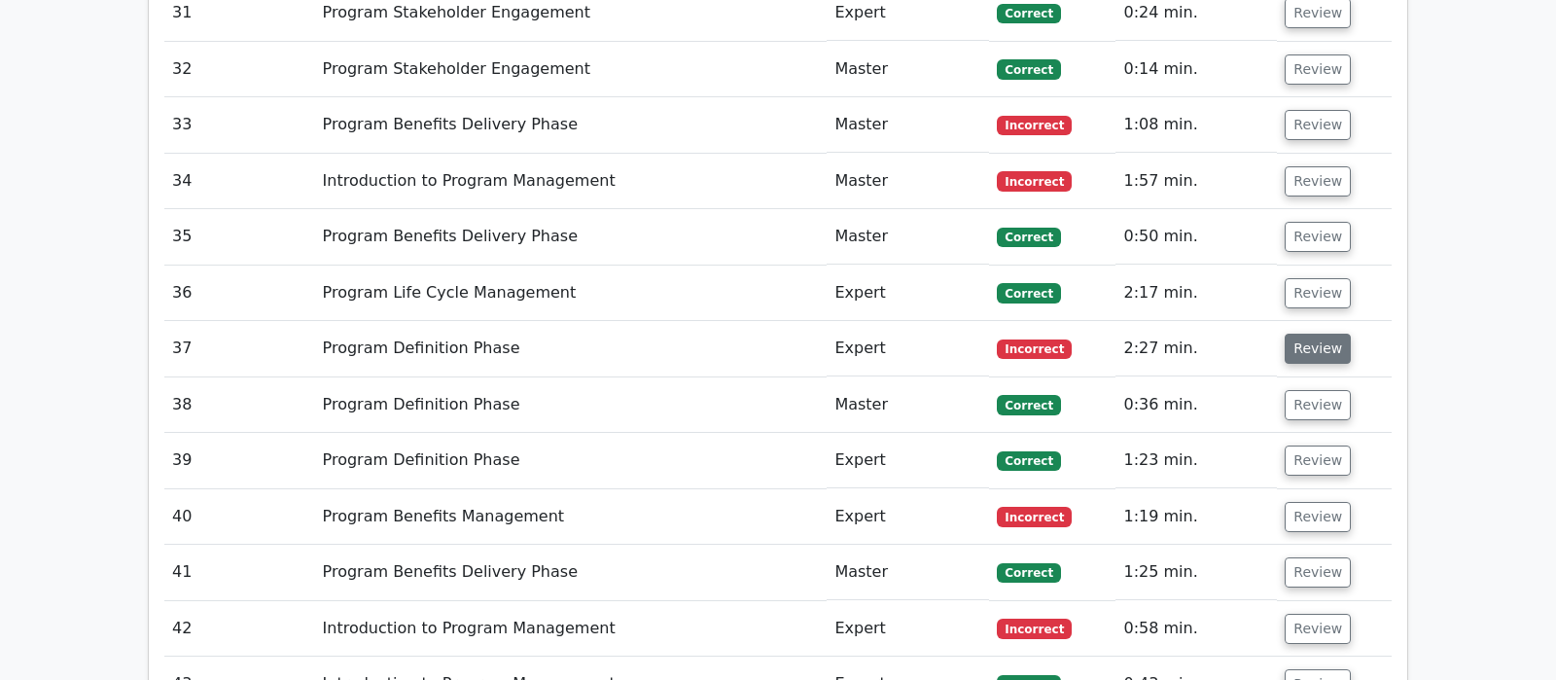
scroll to position [3472, 0]
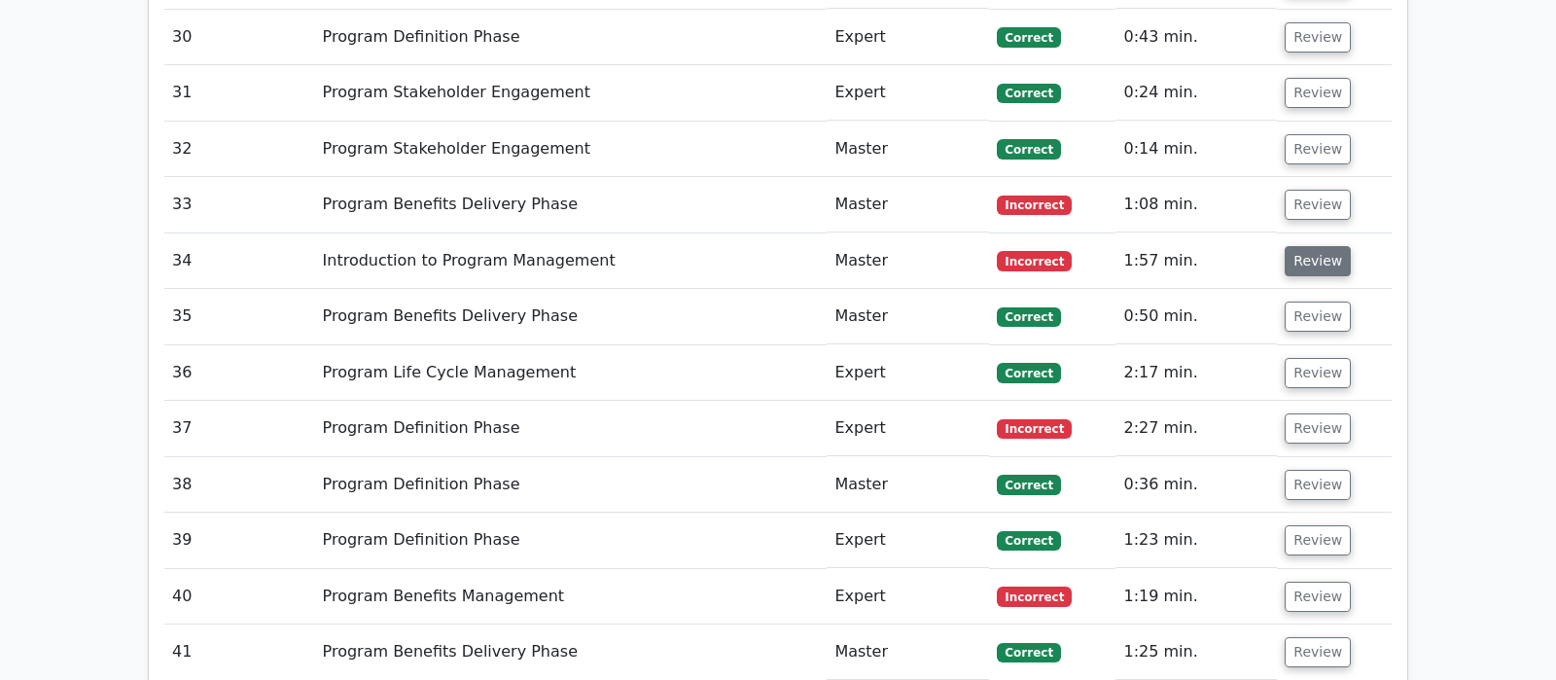
click at [1307, 246] on button "Review" at bounding box center [1318, 261] width 66 height 30
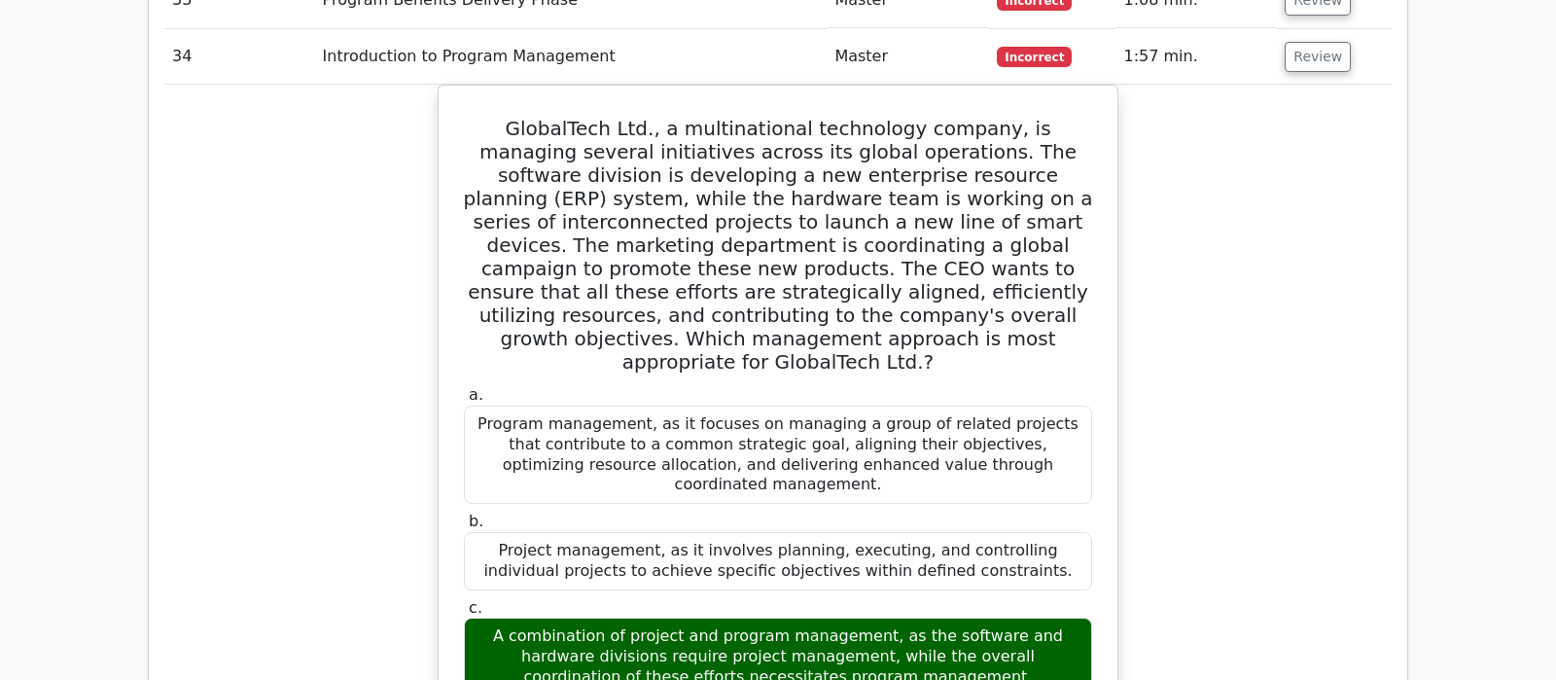
scroll to position [3574, 0]
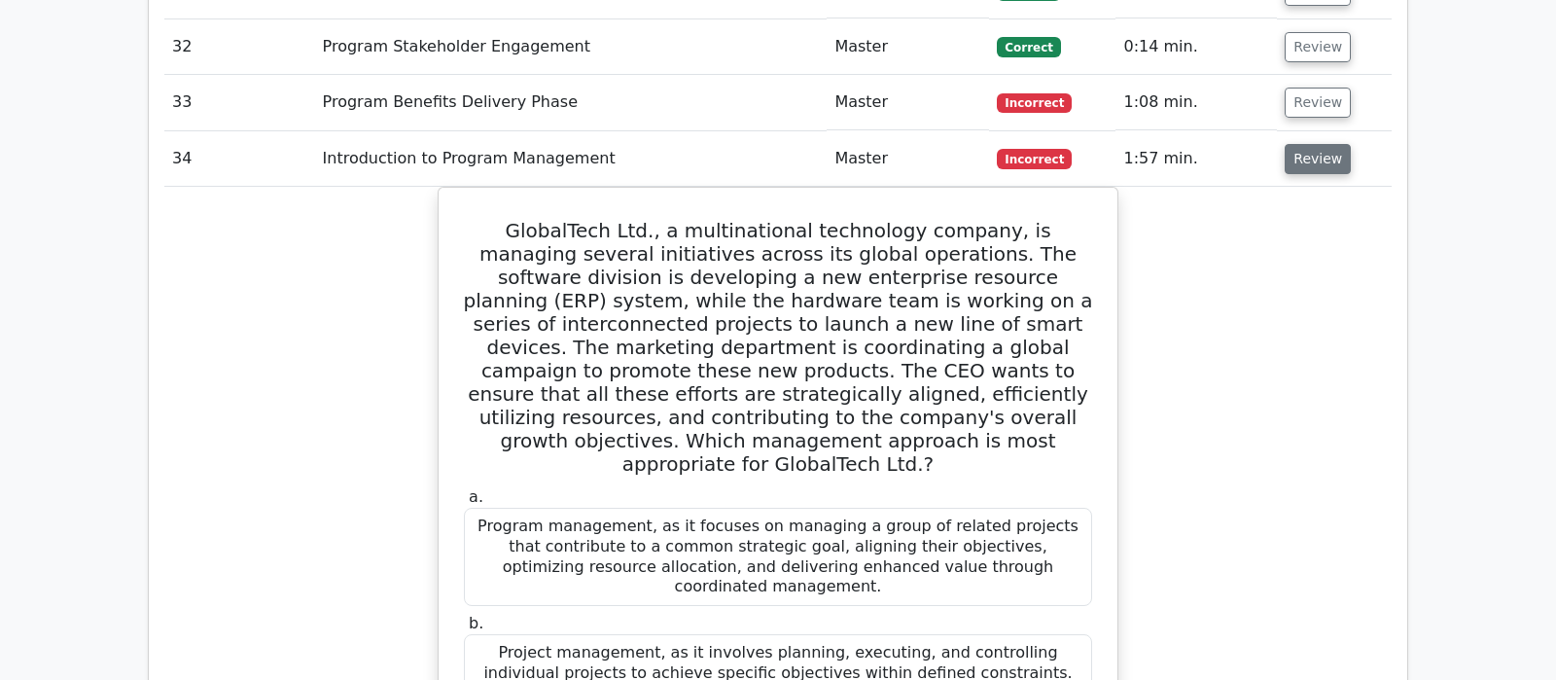
click at [1310, 144] on button "Review" at bounding box center [1318, 159] width 66 height 30
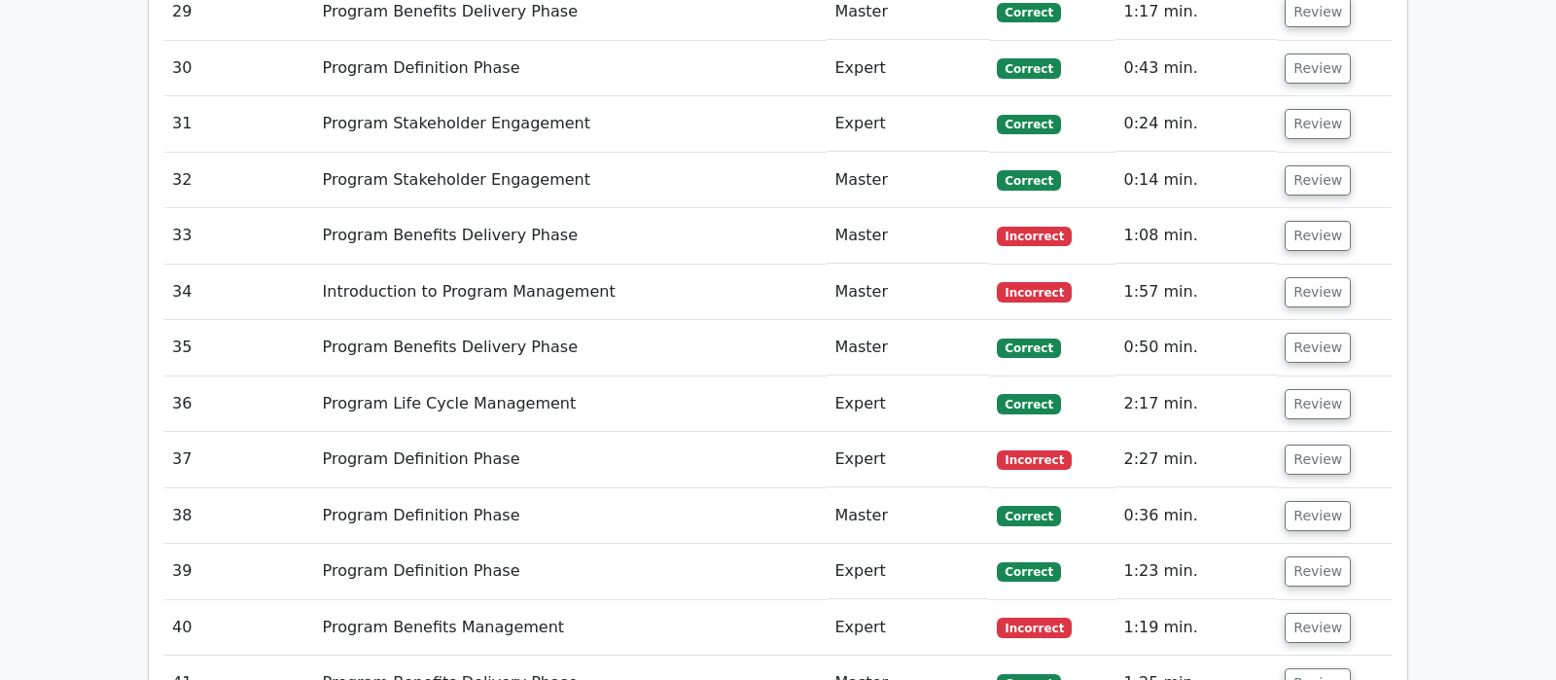
scroll to position [3370, 0]
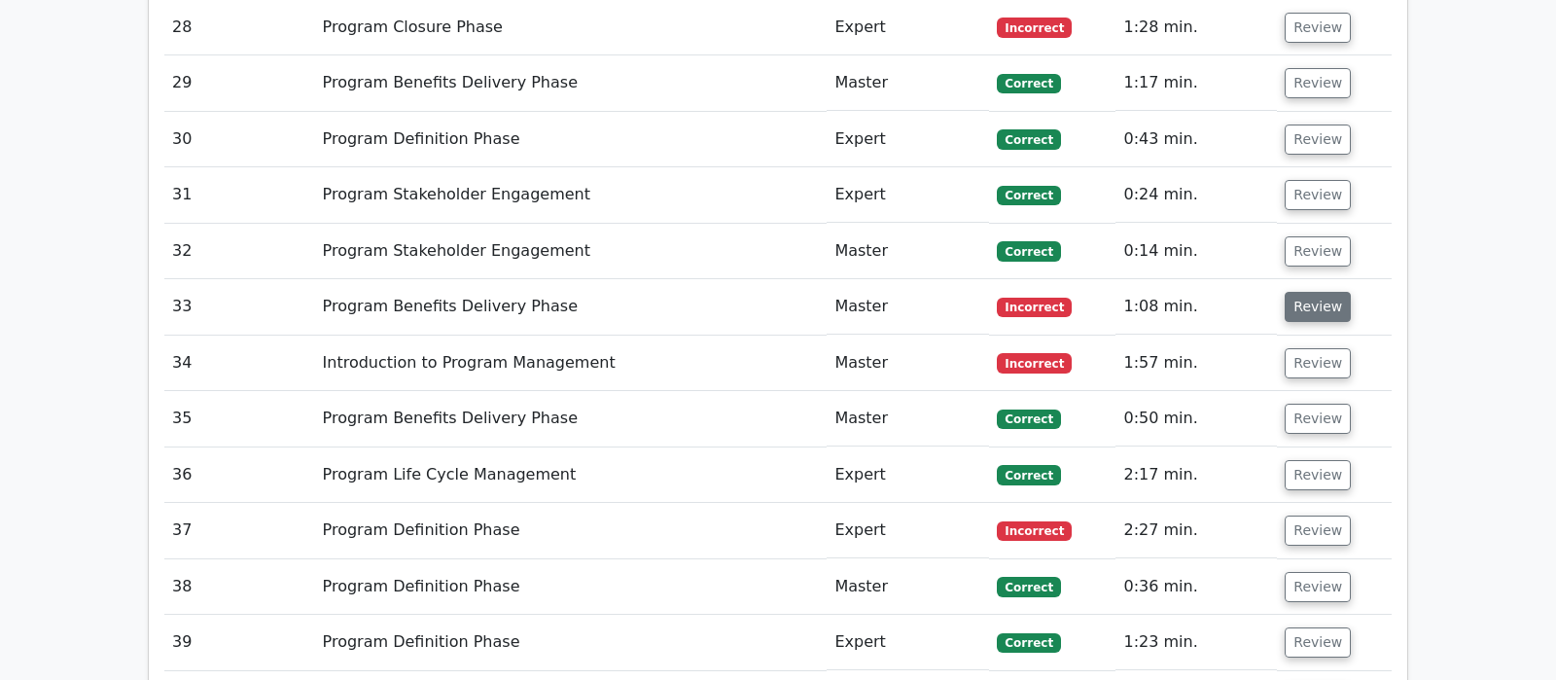
click at [1315, 292] on button "Review" at bounding box center [1318, 307] width 66 height 30
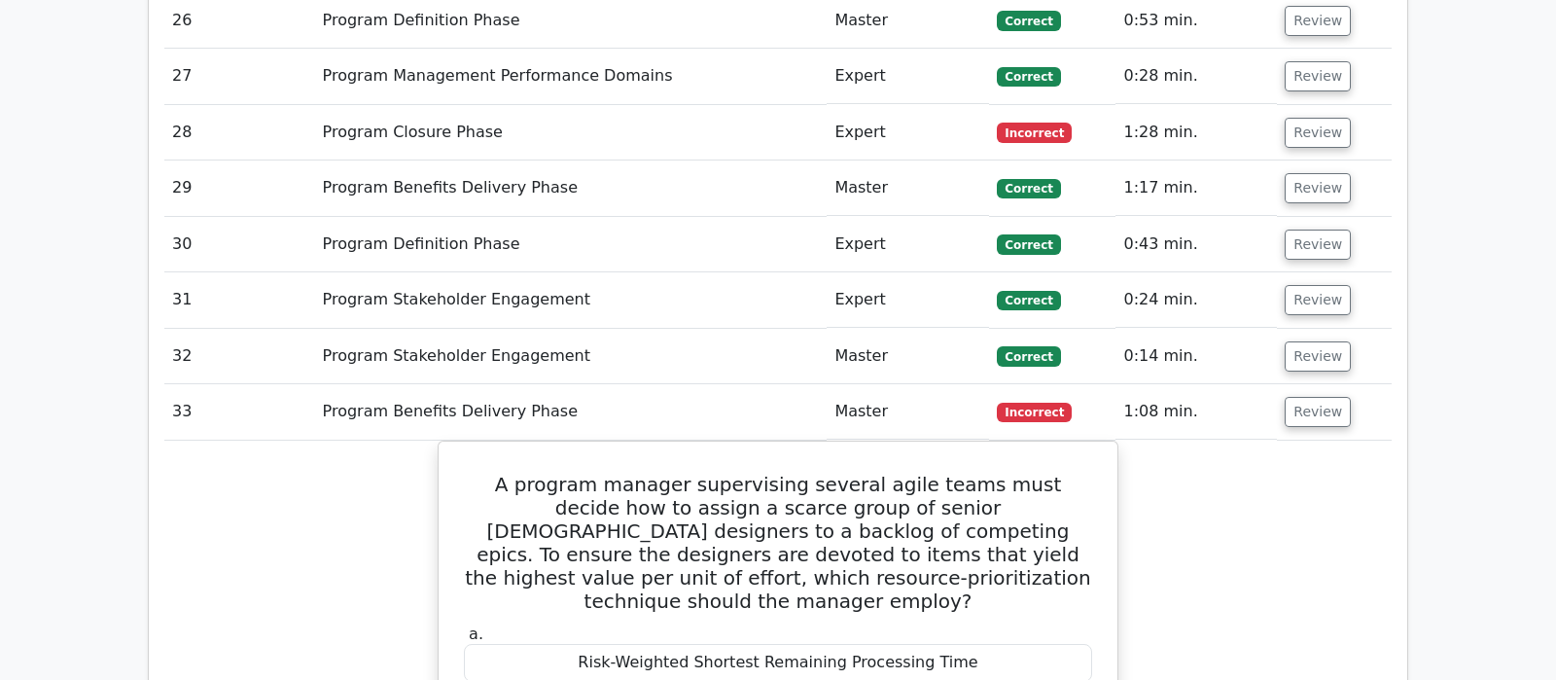
scroll to position [3166, 0]
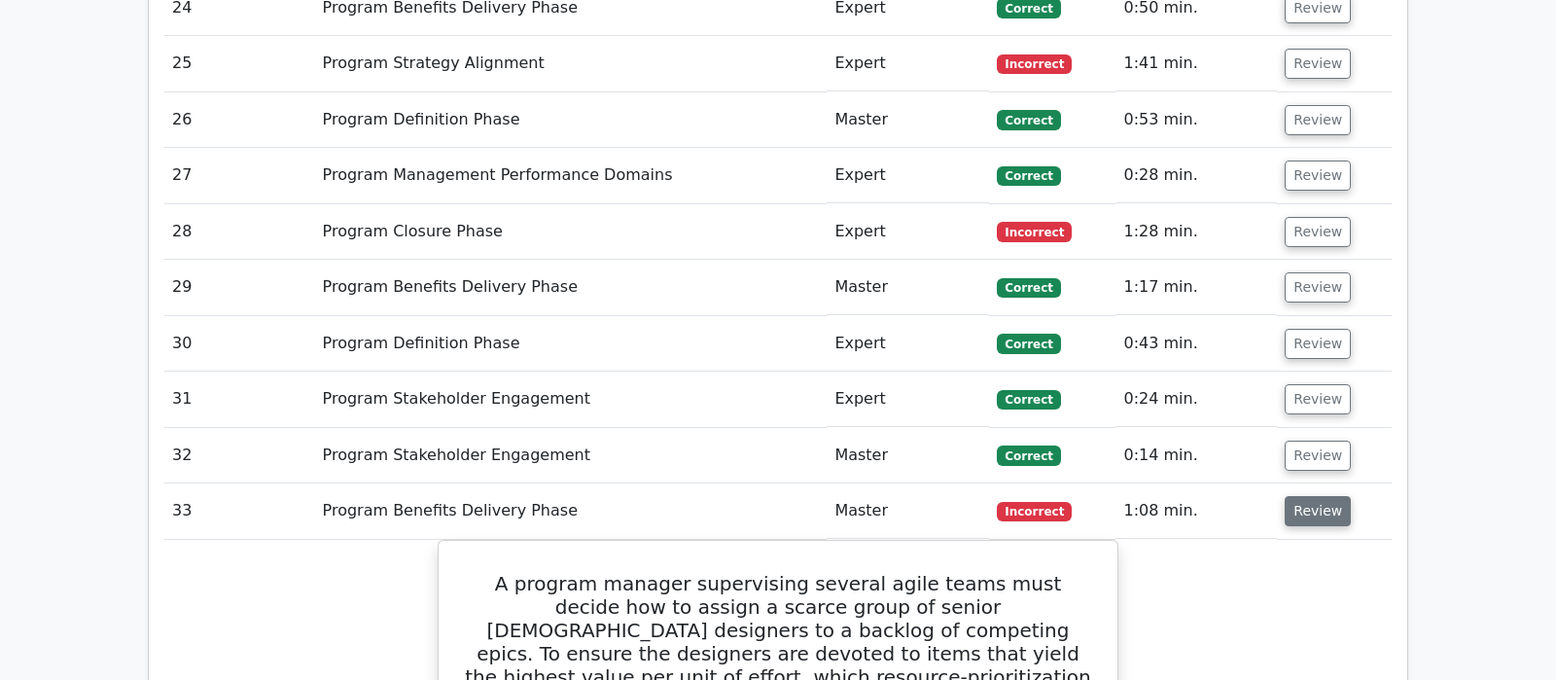
click at [1318, 496] on button "Review" at bounding box center [1318, 511] width 66 height 30
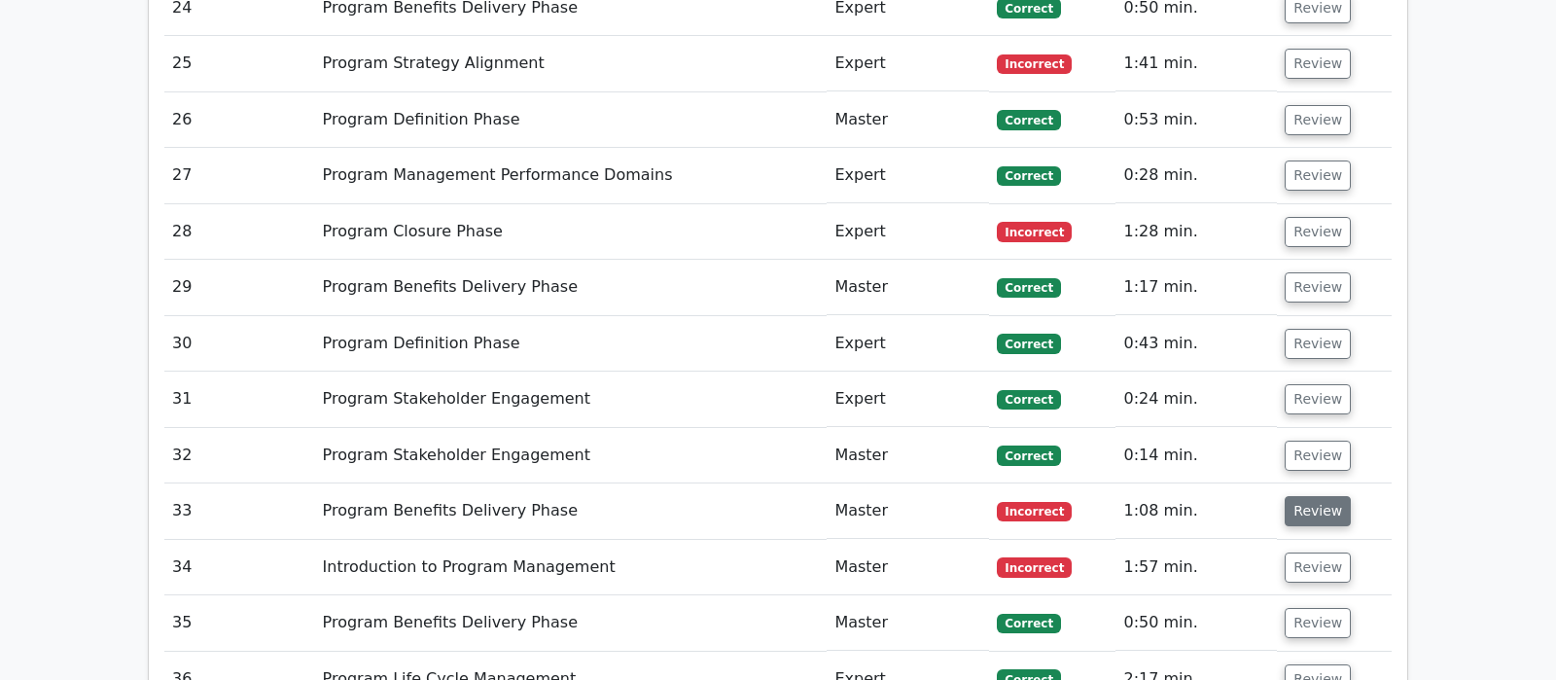
click at [1305, 496] on button "Review" at bounding box center [1318, 511] width 66 height 30
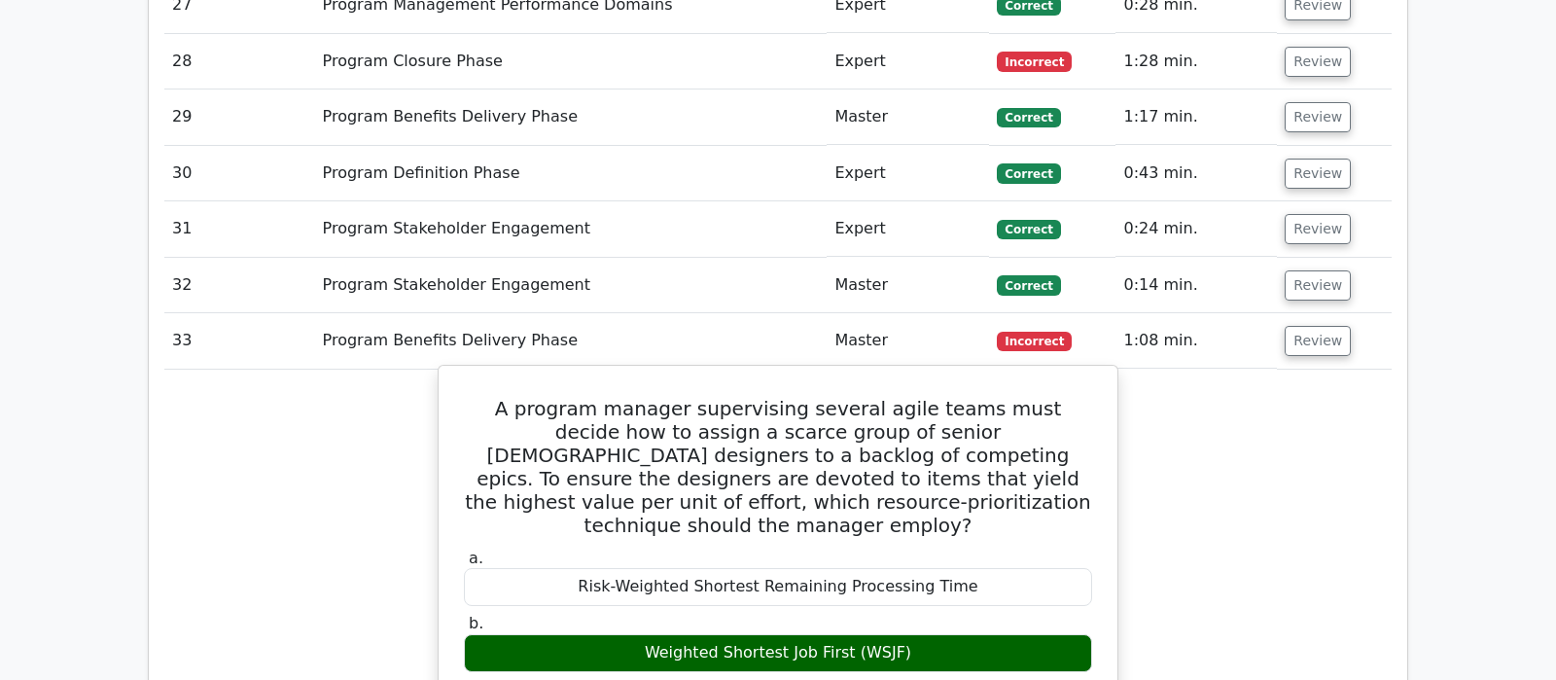
scroll to position [3370, 0]
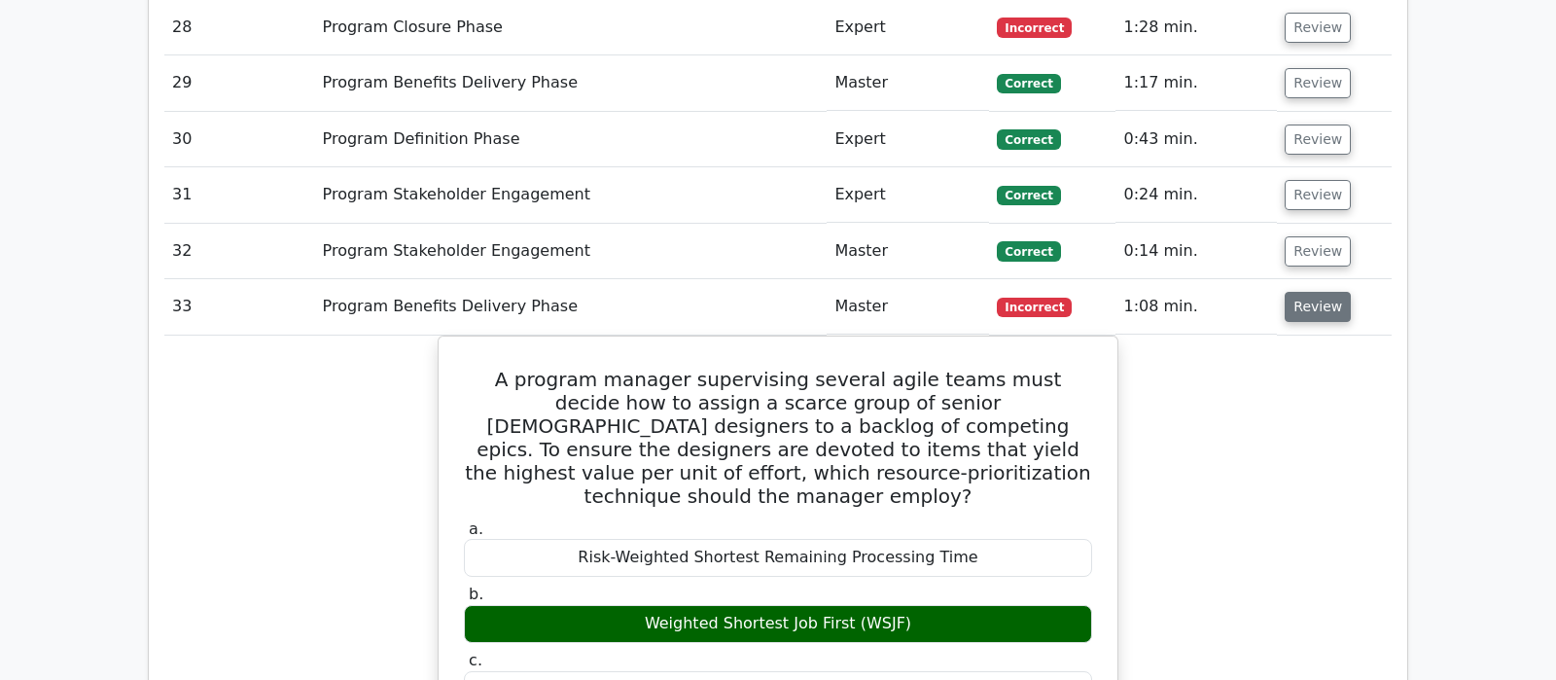
click at [1301, 292] on button "Review" at bounding box center [1318, 307] width 66 height 30
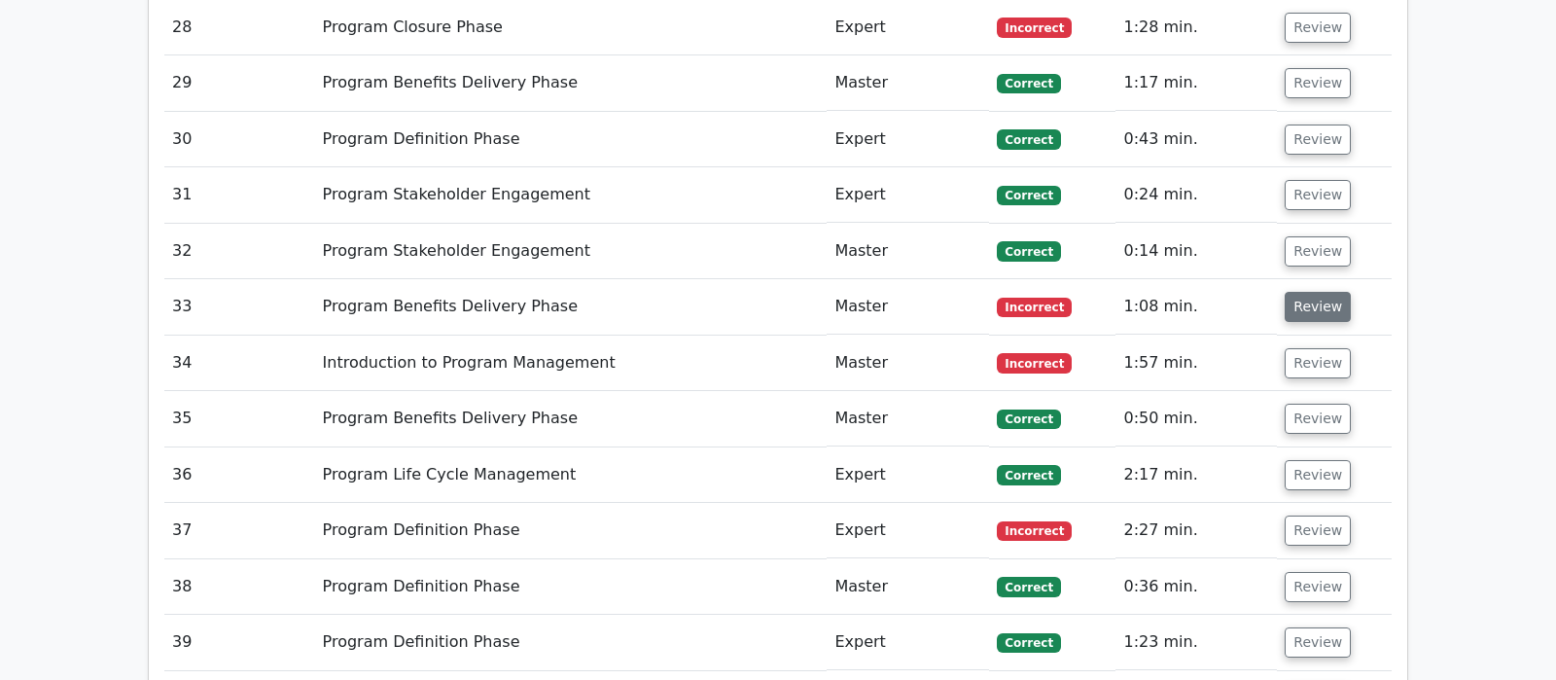
scroll to position [3166, 0]
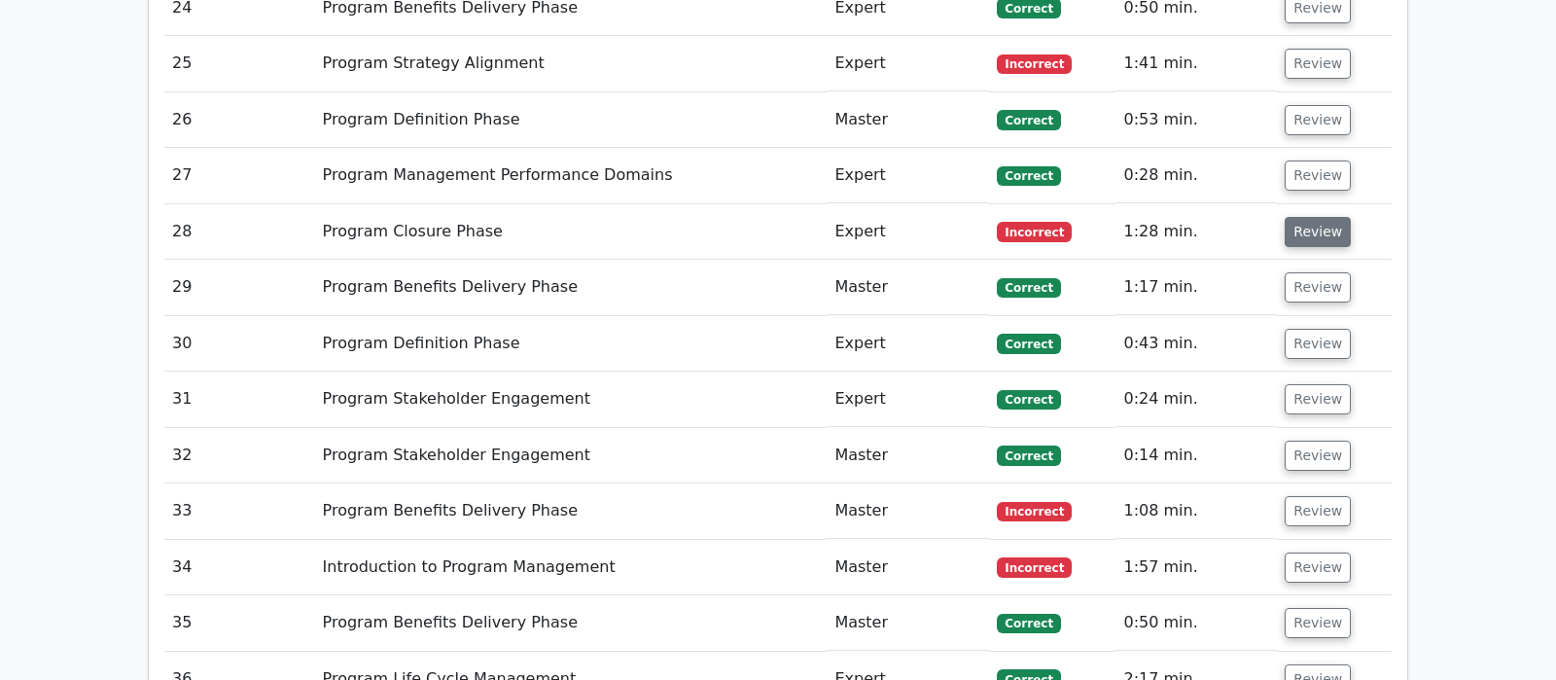
click at [1334, 217] on button "Review" at bounding box center [1318, 232] width 66 height 30
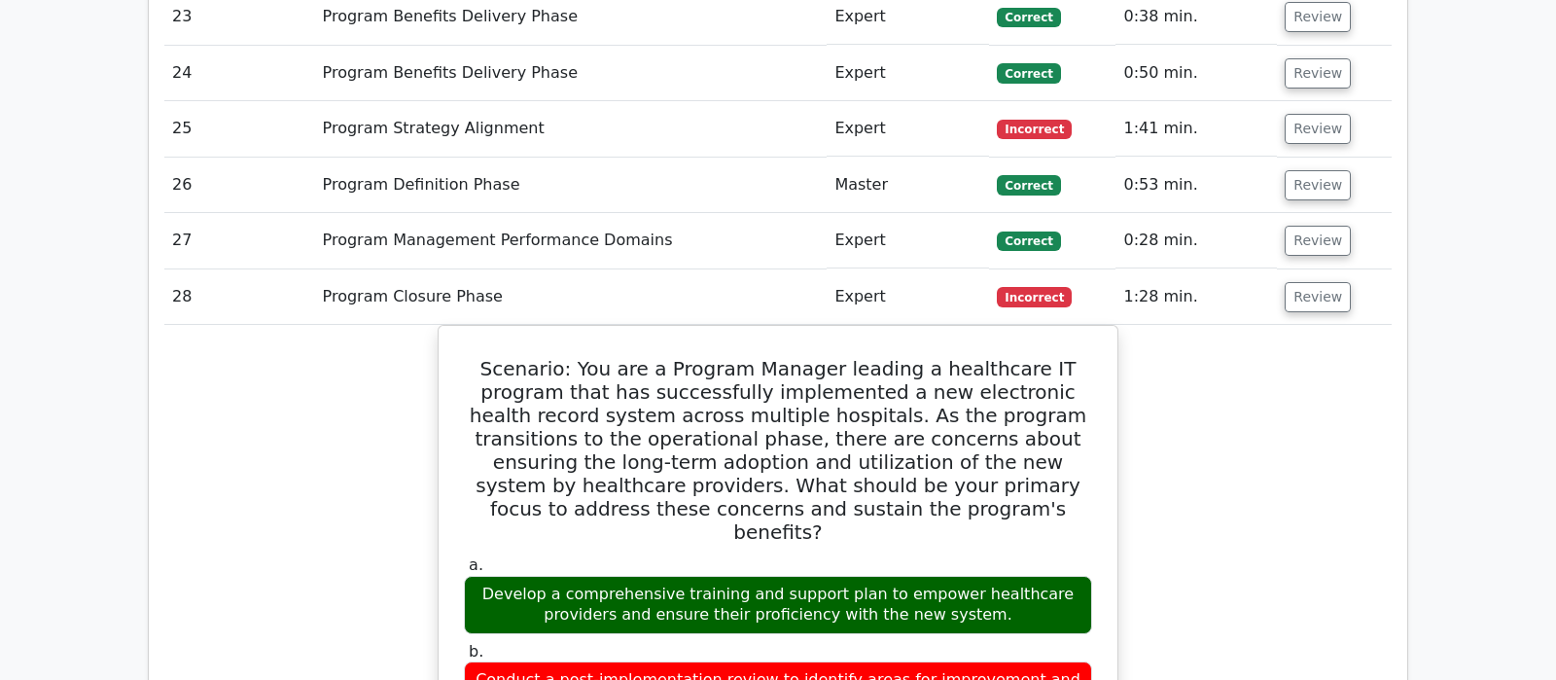
scroll to position [3064, 0]
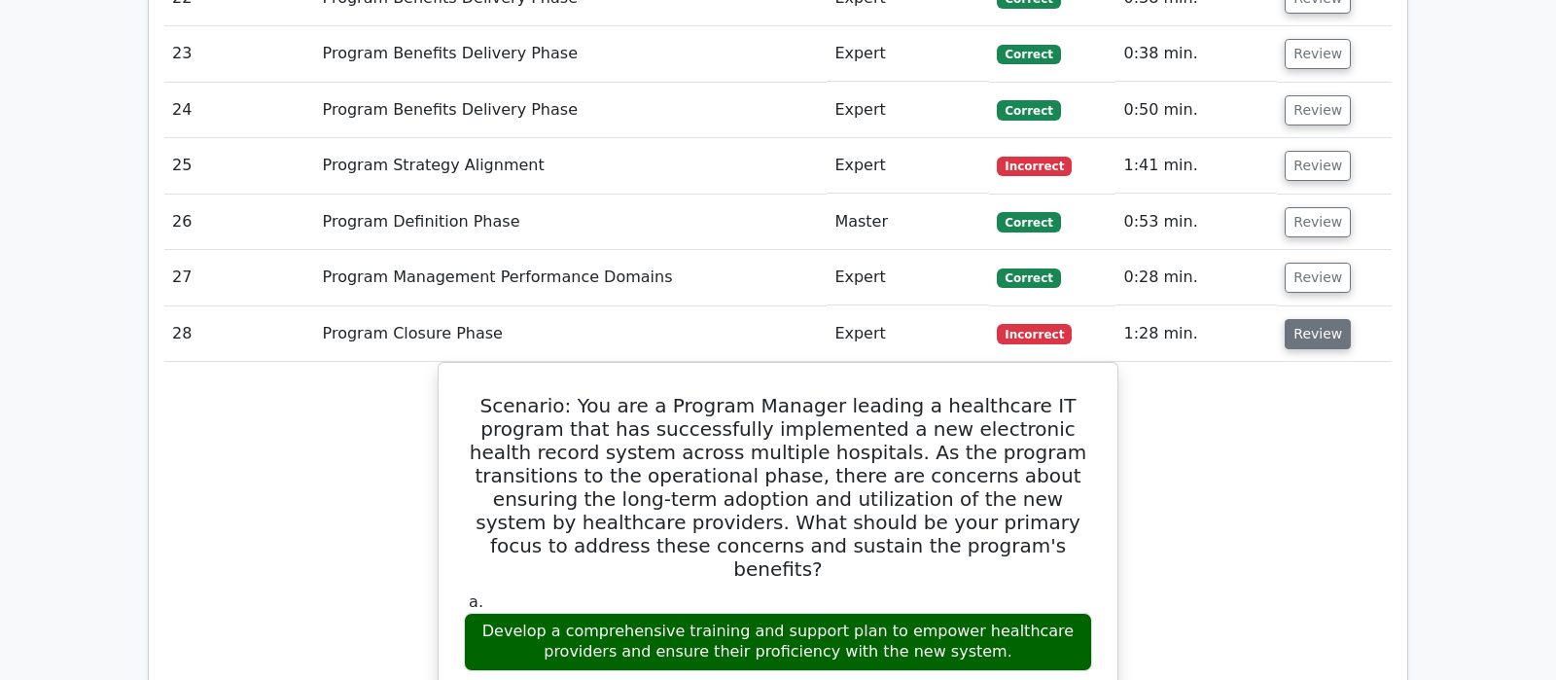
click at [1300, 319] on button "Review" at bounding box center [1318, 334] width 66 height 30
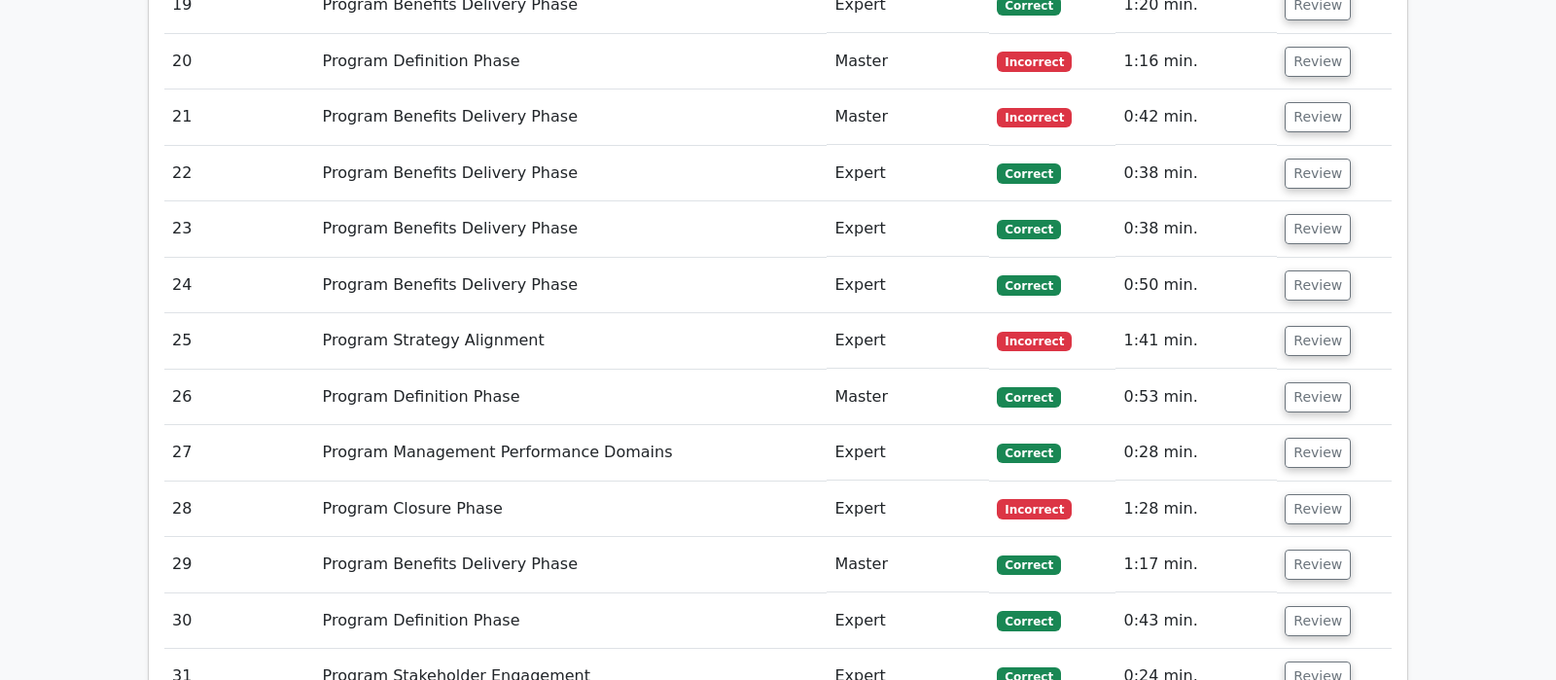
scroll to position [2859, 0]
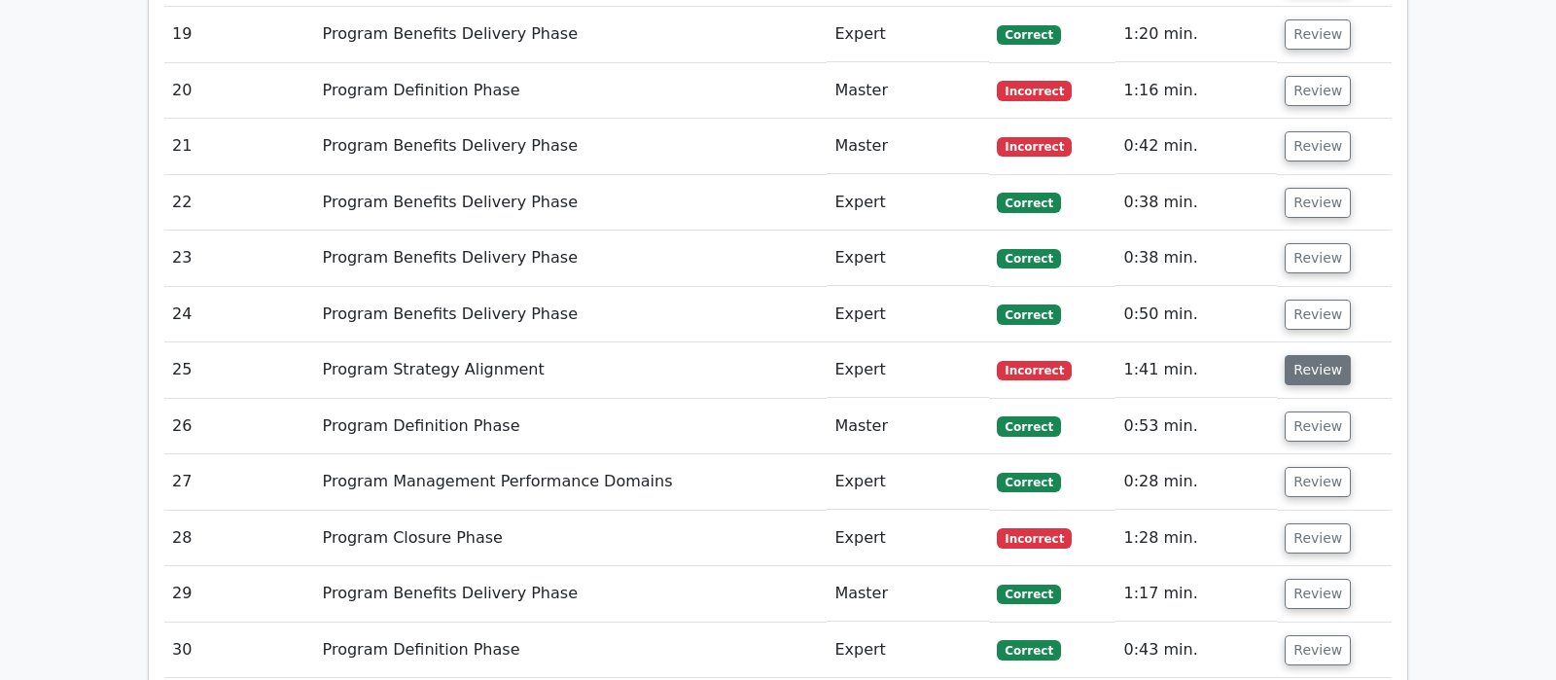
click at [1324, 355] on button "Review" at bounding box center [1318, 370] width 66 height 30
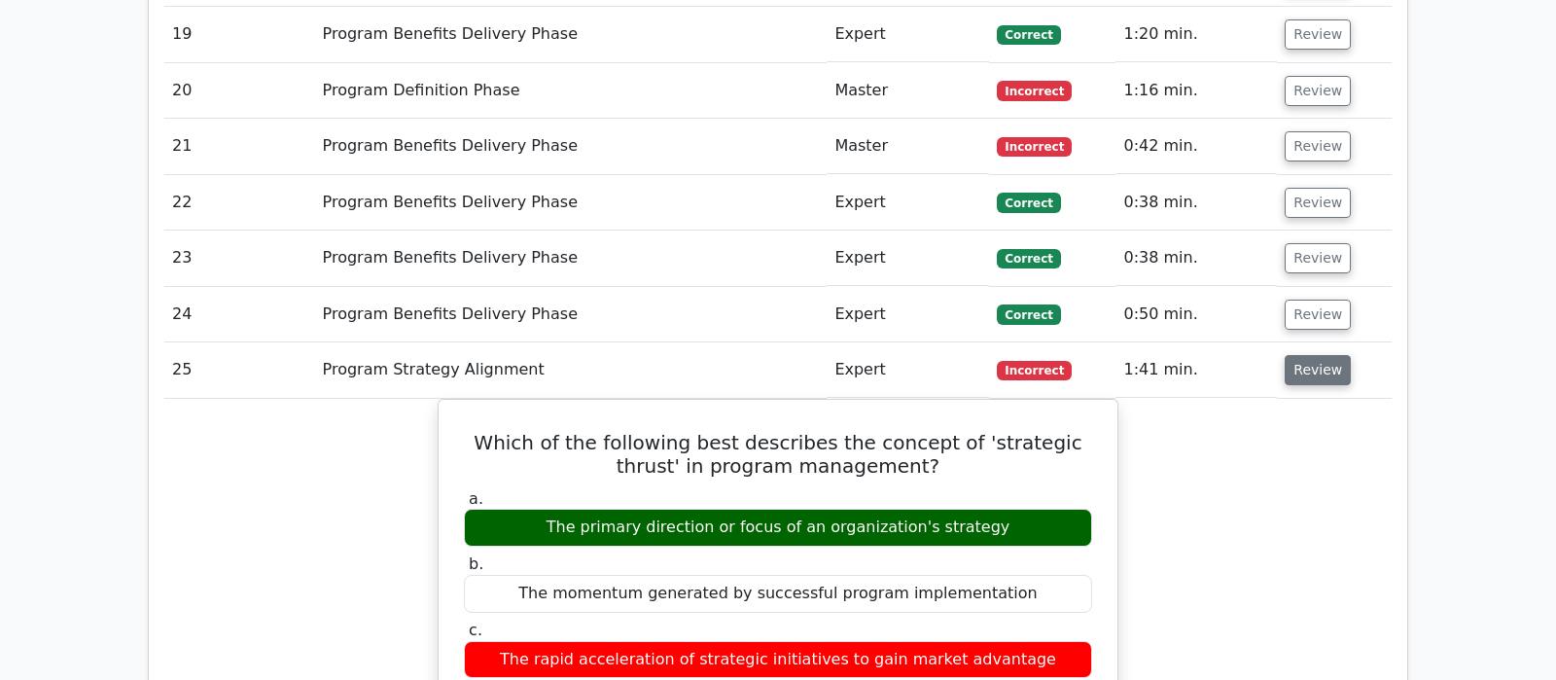
click at [1324, 355] on button "Review" at bounding box center [1318, 370] width 66 height 30
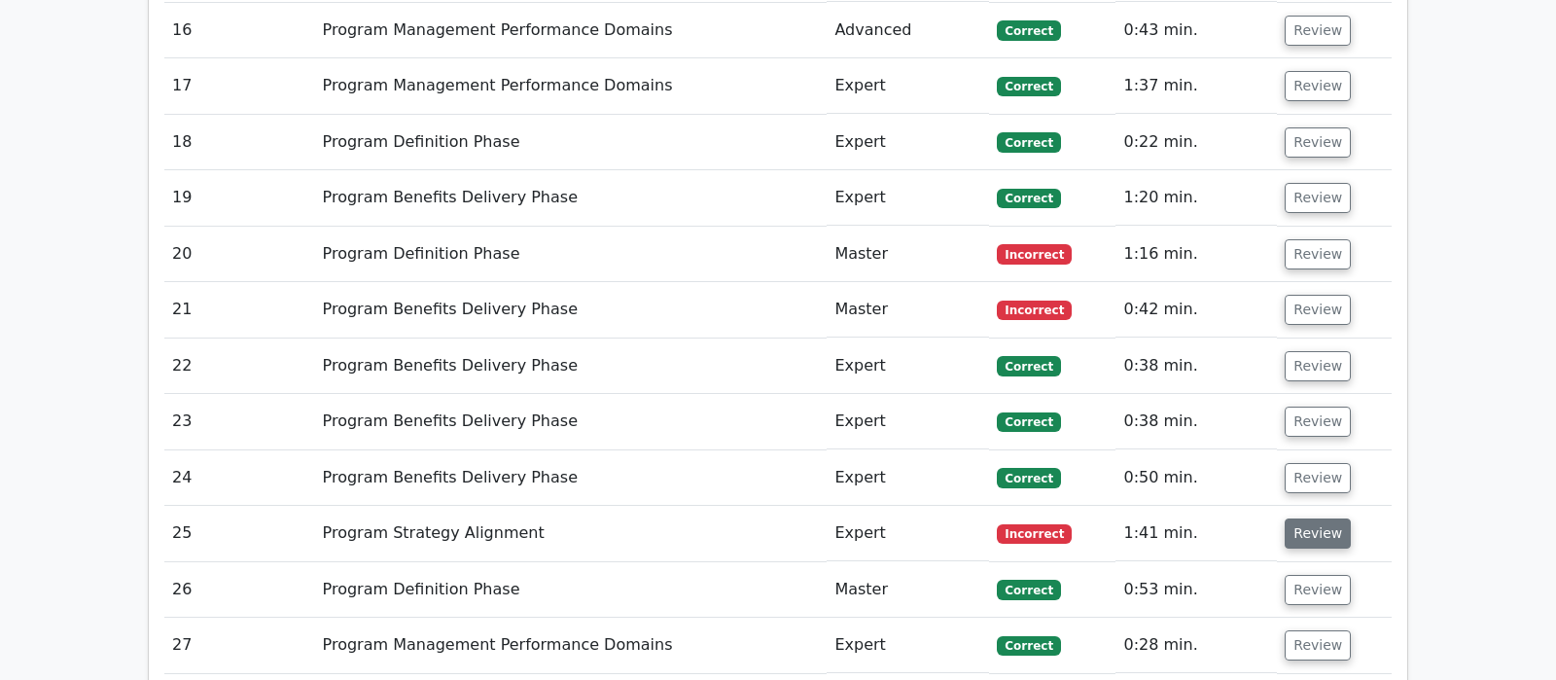
scroll to position [2655, 0]
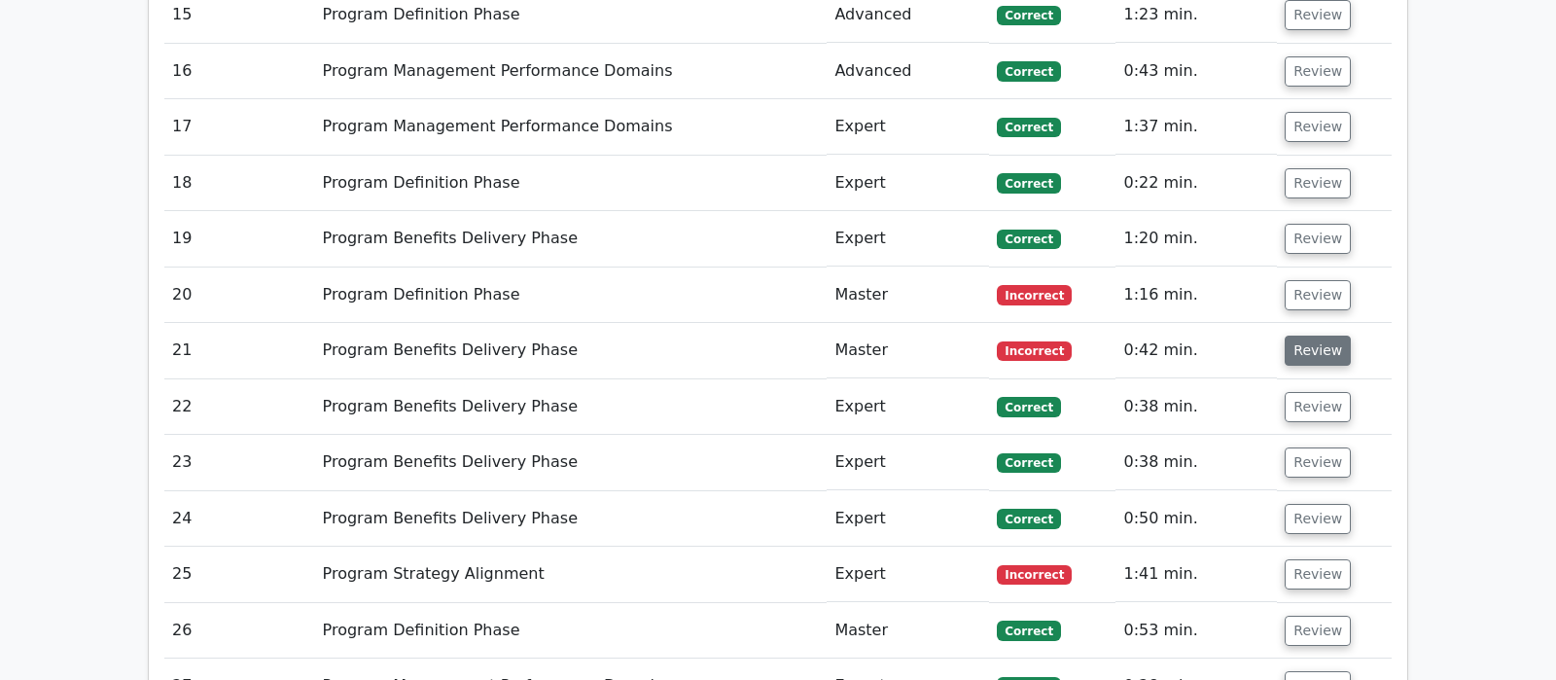
click at [1323, 336] on button "Review" at bounding box center [1318, 351] width 66 height 30
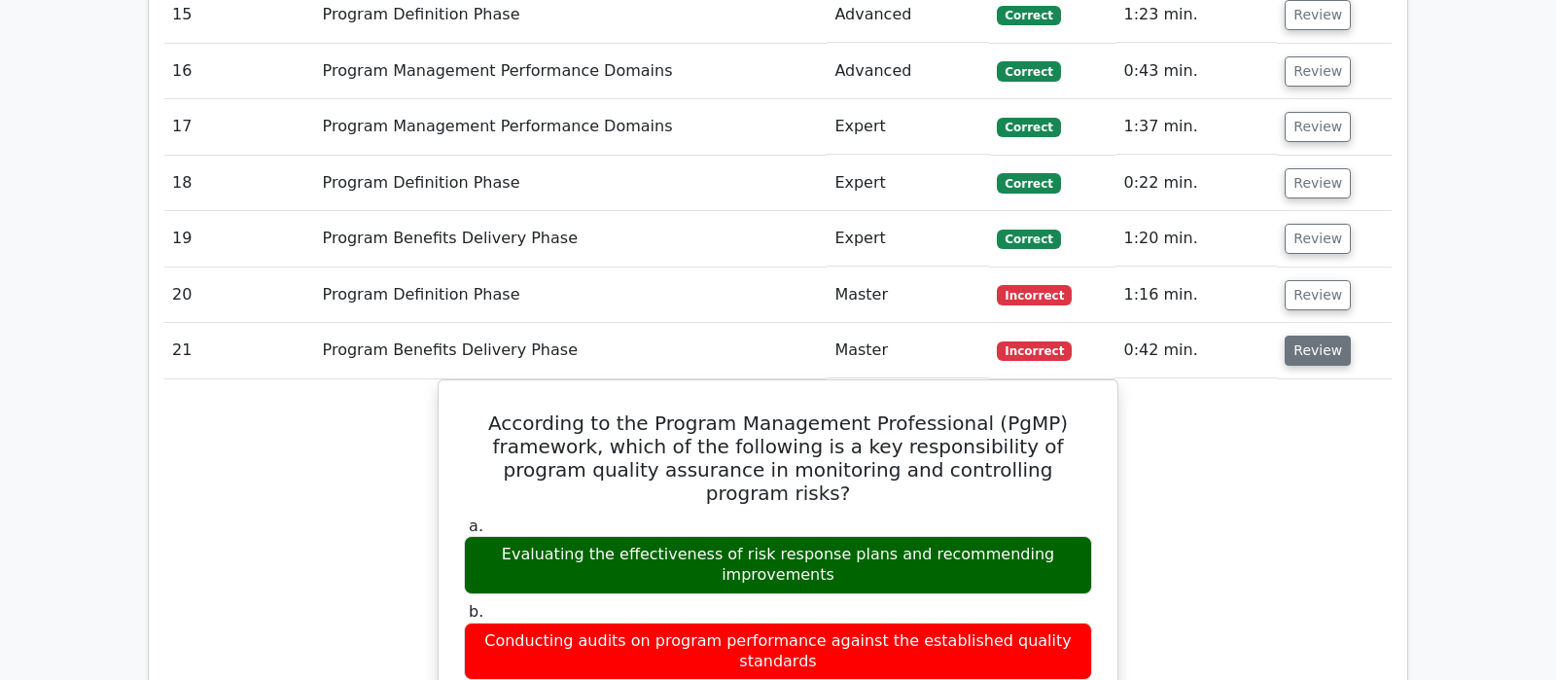
click at [1323, 336] on button "Review" at bounding box center [1318, 351] width 66 height 30
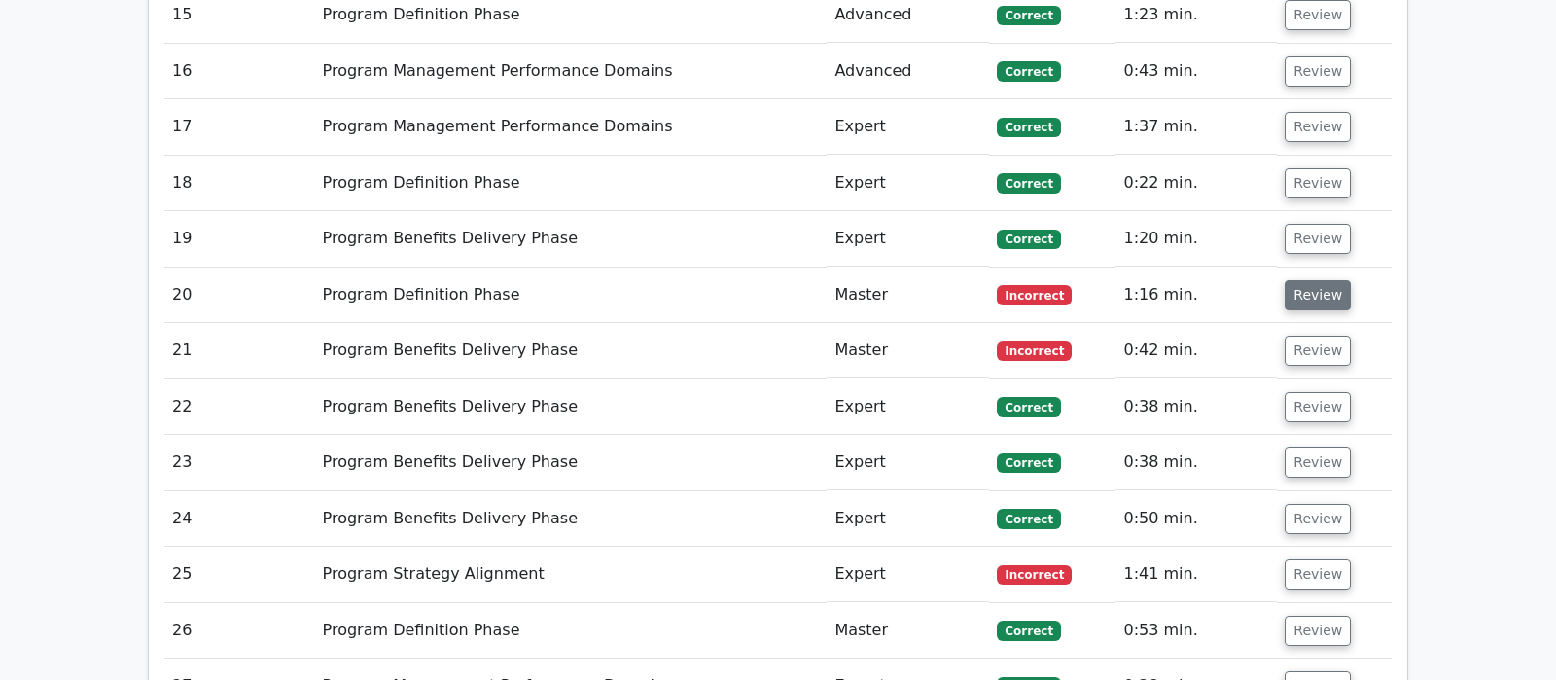
click at [1316, 280] on button "Review" at bounding box center [1318, 295] width 66 height 30
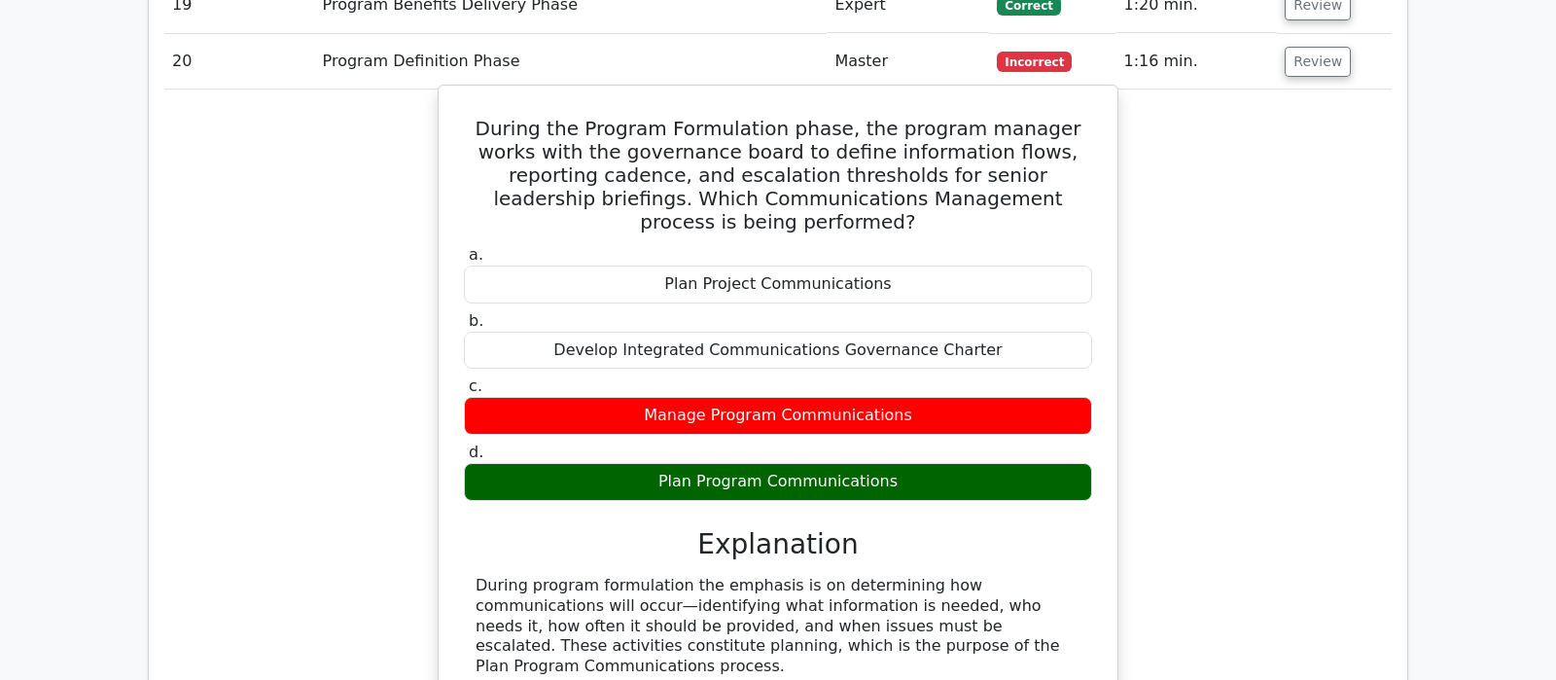
scroll to position [2859, 0]
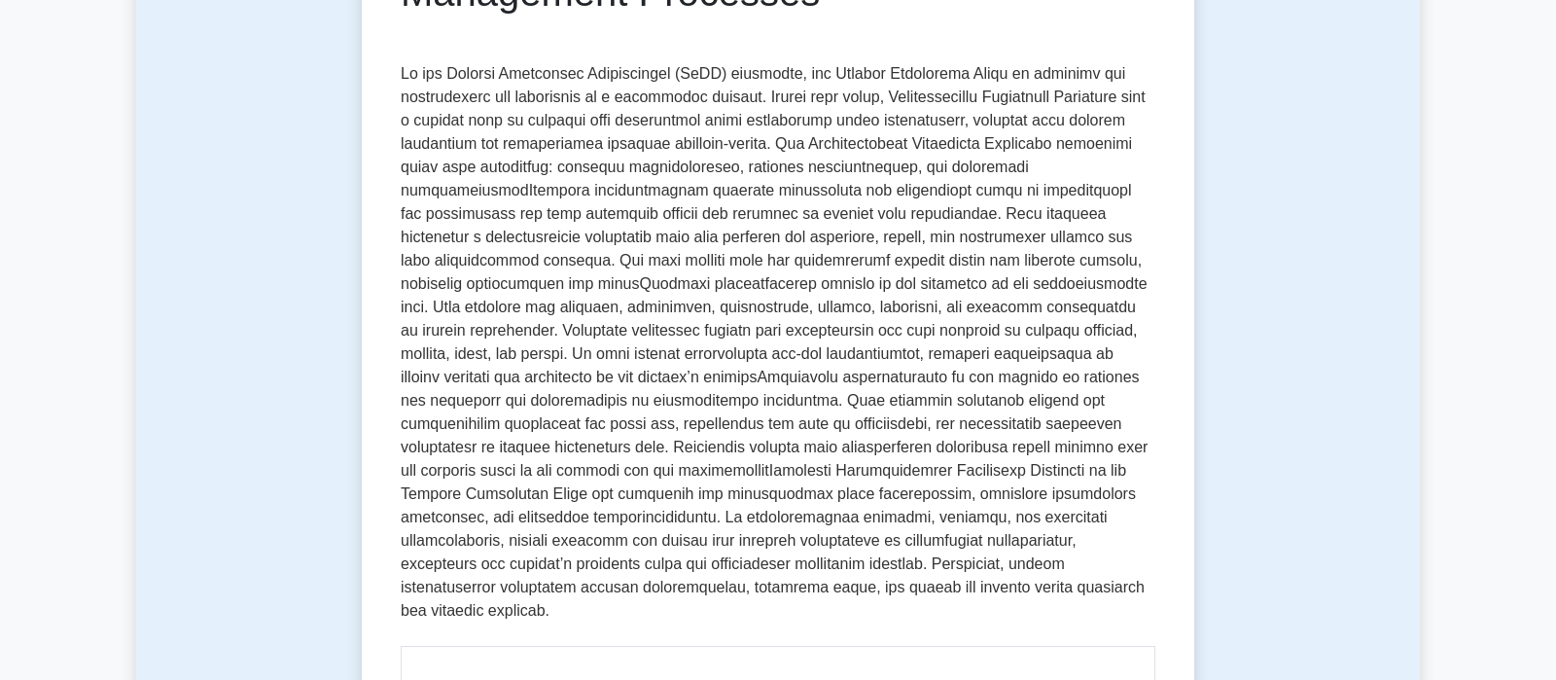
scroll to position [204, 0]
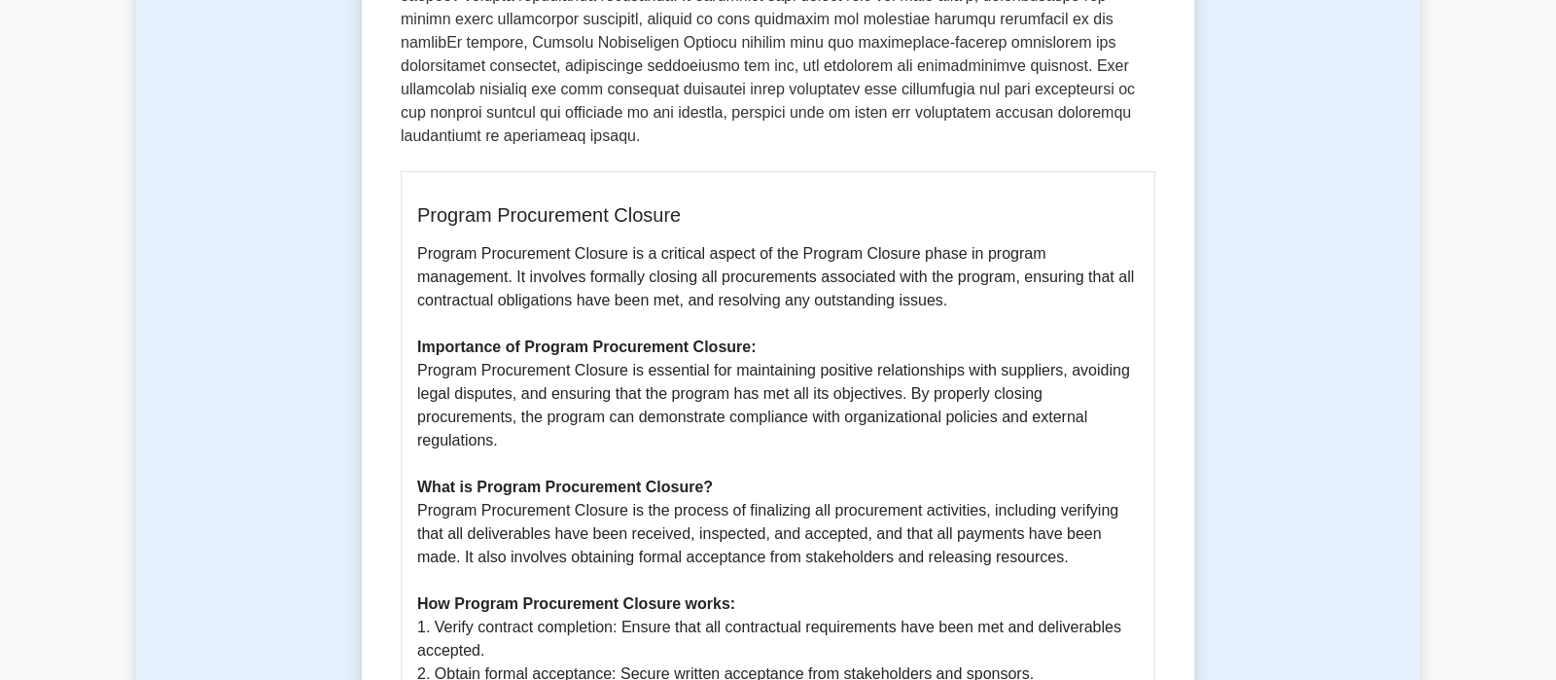
scroll to position [748, 0]
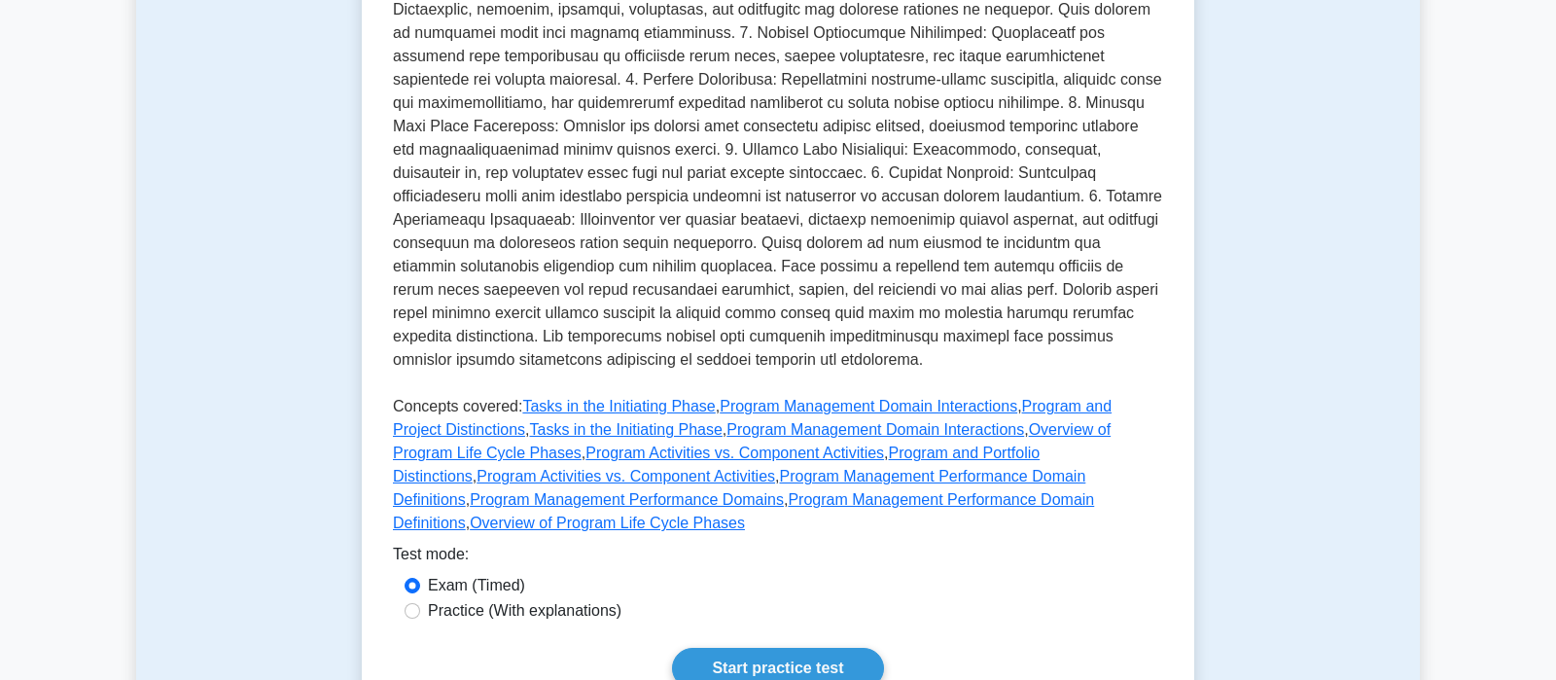
scroll to position [408, 0]
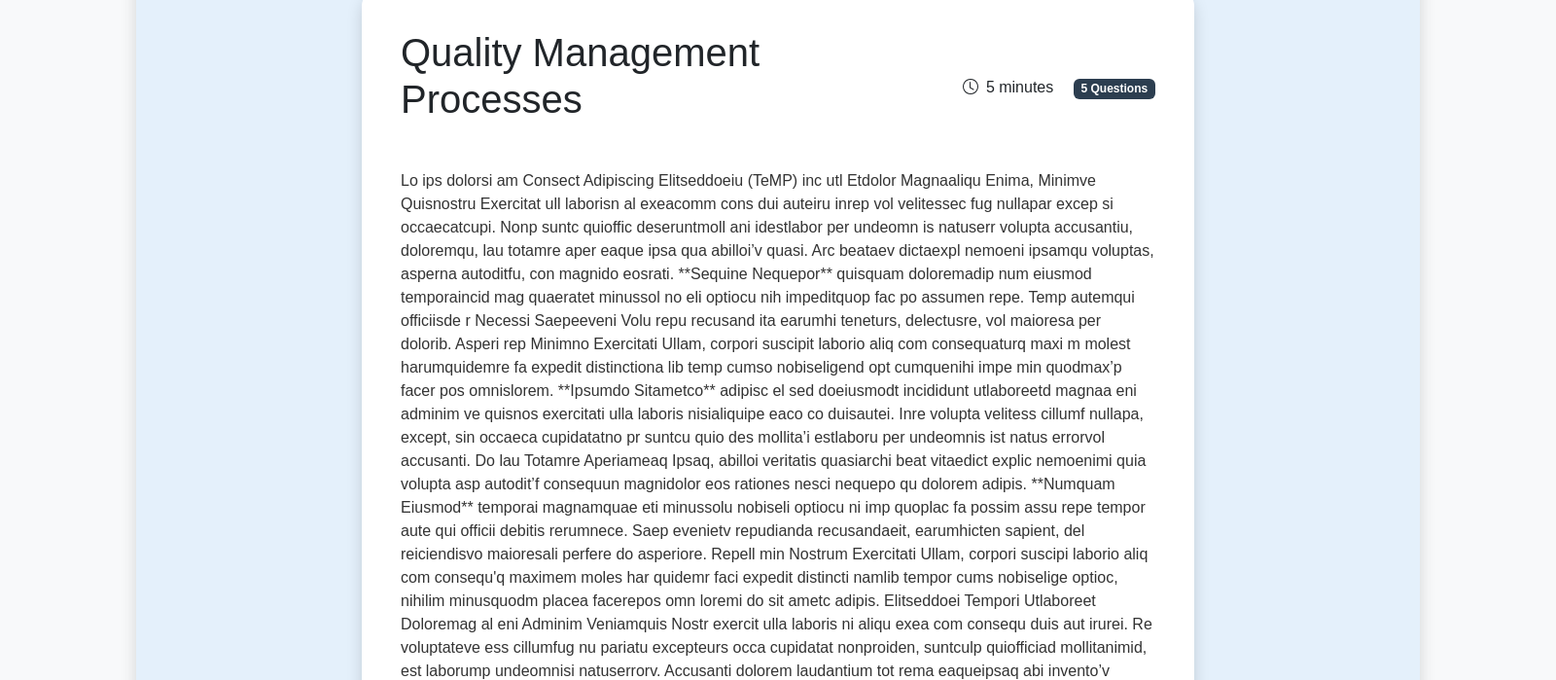
scroll to position [252, 0]
